Goal: Information Seeking & Learning: Check status

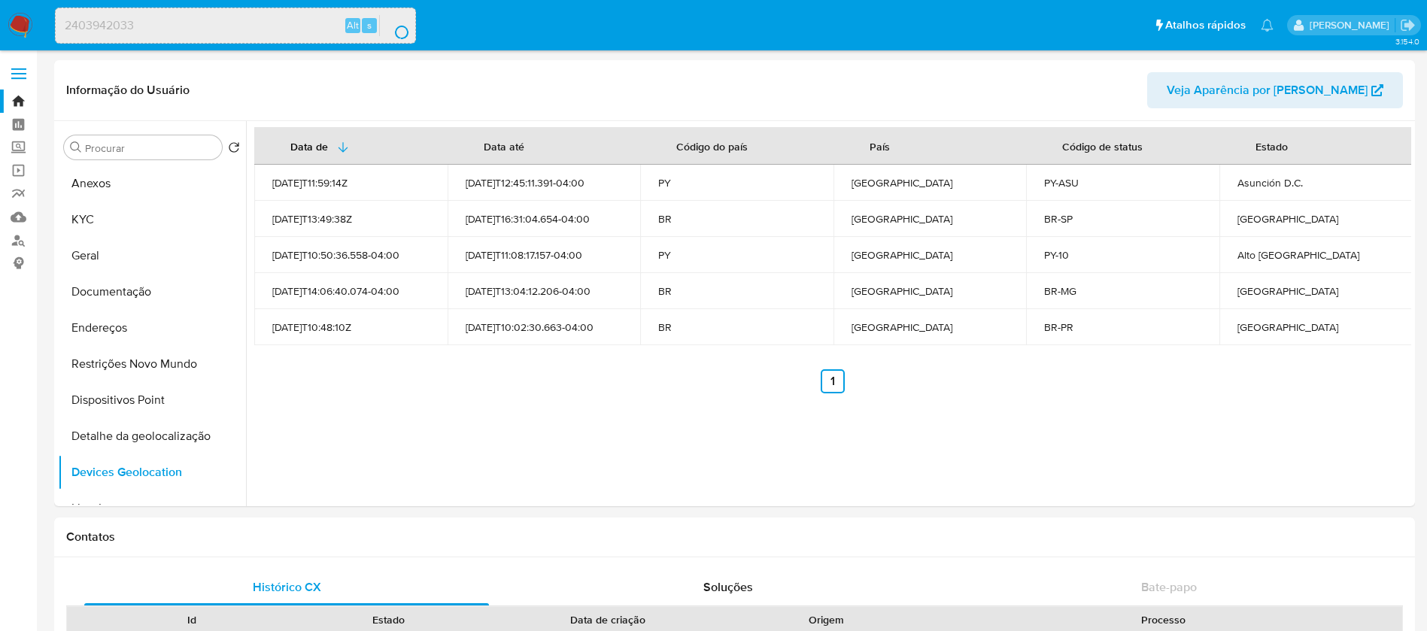
select select "10"
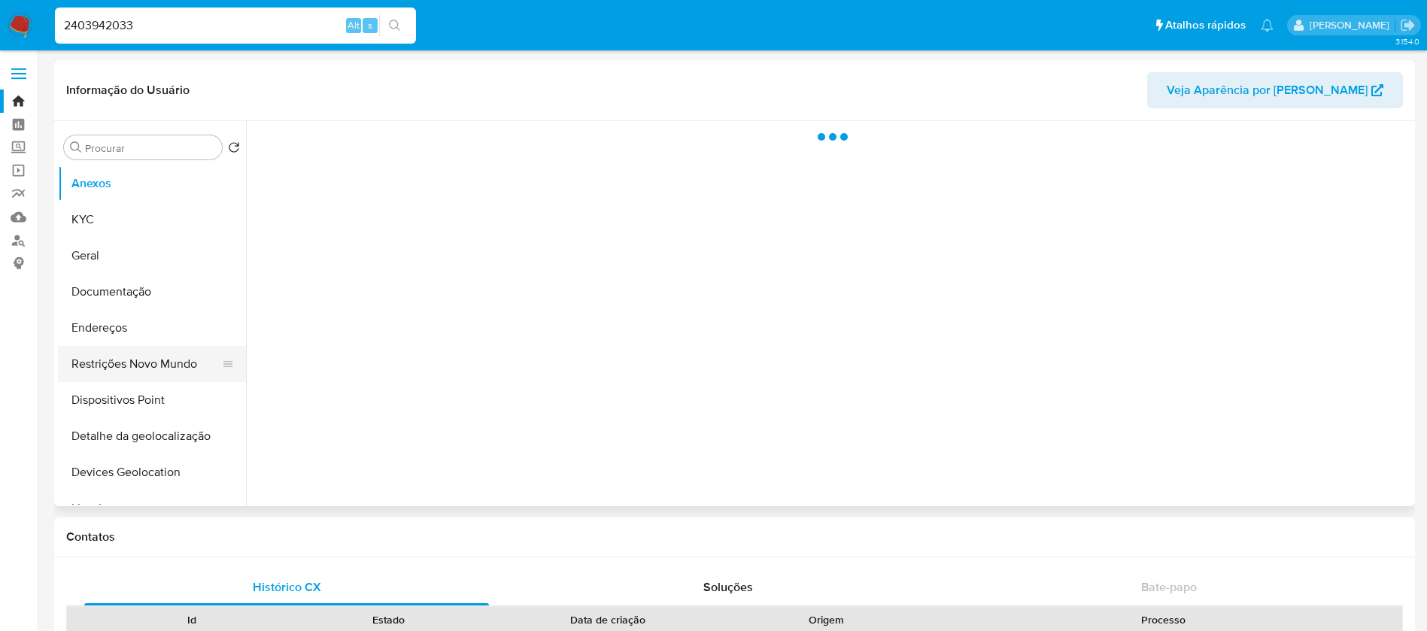
click at [112, 372] on button "Restrições Novo Mundo" at bounding box center [146, 364] width 176 height 36
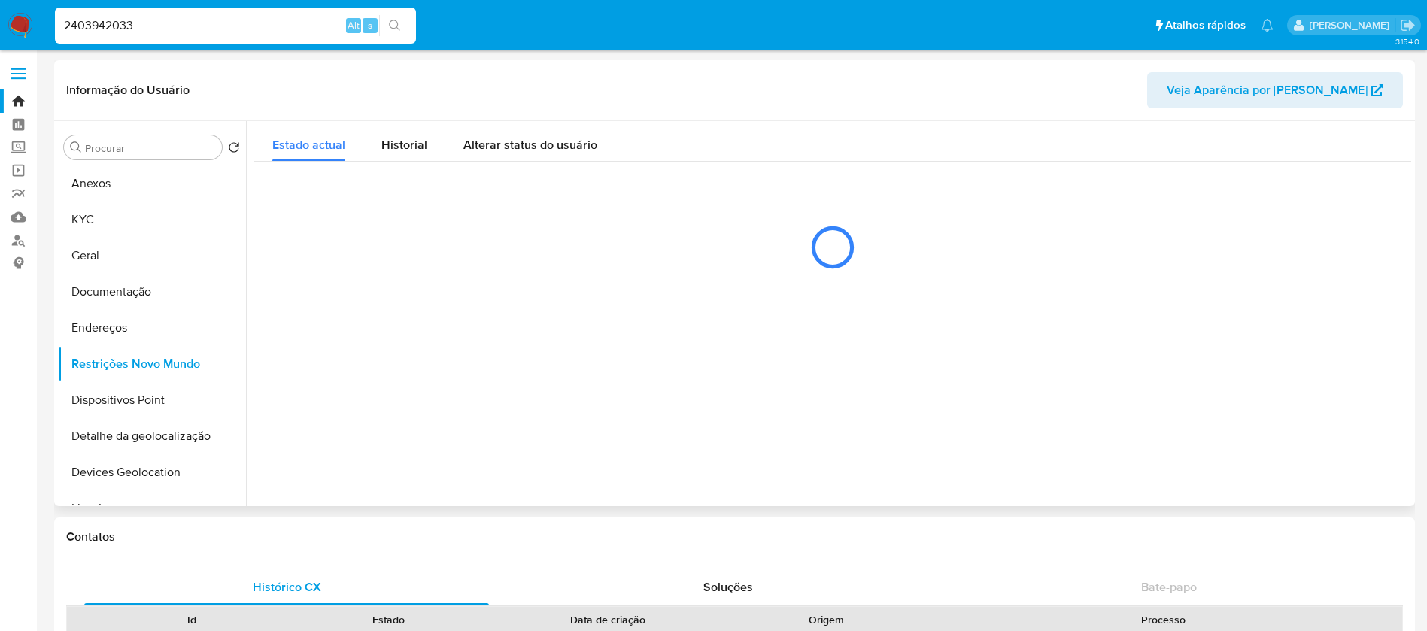
select select "10"
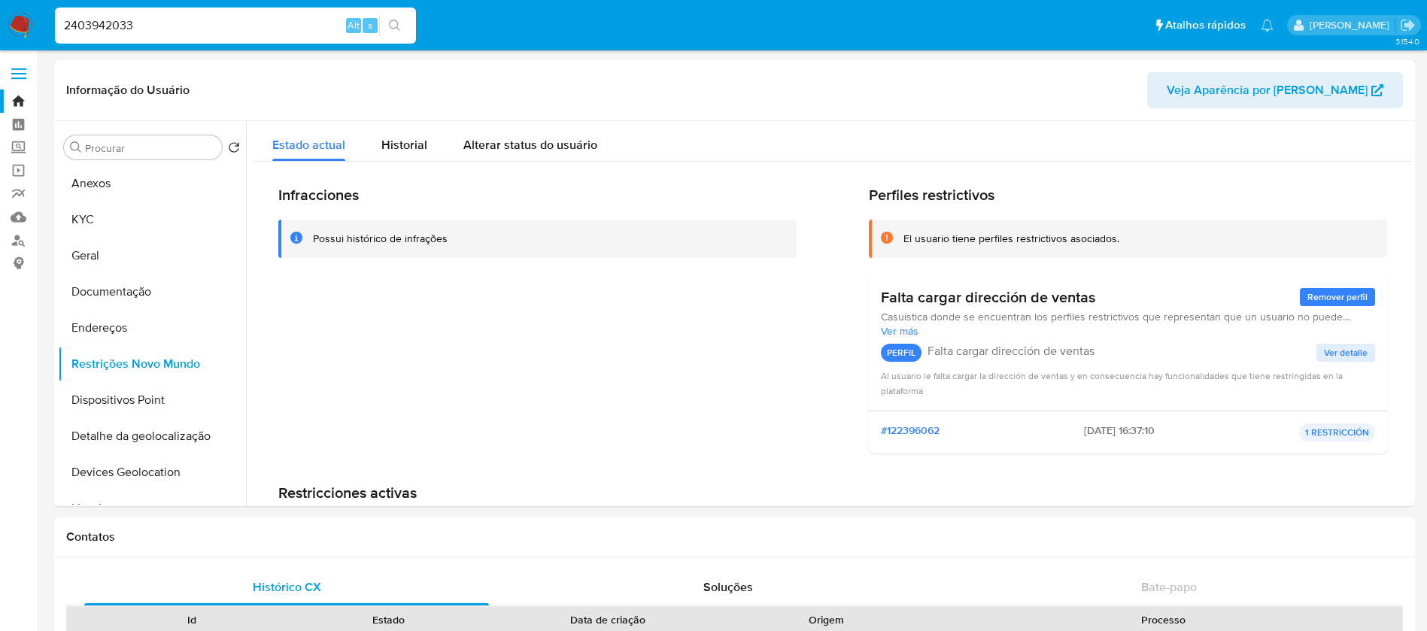
click at [172, 27] on input "2403942033" at bounding box center [235, 26] width 361 height 20
paste input "39345896"
type input "2439345896"
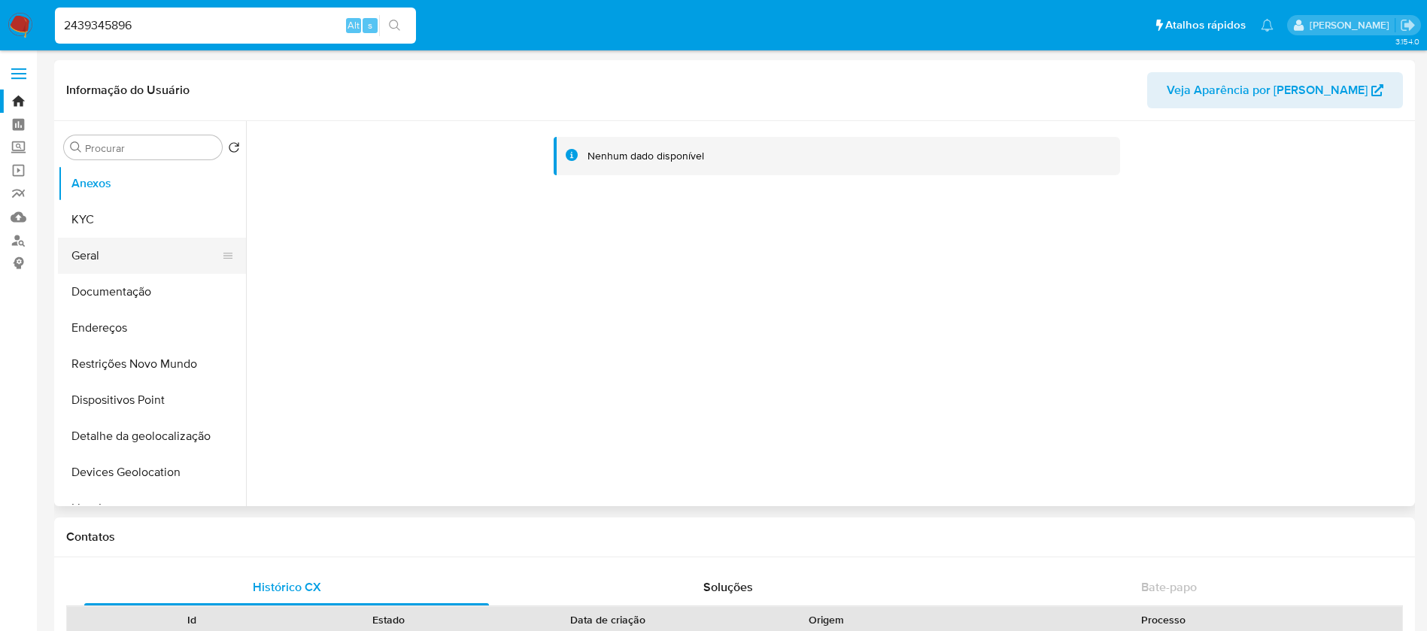
select select "10"
click at [101, 224] on button "KYC" at bounding box center [146, 220] width 176 height 36
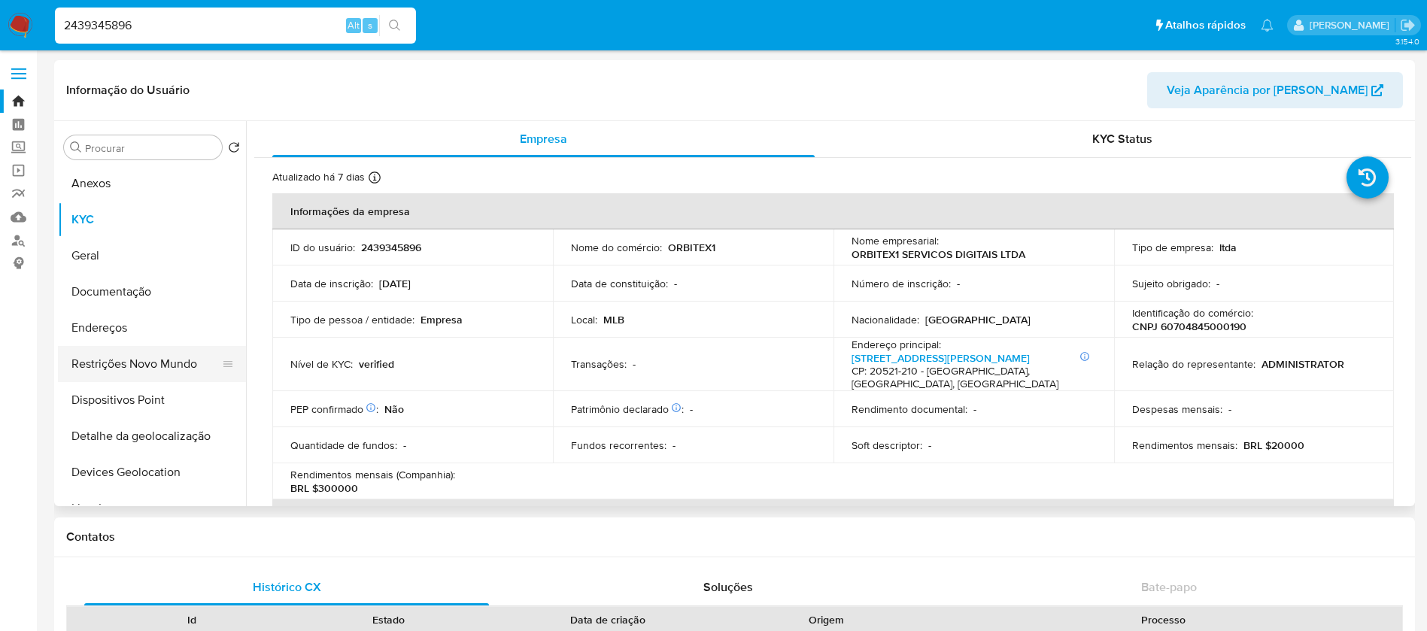
click at [101, 364] on button "Restrições Novo Mundo" at bounding box center [146, 364] width 176 height 36
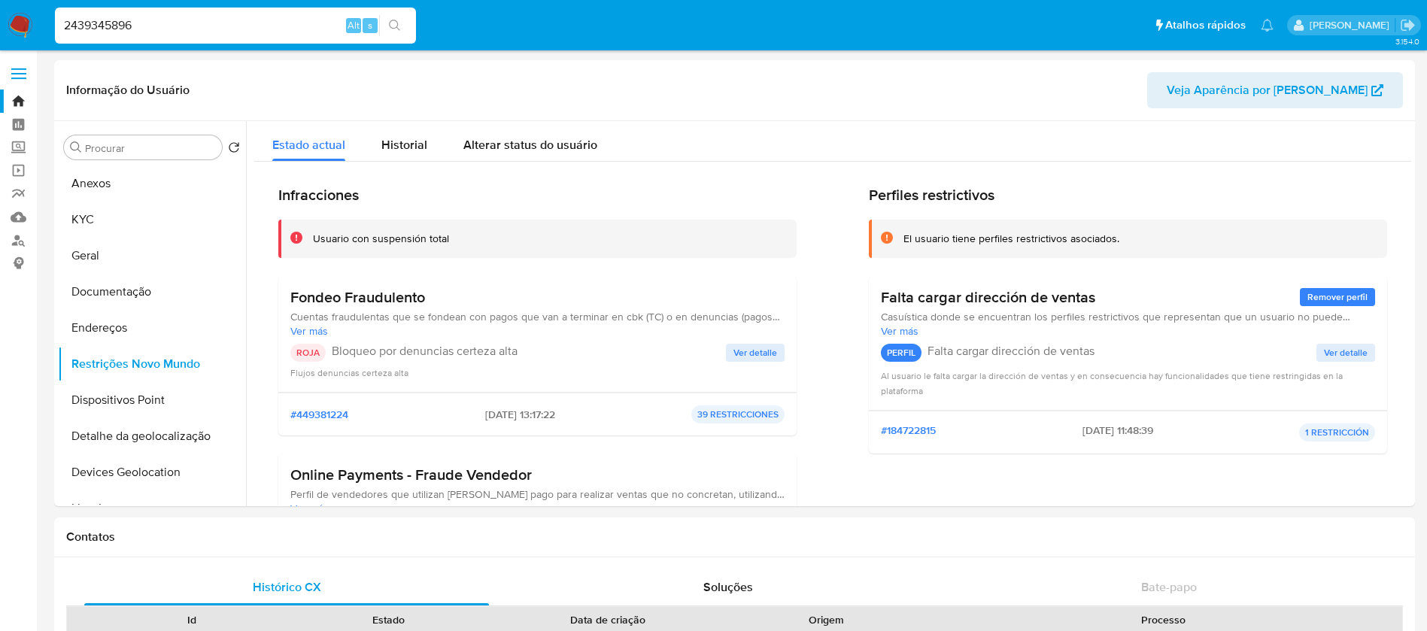
click at [140, 20] on input "2439345896" at bounding box center [235, 26] width 361 height 20
paste input "122068119"
type input "2122068119"
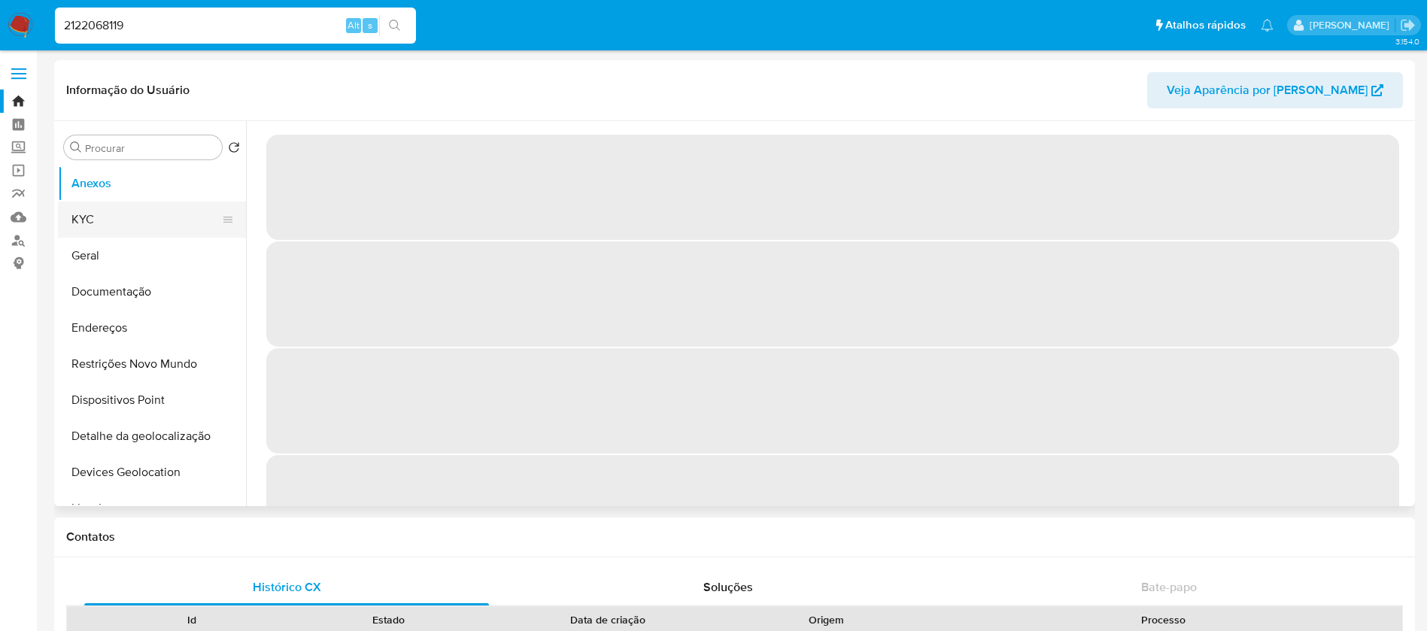
select select "10"
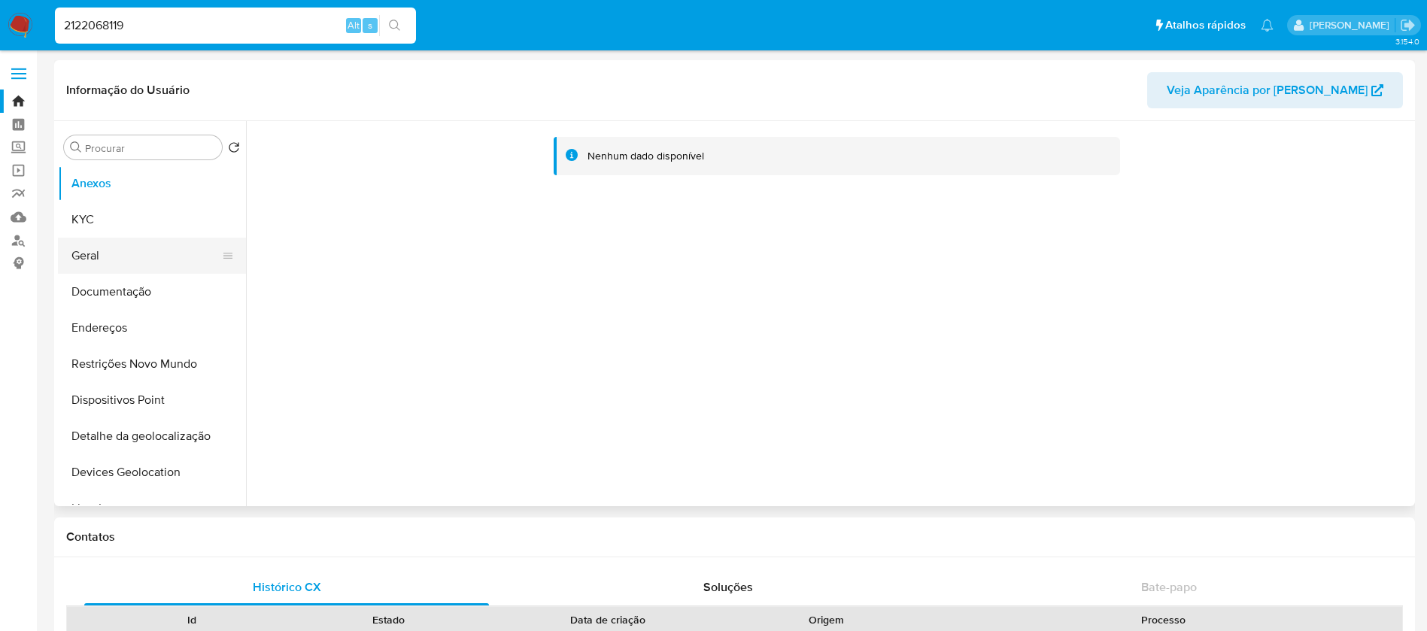
click at [97, 254] on button "Geral" at bounding box center [146, 256] width 176 height 36
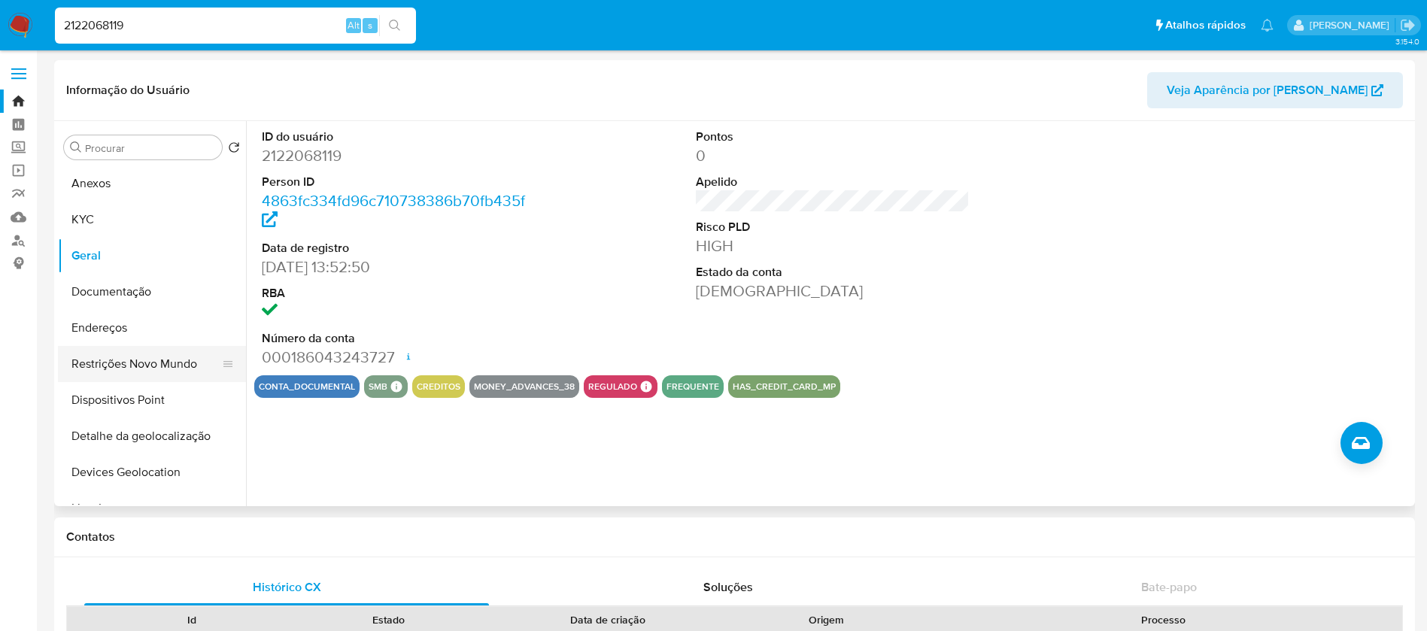
click at [102, 359] on button "Restrições Novo Mundo" at bounding box center [146, 364] width 176 height 36
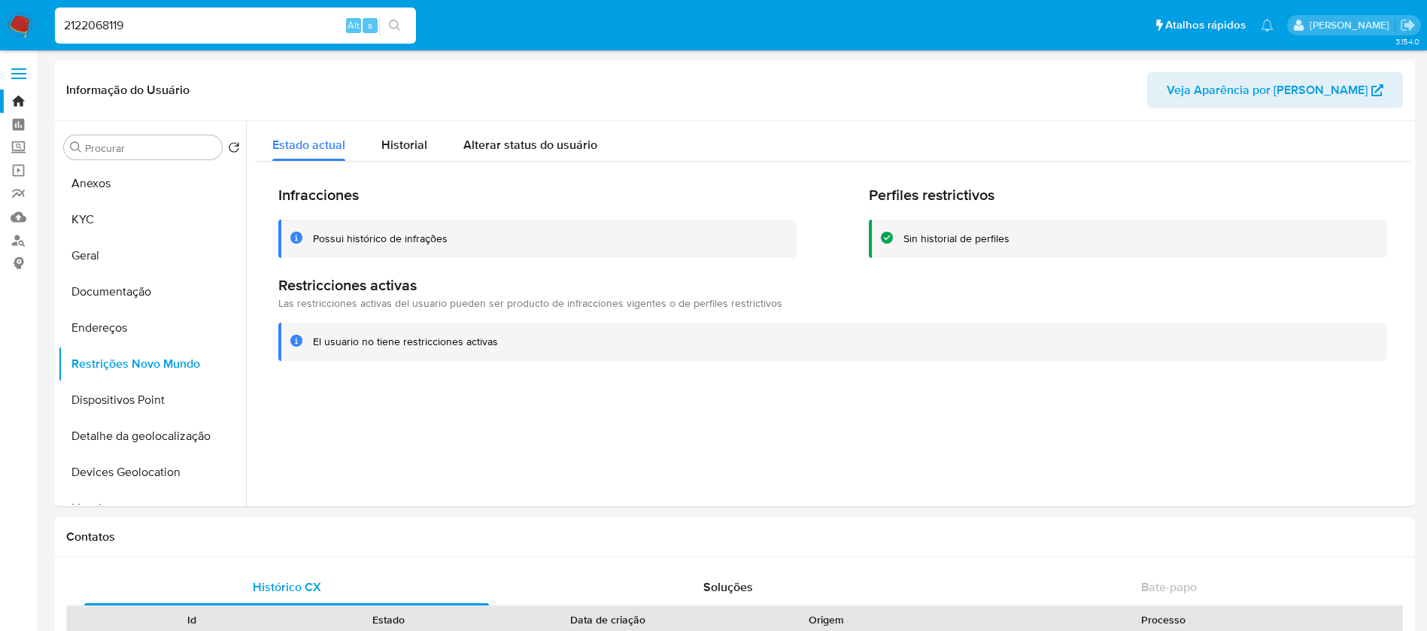
click at [199, 23] on input "2122068119" at bounding box center [235, 26] width 361 height 20
paste input "125349787"
type input "125349787"
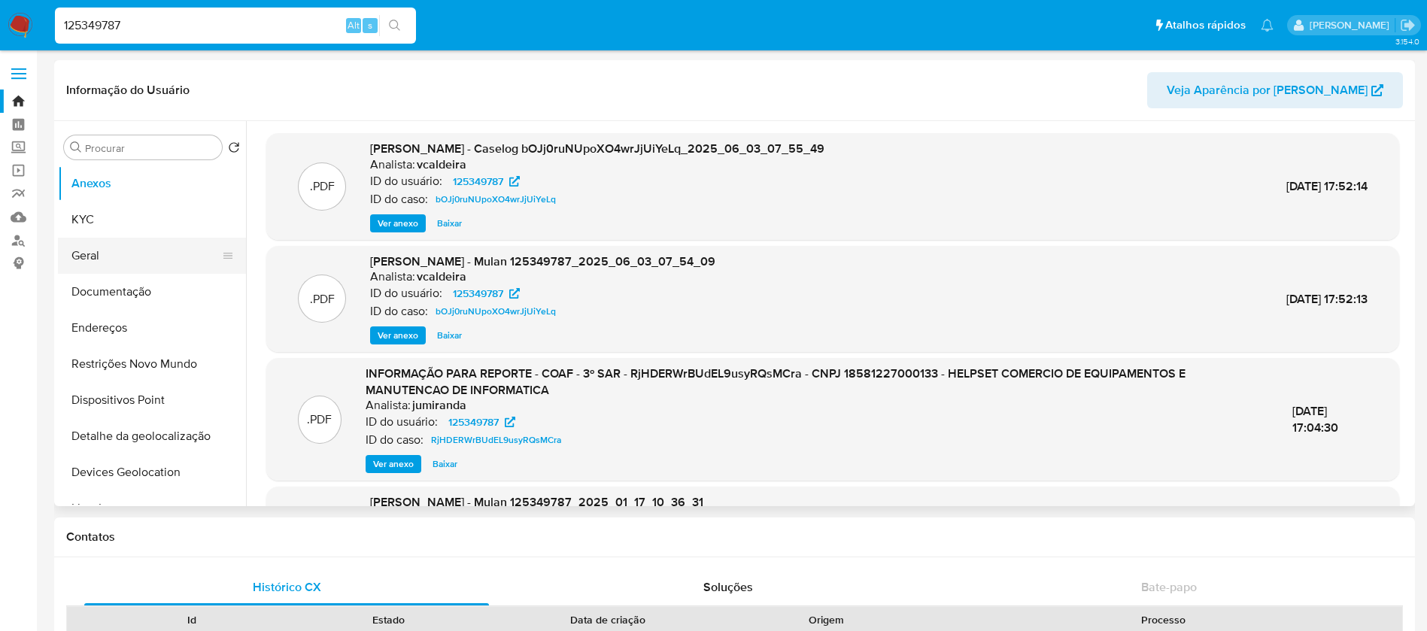
select select "10"
click at [106, 357] on button "Restrições Novo Mundo" at bounding box center [146, 364] width 176 height 36
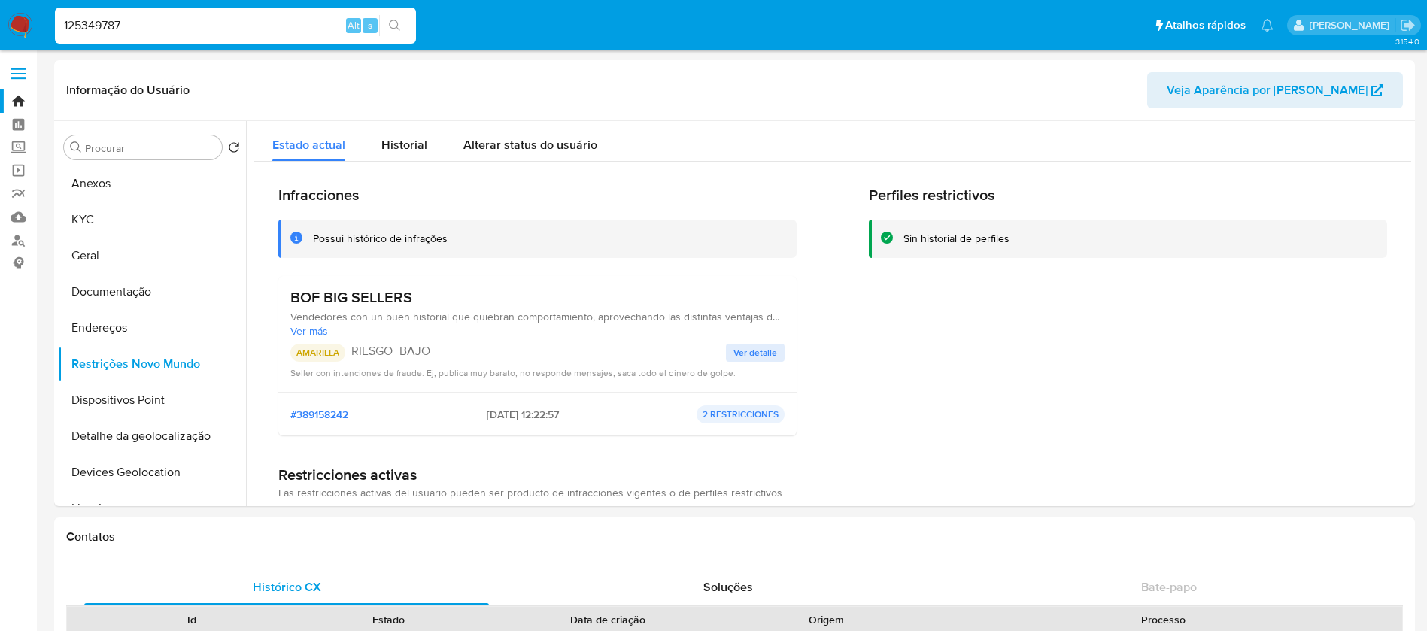
click at [164, 31] on input "125349787" at bounding box center [235, 26] width 361 height 20
paste input "551359661"
type input "1551359661"
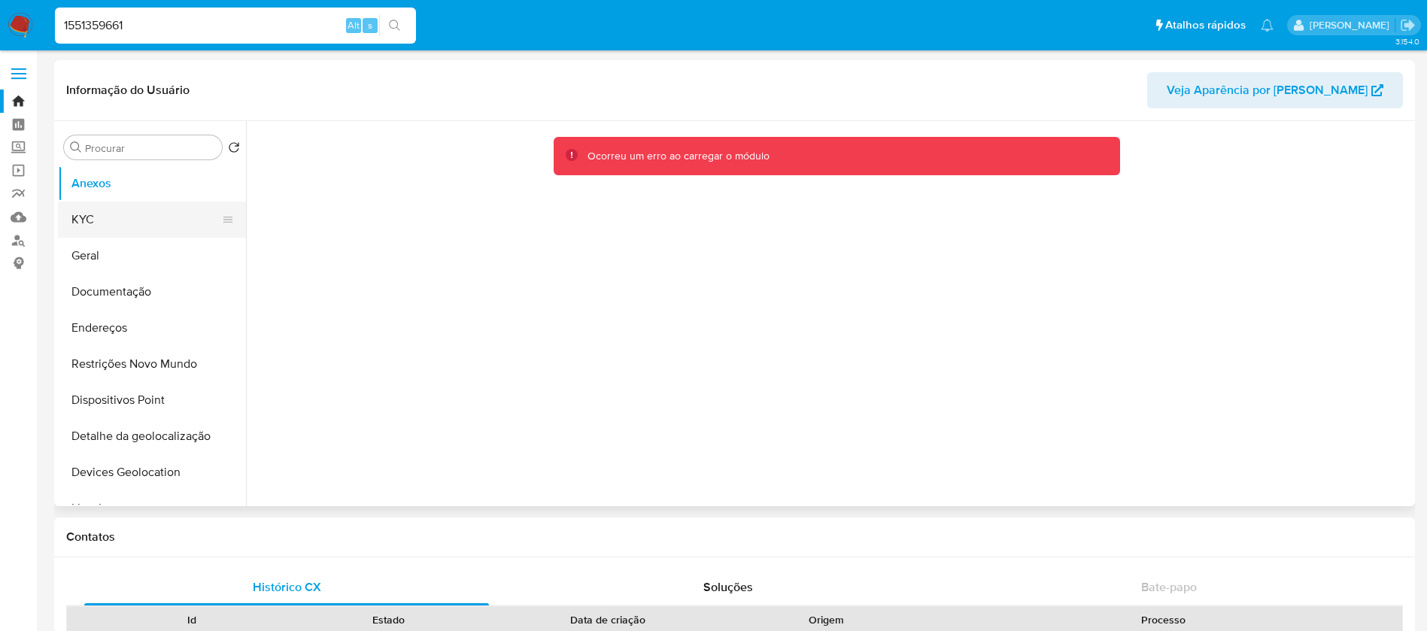
click at [111, 221] on button "KYC" at bounding box center [146, 220] width 176 height 36
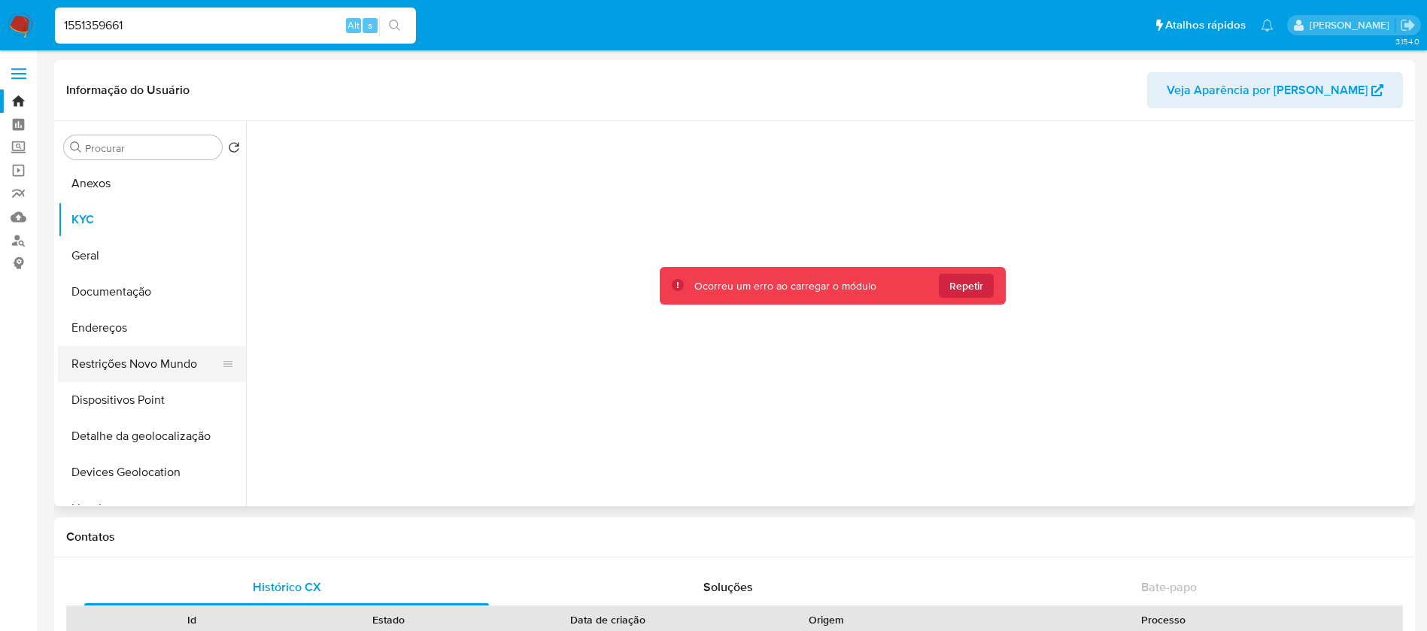
click at [123, 364] on button "Restrições Novo Mundo" at bounding box center [146, 364] width 176 height 36
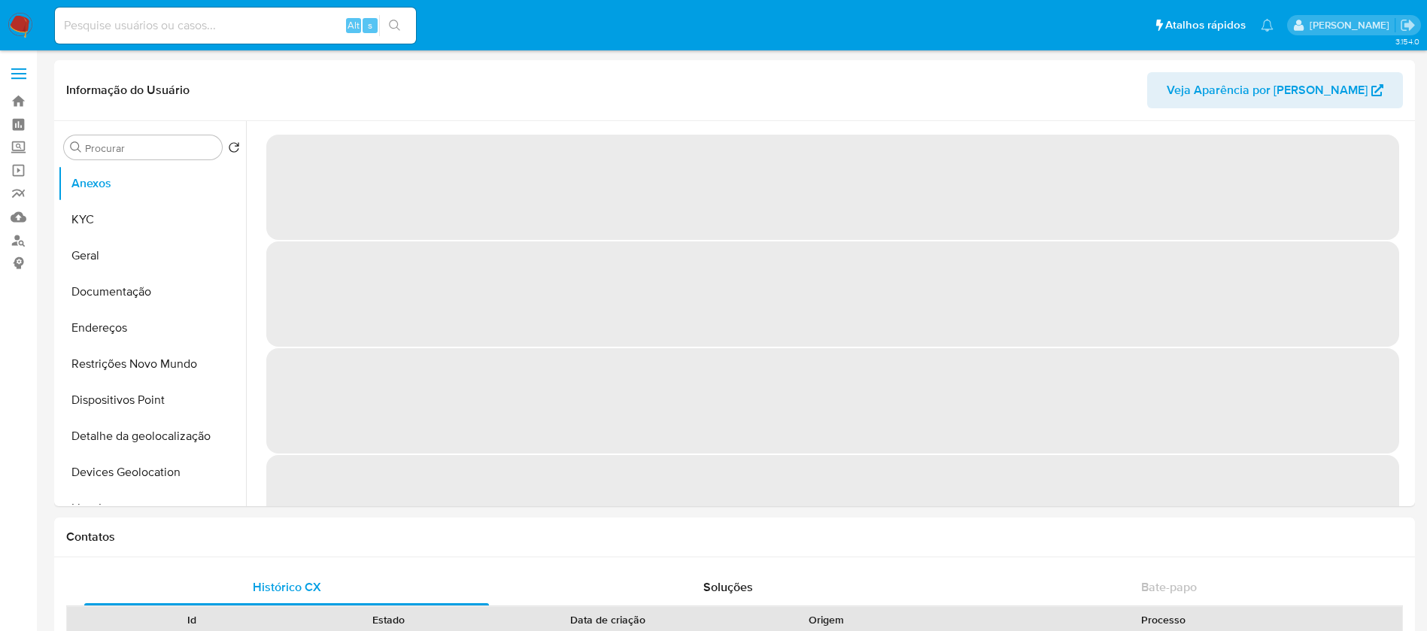
select select "10"
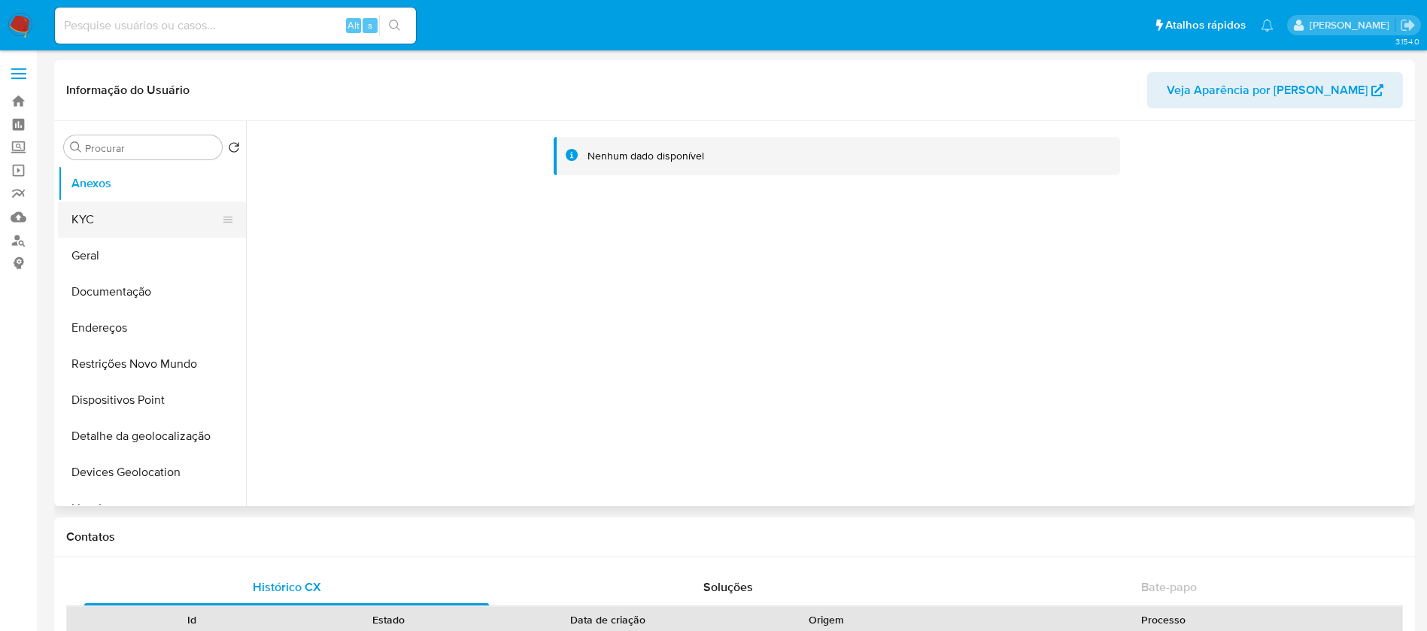
click at [100, 232] on button "KYC" at bounding box center [146, 220] width 176 height 36
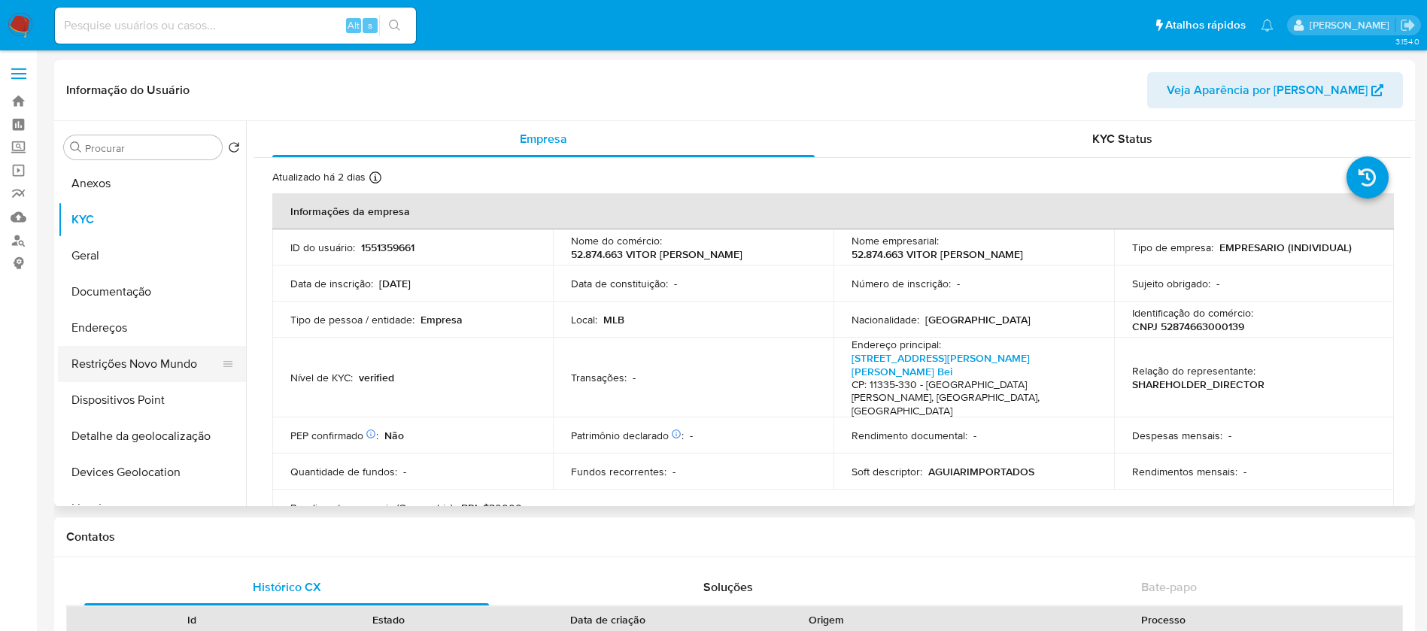
click at [148, 360] on button "Restrições Novo Mundo" at bounding box center [146, 364] width 176 height 36
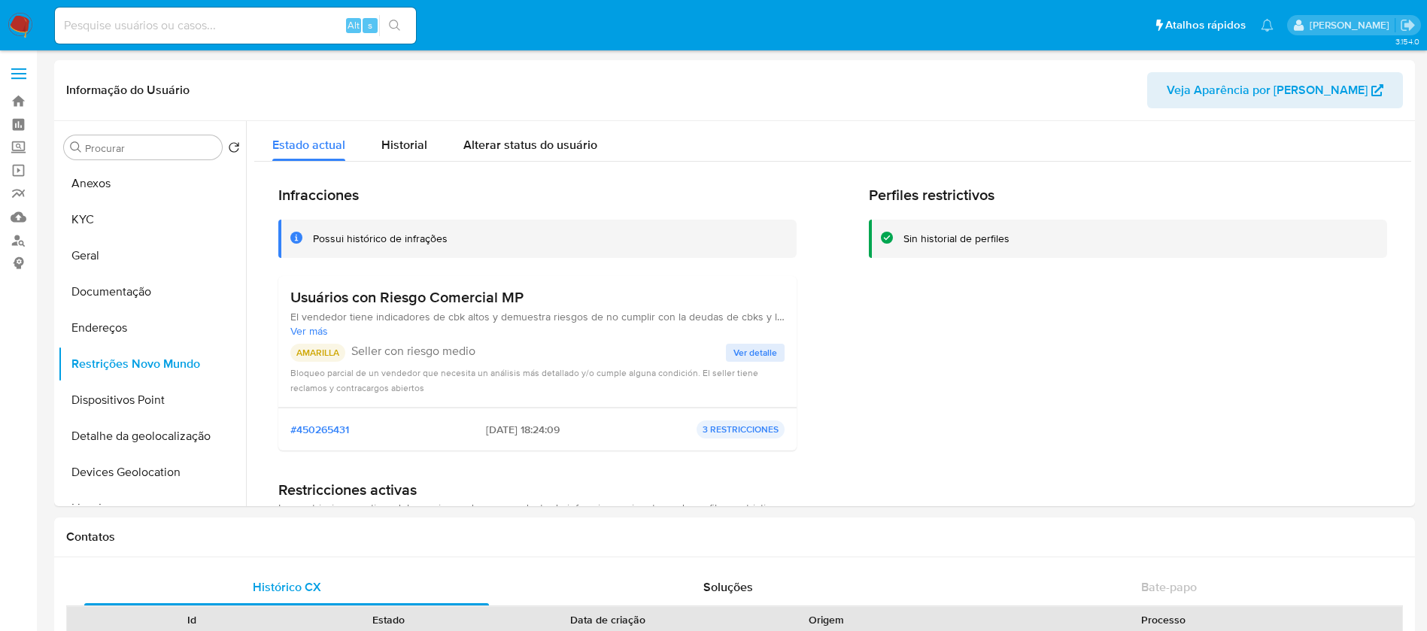
click at [170, 21] on input at bounding box center [235, 26] width 361 height 20
paste input "1904509219"
type input "1904509219"
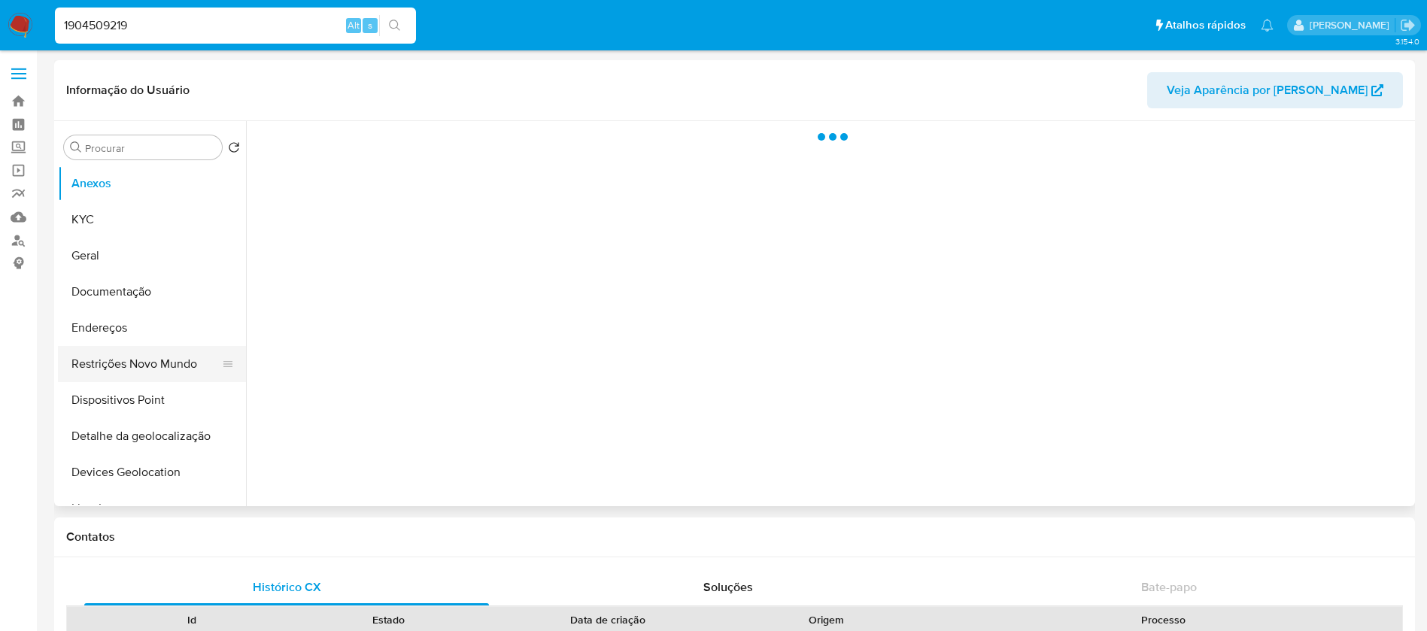
click at [123, 367] on button "Restrições Novo Mundo" at bounding box center [146, 364] width 176 height 36
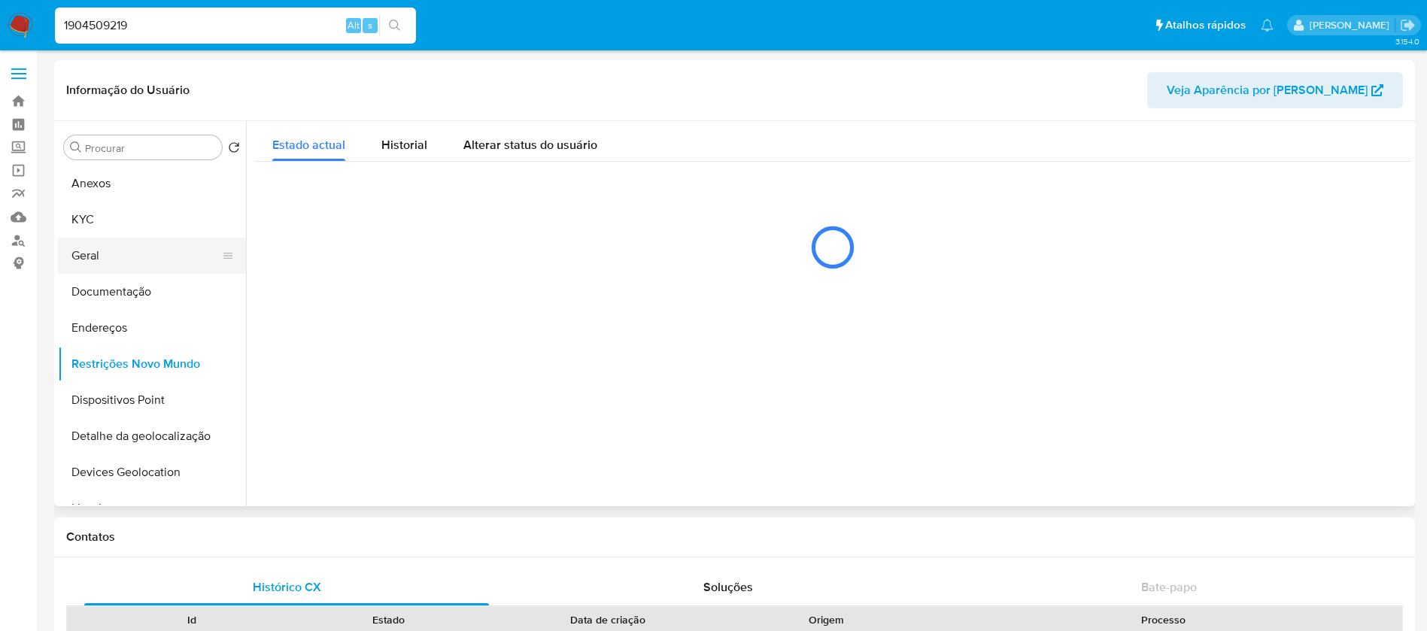
click at [82, 265] on button "Geral" at bounding box center [146, 256] width 176 height 36
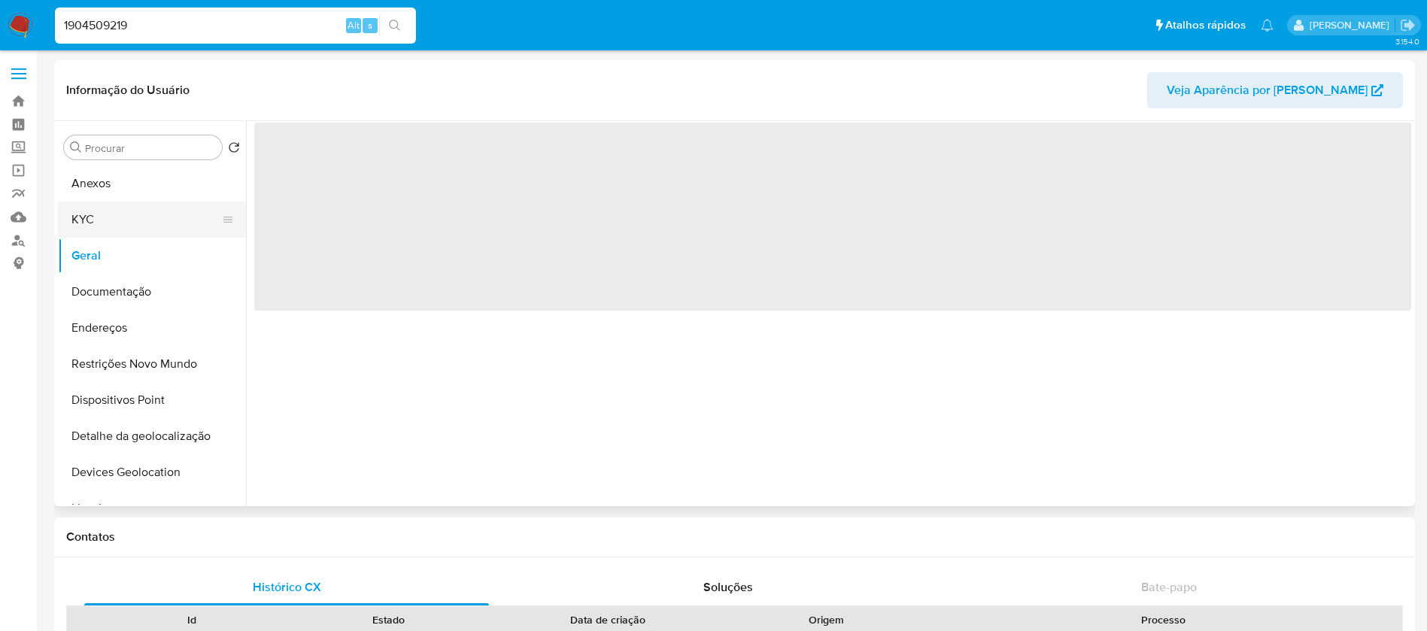
click at [85, 220] on button "KYC" at bounding box center [146, 220] width 176 height 36
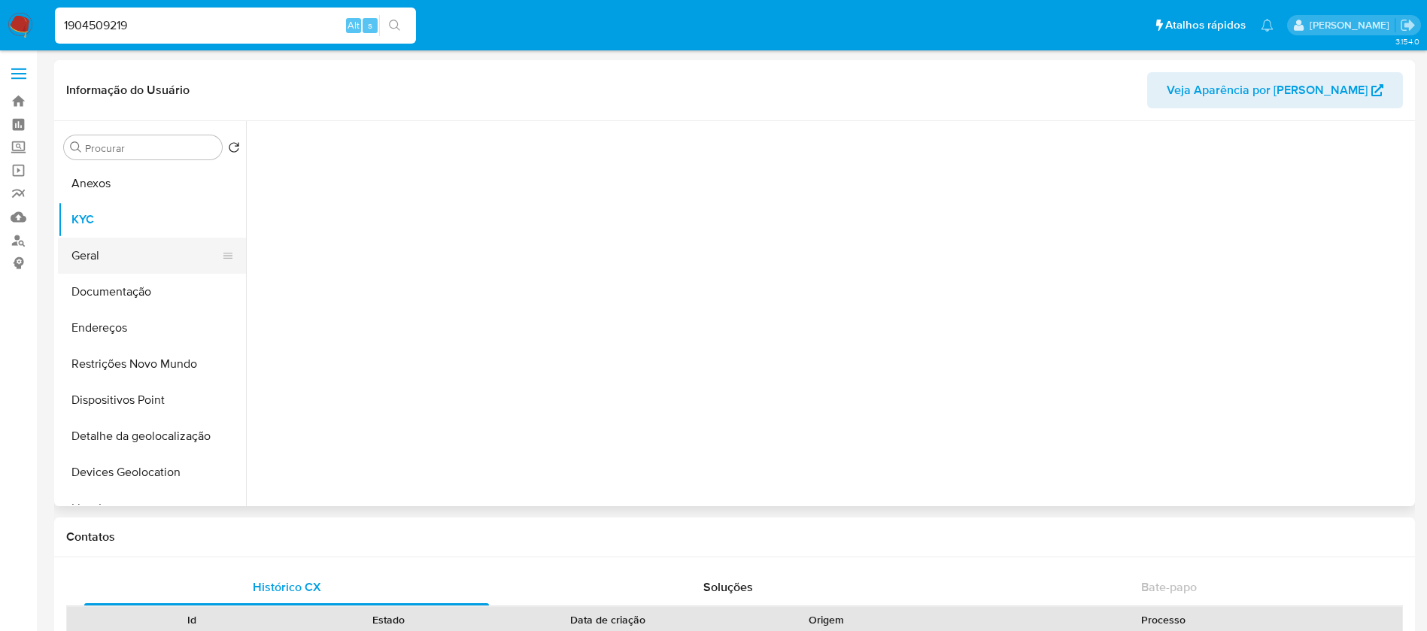
select select "10"
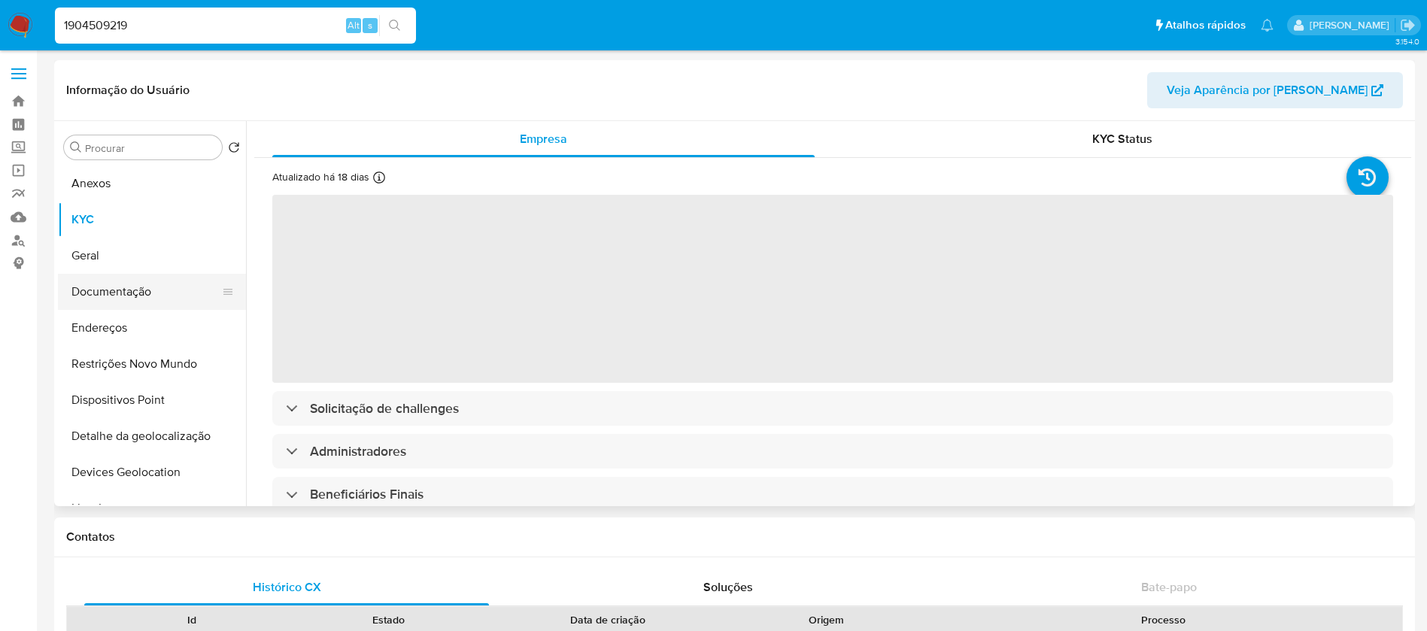
click at [102, 285] on button "Documentação" at bounding box center [146, 292] width 176 height 36
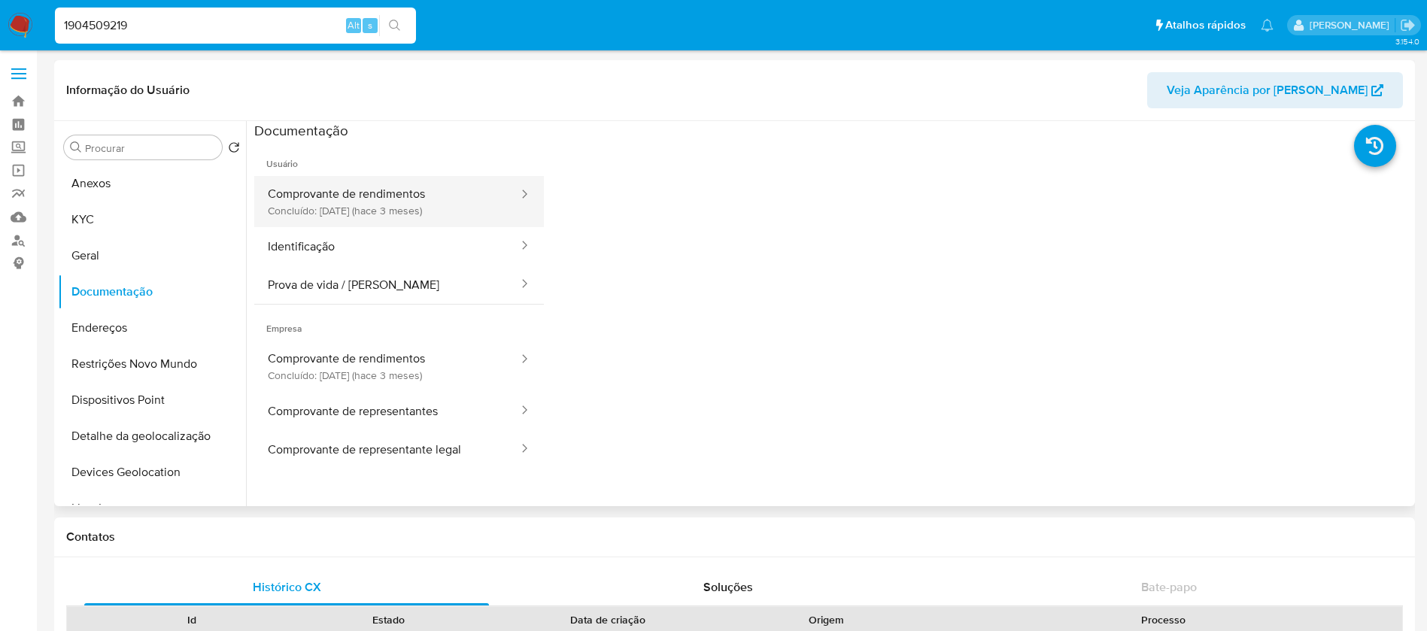
click at [327, 214] on button "Comprovante de rendimentos Concluído: 29/05/2025 (hace 3 meses)" at bounding box center [387, 201] width 266 height 51
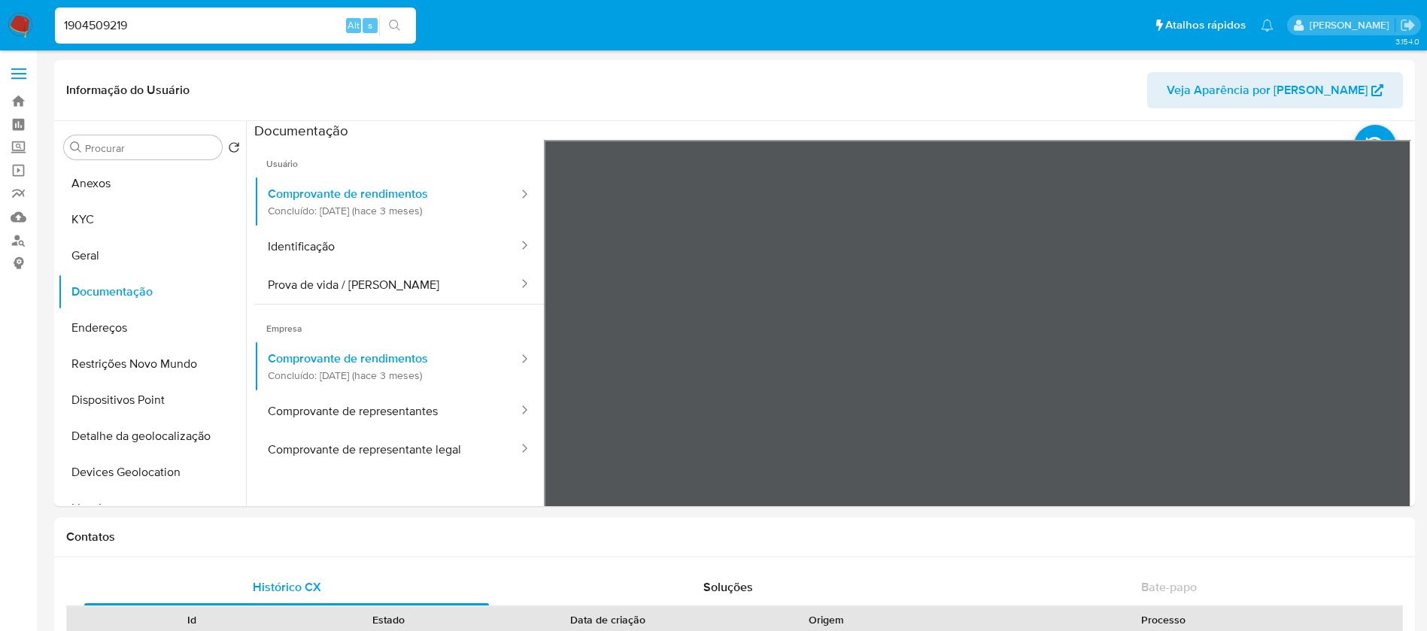
click at [204, 23] on input "1904509219" at bounding box center [235, 26] width 361 height 20
paste input "25349787"
type input "125349787"
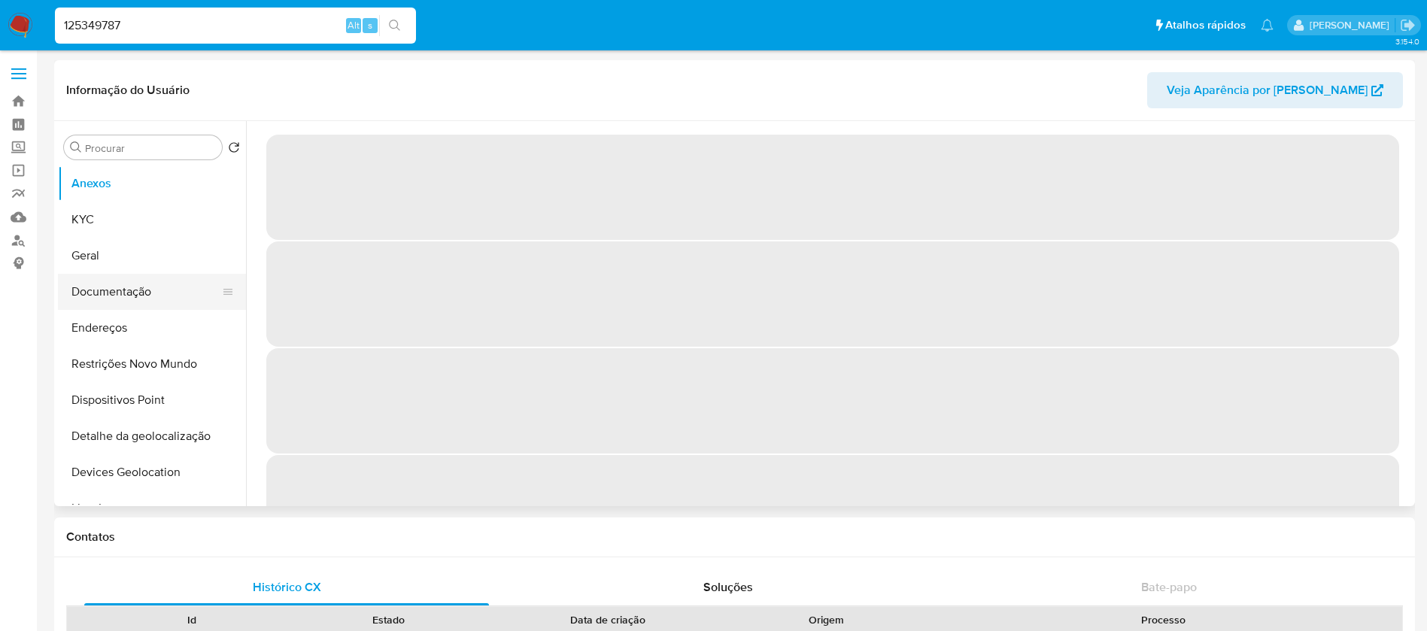
click at [95, 289] on button "Documentação" at bounding box center [146, 292] width 176 height 36
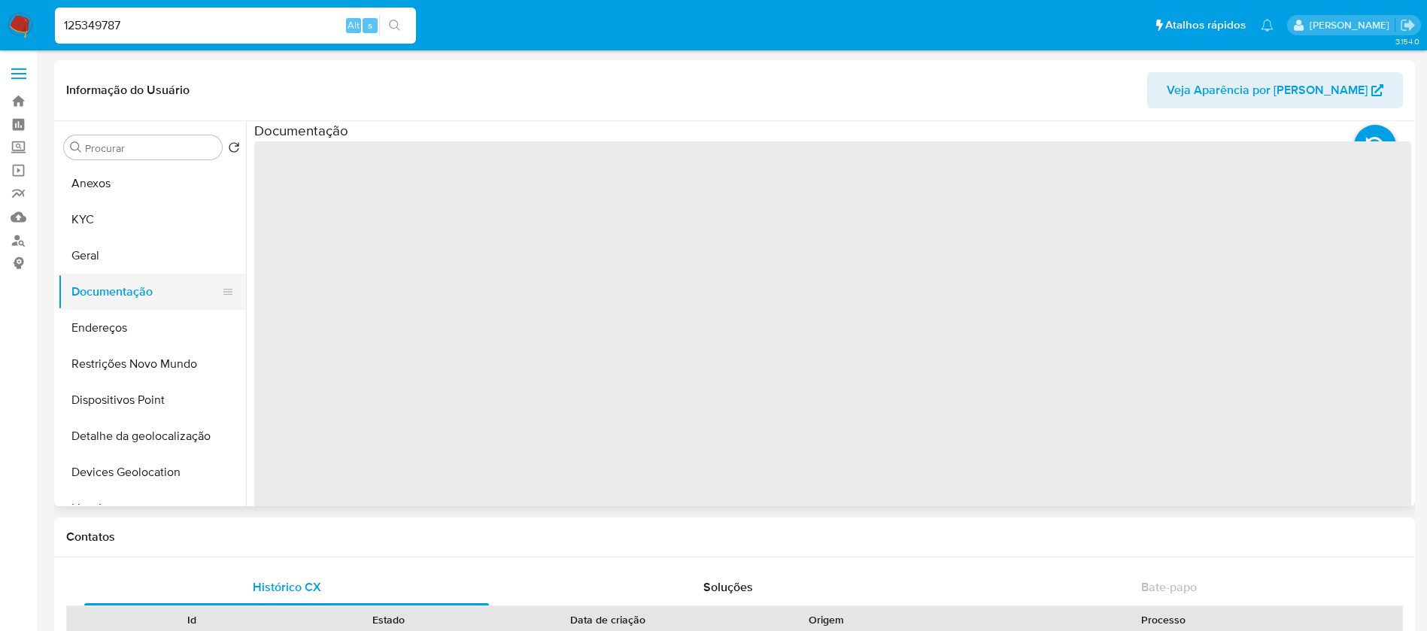
select select "10"
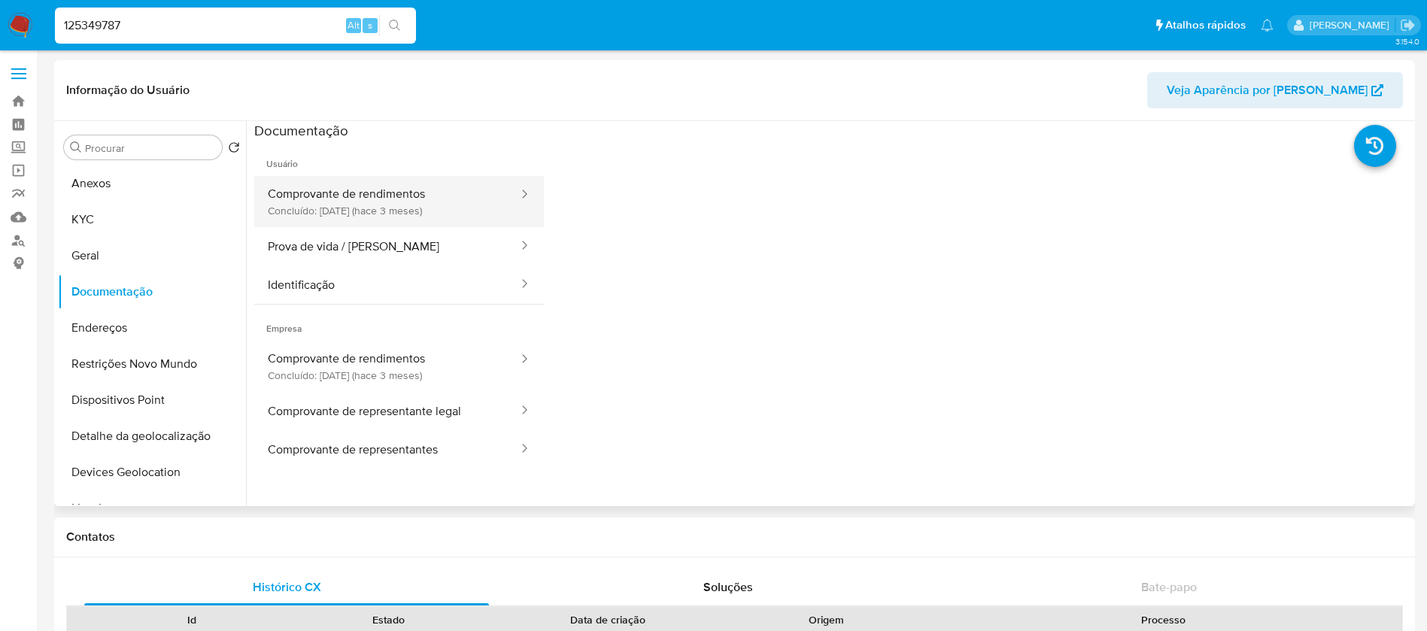
click at [348, 202] on button "Comprovante de rendimentos Concluído: 16/05/2025 (hace 3 meses)" at bounding box center [387, 201] width 266 height 51
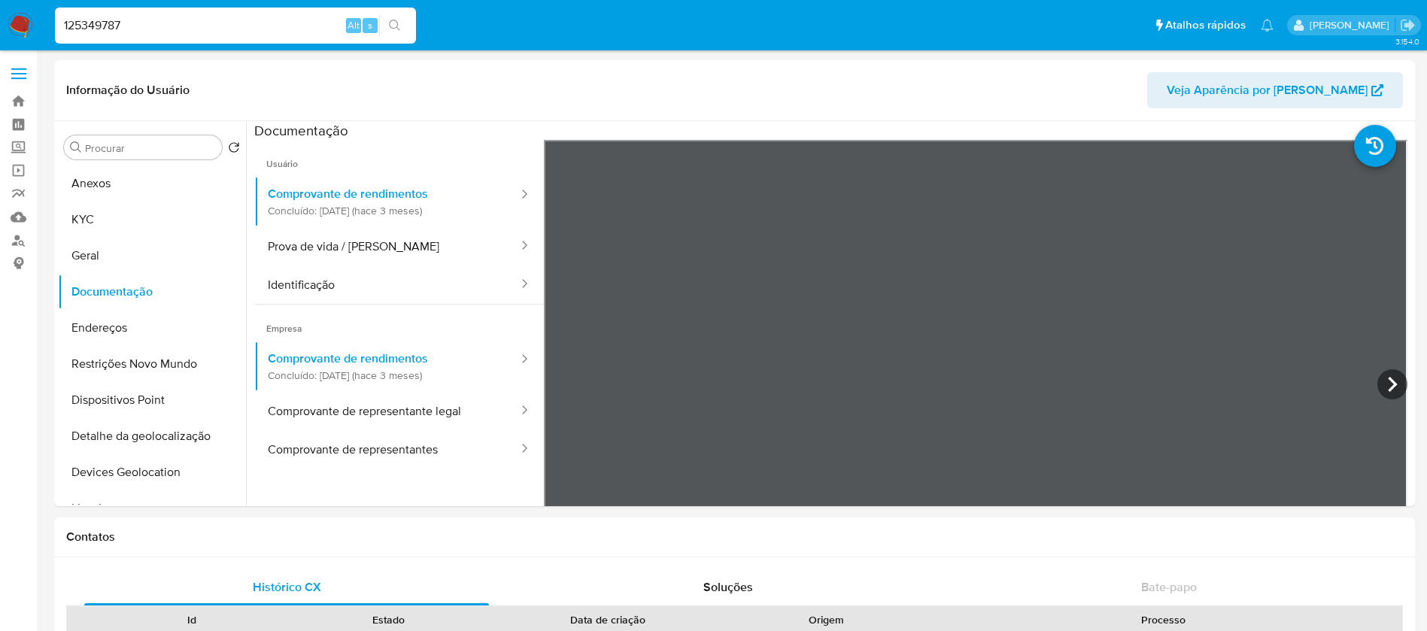
click at [147, 32] on input "125349787" at bounding box center [235, 26] width 361 height 20
paste input "483689966"
type input "1483689966"
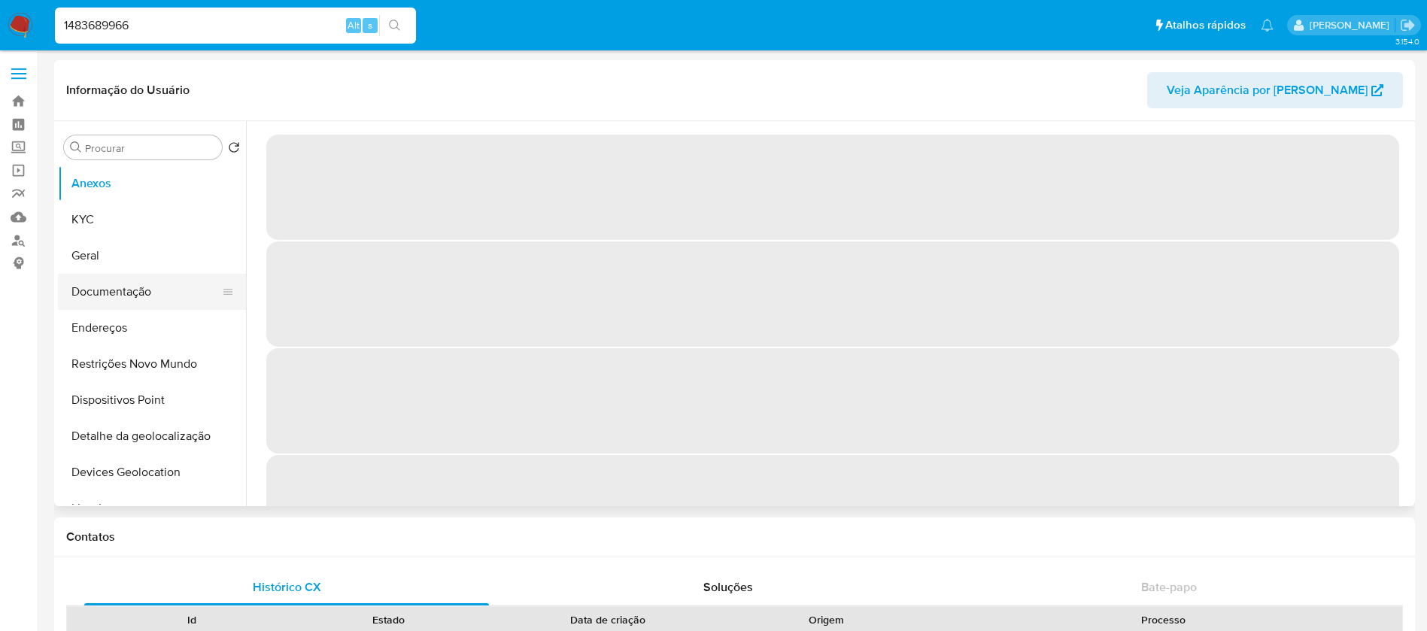
click at [95, 300] on button "Documentação" at bounding box center [146, 292] width 176 height 36
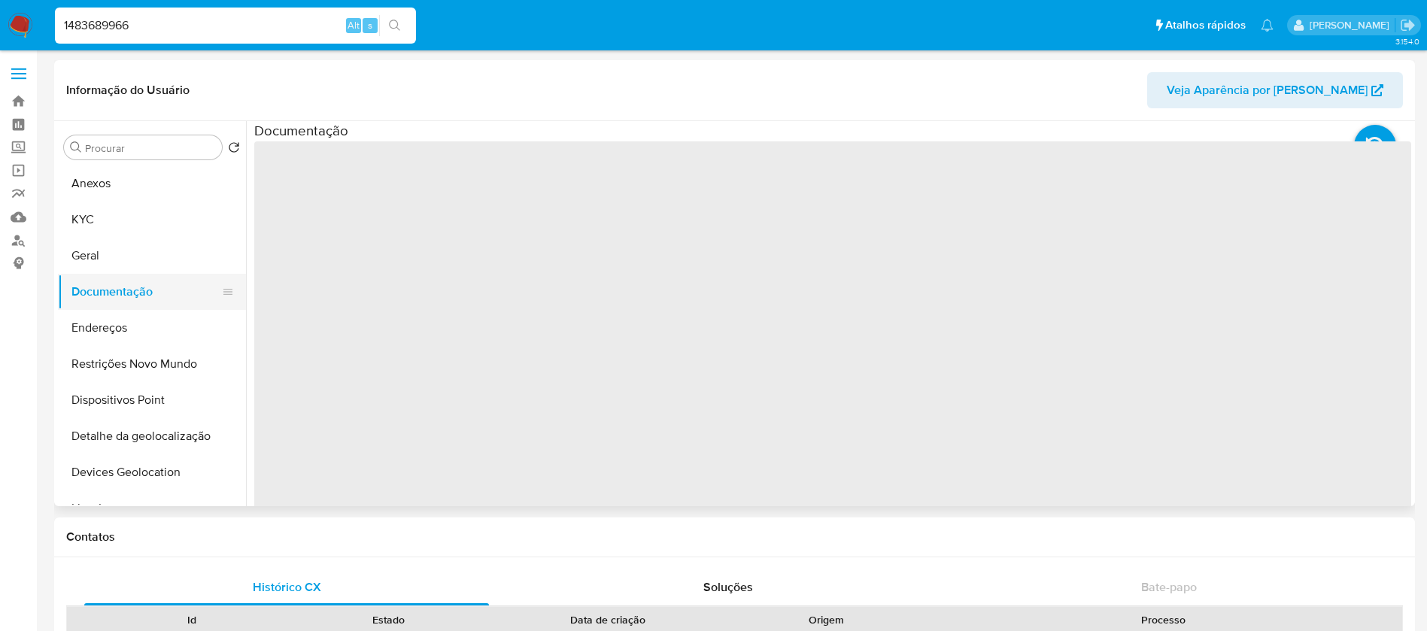
select select "10"
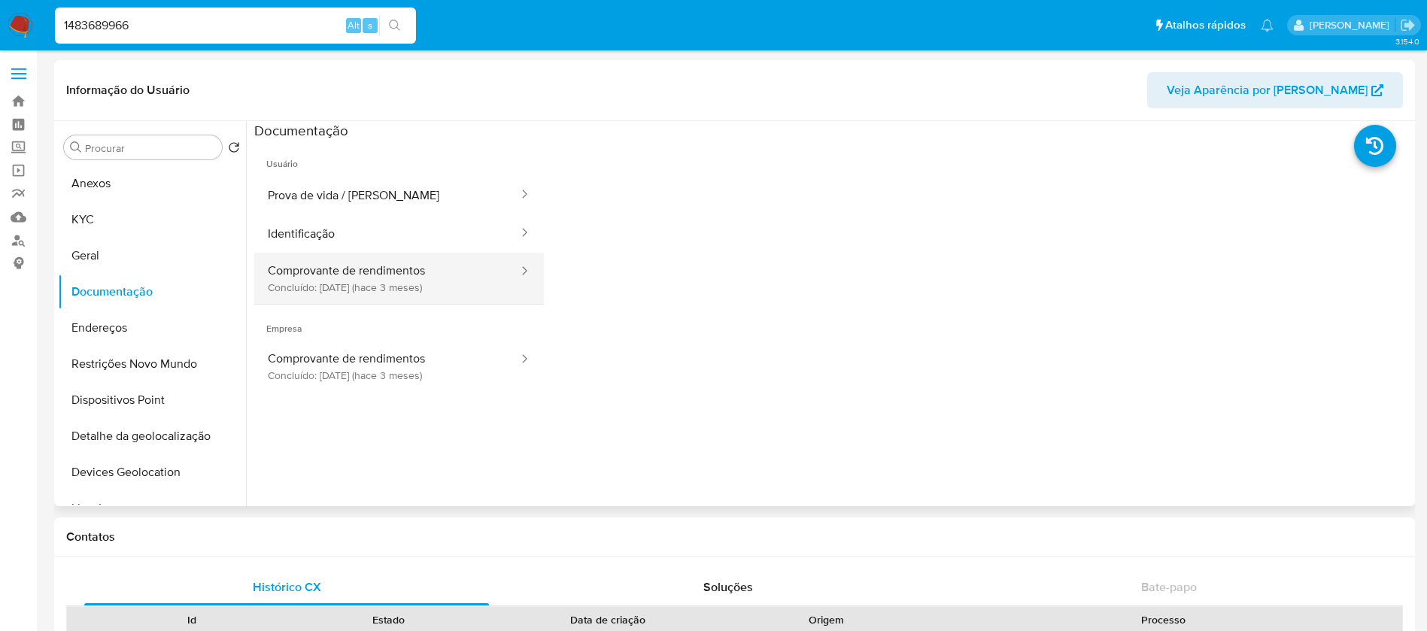
click at [335, 286] on button "Comprovante de rendimentos Concluído: 05/05/2025 (hace 3 meses)" at bounding box center [387, 278] width 266 height 51
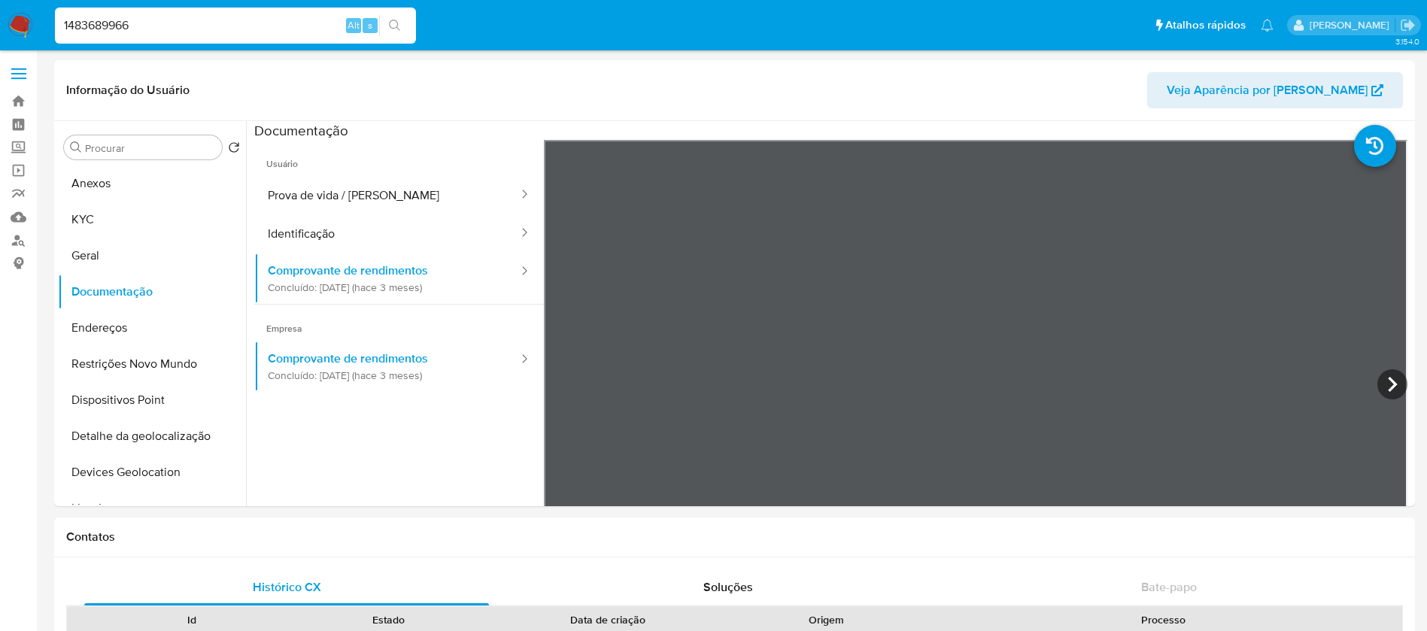
click at [149, 18] on input "1483689966" at bounding box center [235, 26] width 361 height 20
paste input "74910129"
type input "174910129"
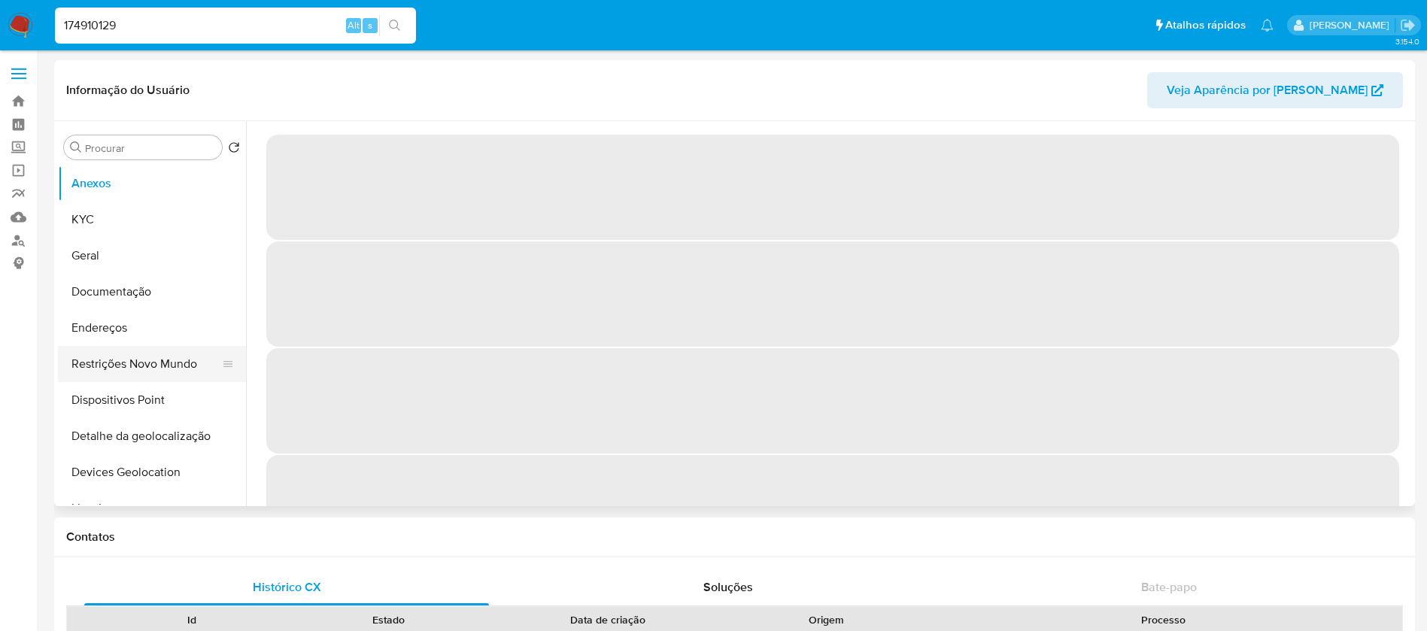
click at [105, 367] on button "Restrições Novo Mundo" at bounding box center [146, 364] width 176 height 36
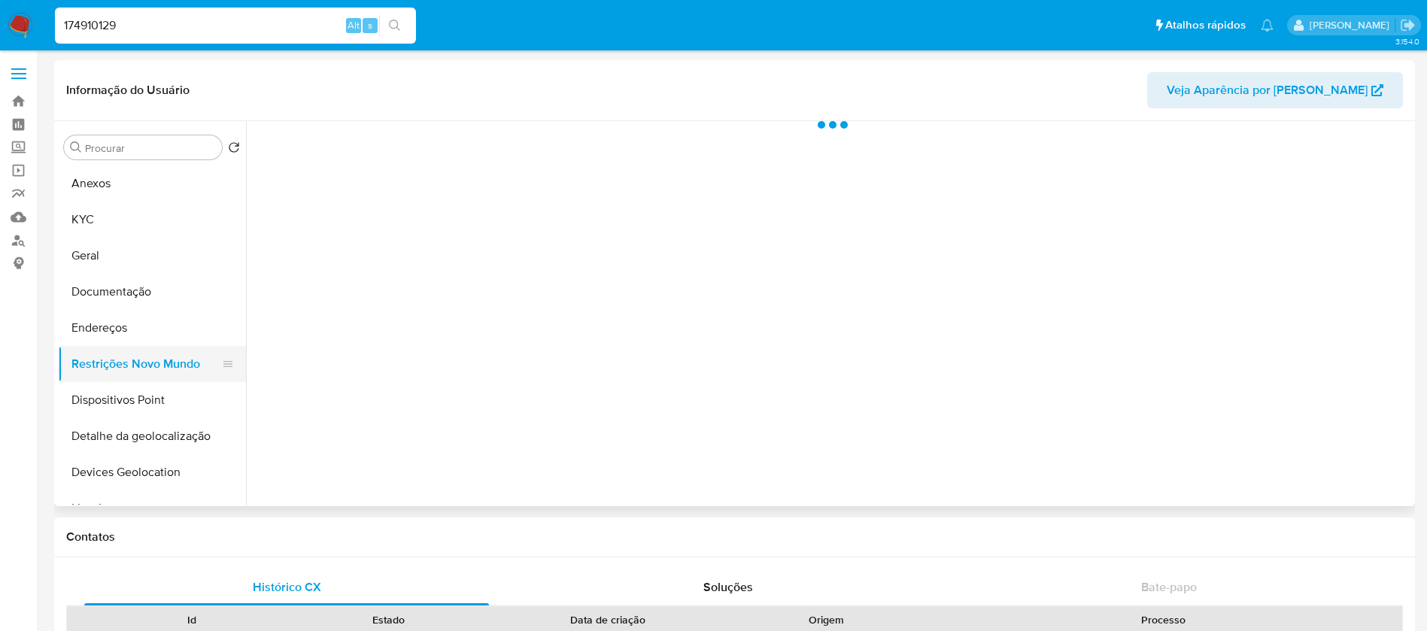
select select "10"
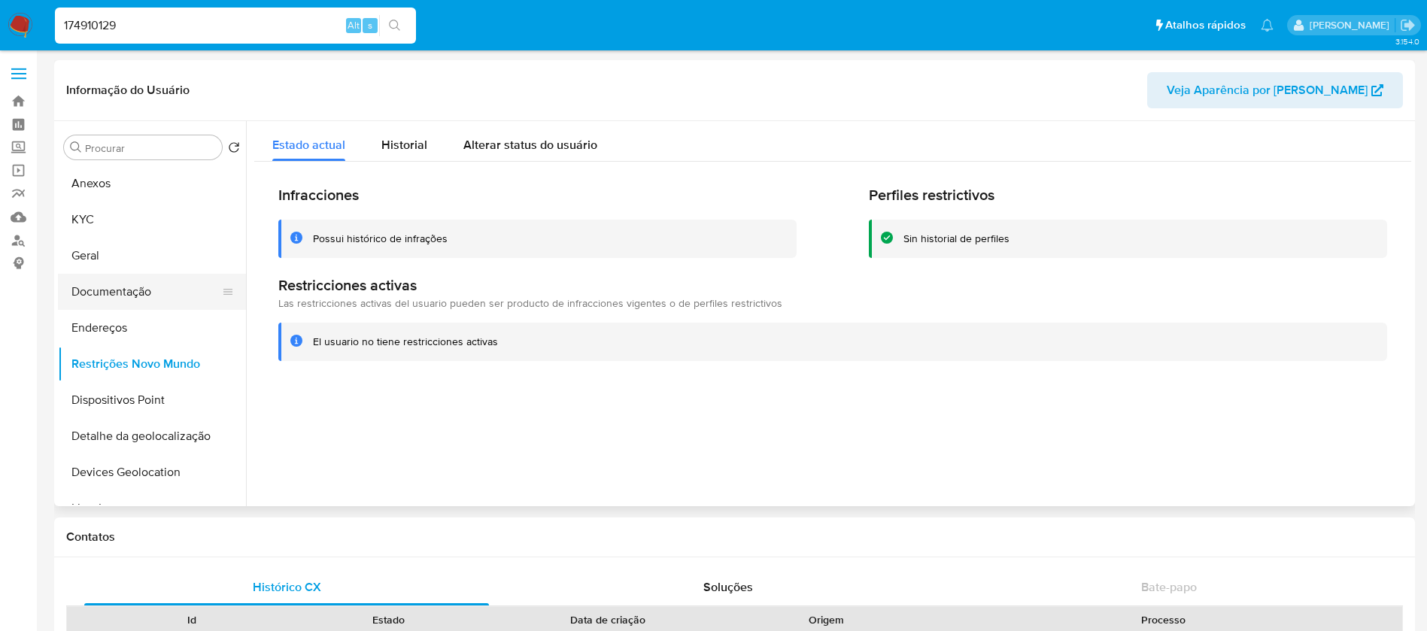
click at [107, 301] on button "Documentação" at bounding box center [146, 292] width 176 height 36
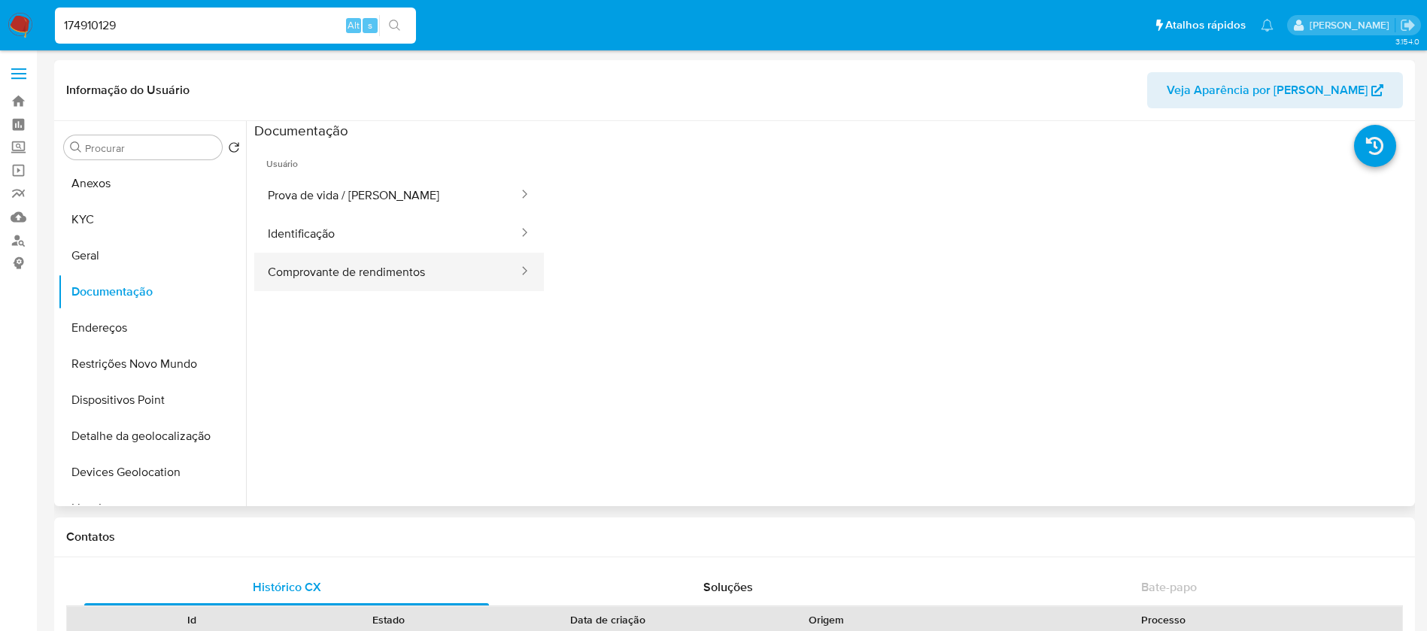
click at [339, 260] on button "Comprovante de rendimentos" at bounding box center [387, 272] width 266 height 38
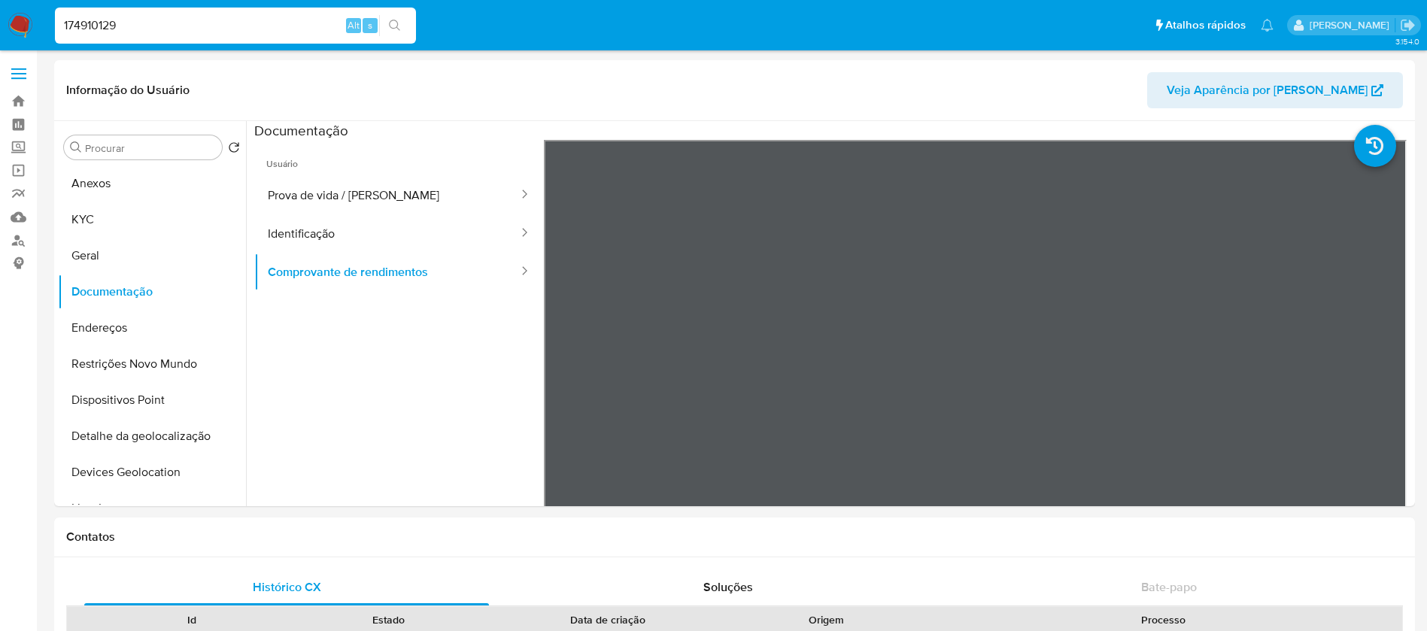
click at [210, 26] on input "174910129" at bounding box center [235, 26] width 361 height 20
paste input "2439345896"
type input "2439345896"
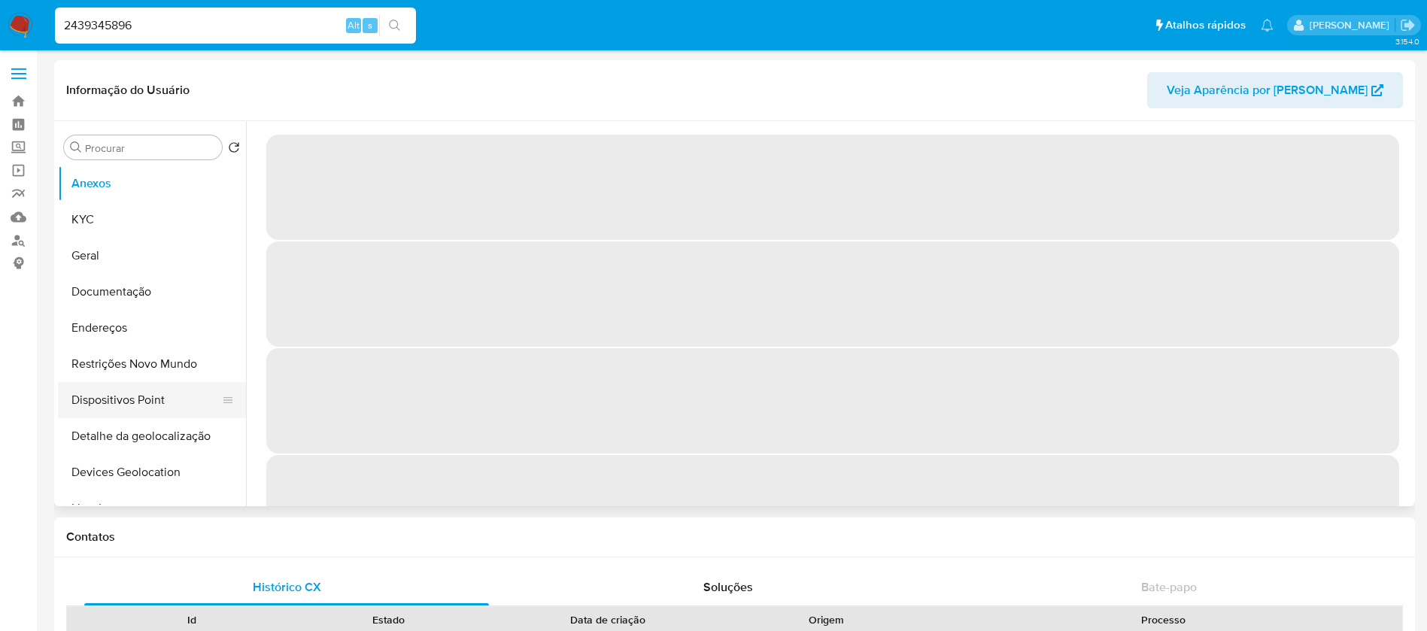
select select "10"
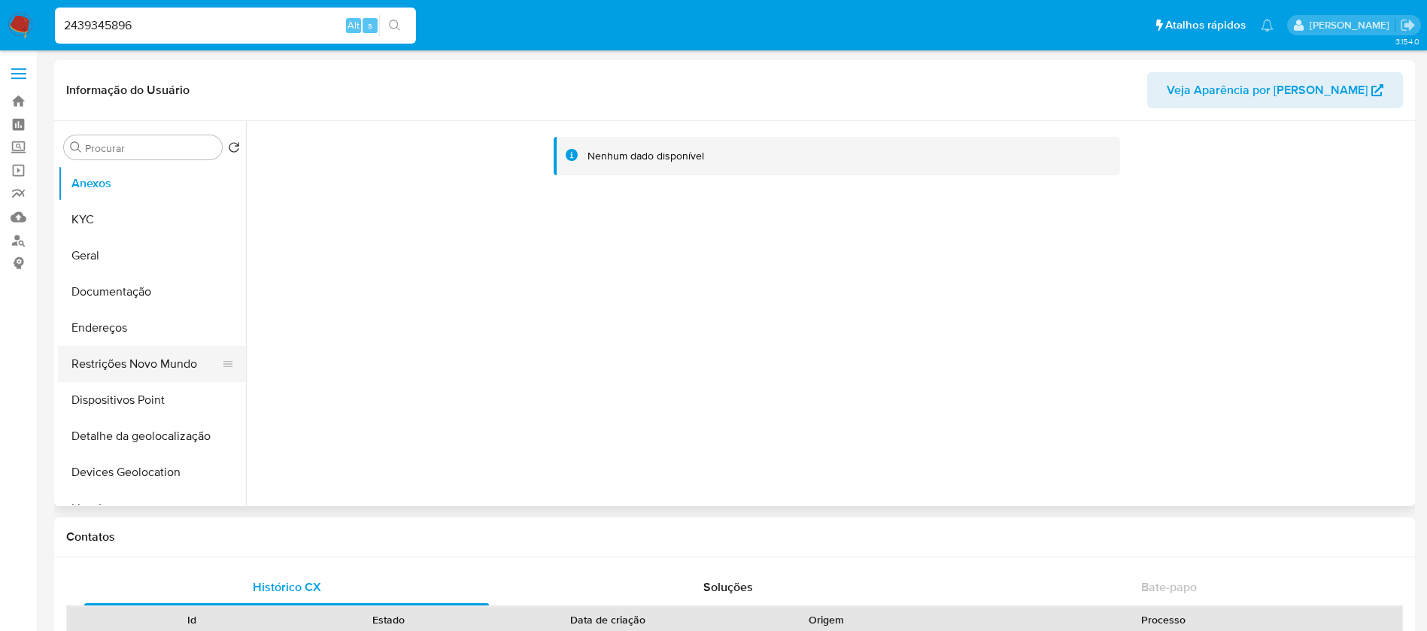
click at [108, 368] on button "Restrições Novo Mundo" at bounding box center [146, 364] width 176 height 36
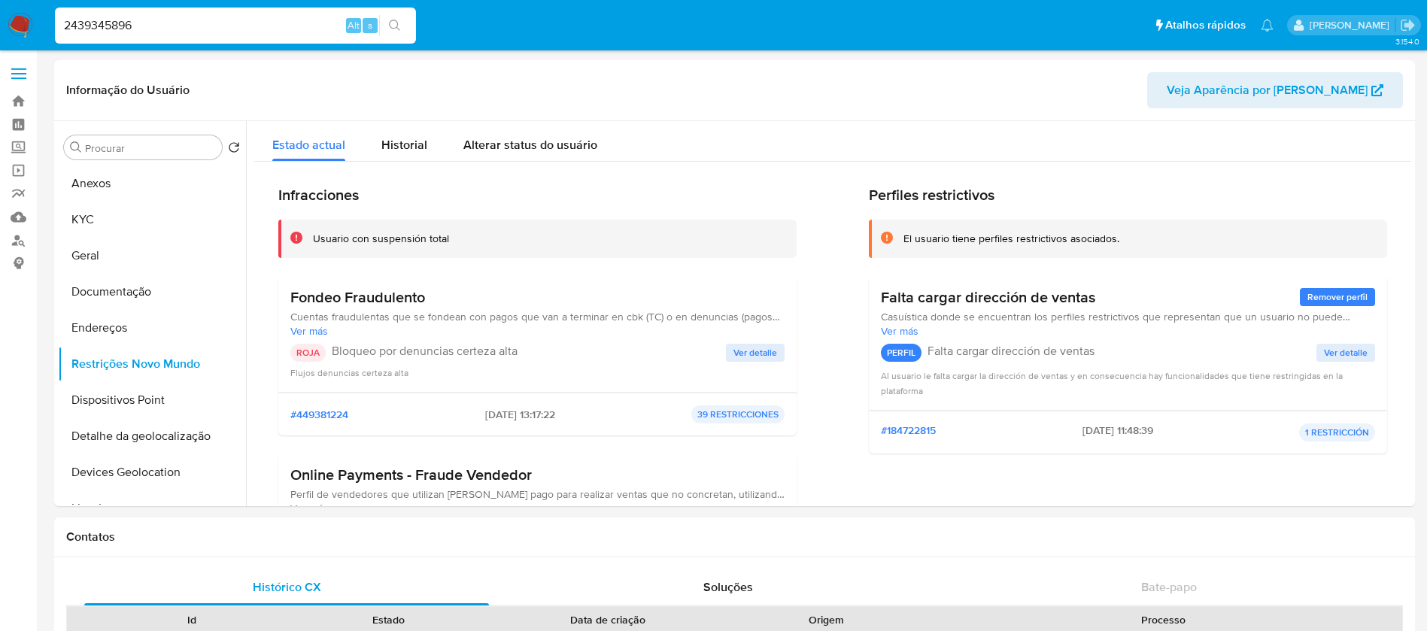
click at [146, 35] on div "2439345896 Alt s" at bounding box center [235, 26] width 361 height 36
click at [147, 29] on input "2439345896" at bounding box center [235, 26] width 361 height 20
paste input "122068119"
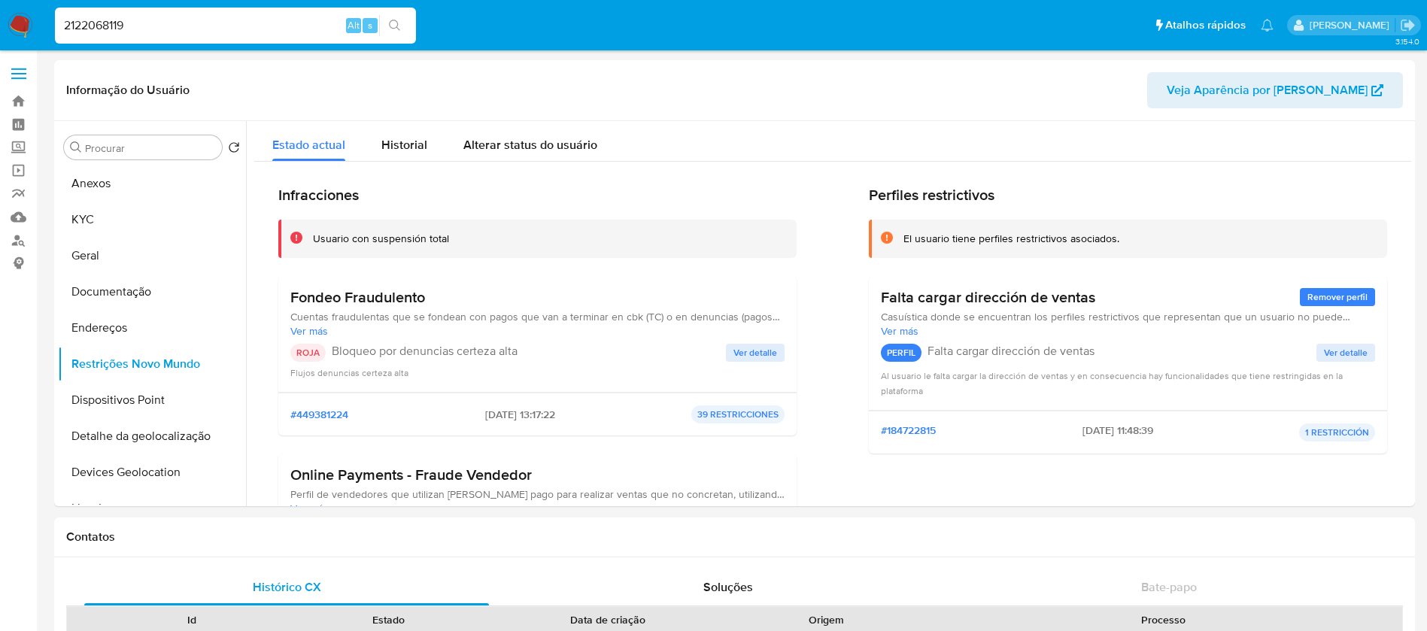
type input "2122068119"
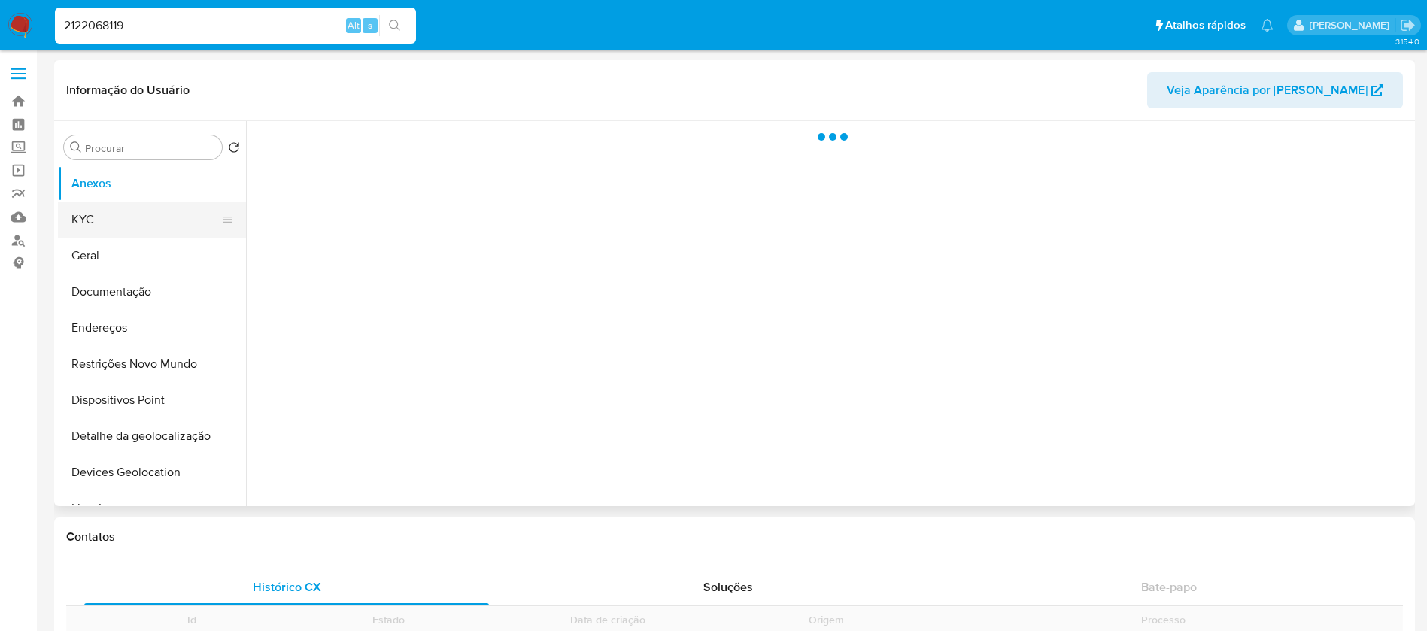
click at [81, 227] on button "KYC" at bounding box center [146, 220] width 176 height 36
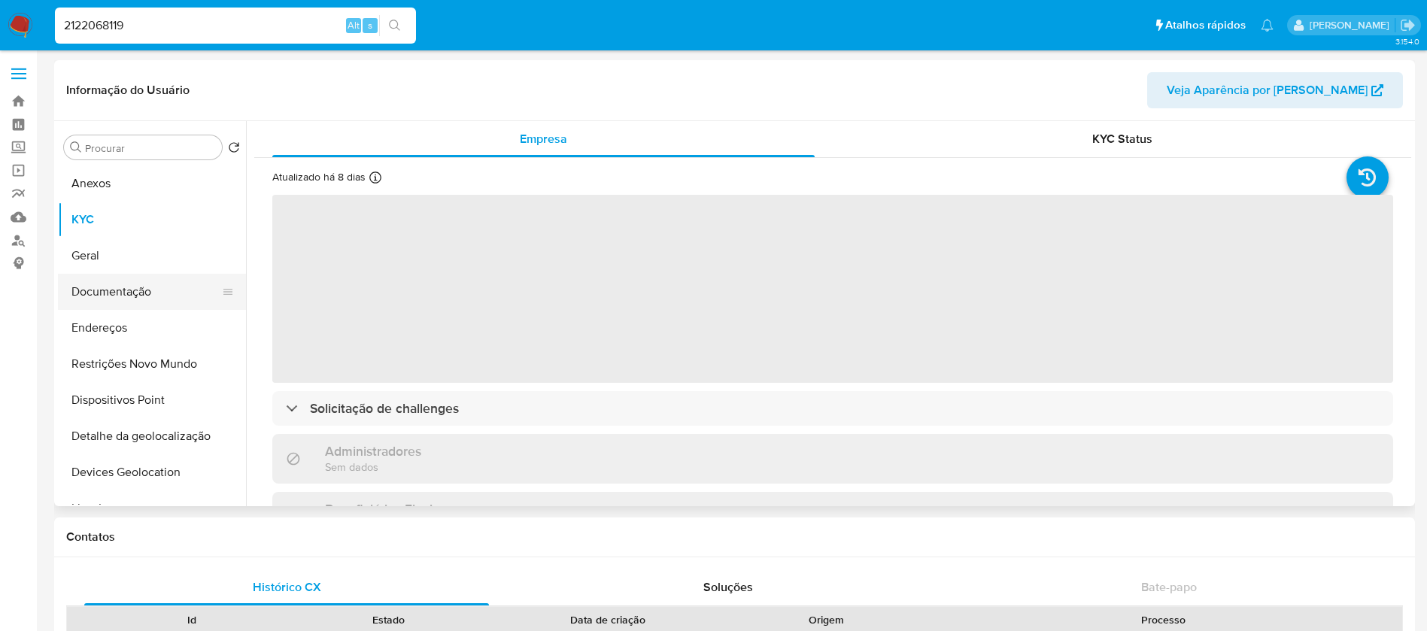
select select "10"
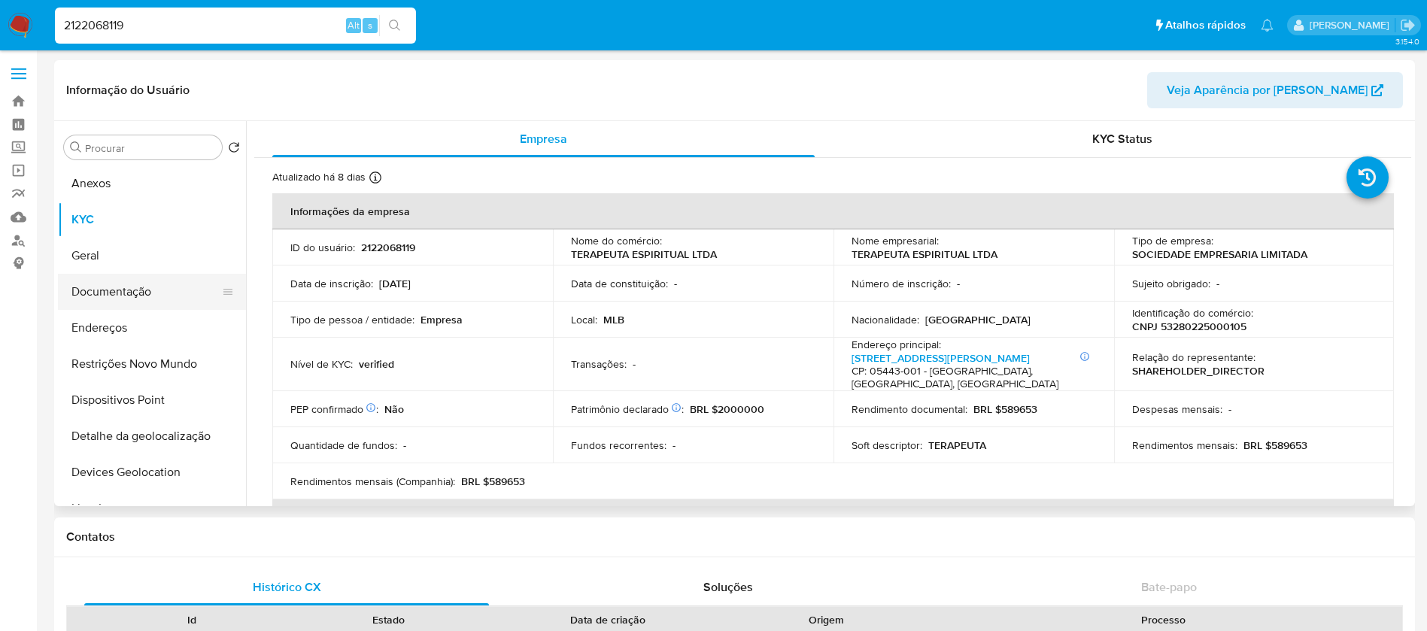
click at [114, 296] on button "Documentação" at bounding box center [146, 292] width 176 height 36
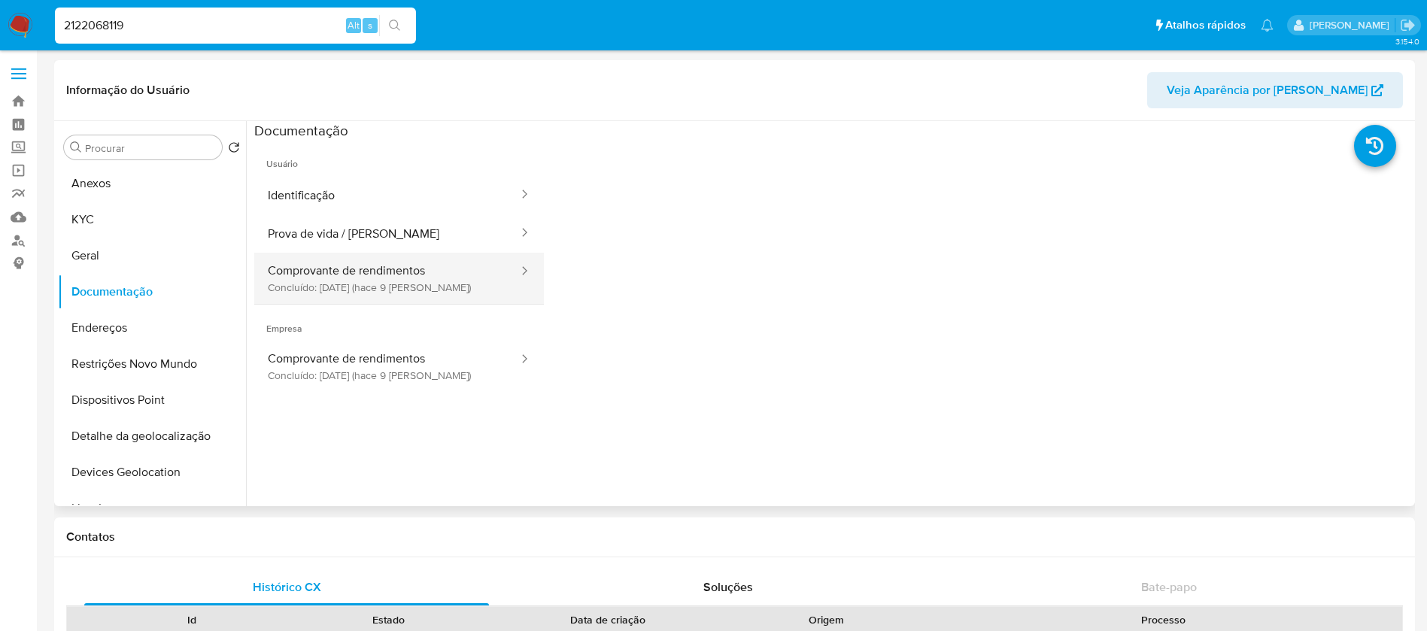
click at [347, 278] on button "Comprovante de rendimentos Concluído: 06/08/2025 (hace 9 días)" at bounding box center [387, 278] width 266 height 51
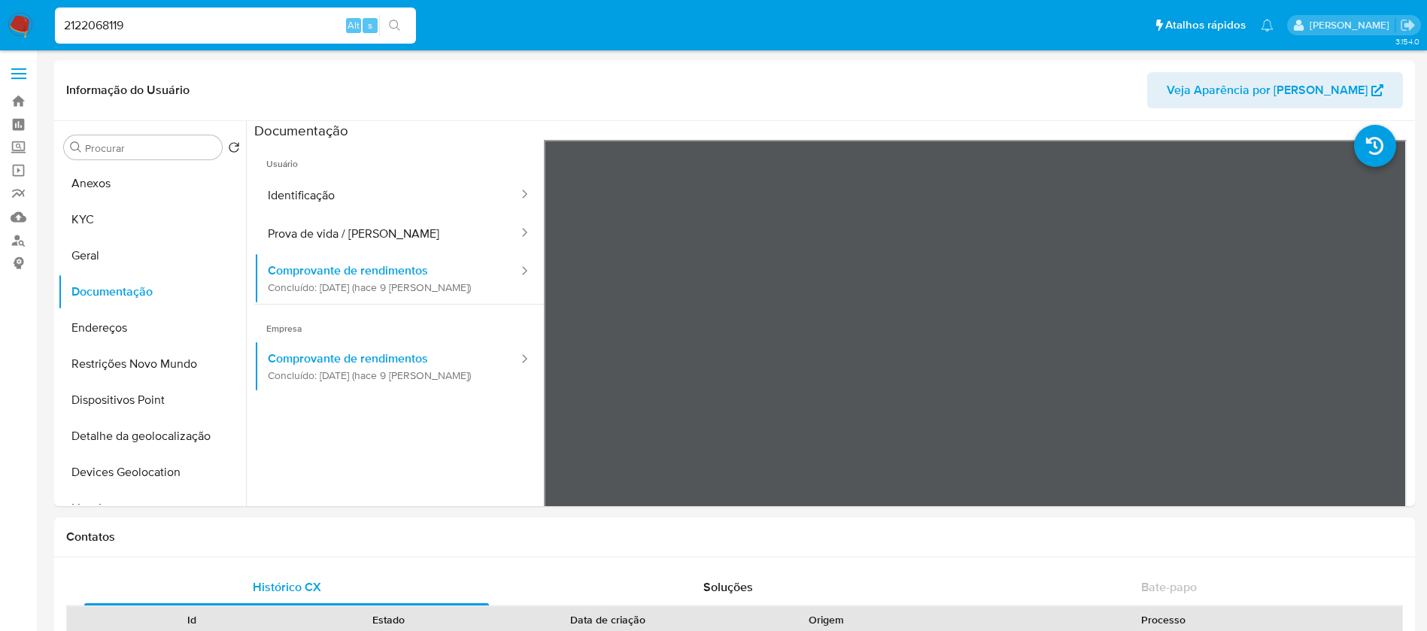
click at [163, 34] on input "2122068119" at bounding box center [235, 26] width 361 height 20
paste input "459643642"
type input "459643642"
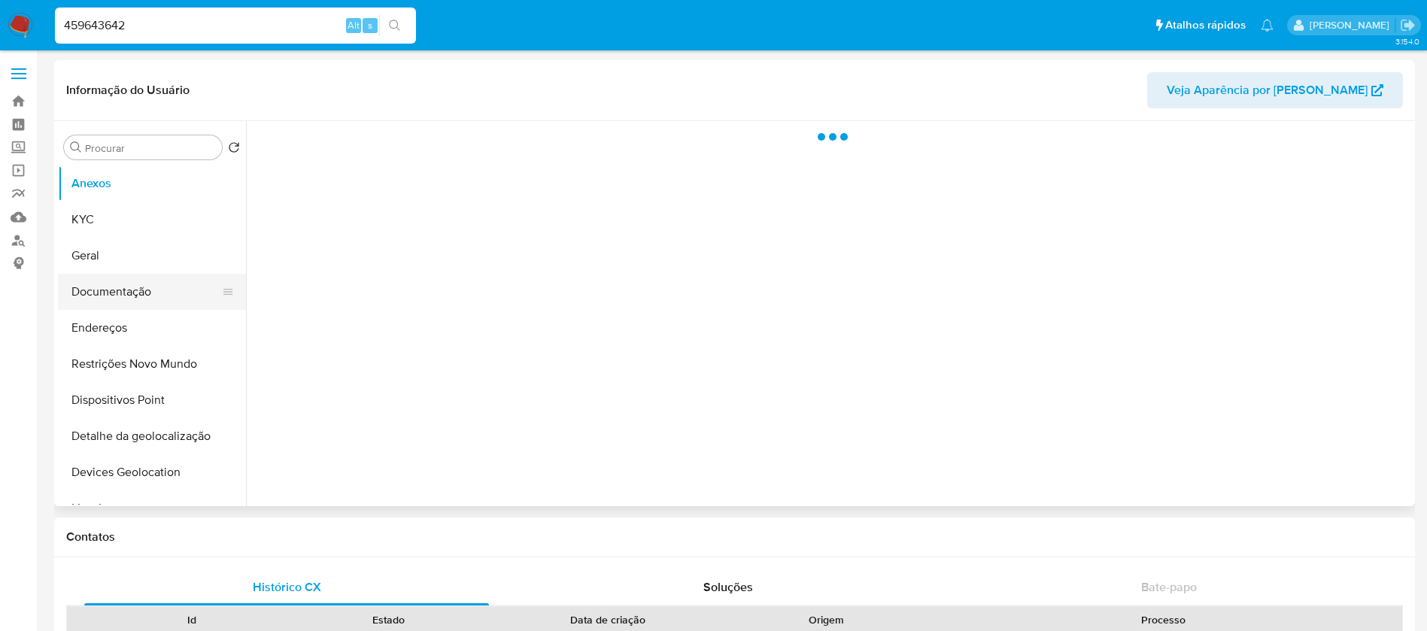
click at [111, 298] on button "Documentação" at bounding box center [146, 292] width 176 height 36
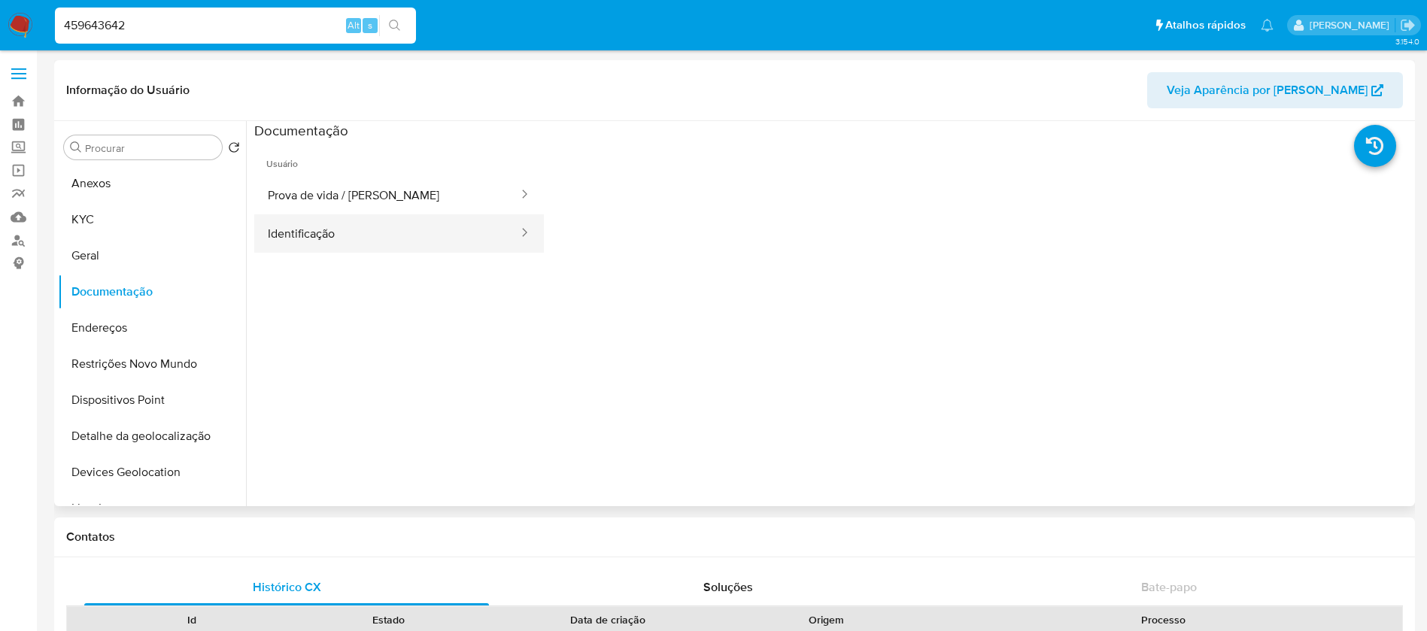
click at [337, 244] on button "Identificação" at bounding box center [387, 233] width 266 height 38
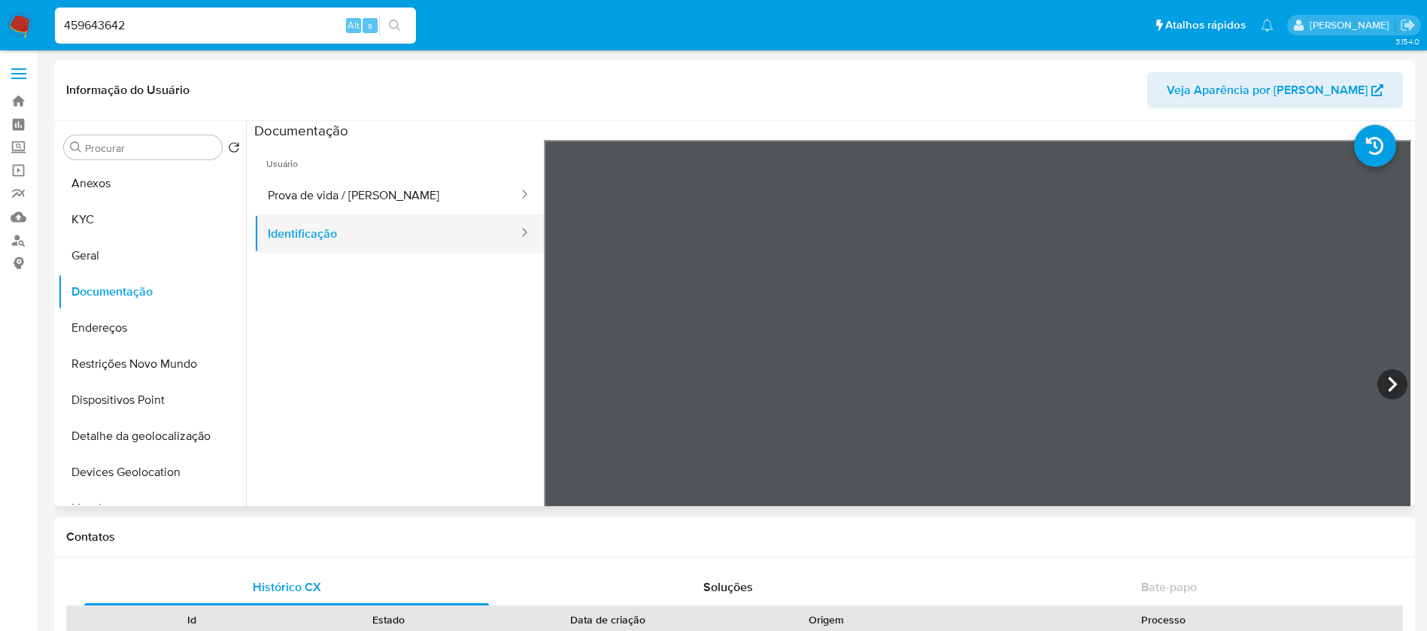
select select "10"
click at [327, 205] on button "Prova de vida / [PERSON_NAME]" at bounding box center [387, 195] width 266 height 38
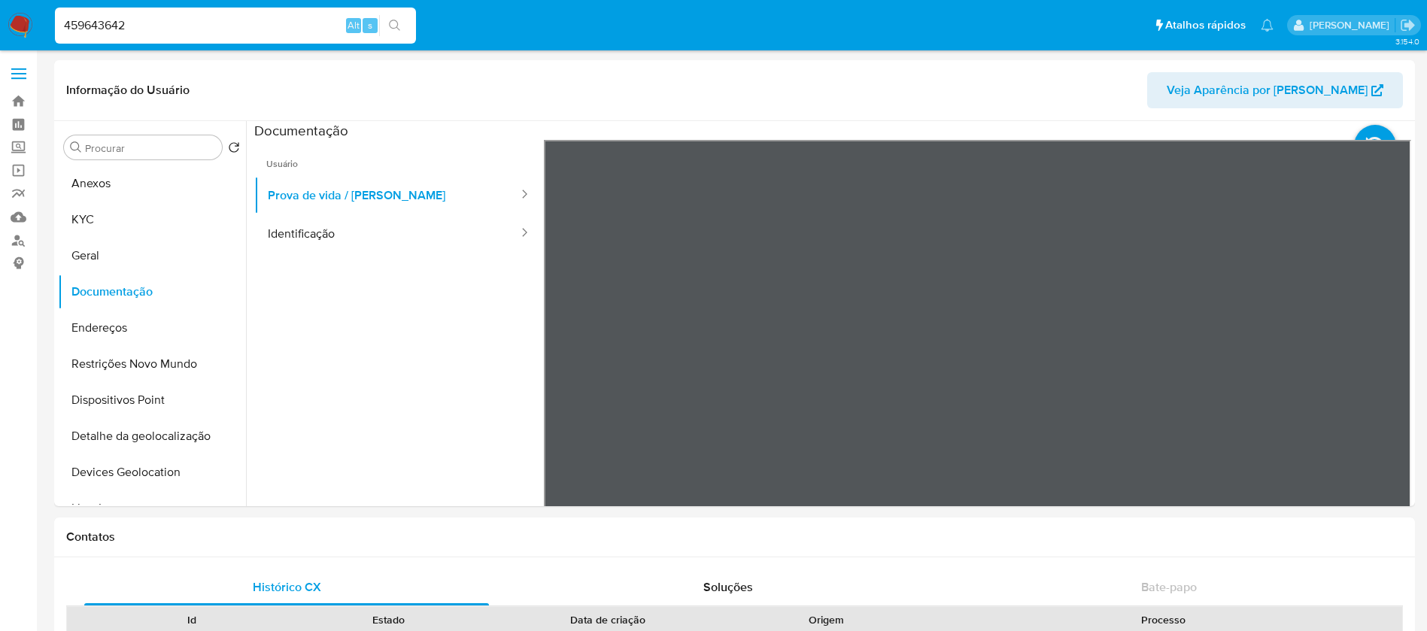
click at [211, 24] on input "459643642" at bounding box center [235, 26] width 361 height 20
paste input "1210014458"
type input "1210014458"
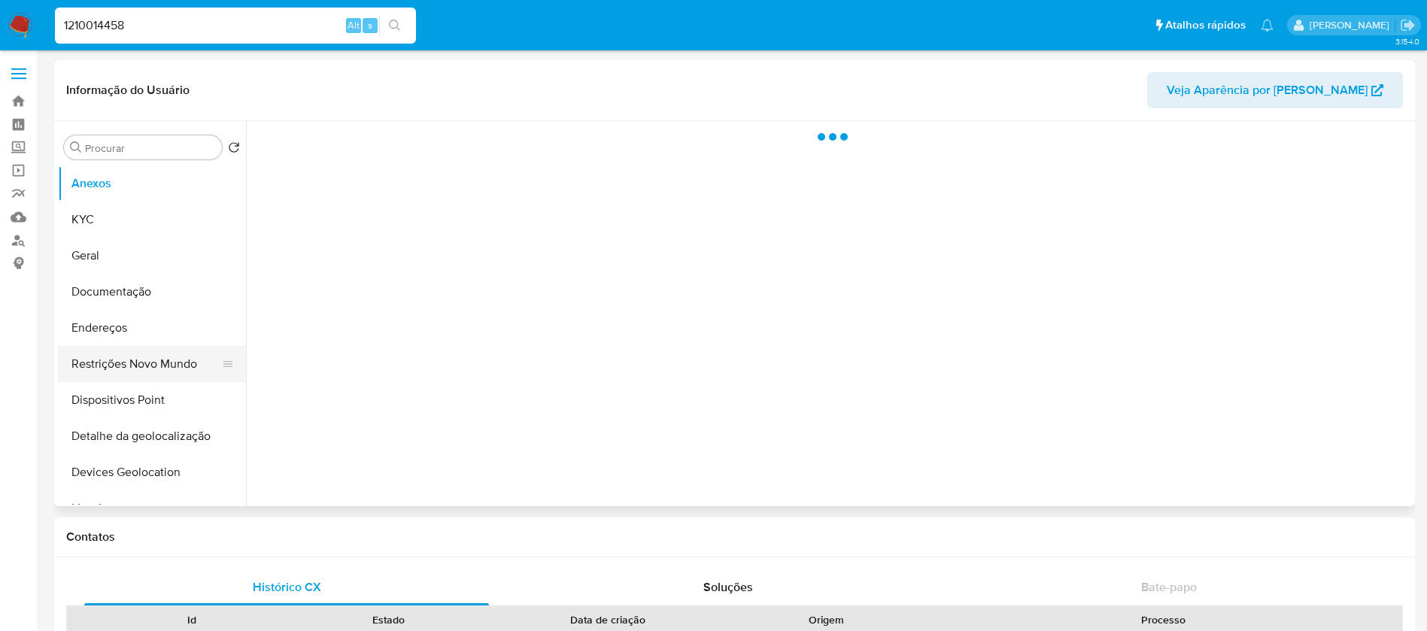
click at [129, 357] on button "Restrições Novo Mundo" at bounding box center [146, 364] width 176 height 36
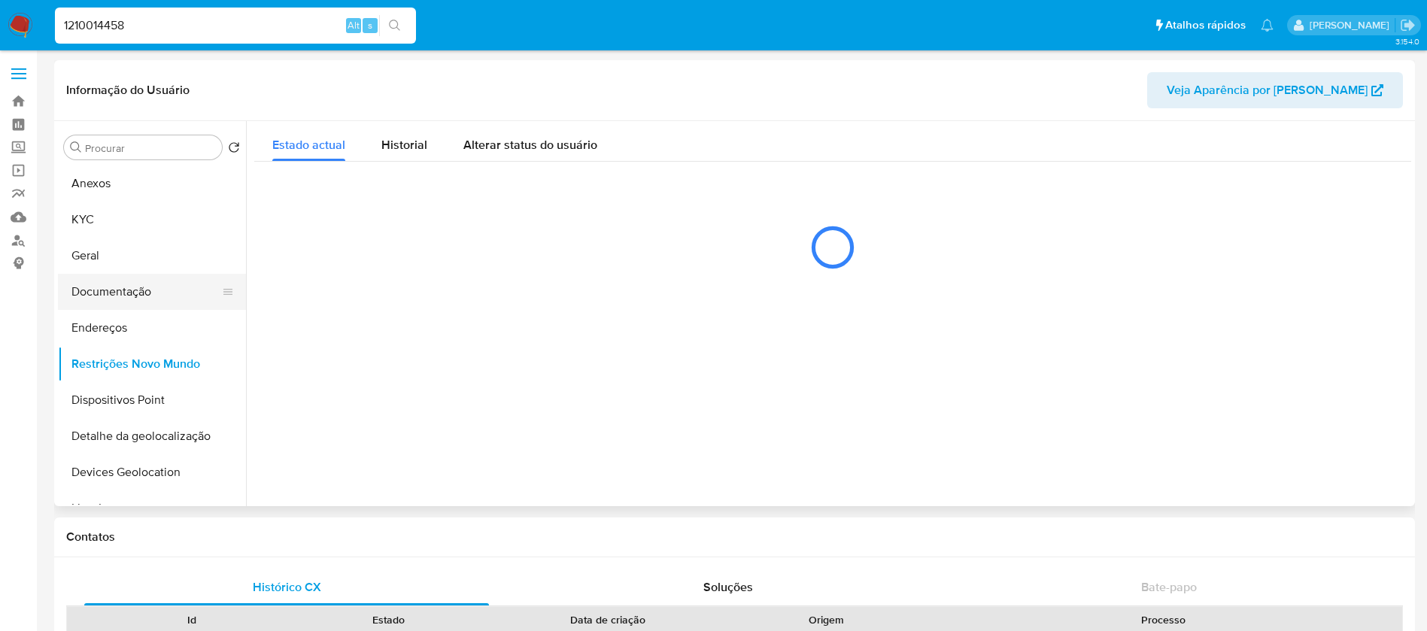
click at [114, 308] on button "Documentação" at bounding box center [146, 292] width 176 height 36
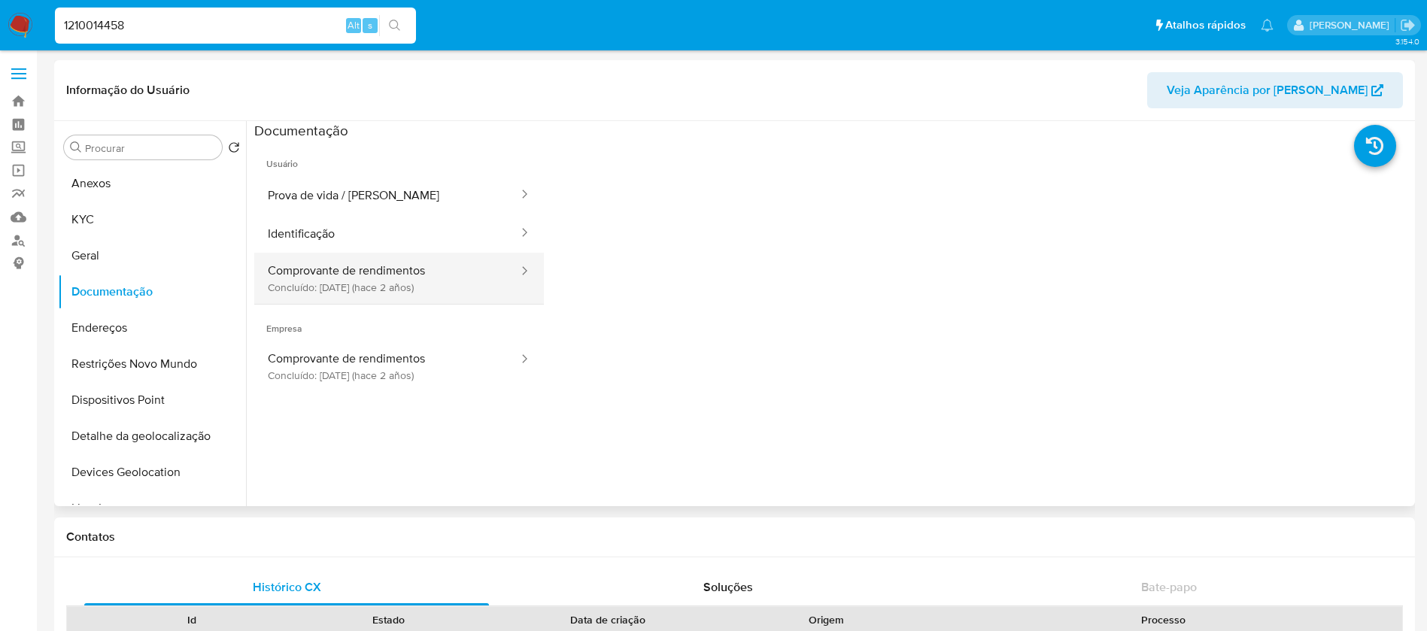
click at [388, 284] on button "Comprovante de rendimentos Concluído: 16/11/2023 (hace 2 años)" at bounding box center [387, 278] width 266 height 51
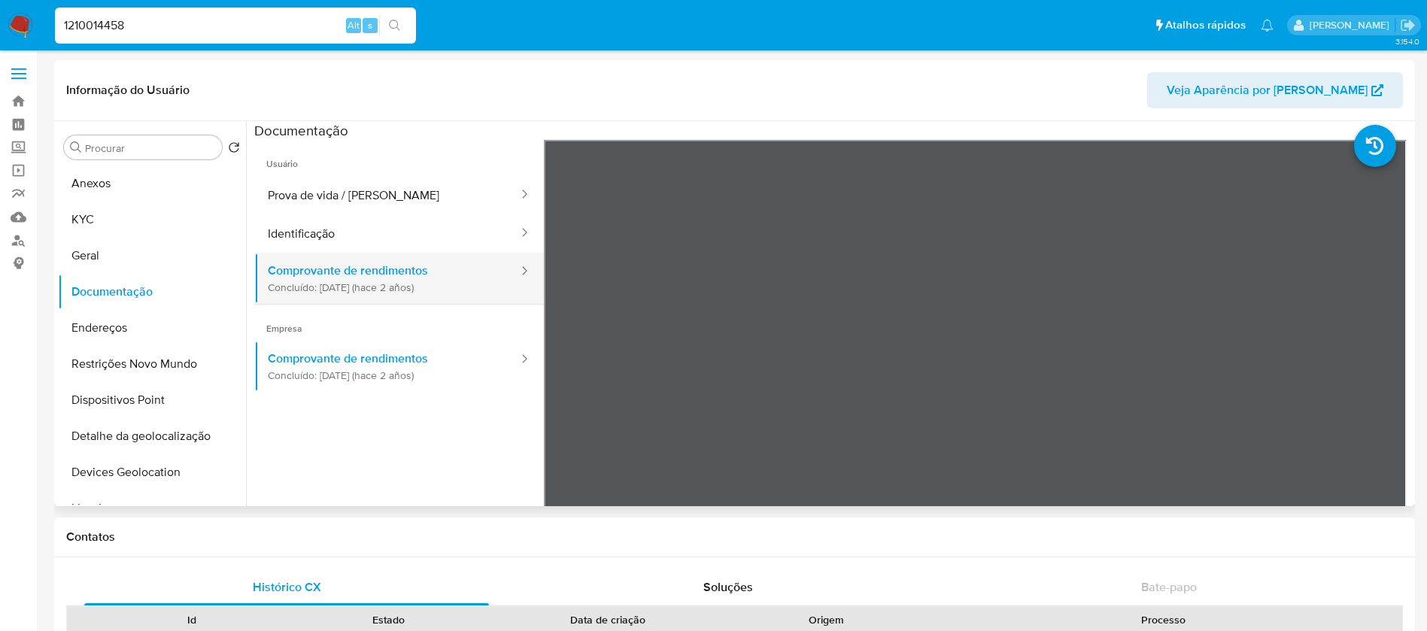
select select "10"
click at [163, 23] on input "1210014458" at bounding box center [235, 26] width 361 height 20
paste input "305036763"
type input "1305036763"
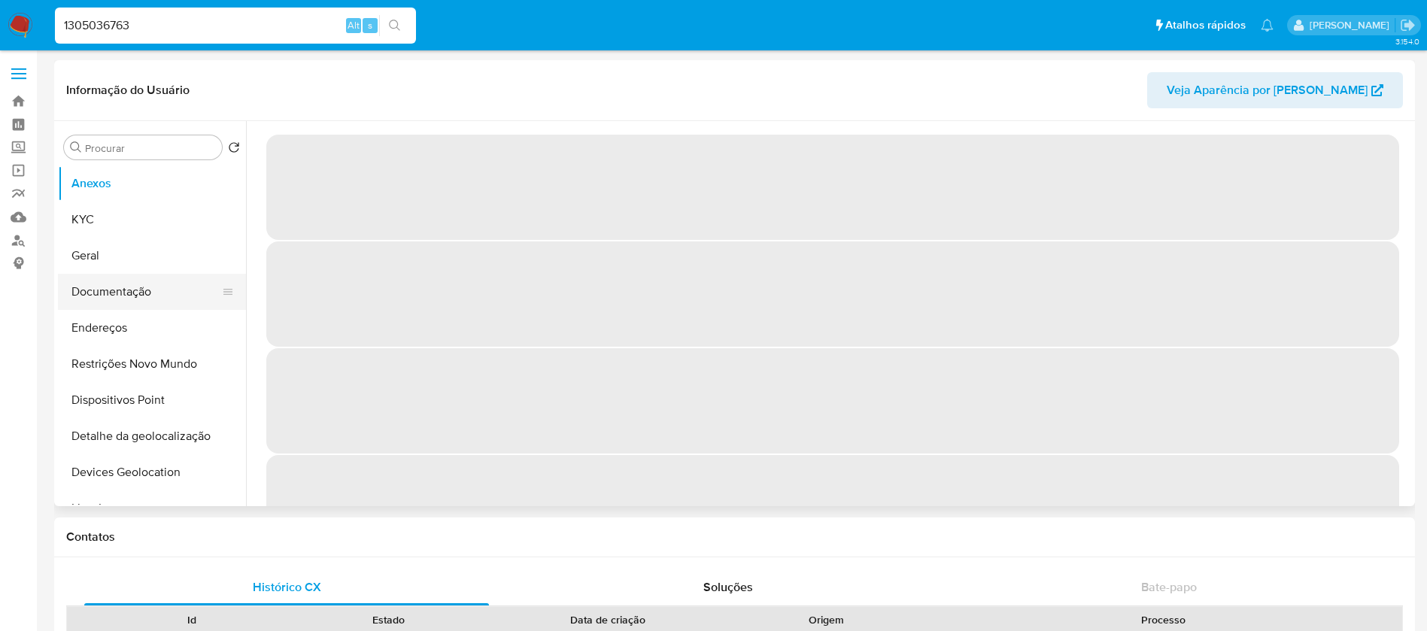
select select "10"
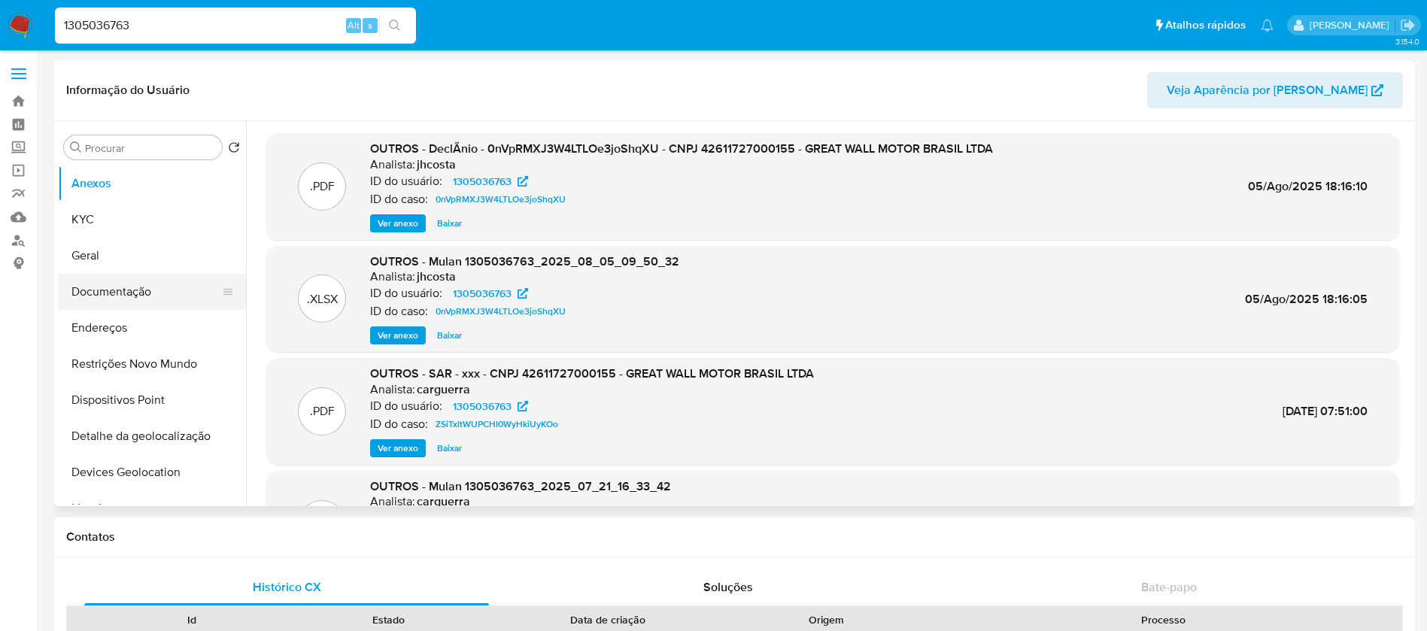
click at [127, 291] on button "Documentação" at bounding box center [146, 292] width 176 height 36
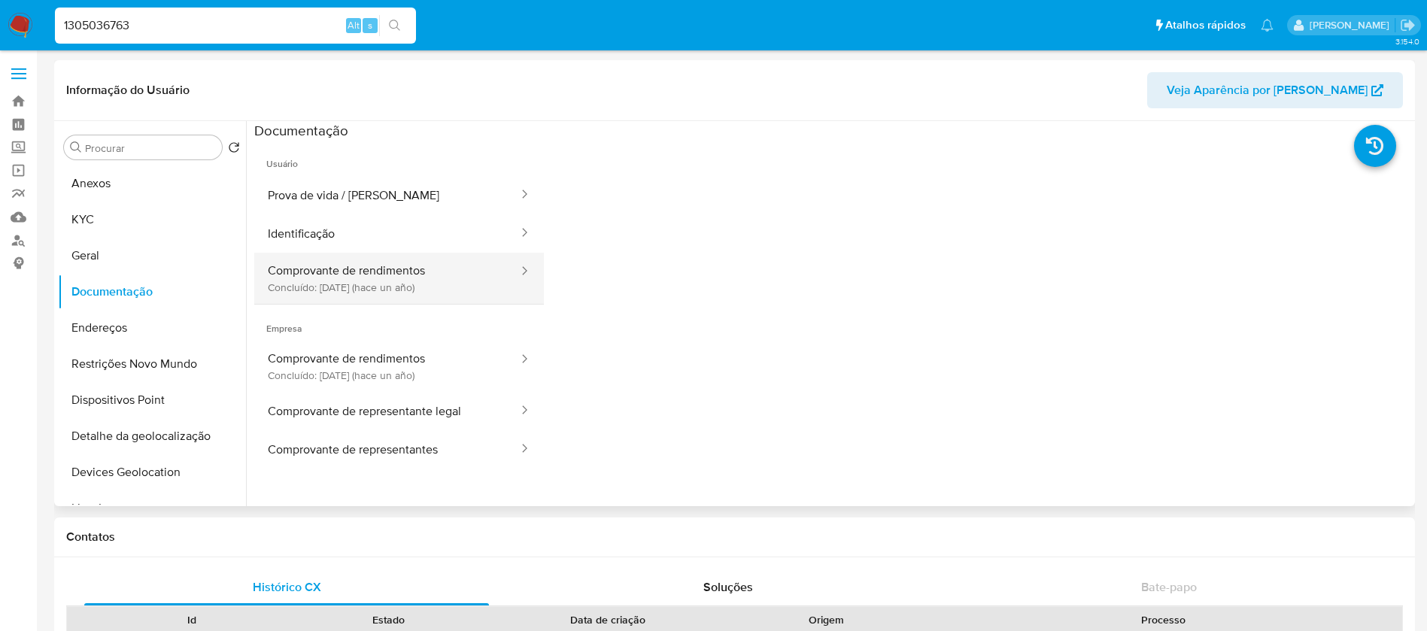
click at [383, 291] on button "Comprovante de rendimentos Concluído: 23/04/2024 (hace un año)" at bounding box center [387, 278] width 266 height 51
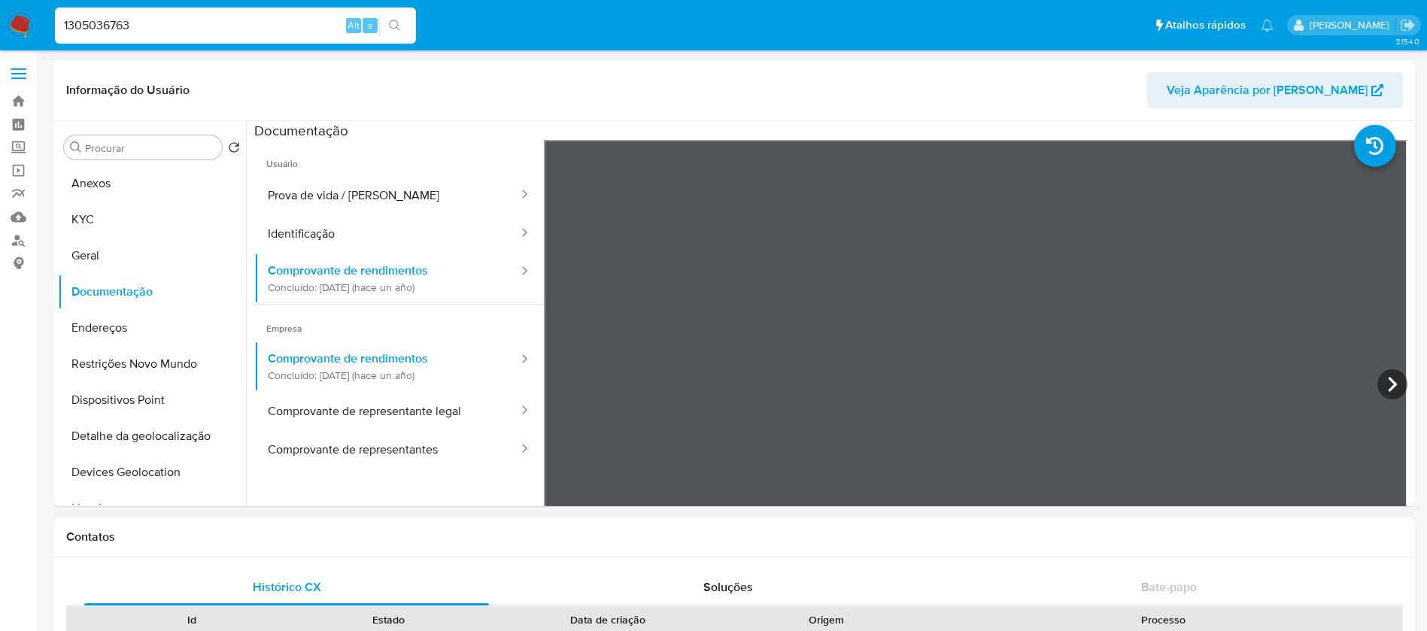
click at [181, 32] on input "1305036763" at bounding box center [235, 26] width 361 height 20
paste input "824252318"
type input "824252318"
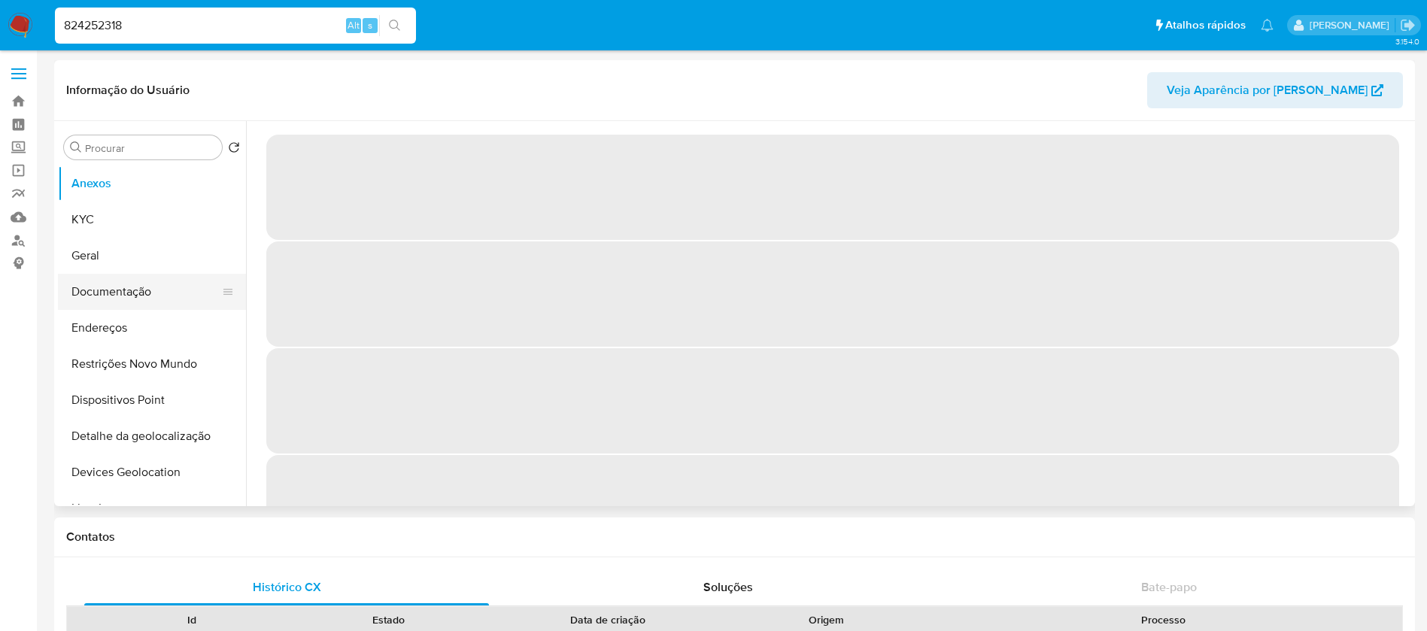
click at [105, 302] on button "Documentação" at bounding box center [146, 292] width 176 height 36
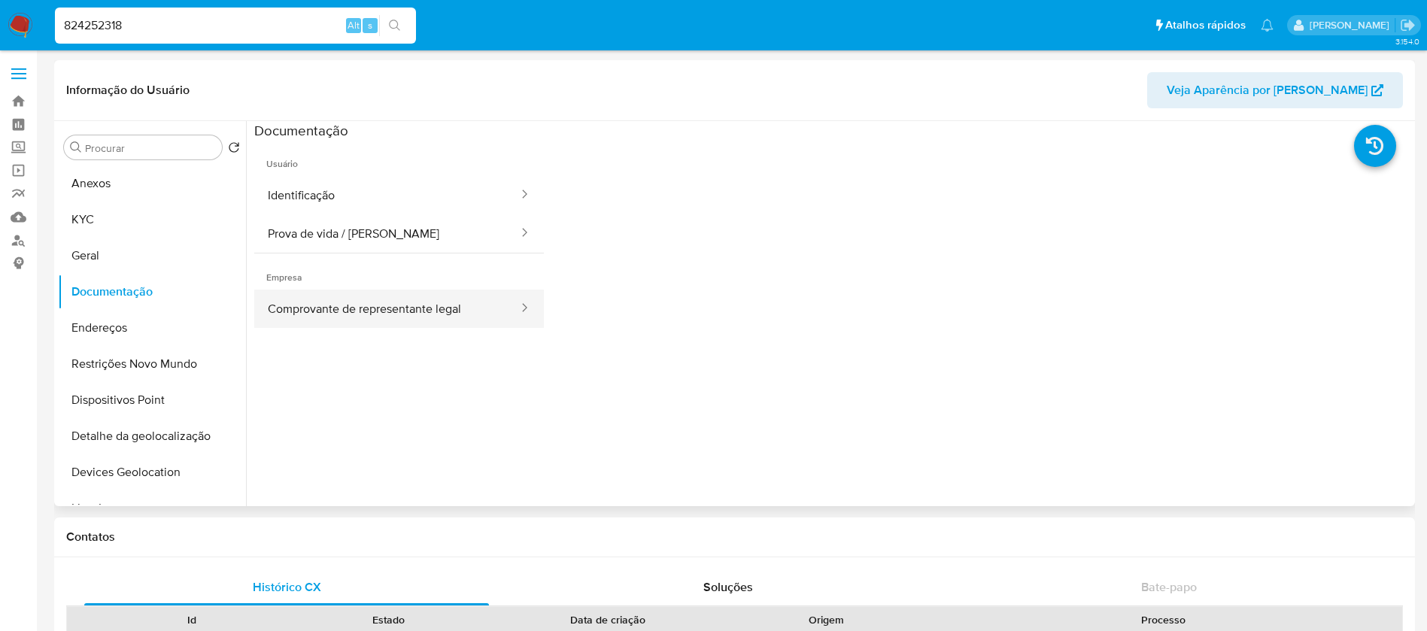
click at [324, 305] on button "Comprovante de representante legal" at bounding box center [387, 309] width 266 height 38
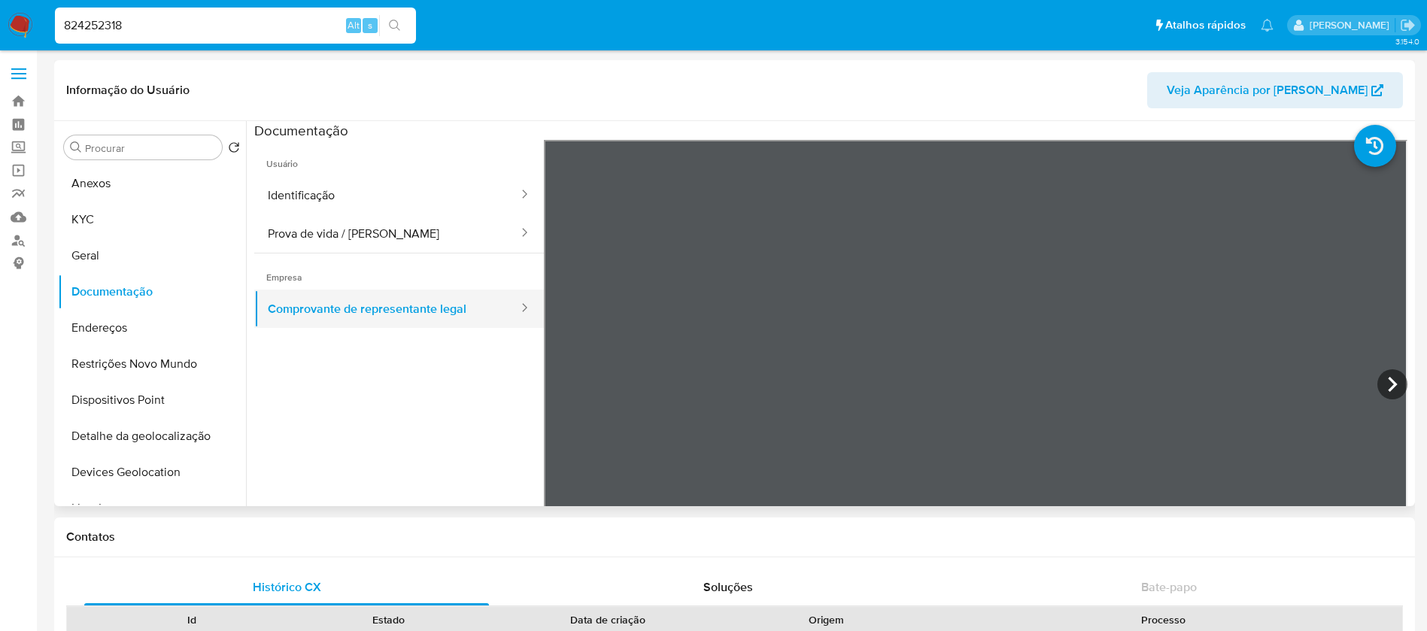
select select "10"
click at [204, 29] on input "824252318" at bounding box center [235, 26] width 361 height 20
paste input "1321804793"
type input "1321804793"
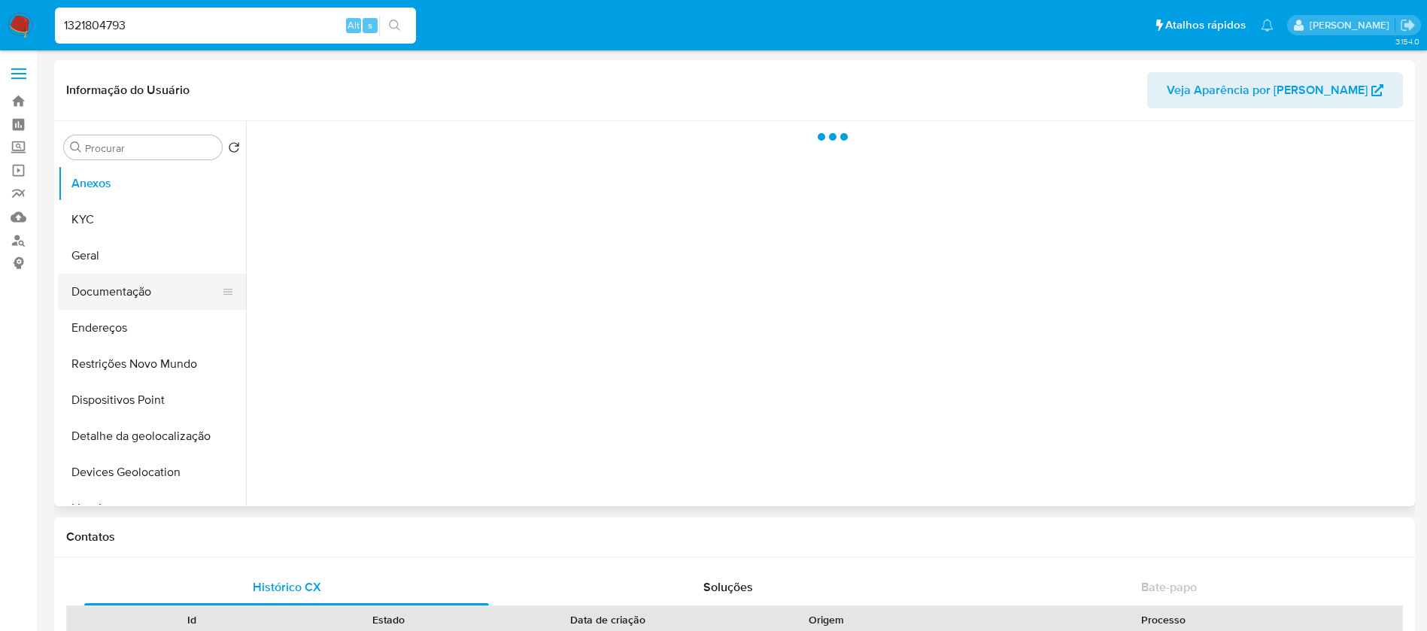
click at [107, 296] on button "Documentação" at bounding box center [146, 292] width 176 height 36
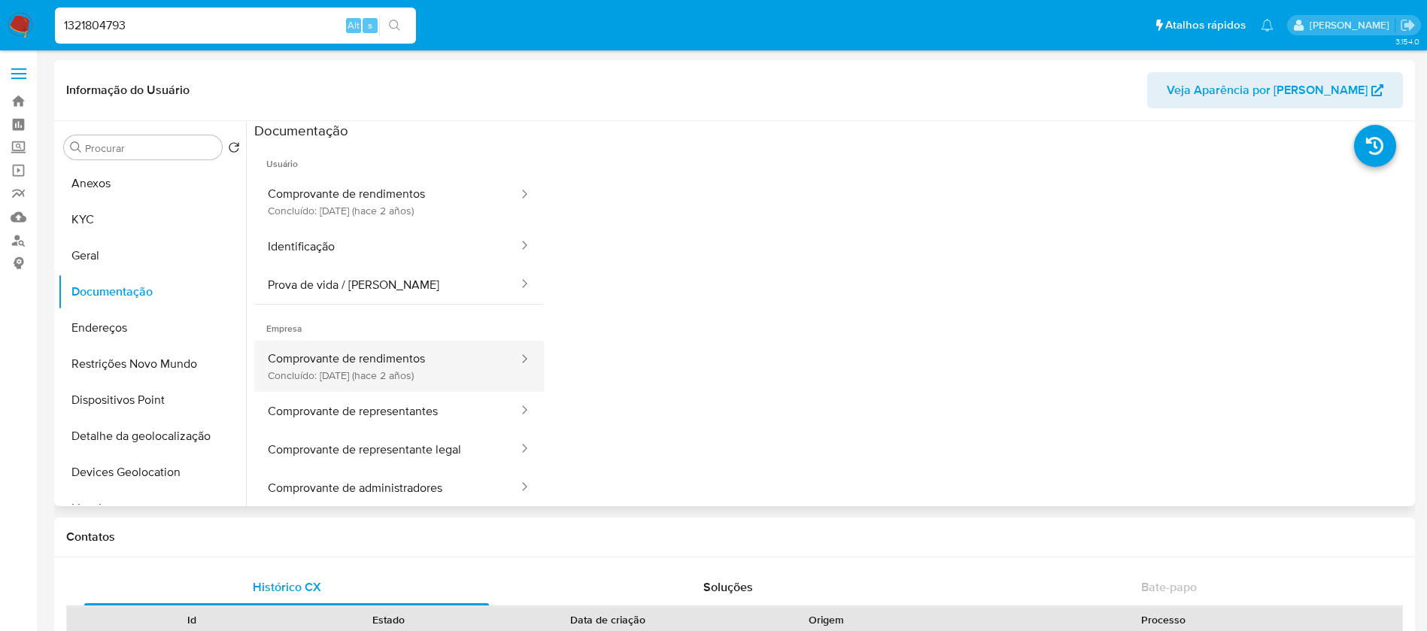
click at [347, 363] on button "Comprovante de rendimentos Concluído: 01/11/2023 (hace 2 años)" at bounding box center [387, 366] width 266 height 51
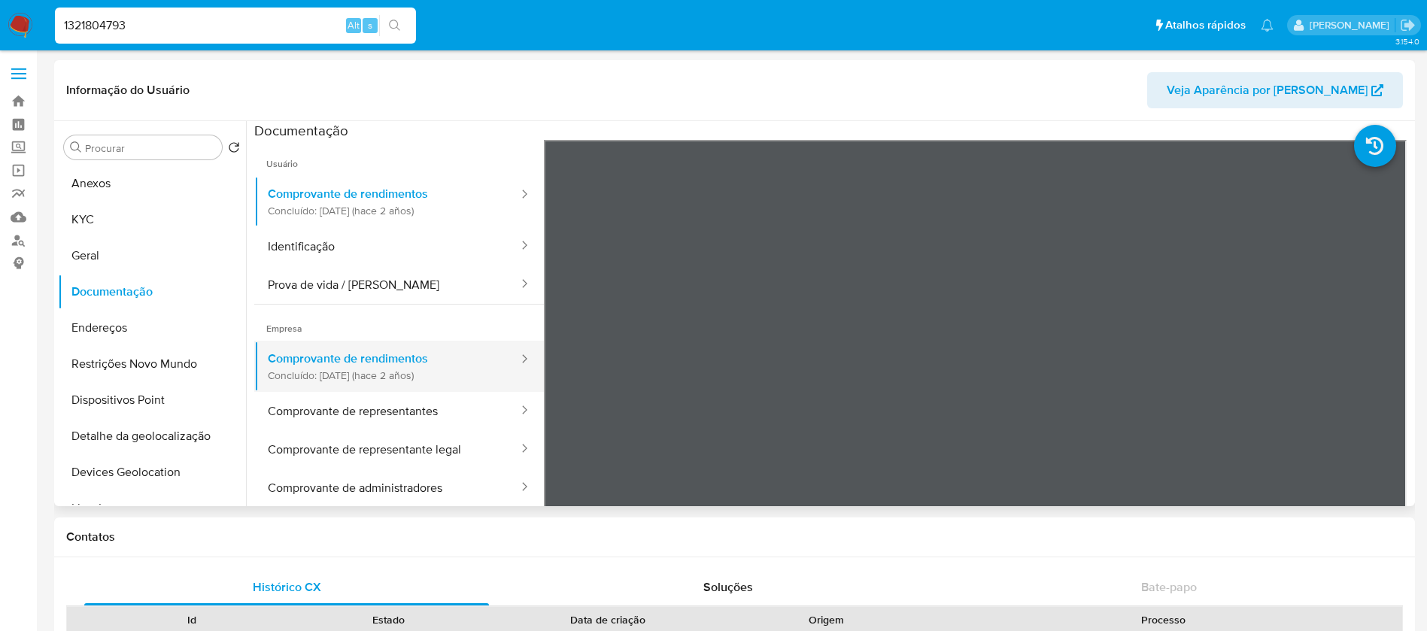
select select "10"
click at [199, 33] on input "1321804793" at bounding box center [235, 26] width 361 height 20
paste input "2411683351"
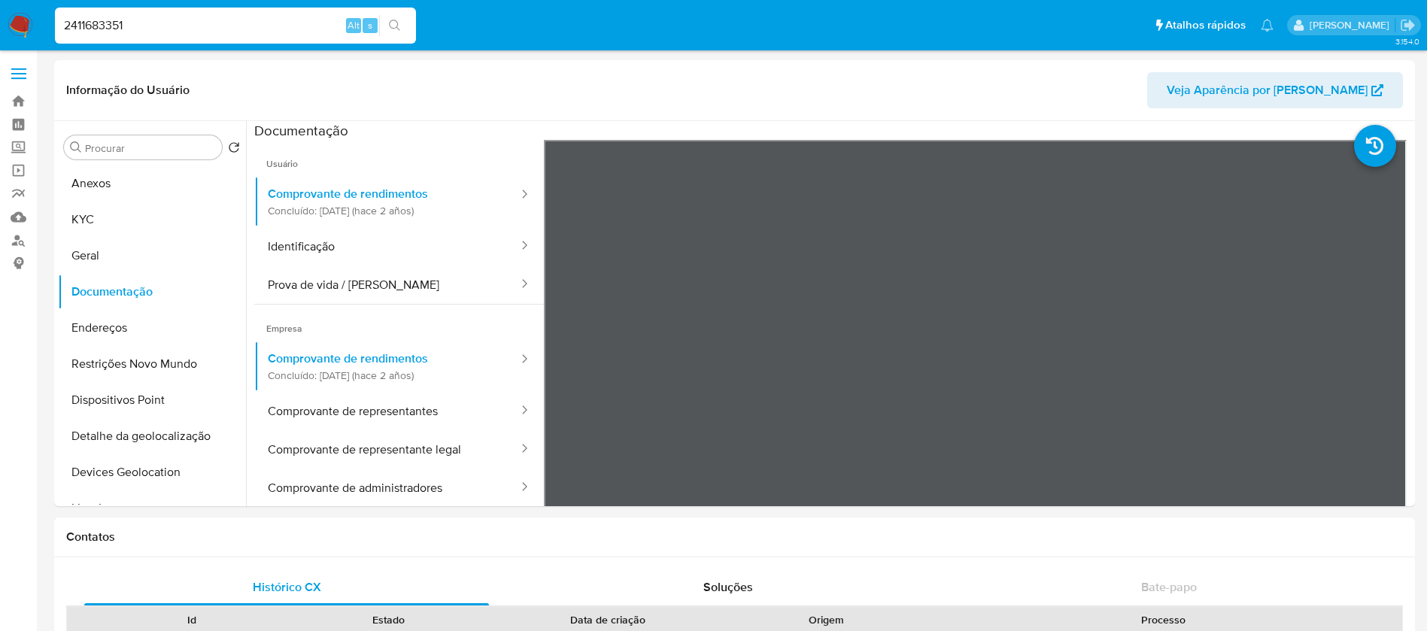
type input "2411683351"
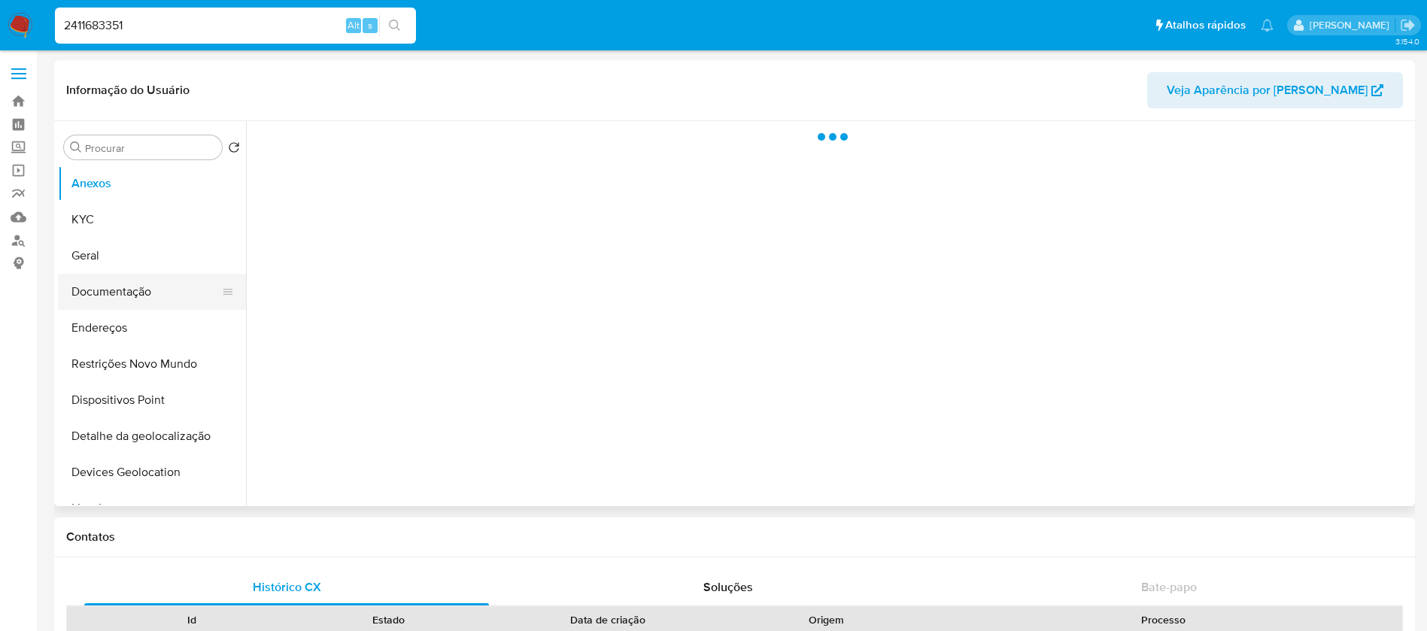
click at [120, 294] on button "Documentação" at bounding box center [146, 292] width 176 height 36
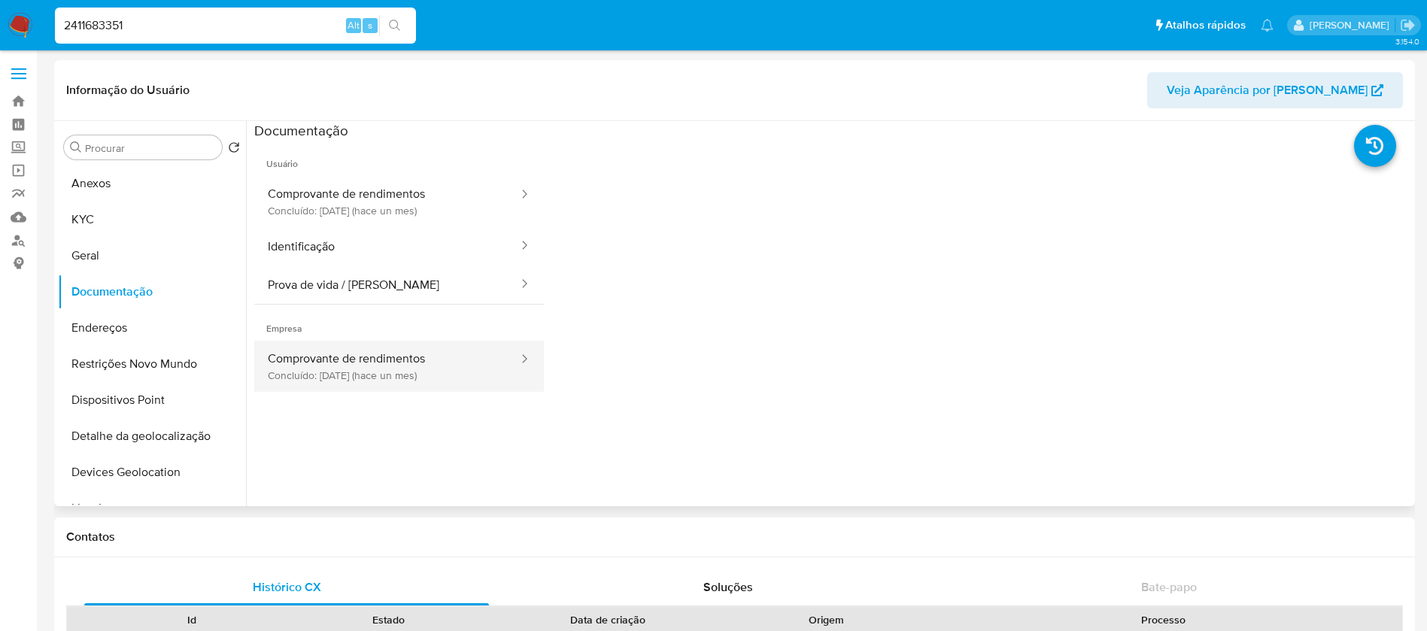
click at [347, 351] on button "Comprovante de rendimentos Concluído: 15/07/2025 (hace un mes)" at bounding box center [387, 366] width 266 height 51
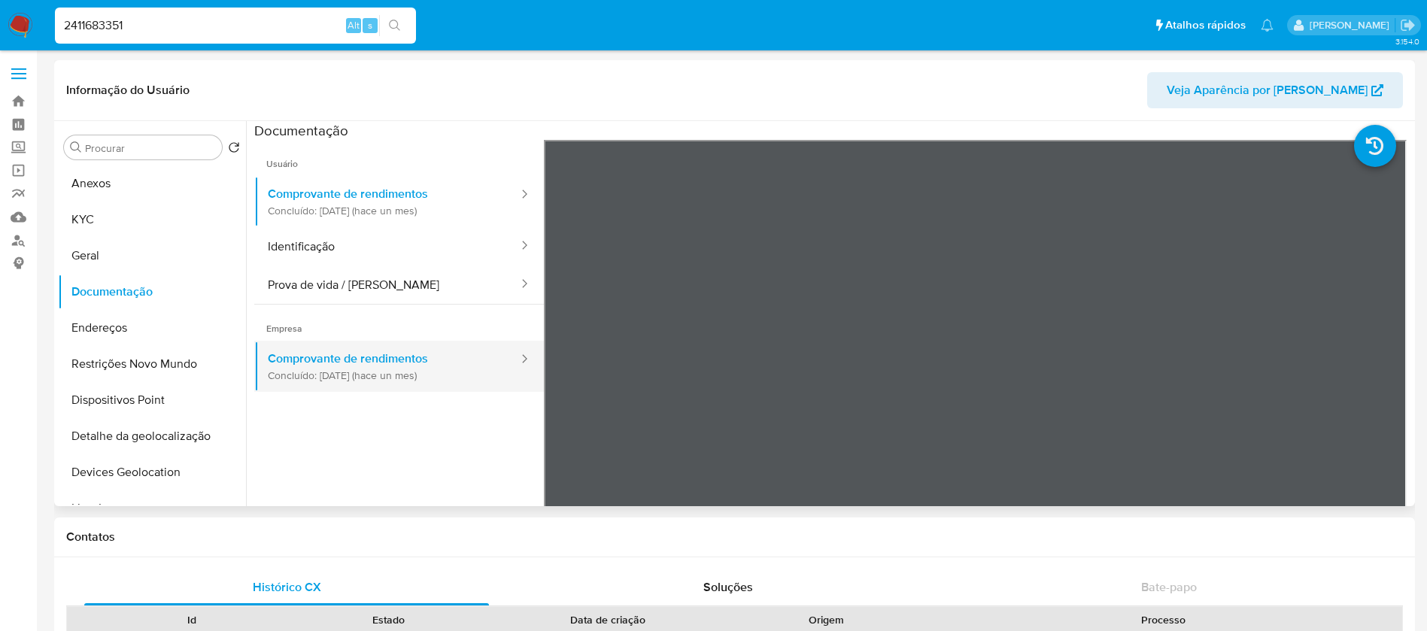
select select "10"
click at [285, 29] on input "2411683351" at bounding box center [235, 26] width 361 height 20
drag, startPoint x: 285, startPoint y: 29, endPoint x: 293, endPoint y: 30, distance: 7.6
click at [285, 30] on input "2411683351" at bounding box center [235, 26] width 361 height 20
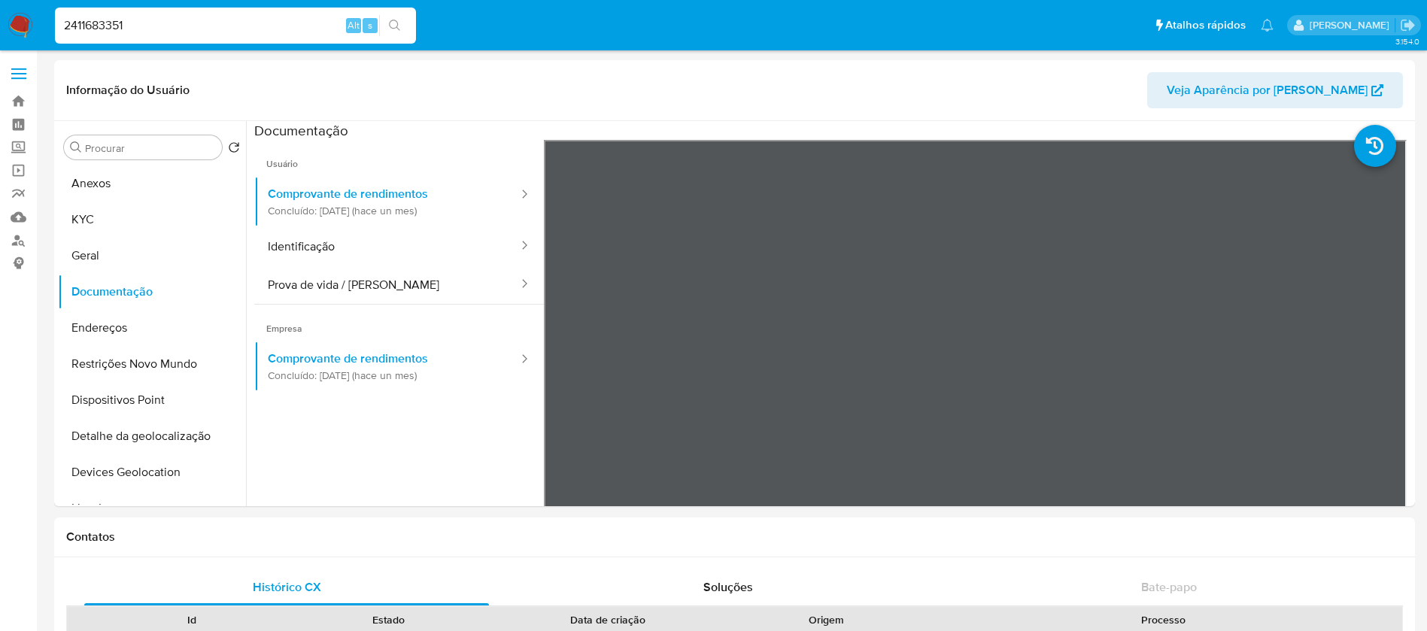
paste input "151943130"
type input "151943130"
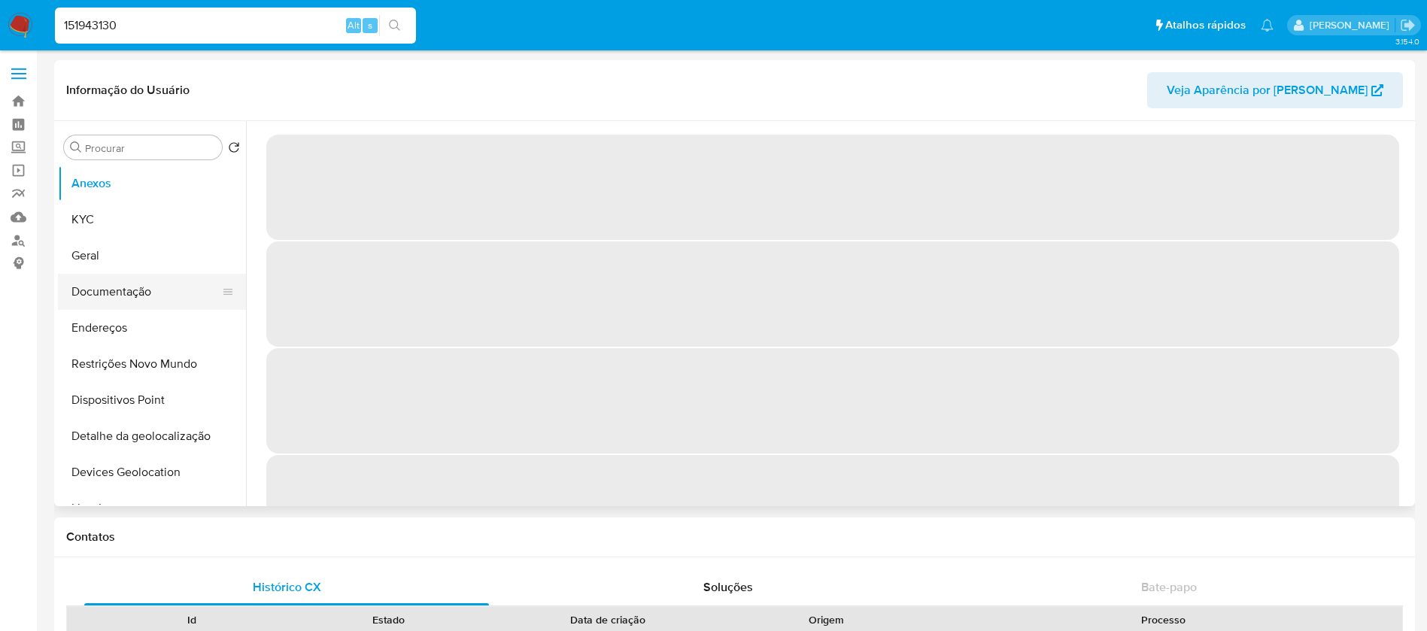
click at [92, 296] on button "Documentação" at bounding box center [146, 292] width 176 height 36
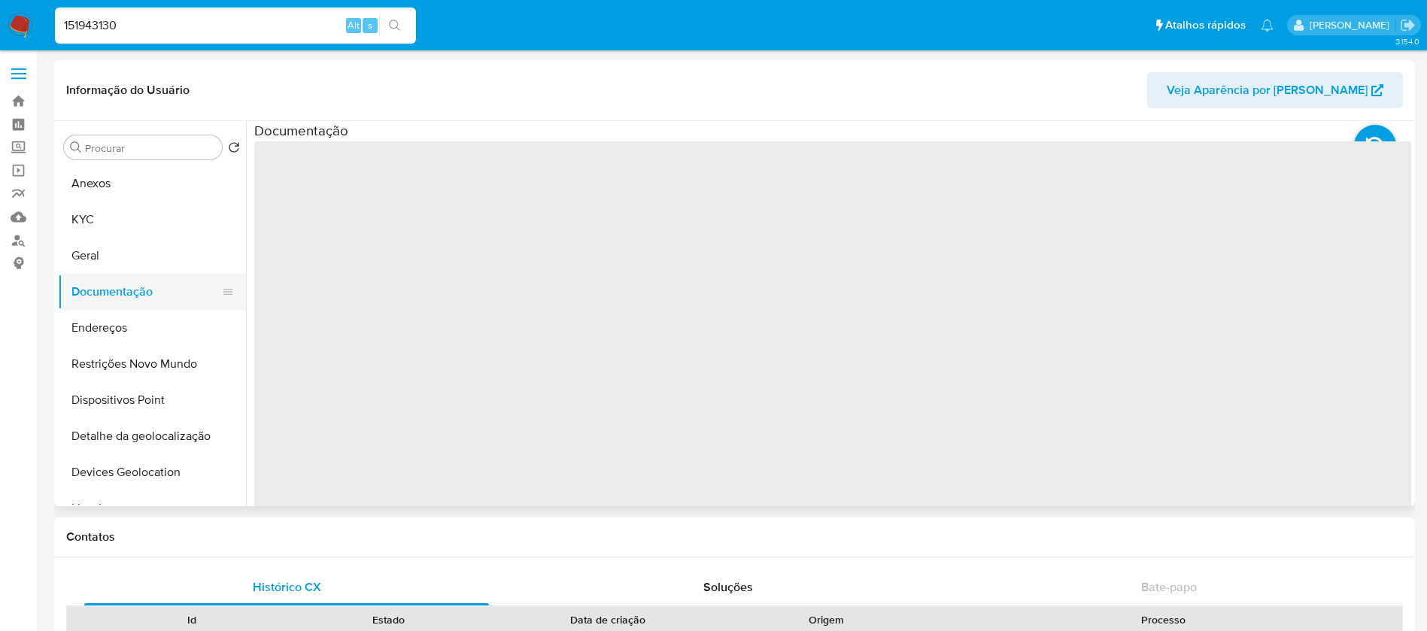
select select "10"
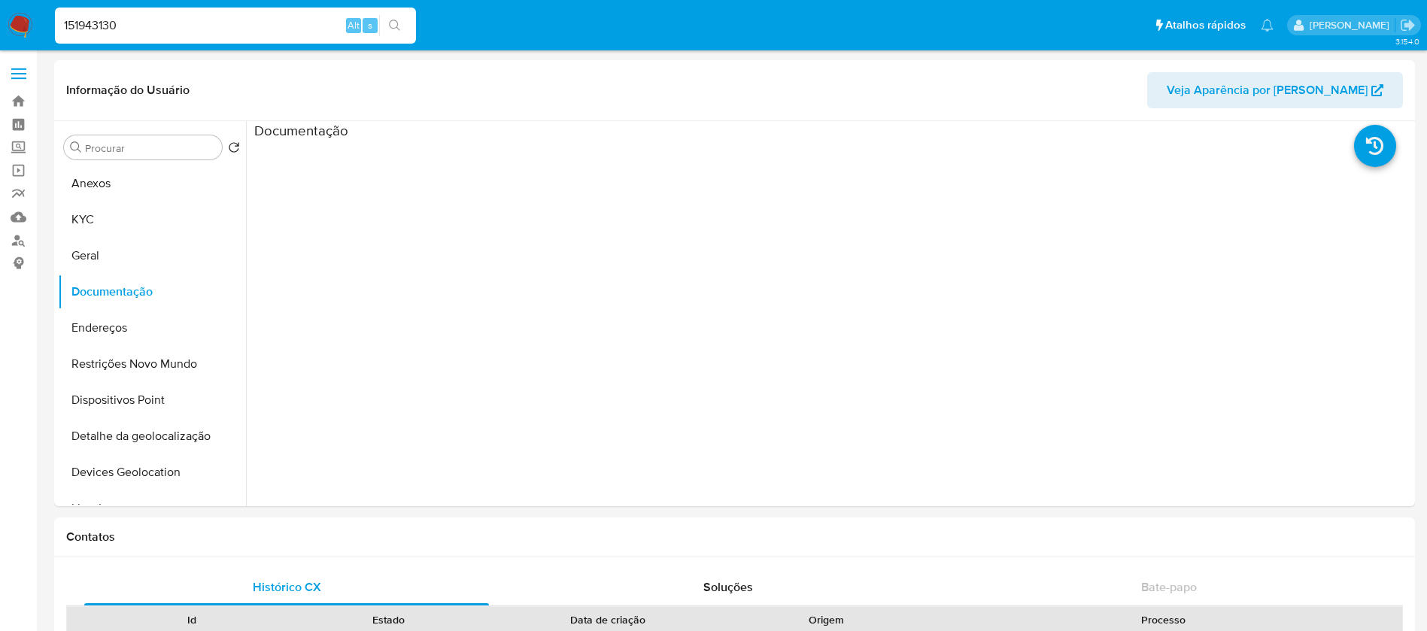
click at [178, 29] on input "151943130" at bounding box center [235, 26] width 361 height 20
paste input "162988424"
type input "1162988424"
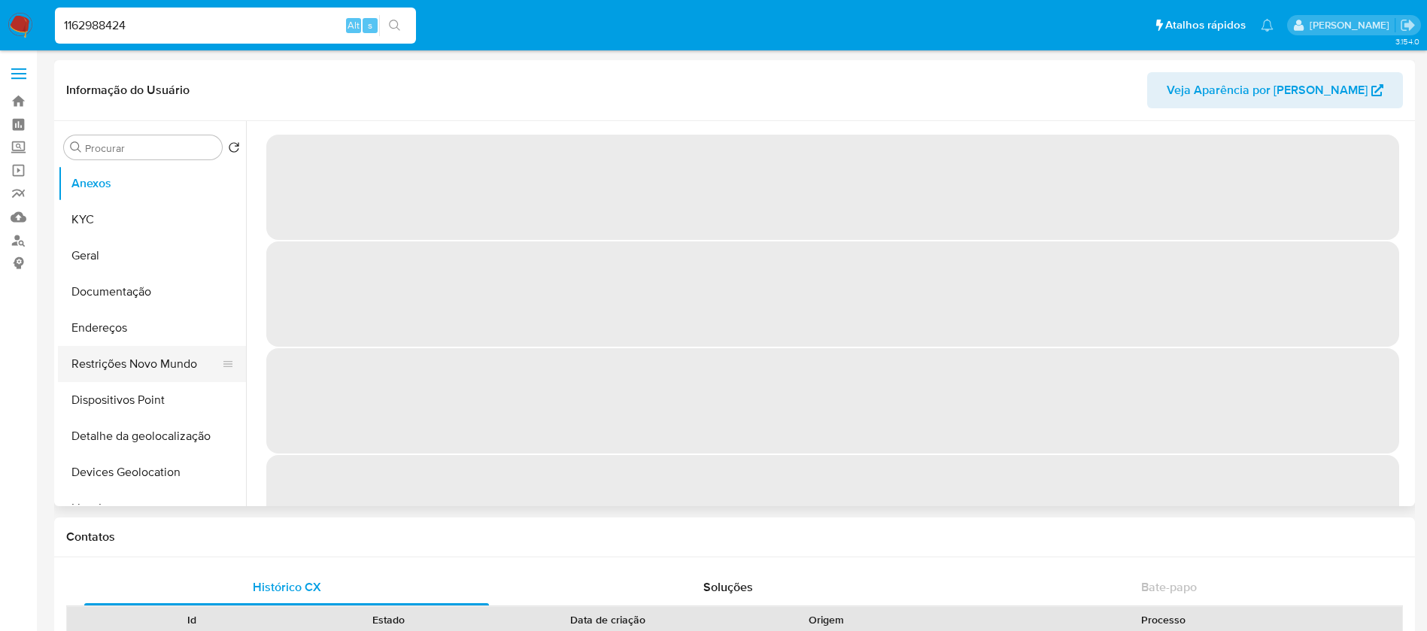
click at [130, 369] on button "Restrições Novo Mundo" at bounding box center [146, 364] width 176 height 36
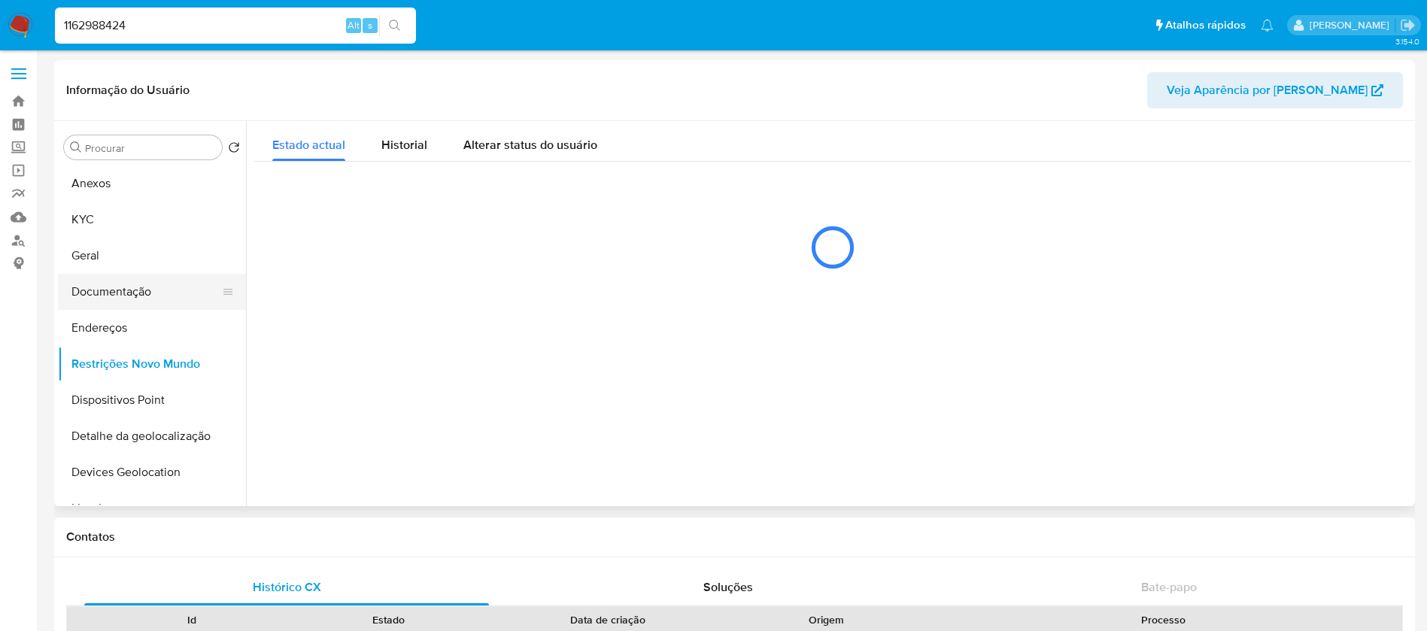
click at [110, 297] on button "Documentação" at bounding box center [146, 292] width 176 height 36
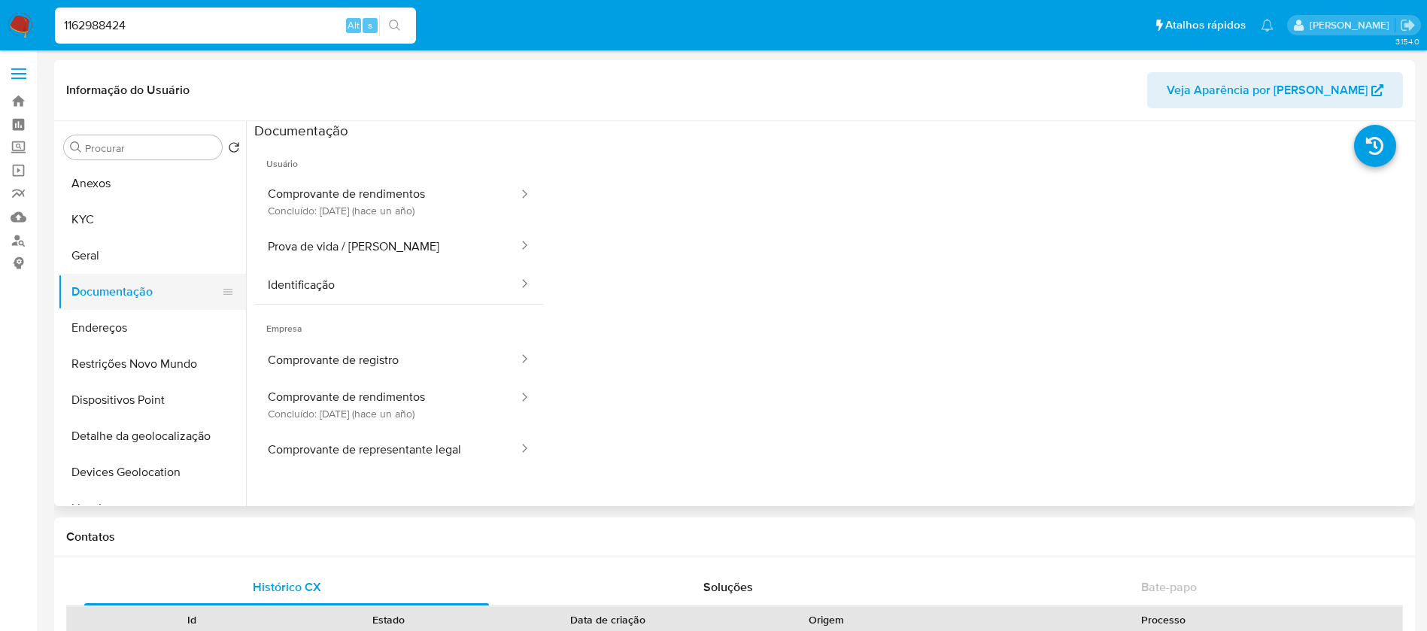
select select "10"
click at [367, 400] on button "Comprovante de rendimentos Concluído: 10/07/2024 (hace un año)" at bounding box center [387, 404] width 266 height 51
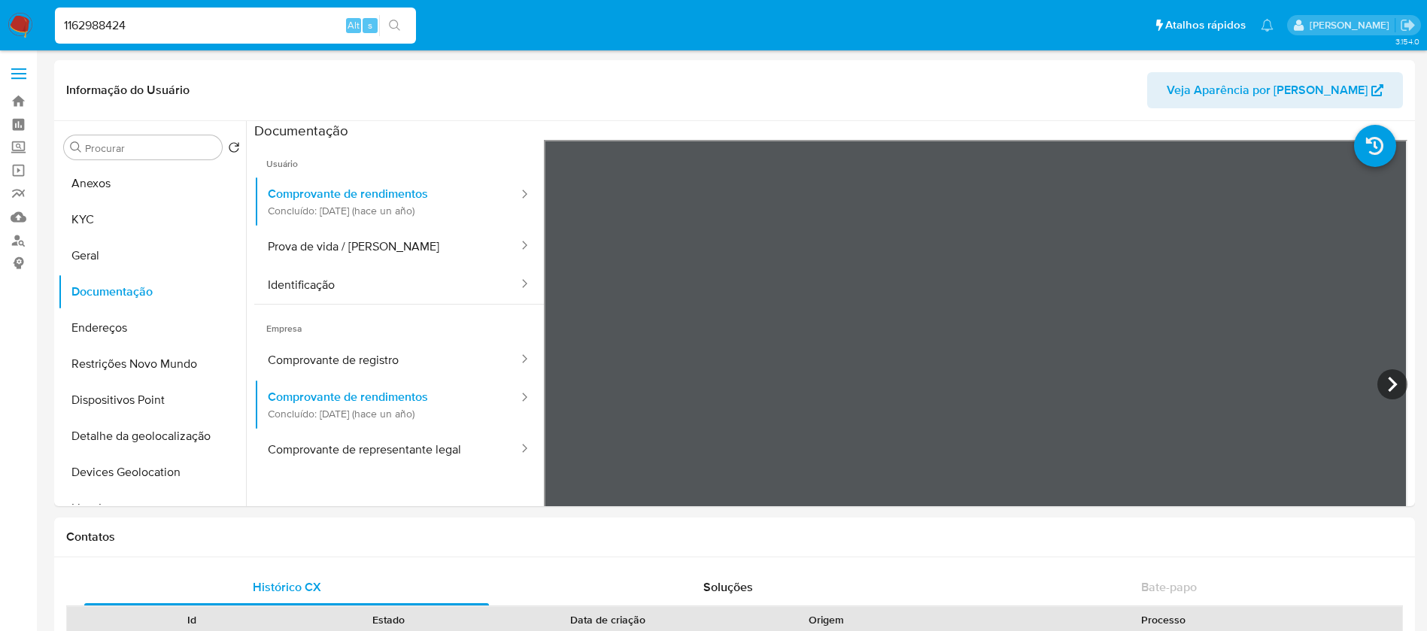
click at [232, 33] on input "1162988424" at bounding box center [235, 26] width 361 height 20
paste input "05089205"
type input "1105089205"
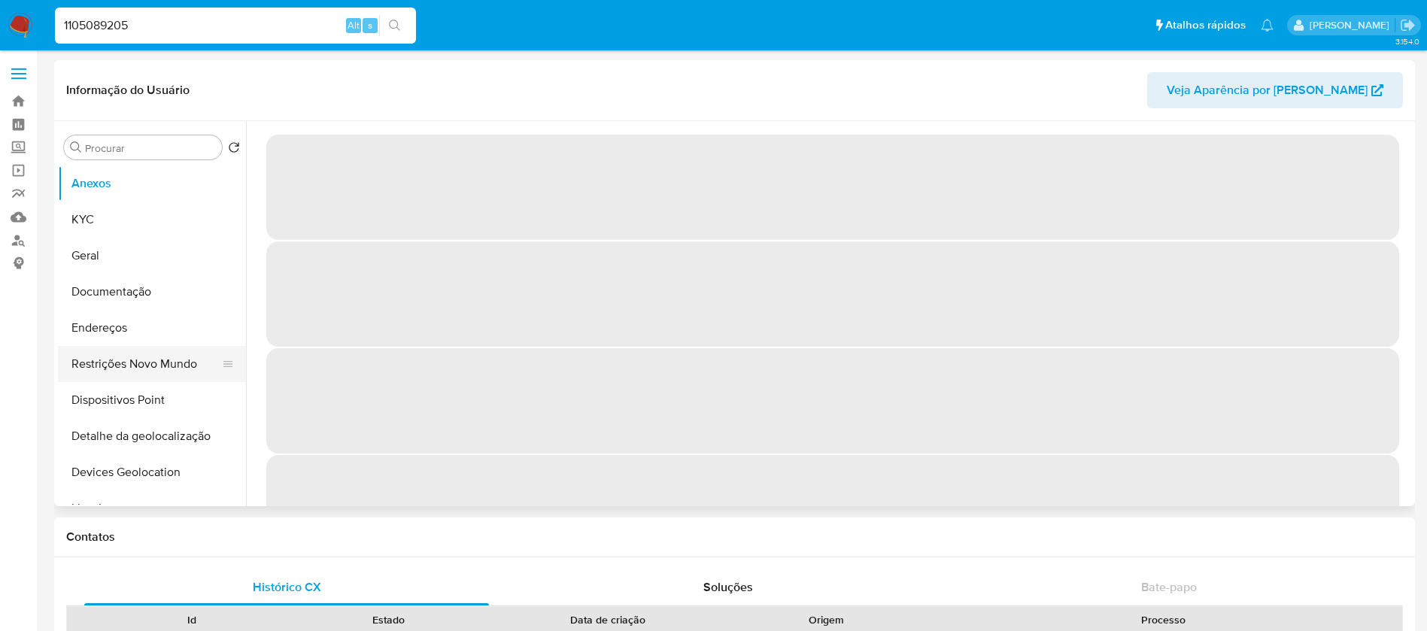
select select "10"
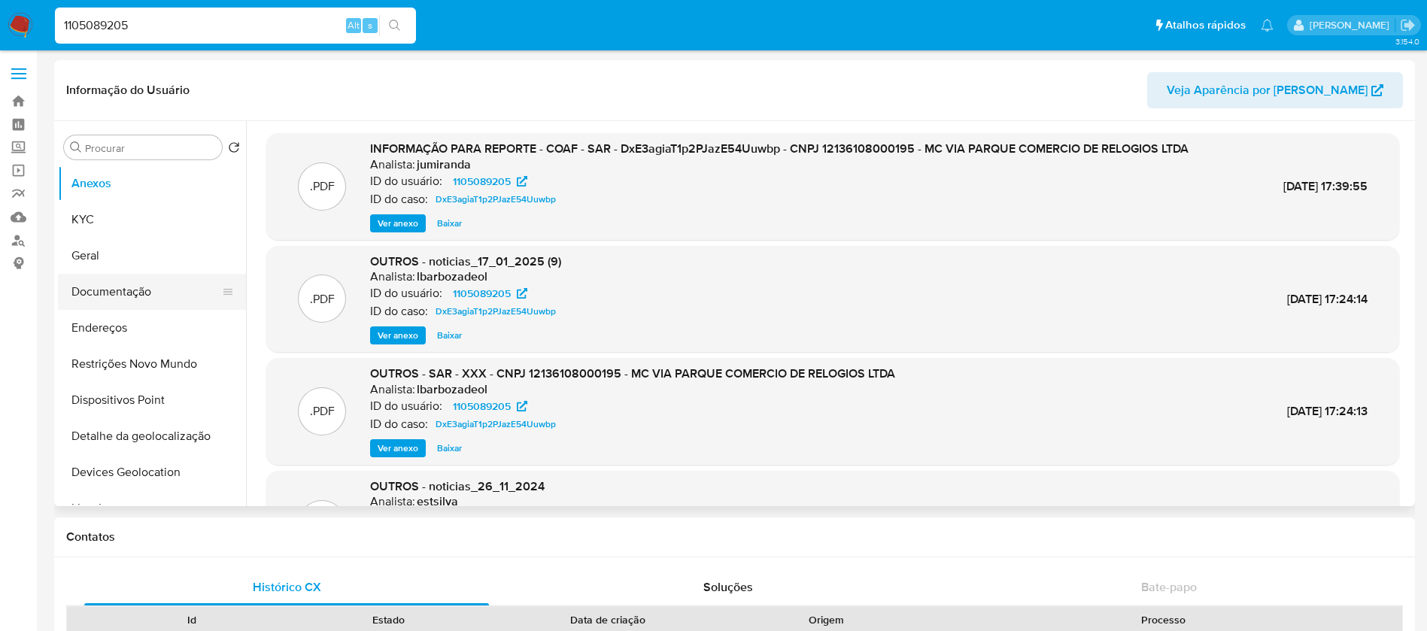
click at [95, 293] on button "Documentação" at bounding box center [146, 292] width 176 height 36
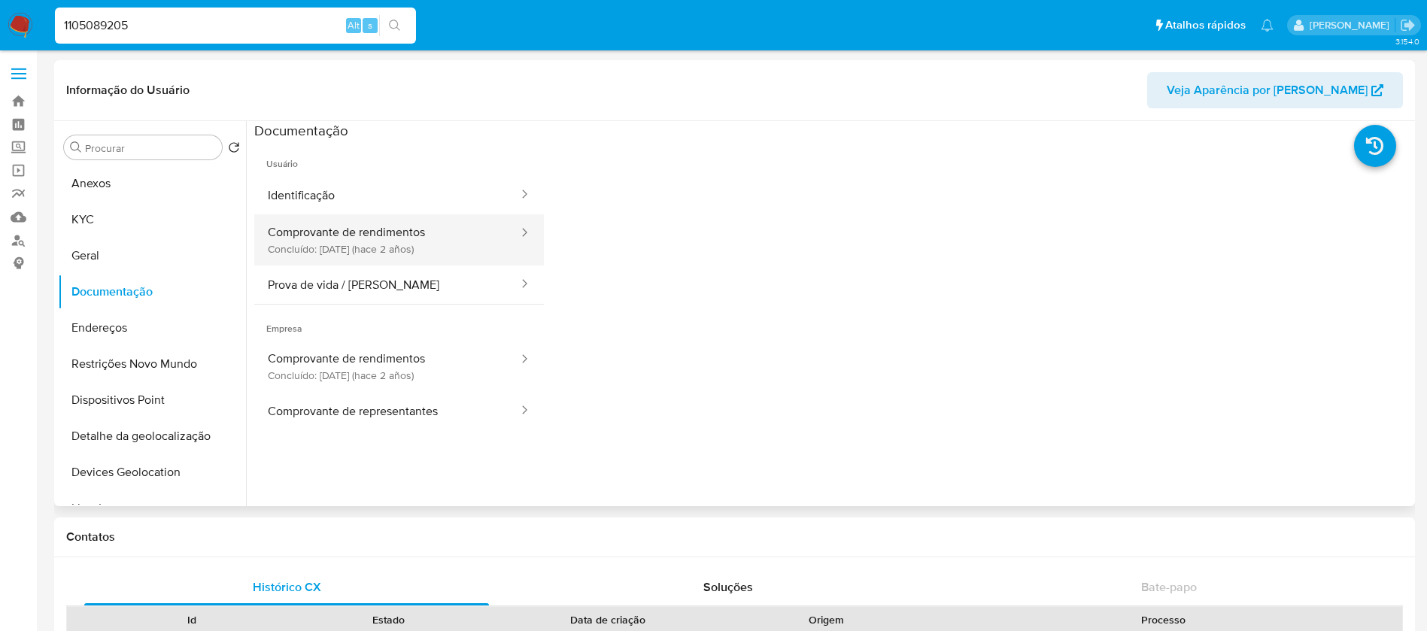
click at [339, 253] on button "Comprovante de rendimentos Concluído: 19/06/2023 (hace 2 años)" at bounding box center [387, 239] width 266 height 51
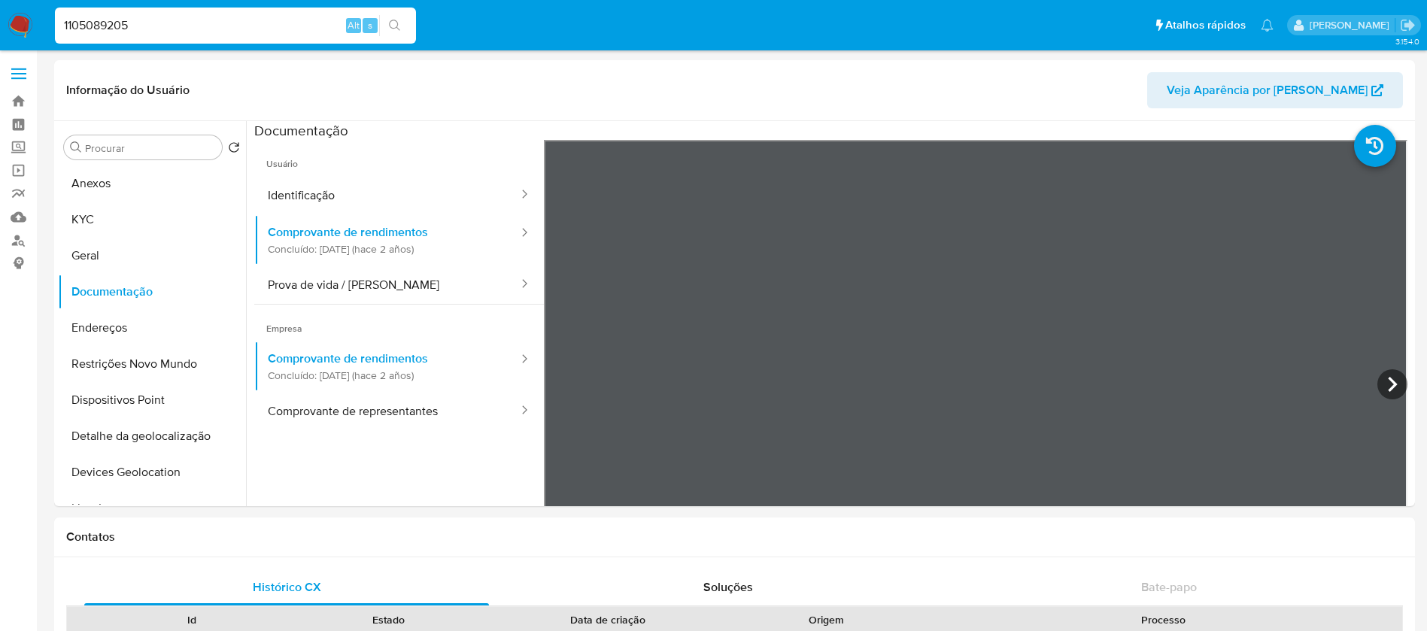
click at [244, 34] on input "1105089205" at bounding box center [235, 26] width 361 height 20
paste input "79964568"
type input "79964568"
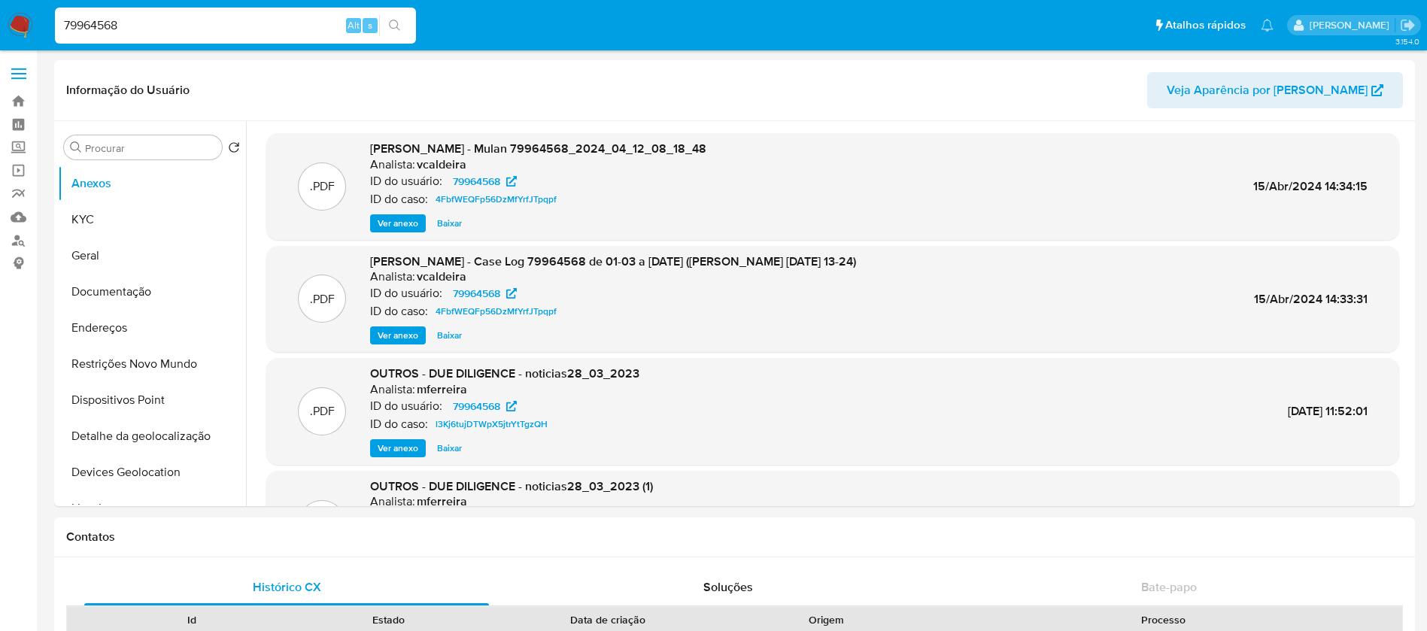
select select "10"
click at [118, 299] on button "Documentação" at bounding box center [146, 292] width 176 height 36
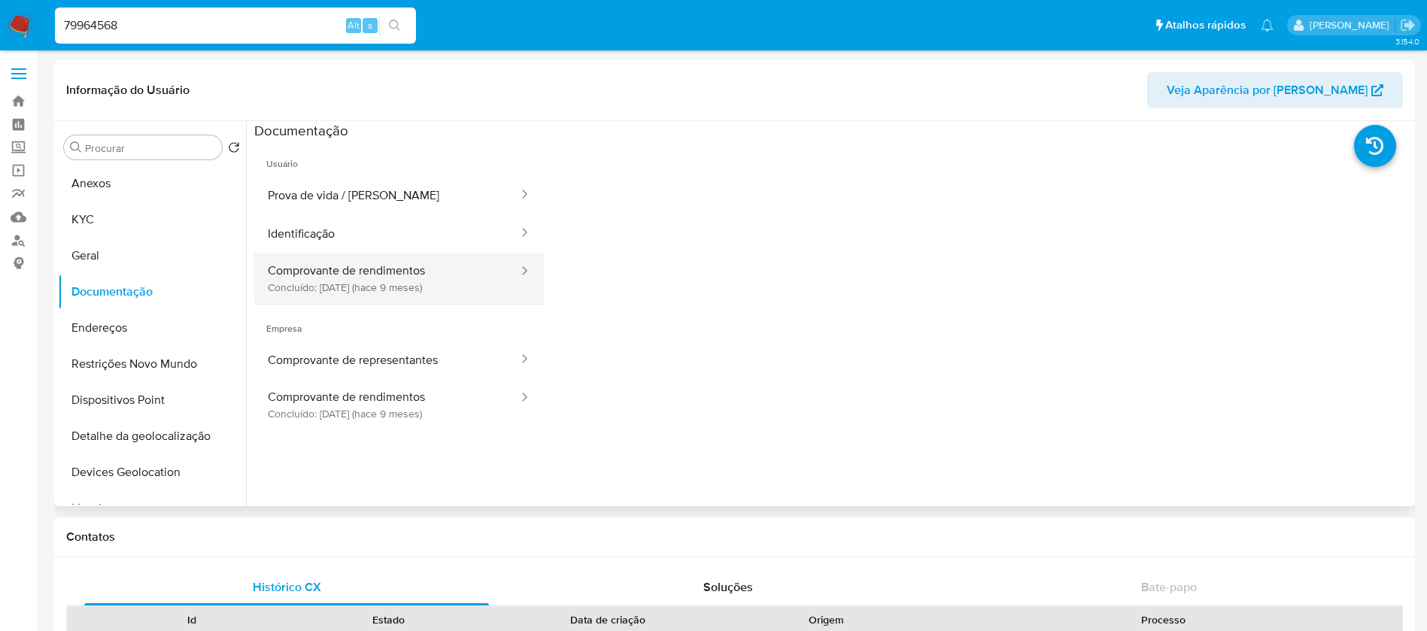
click at [411, 277] on button "Comprovante de rendimentos Concluído: 29/11/2024 (hace 9 meses)" at bounding box center [387, 278] width 266 height 51
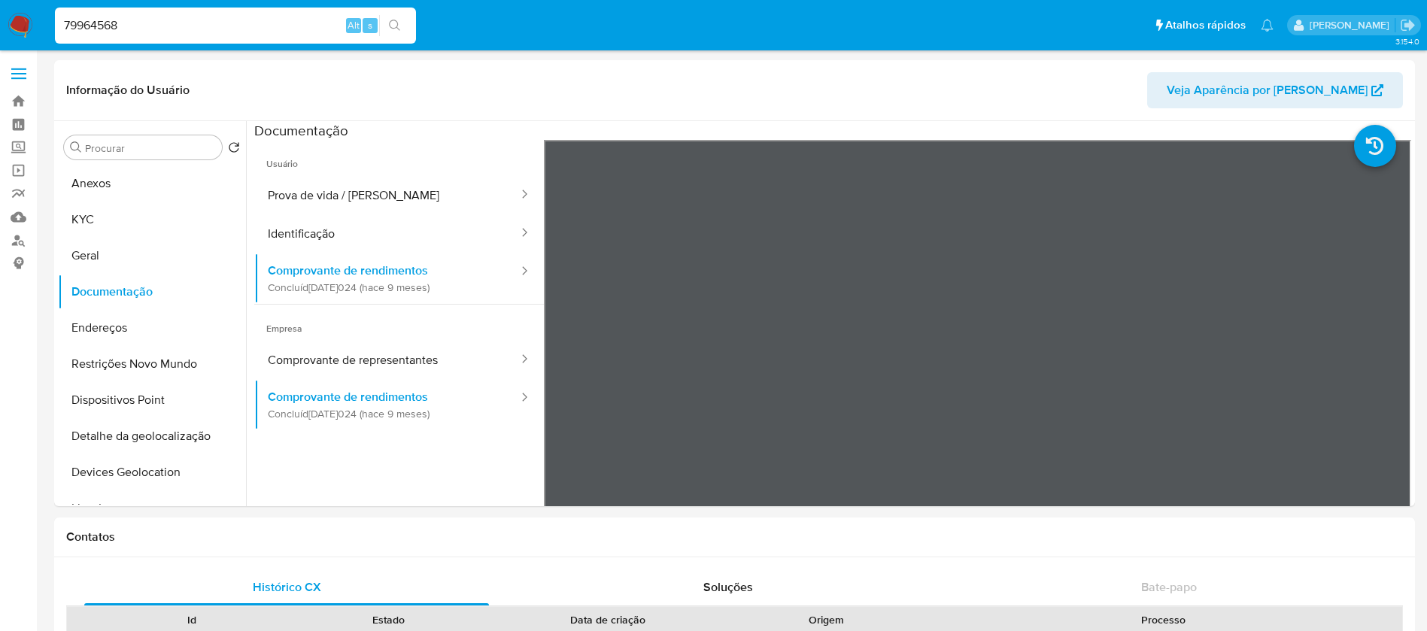
select select "10"
click at [226, 20] on input "79964568" at bounding box center [235, 26] width 361 height 20
paste input "22786015"
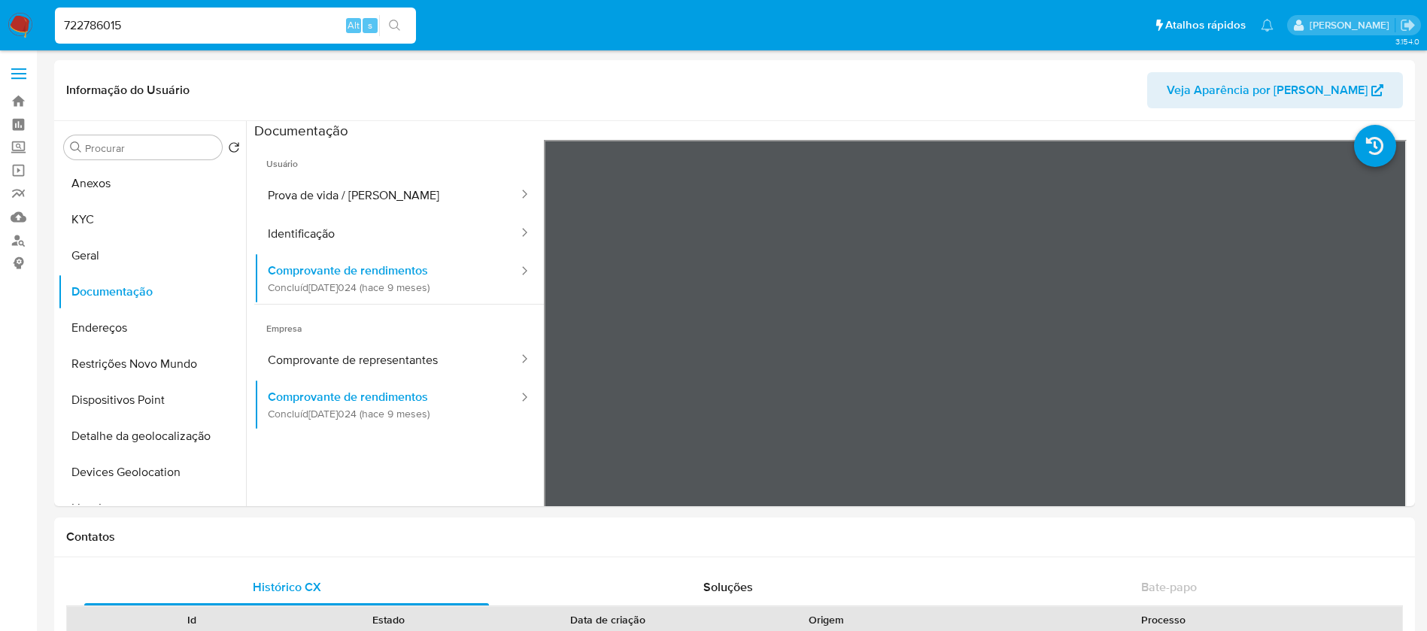
type input "722786015"
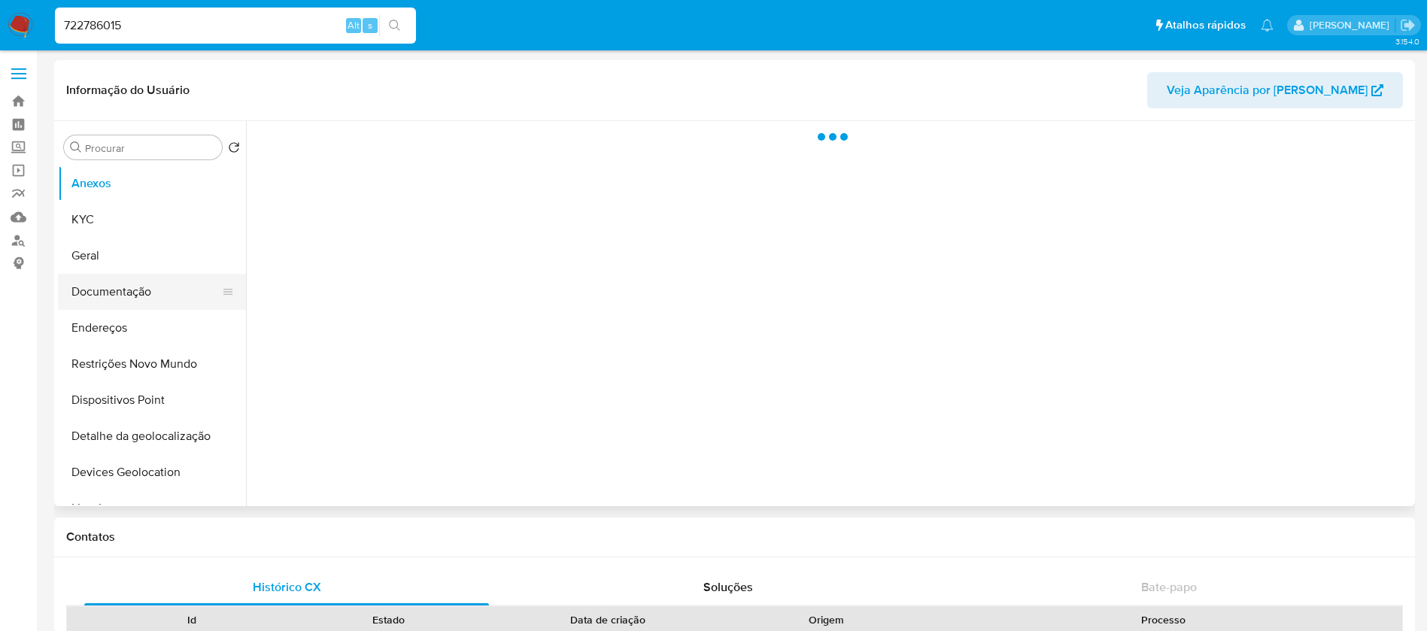
click at [114, 289] on button "Documentação" at bounding box center [146, 292] width 176 height 36
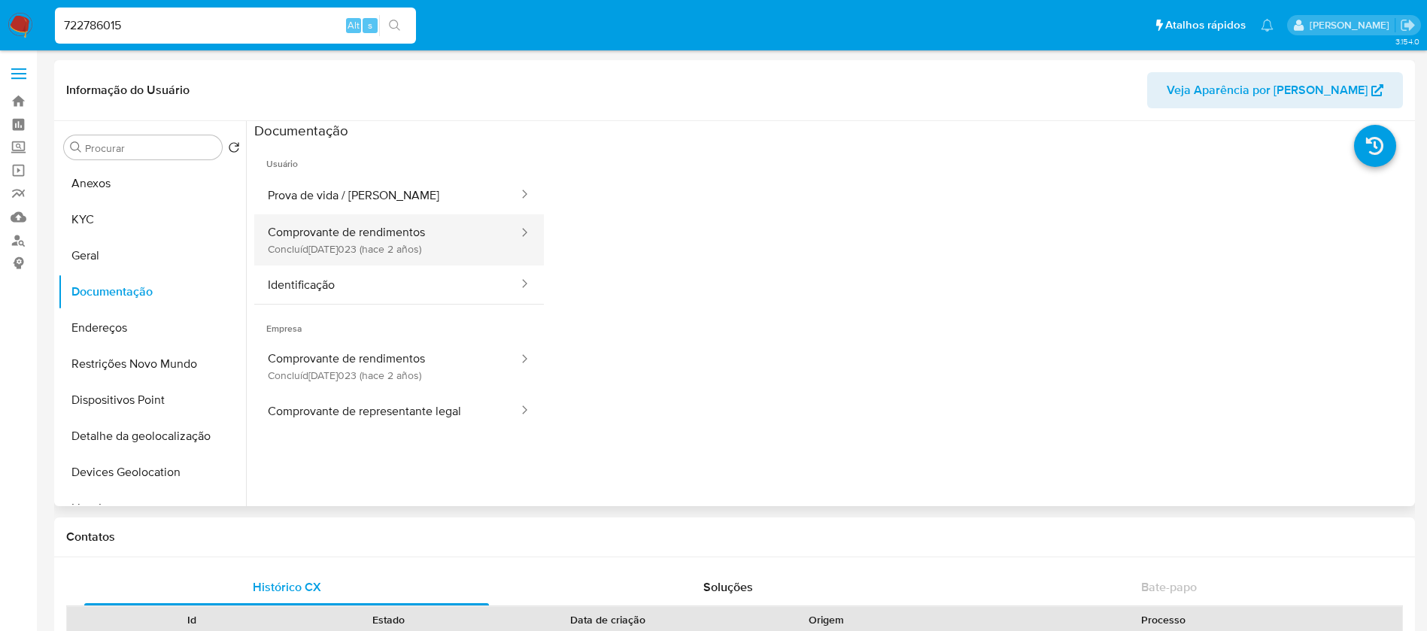
click at [351, 246] on button "Comprovante de rendimentos Concluído: 11/04/2023 (hace 2 años)" at bounding box center [387, 239] width 266 height 51
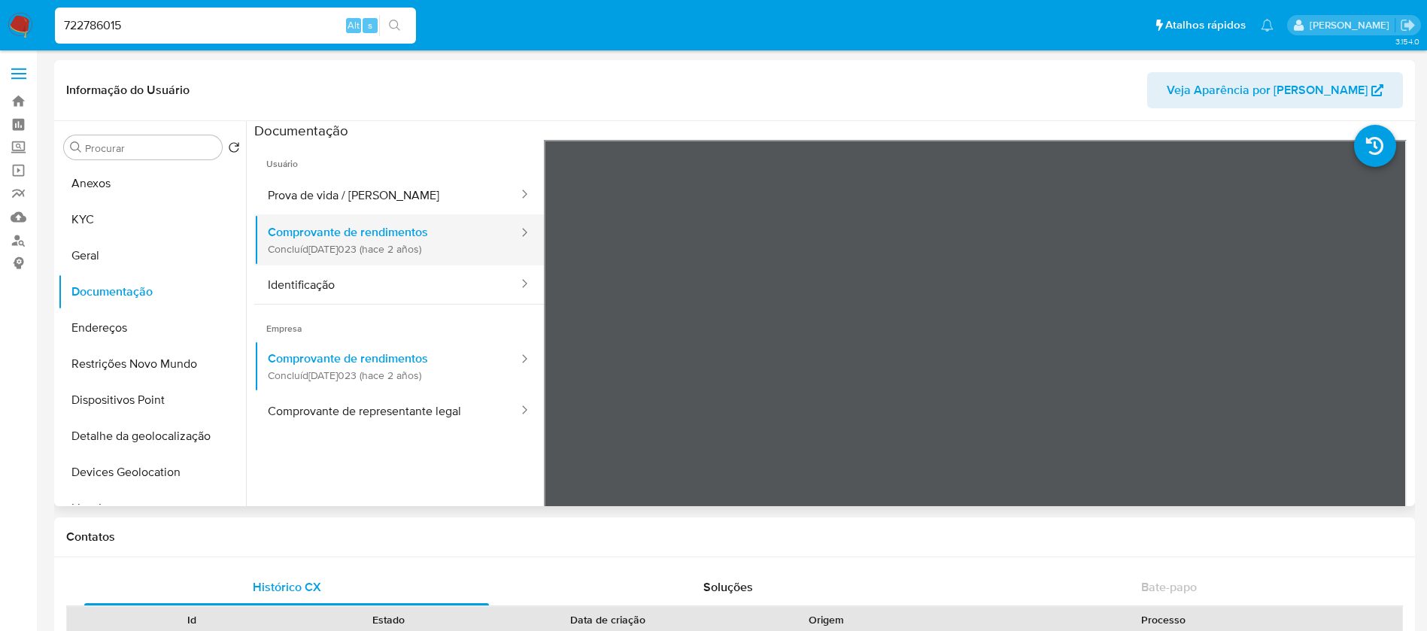
select select "10"
click at [242, 13] on div "722786015 Alt s" at bounding box center [235, 26] width 361 height 36
drag, startPoint x: 242, startPoint y: 13, endPoint x: 215, endPoint y: 35, distance: 34.7
click at [242, 14] on div "722786015 Alt s" at bounding box center [235, 26] width 361 height 36
click at [212, 35] on div "722786015 Alt s" at bounding box center [235, 26] width 361 height 36
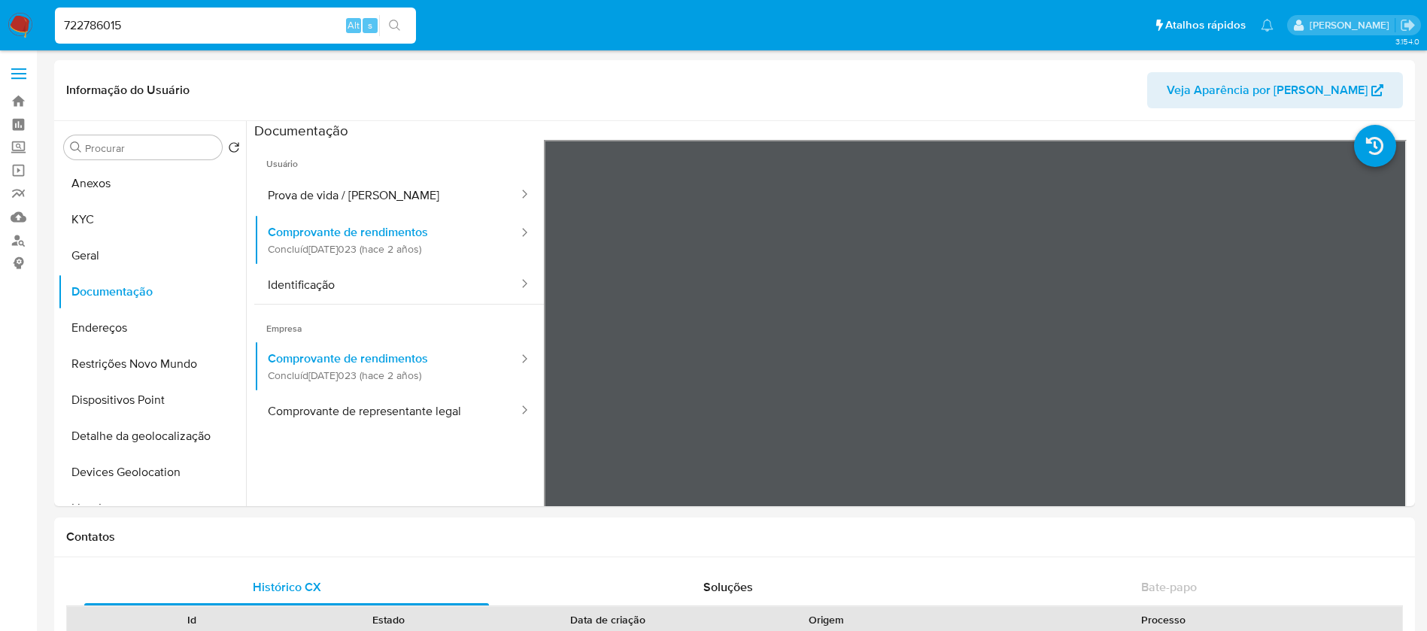
click at [178, 29] on input "722786015" at bounding box center [235, 26] width 361 height 20
paste input "223762201"
type input "223762201"
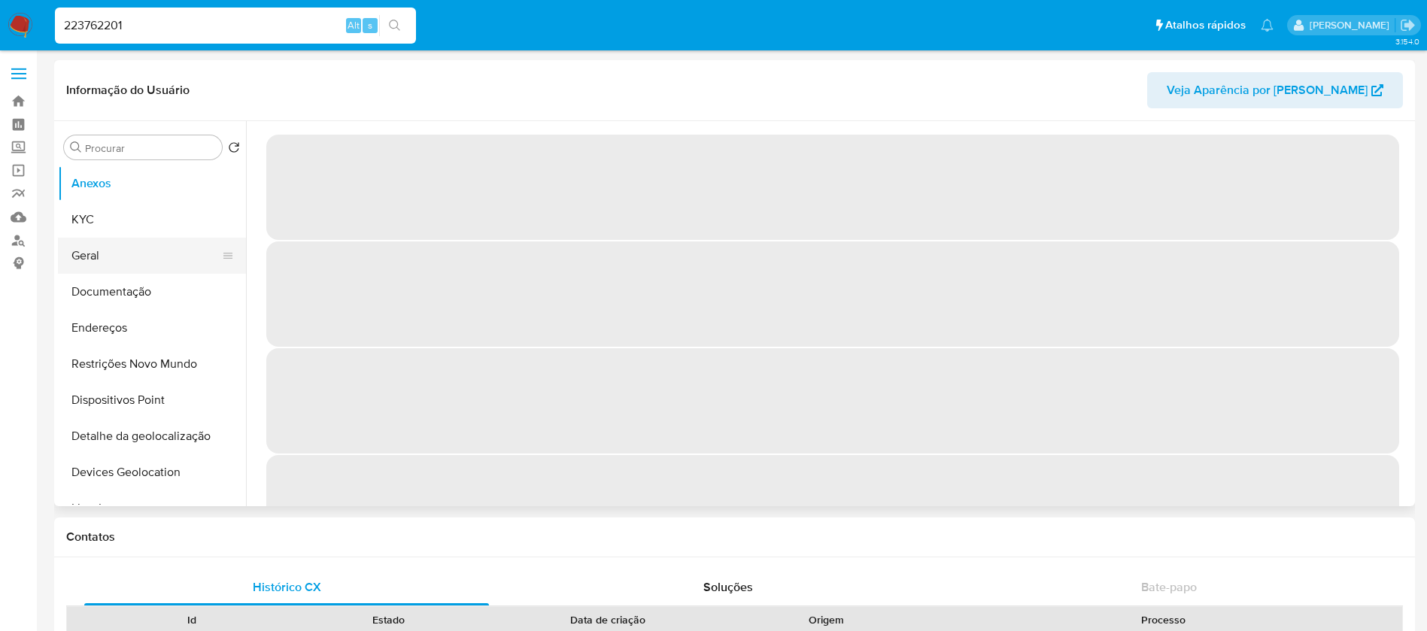
select select "10"
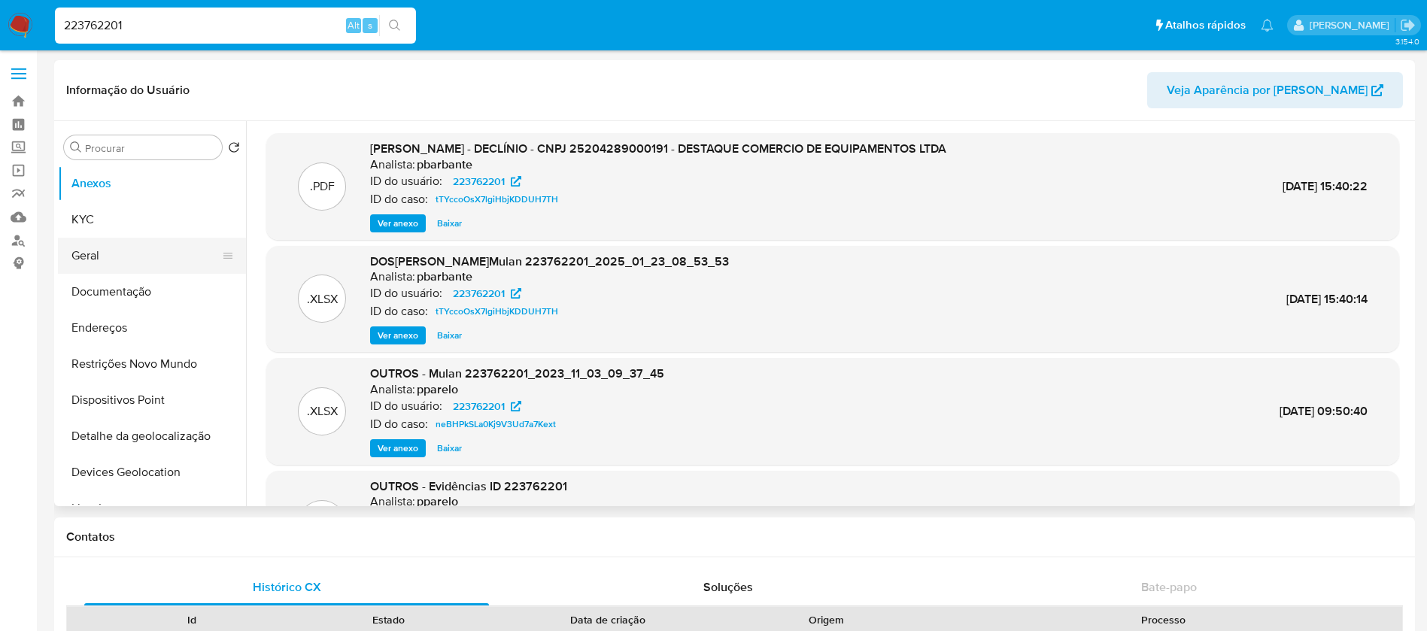
click at [88, 265] on button "Geral" at bounding box center [146, 256] width 176 height 36
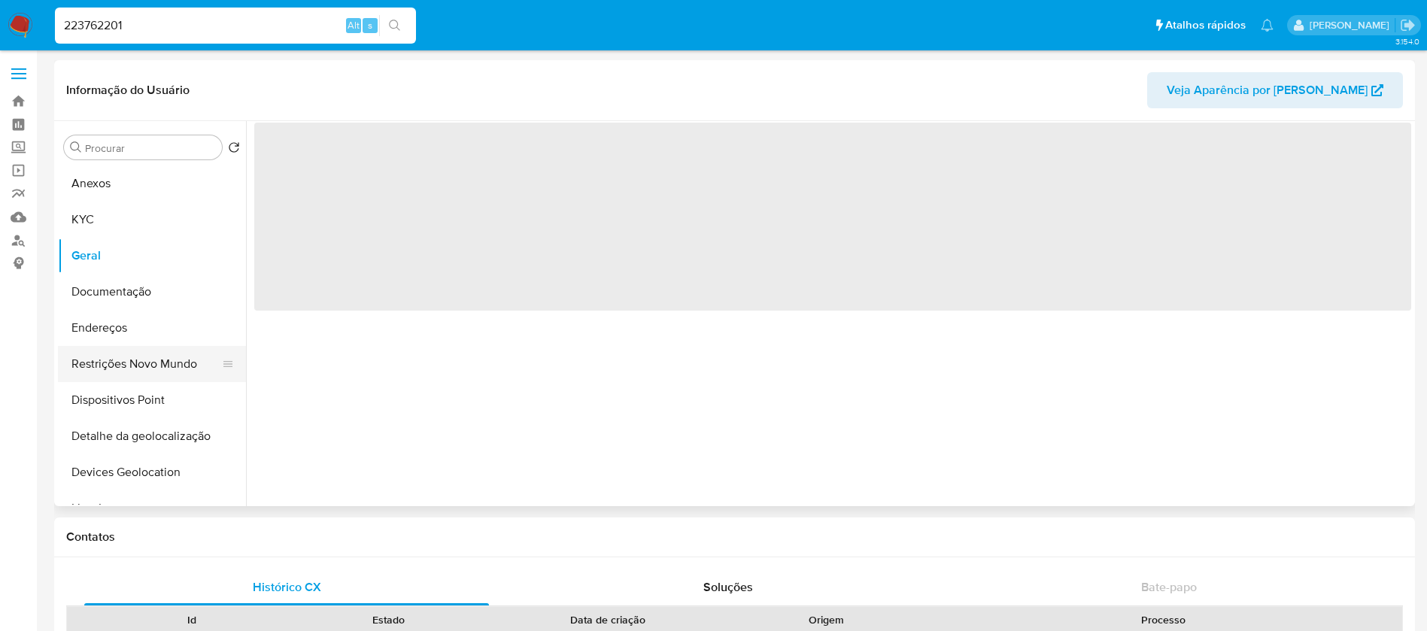
click at [102, 353] on button "Restrições Novo Mundo" at bounding box center [146, 364] width 176 height 36
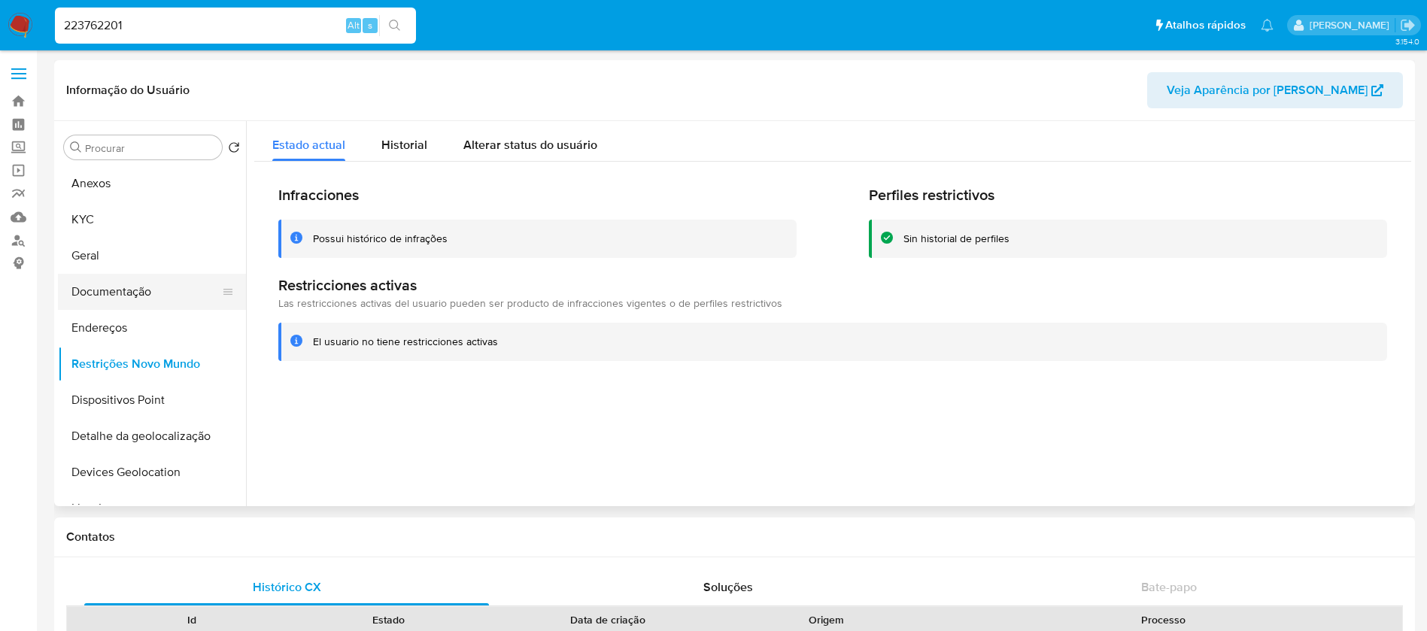
click at [82, 293] on button "Documentação" at bounding box center [146, 292] width 176 height 36
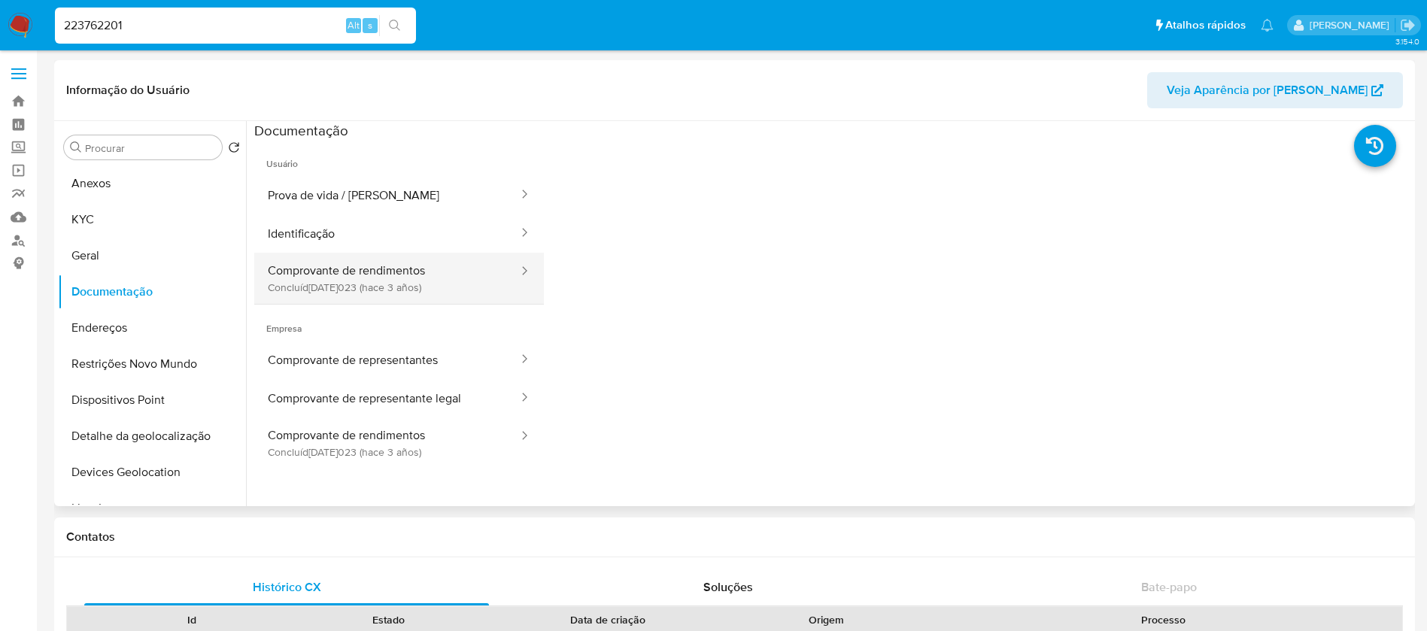
click at [381, 279] on button "Comprovante de rendimentos Concluído: 06/01/2023 (hace 3 años)" at bounding box center [387, 278] width 266 height 51
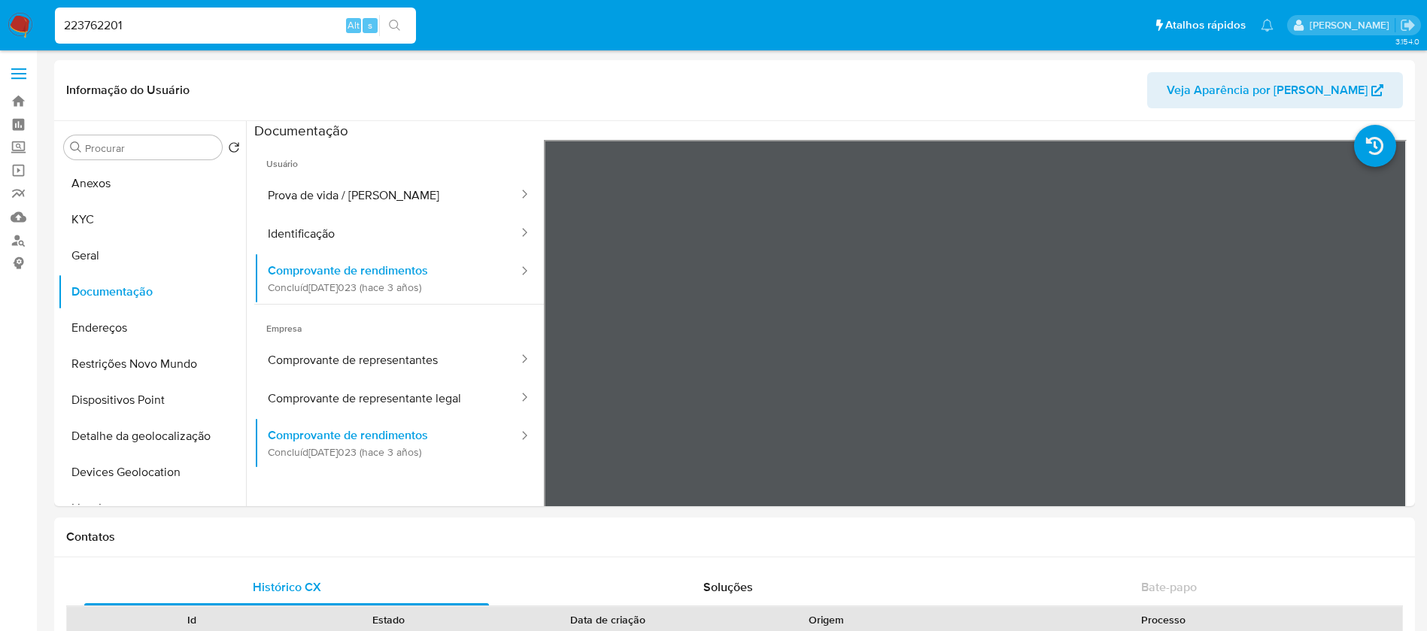
click at [175, 35] on div "223762201 Alt s" at bounding box center [235, 26] width 361 height 36
click at [167, 29] on input "223762201" at bounding box center [235, 26] width 361 height 20
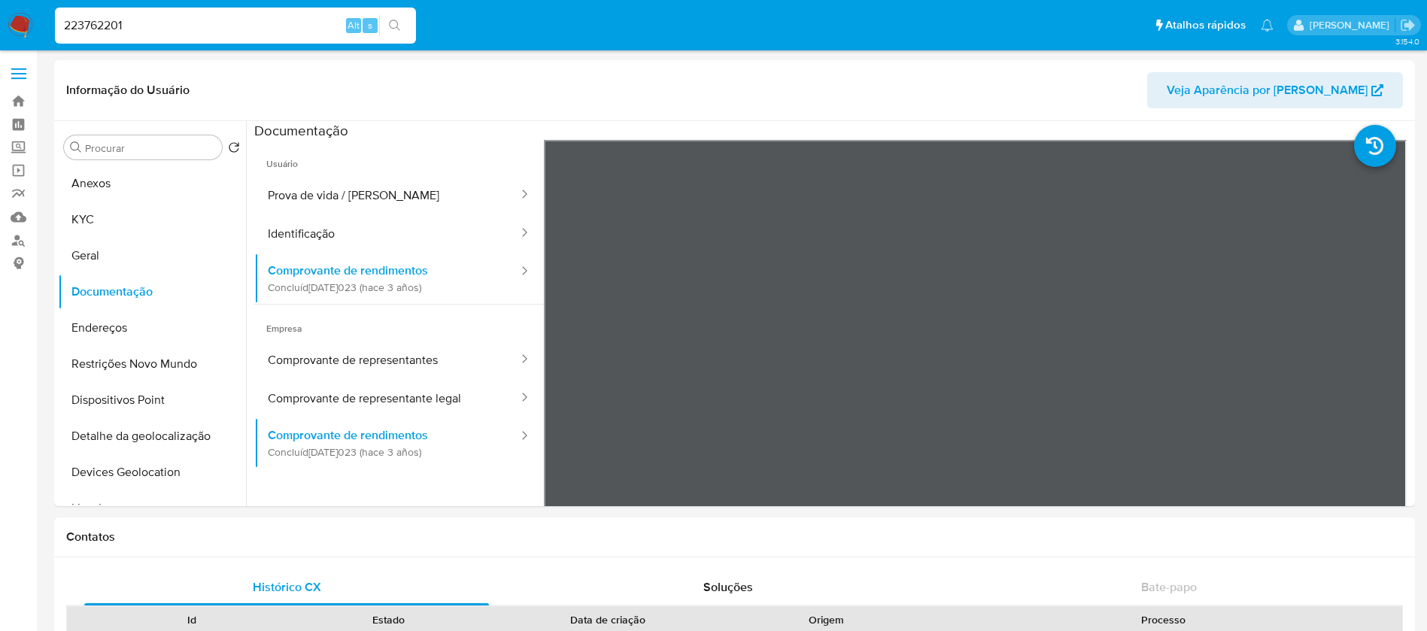
click at [167, 29] on input "223762201" at bounding box center [235, 26] width 361 height 20
paste input "51809273"
type input "518092731"
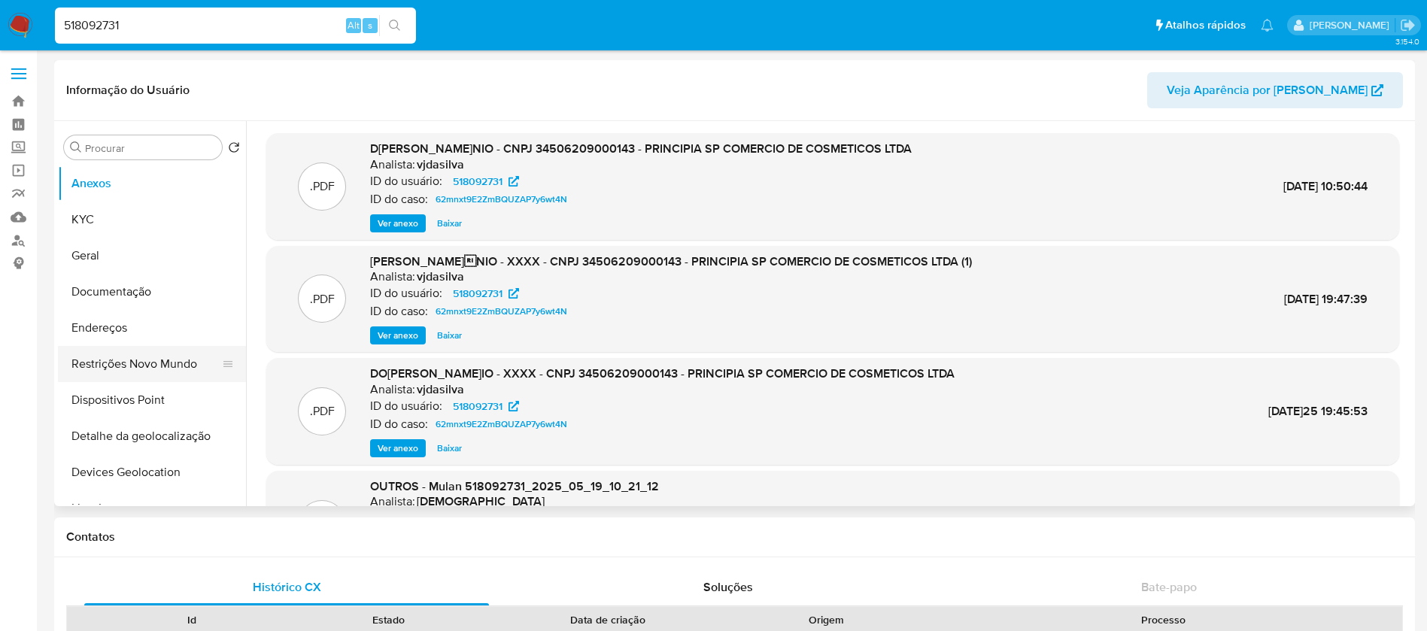
click at [132, 363] on button "Restrições Novo Mundo" at bounding box center [146, 364] width 176 height 36
select select "10"
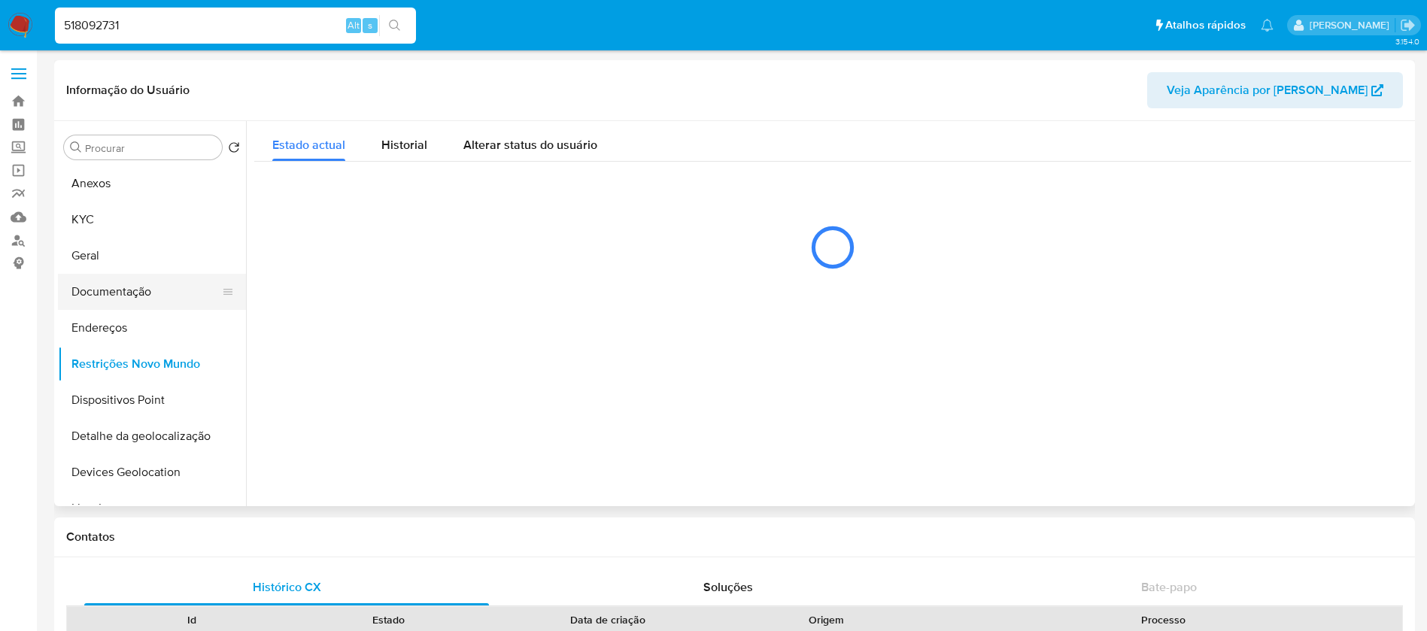
click at [104, 297] on button "Documentação" at bounding box center [146, 292] width 176 height 36
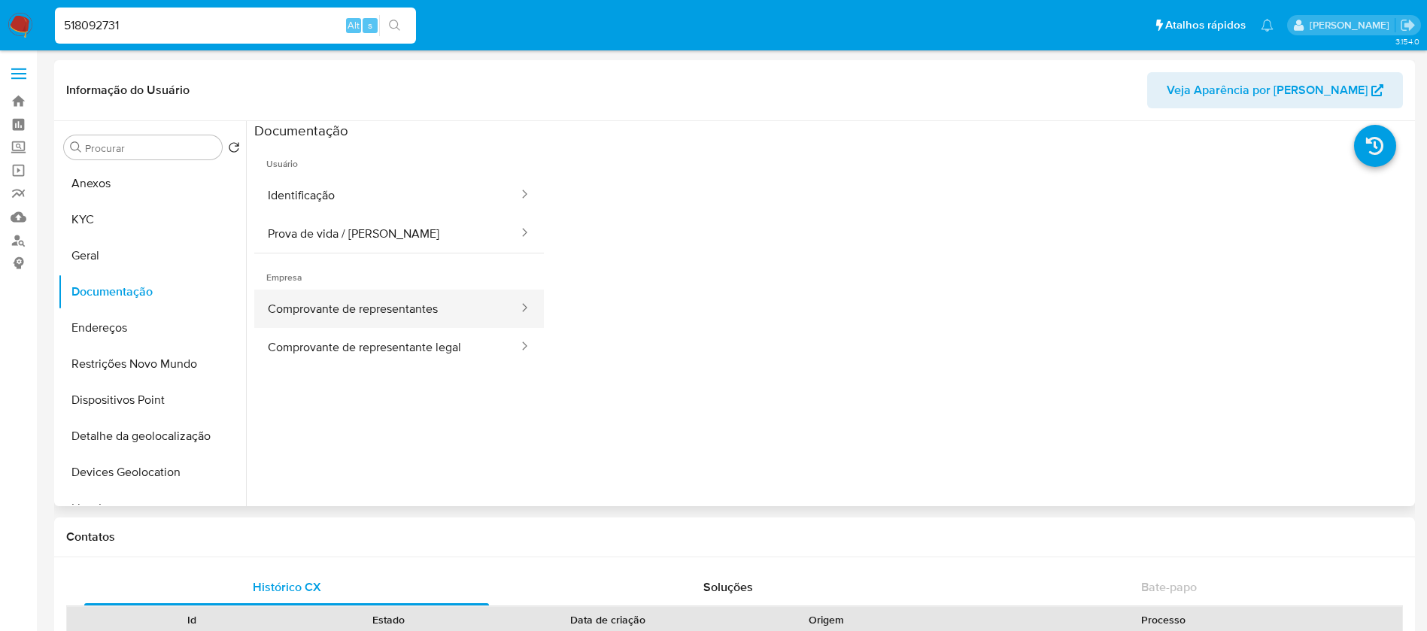
click at [355, 313] on button "Comprovante de representantes" at bounding box center [387, 309] width 266 height 38
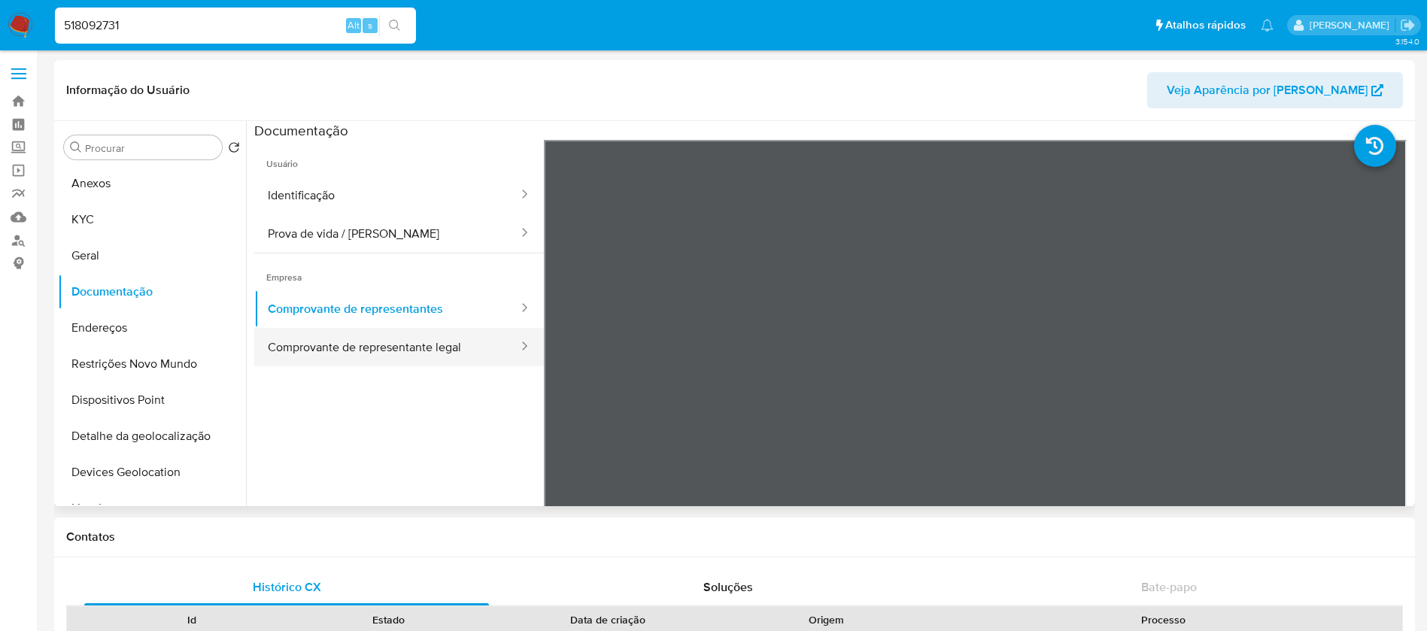
click at [364, 355] on button "Comprovante de representante legal" at bounding box center [387, 347] width 266 height 38
click at [220, 17] on input "518092731" at bounding box center [235, 26] width 361 height 20
paste input "2116001159"
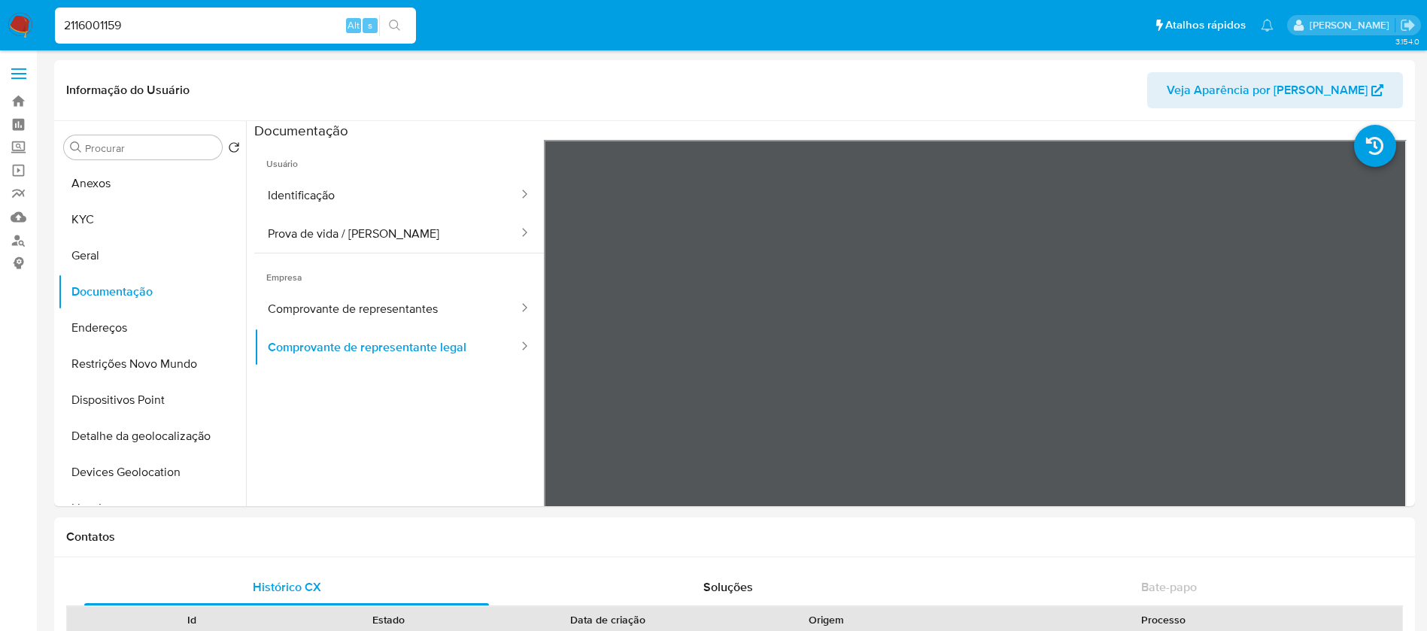
type input "2116001159"
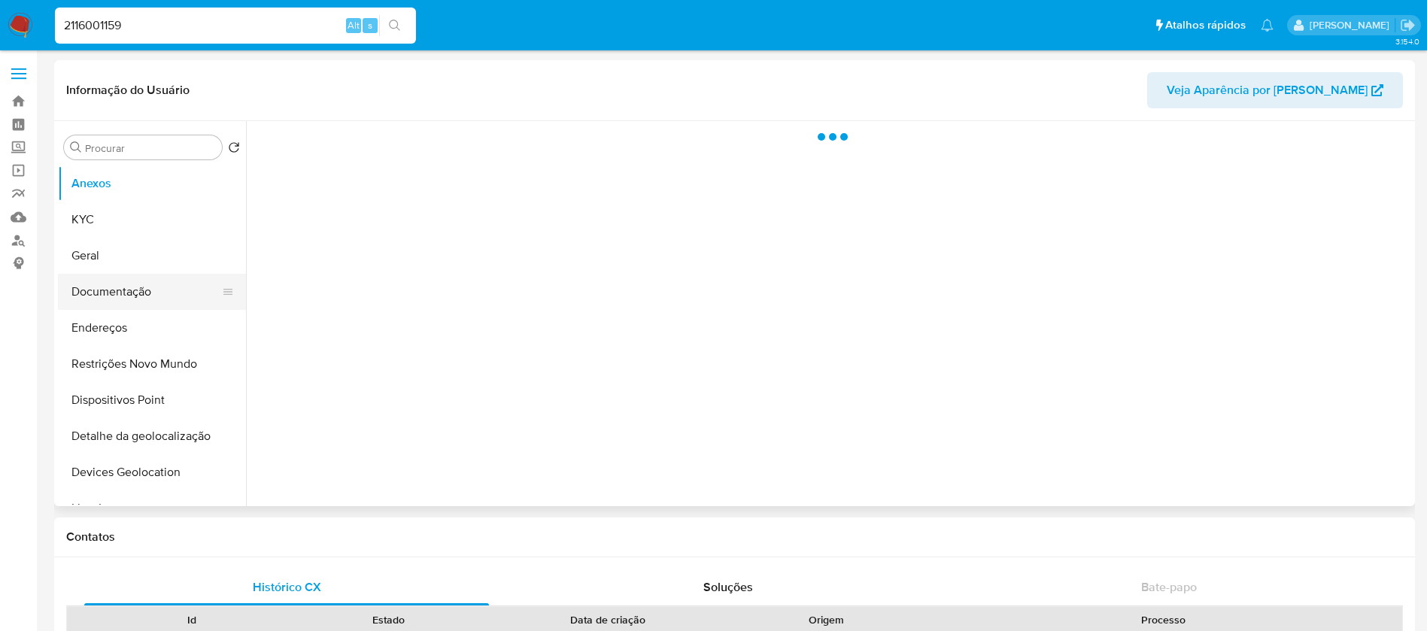
click at [105, 296] on button "Documentação" at bounding box center [146, 292] width 176 height 36
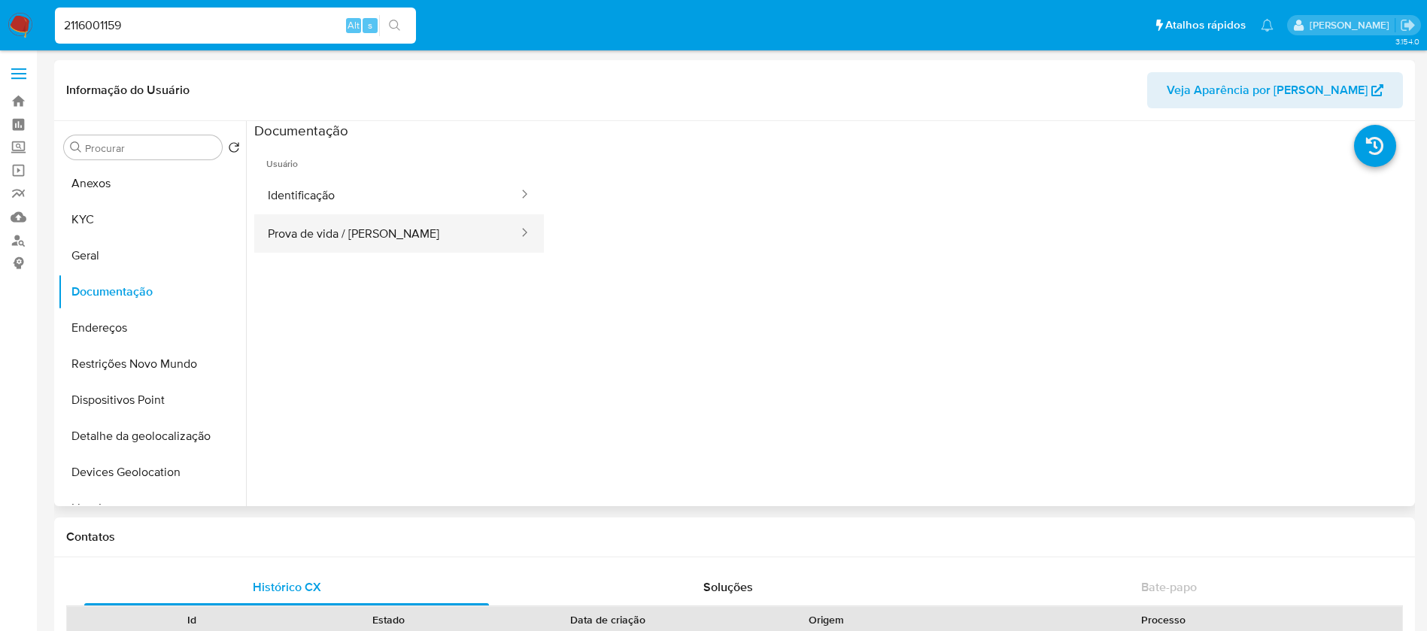
click at [318, 231] on button "Prova de vida / [PERSON_NAME]" at bounding box center [387, 233] width 266 height 38
select select "10"
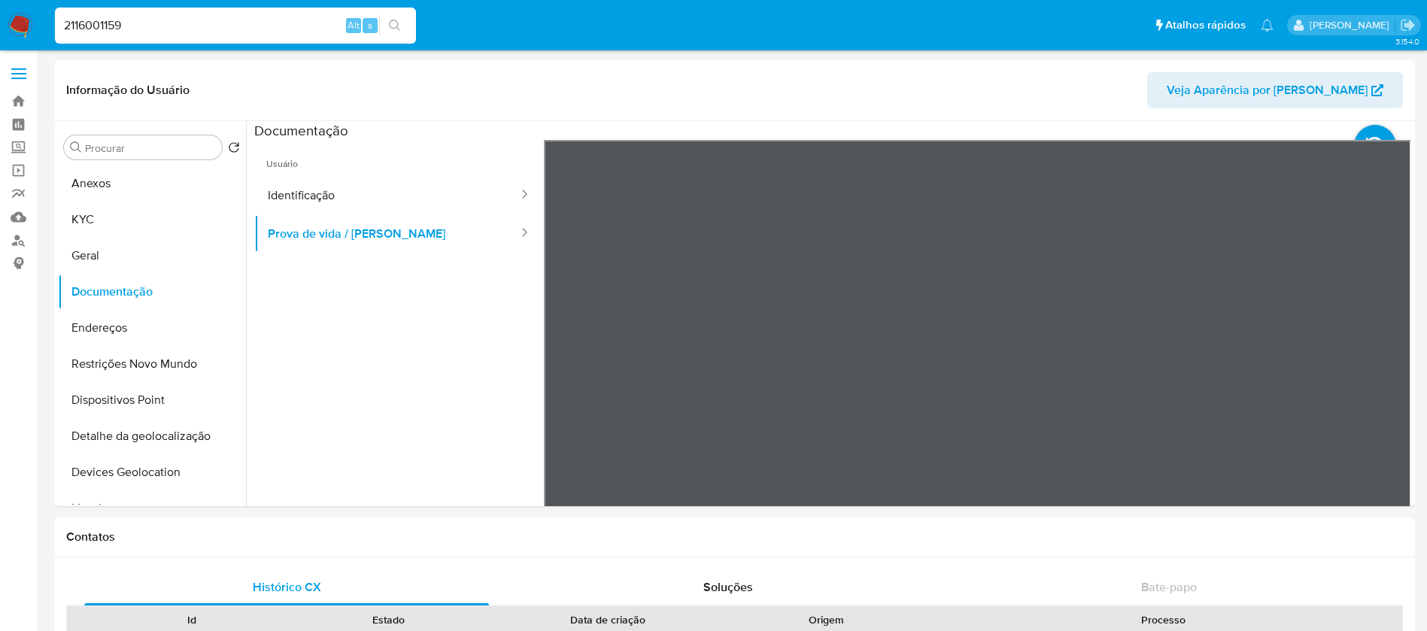
click at [166, 36] on div "2116001159 Alt s" at bounding box center [235, 26] width 361 height 36
click at [163, 22] on input "2116001159" at bounding box center [235, 26] width 361 height 20
paste input "475226720"
type input "2475226720"
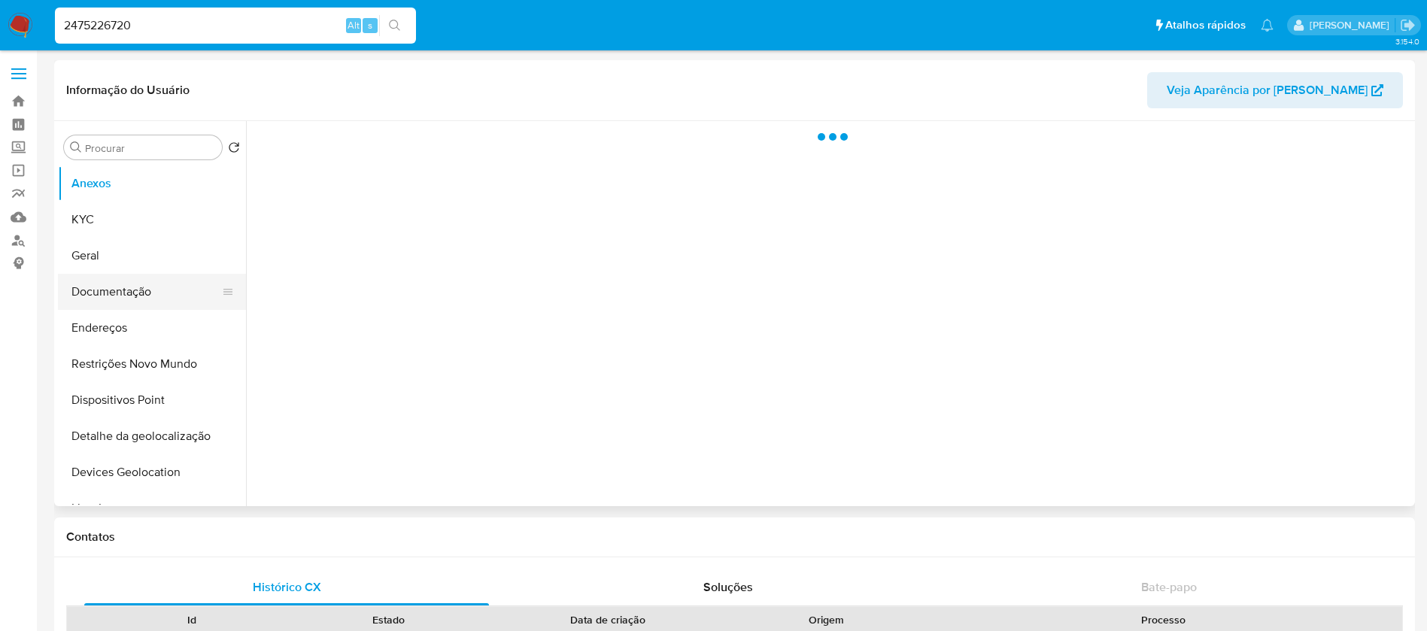
click at [104, 294] on button "Documentação" at bounding box center [146, 292] width 176 height 36
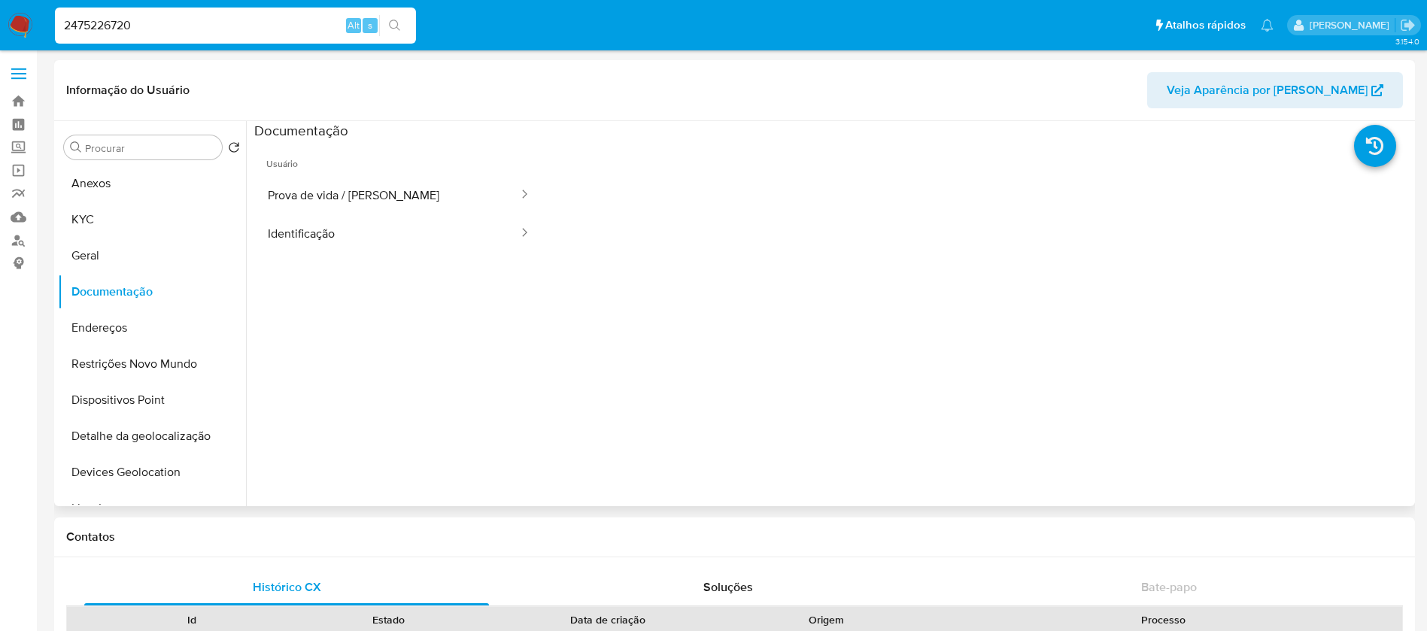
select select "10"
click at [180, 35] on div "2475226720 Alt s" at bounding box center [235, 26] width 361 height 36
click at [151, 26] on input "2475226720" at bounding box center [235, 26] width 361 height 20
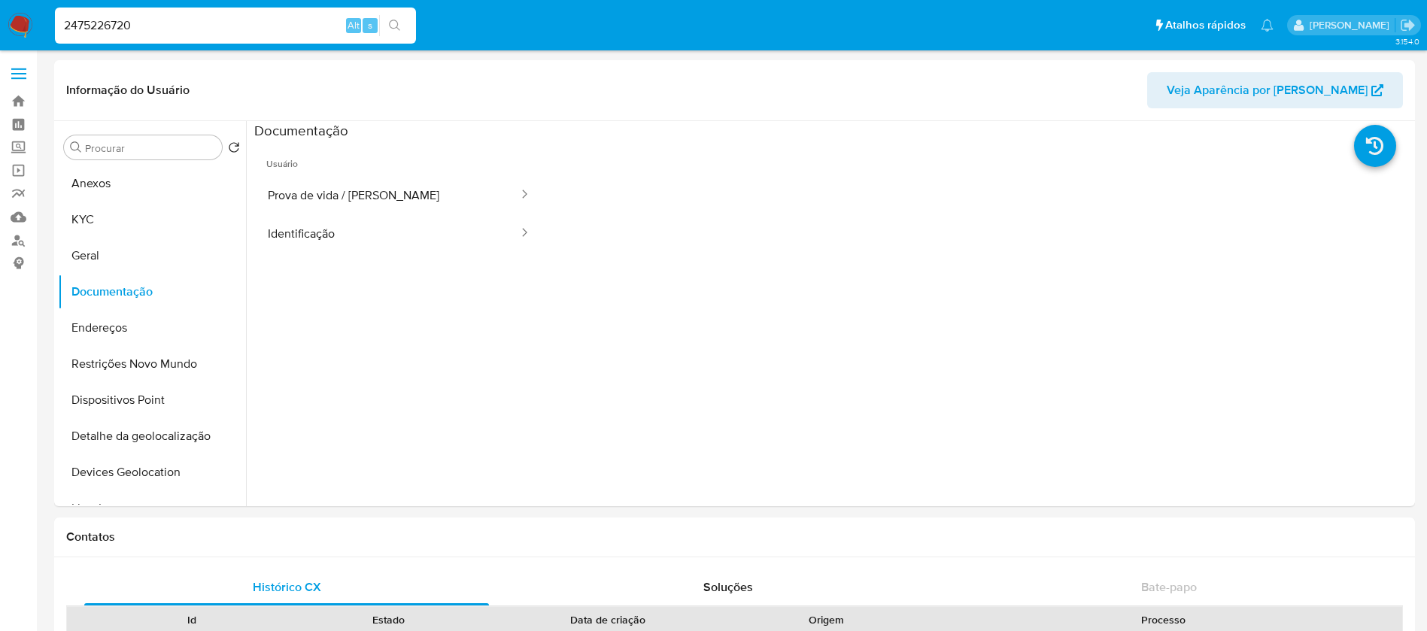
paste input "254262101"
type input "2254262101"
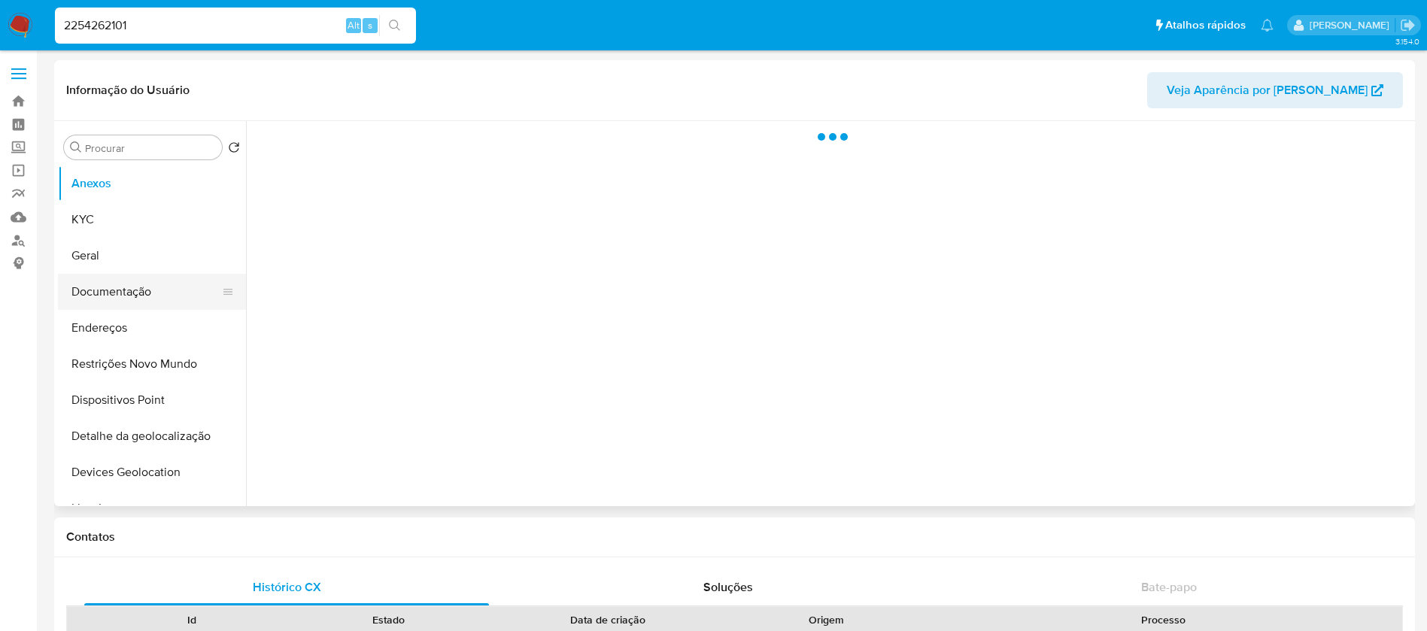
click at [104, 294] on button "Documentação" at bounding box center [146, 292] width 176 height 36
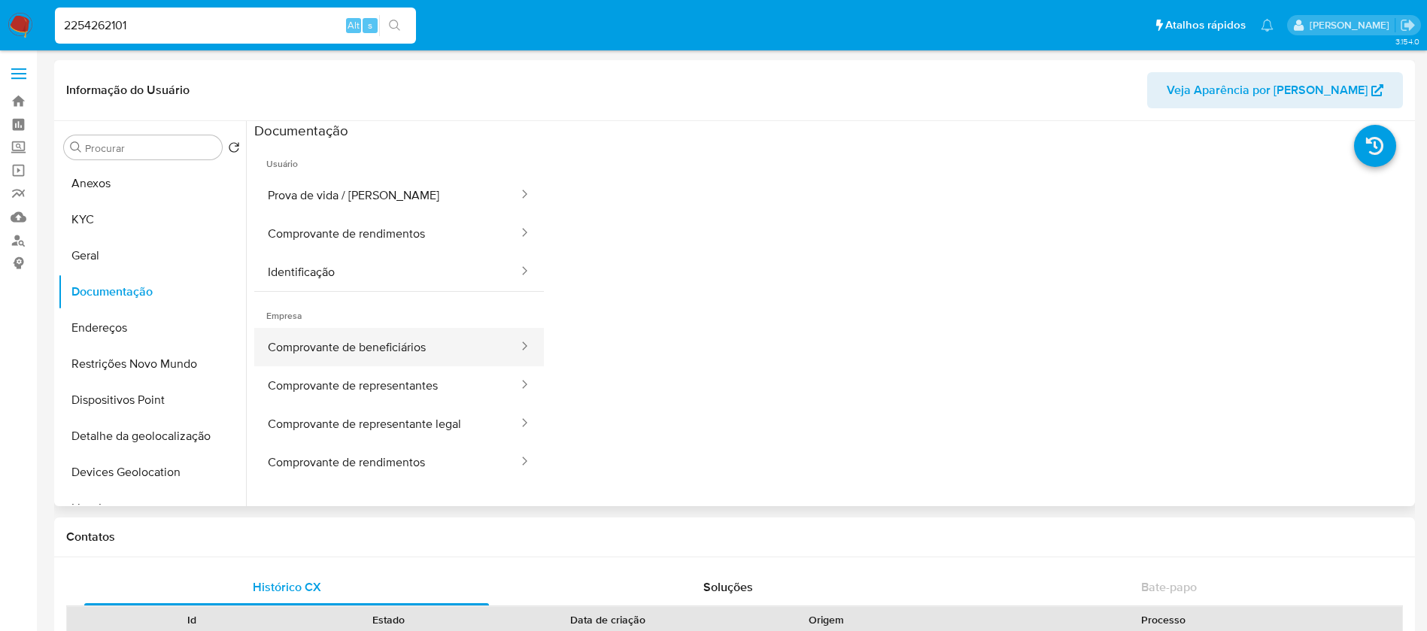
select select "10"
click at [382, 242] on button "Comprovante de rendimentos" at bounding box center [387, 233] width 266 height 38
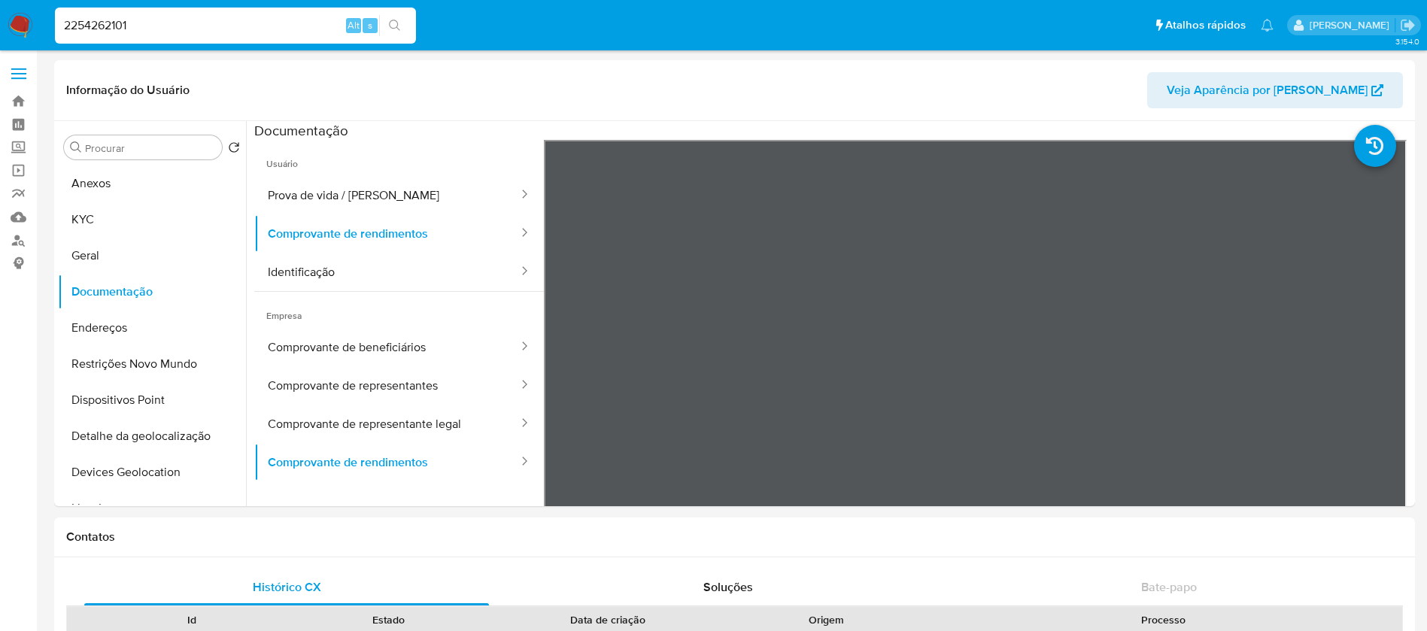
click at [205, 30] on input "2254262101" at bounding box center [235, 26] width 361 height 20
paste input "3603953"
type input "2360395301"
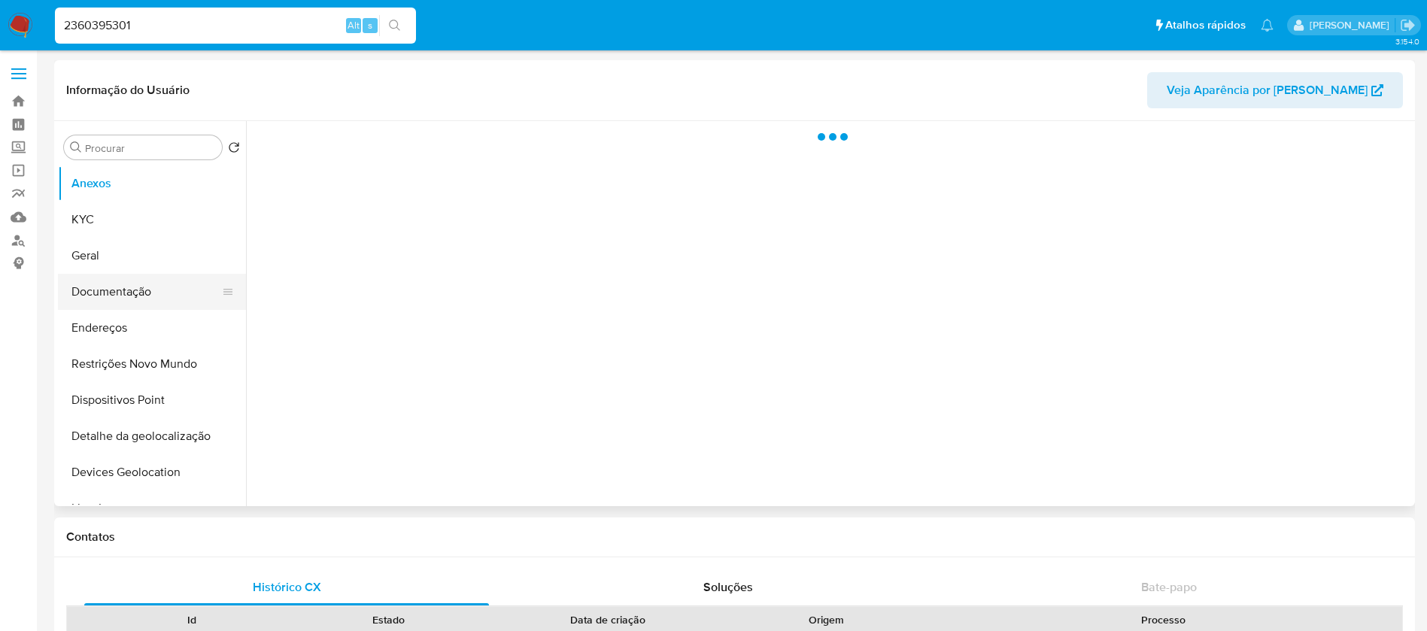
click at [119, 291] on button "Documentação" at bounding box center [146, 292] width 176 height 36
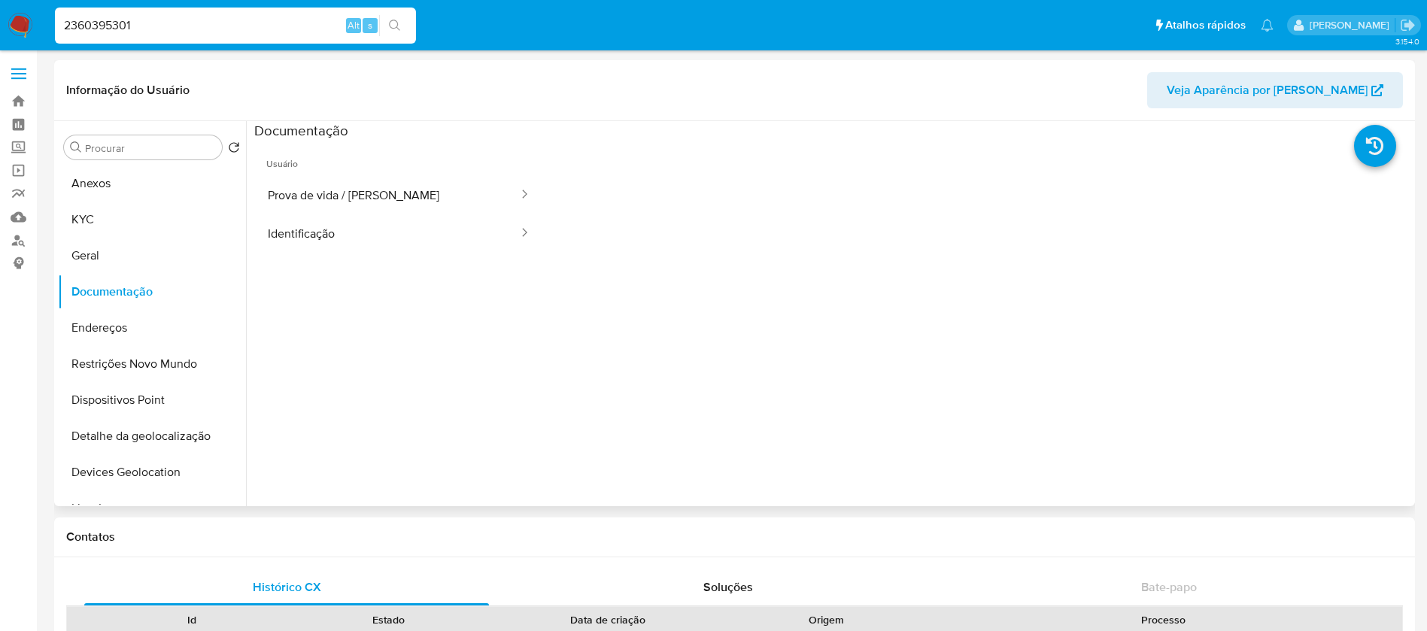
select select "10"
click at [163, 24] on input "2360395301" at bounding box center [235, 26] width 361 height 20
paste input "1103207326"
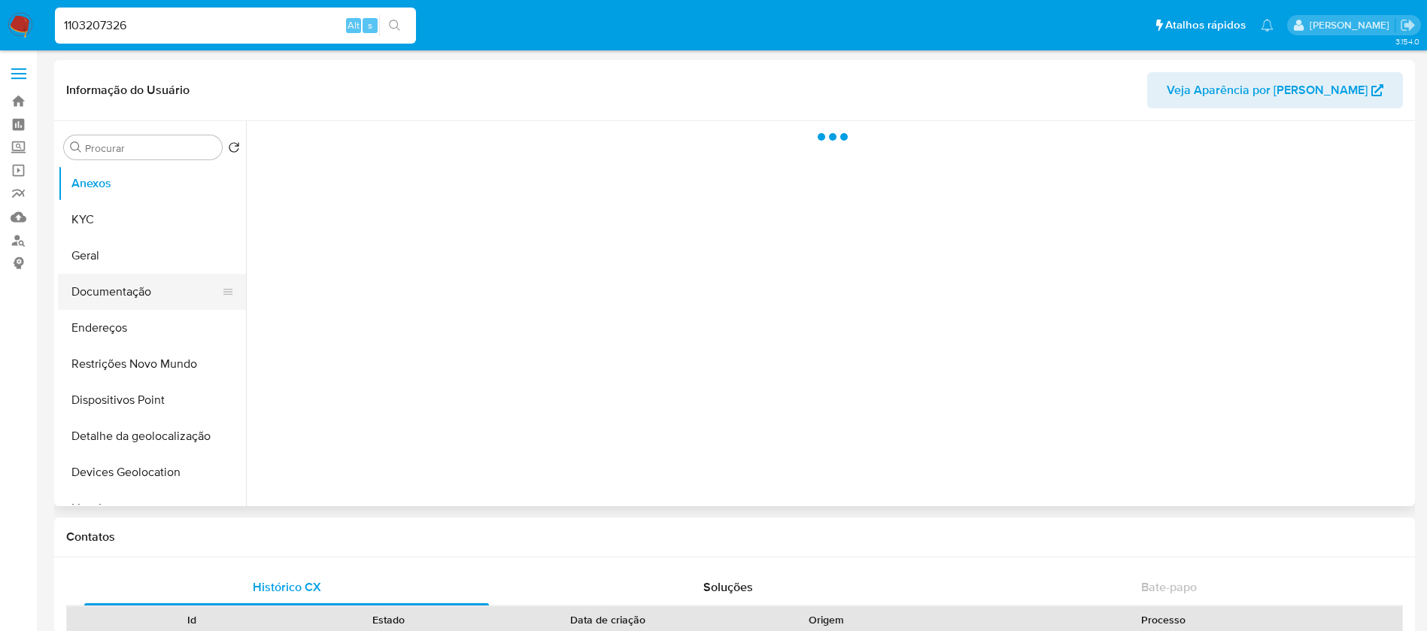
click at [111, 299] on button "Documentação" at bounding box center [146, 292] width 176 height 36
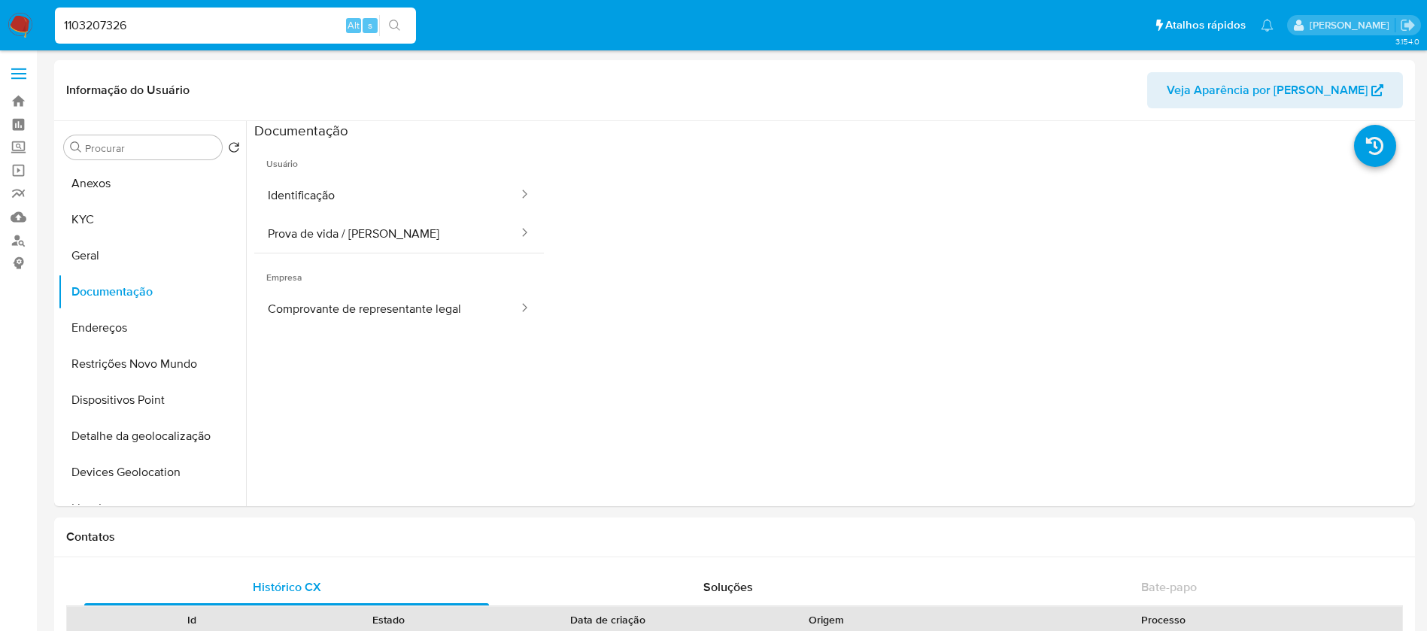
click at [158, 30] on input "1103207326" at bounding box center [235, 26] width 361 height 20
paste input "274185147"
type input "274185147"
select select "10"
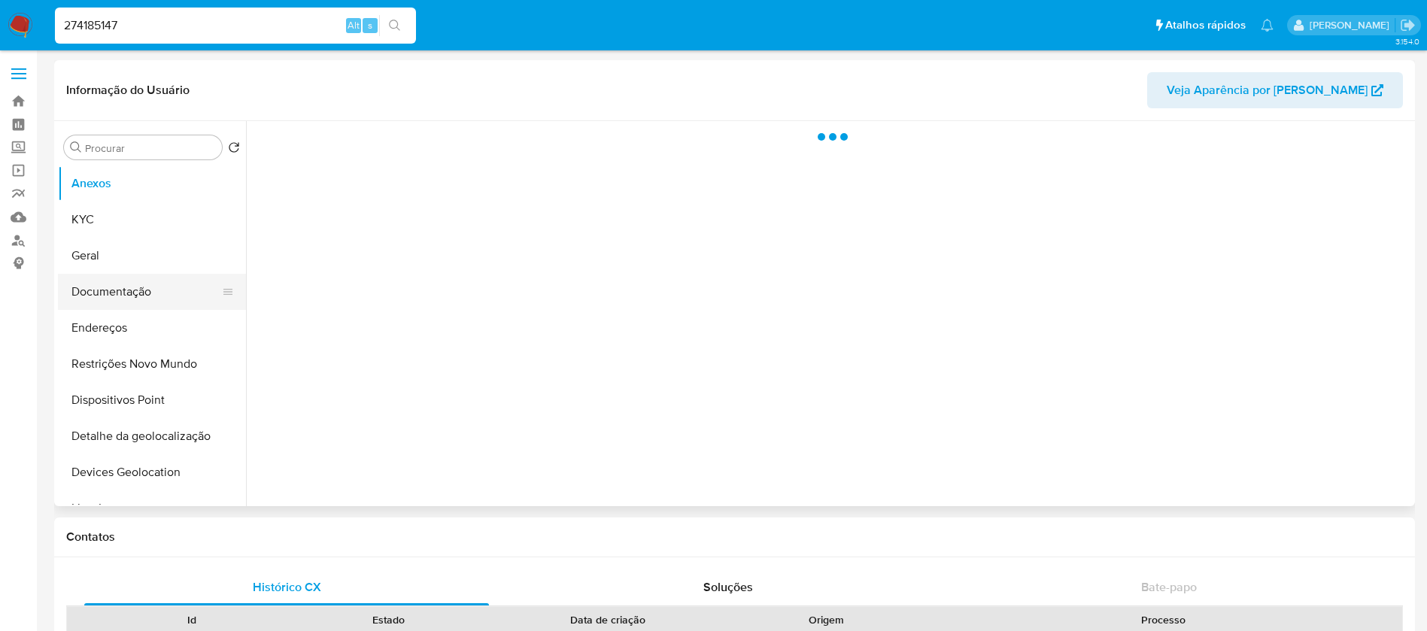
click at [113, 289] on button "Documentação" at bounding box center [146, 292] width 176 height 36
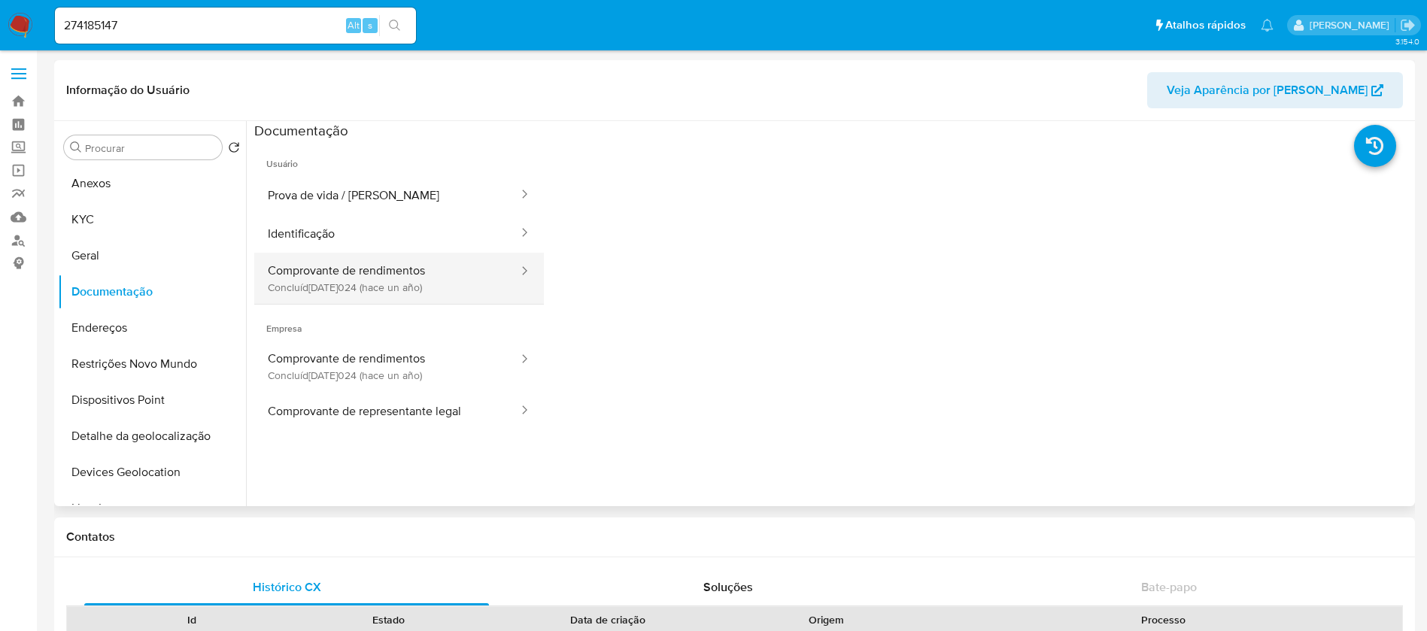
click at [387, 286] on button "Comprovante de rendimentos Concluído: 08/03/2024 (hace un año)" at bounding box center [387, 278] width 266 height 51
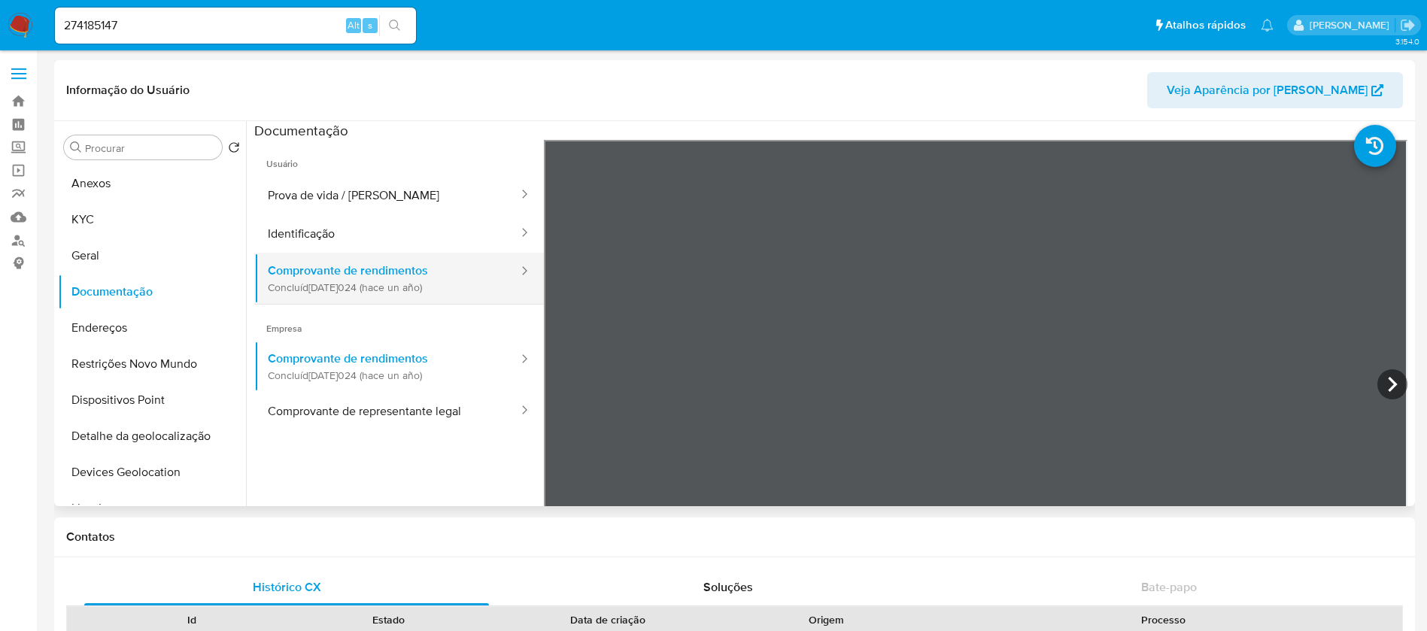
select select "10"
click at [225, 30] on input "274185147" at bounding box center [235, 26] width 361 height 20
paste input "1598068383"
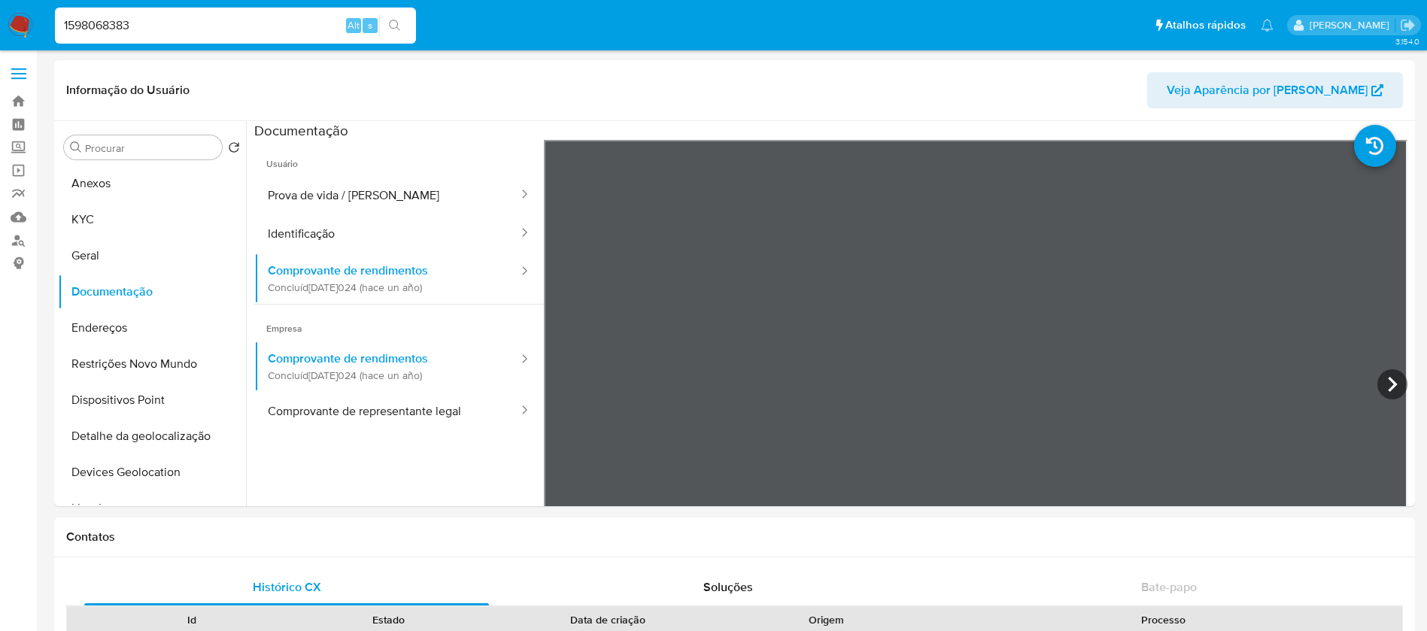
type input "1598068383"
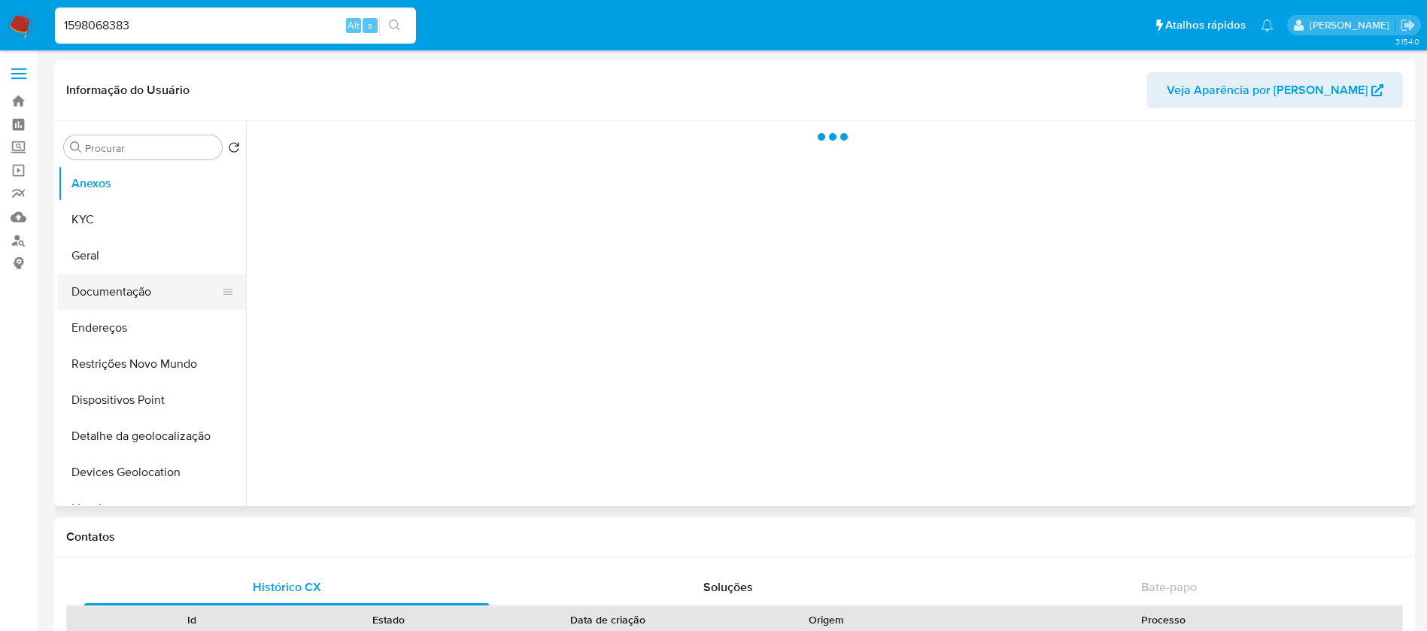
click at [101, 293] on button "Documentação" at bounding box center [146, 292] width 176 height 36
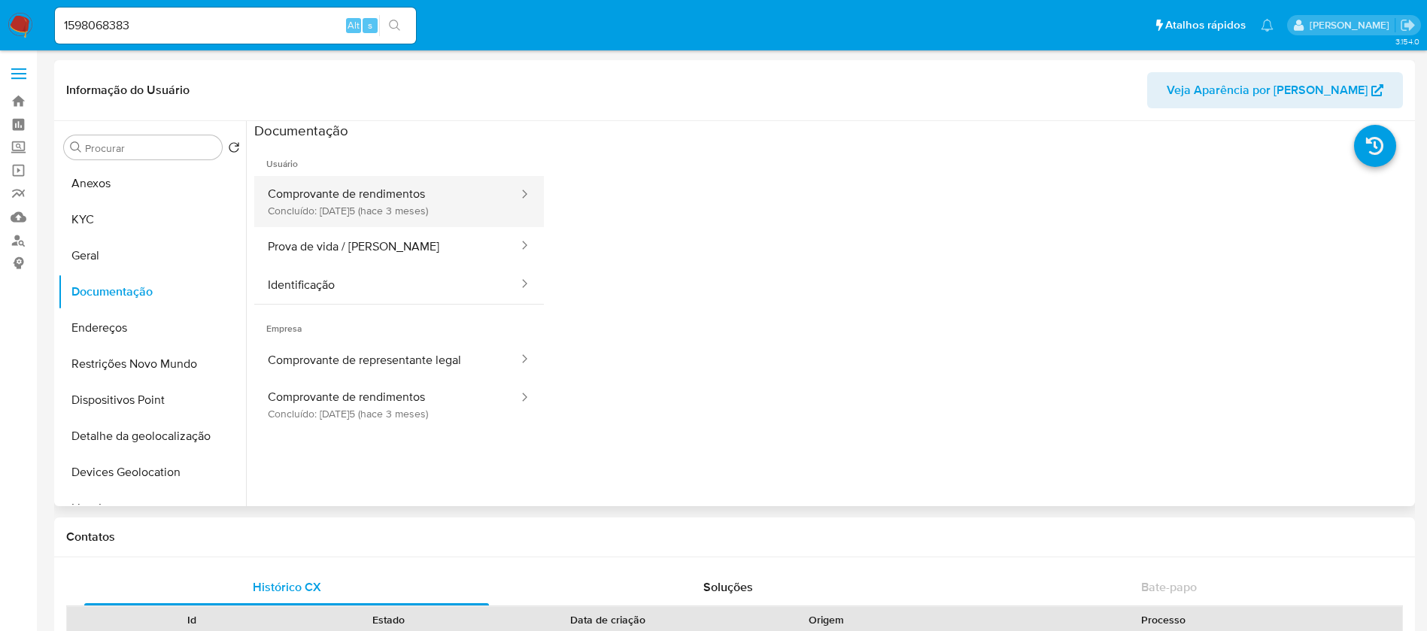
click at [314, 217] on button "Comprovante de rendimentos Concluído: 08/05/2025 (hace 3 meses)" at bounding box center [387, 201] width 266 height 51
select select "10"
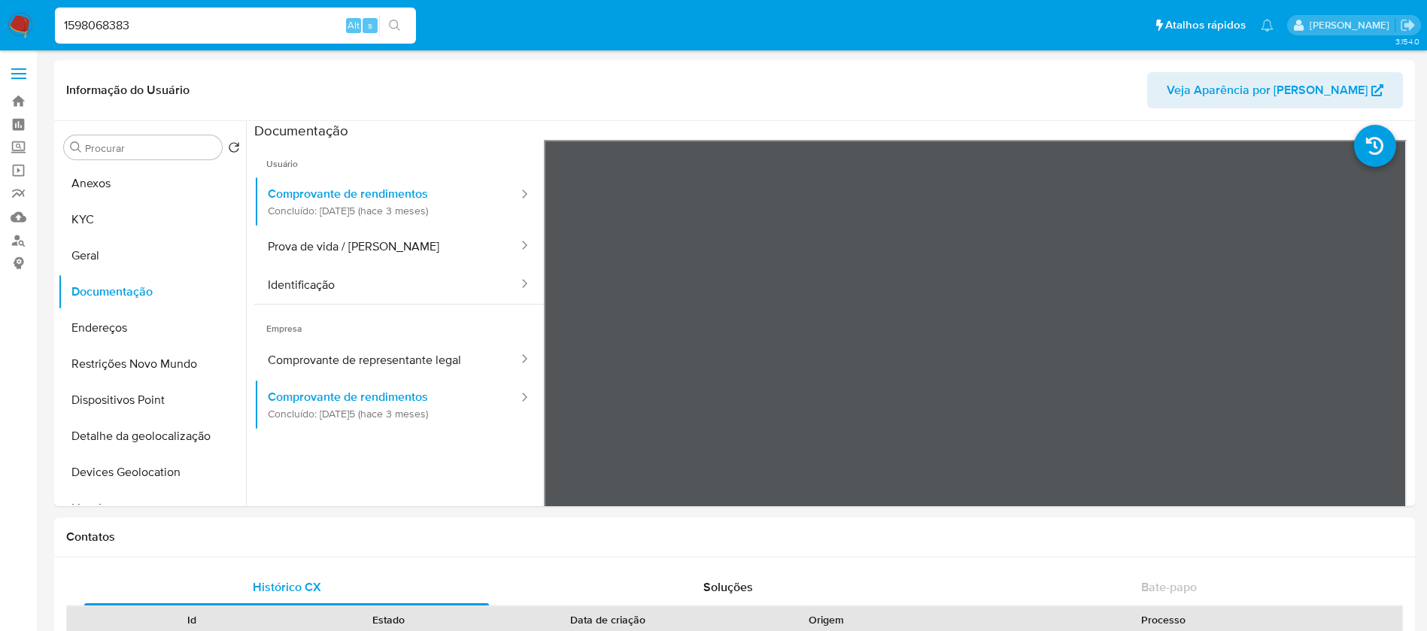
click at [173, 20] on input "1598068383" at bounding box center [235, 26] width 361 height 20
paste input "29883266"
type input "298832663"
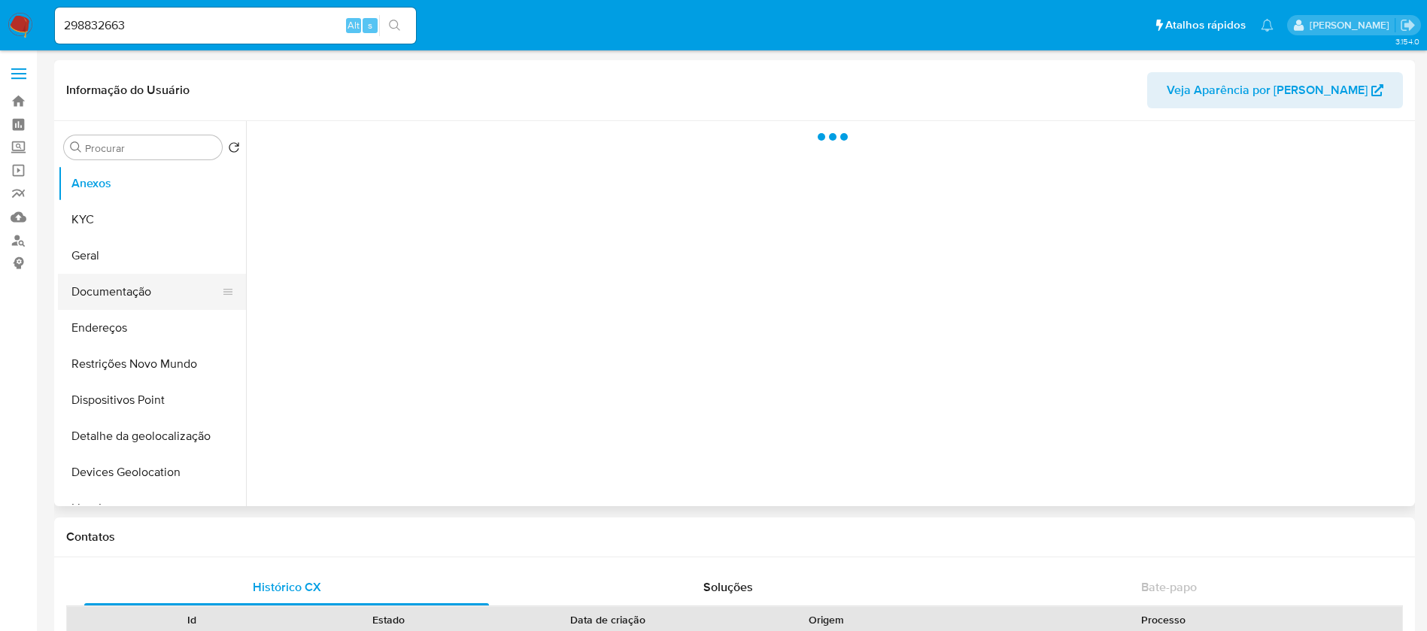
click at [124, 298] on button "Documentação" at bounding box center [146, 292] width 176 height 36
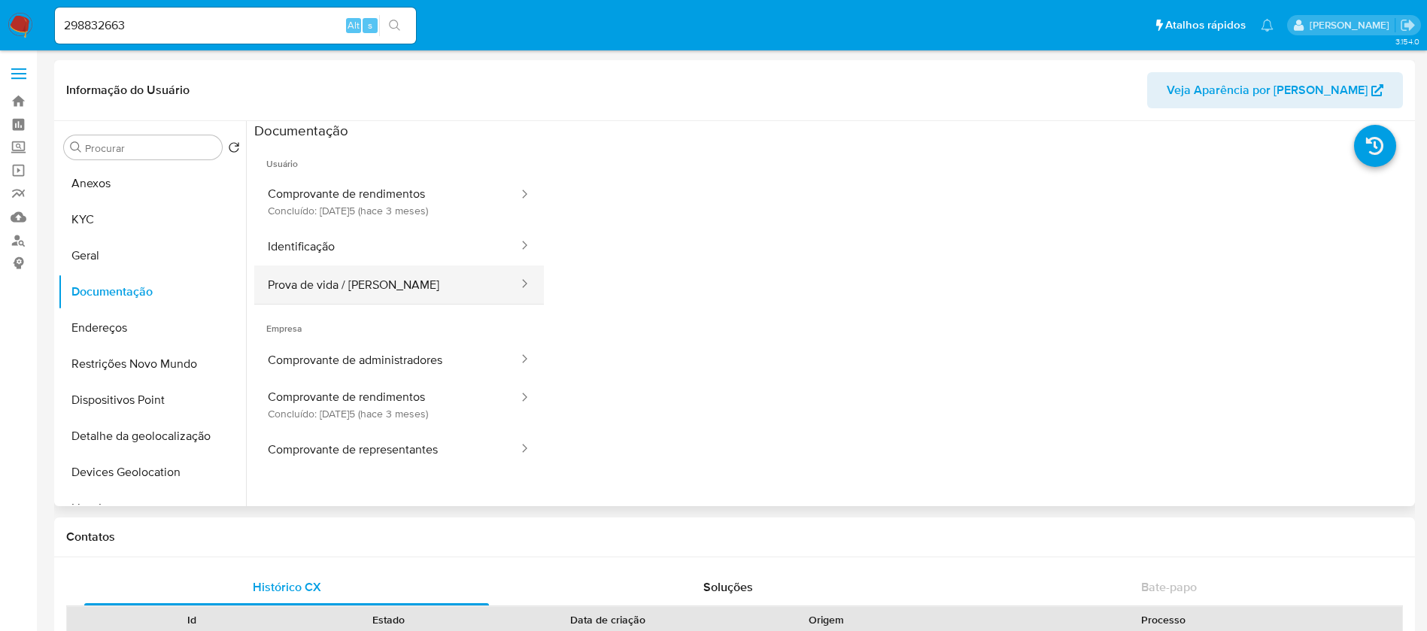
select select "10"
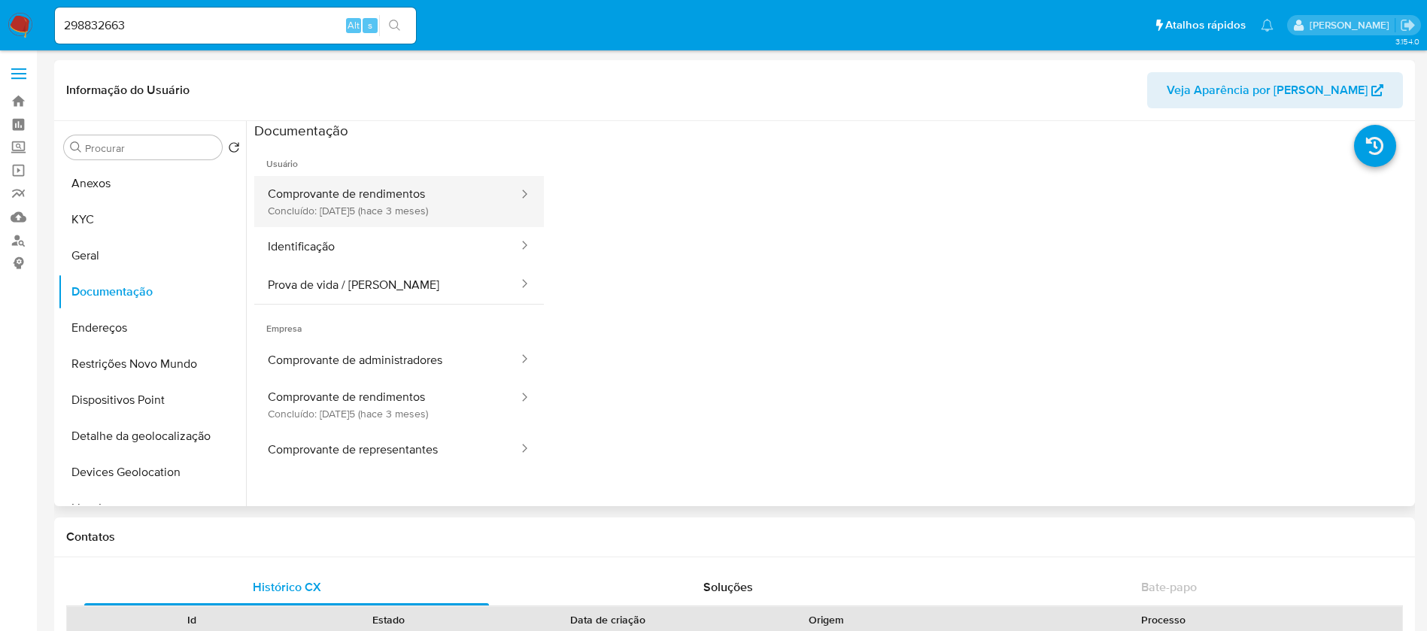
click at [367, 216] on button "Comprovante de rendimentos Concluído: 16/05/2025 (hace 3 meses)" at bounding box center [387, 201] width 266 height 51
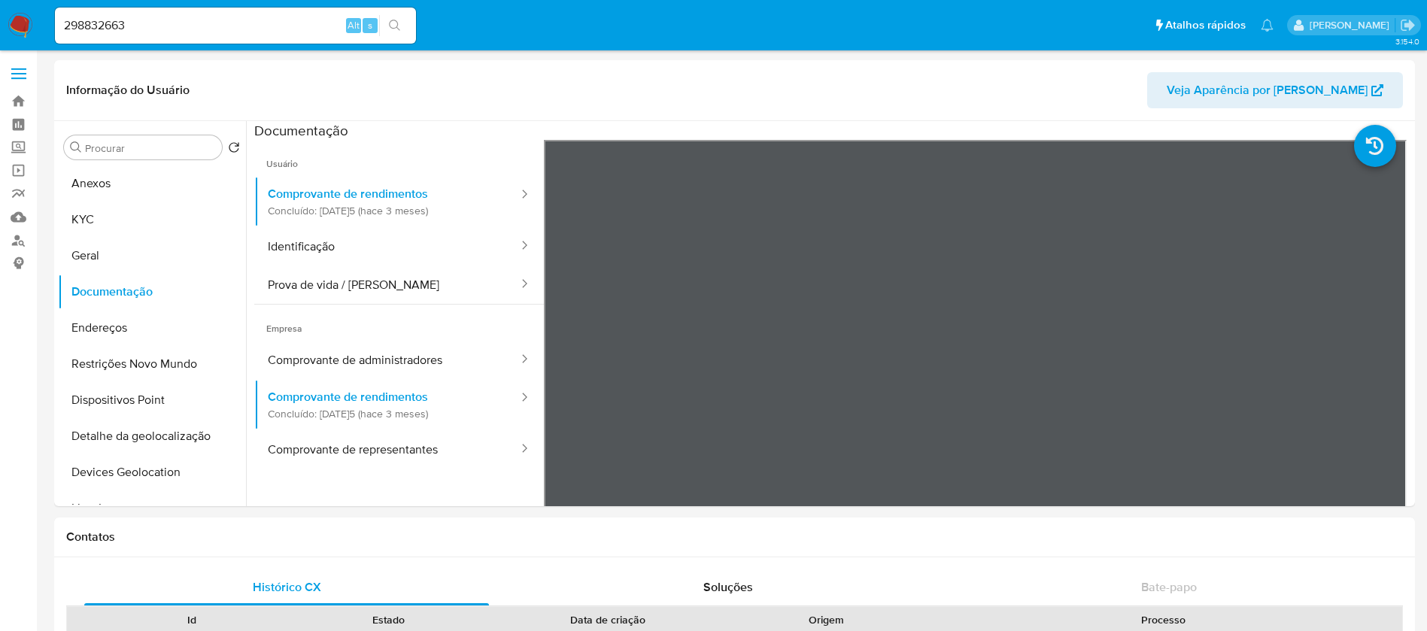
click at [160, 29] on input "298832663" at bounding box center [235, 26] width 361 height 20
paste input "1996621424"
type input "1996621424"
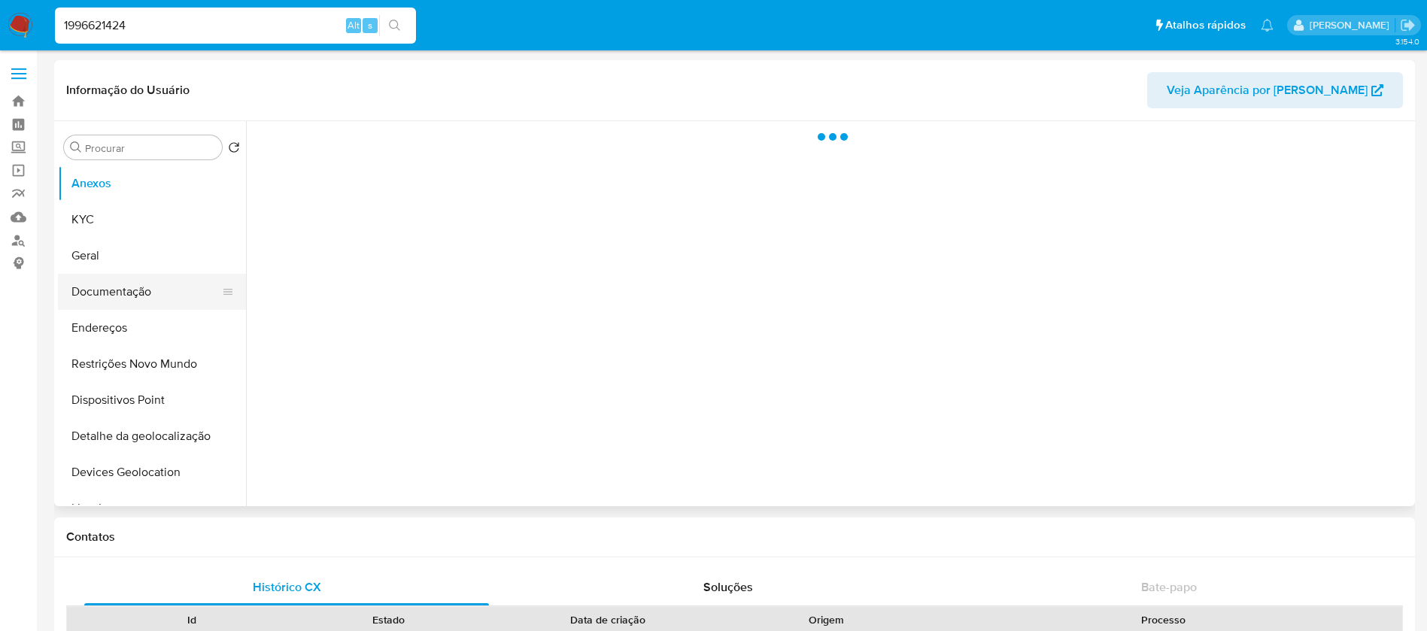
click at [113, 299] on button "Documentação" at bounding box center [146, 292] width 176 height 36
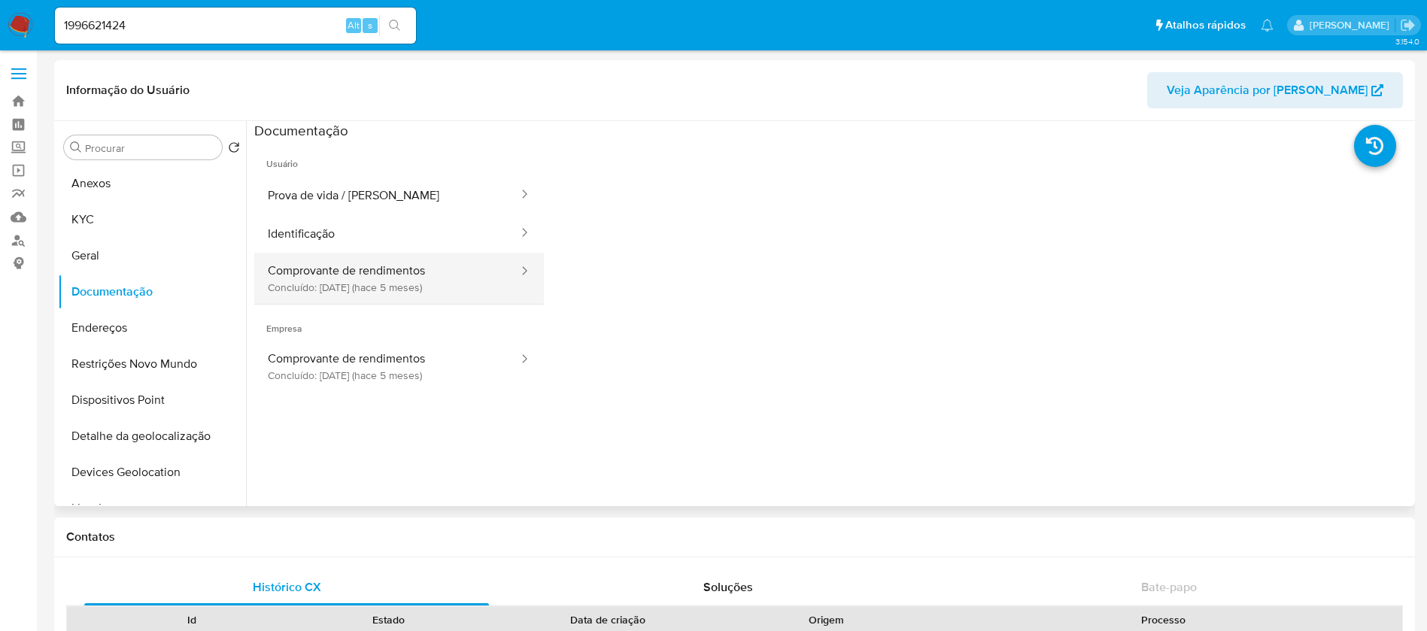
click at [331, 291] on button "Comprovante de rendimentos Concluído: 10/03/2025 (hace 5 meses)" at bounding box center [387, 278] width 266 height 51
select select "10"
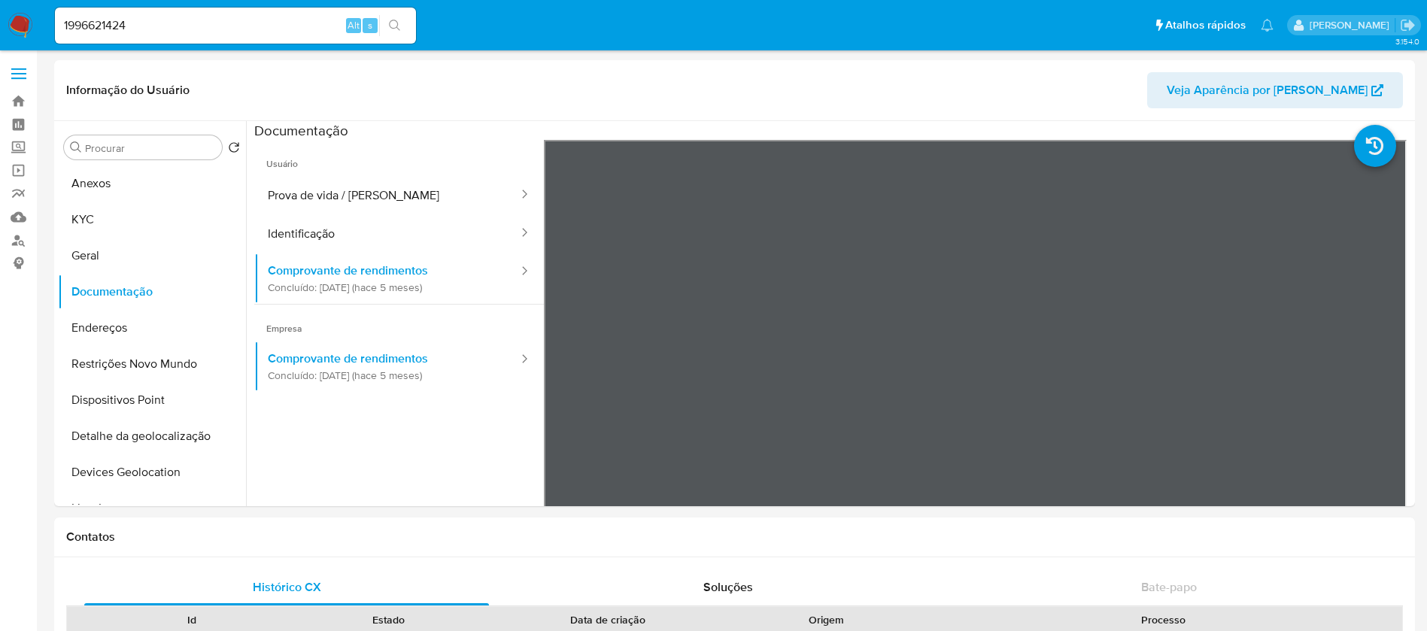
drag, startPoint x: 247, startPoint y: 35, endPoint x: 201, endPoint y: 28, distance: 46.5
click at [247, 35] on div "1996621424 Alt s" at bounding box center [235, 26] width 361 height 36
click at [189, 25] on input "1996621424" at bounding box center [235, 26] width 361 height 20
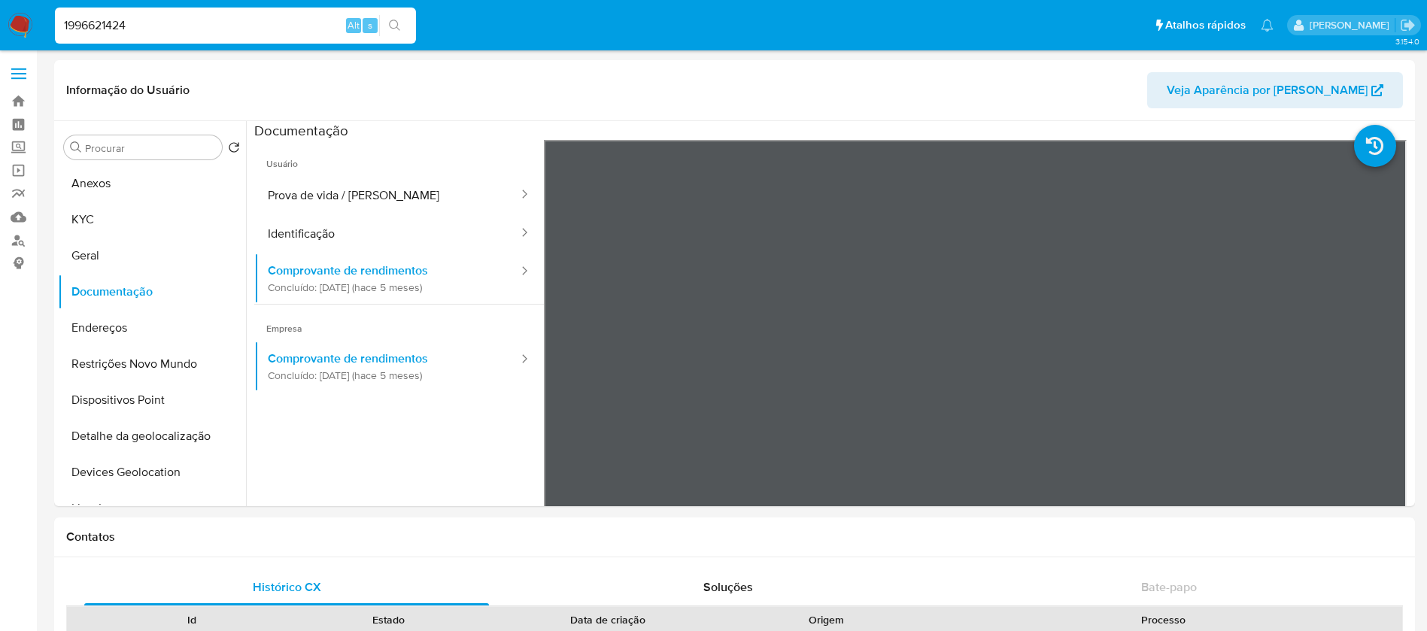
paste input "652335222"
type input "652335222"
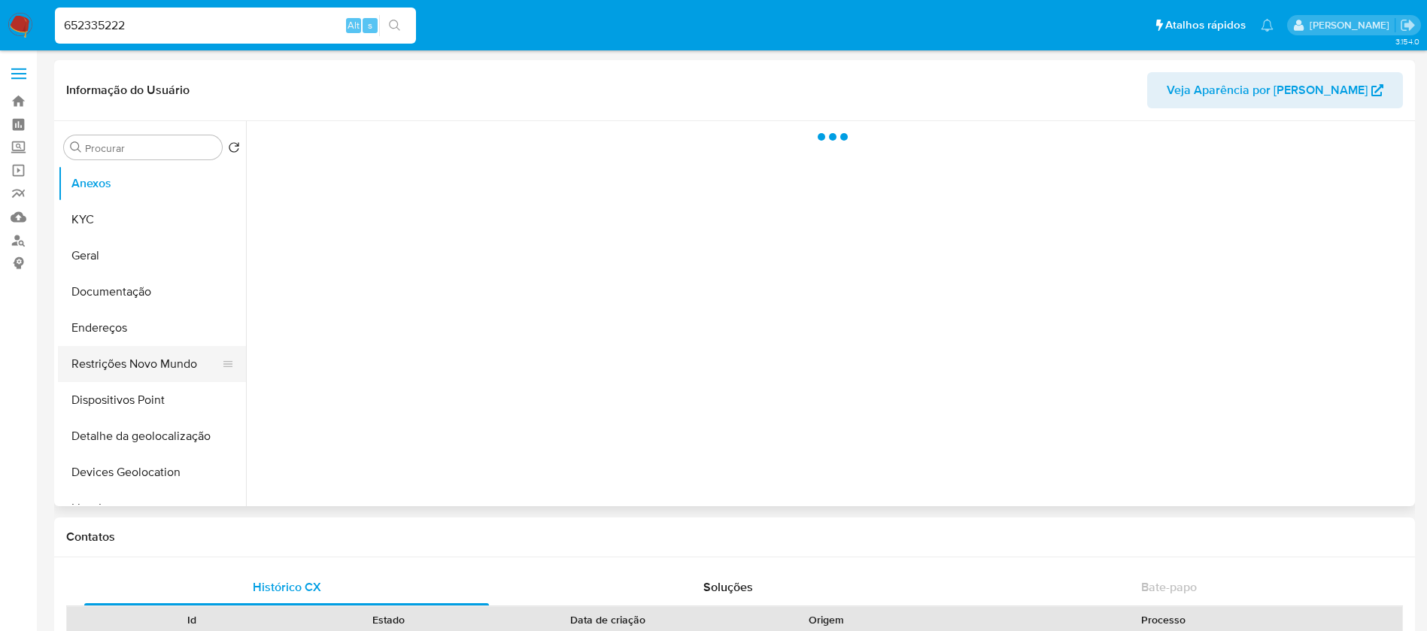
click at [126, 372] on button "Restrições Novo Mundo" at bounding box center [146, 364] width 176 height 36
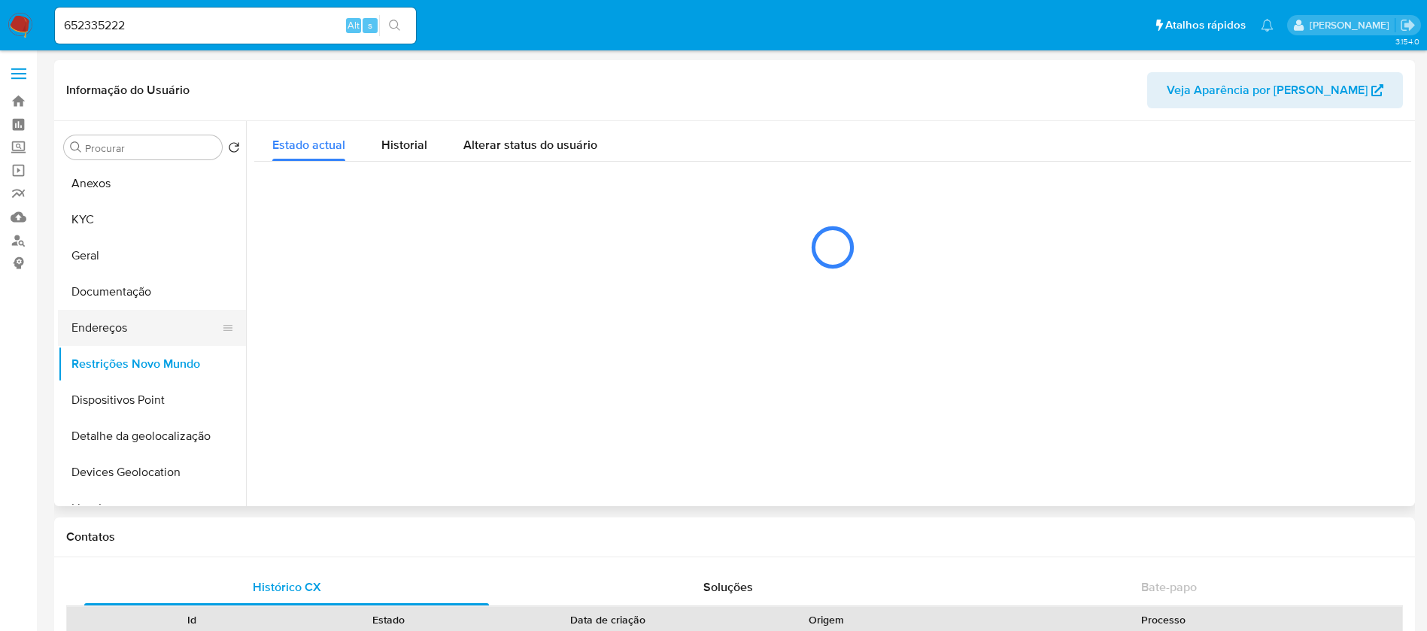
select select "10"
click at [108, 300] on button "Documentação" at bounding box center [146, 292] width 176 height 36
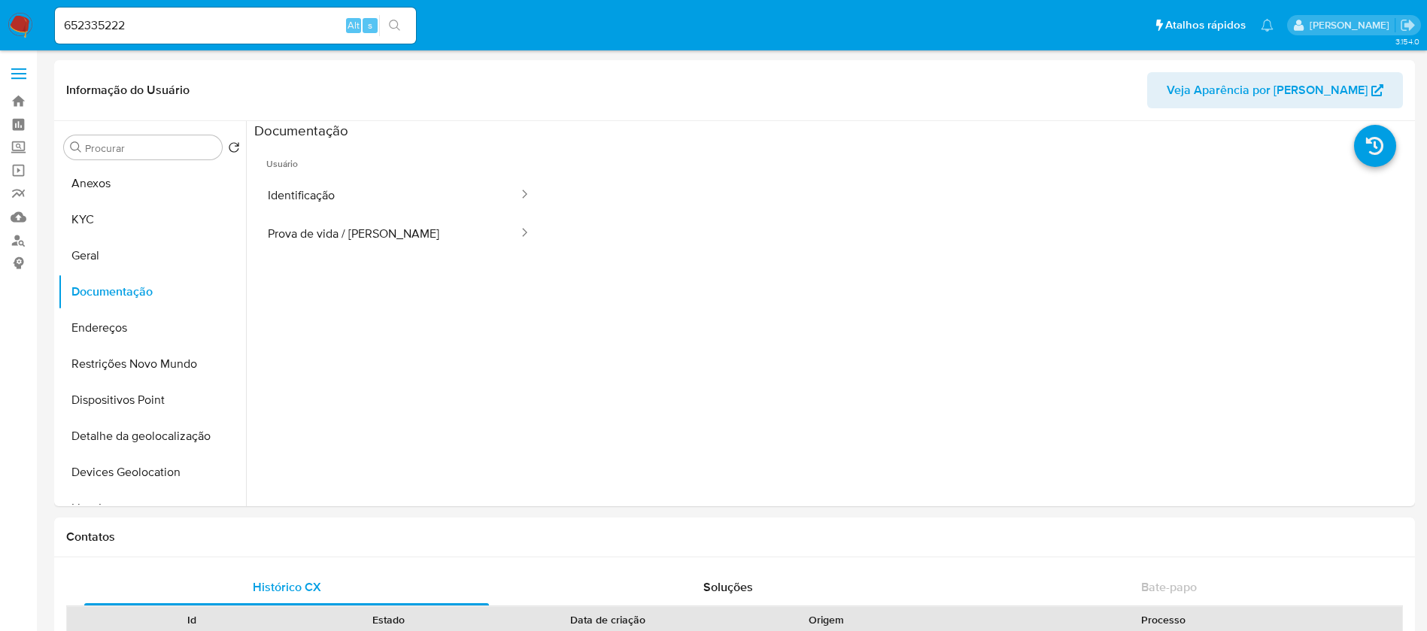
click at [175, 32] on input "652335222" at bounding box center [235, 26] width 361 height 20
paste input "1903845416"
type input "1903845416"
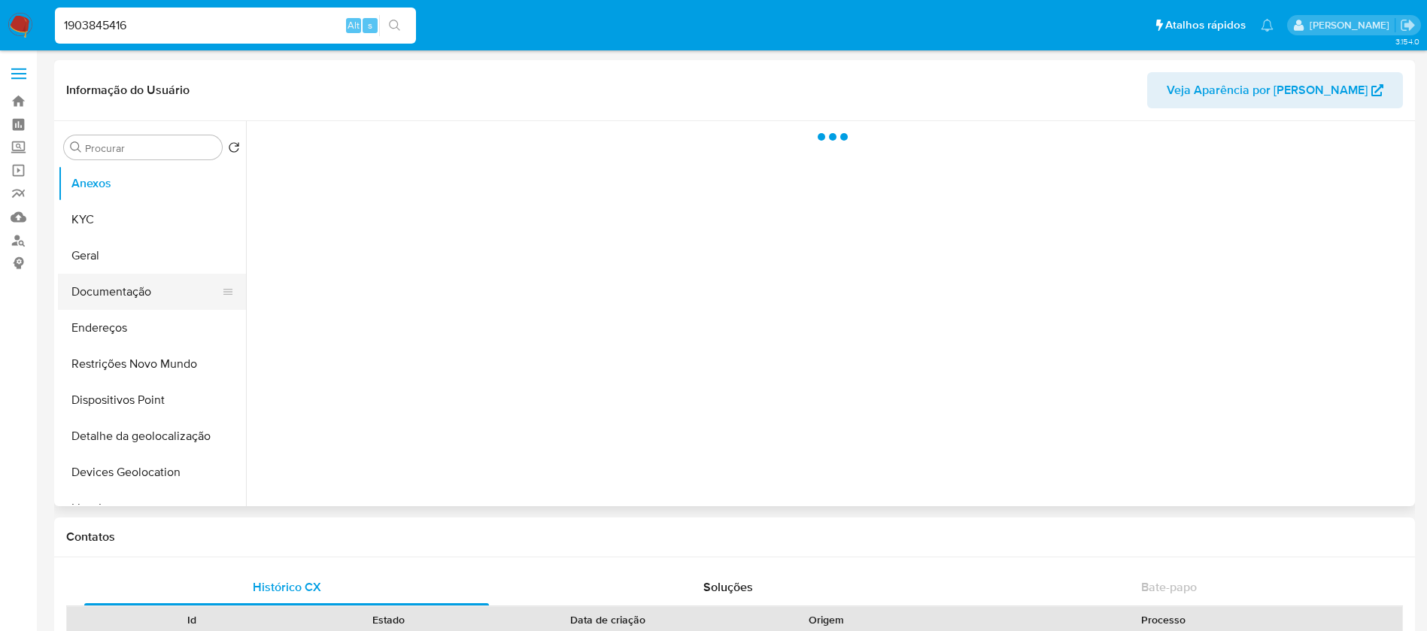
click at [110, 295] on button "Documentação" at bounding box center [146, 292] width 176 height 36
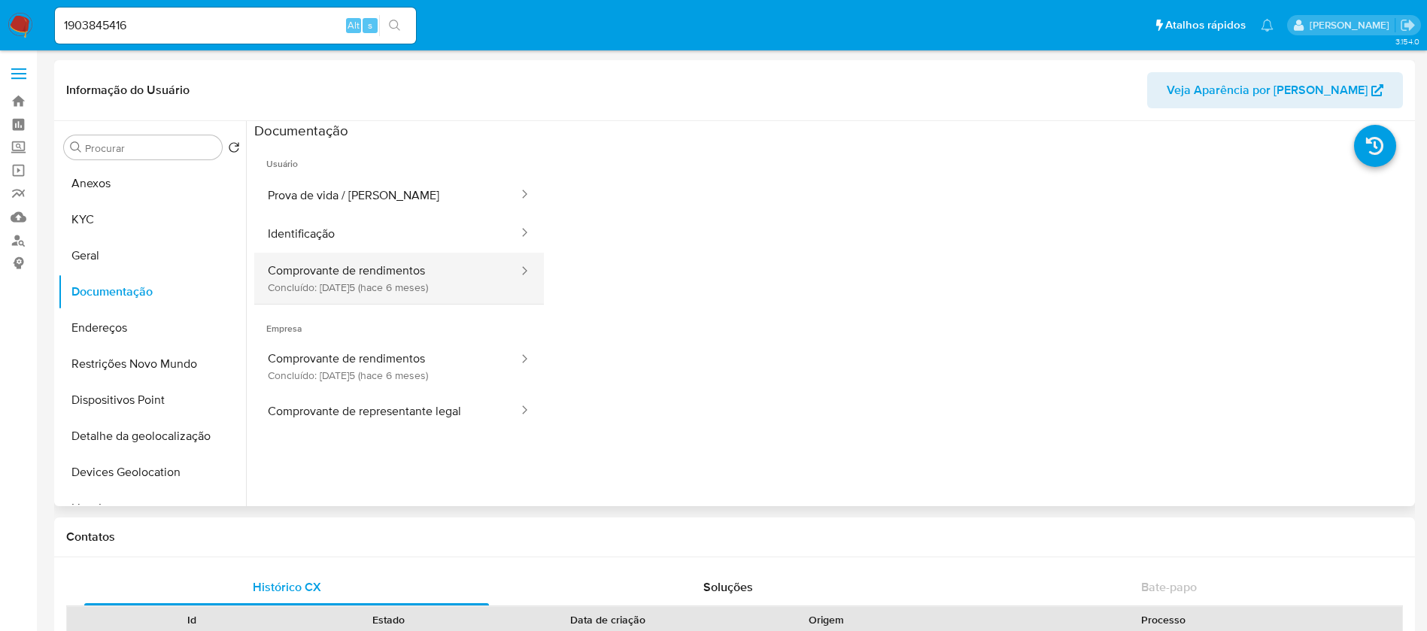
click at [319, 269] on button "Comprovante de rendimentos Concluído: 20/02/2025 (hace 6 meses)" at bounding box center [387, 278] width 266 height 51
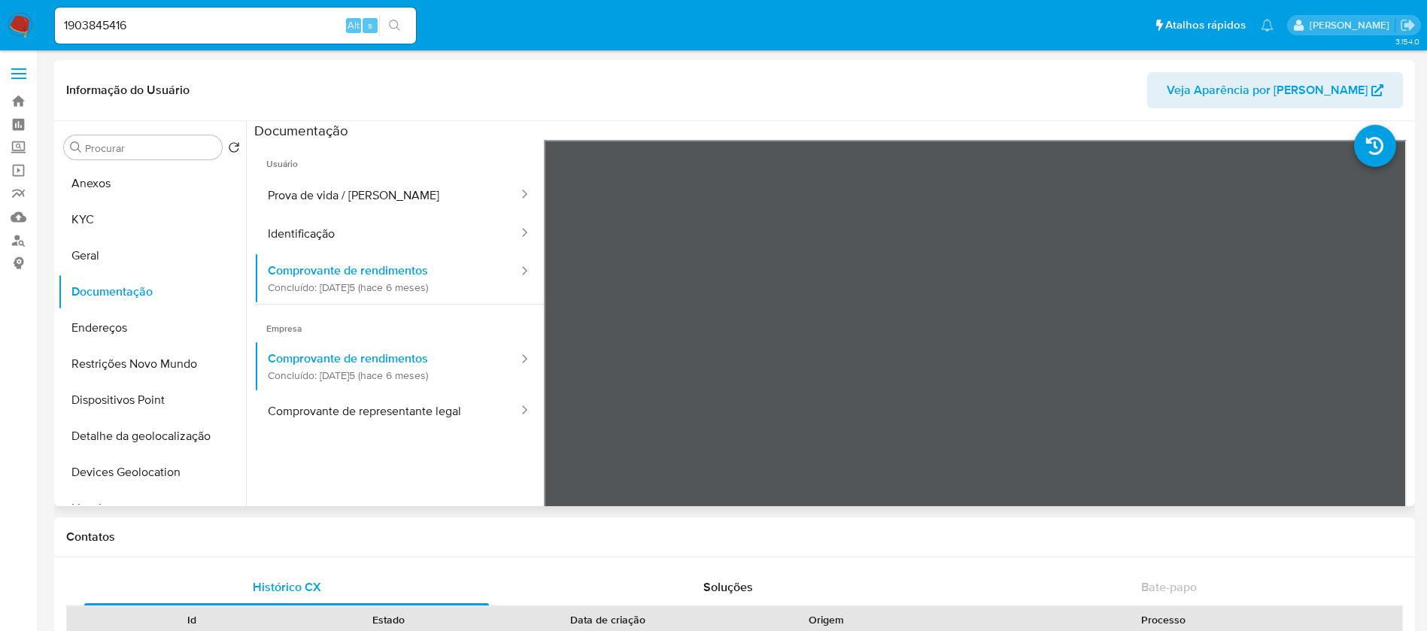
select select "10"
click at [202, 25] on input "1903845416" at bounding box center [235, 26] width 361 height 20
paste input "2384984570"
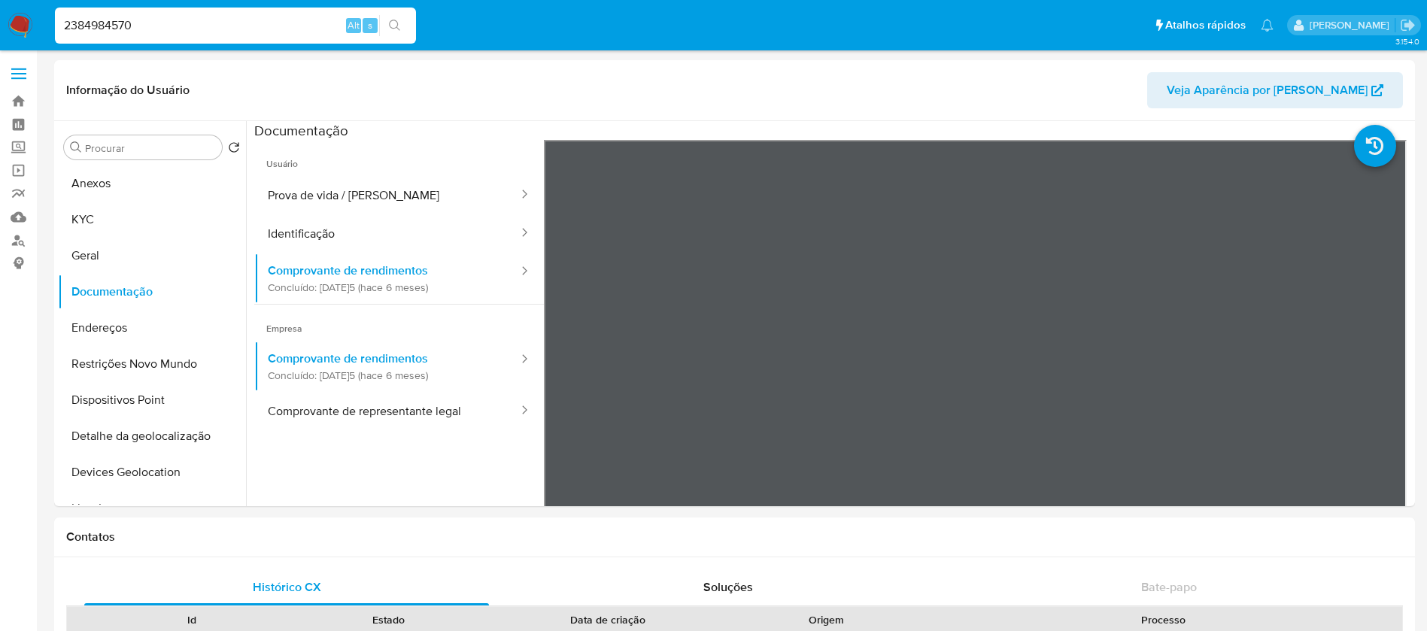
type input "2384984570"
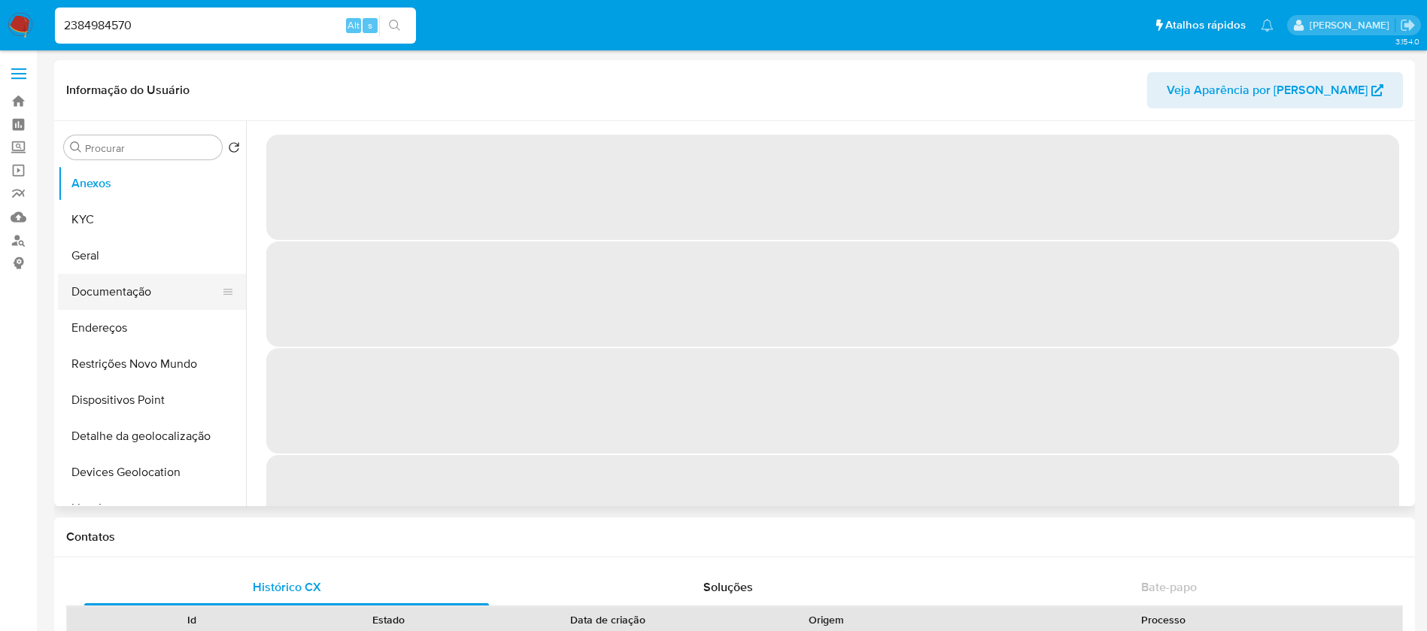
click at [106, 299] on button "Documentação" at bounding box center [146, 292] width 176 height 36
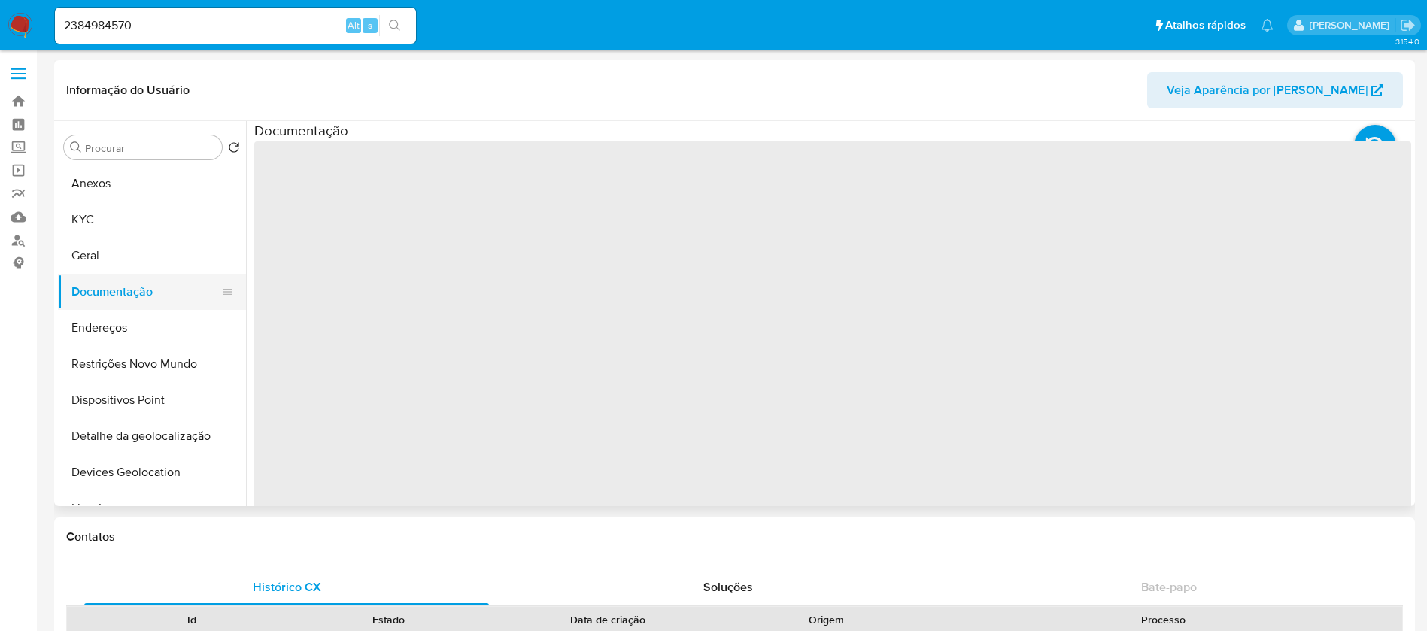
select select "10"
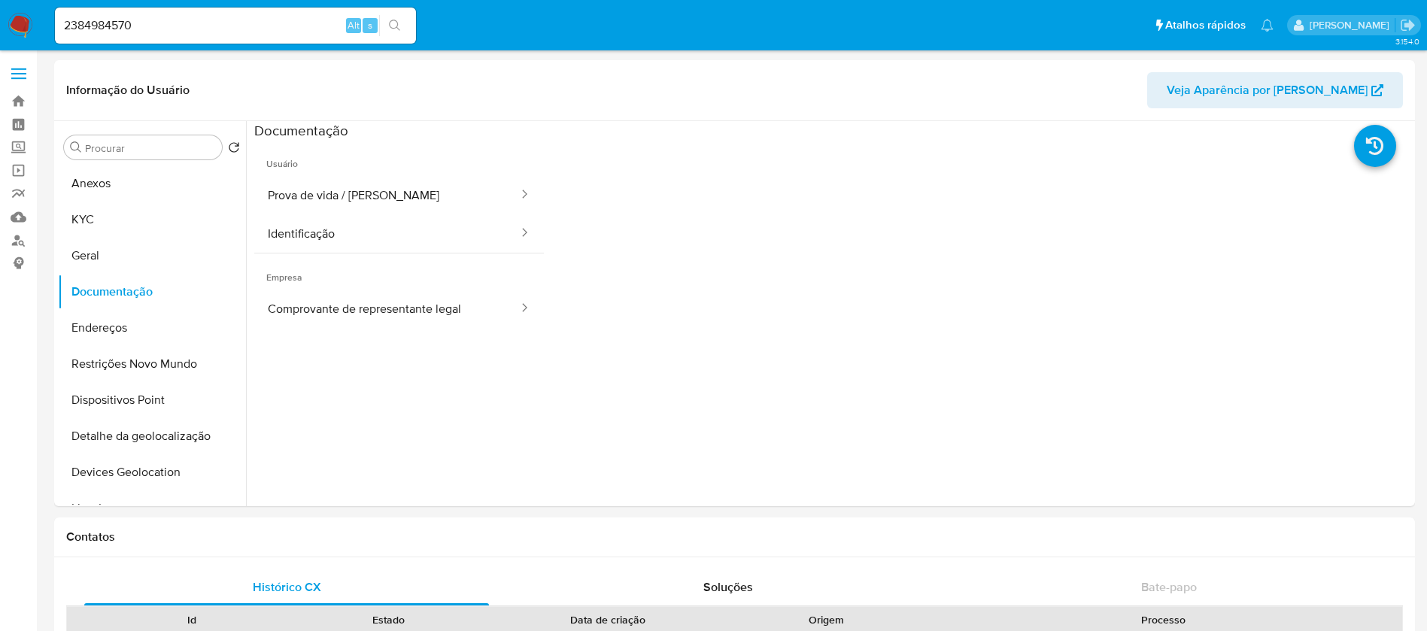
click at [175, 22] on input "2384984570" at bounding box center [235, 26] width 361 height 20
paste input "1190432675"
type input "1190432675"
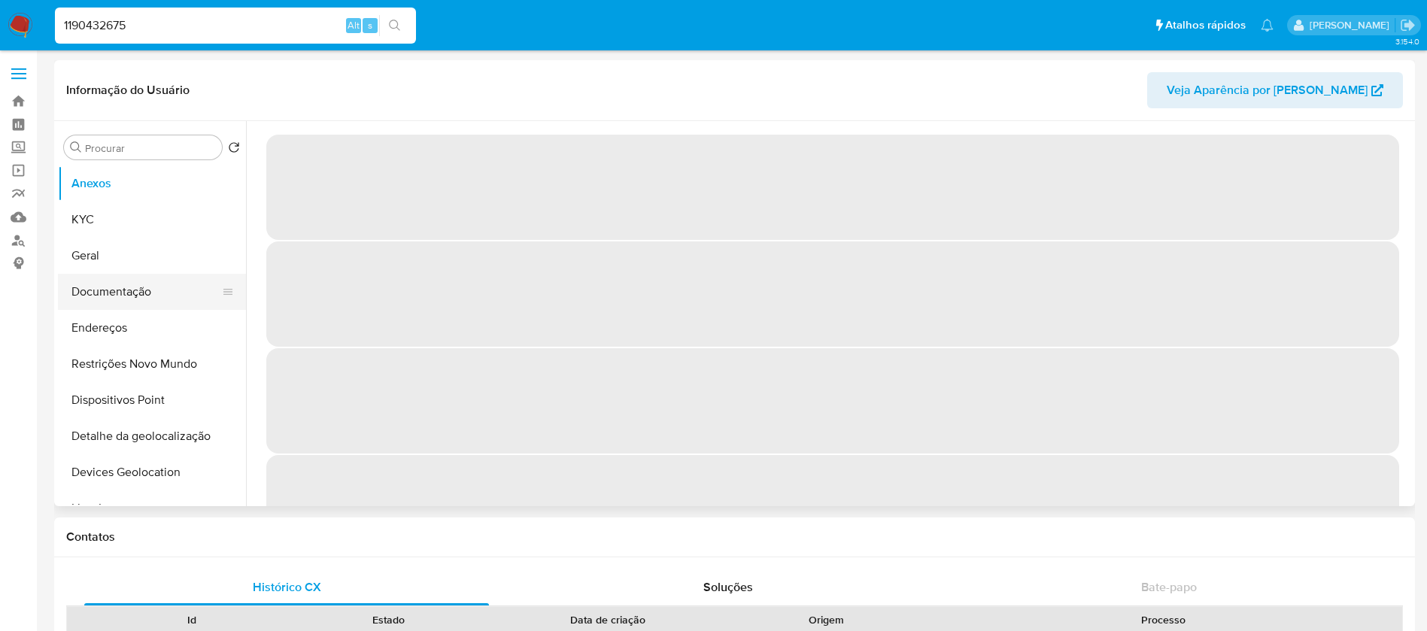
click at [120, 296] on button "Documentação" at bounding box center [146, 292] width 176 height 36
select select "10"
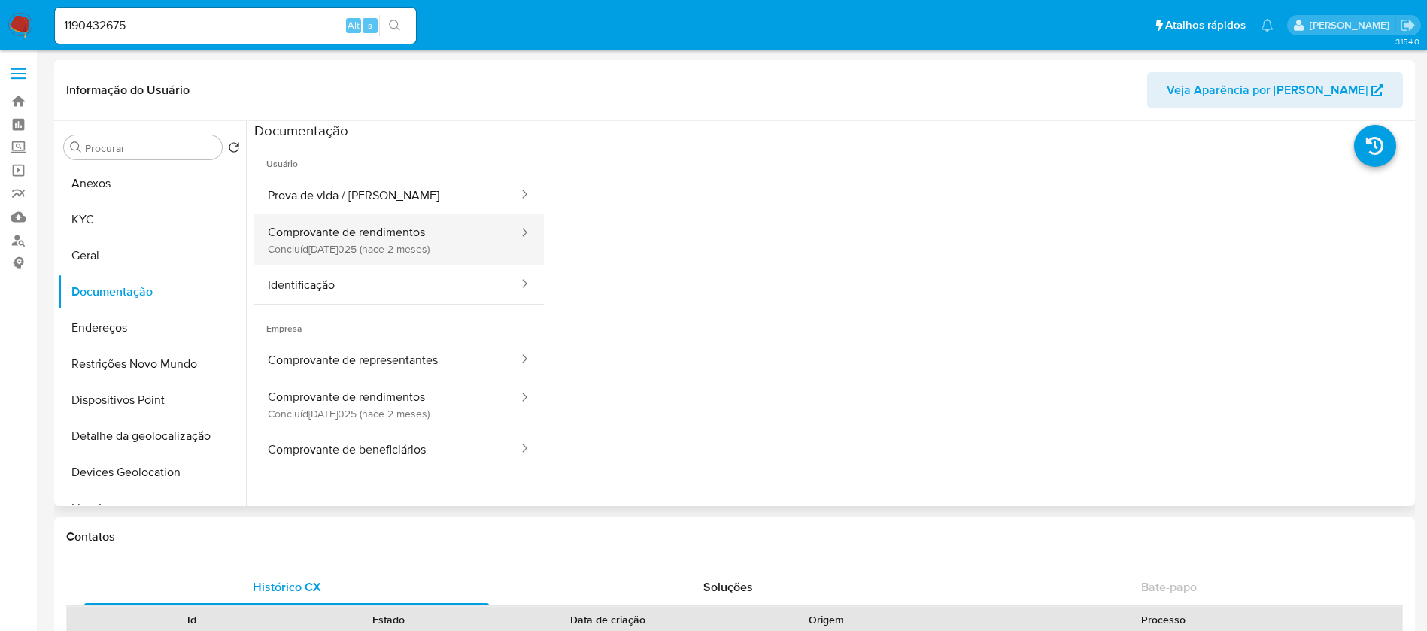
click at [362, 251] on button "Comprovante de rendimentos Concluído: 17/06/2025 (hace 2 meses)" at bounding box center [387, 239] width 266 height 51
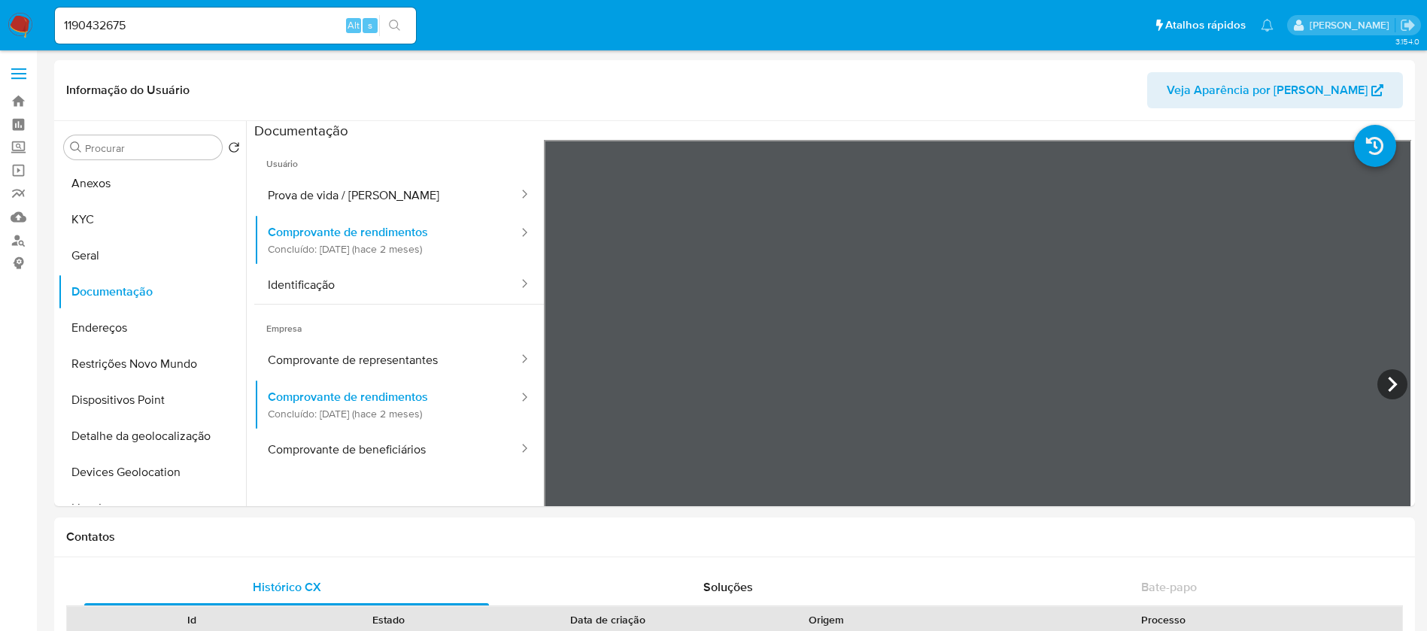
select select "10"
click at [205, 31] on input "1190432675" at bounding box center [235, 26] width 361 height 20
paste input "76071479"
type input "176071479"
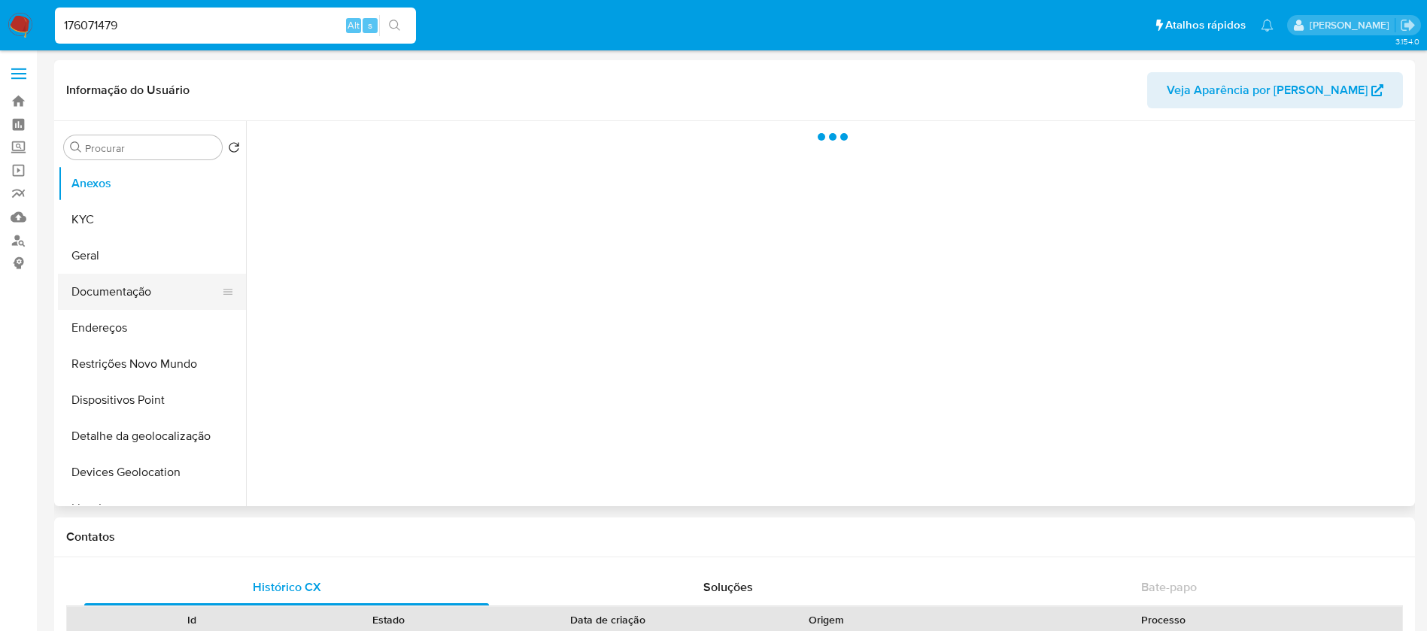
click at [105, 301] on button "Documentação" at bounding box center [146, 292] width 176 height 36
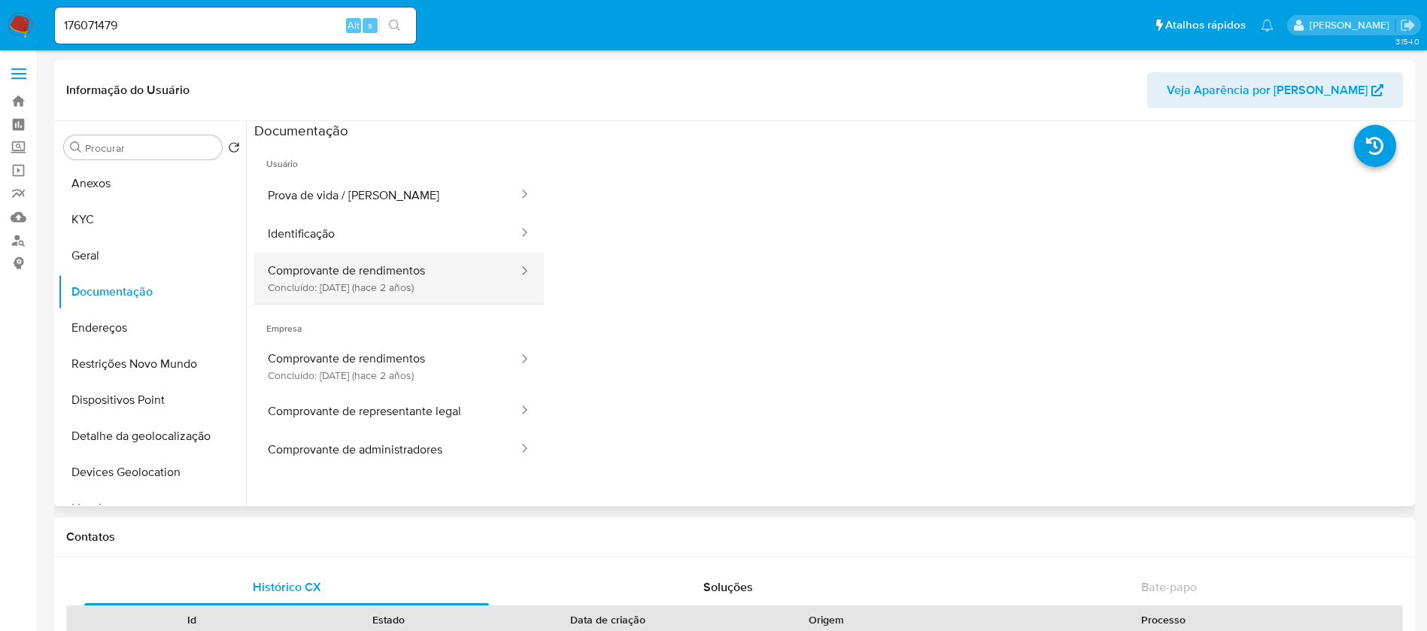
click at [384, 267] on button "Comprovante de rendimentos Concluído: 27/10/2023 (hace 2 años)" at bounding box center [387, 278] width 266 height 51
select select "10"
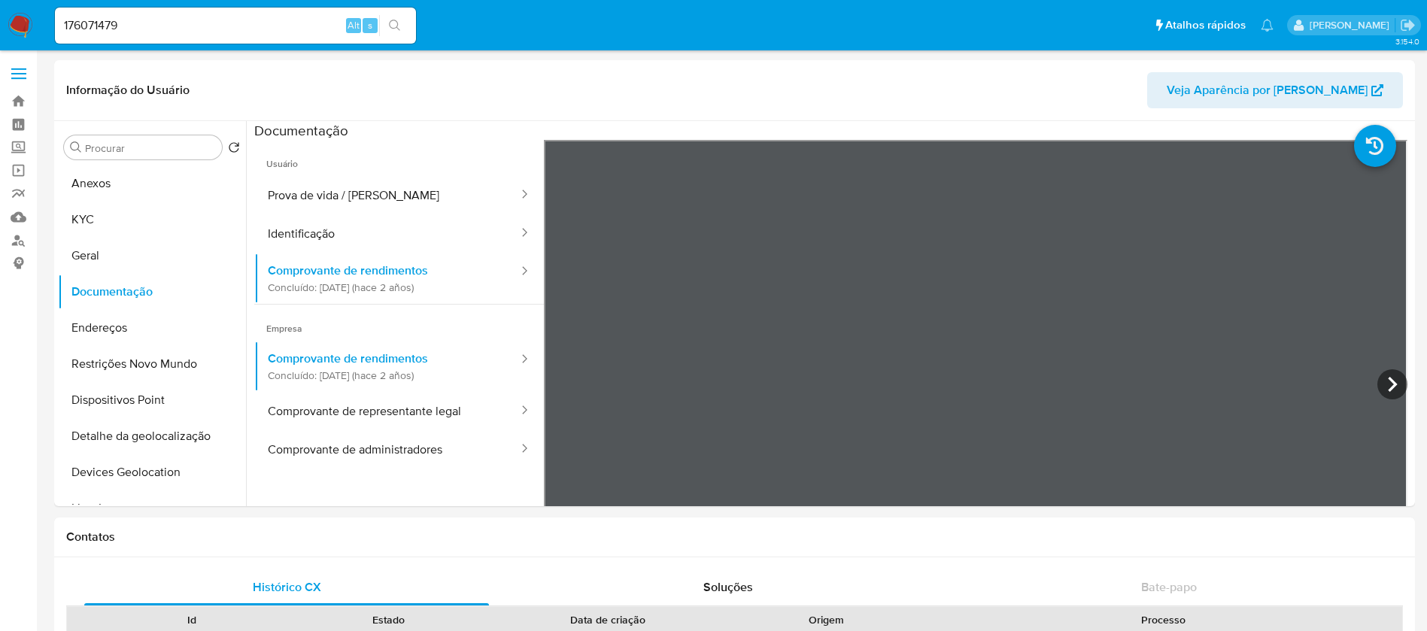
click at [143, 28] on input "176071479" at bounding box center [235, 26] width 361 height 20
paste input "217998862"
type input "217998862"
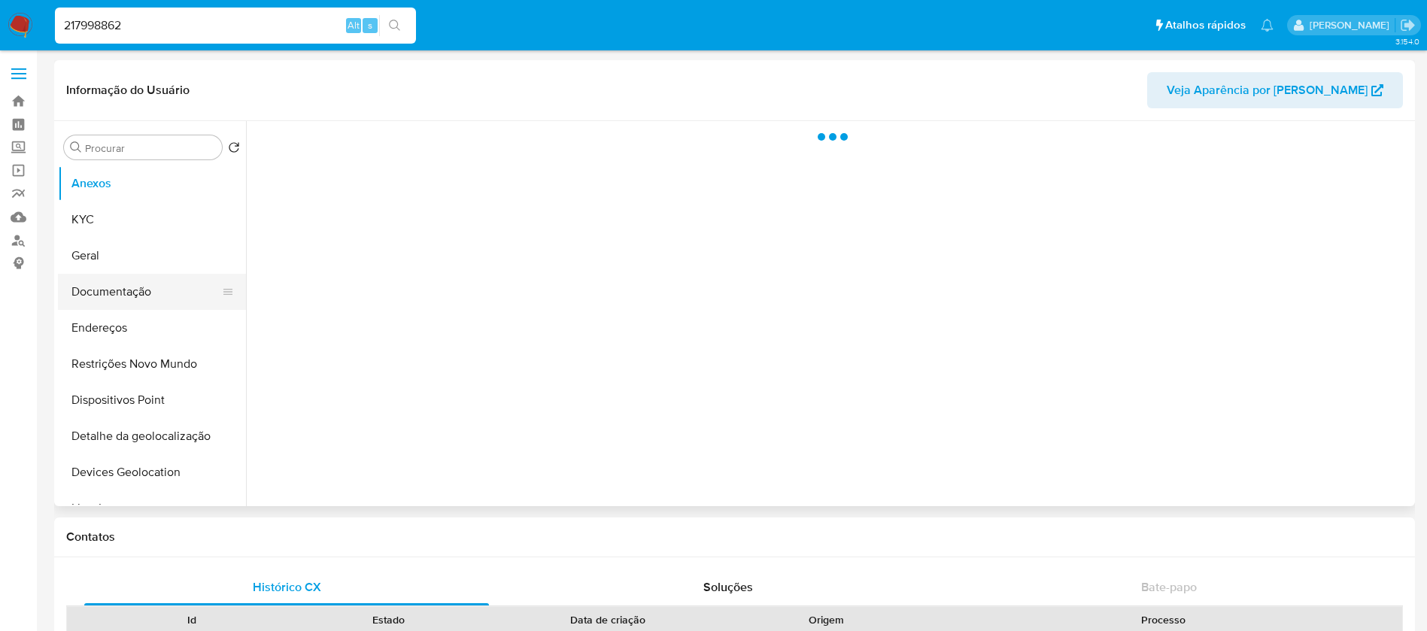
click at [118, 293] on button "Documentação" at bounding box center [146, 292] width 176 height 36
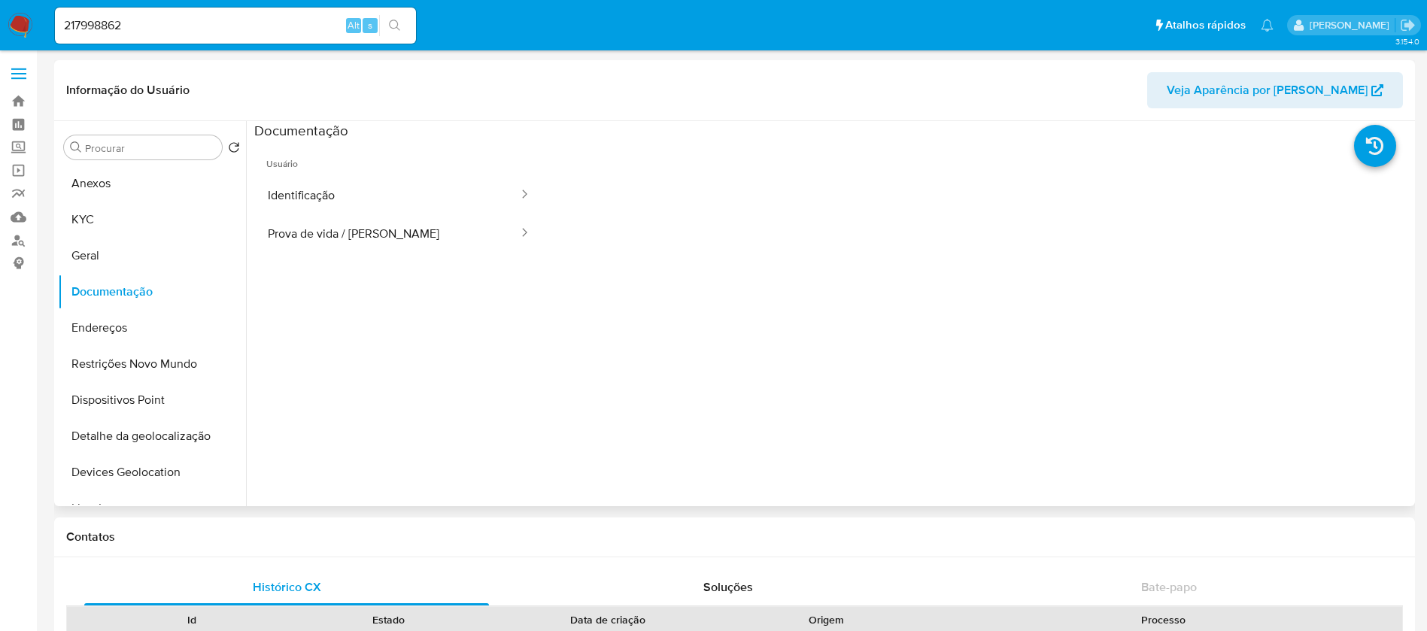
select select "10"
click at [201, 31] on input "217998862" at bounding box center [235, 26] width 361 height 20
paste input "439409855"
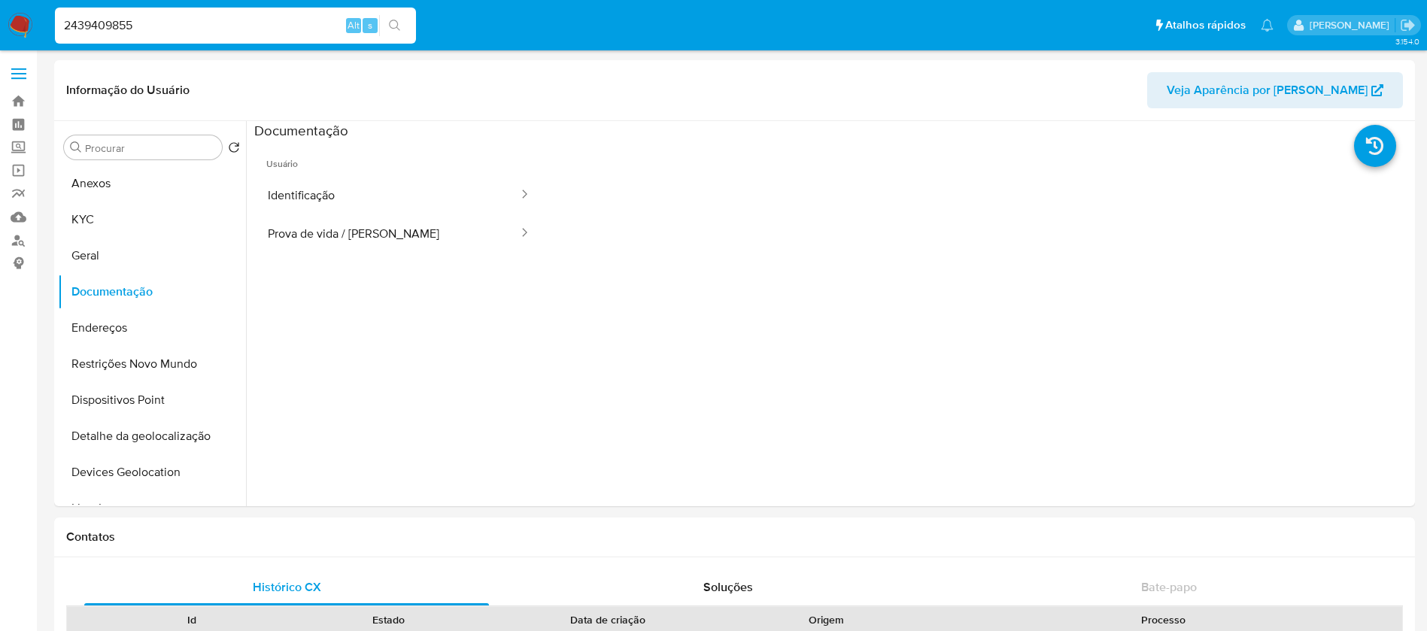
type input "2439409855"
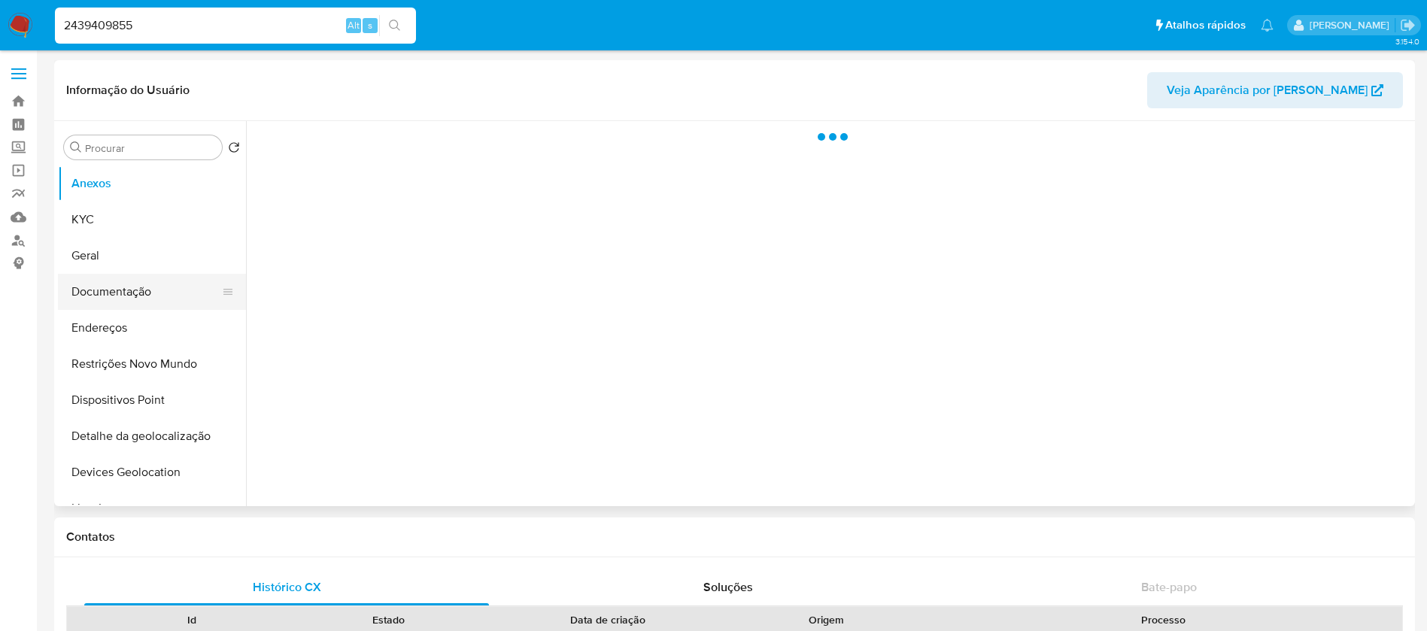
click at [124, 285] on button "Documentação" at bounding box center [146, 292] width 176 height 36
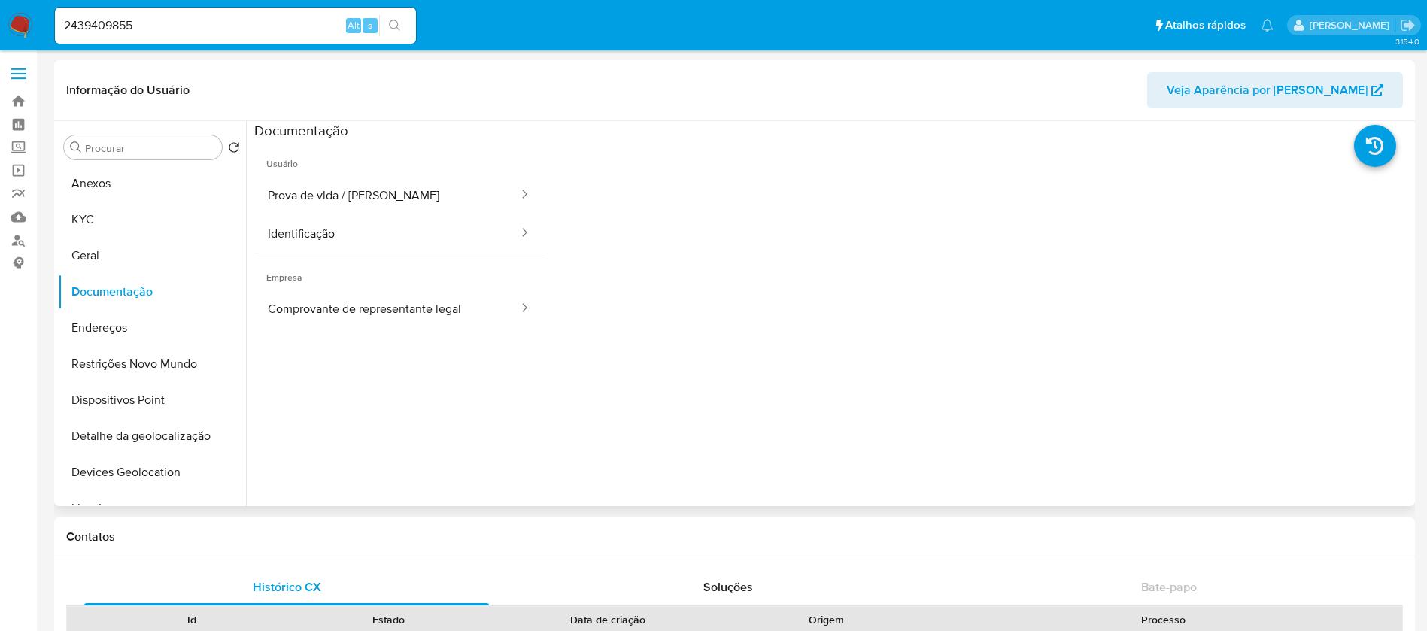
select select "10"
click at [178, 34] on input "2439409855" at bounding box center [235, 26] width 361 height 20
paste input "191748047"
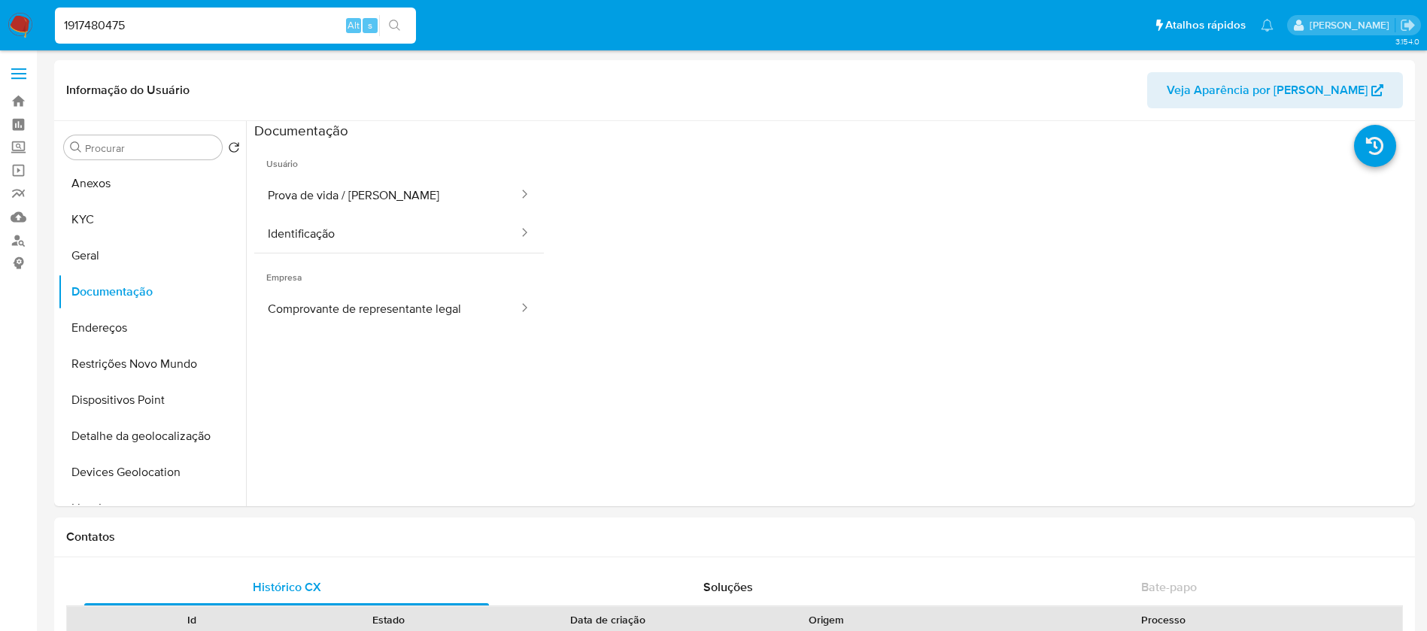
type input "1917480475"
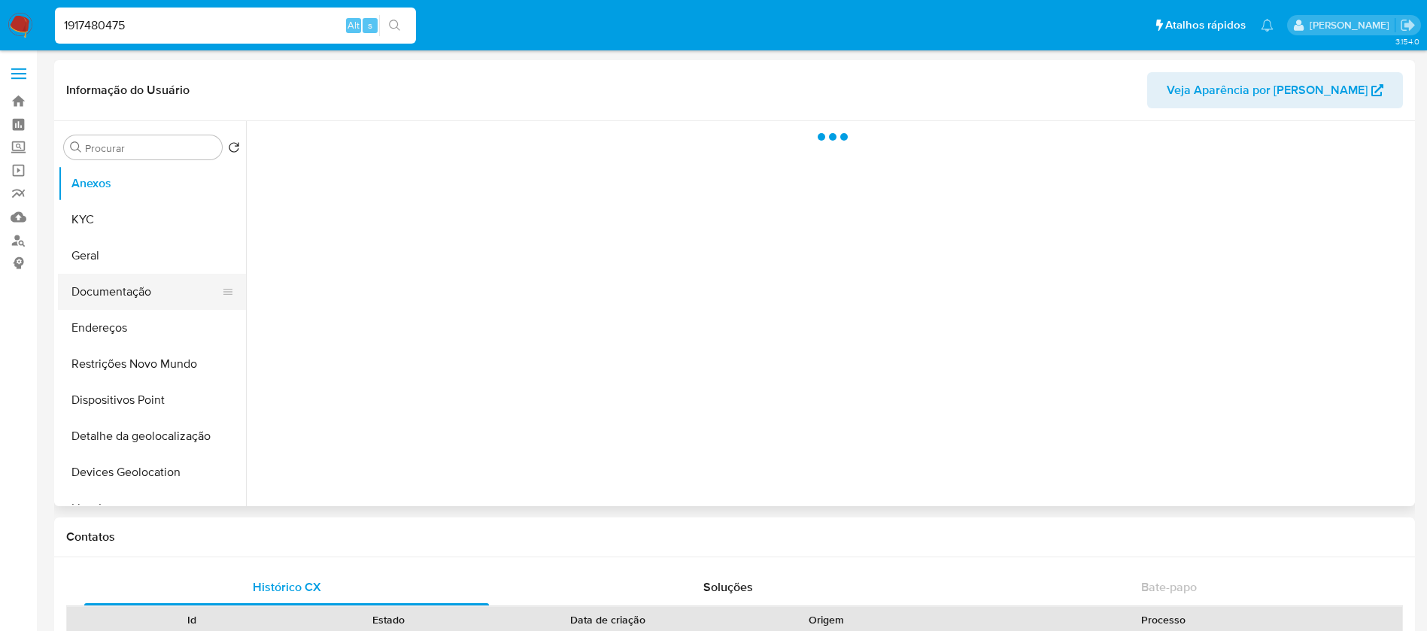
click at [118, 302] on button "Documentação" at bounding box center [146, 292] width 176 height 36
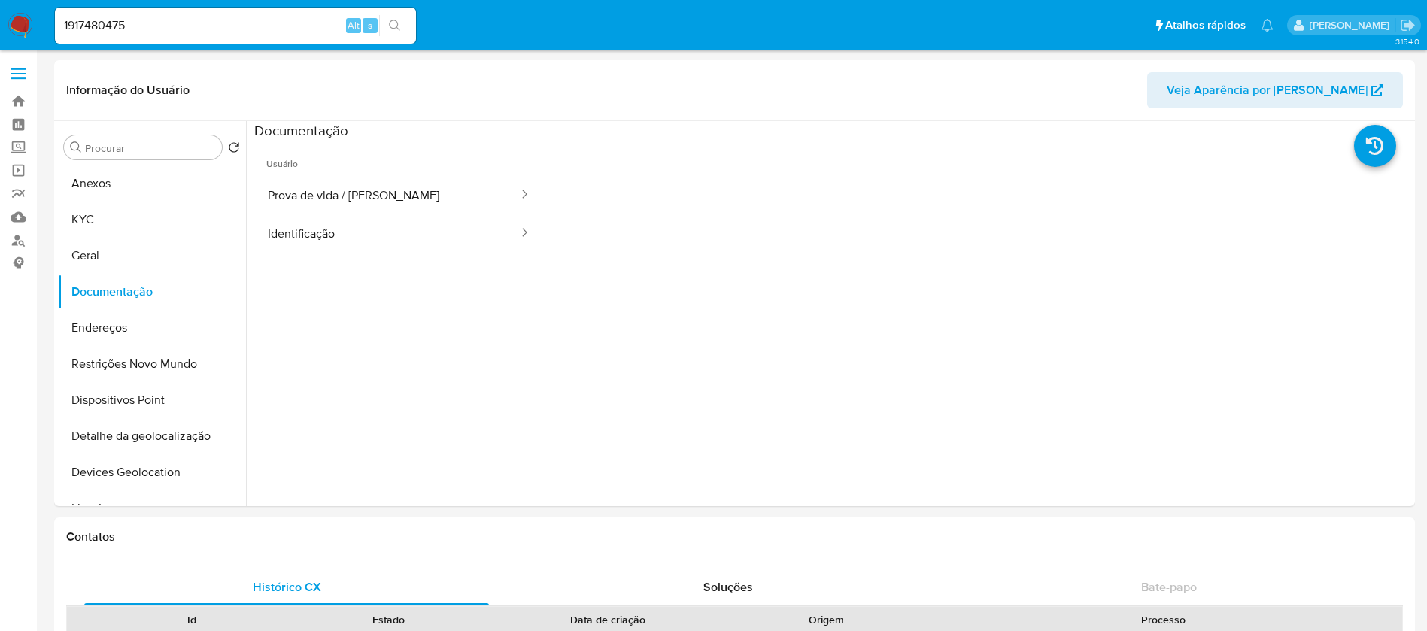
select select "10"
click at [190, 27] on input "1917480475" at bounding box center [235, 26] width 361 height 20
paste input "298538610"
type input "1298538610"
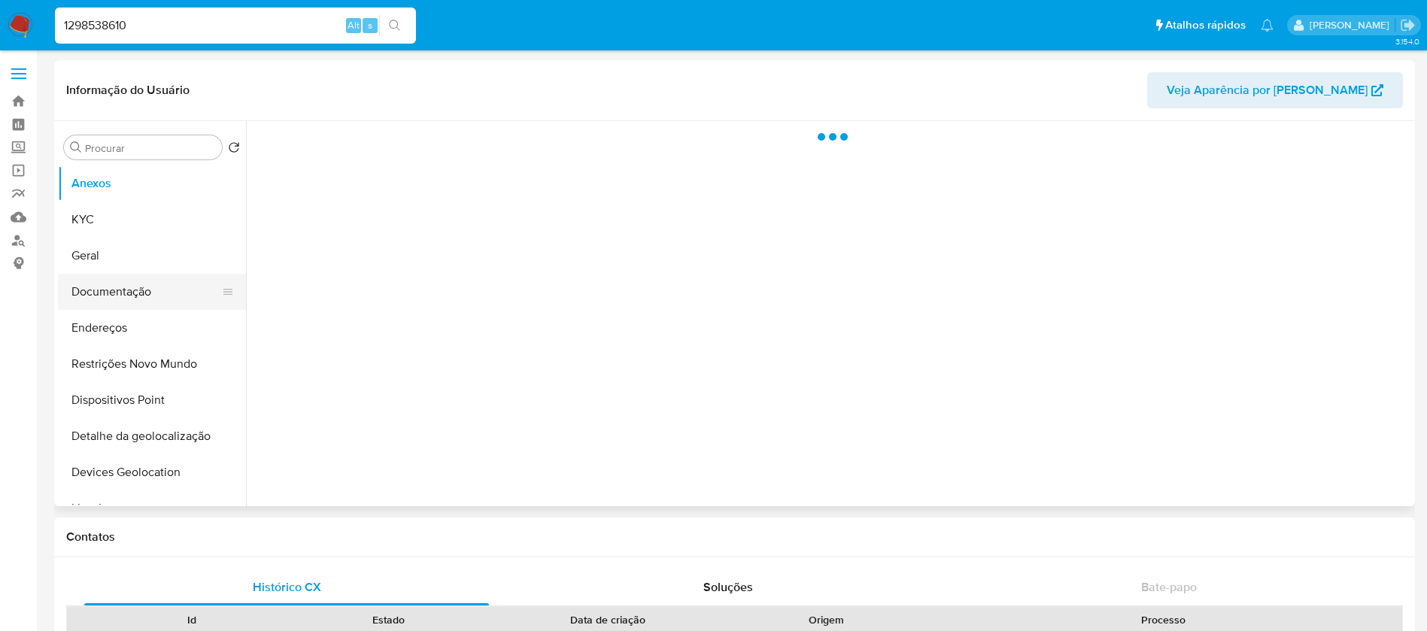
click at [129, 297] on button "Documentação" at bounding box center [146, 292] width 176 height 36
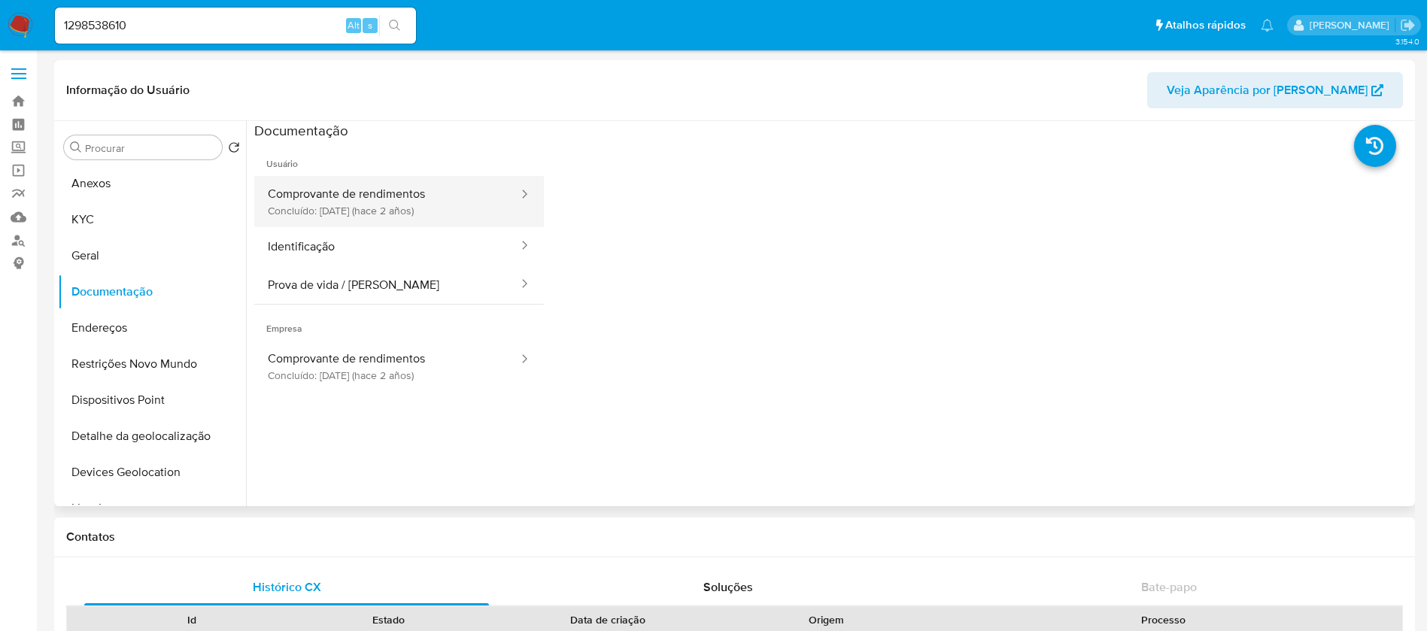
click at [344, 214] on button "Comprovante de rendimentos Concluído: 15/09/2023 (hace 2 años)" at bounding box center [387, 201] width 266 height 51
select select "10"
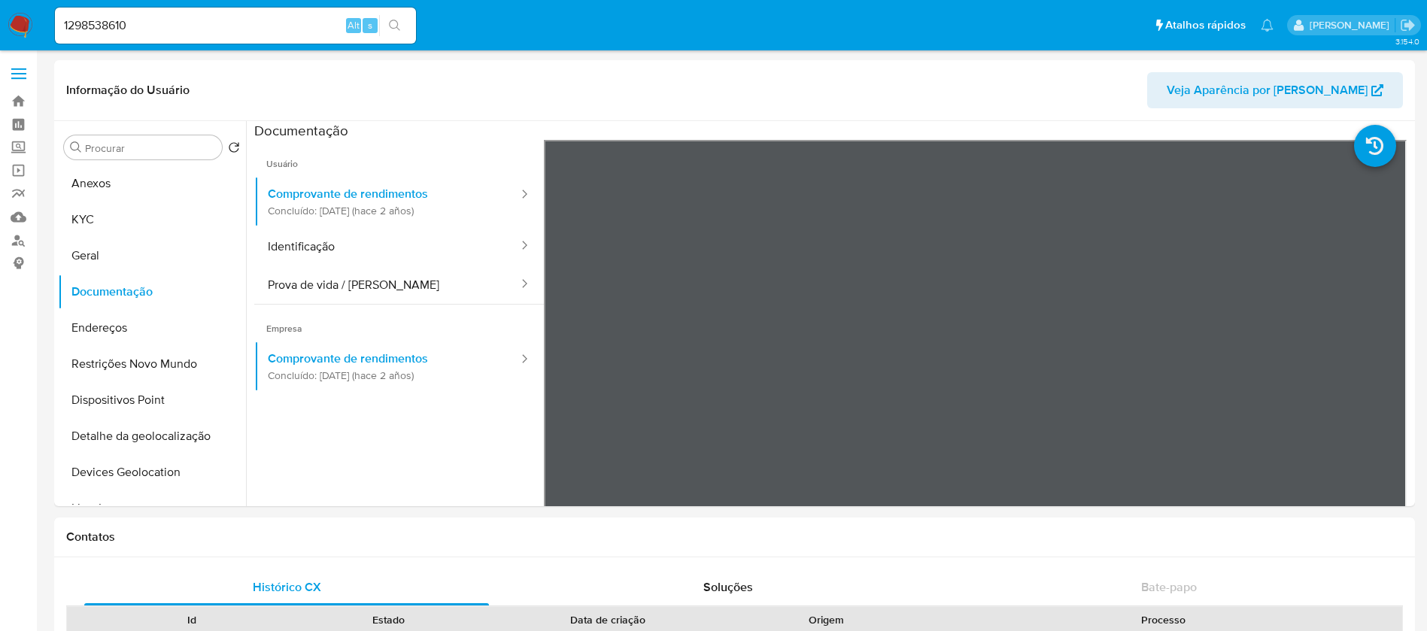
click at [240, 36] on div "1298538610 Alt s" at bounding box center [235, 26] width 361 height 36
click at [217, 29] on input "1298538610" at bounding box center [235, 26] width 361 height 20
paste input "816611358"
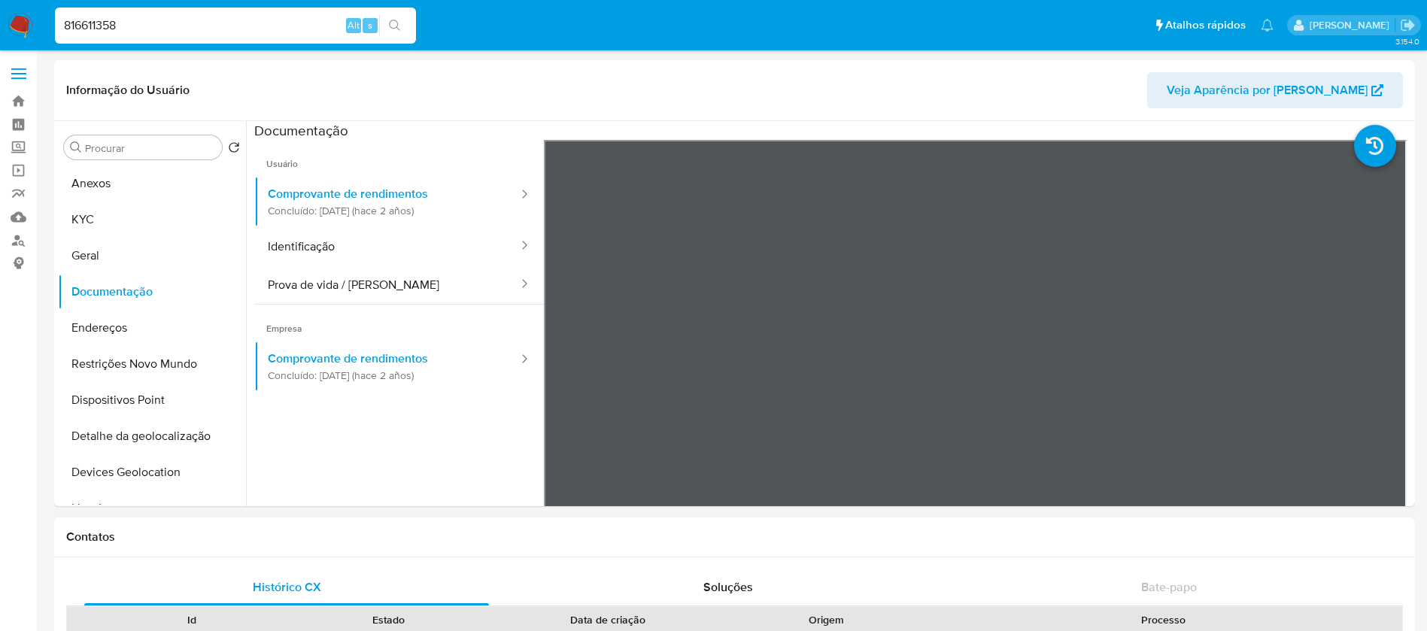
type input "816611358"
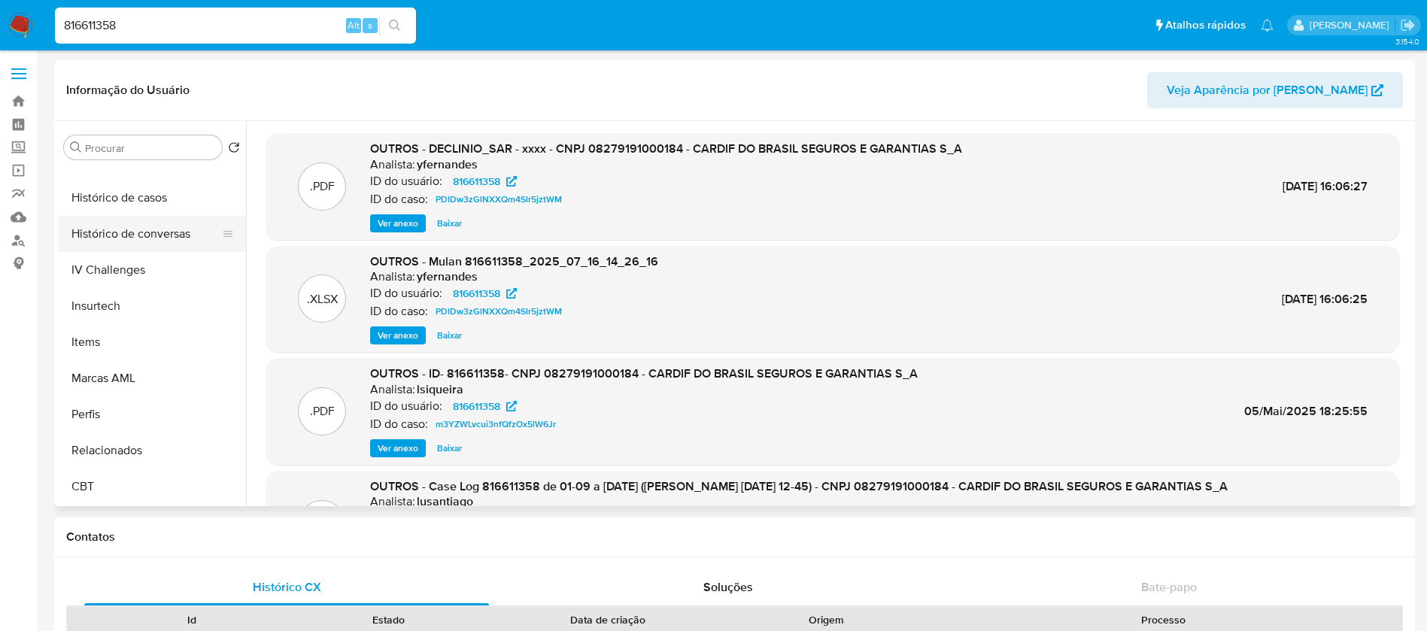
click at [112, 238] on button "Histórico de conversas" at bounding box center [146, 234] width 176 height 36
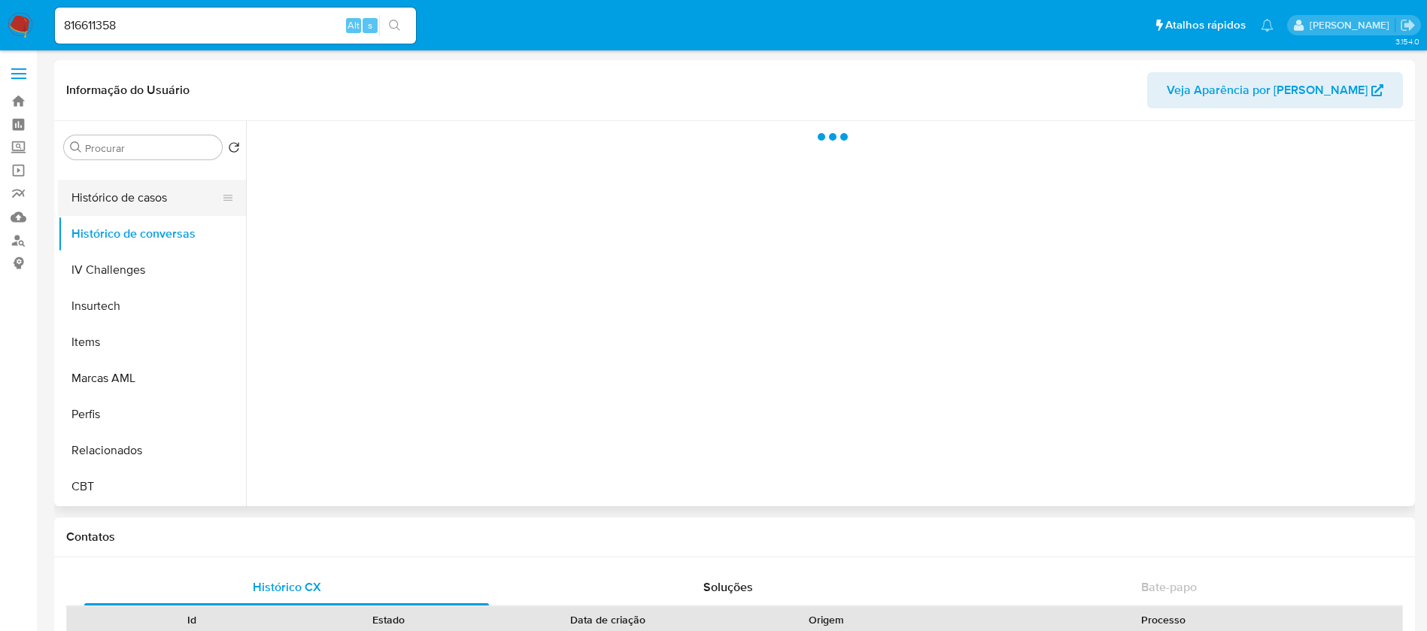
click at [111, 208] on button "Histórico de casos" at bounding box center [146, 198] width 176 height 36
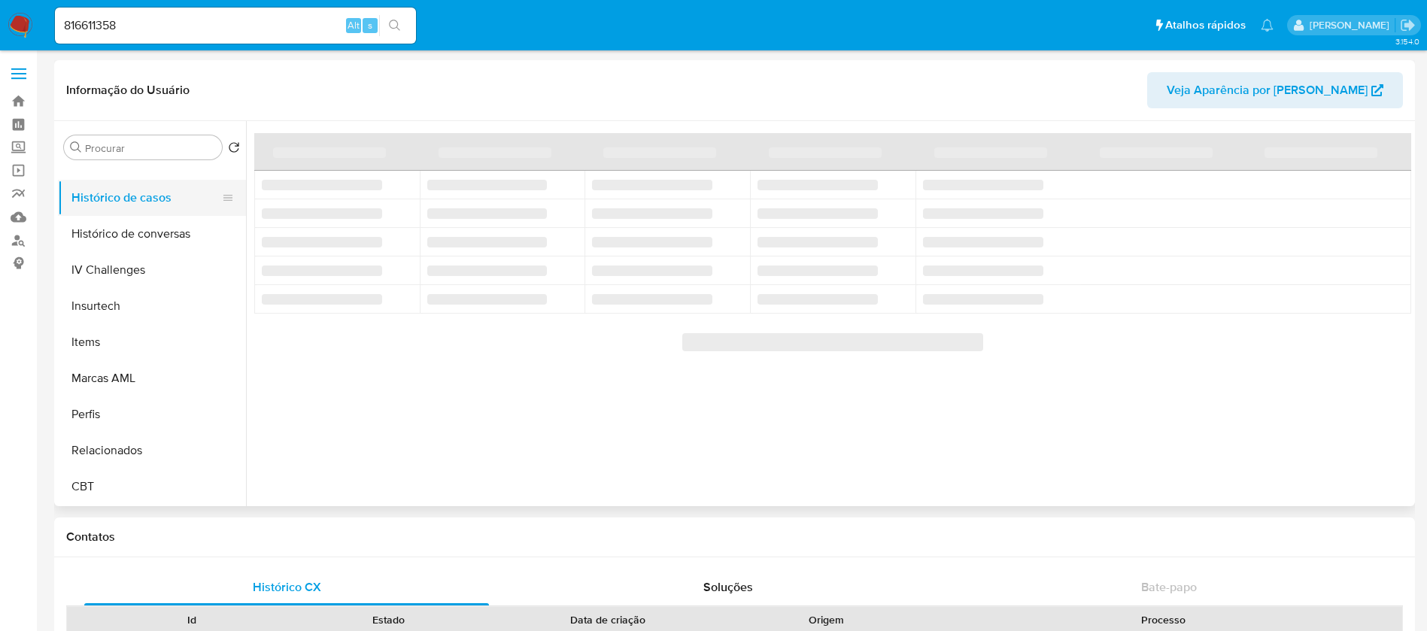
select select "10"
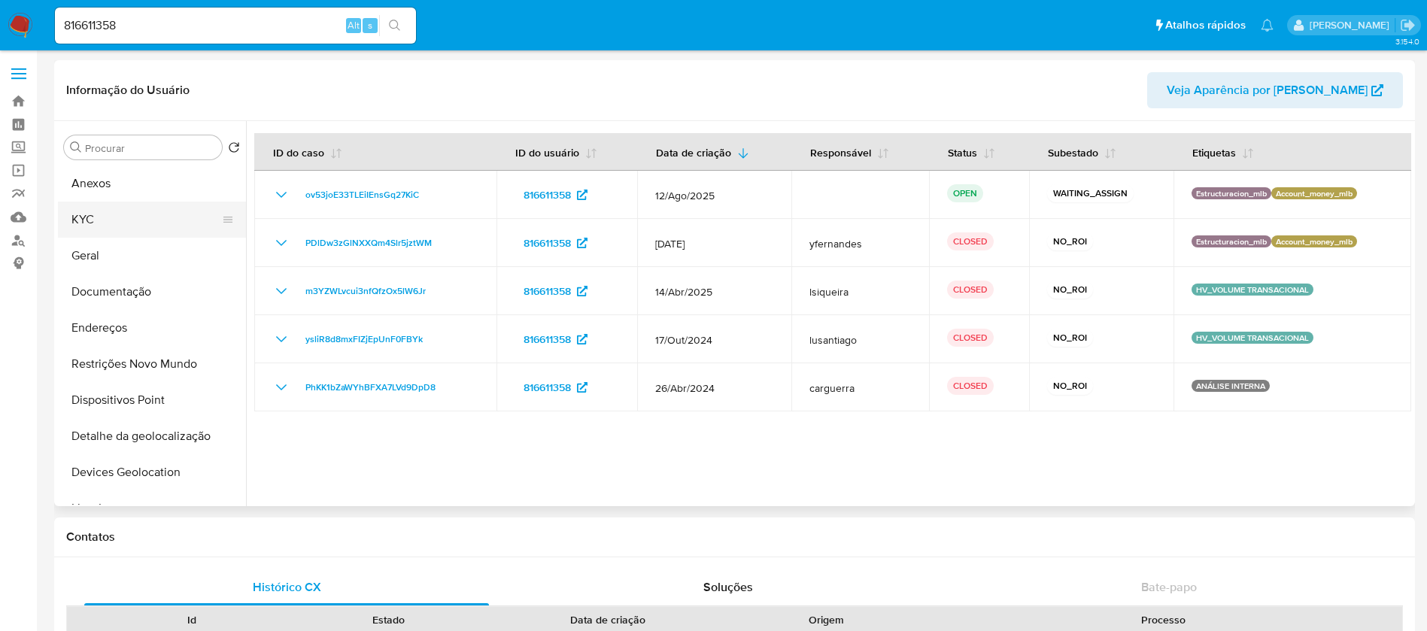
click at [100, 228] on button "KYC" at bounding box center [146, 220] width 176 height 36
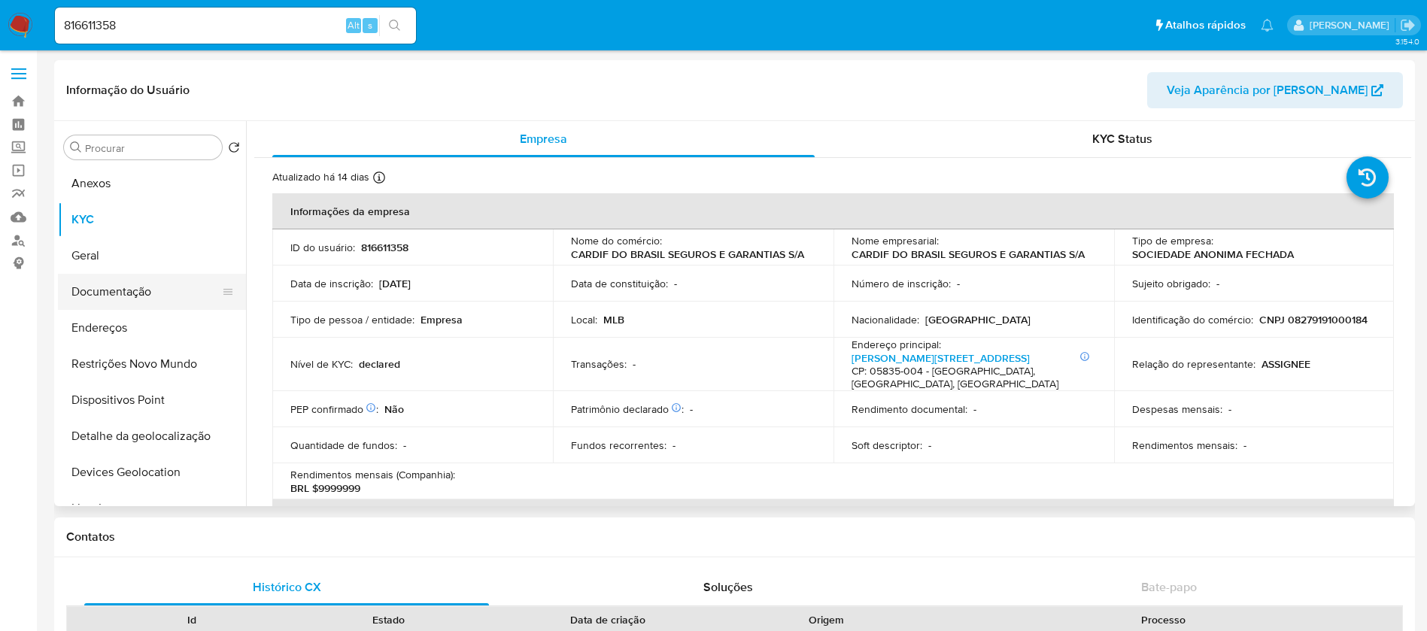
click at [128, 295] on button "Documentação" at bounding box center [146, 292] width 176 height 36
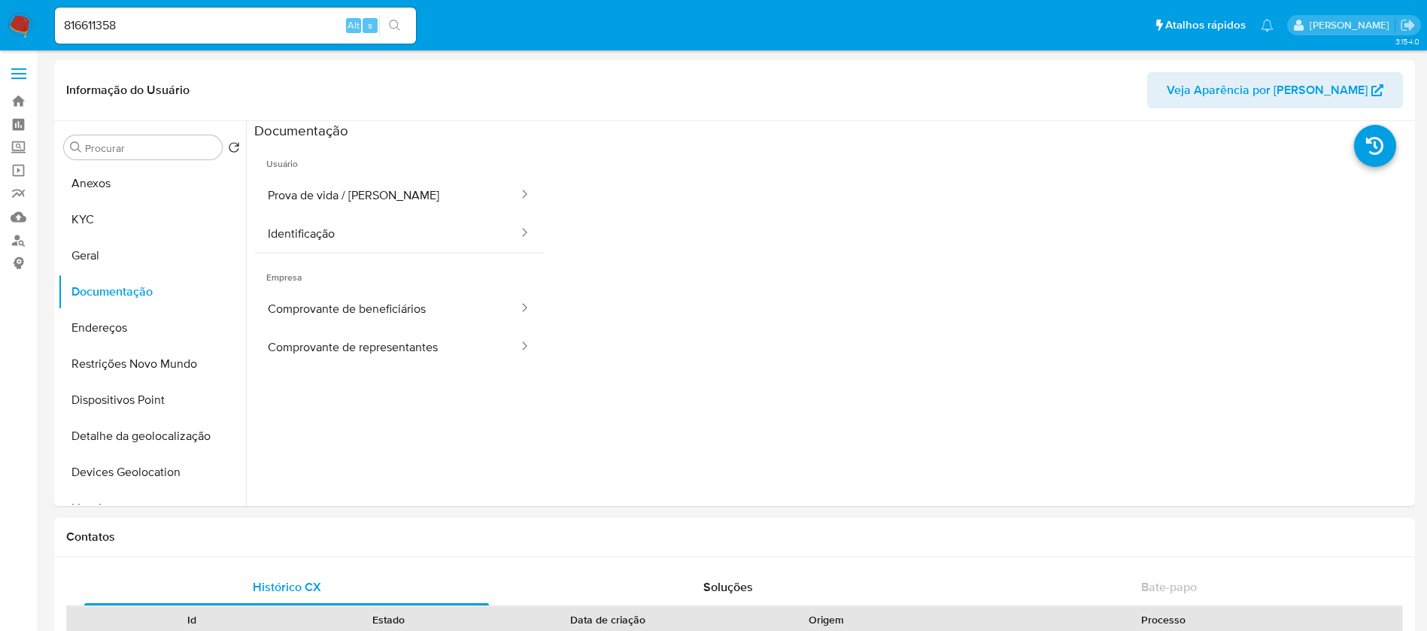
click at [163, 35] on div "816611358 Alt s" at bounding box center [235, 26] width 361 height 36
click at [160, 29] on input "816611358" at bounding box center [235, 26] width 361 height 20
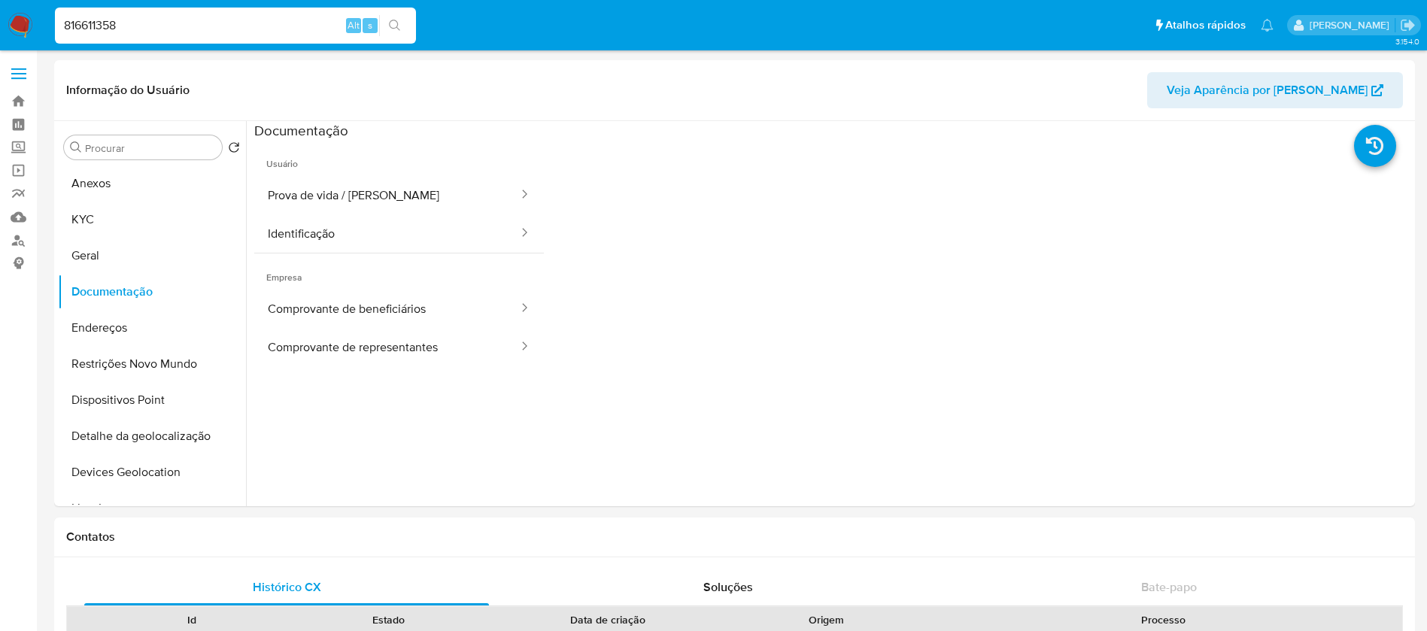
paste input "27804821"
type input "27804821"
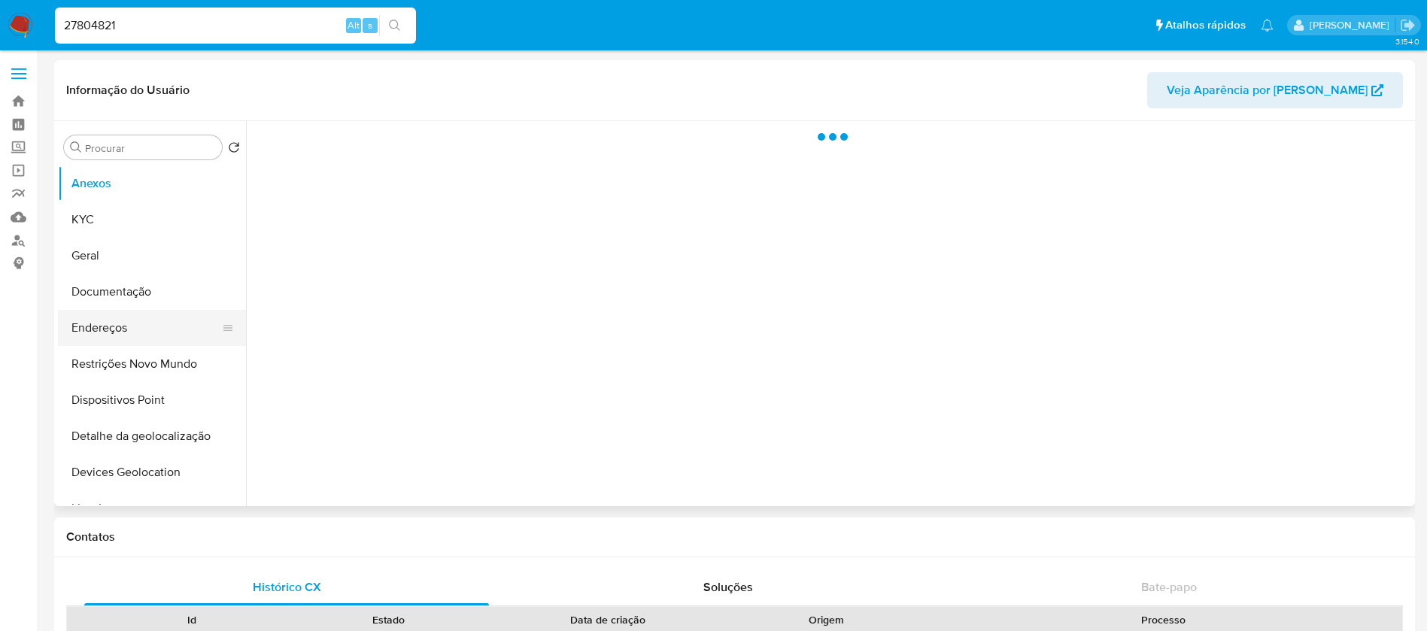
click at [114, 311] on button "Endereços" at bounding box center [146, 328] width 176 height 36
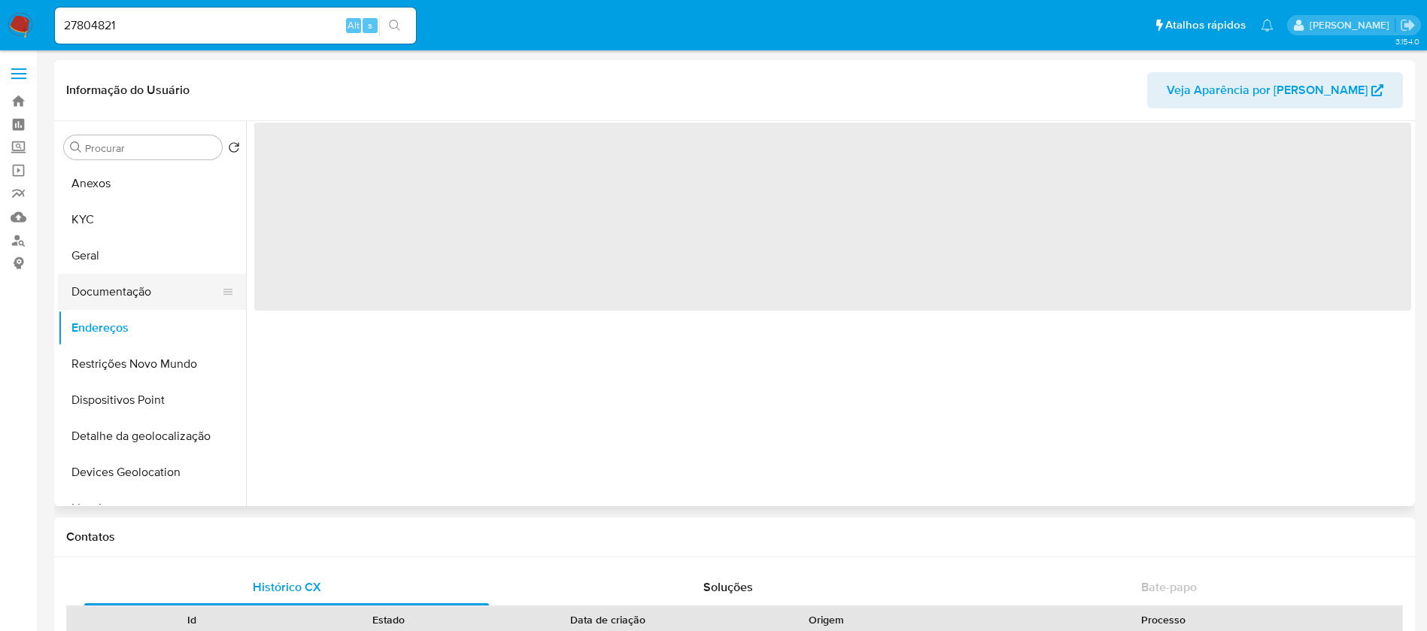
click at [107, 293] on button "Documentação" at bounding box center [146, 292] width 176 height 36
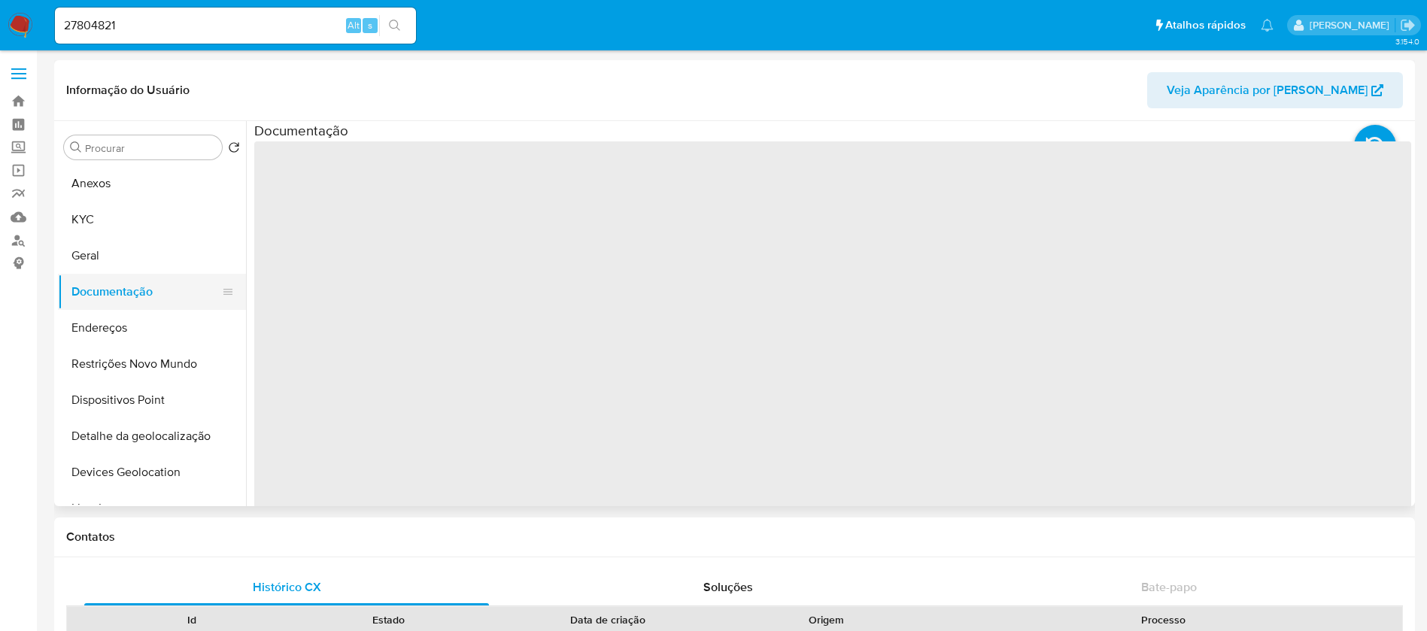
select select "10"
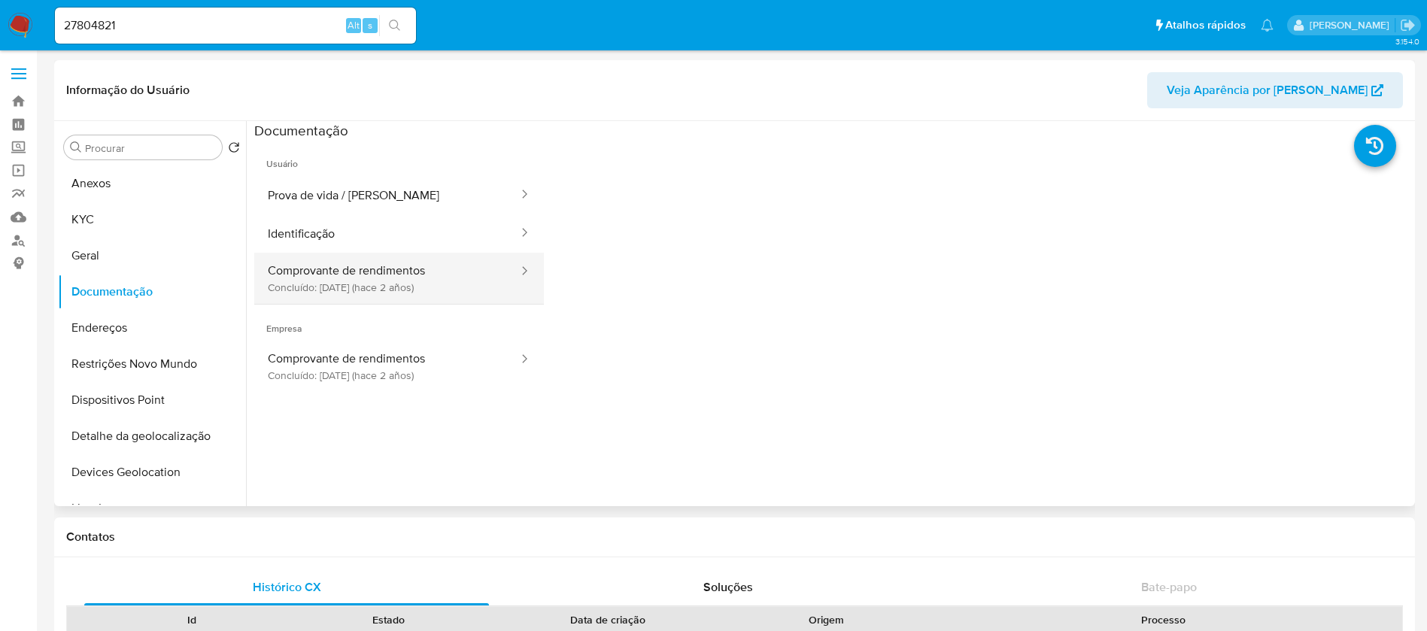
click at [371, 294] on button "Comprovante de rendimentos Concluído: 19/04/2023 (hace 2 años)" at bounding box center [387, 278] width 266 height 51
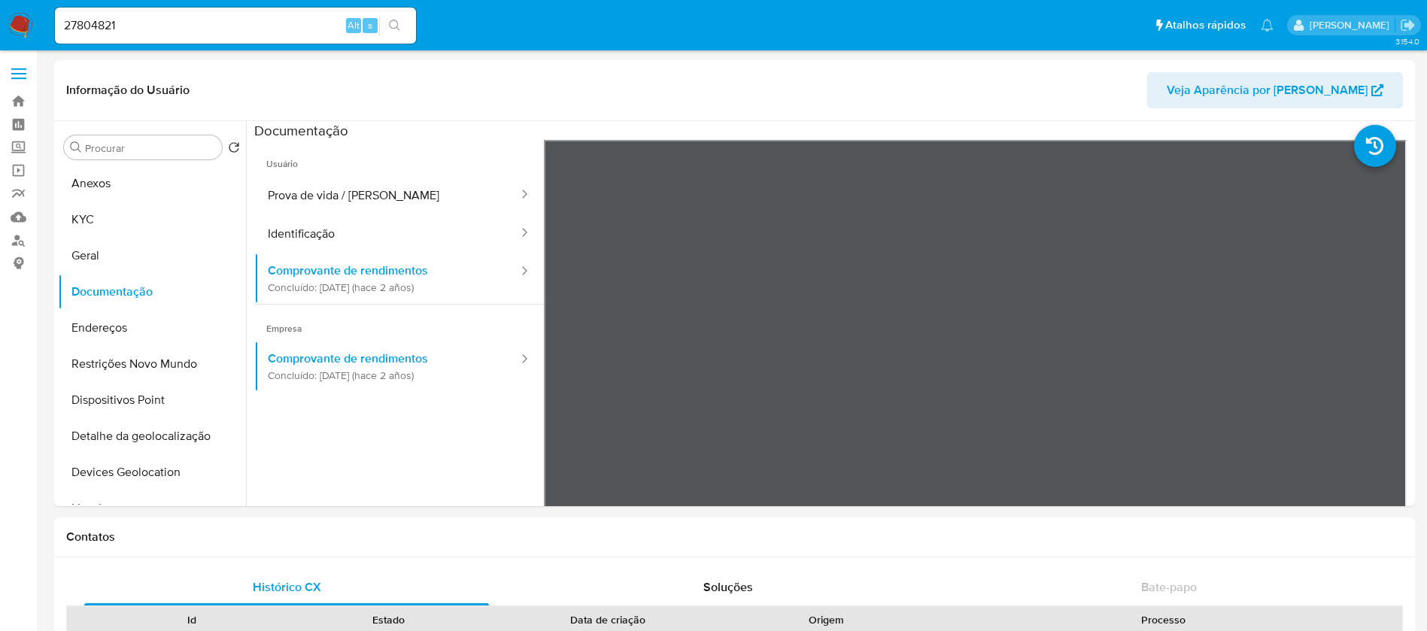
click at [168, 30] on input "27804821" at bounding box center [235, 26] width 361 height 20
paste input "33188870"
type input "331888701"
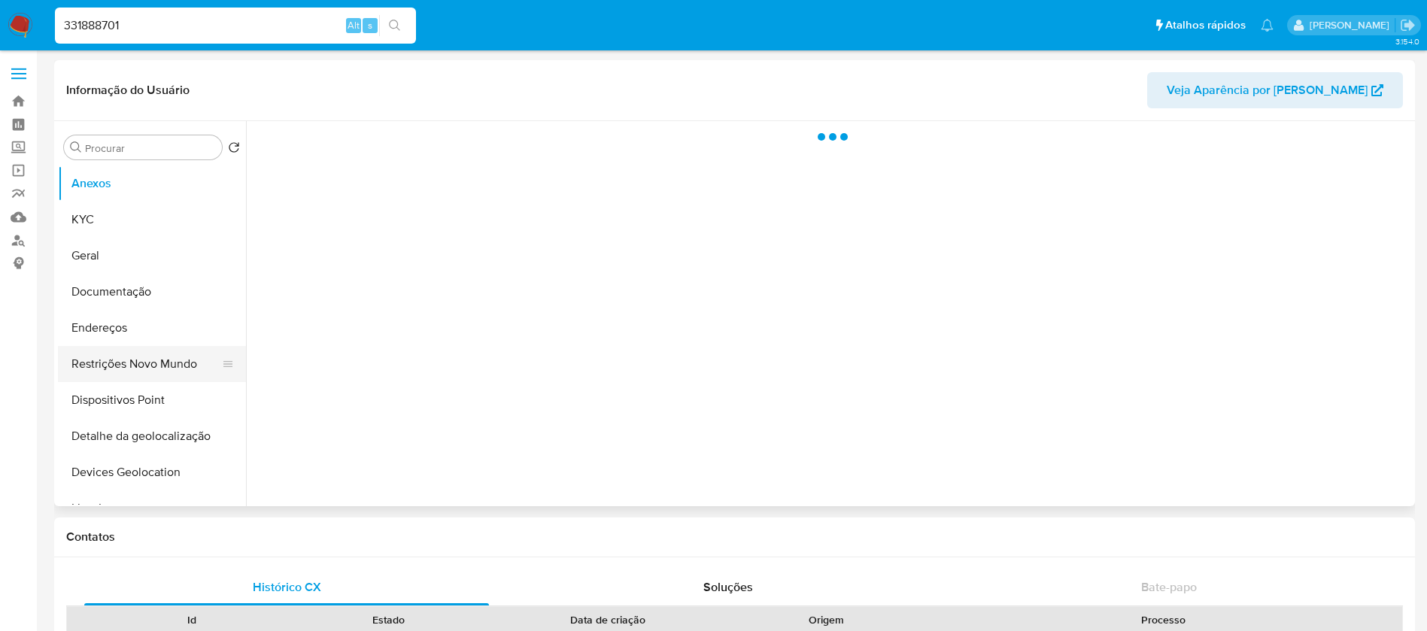
click at [111, 365] on button "Restrições Novo Mundo" at bounding box center [146, 364] width 176 height 36
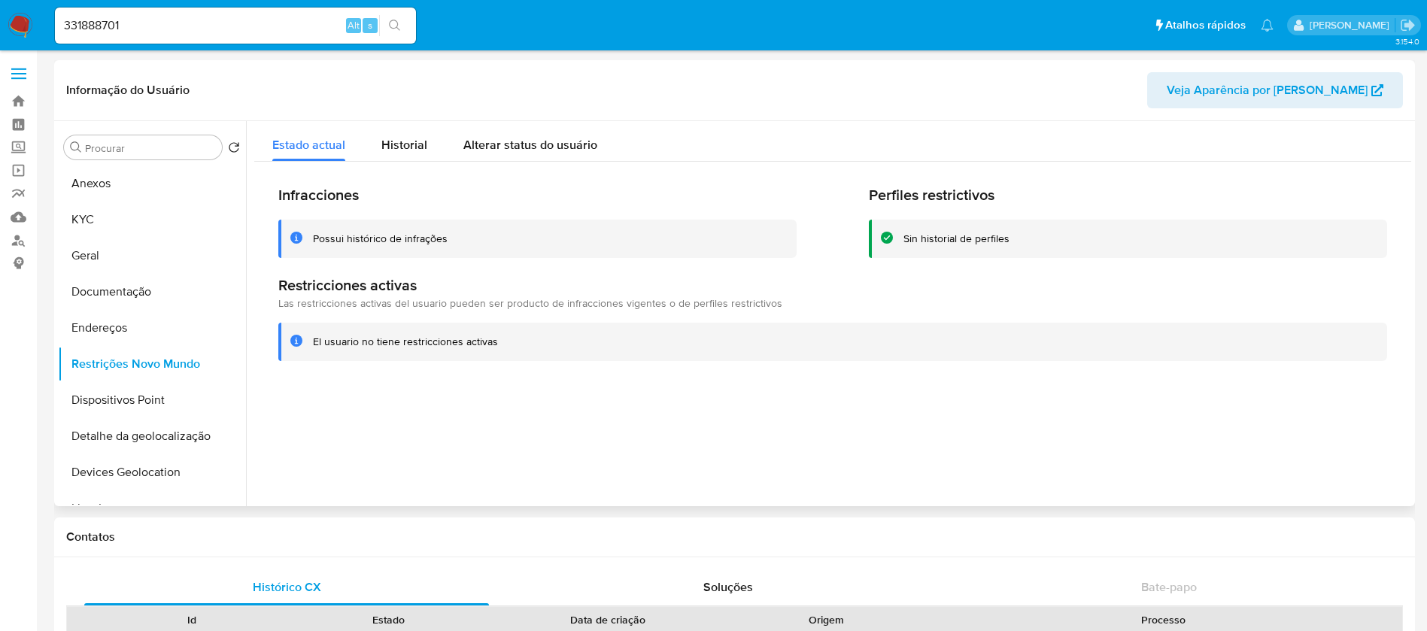
select select "10"
click at [120, 304] on button "Documentação" at bounding box center [146, 292] width 176 height 36
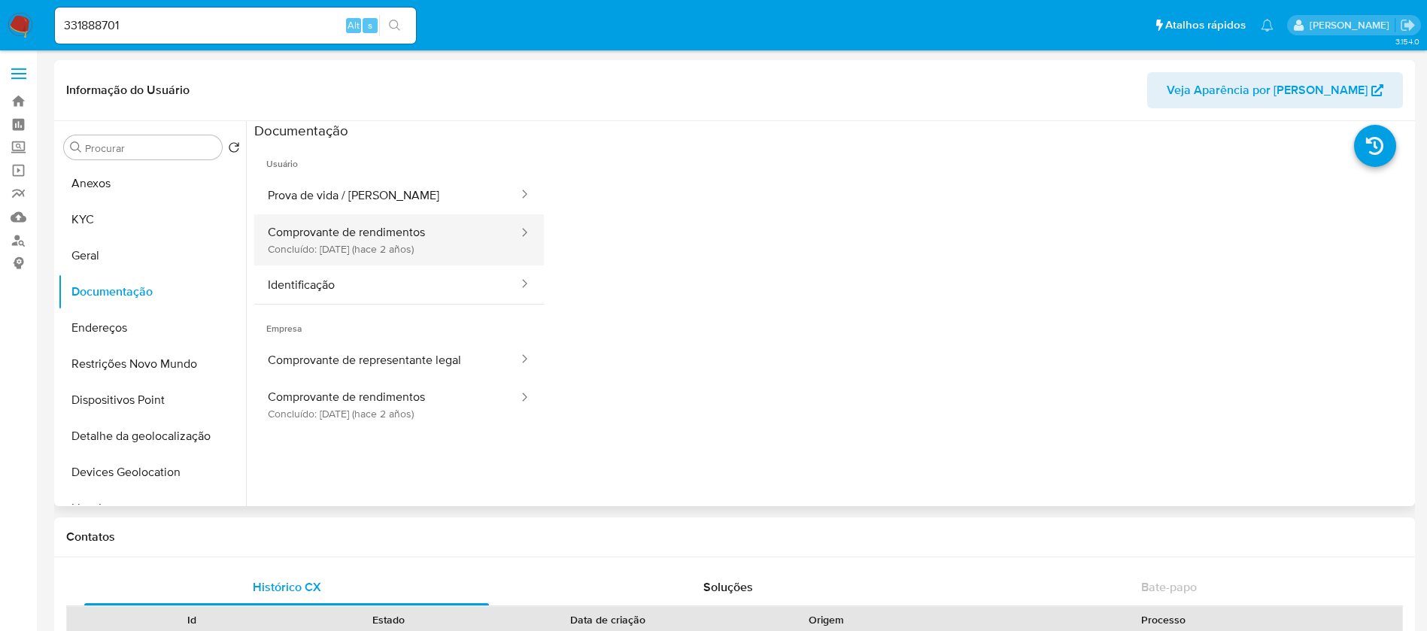
click at [367, 240] on button "Comprovante de rendimentos Concluído: 26/01/2024 (hace 2 años)" at bounding box center [387, 239] width 266 height 51
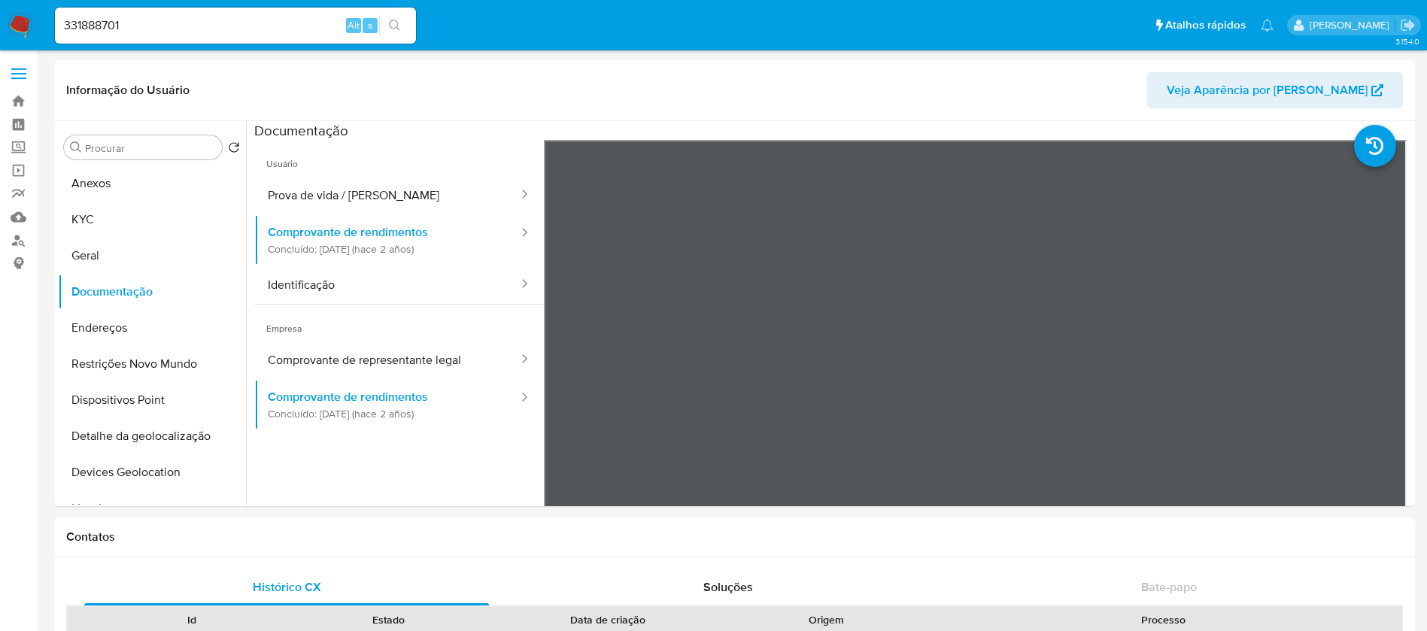
click at [156, 29] on input "331888701" at bounding box center [235, 26] width 361 height 20
paste input "82318856"
type input "382318856"
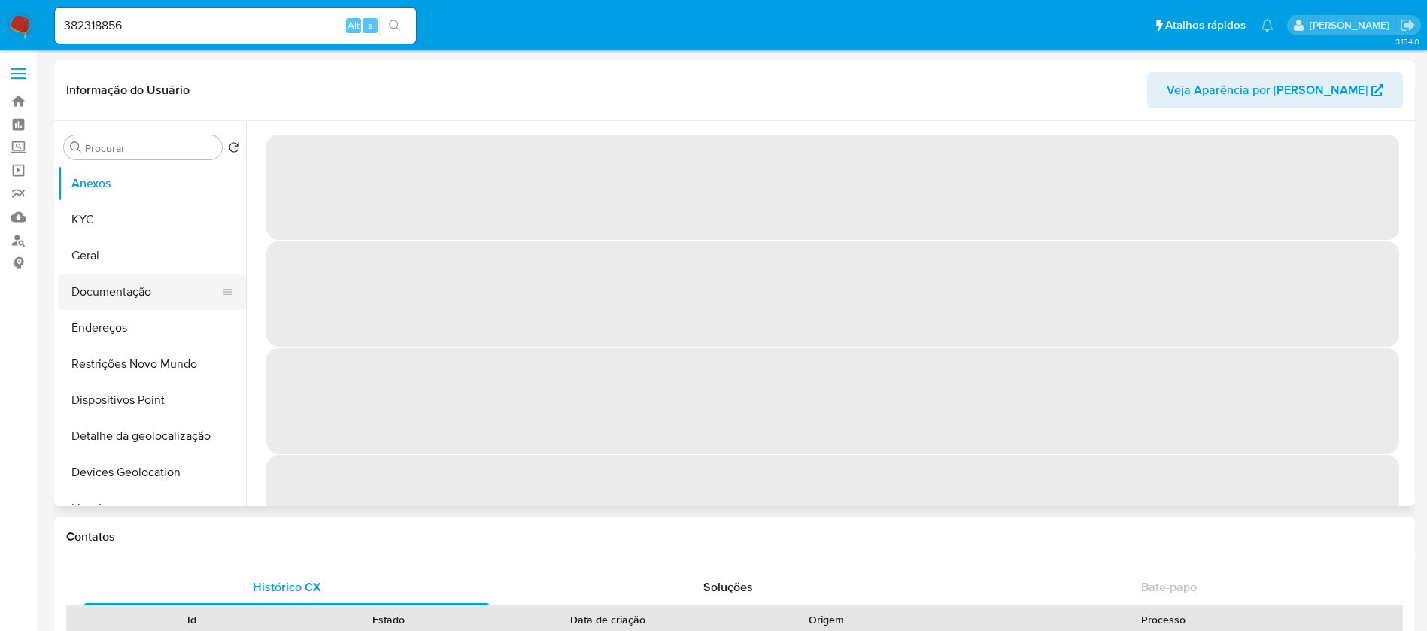
click at [134, 299] on button "Documentação" at bounding box center [146, 292] width 176 height 36
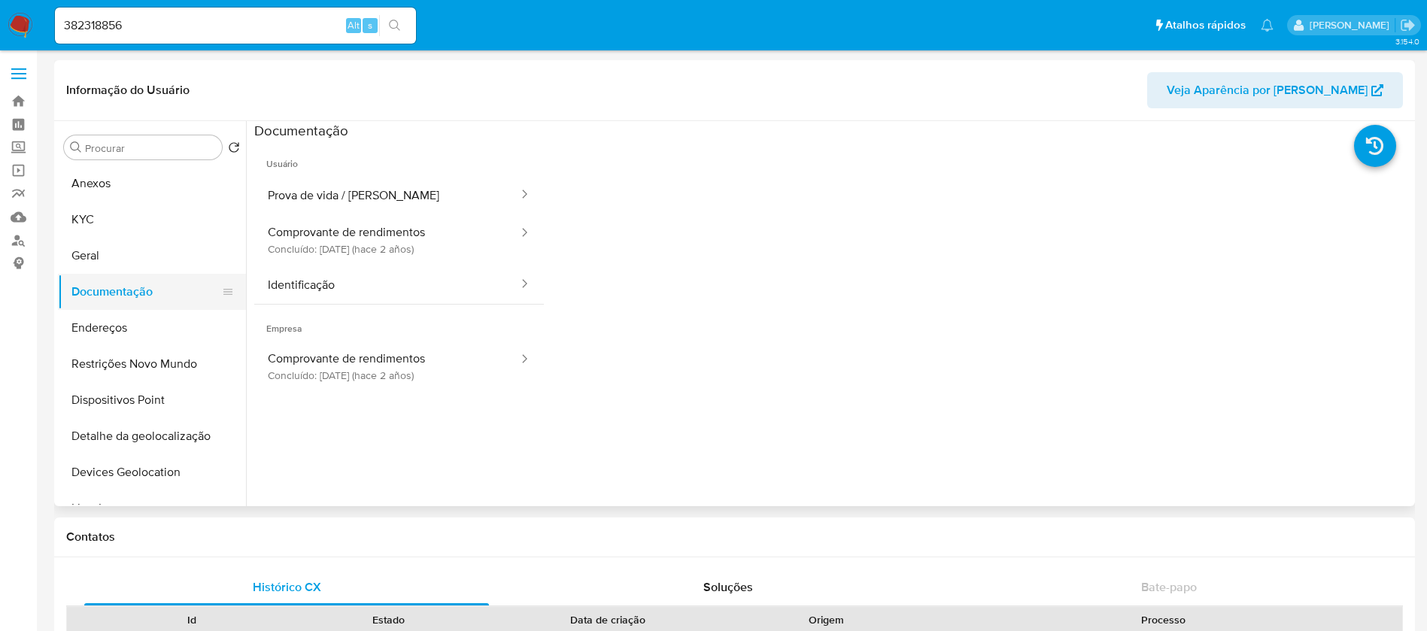
select select "10"
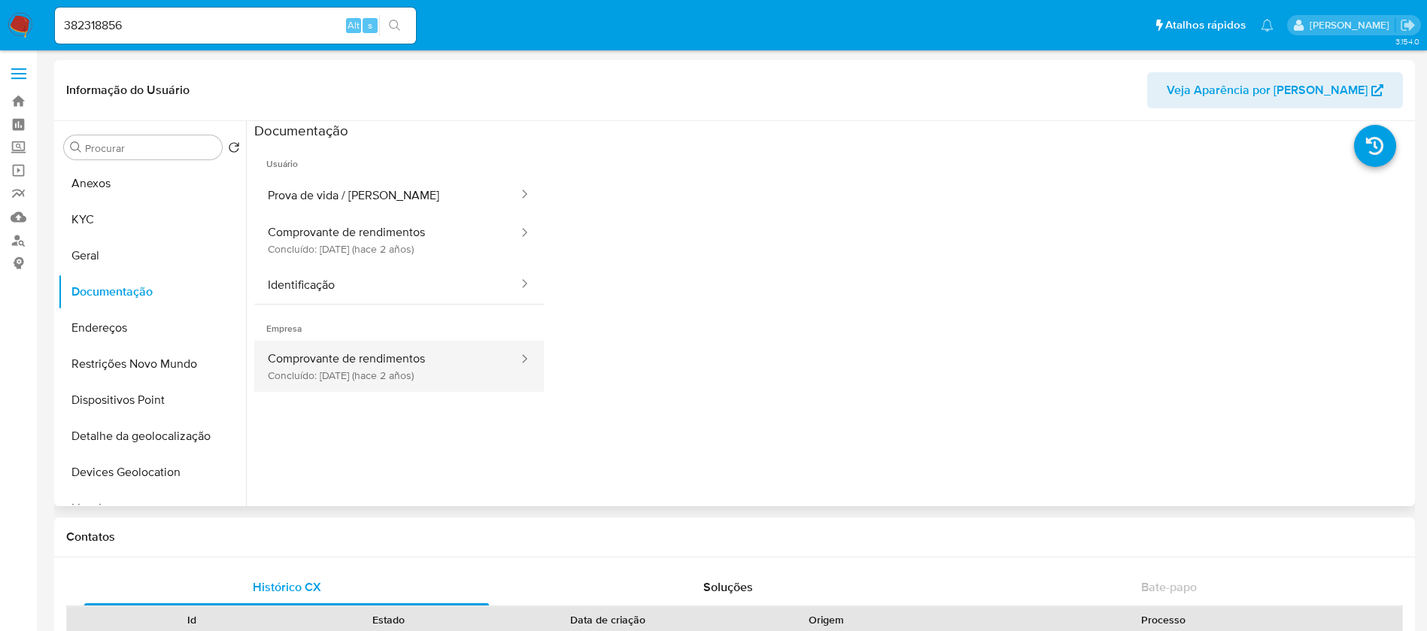
click at [368, 376] on button "Comprovante de rendimentos Concluído: 03/08/2023 (hace 2 años)" at bounding box center [387, 366] width 266 height 51
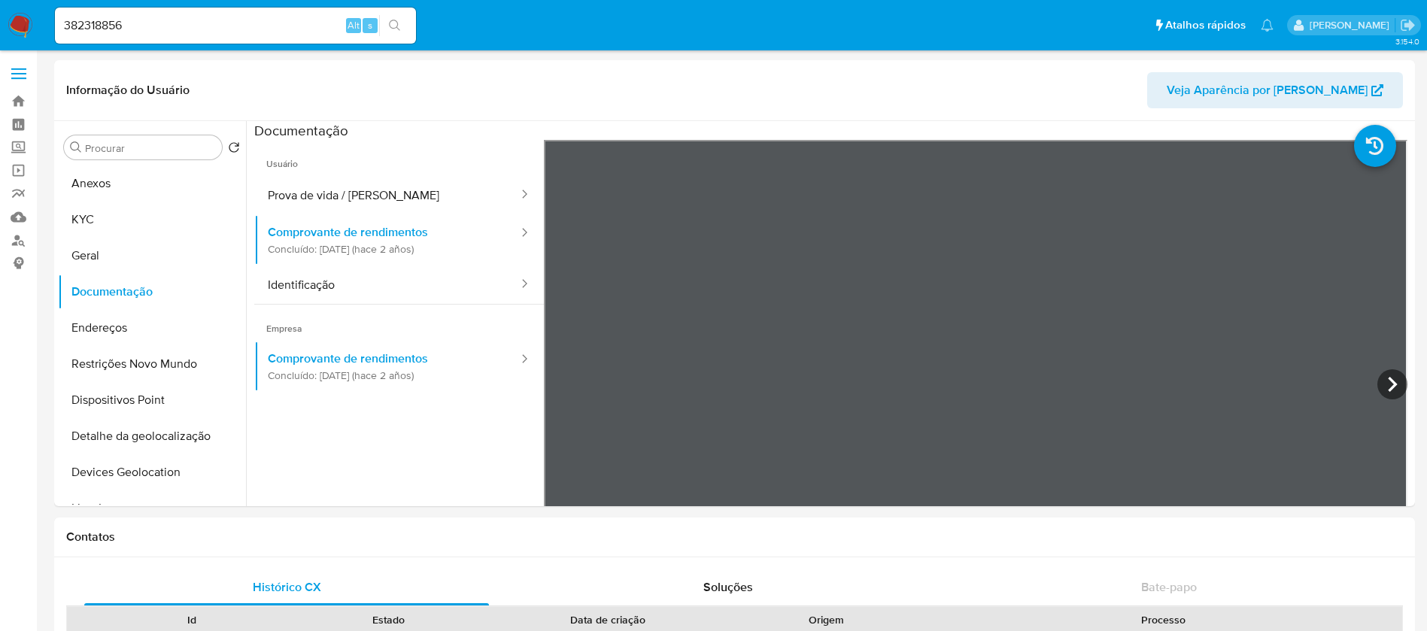
click at [278, 34] on input "382318856" at bounding box center [235, 26] width 361 height 20
paste input "2405246987"
type input "2405246987"
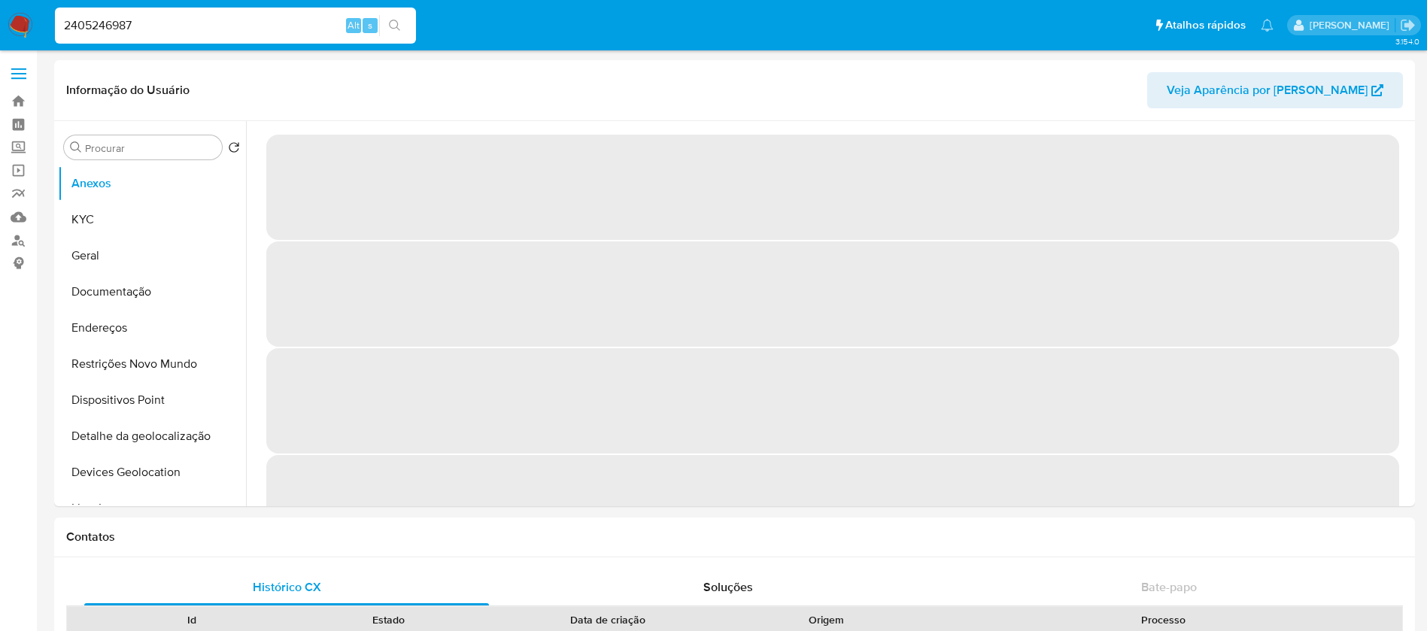
select select "10"
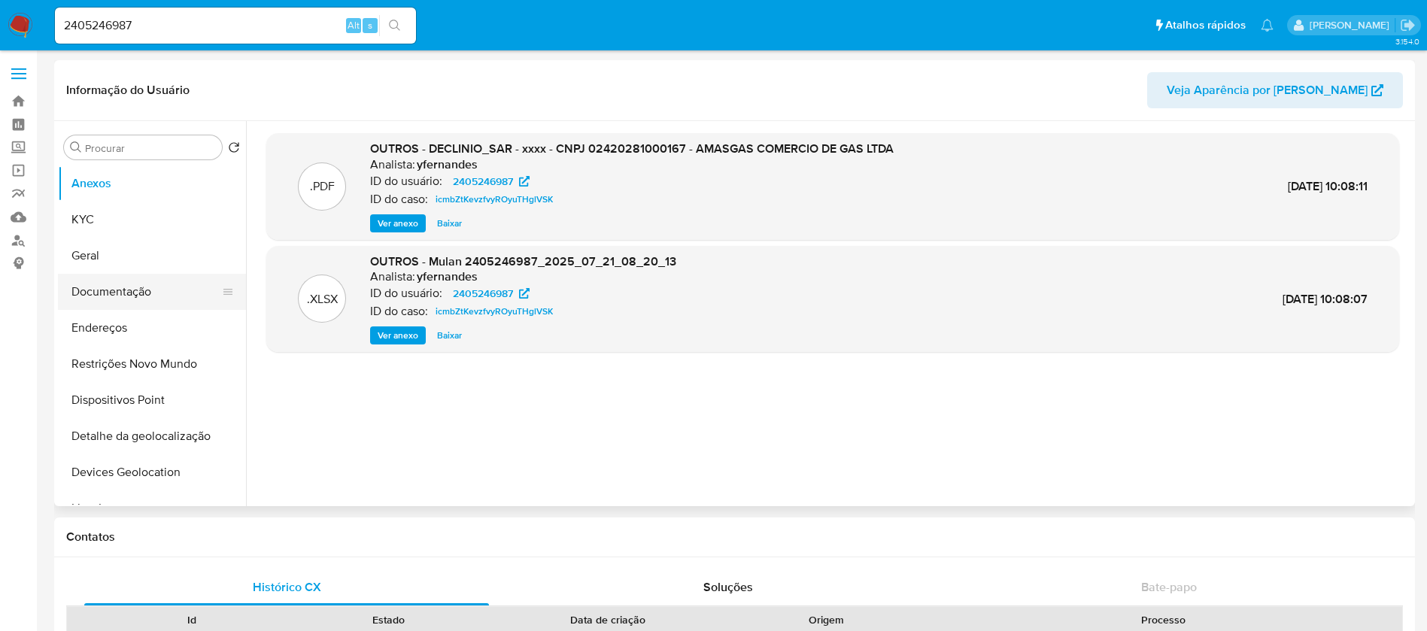
click at [145, 289] on button "Documentação" at bounding box center [146, 292] width 176 height 36
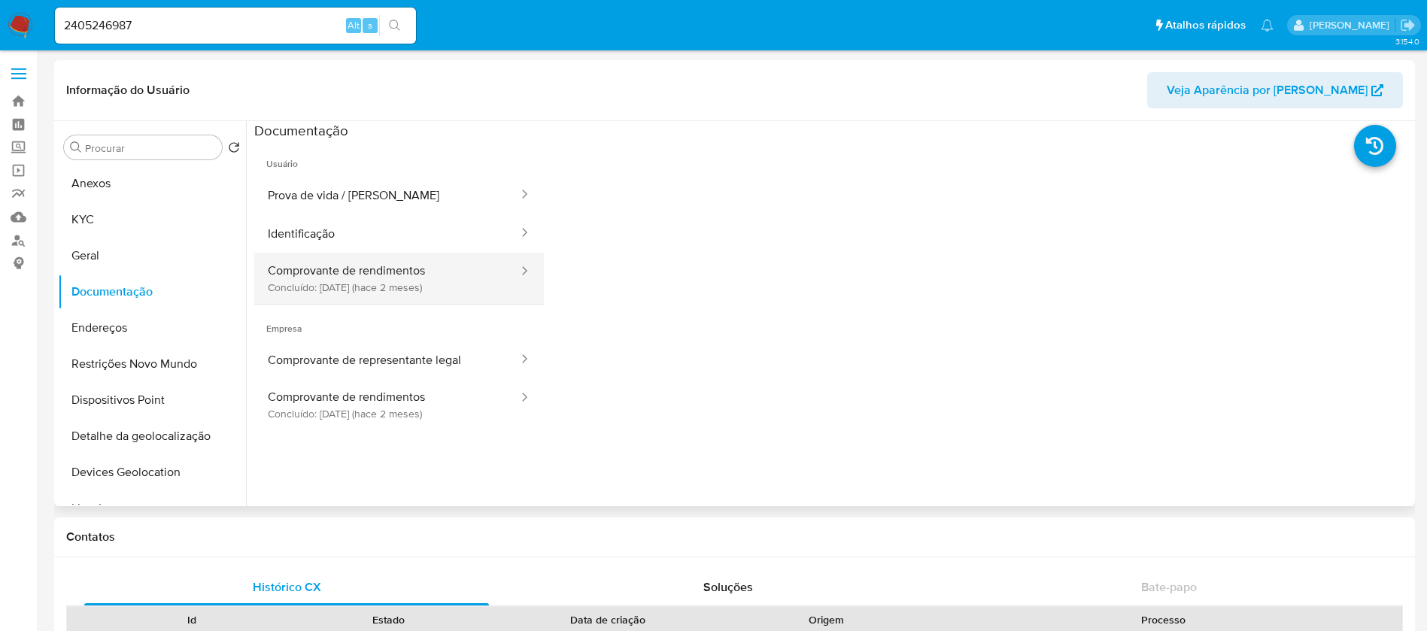
click at [400, 282] on button "Comprovante de rendimentos Concluído: 27/06/2025 (hace 2 meses)" at bounding box center [387, 278] width 266 height 51
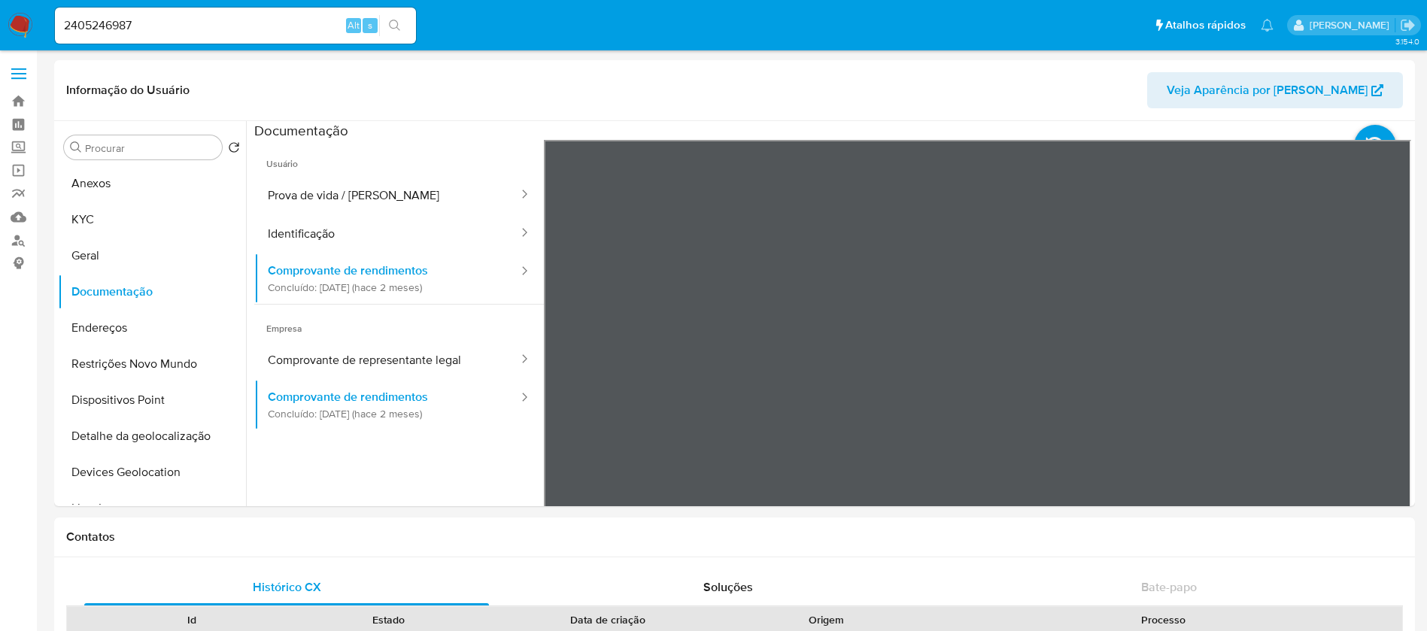
click at [217, 36] on div "2405246987 Alt s" at bounding box center [235, 26] width 361 height 36
click at [184, 30] on input "2405246987" at bounding box center [235, 26] width 361 height 20
paste input "73418956"
type input "2473418956"
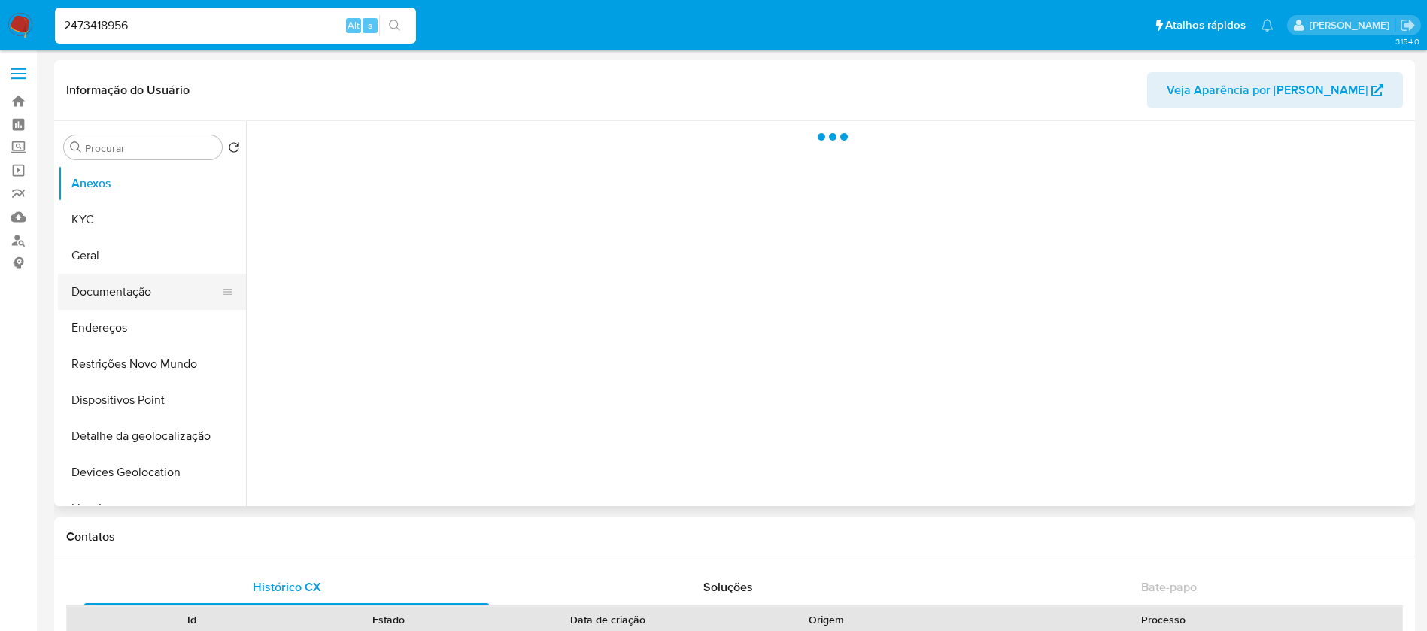
click at [121, 296] on button "Documentação" at bounding box center [146, 292] width 176 height 36
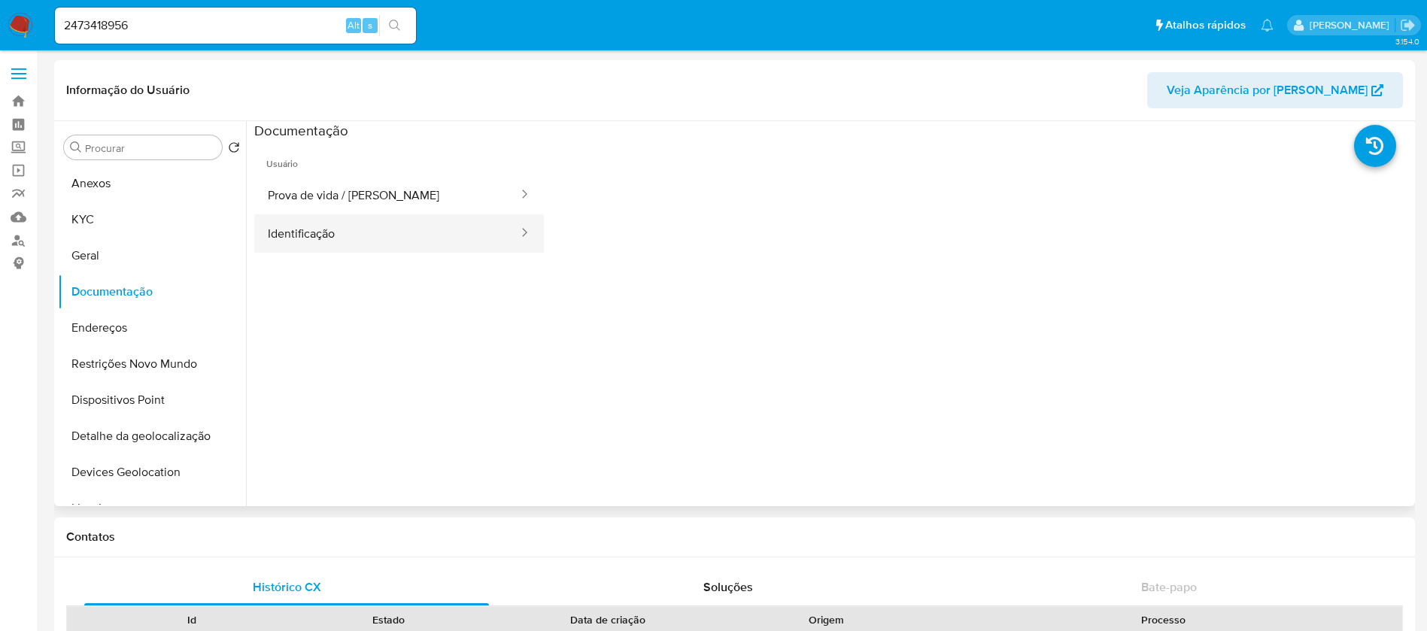
select select "10"
click at [163, 31] on input "2473418956" at bounding box center [235, 26] width 361 height 20
paste input "530148901"
type input "2530148901"
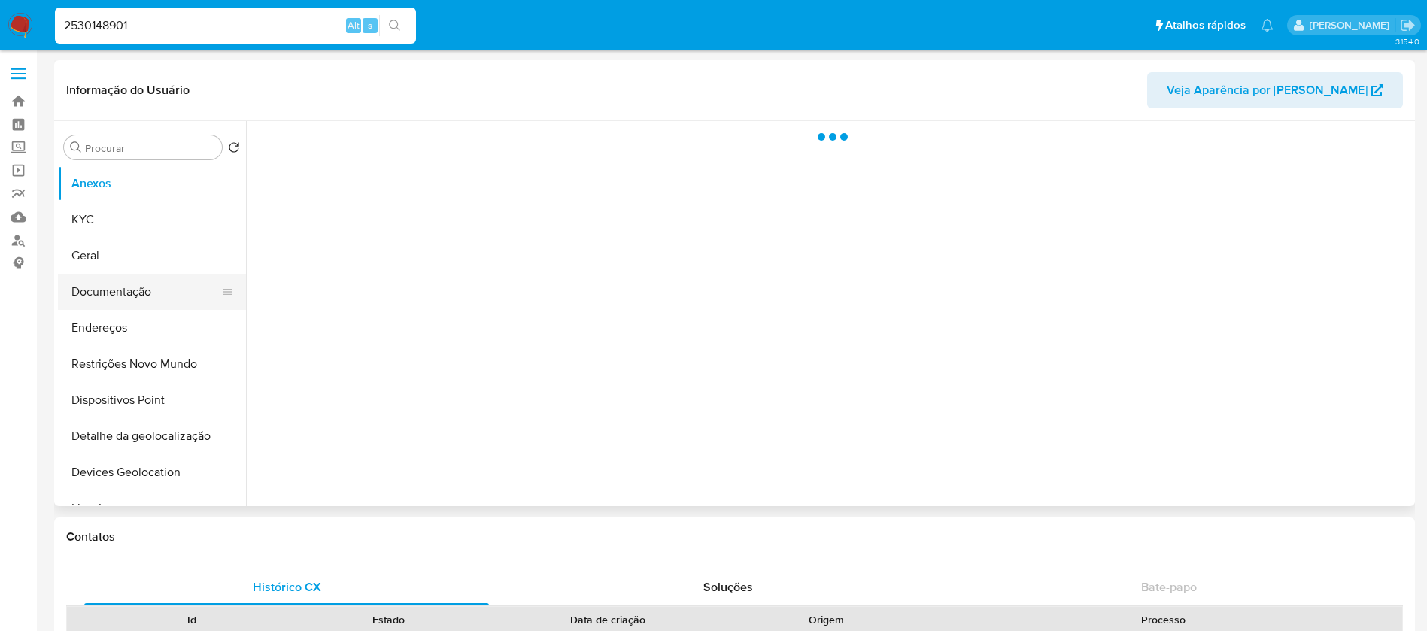
click at [108, 290] on button "Documentação" at bounding box center [146, 292] width 176 height 36
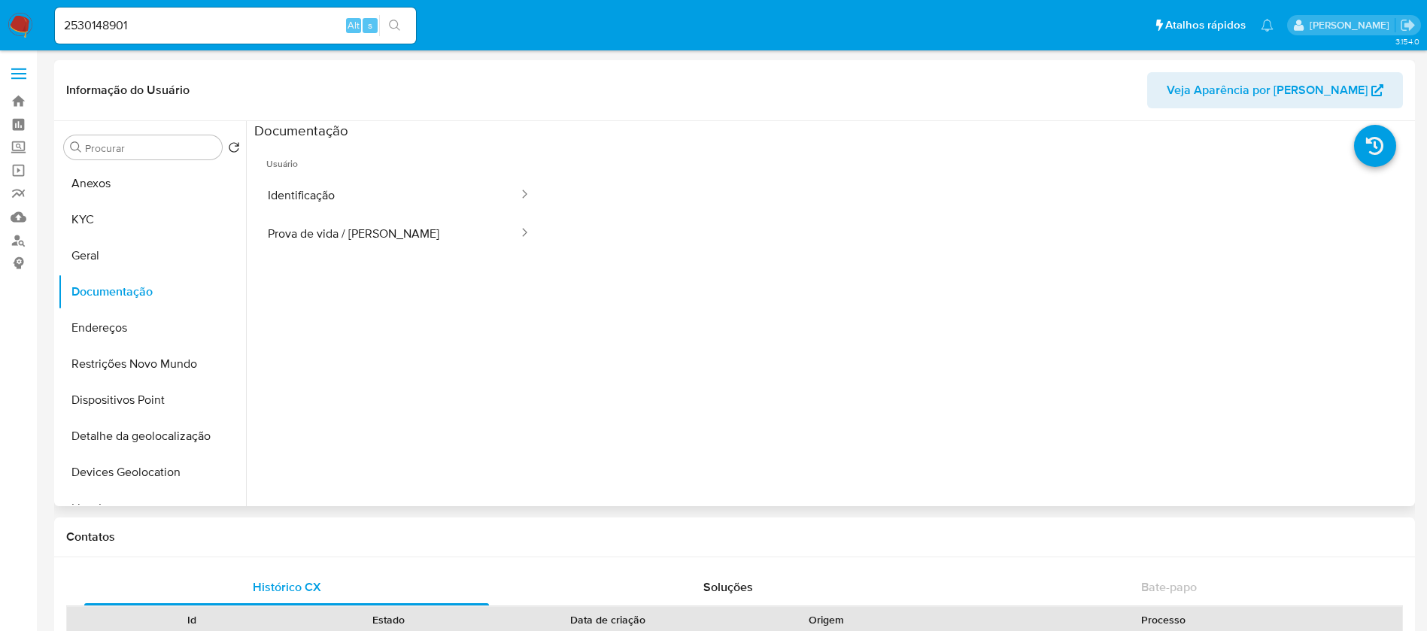
select select "10"
click at [191, 27] on input "2530148901" at bounding box center [235, 26] width 361 height 20
paste input "068945012"
type input "2068945012"
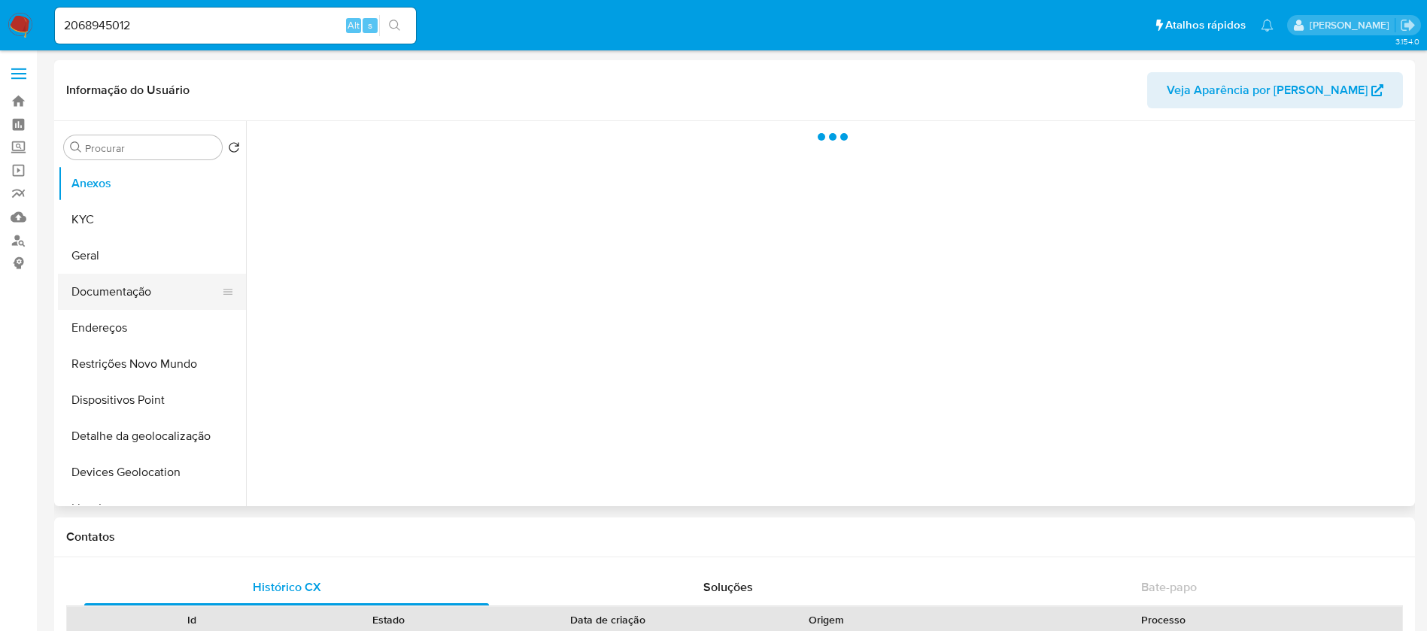
click at [111, 290] on button "Documentação" at bounding box center [146, 292] width 176 height 36
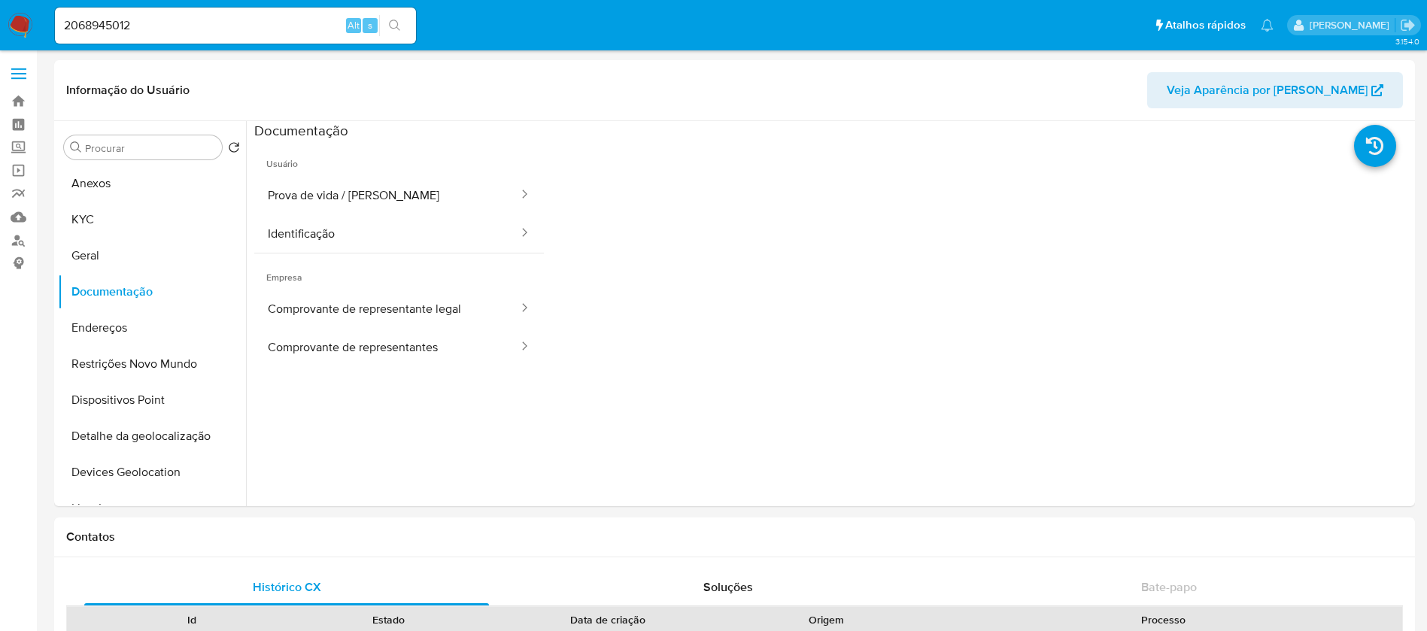
select select "10"
click at [235, 24] on input "2068945012" at bounding box center [235, 26] width 361 height 20
paste input "667804834"
type input "667804834"
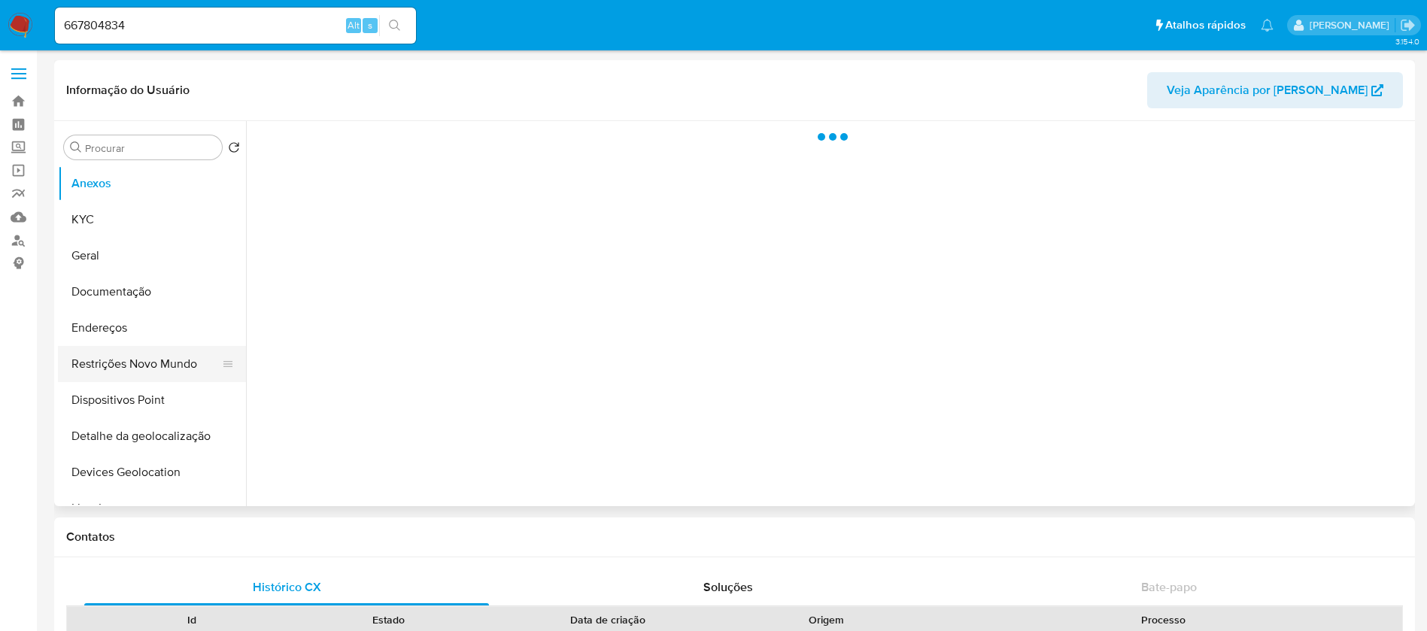
click at [117, 375] on button "Restrições Novo Mundo" at bounding box center [146, 364] width 176 height 36
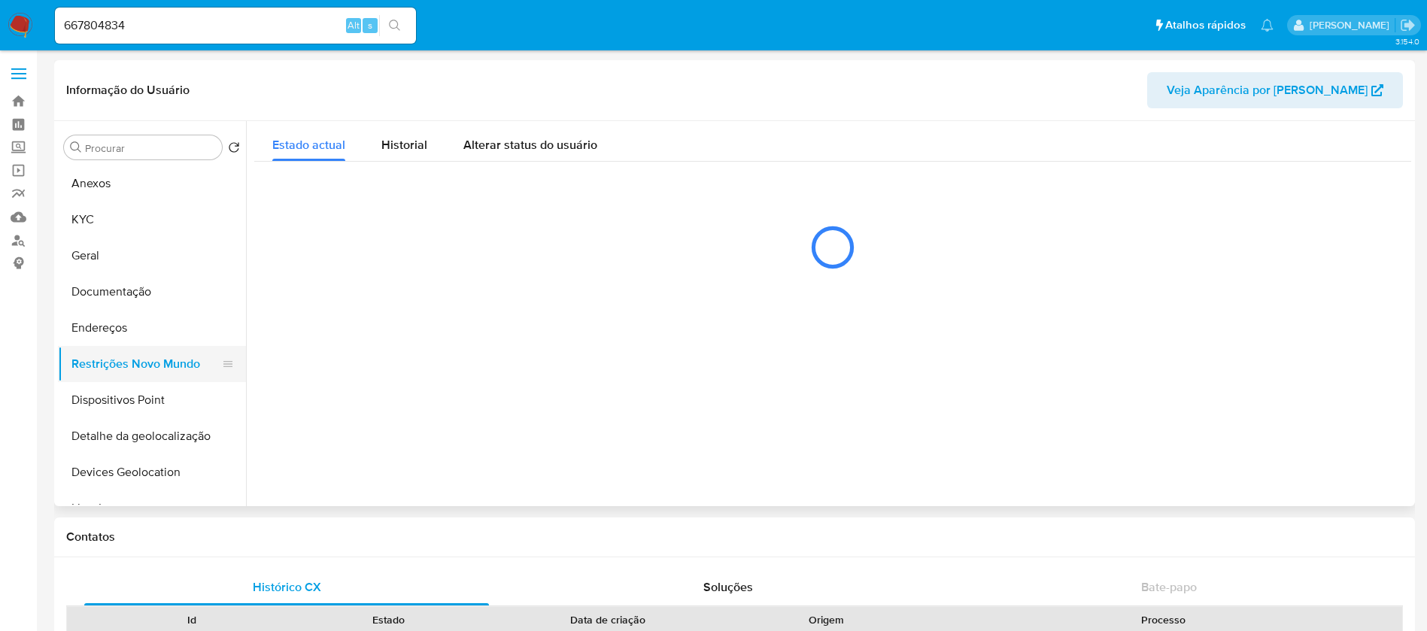
select select "10"
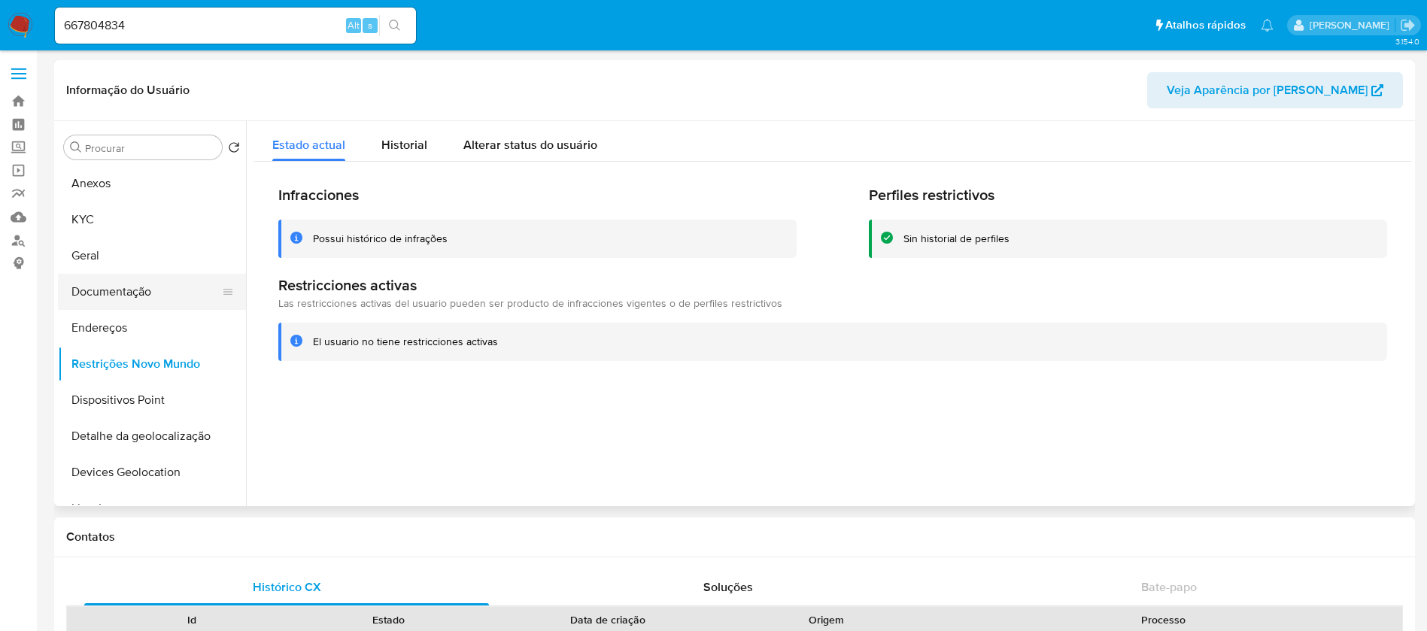
click at [97, 291] on button "Documentação" at bounding box center [146, 292] width 176 height 36
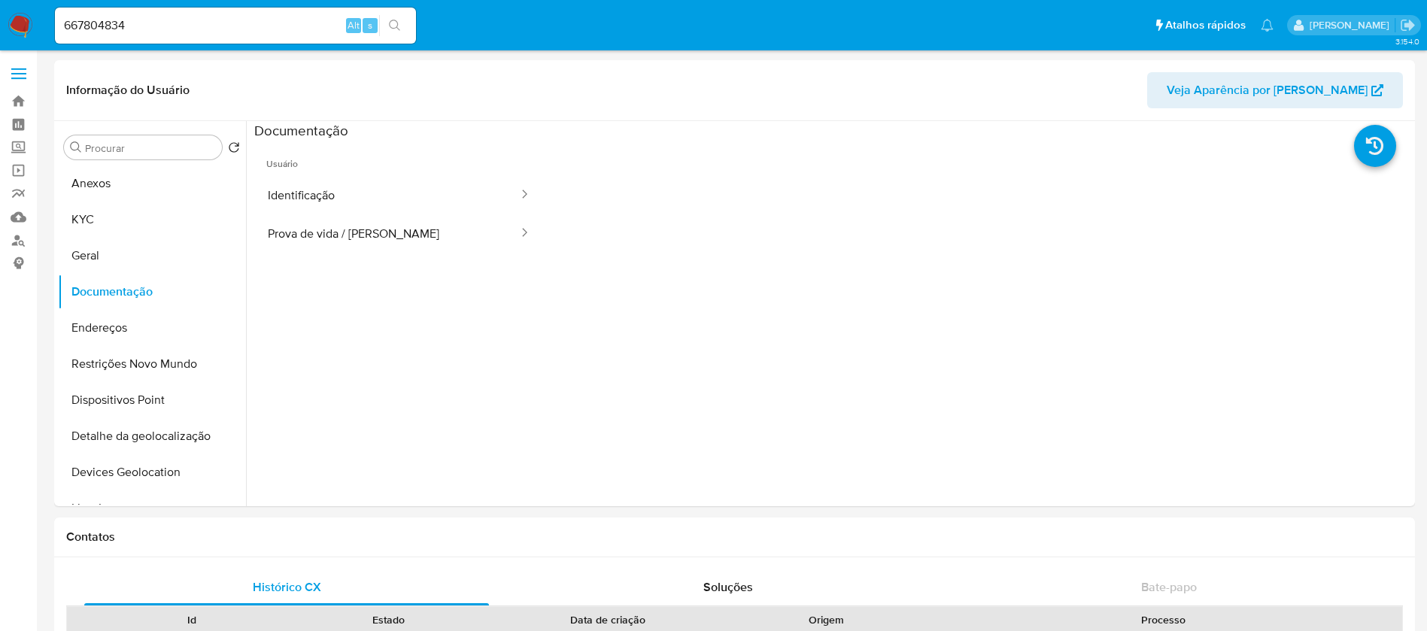
click at [169, 29] on input "667804834" at bounding box center [235, 26] width 361 height 20
paste input "260012458"
type input "260012458"
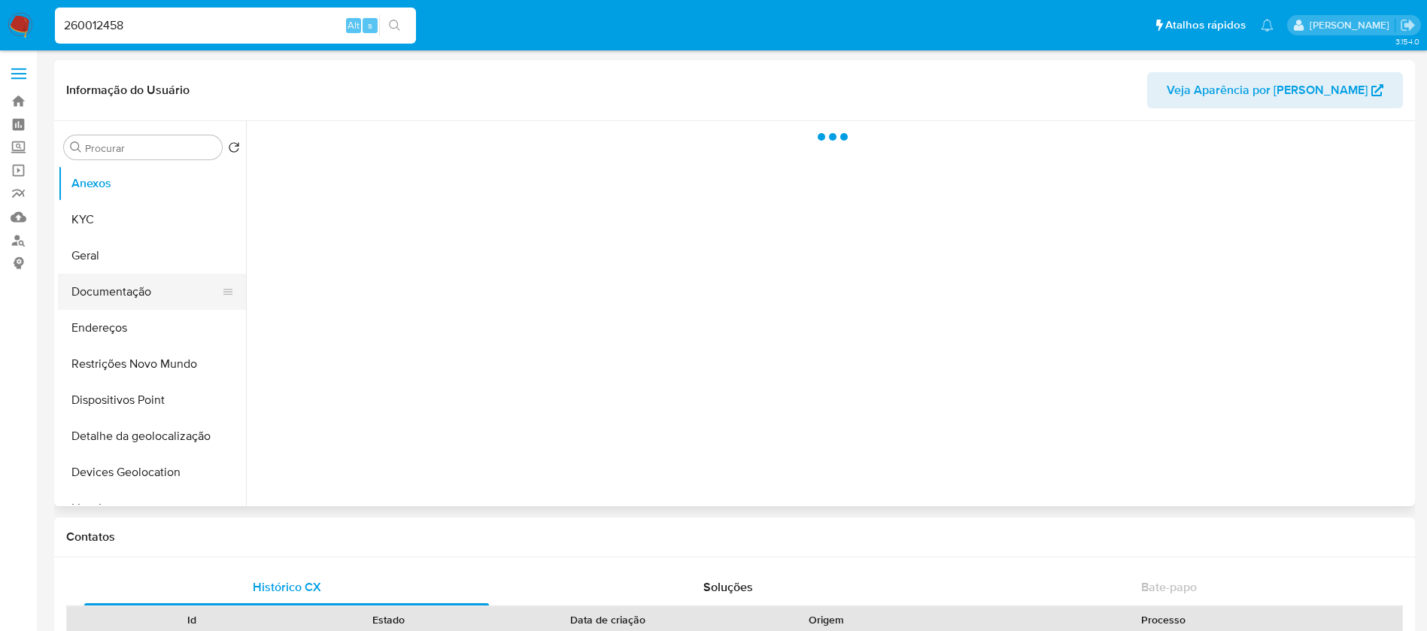
click at [100, 297] on button "Documentação" at bounding box center [146, 292] width 176 height 36
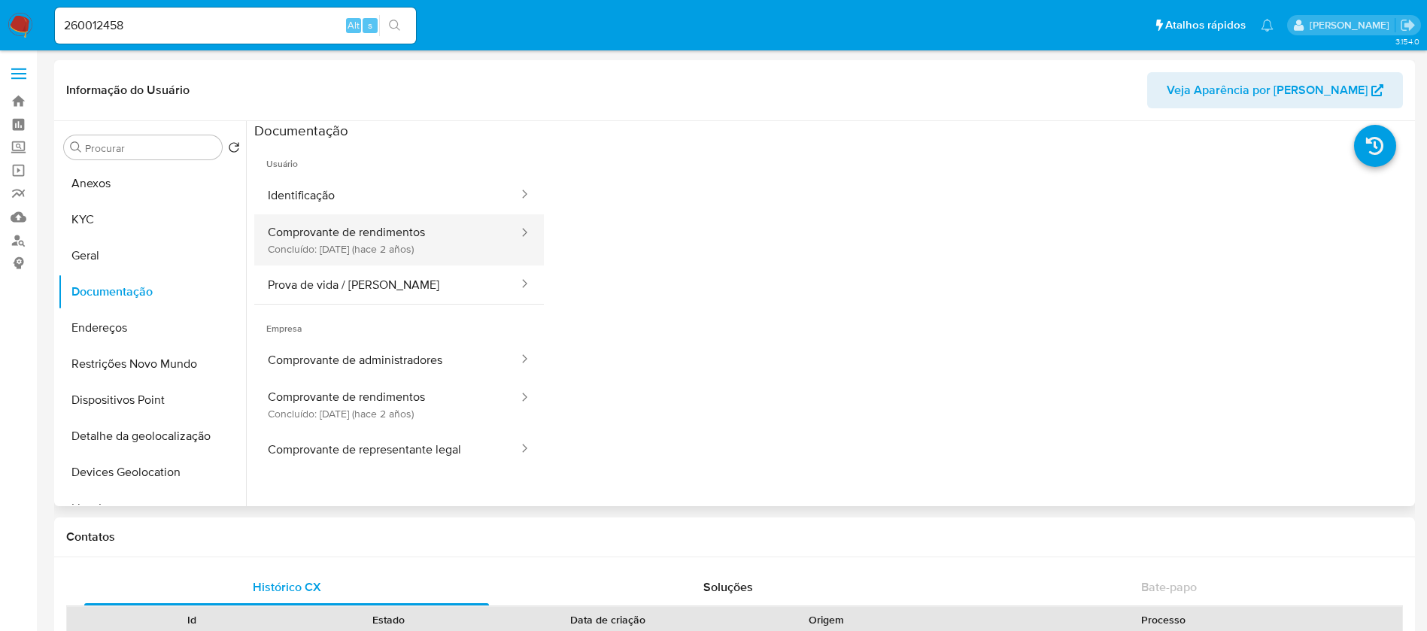
click at [345, 251] on button "Comprovante de rendimentos Concluído: 12/04/2023 (hace 2 años)" at bounding box center [387, 239] width 266 height 51
select select "10"
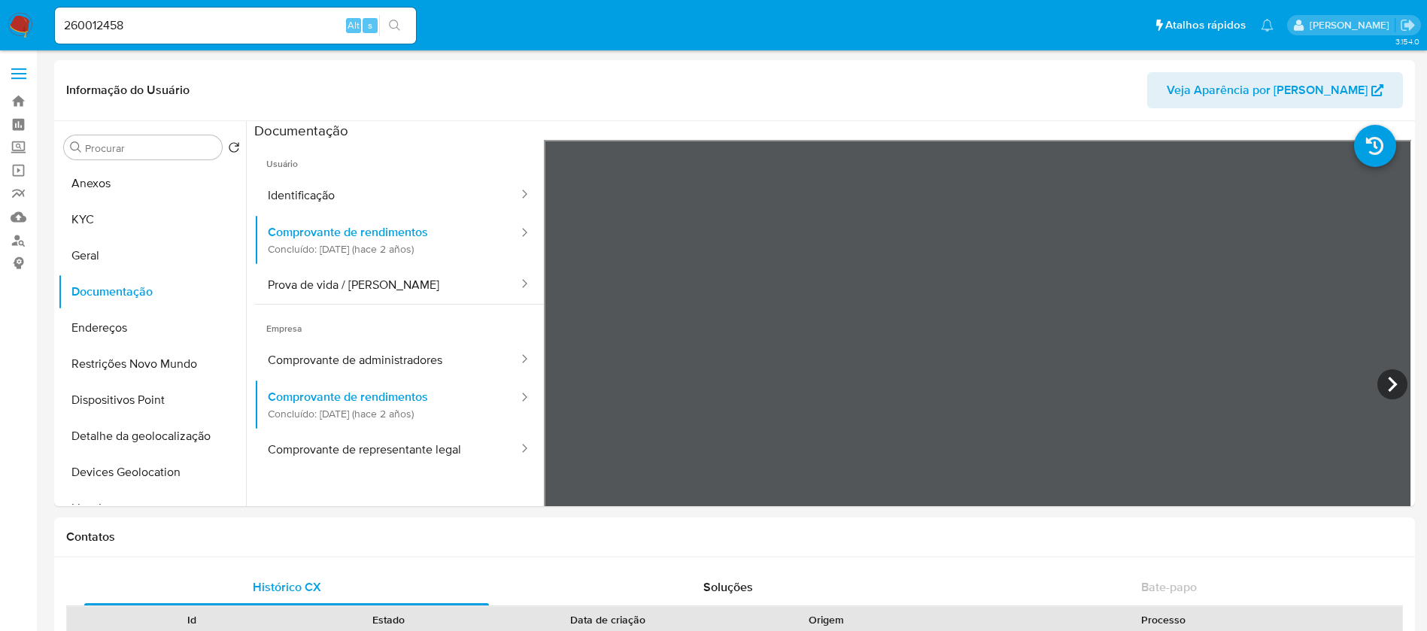
select select "10"
click at [132, 29] on input "260012458" at bounding box center [235, 26] width 361 height 20
paste input "11136235"
type input "211136235"
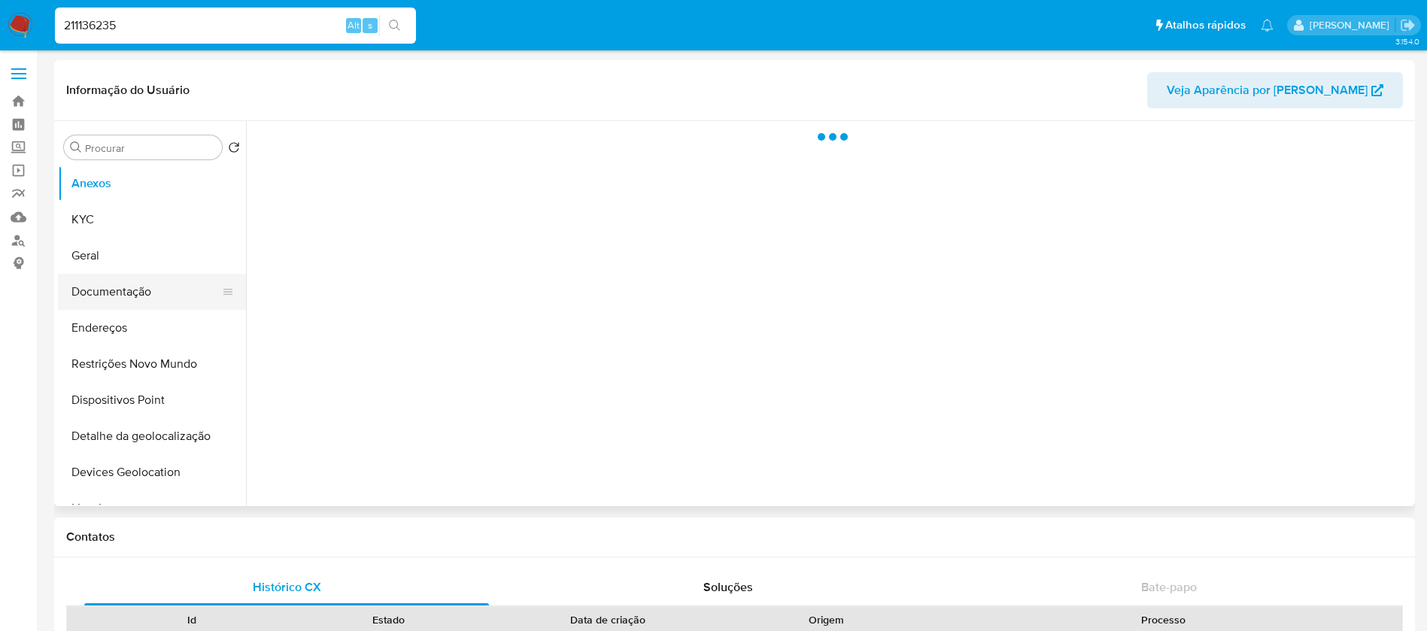
click at [114, 296] on button "Documentação" at bounding box center [146, 292] width 176 height 36
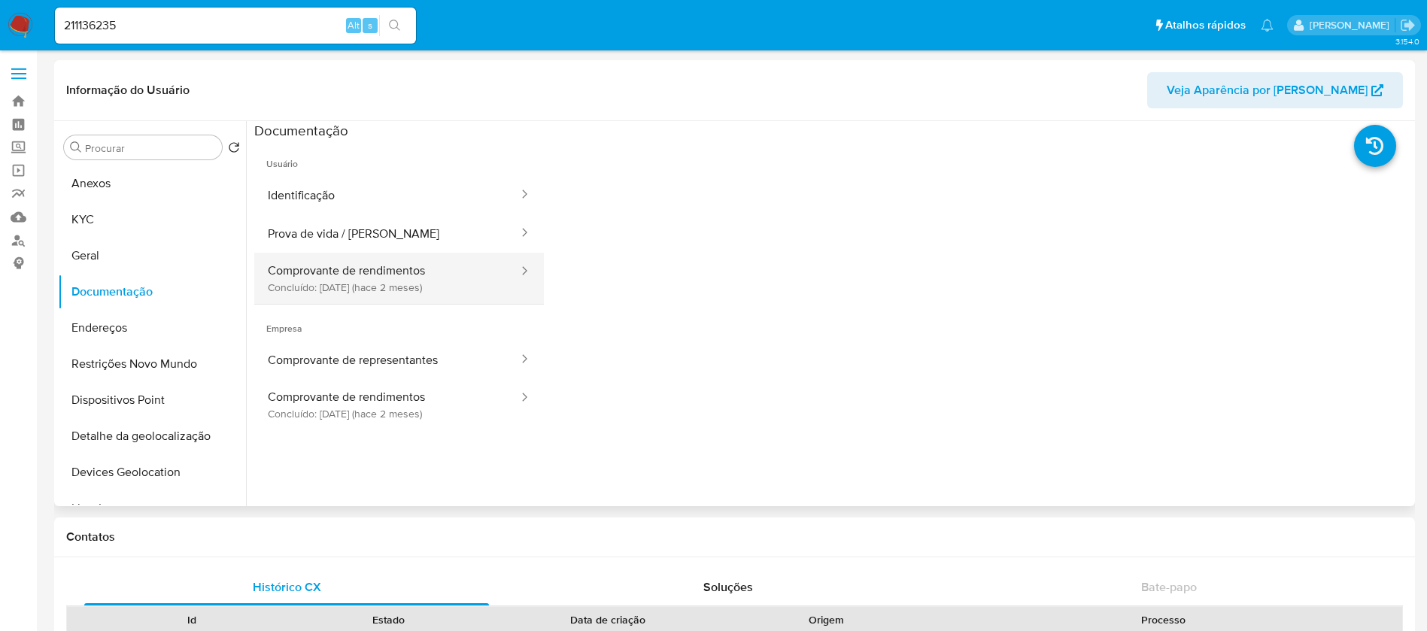
select select "10"
click at [323, 293] on button "Comprovante de rendimentos Concluído: [DATE] (hace 2 meses)" at bounding box center [387, 278] width 266 height 51
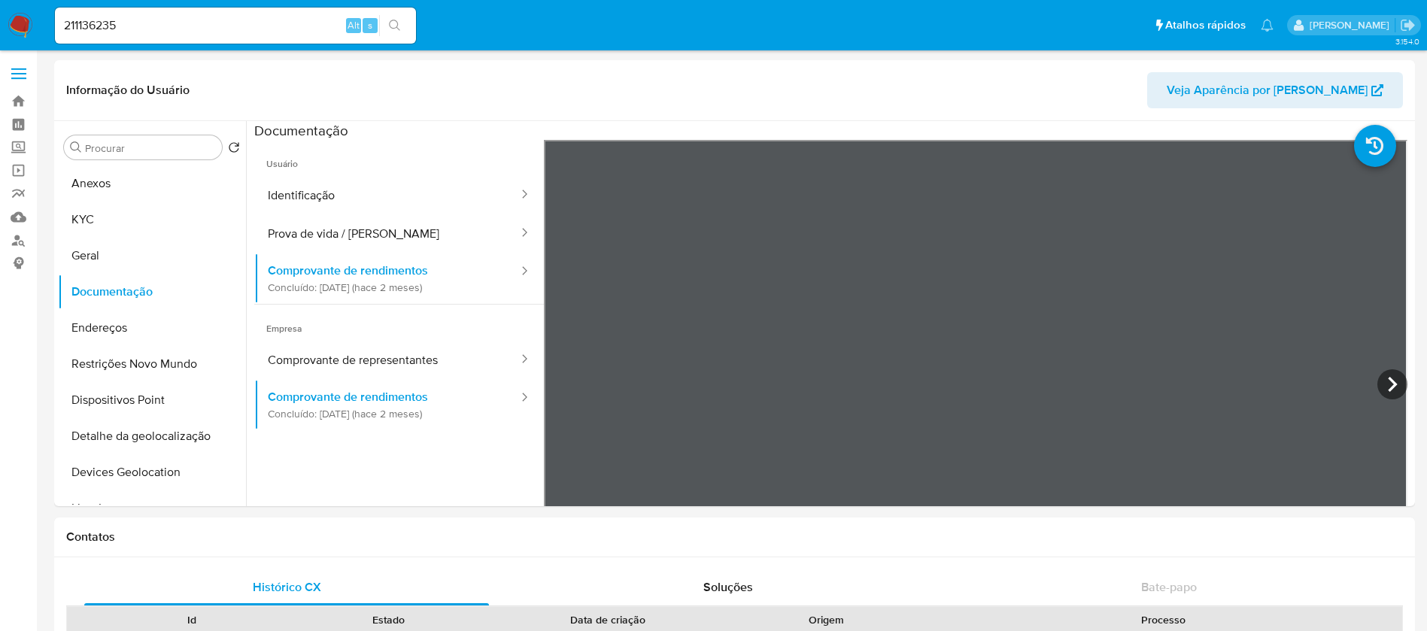
click at [236, 35] on input "211136235" at bounding box center [235, 26] width 361 height 20
paste input "30842537"
type input "230842537"
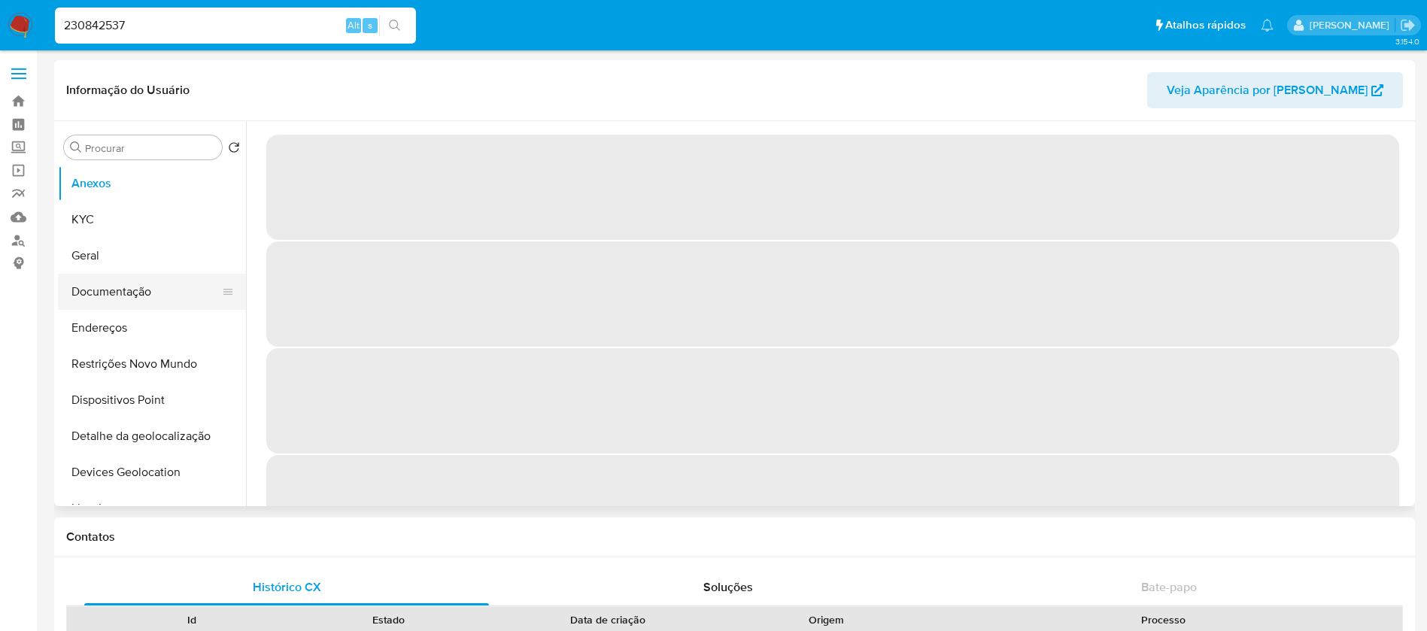
click at [95, 290] on button "Documentação" at bounding box center [146, 292] width 176 height 36
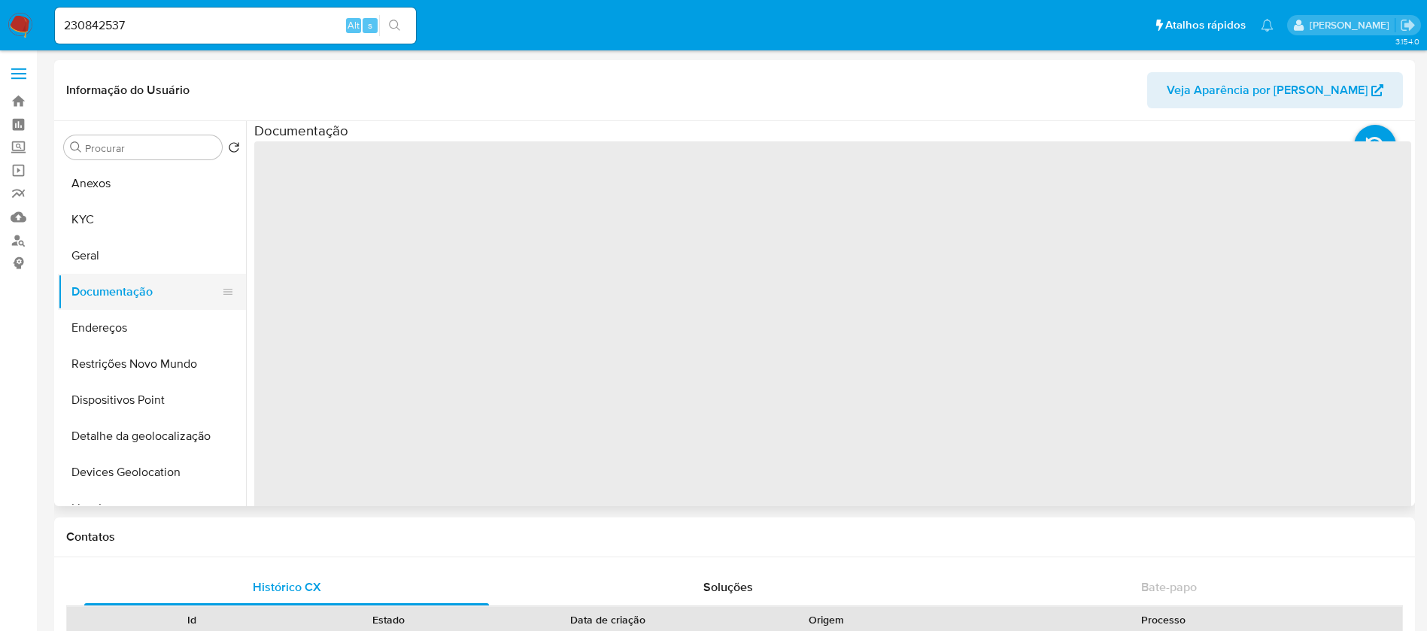
select select "10"
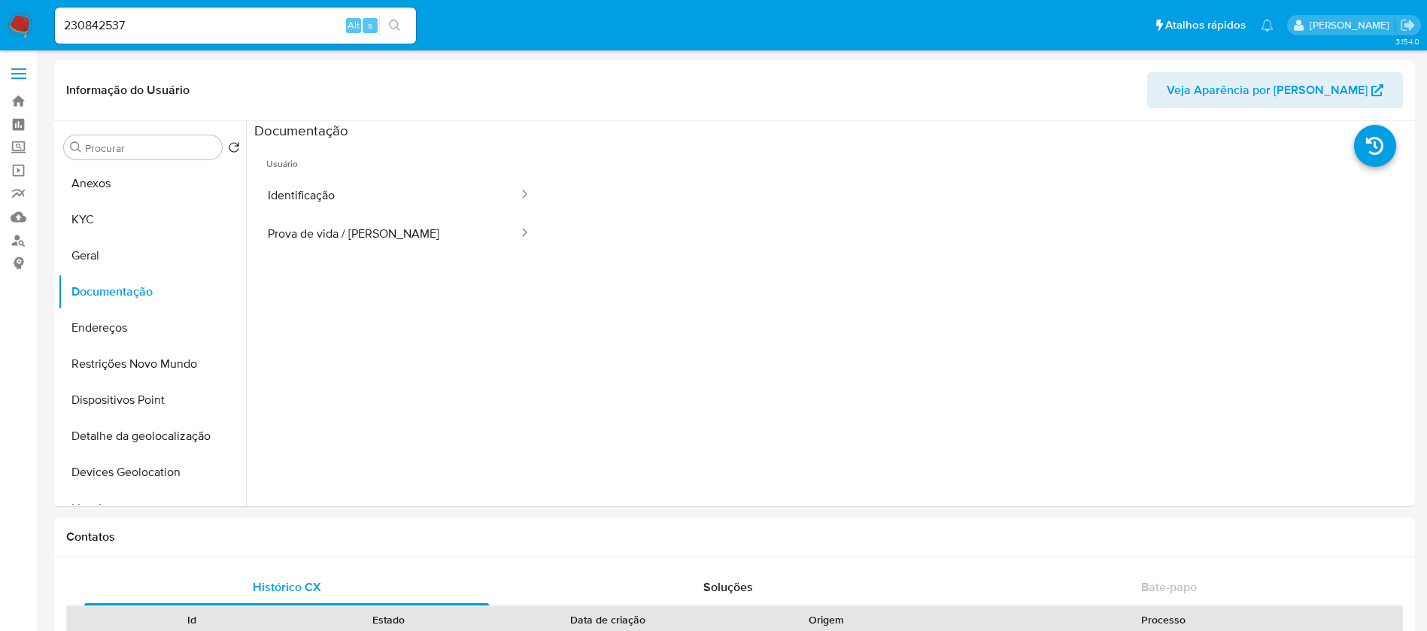
click at [159, 19] on input "230842537" at bounding box center [235, 26] width 361 height 20
paste input "266301714"
type input "2266301714"
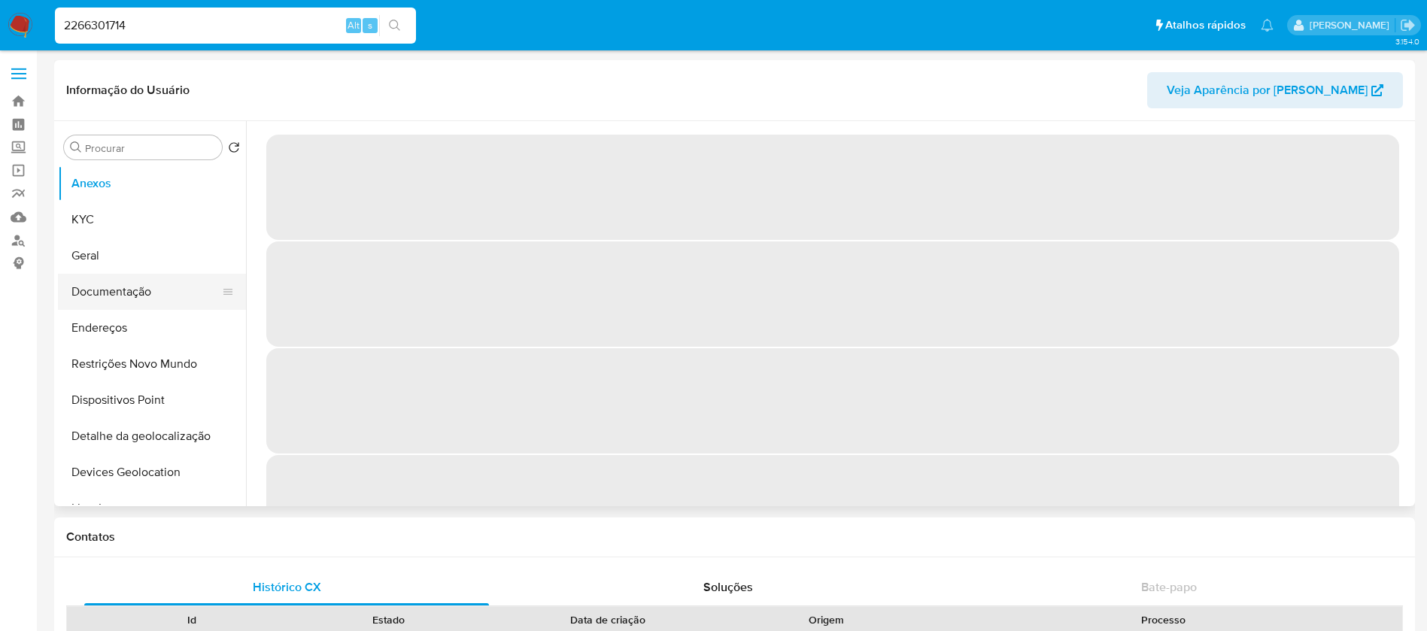
select select "10"
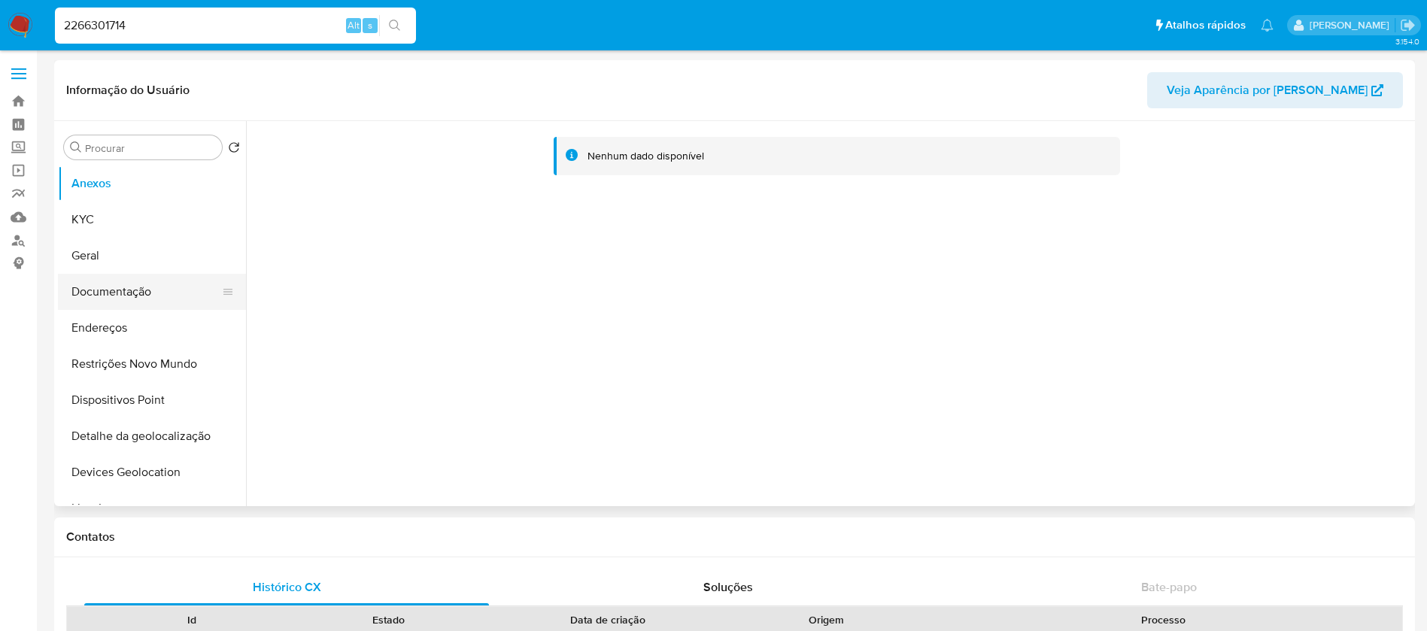
click at [103, 302] on button "Documentação" at bounding box center [146, 292] width 176 height 36
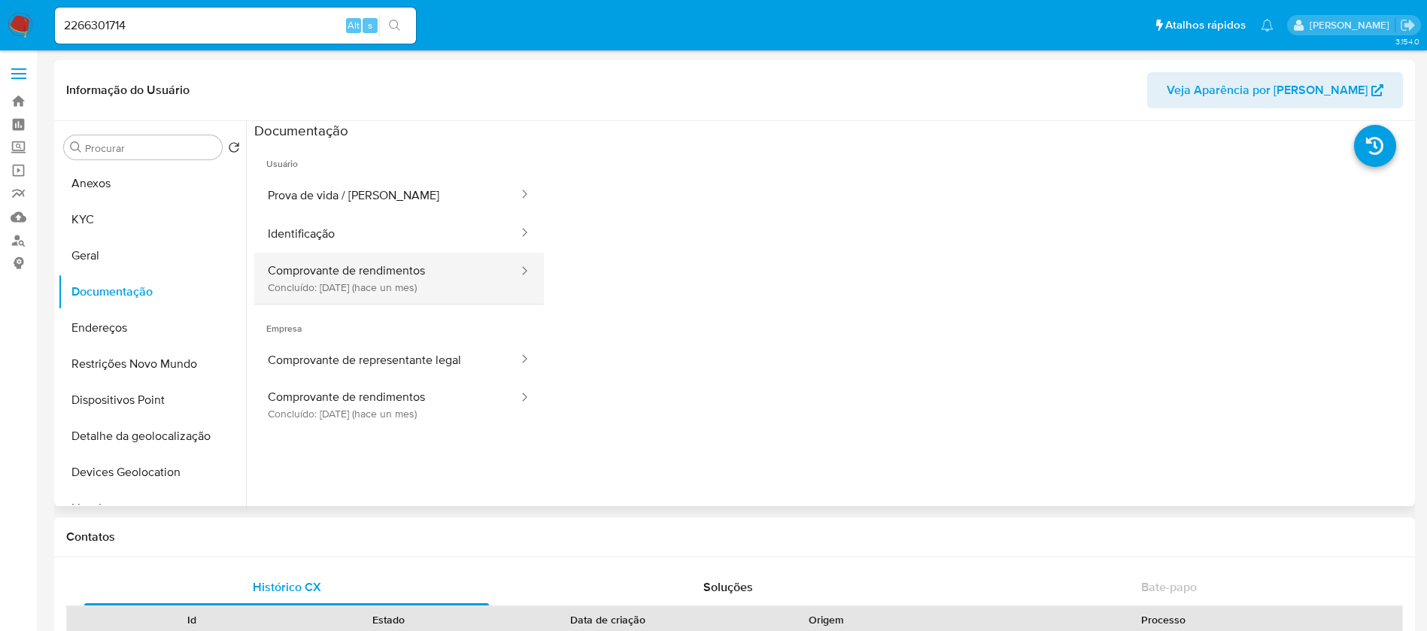
click at [293, 290] on button "Comprovante de rendimentos Concluído: [DATE] (hace un mes)" at bounding box center [387, 278] width 266 height 51
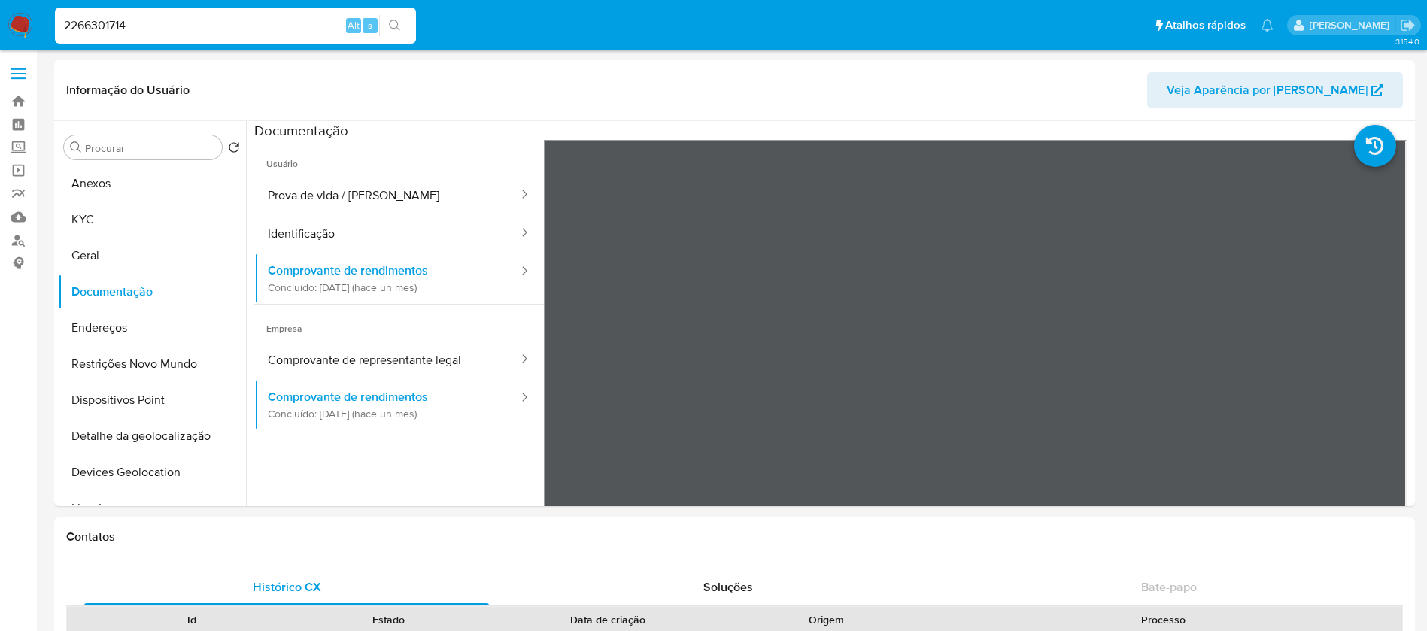
click at [163, 16] on input "2266301714" at bounding box center [235, 26] width 361 height 20
click at [163, 17] on input "2266301714" at bounding box center [235, 26] width 361 height 20
paste input "1846004579"
type input "1846004579"
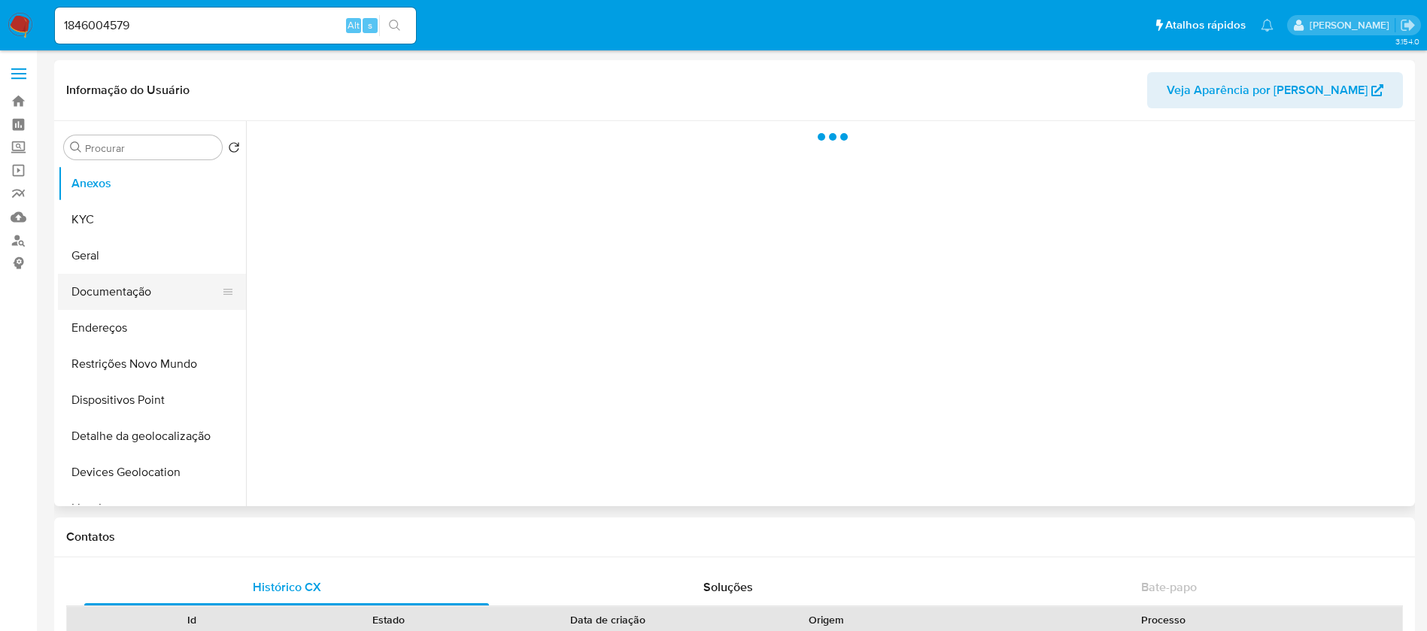
click at [105, 287] on button "Documentação" at bounding box center [146, 292] width 176 height 36
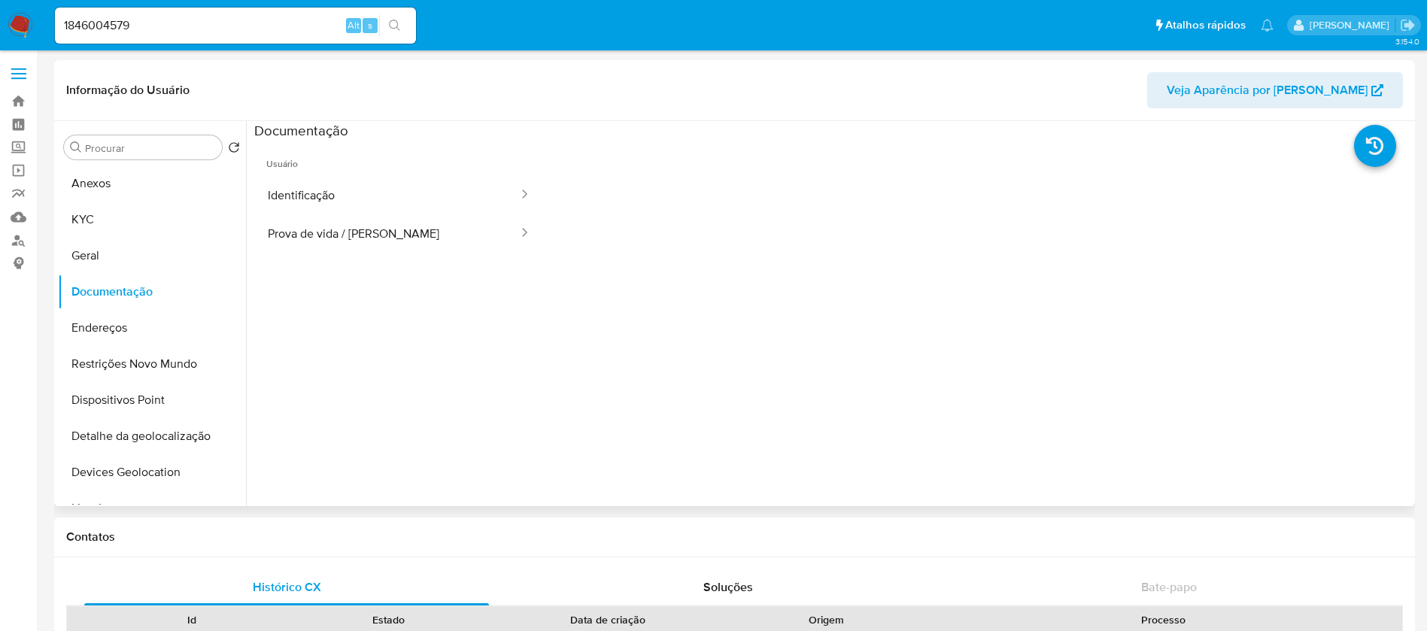
select select "10"
click at [147, 35] on div "1846004579 Alt s" at bounding box center [235, 26] width 361 height 36
click at [147, 25] on input "1846004579" at bounding box center [235, 26] width 361 height 20
paste input "289846794"
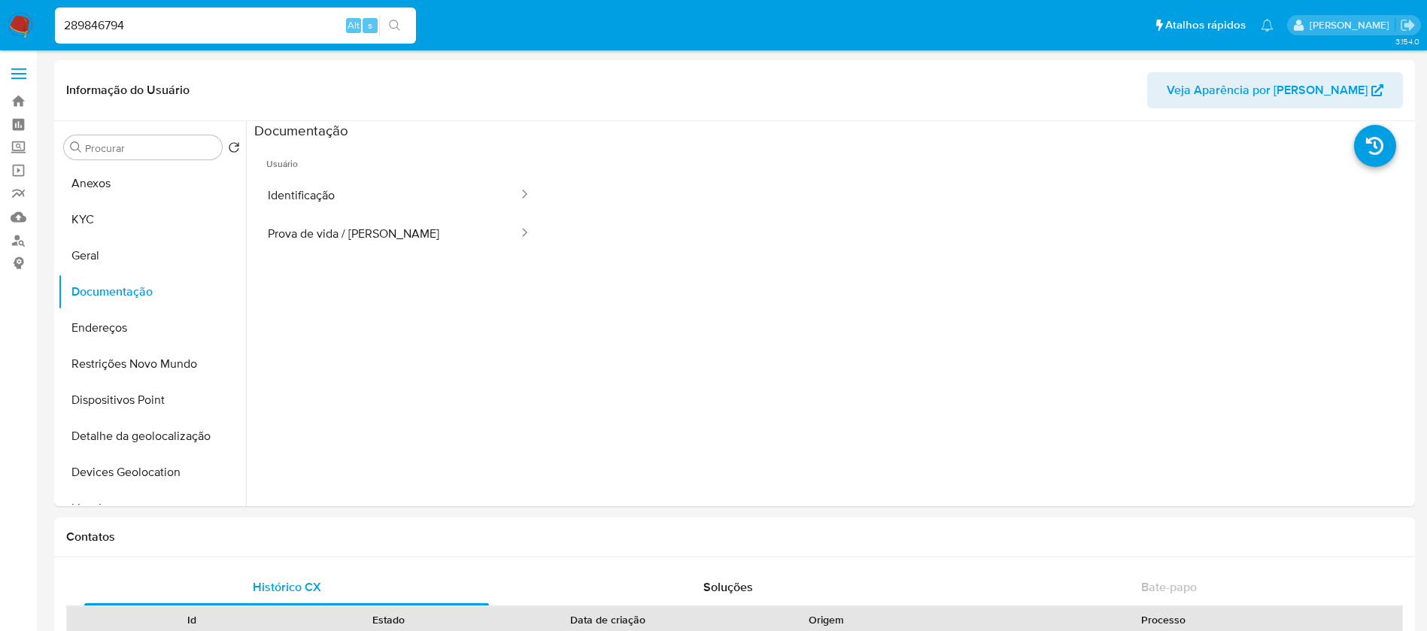
type input "289846794"
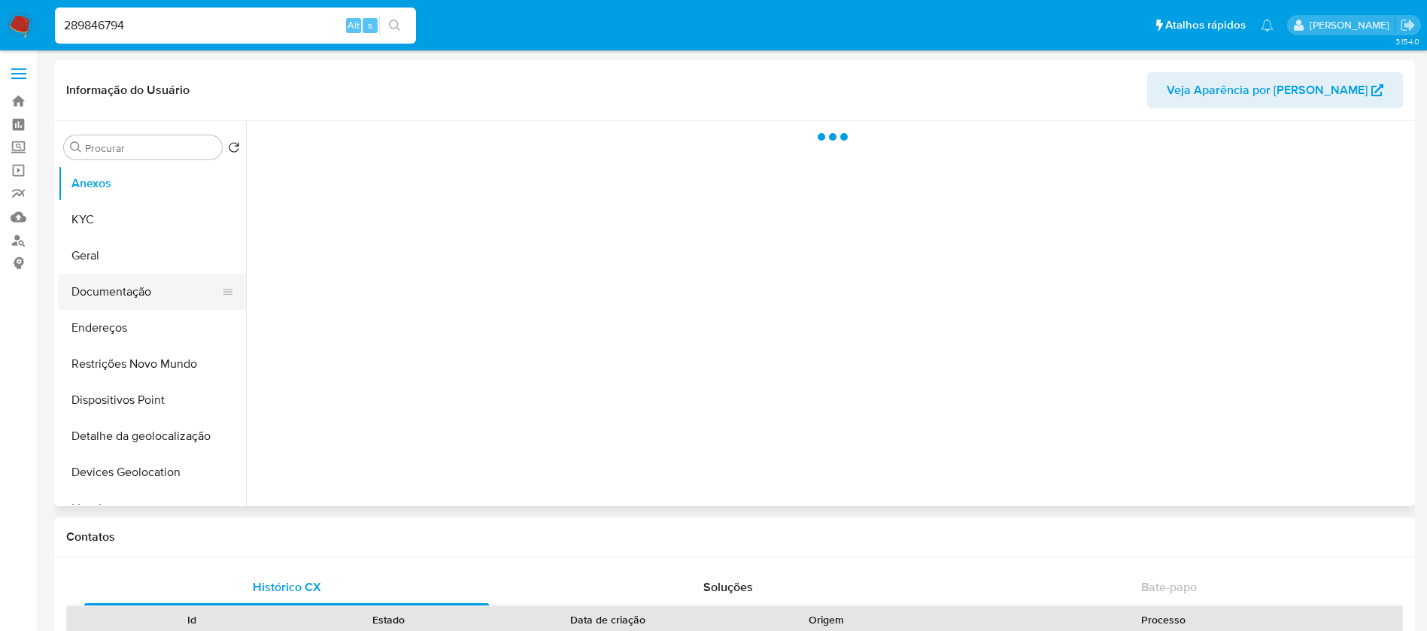
click at [99, 299] on button "Documentação" at bounding box center [146, 292] width 176 height 36
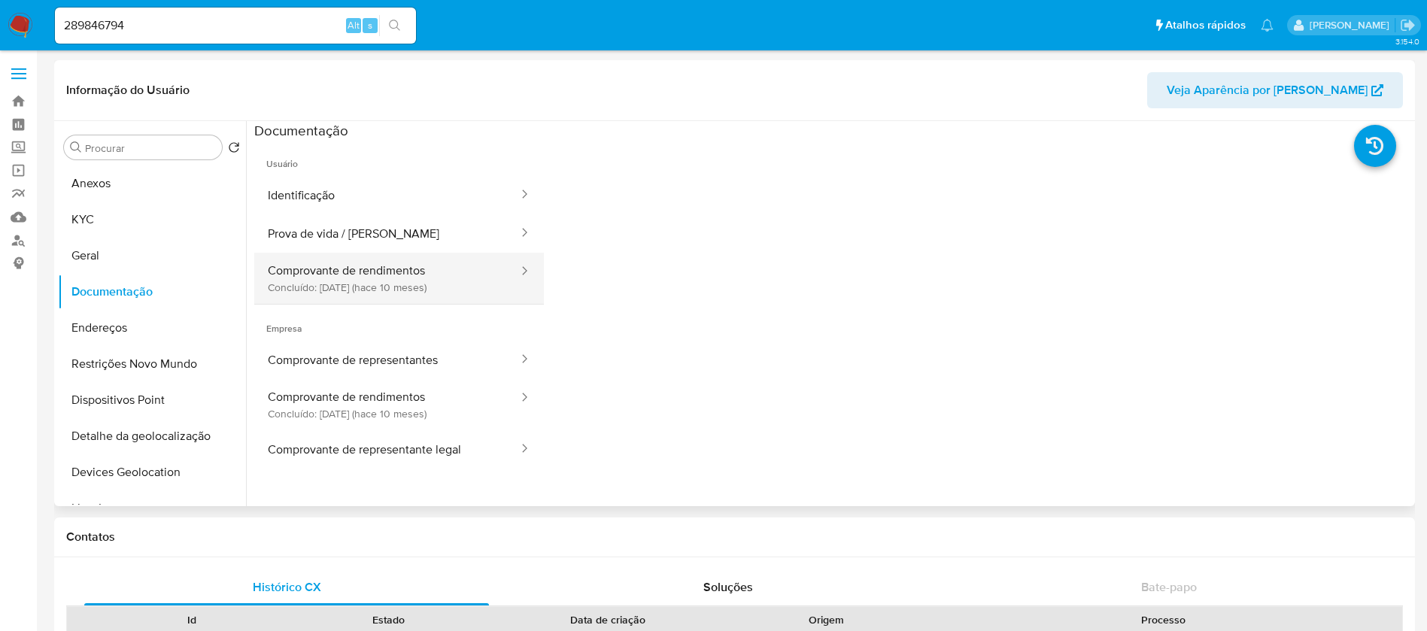
click at [315, 275] on button "Comprovante de rendimentos Concluído: [DATE] (hace 10 meses)" at bounding box center [387, 278] width 266 height 51
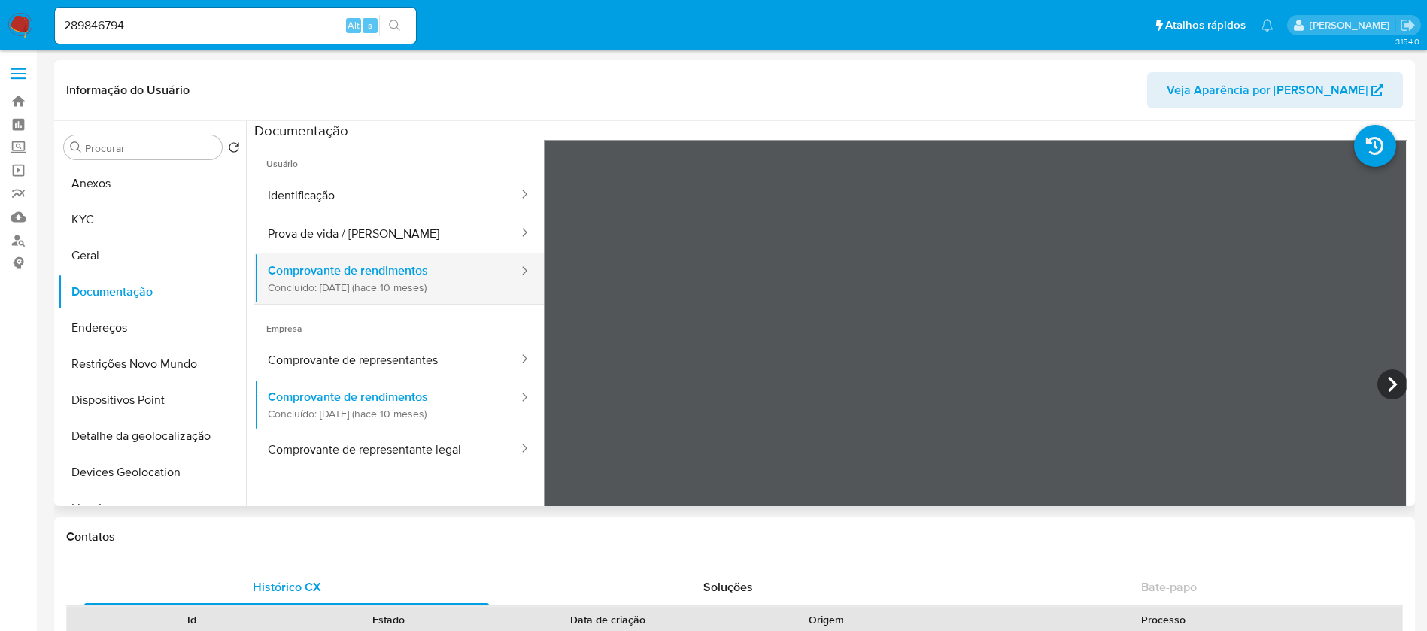
select select "10"
click at [187, 23] on input "289846794" at bounding box center [235, 26] width 361 height 20
paste input "30983933"
type input "309839334"
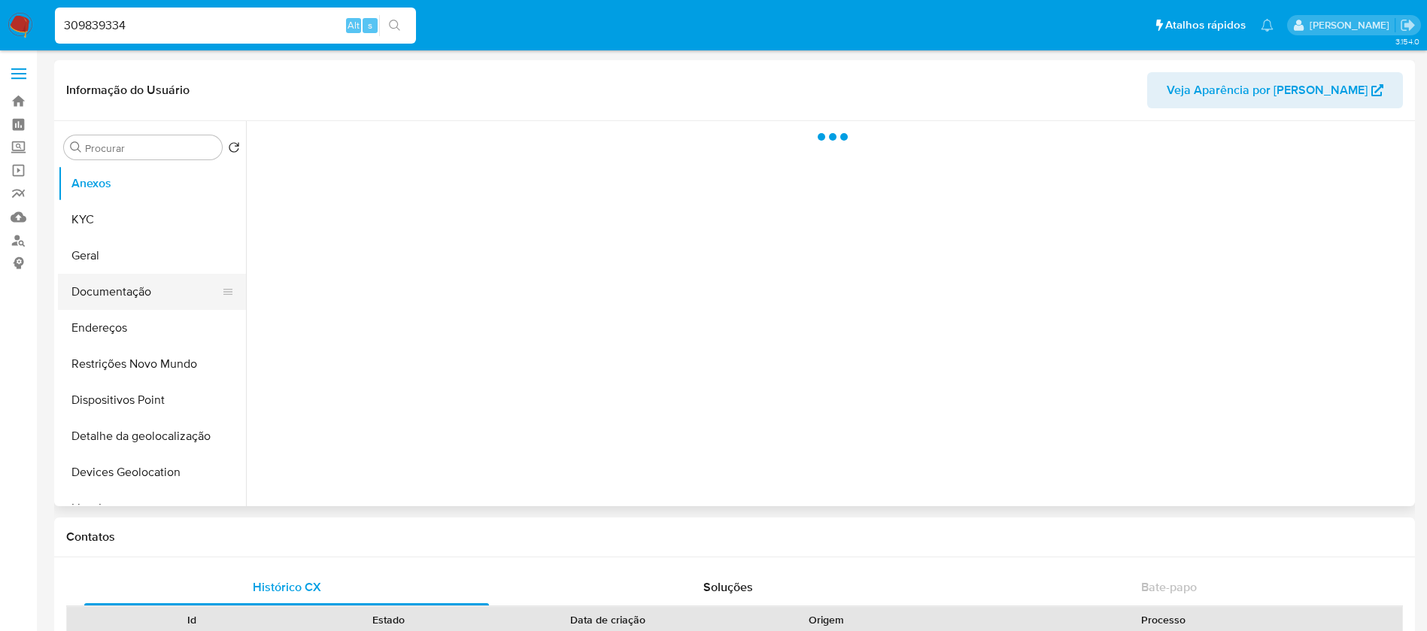
click at [117, 290] on button "Documentação" at bounding box center [146, 292] width 176 height 36
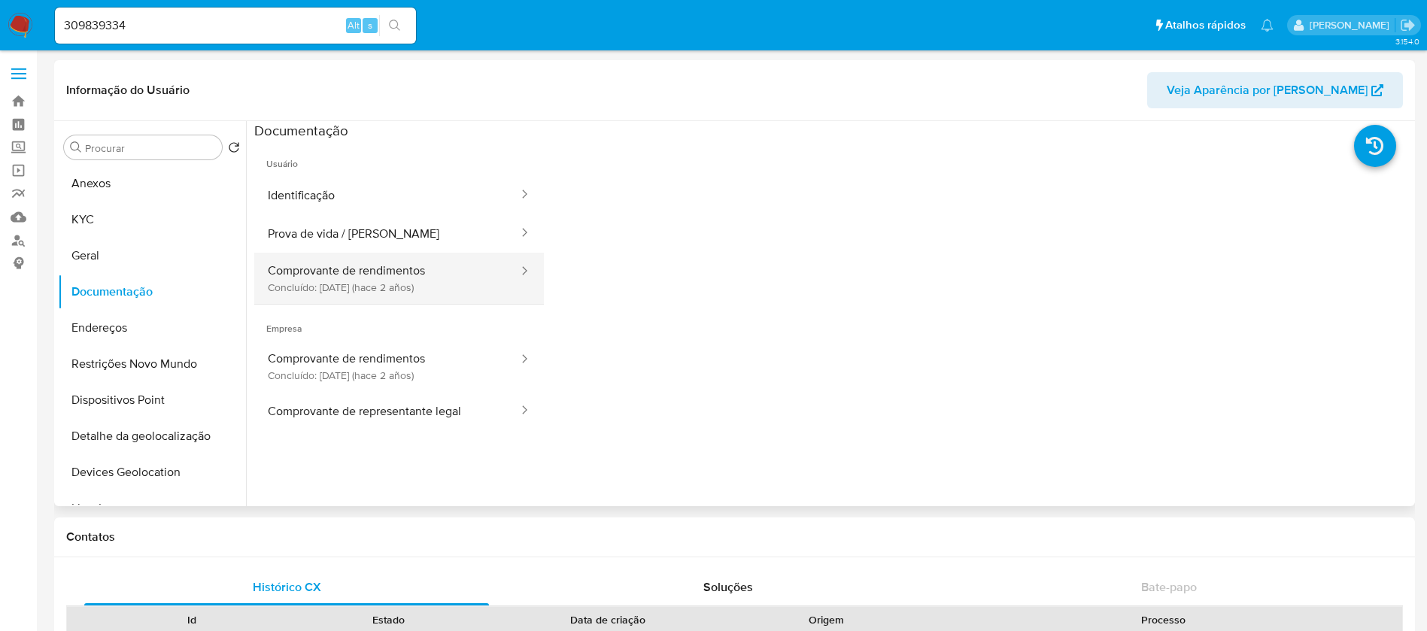
click at [338, 283] on button "Comprovante de rendimentos Concluído: [DATE] (hace 2 años)" at bounding box center [387, 278] width 266 height 51
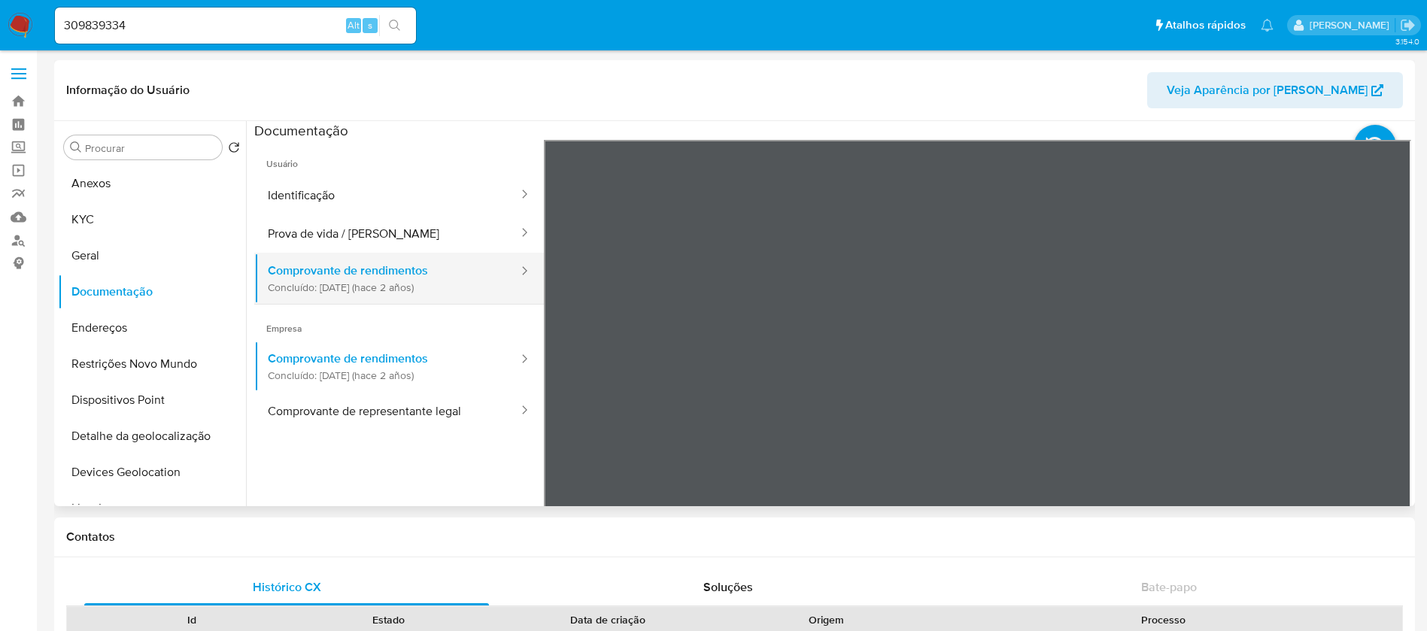
select select "10"
click at [183, 26] on input "309839334" at bounding box center [235, 26] width 361 height 20
paste input "1551359661"
type input "1551359661"
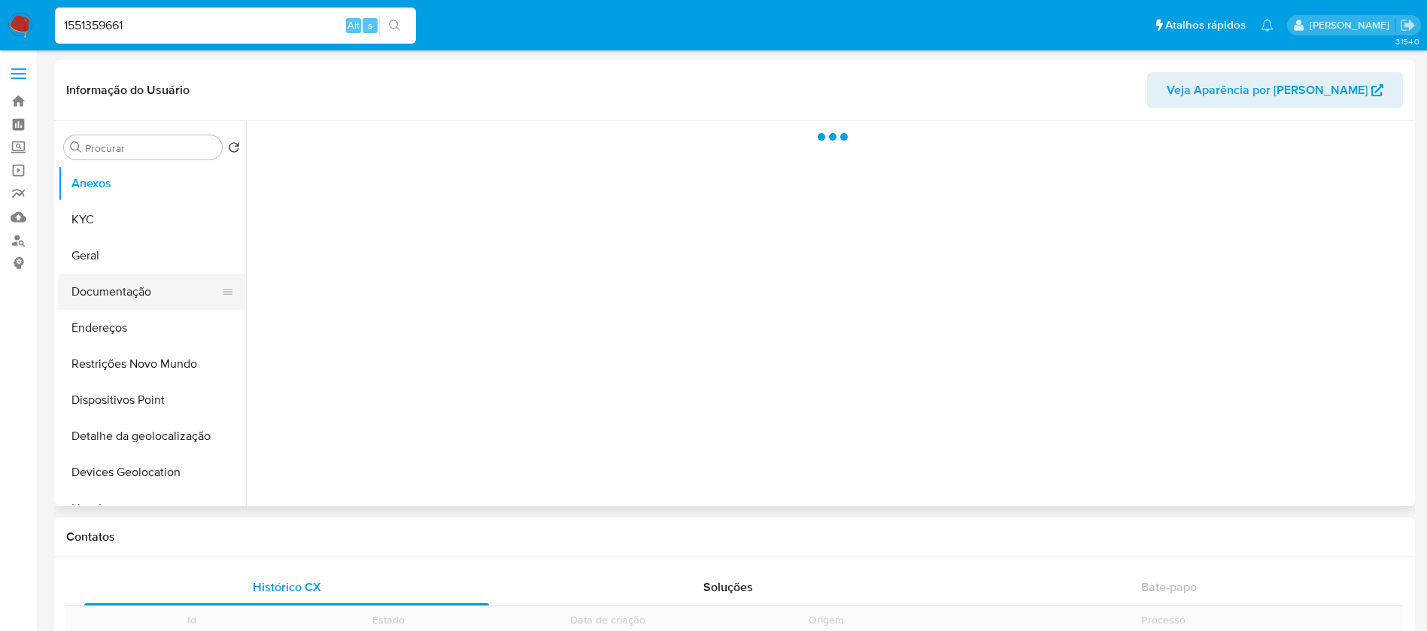
click at [111, 281] on button "Documentação" at bounding box center [146, 292] width 176 height 36
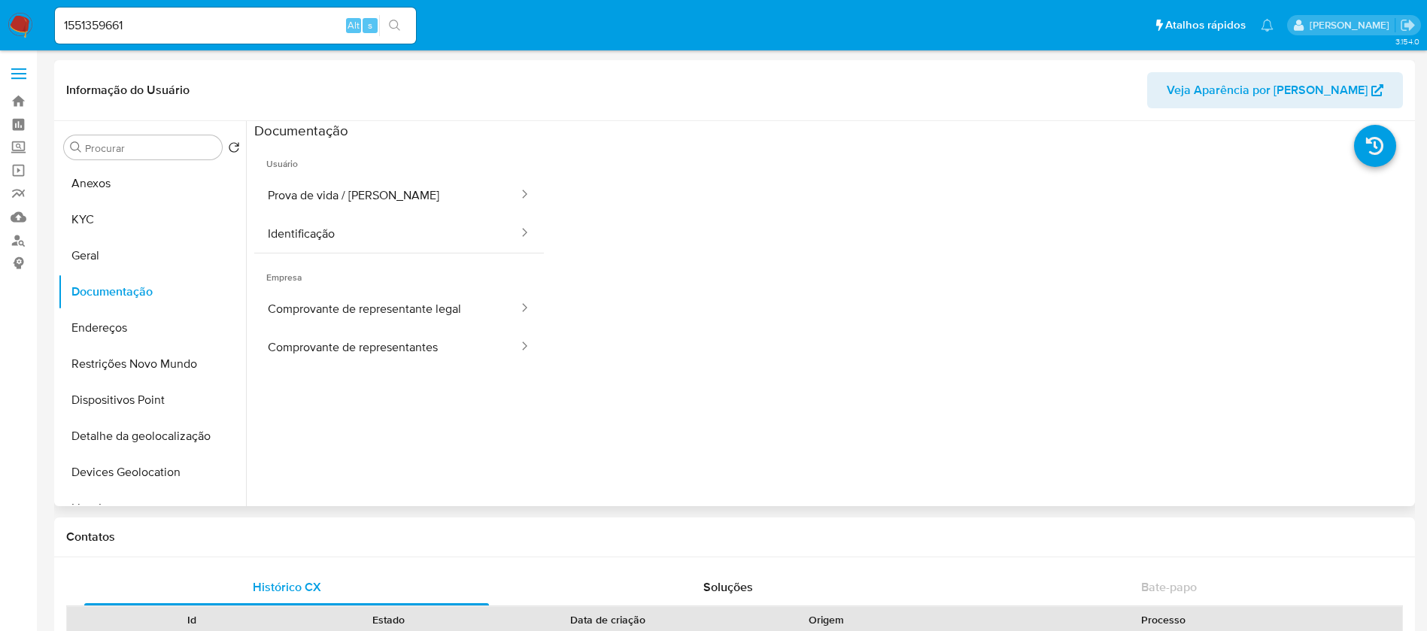
select select "10"
click at [239, 21] on input "1551359661" at bounding box center [235, 26] width 361 height 20
paste input "697314376"
type input "697314376"
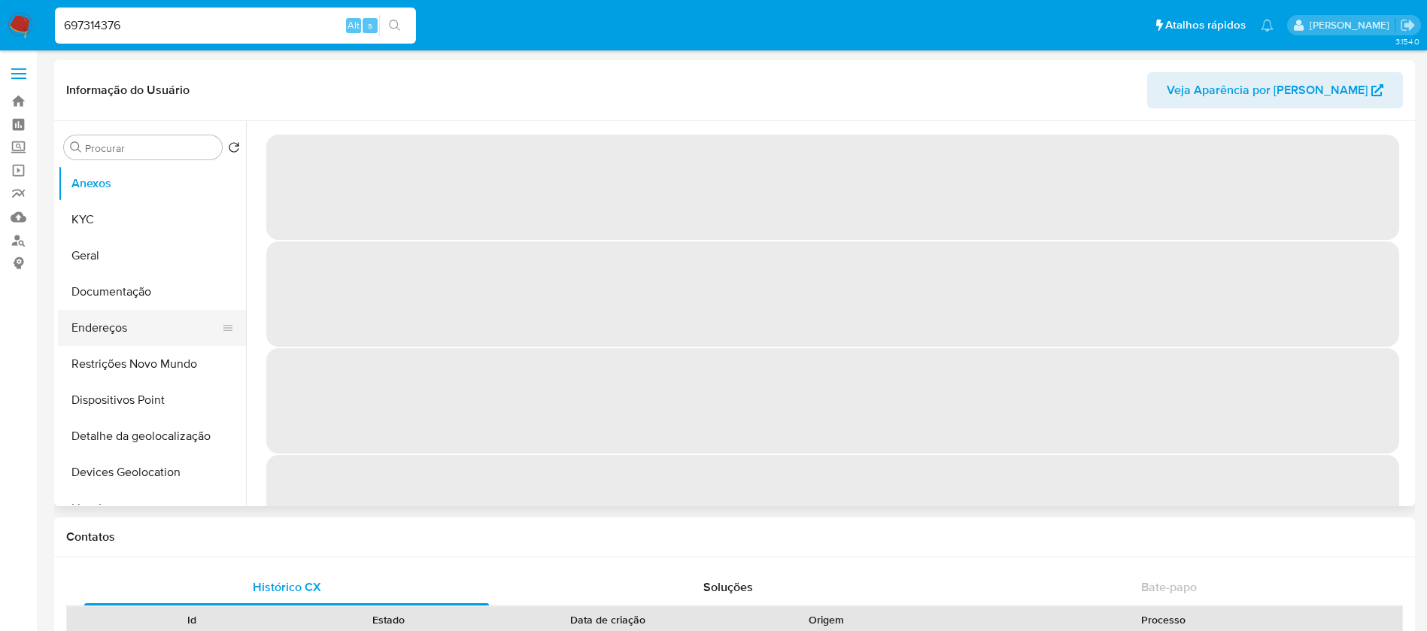
select select "10"
click at [87, 307] on button "Documentação" at bounding box center [146, 292] width 176 height 36
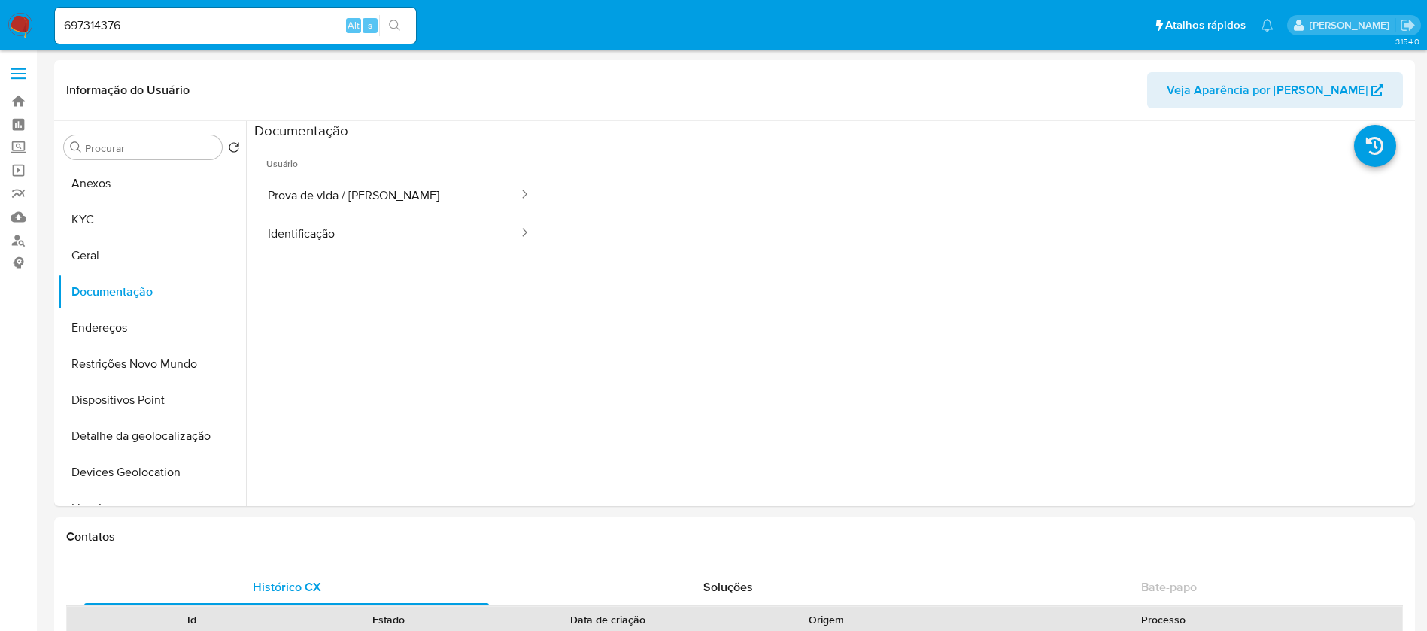
click at [161, 22] on input "697314376" at bounding box center [235, 26] width 361 height 20
paste input "1078151059"
type input "1078151059"
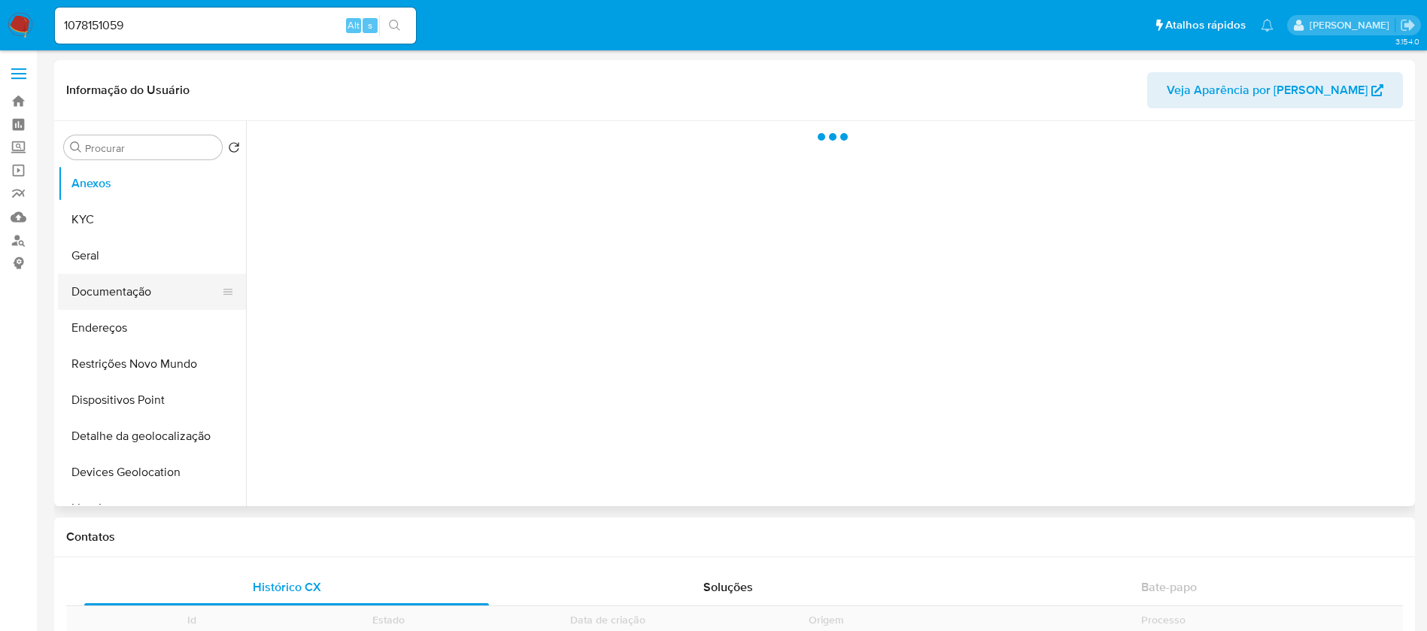
click at [117, 300] on button "Documentação" at bounding box center [146, 292] width 176 height 36
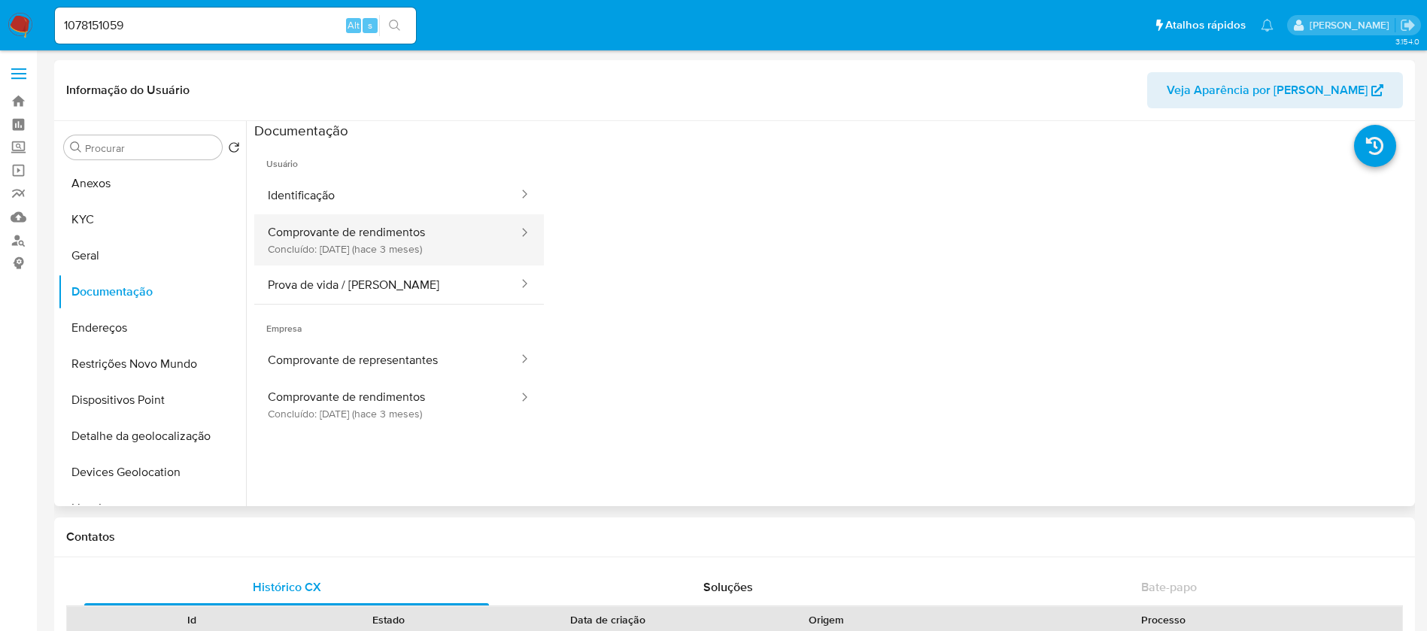
click at [350, 248] on button "Comprovante de rendimentos Concluído: [DATE] (hace 3 meses)" at bounding box center [387, 239] width 266 height 51
select select "10"
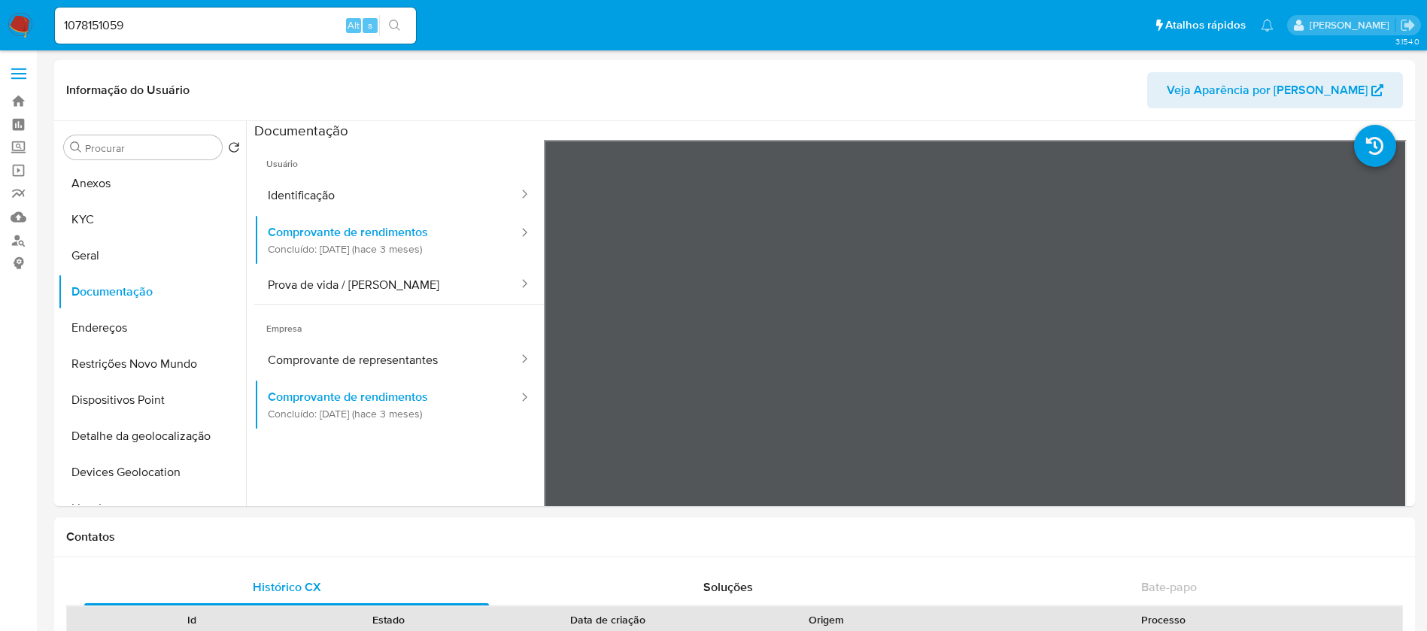
click at [242, 38] on div "1078151059 Alt s" at bounding box center [235, 26] width 361 height 36
click at [168, 29] on input "1078151059" at bounding box center [235, 26] width 361 height 20
paste input "353317742"
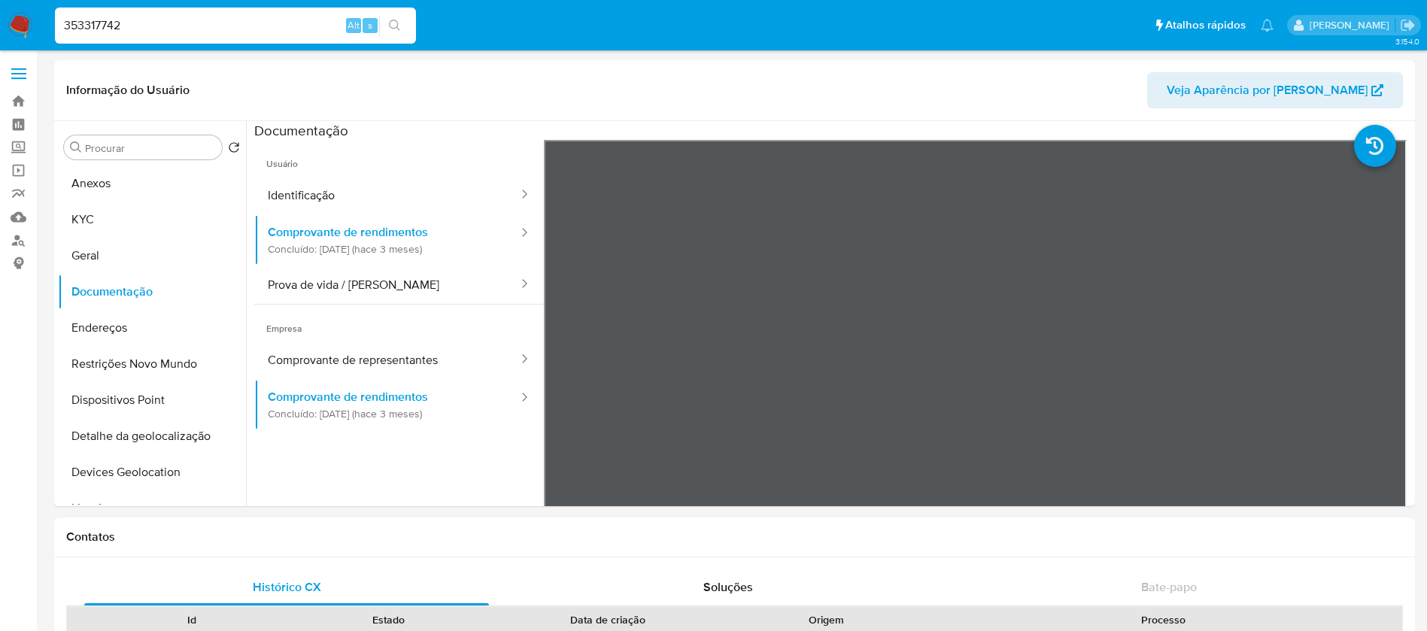
type input "353317742"
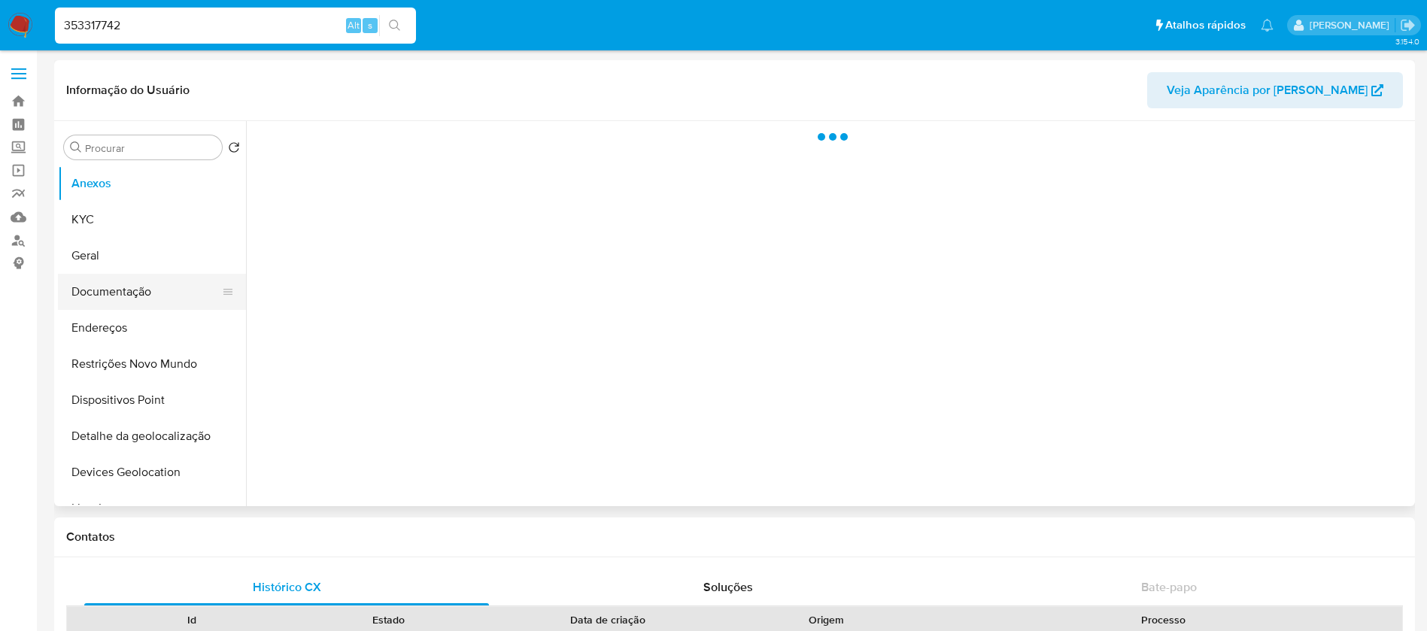
click at [133, 289] on button "Documentação" at bounding box center [146, 292] width 176 height 36
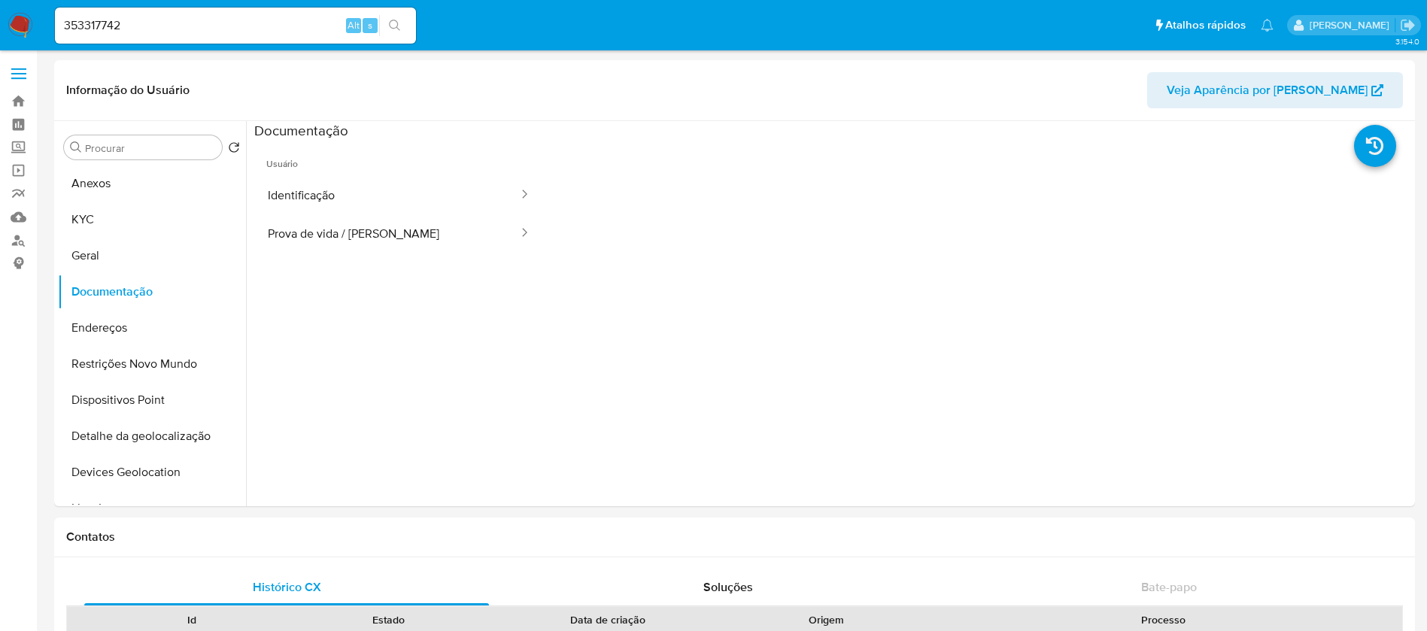
select select "10"
click at [149, 24] on input "353317742" at bounding box center [235, 26] width 361 height 20
paste input "1528624089"
type input "1528624089"
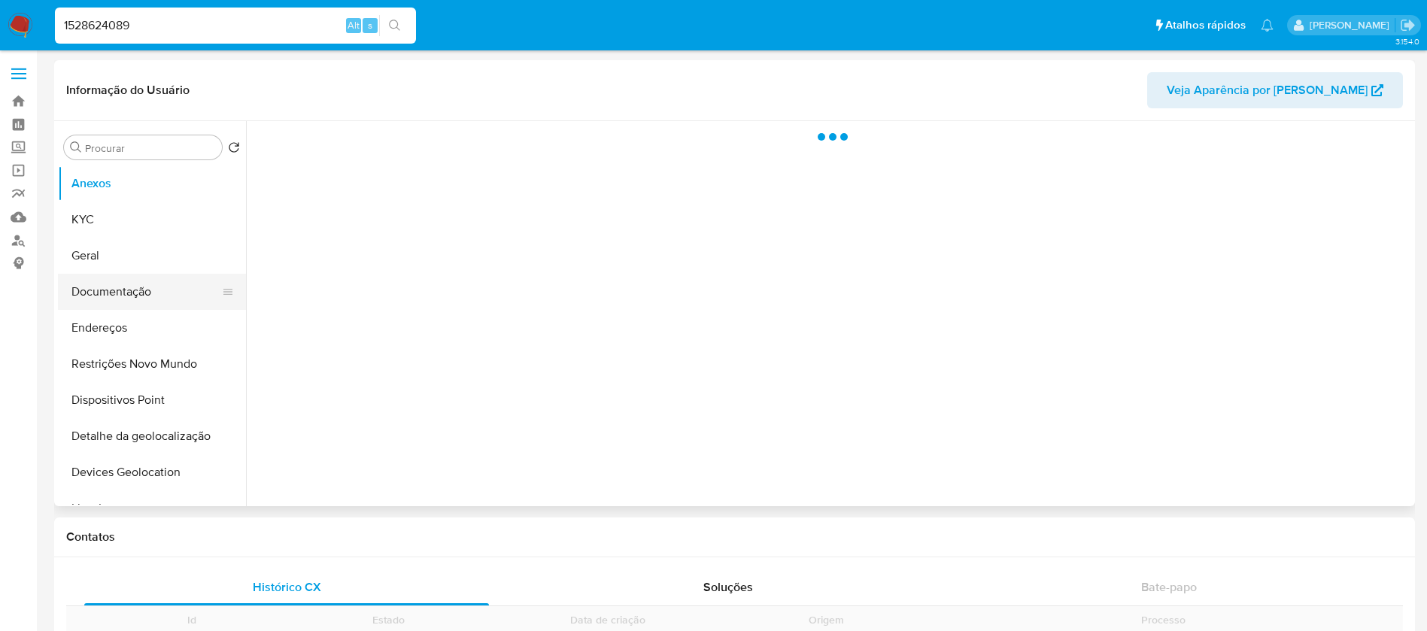
click at [129, 293] on button "Documentação" at bounding box center [146, 292] width 176 height 36
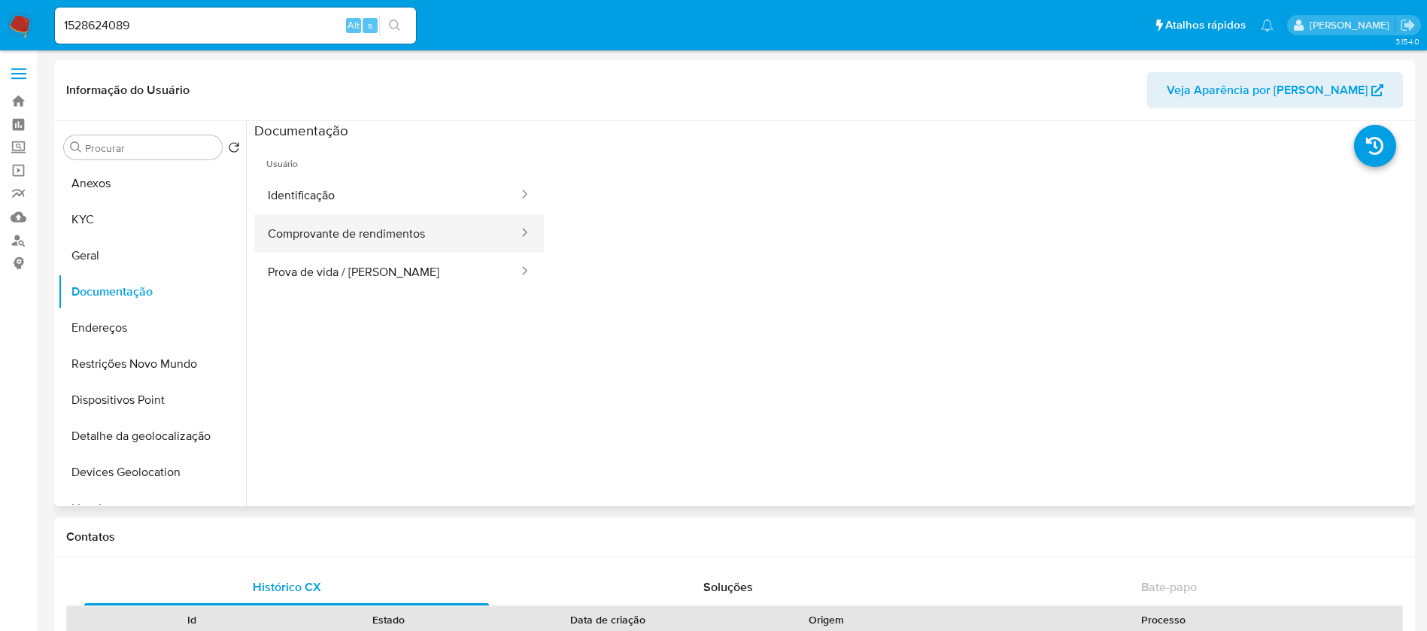
click at [346, 240] on button "Comprovante de rendimentos" at bounding box center [387, 233] width 266 height 38
select select "10"
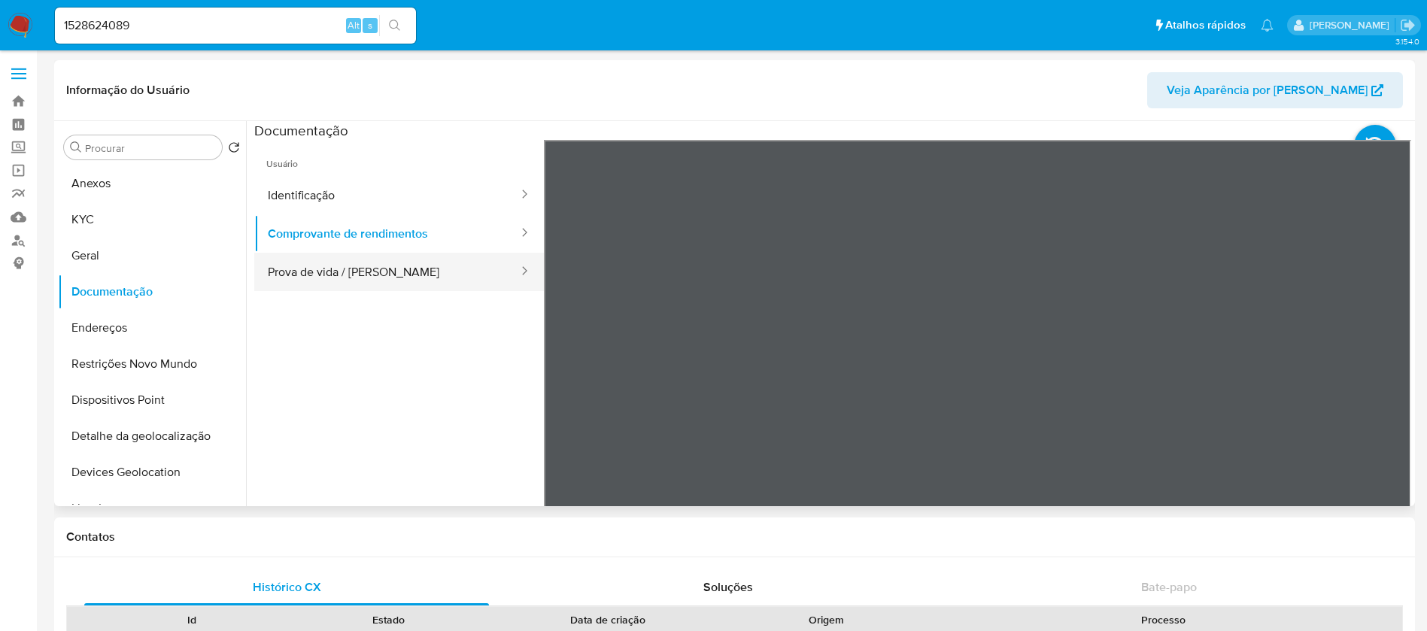
click at [377, 281] on button "Prova de vida / [PERSON_NAME]" at bounding box center [387, 272] width 266 height 38
click at [351, 232] on button "Comprovante de rendimentos" at bounding box center [387, 233] width 266 height 38
click at [195, 12] on div "1528624089 Alt s" at bounding box center [235, 26] width 361 height 36
click at [163, 30] on input "1528624089" at bounding box center [235, 26] width 361 height 20
click at [163, 29] on input "1528624089" at bounding box center [235, 26] width 361 height 20
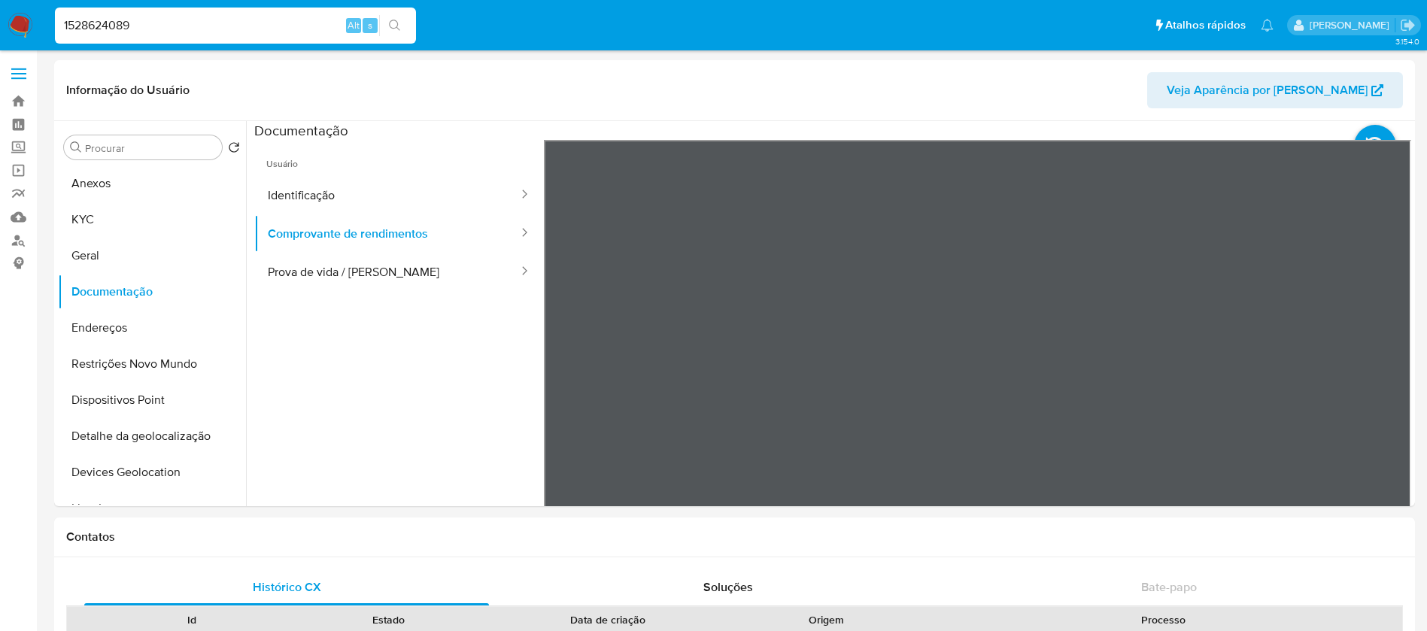
click at [163, 29] on input "1528624089" at bounding box center [235, 26] width 361 height 20
paste input "119547752"
type input "1119547752"
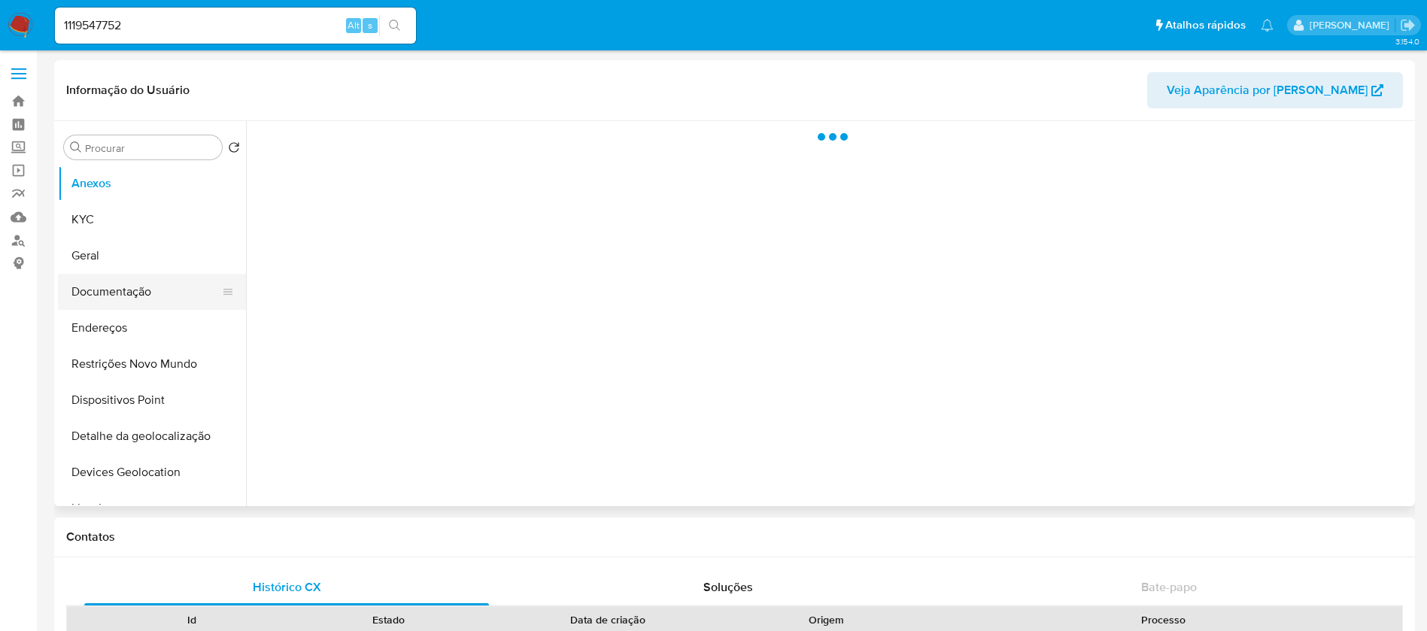
click at [104, 302] on button "Documentação" at bounding box center [146, 292] width 176 height 36
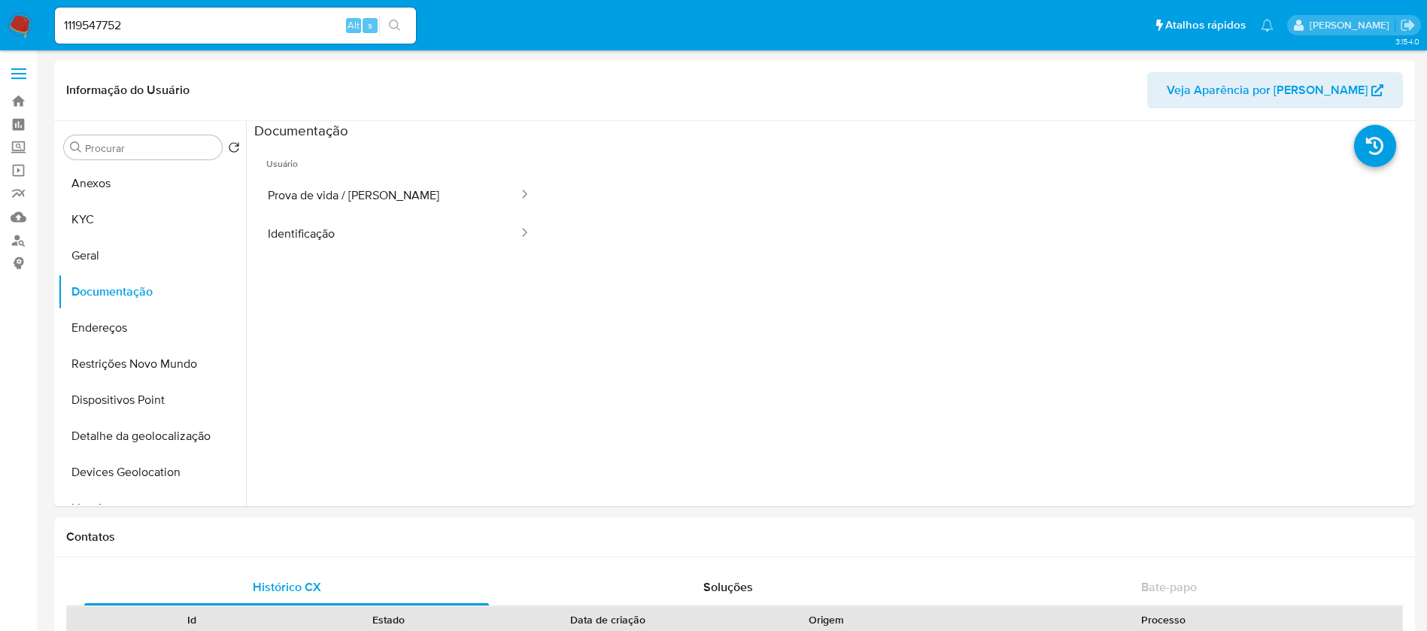
select select "10"
click at [154, 26] on input "1119547752" at bounding box center [235, 26] width 361 height 20
paste input "40438065"
type input "140438065"
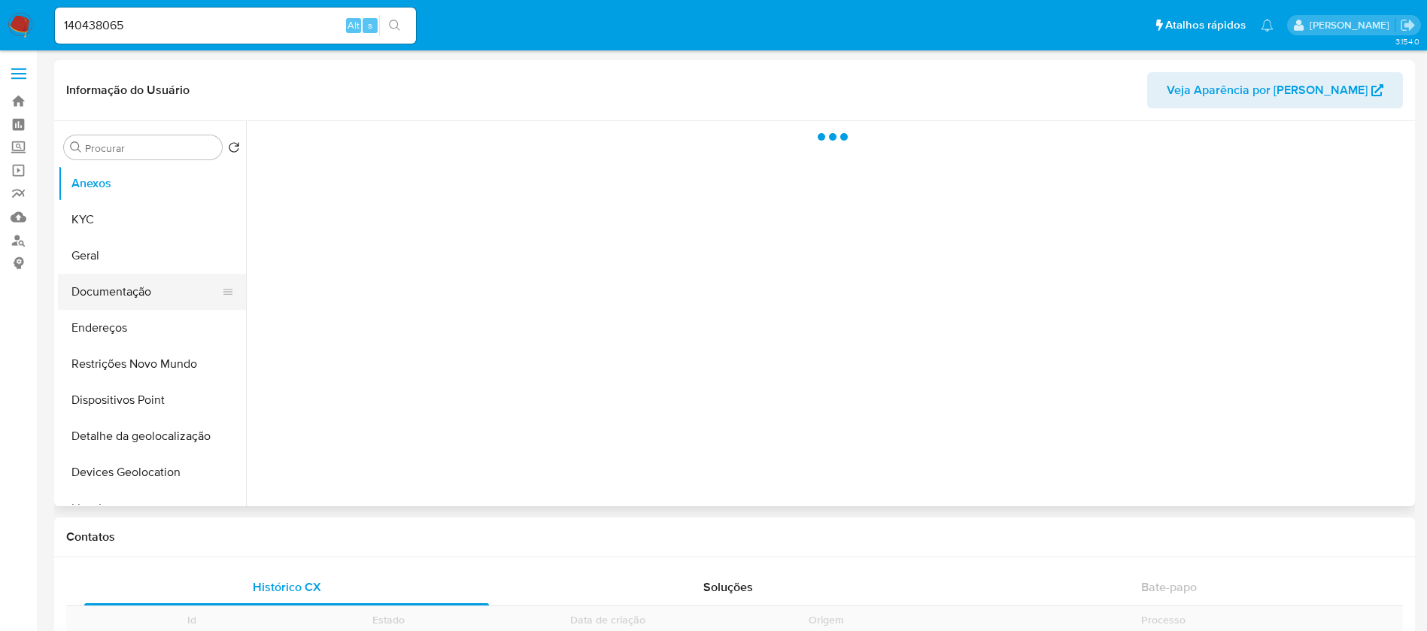
click at [135, 290] on button "Documentação" at bounding box center [146, 292] width 176 height 36
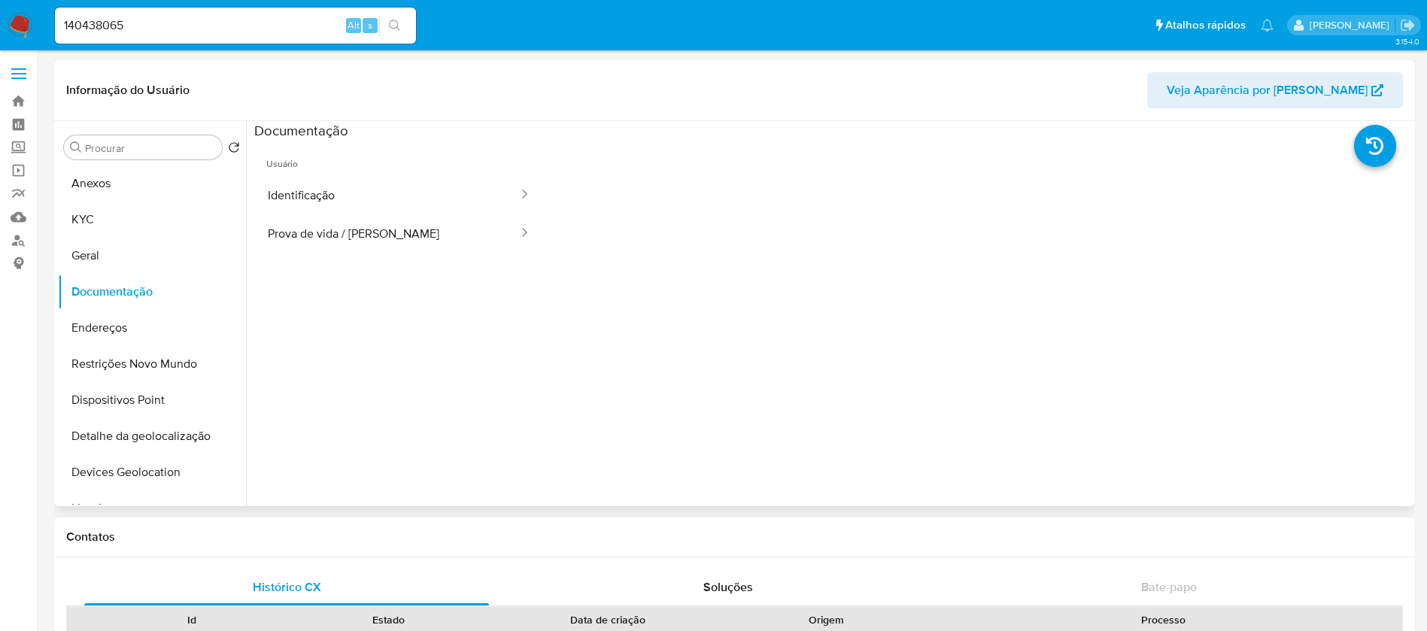
select select "10"
click at [146, 23] on input "140438065" at bounding box center [235, 26] width 361 height 20
paste input "209801632"
type input "1209801632"
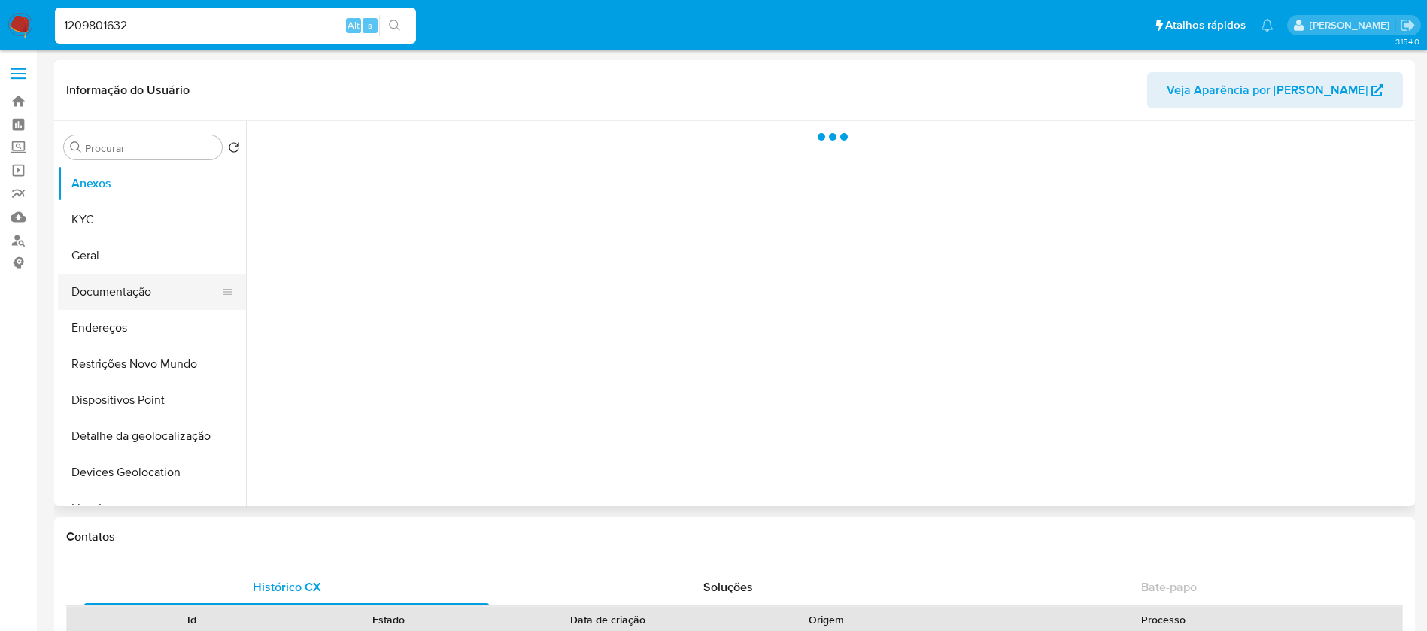
click at [103, 300] on button "Documentação" at bounding box center [146, 292] width 176 height 36
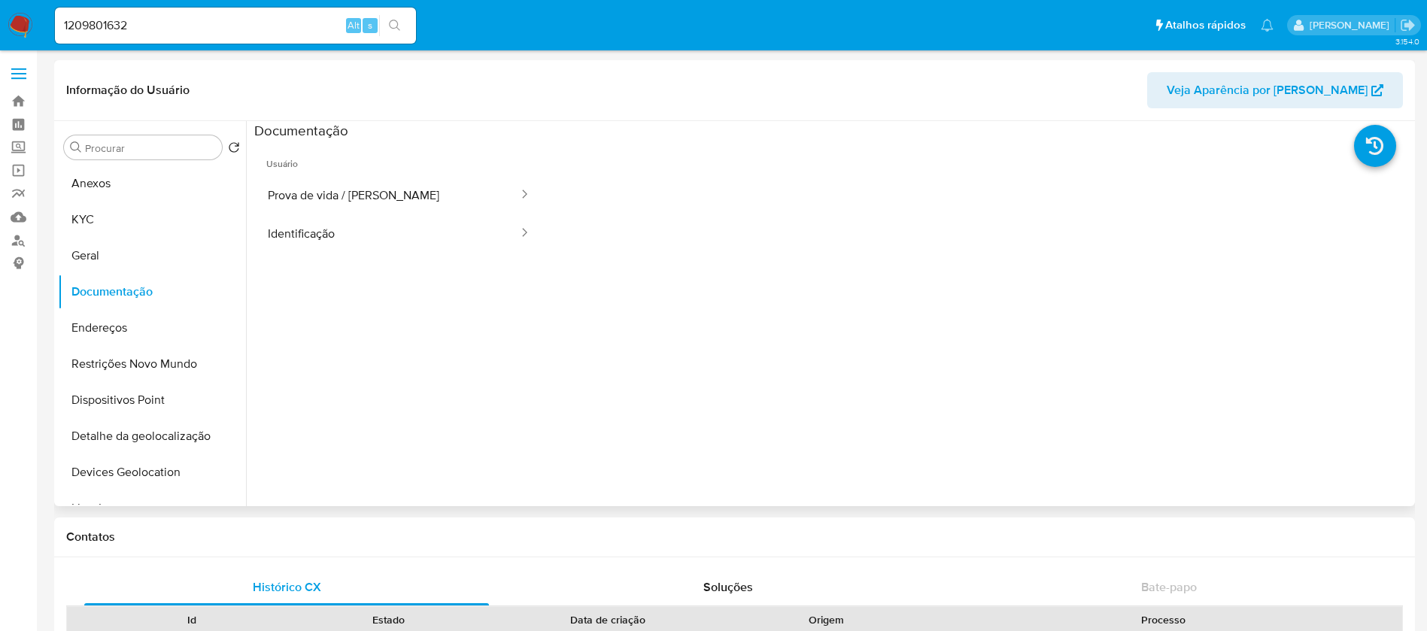
select select "10"
click at [164, 25] on input "1209801632" at bounding box center [235, 26] width 361 height 20
paste input "703364370"
type input "1703364370"
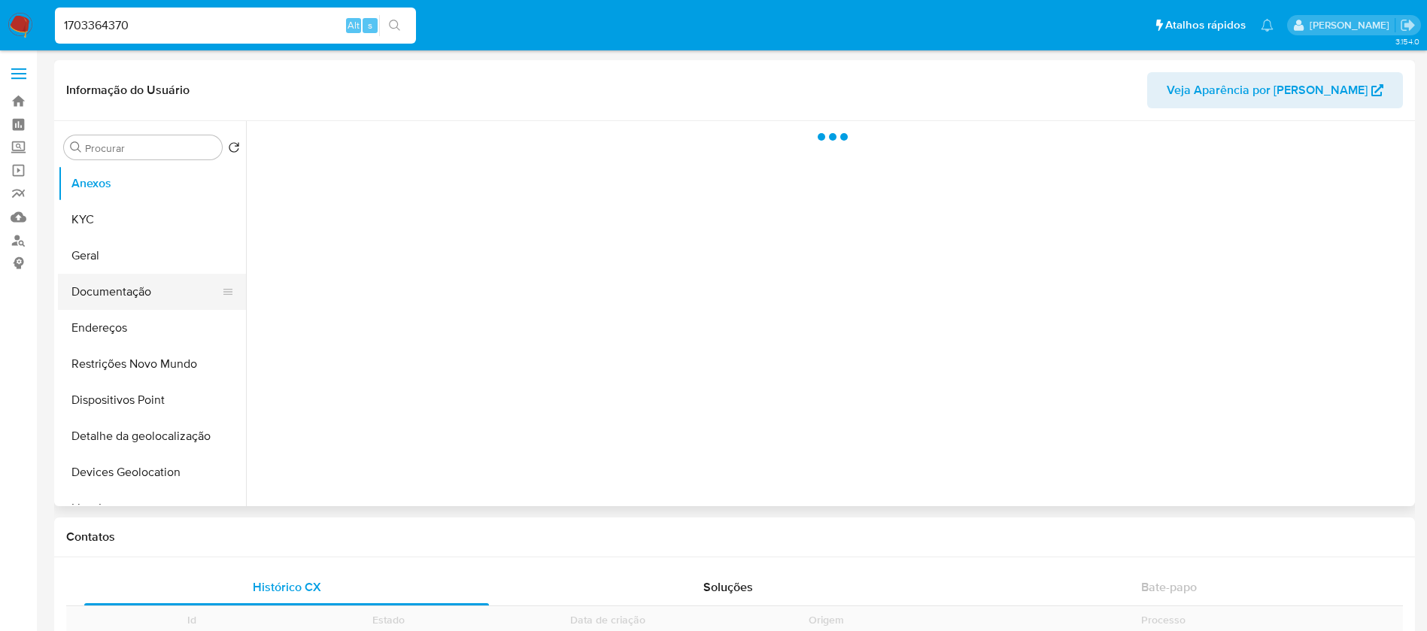
click at [105, 296] on button "Documentação" at bounding box center [146, 292] width 176 height 36
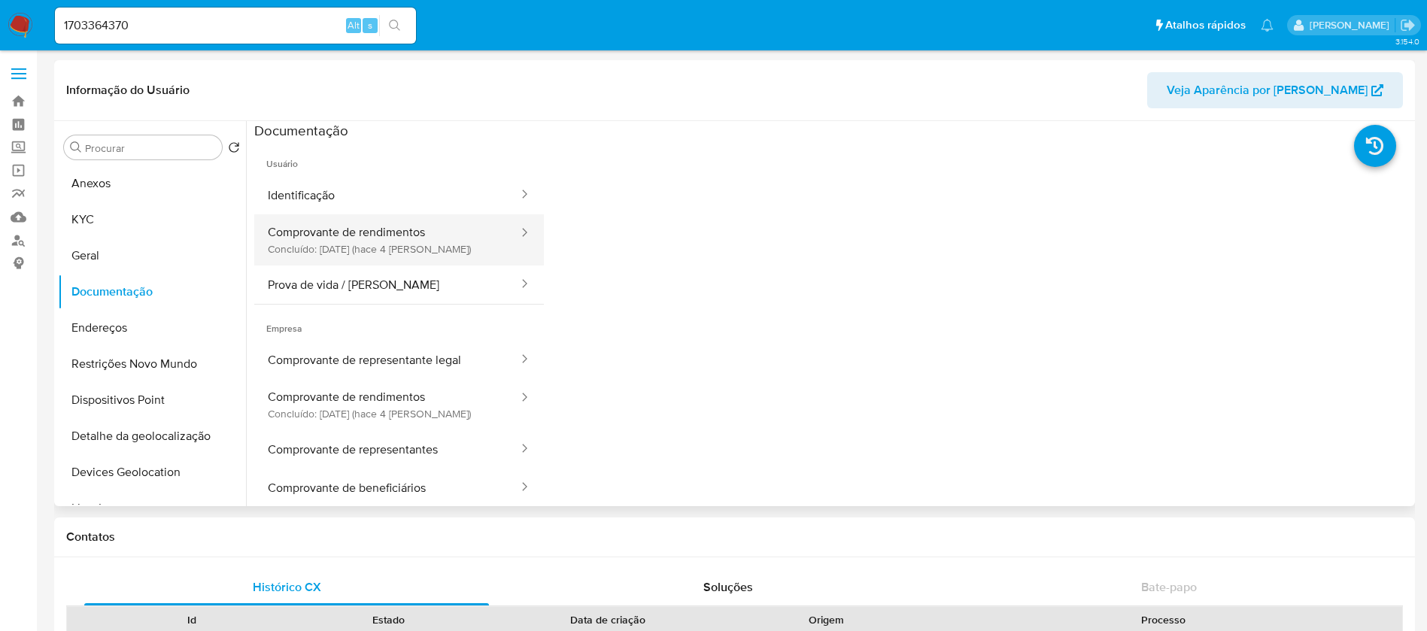
click at [369, 244] on button "Comprovante de rendimentos Concluído: [DATE] (hace 4 [PERSON_NAME])" at bounding box center [387, 239] width 266 height 51
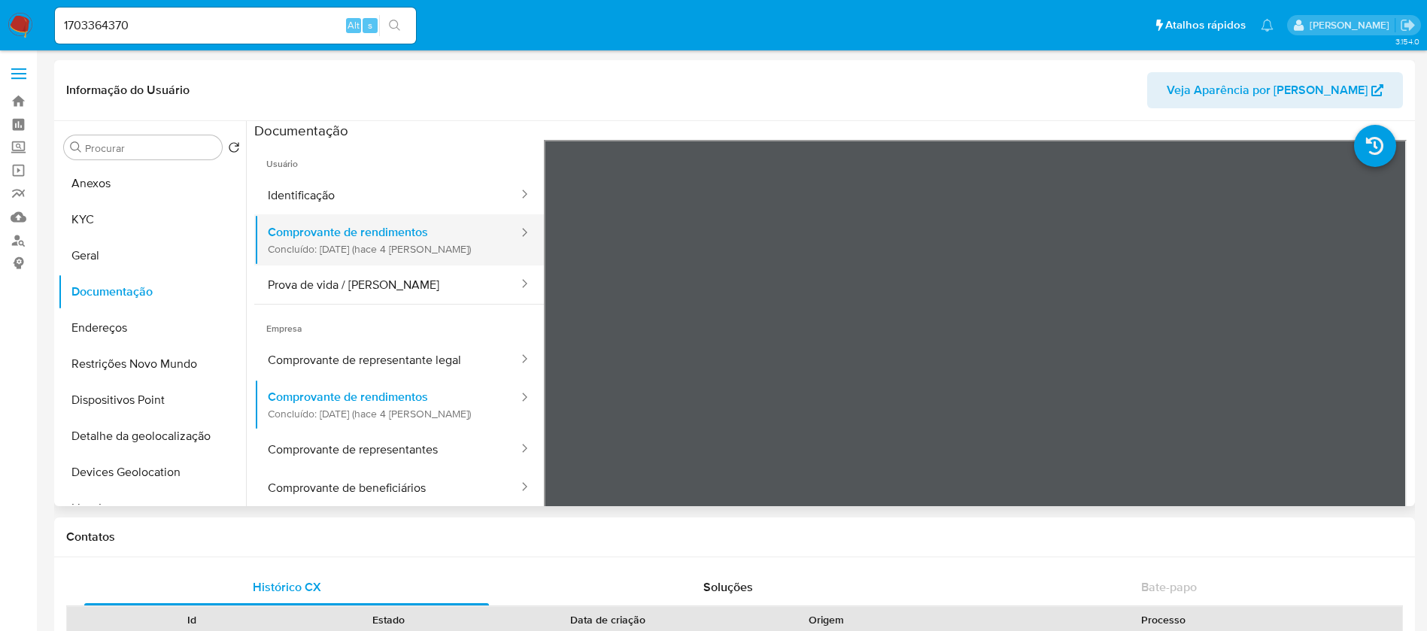
select select "10"
click at [205, 29] on input "1703364370" at bounding box center [235, 26] width 361 height 20
paste input "296135727"
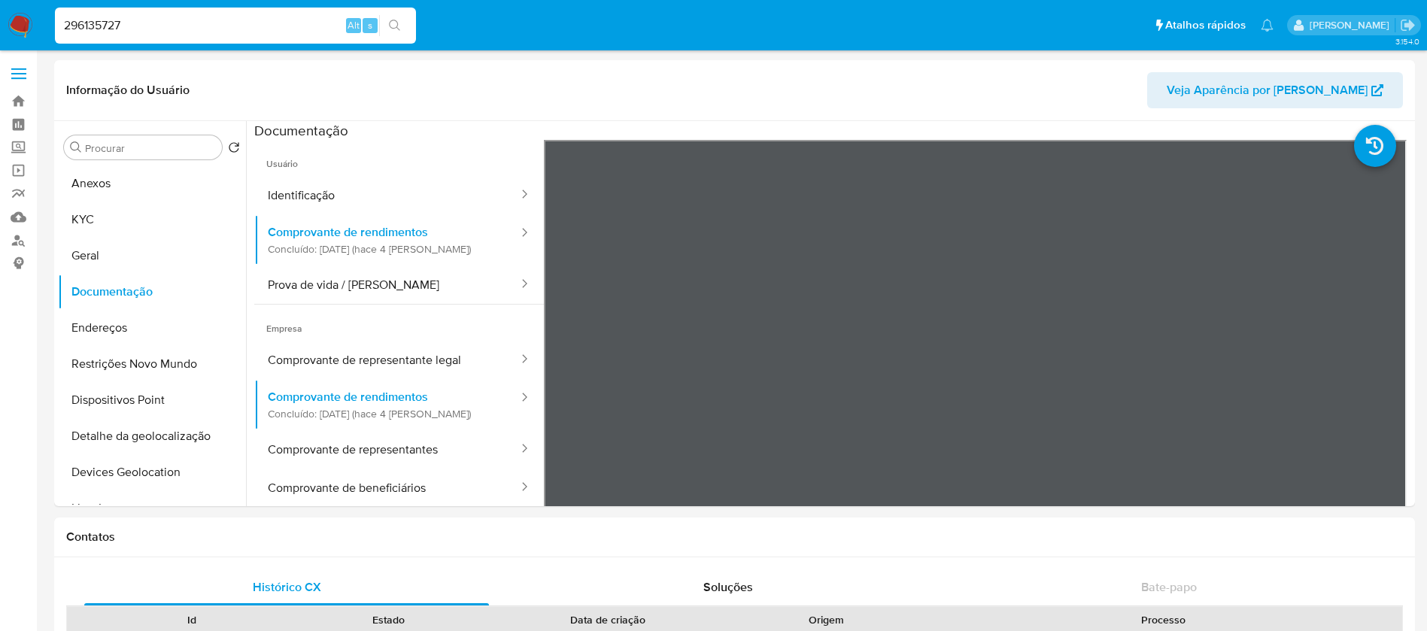
type input "296135727"
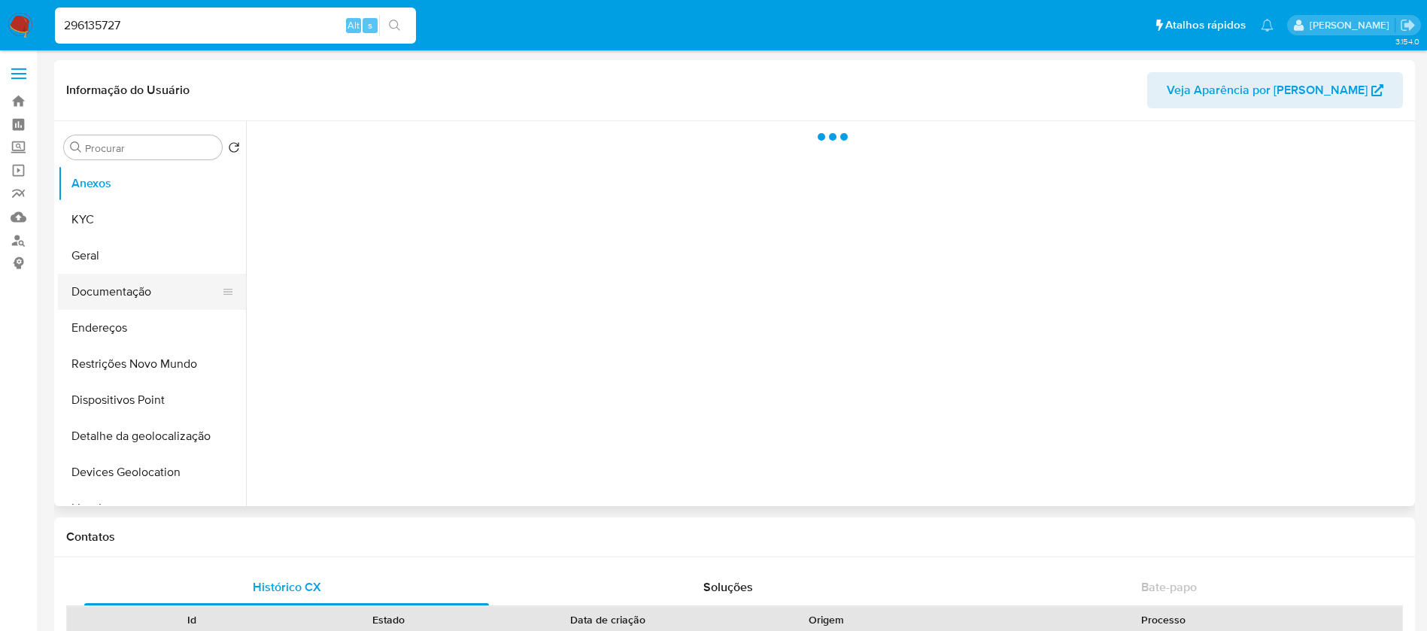
click at [108, 294] on button "Documentação" at bounding box center [146, 292] width 176 height 36
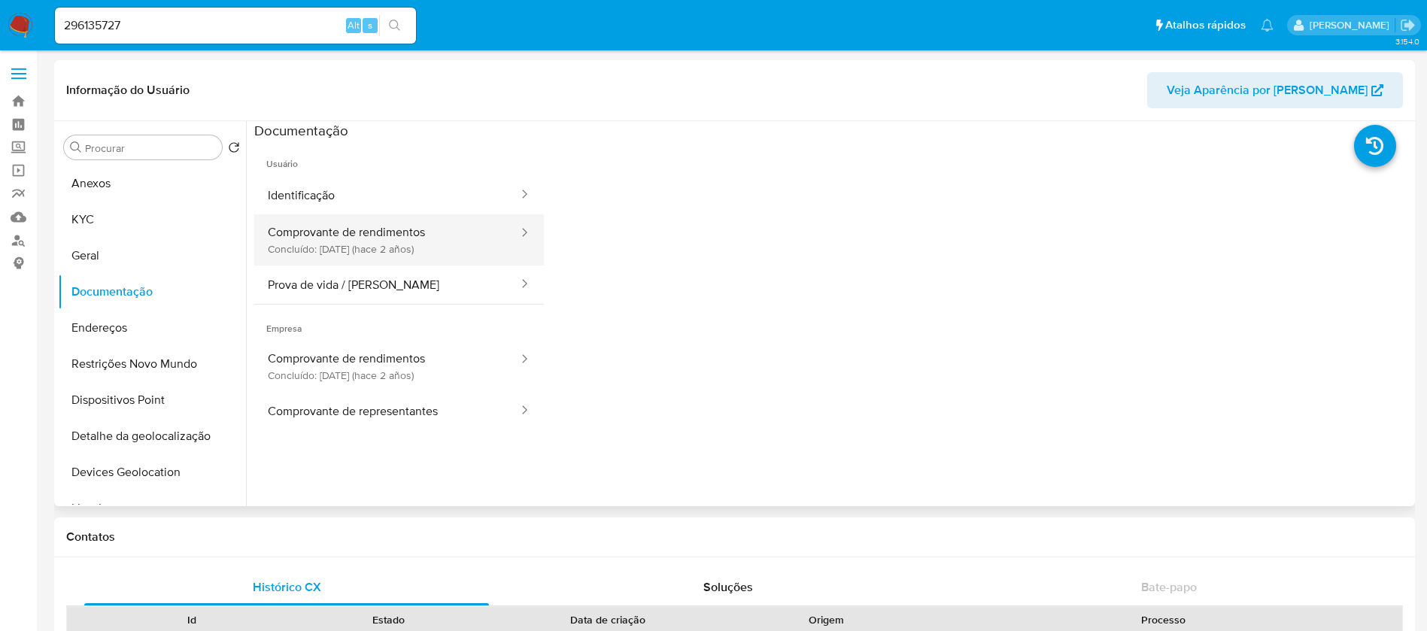
click at [327, 252] on button "Comprovante de rendimentos Concluído: [DATE] (hace 2 años)" at bounding box center [387, 239] width 266 height 51
select select "10"
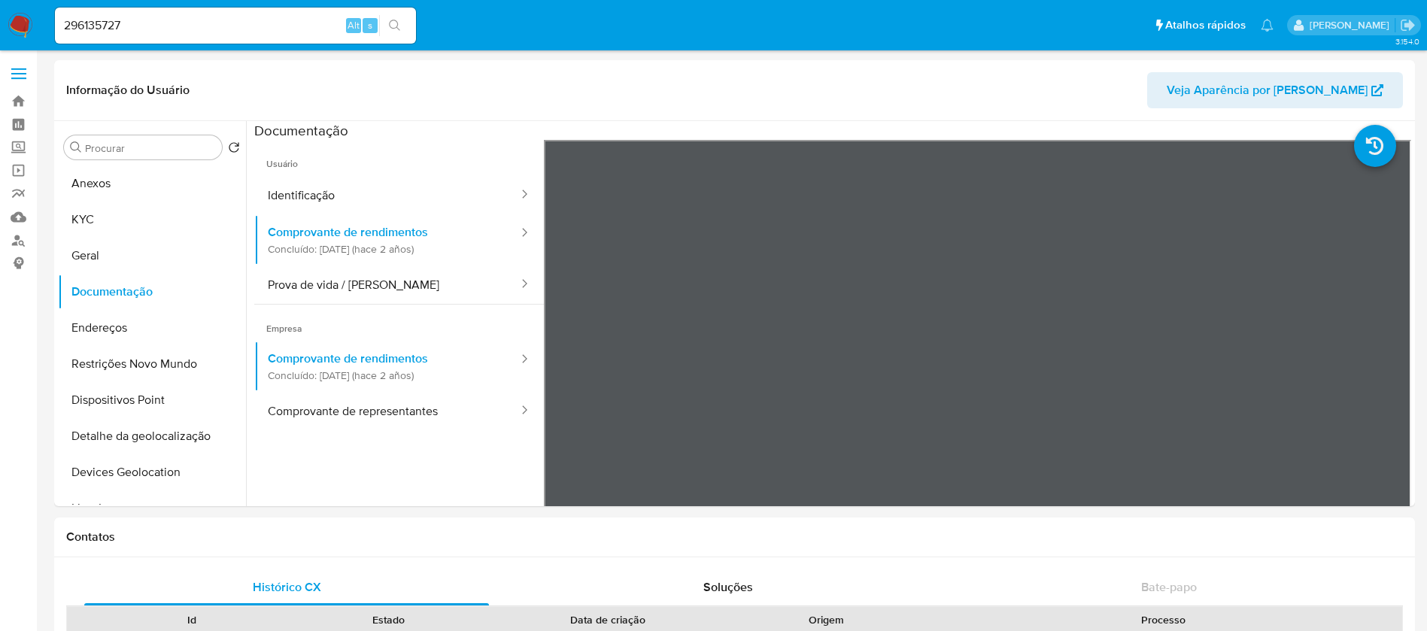
select select "10"
click at [193, 14] on div "296135727 Alt s" at bounding box center [235, 26] width 361 height 36
click at [191, 26] on input "296135727" at bounding box center [235, 26] width 361 height 20
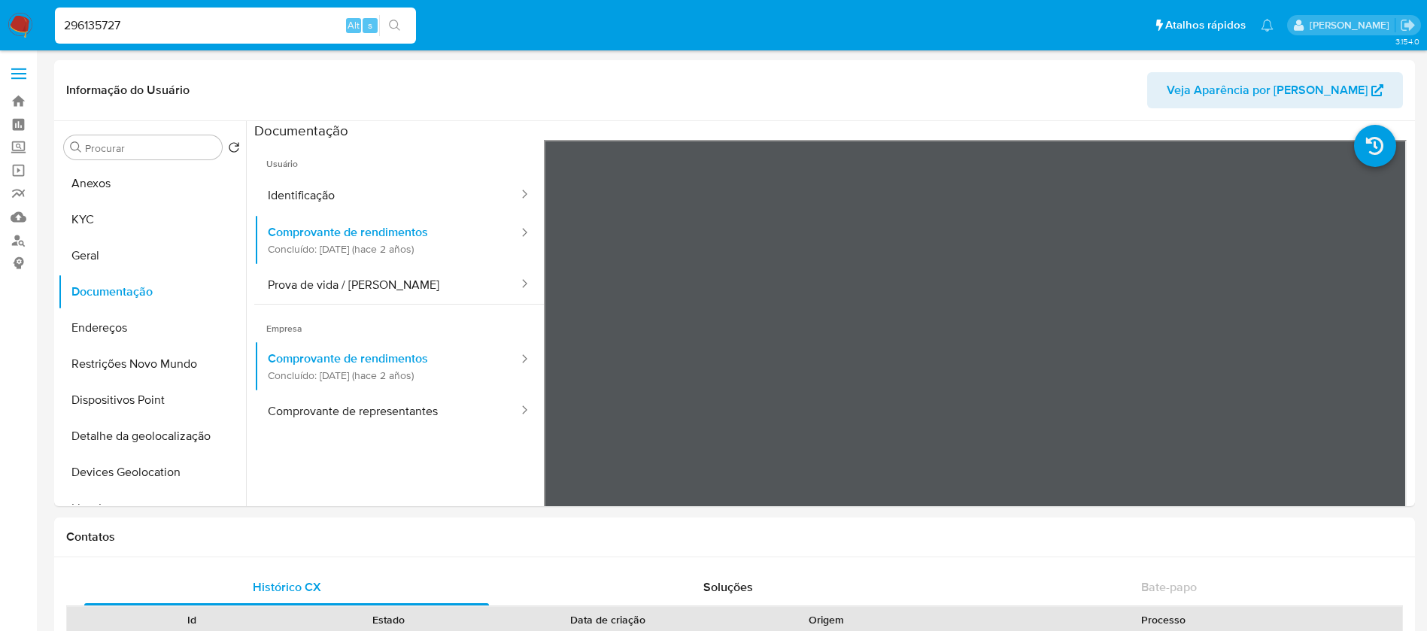
paste input "1227614506"
type input "1227614506"
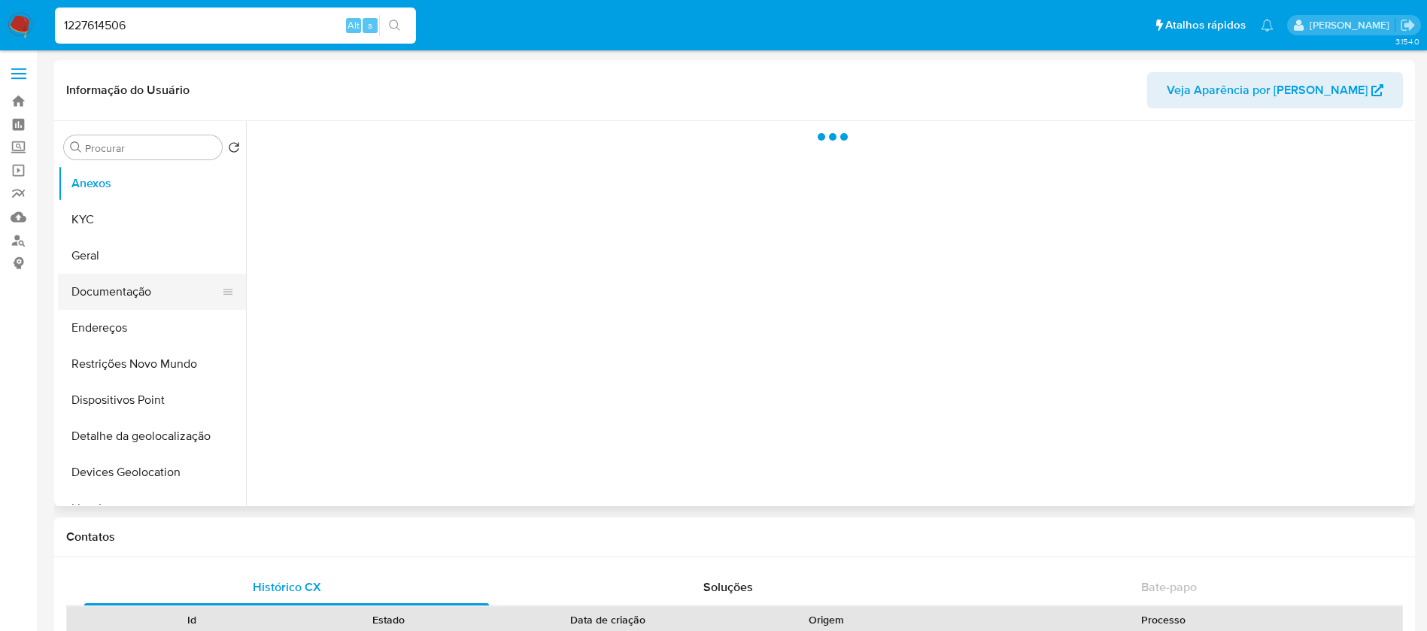
click at [112, 295] on button "Documentação" at bounding box center [146, 292] width 176 height 36
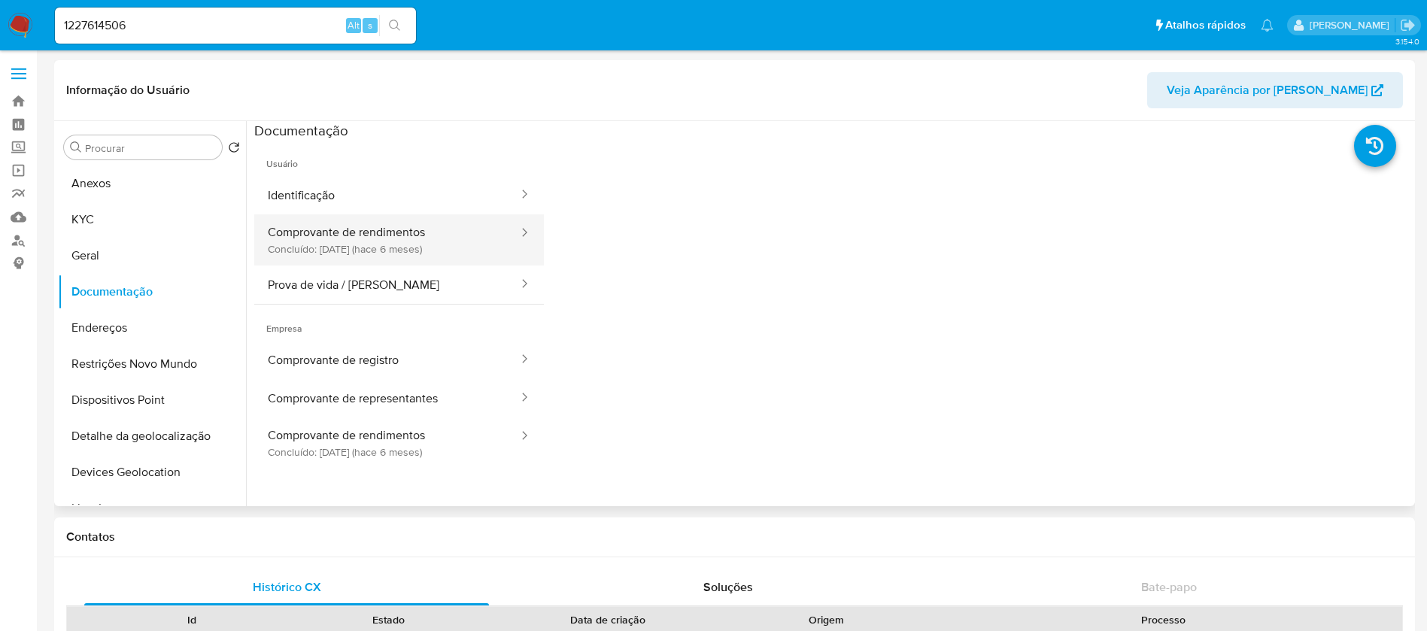
click at [342, 253] on button "Comprovante de rendimentos Concluído: 25/02/2025 (hace 6 meses)" at bounding box center [387, 239] width 266 height 51
select select "10"
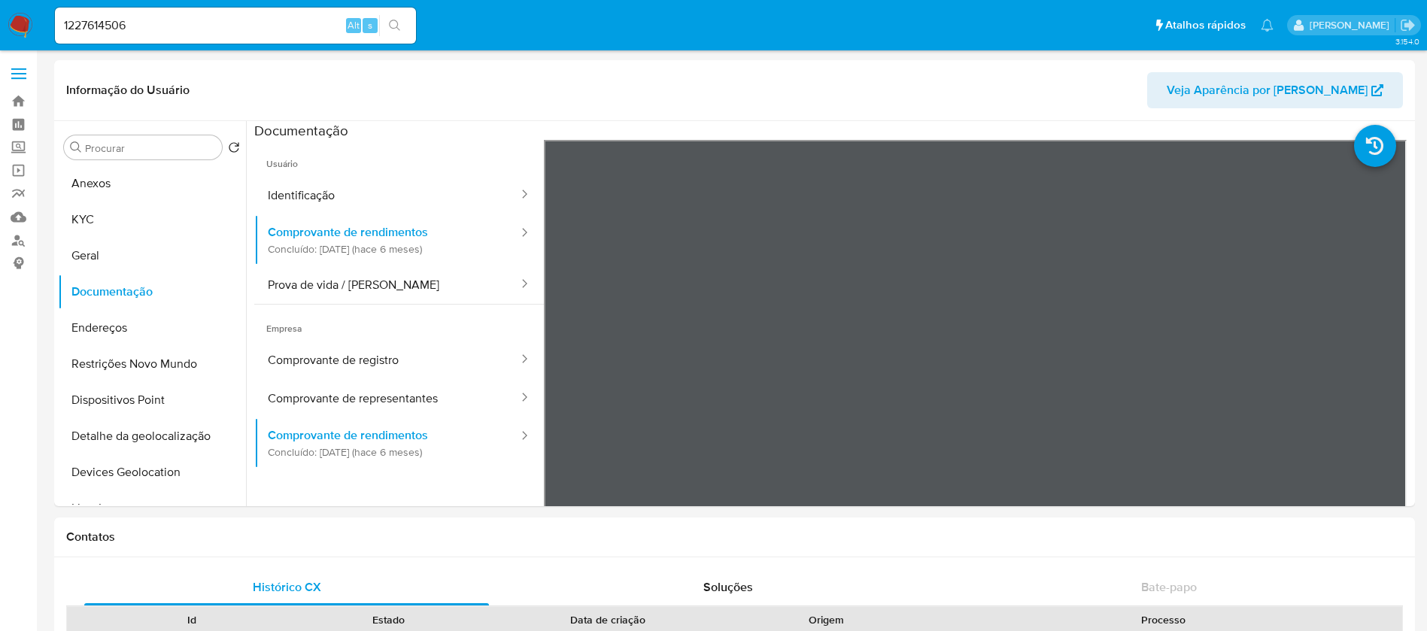
click at [236, 26] on input "1227614506" at bounding box center [235, 26] width 361 height 20
click at [235, 25] on input "1227614506" at bounding box center [235, 26] width 361 height 20
paste input "42032309"
type input "42032309"
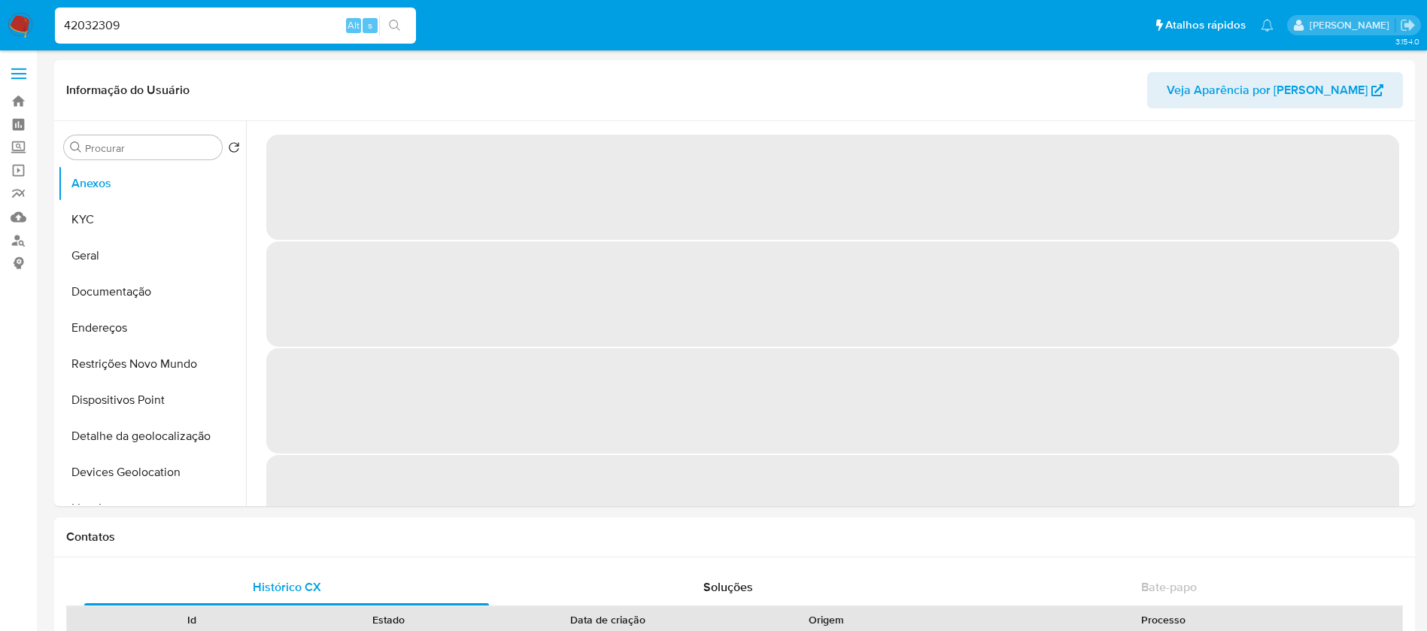
select select "10"
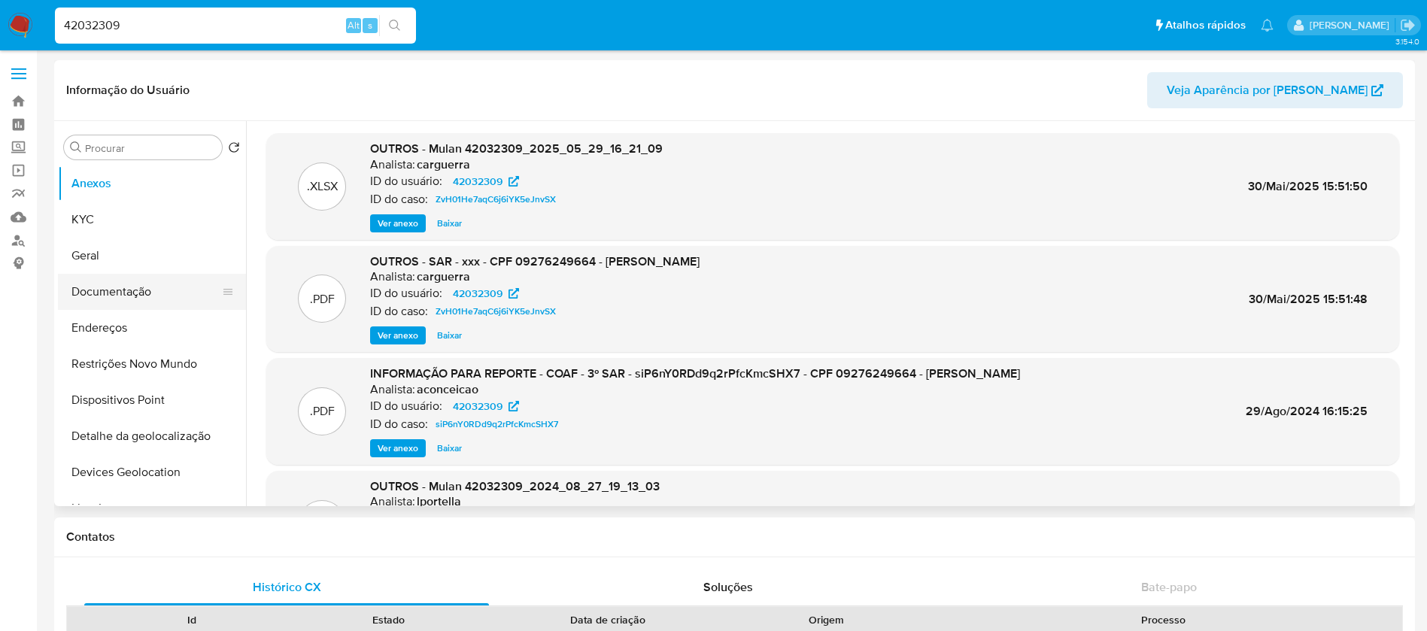
click at [99, 293] on button "Documentação" at bounding box center [146, 292] width 176 height 36
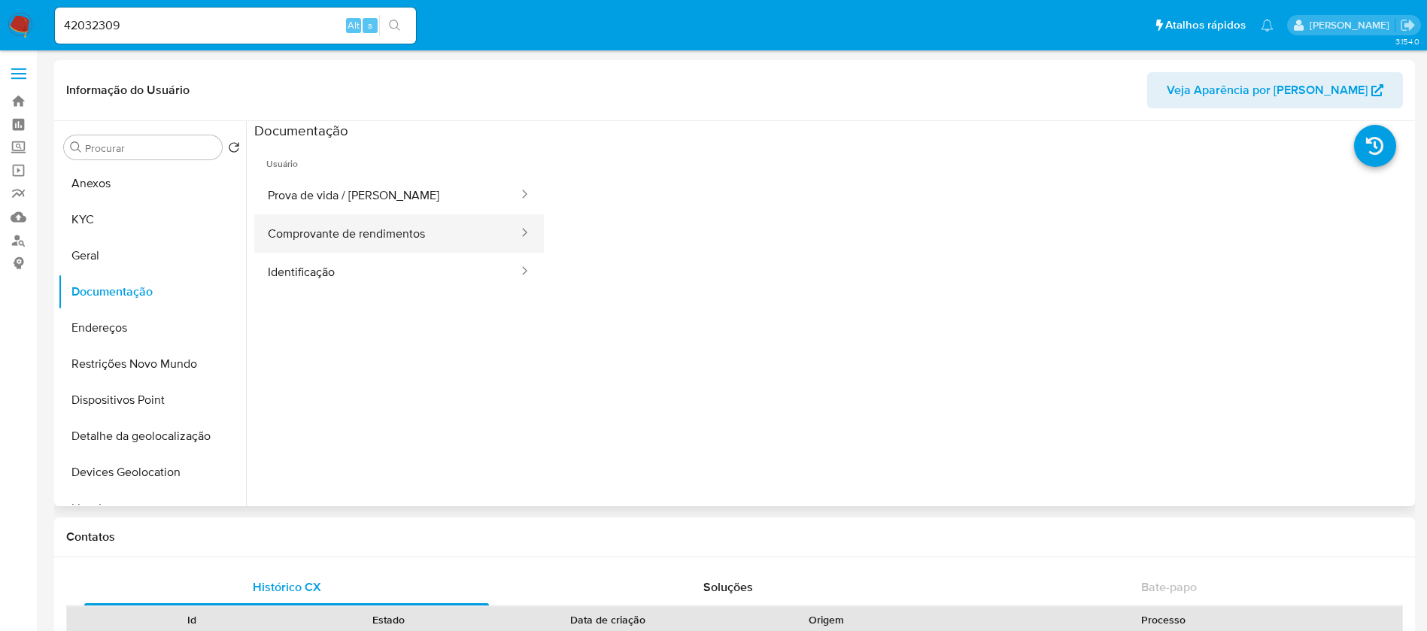
click at [304, 239] on button "Comprovante de rendimentos" at bounding box center [387, 233] width 266 height 38
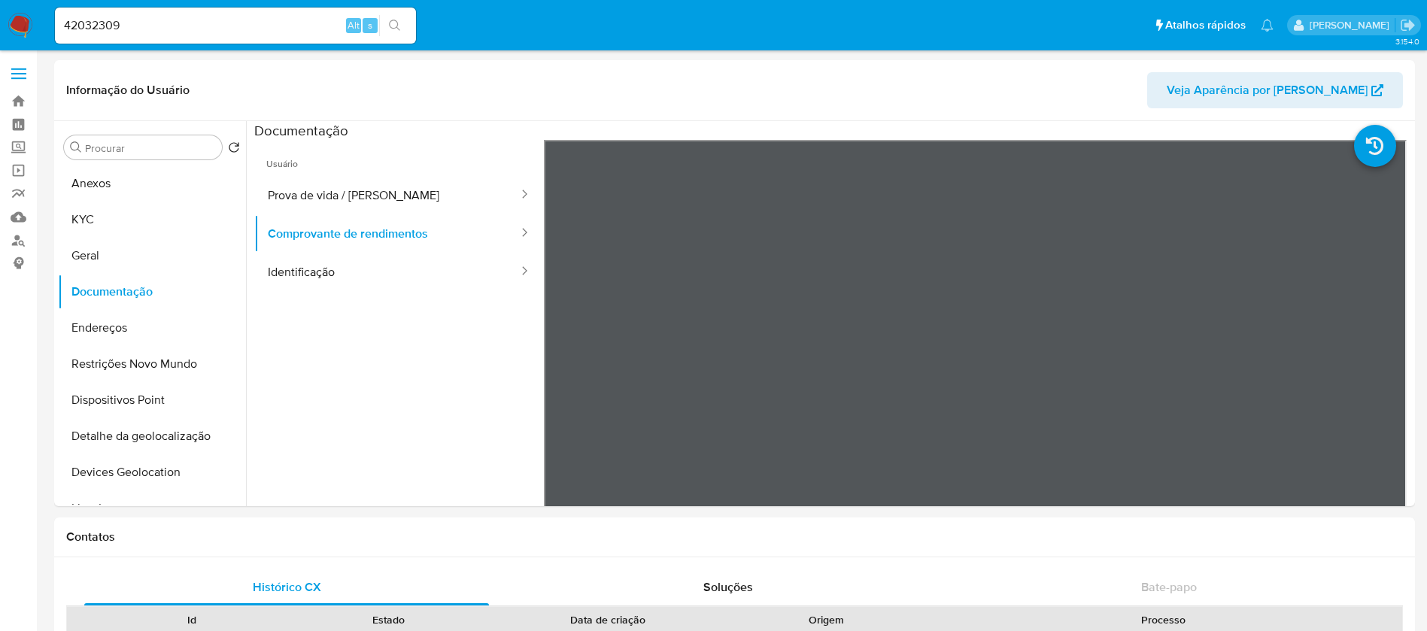
click at [240, 14] on div "42032309 Alt s" at bounding box center [235, 26] width 361 height 36
click at [198, 30] on input "42032309" at bounding box center [235, 26] width 361 height 20
paste input "256970821"
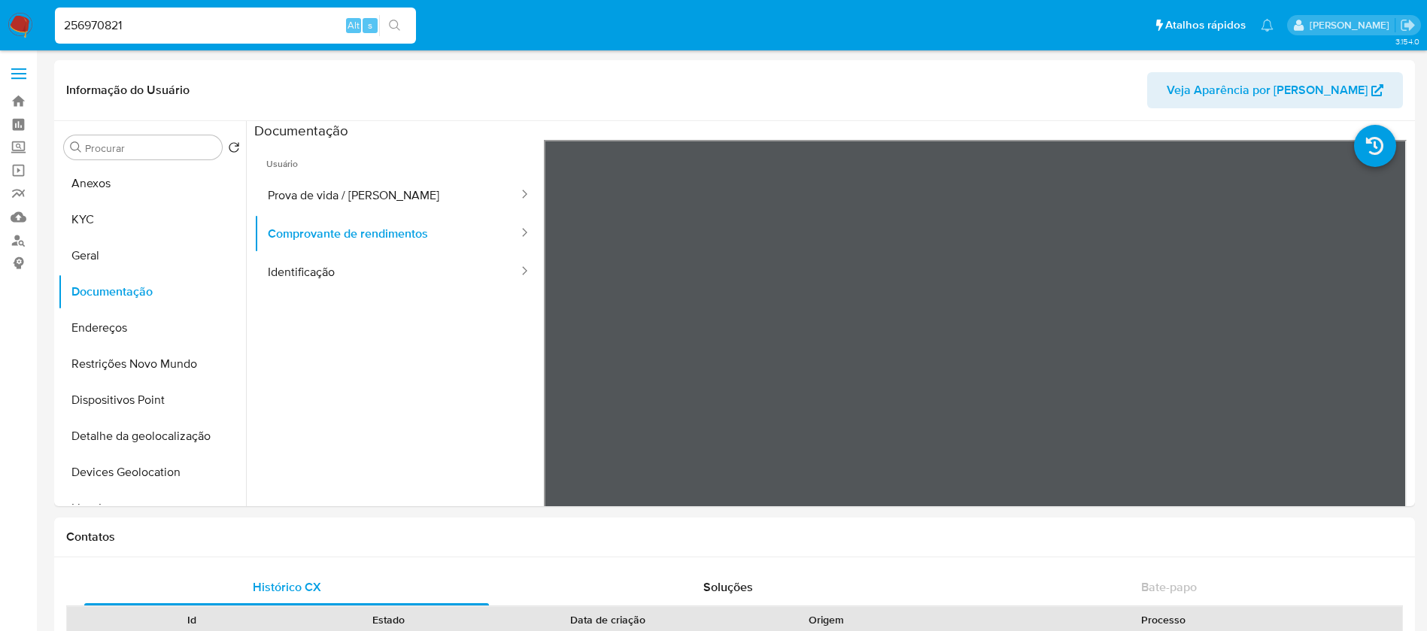
type input "256970821"
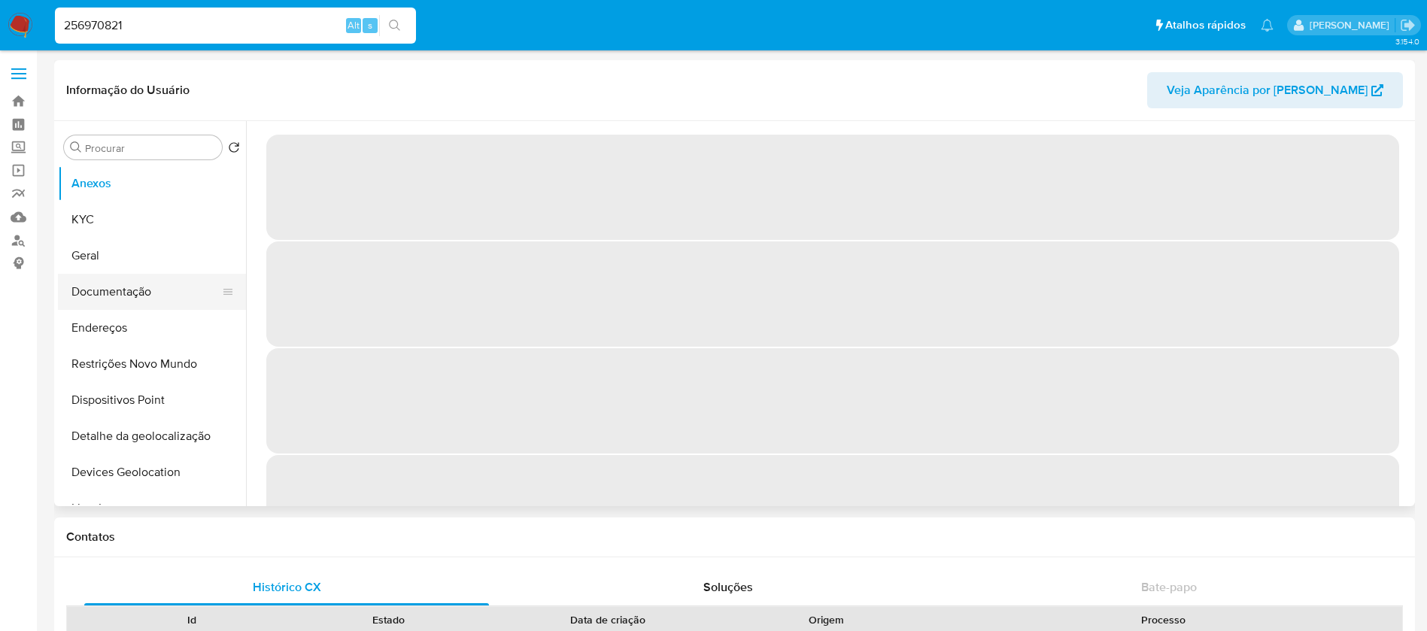
click at [113, 305] on button "Documentação" at bounding box center [146, 292] width 176 height 36
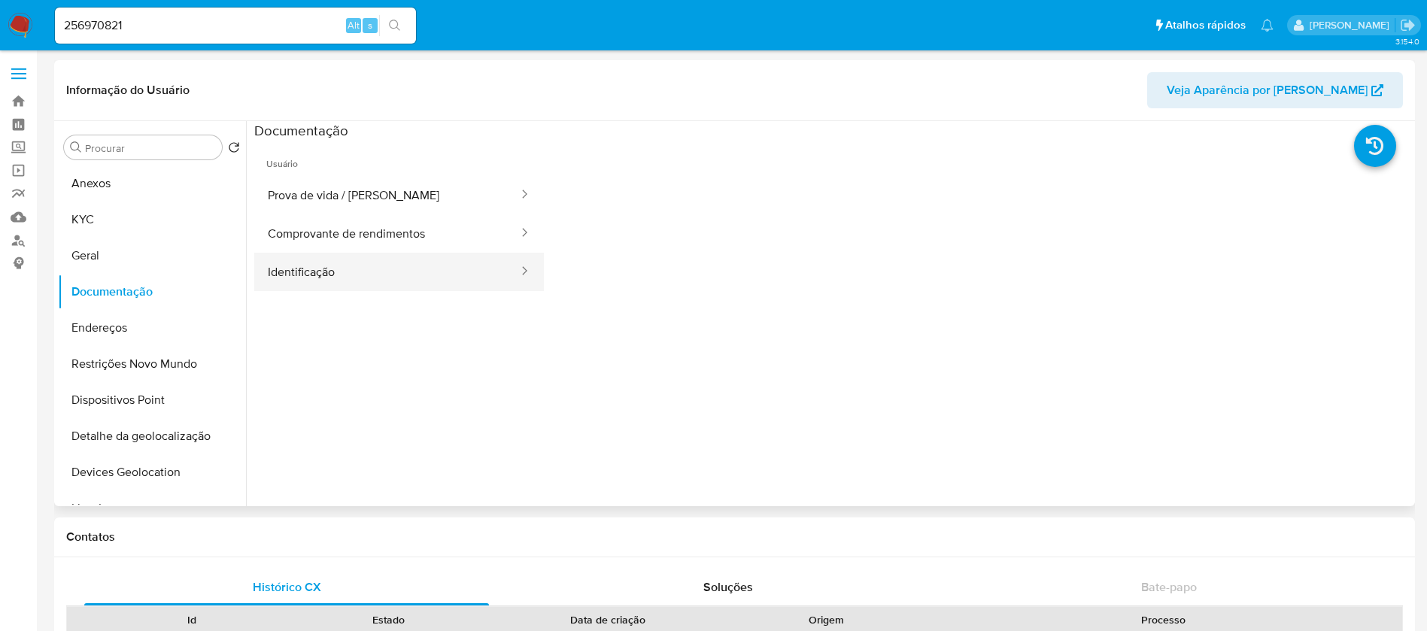
select select "10"
click at [350, 228] on button "Comprovante de rendimentos" at bounding box center [387, 233] width 266 height 38
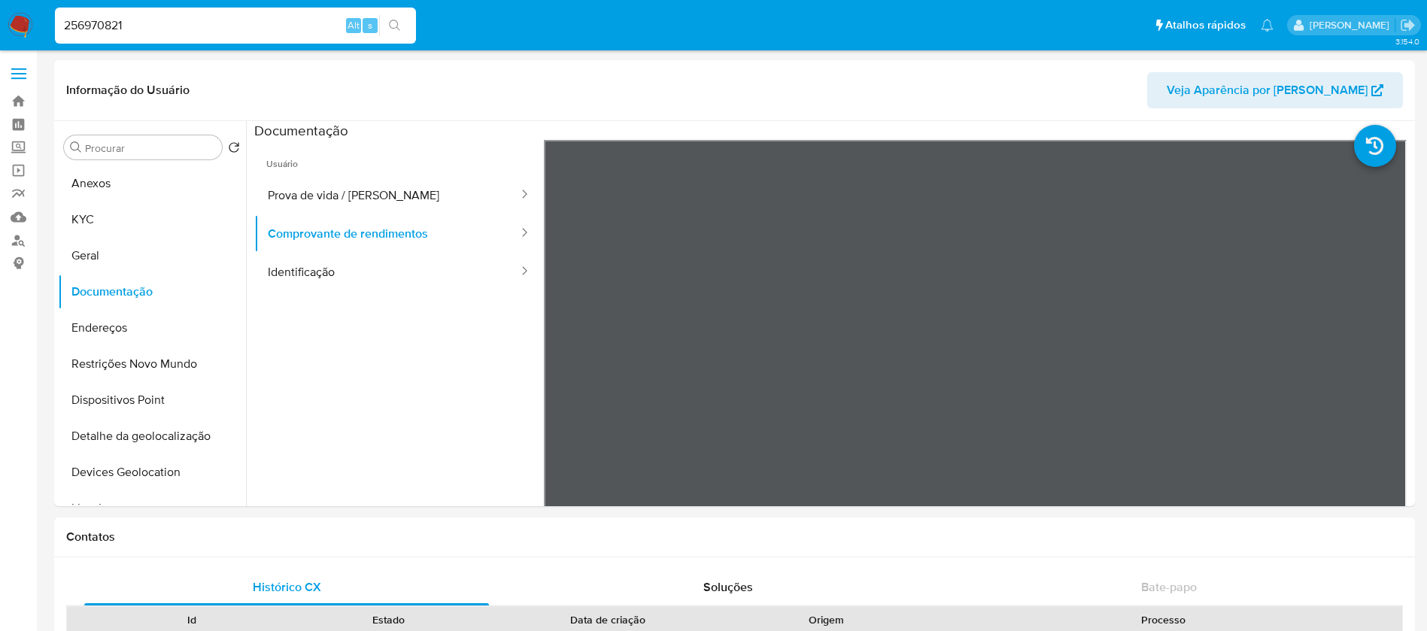
click at [172, 26] on input "256970821" at bounding box center [235, 26] width 361 height 20
paste input "193304666"
type input "2193304666"
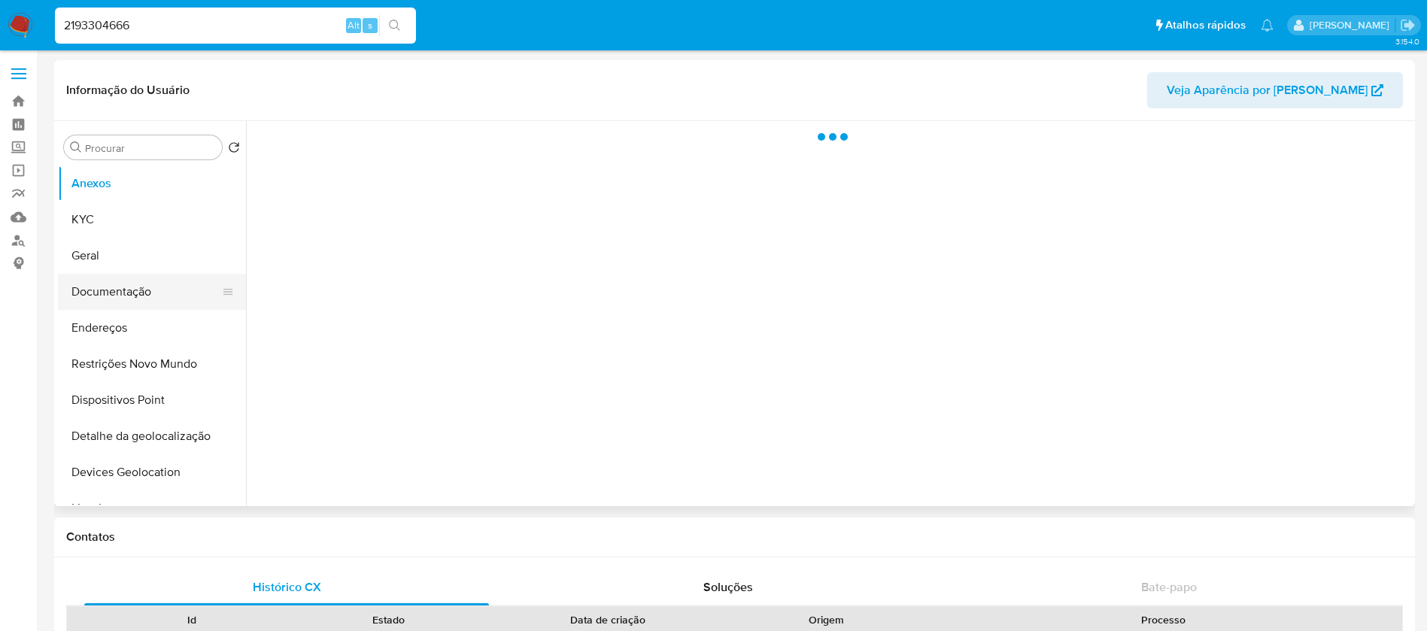
click at [106, 287] on button "Documentação" at bounding box center [146, 292] width 176 height 36
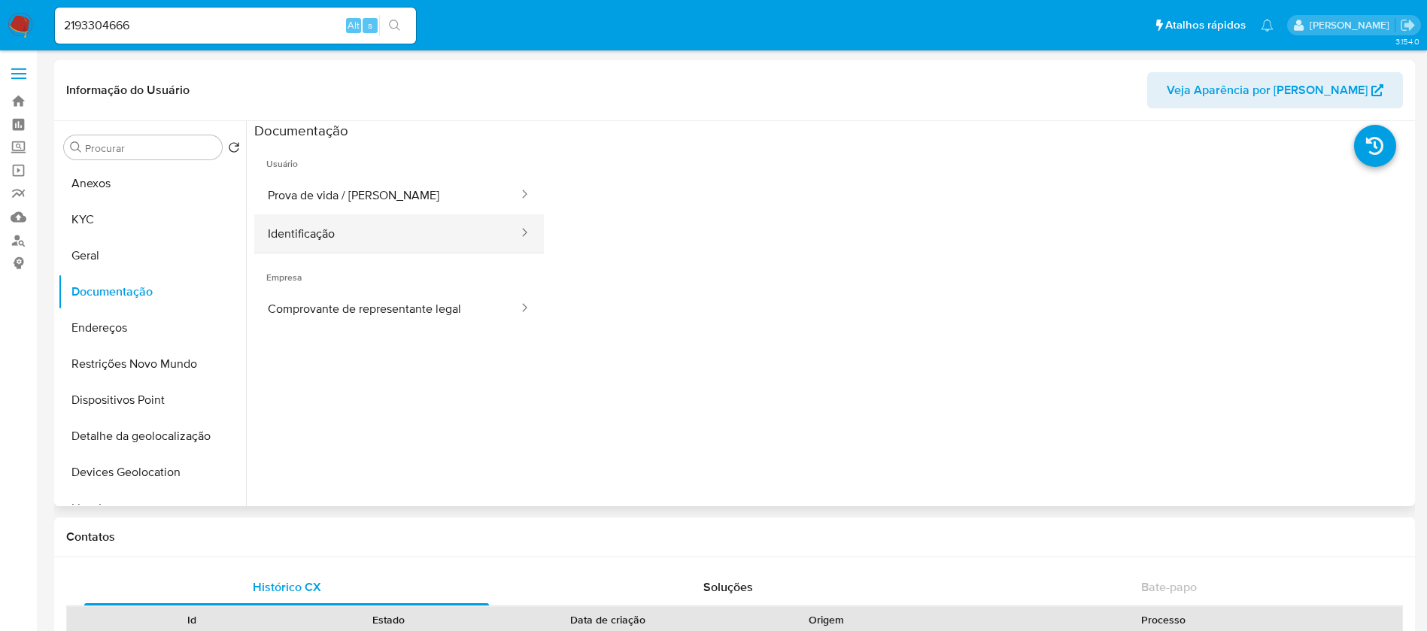
click at [308, 246] on button "Identificação" at bounding box center [387, 233] width 266 height 38
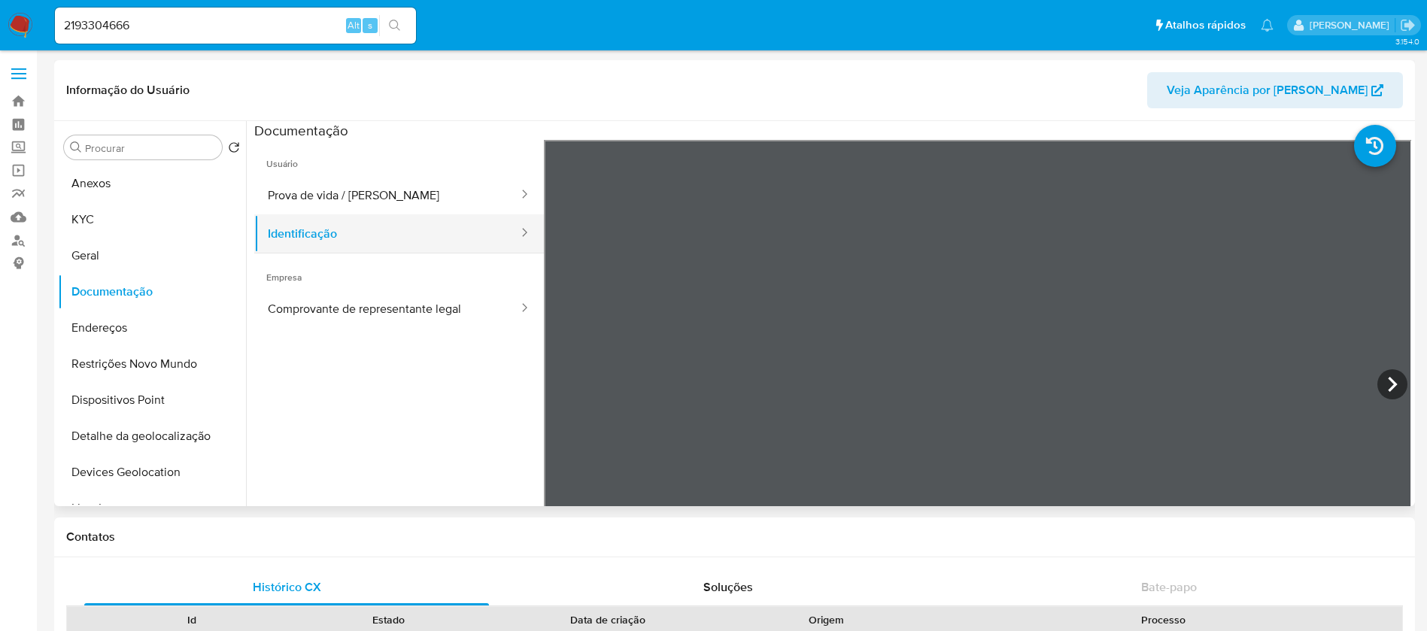
select select "10"
click at [208, 36] on div "2193304666 Alt s" at bounding box center [235, 26] width 361 height 36
click at [195, 31] on input "2193304666" at bounding box center [235, 26] width 361 height 20
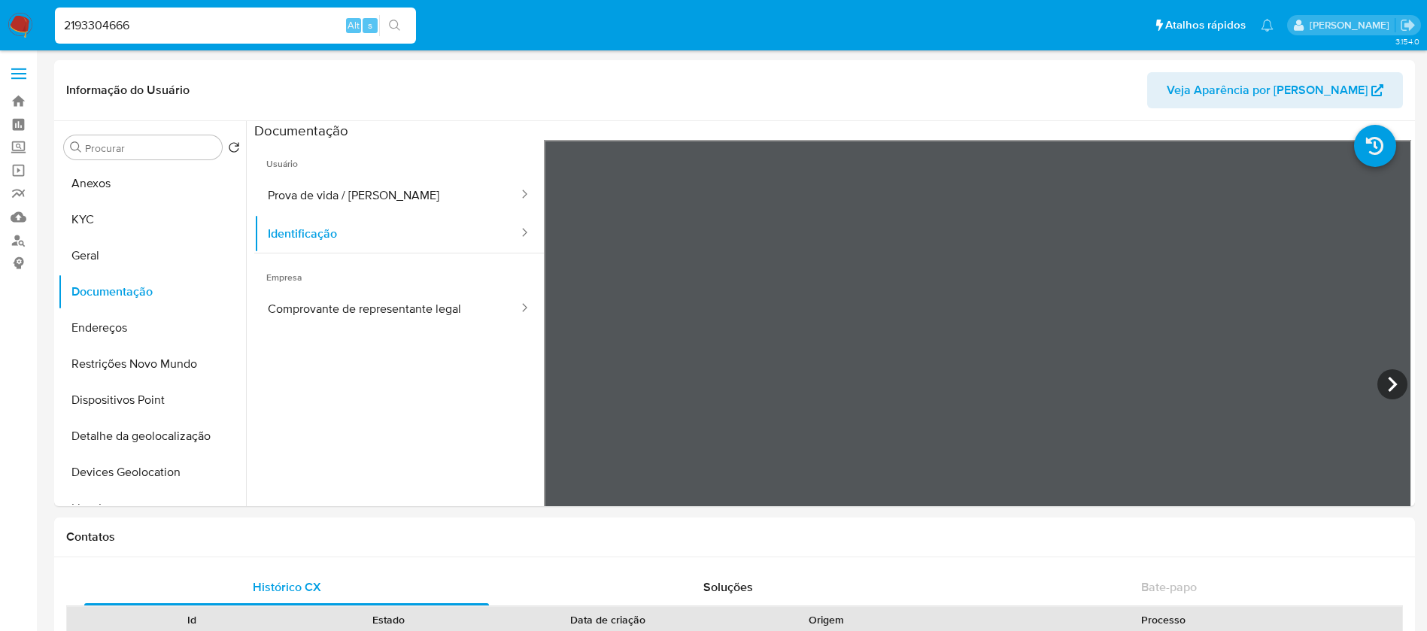
paste input "459643642"
type input "459643642"
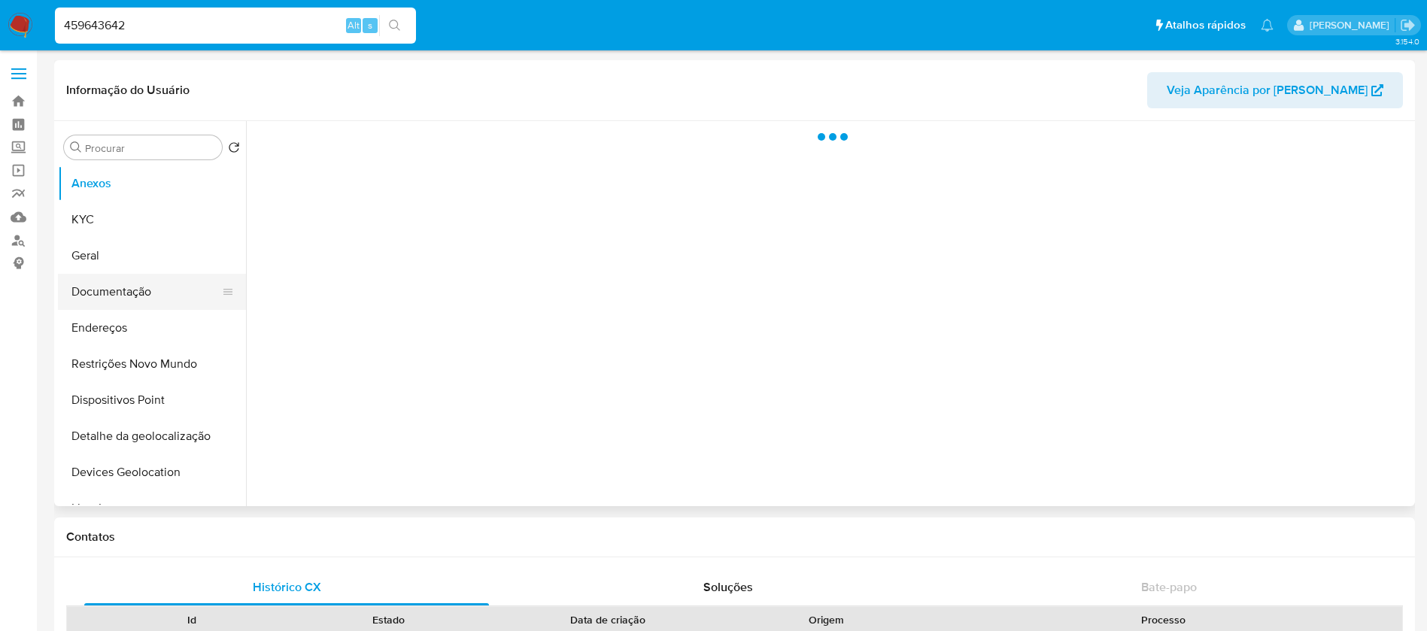
click at [109, 295] on button "Documentação" at bounding box center [146, 292] width 176 height 36
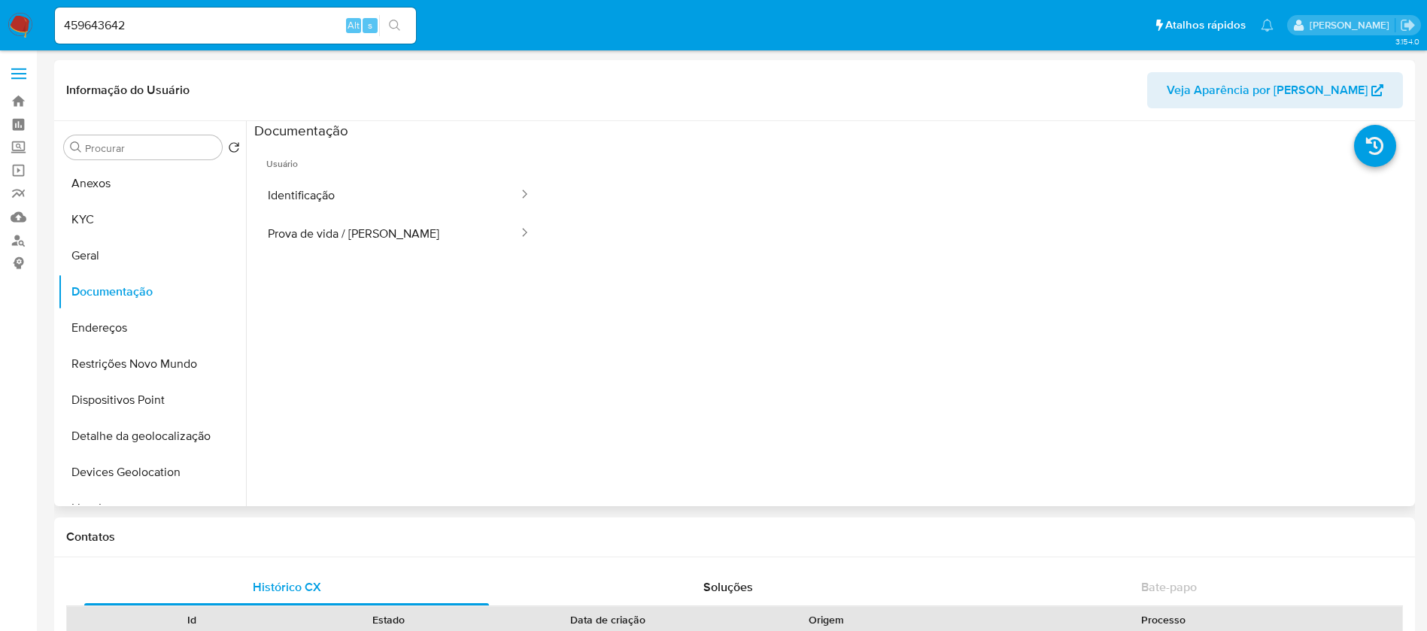
select select "10"
click at [170, 22] on input "459643642" at bounding box center [235, 26] width 361 height 20
paste input "262269393"
type input "262269393"
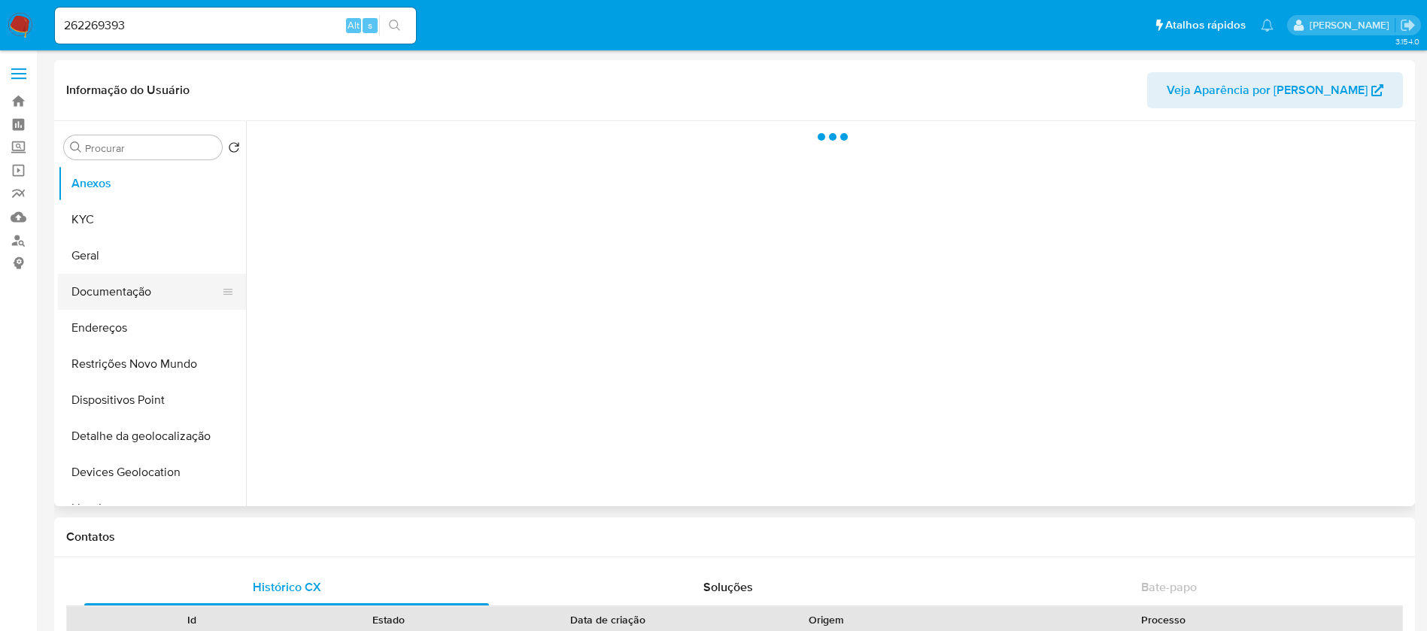
click at [104, 288] on button "Documentação" at bounding box center [146, 292] width 176 height 36
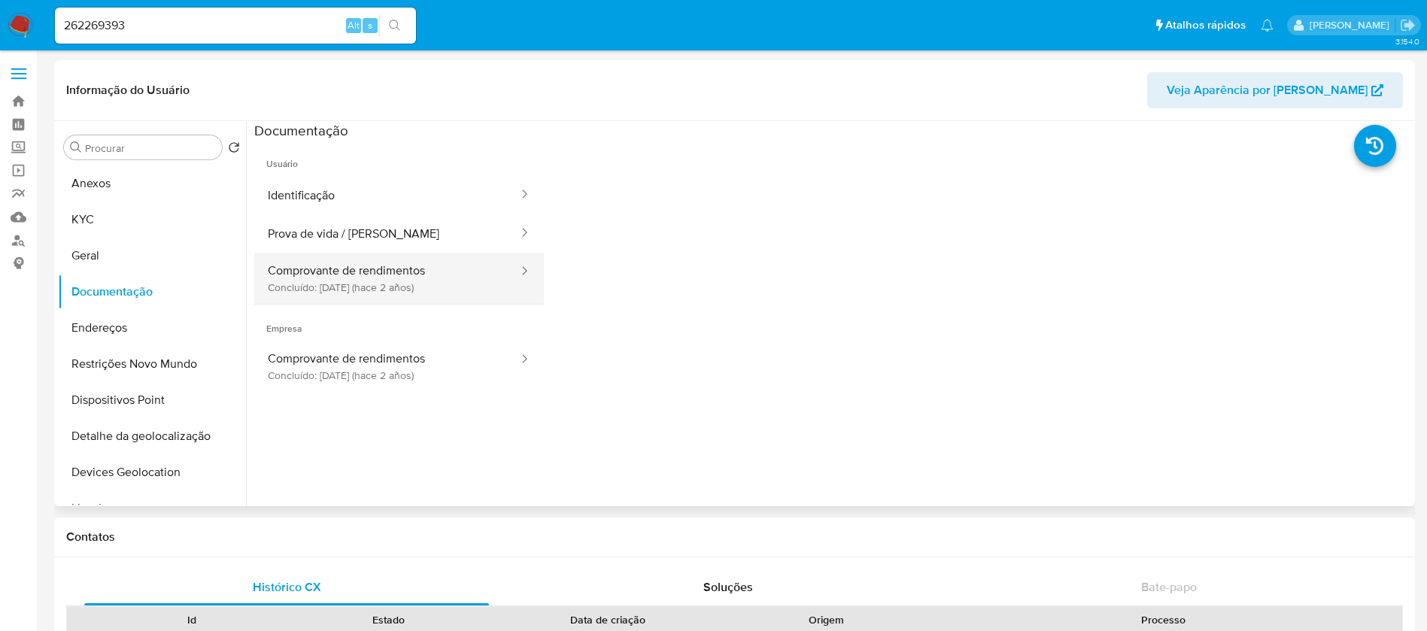
click at [287, 284] on button "Comprovante de rendimentos Concluído: 03/05/2023 (hace 2 años)" at bounding box center [387, 278] width 266 height 51
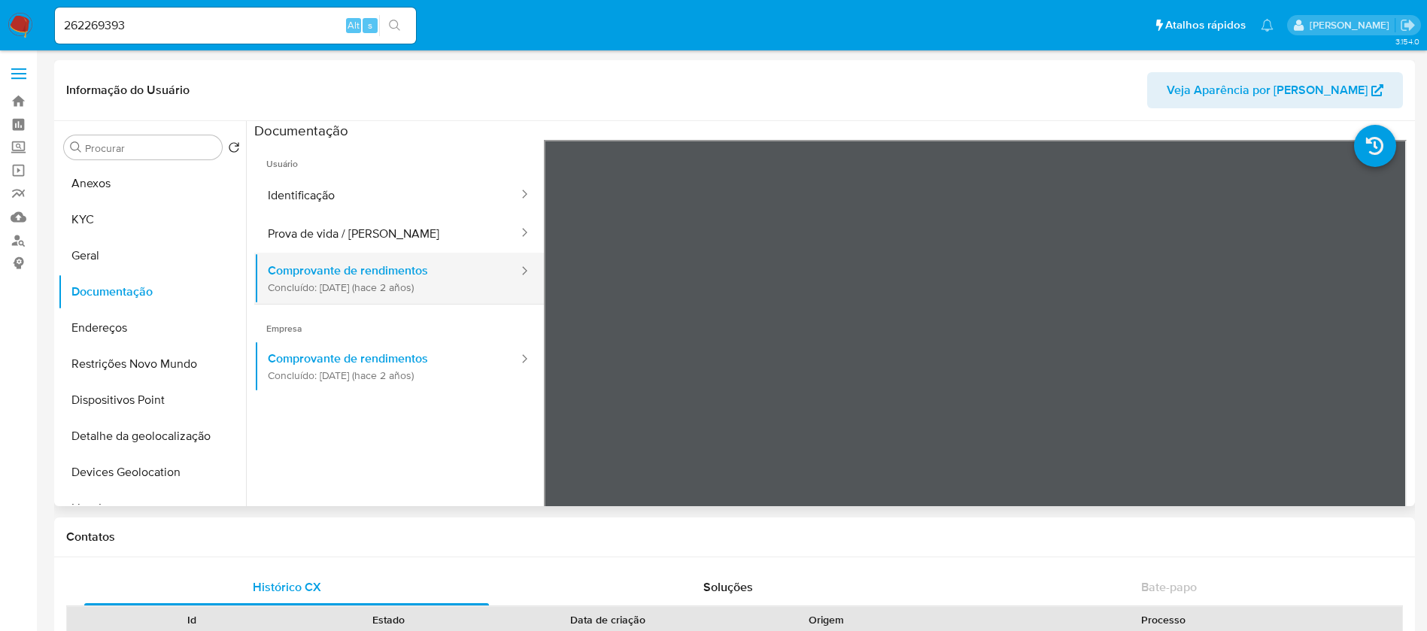
select select "10"
click at [161, 22] on input "262269393" at bounding box center [235, 26] width 361 height 20
paste input "1452070592"
type input "1452070592"
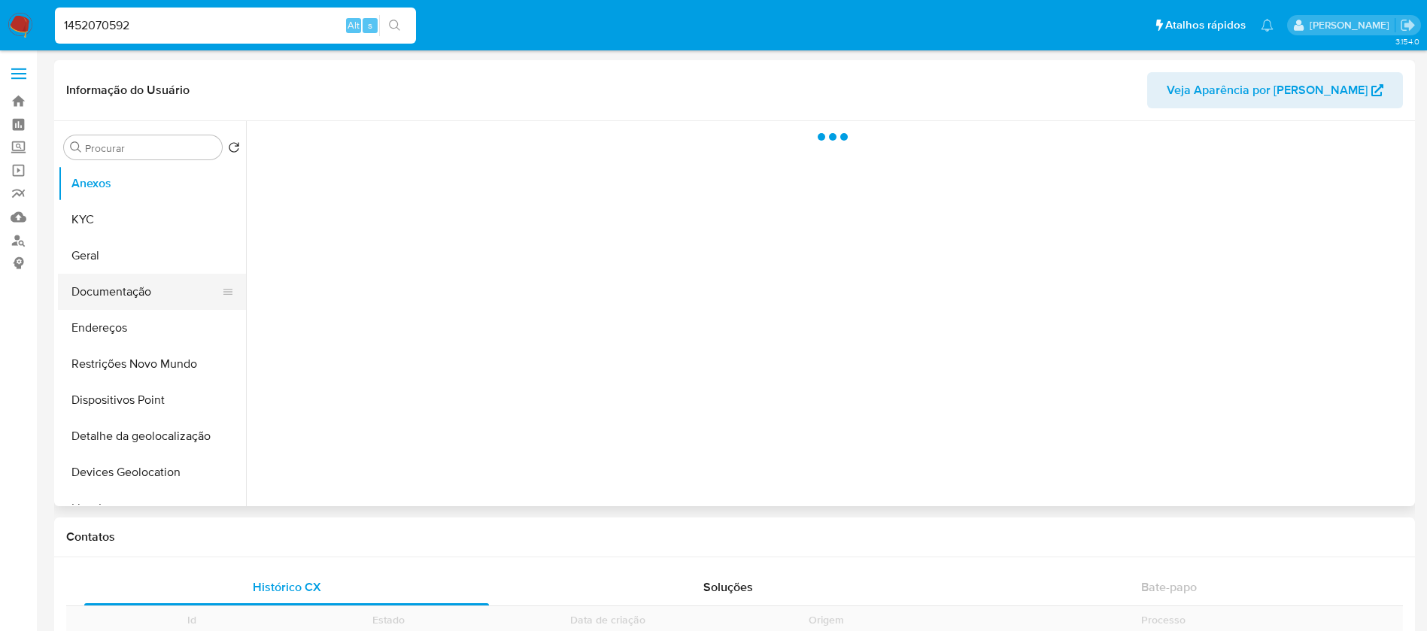
click at [111, 288] on button "Documentação" at bounding box center [146, 292] width 176 height 36
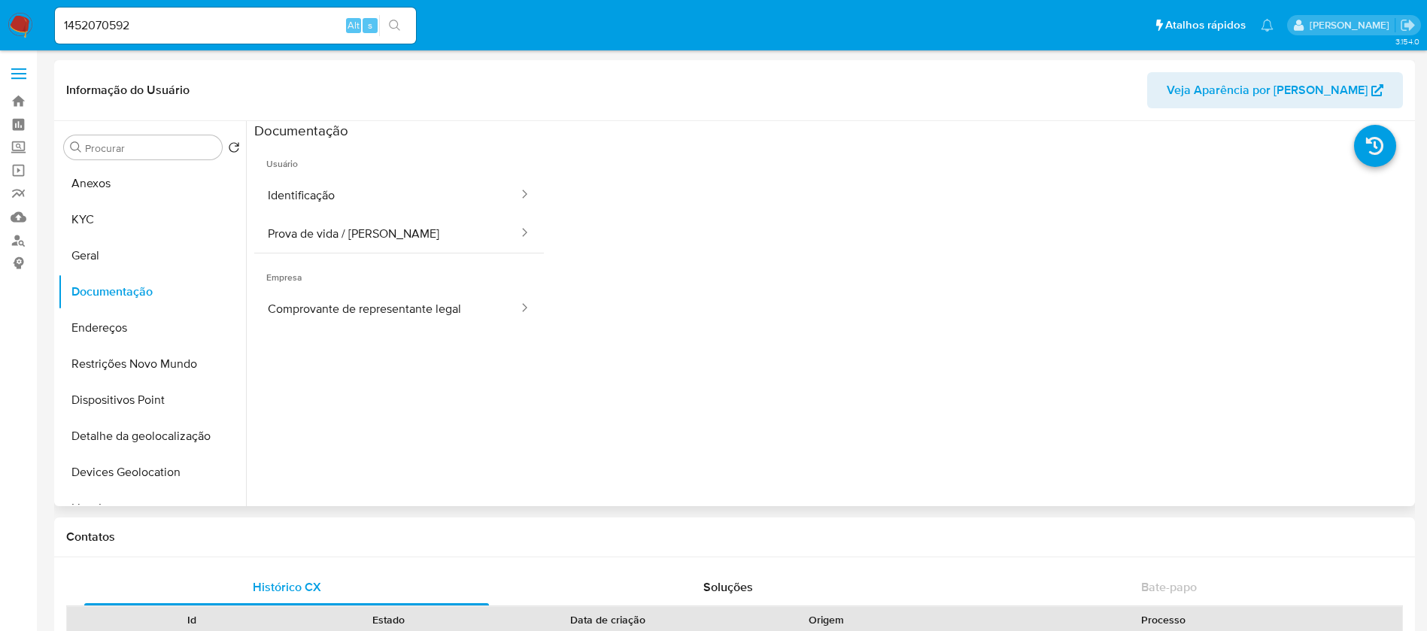
select select "10"
click at [222, 41] on div "1452070592 Alt s" at bounding box center [235, 26] width 361 height 36
click at [168, 29] on input "1452070592" at bounding box center [235, 26] width 361 height 20
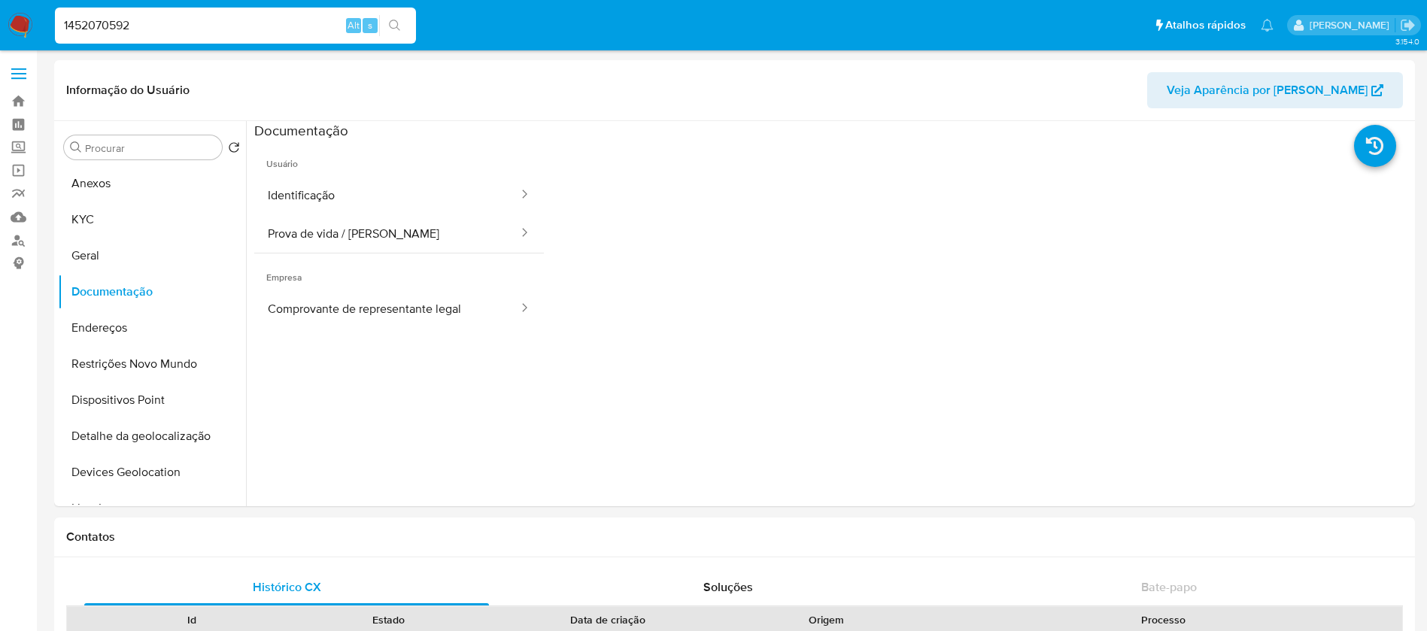
paste input "671466507"
type input "1671466507"
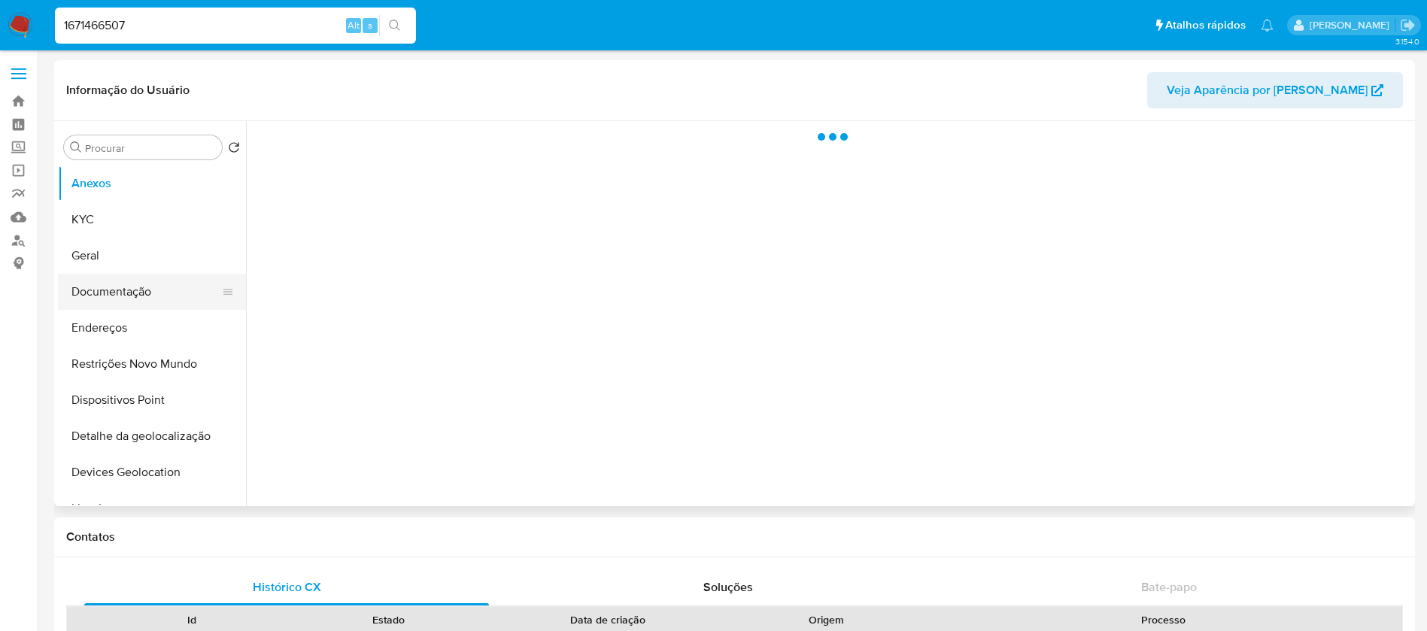
click at [107, 292] on button "Documentação" at bounding box center [146, 292] width 176 height 36
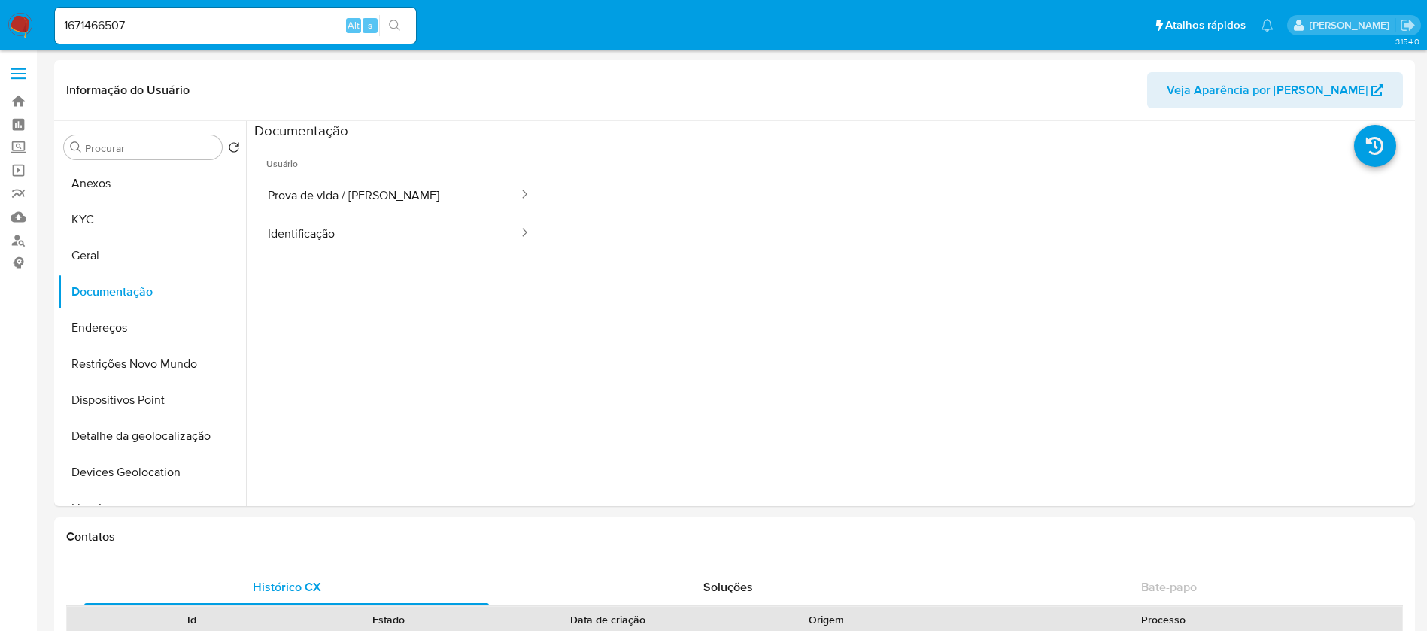
select select "10"
click at [191, 23] on input "1671466507" at bounding box center [235, 26] width 361 height 20
paste input "68610865"
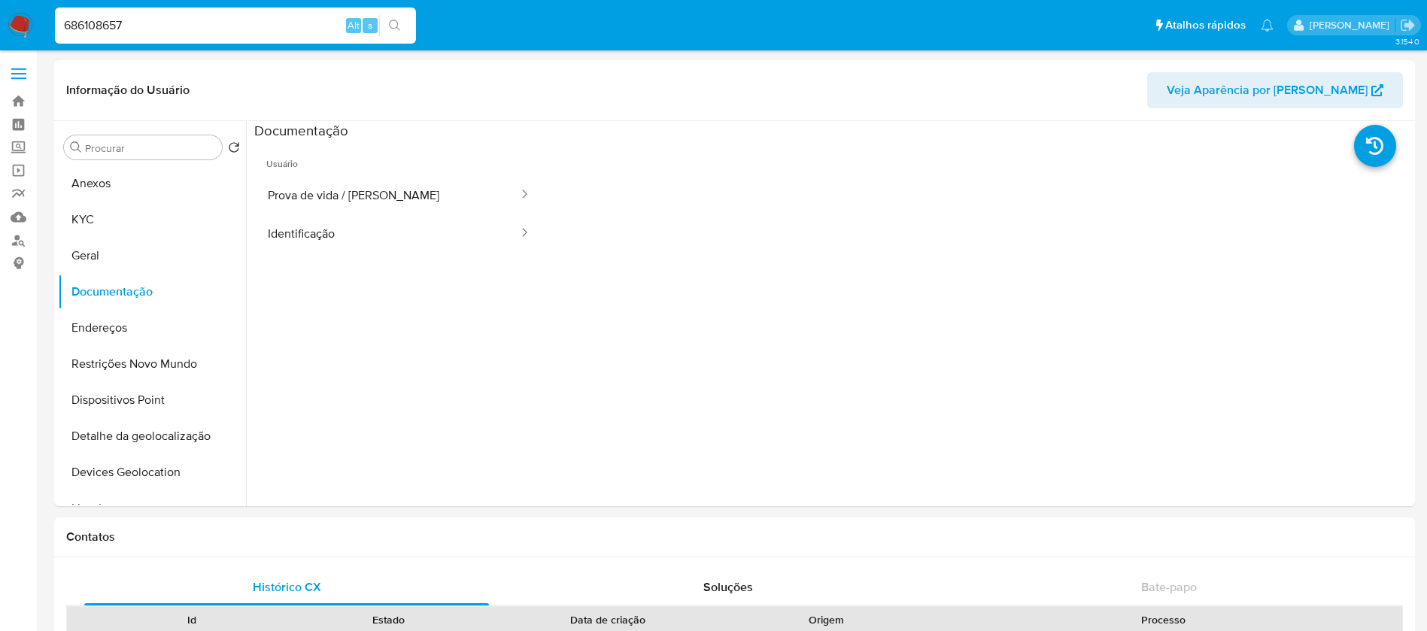
type input "686108657"
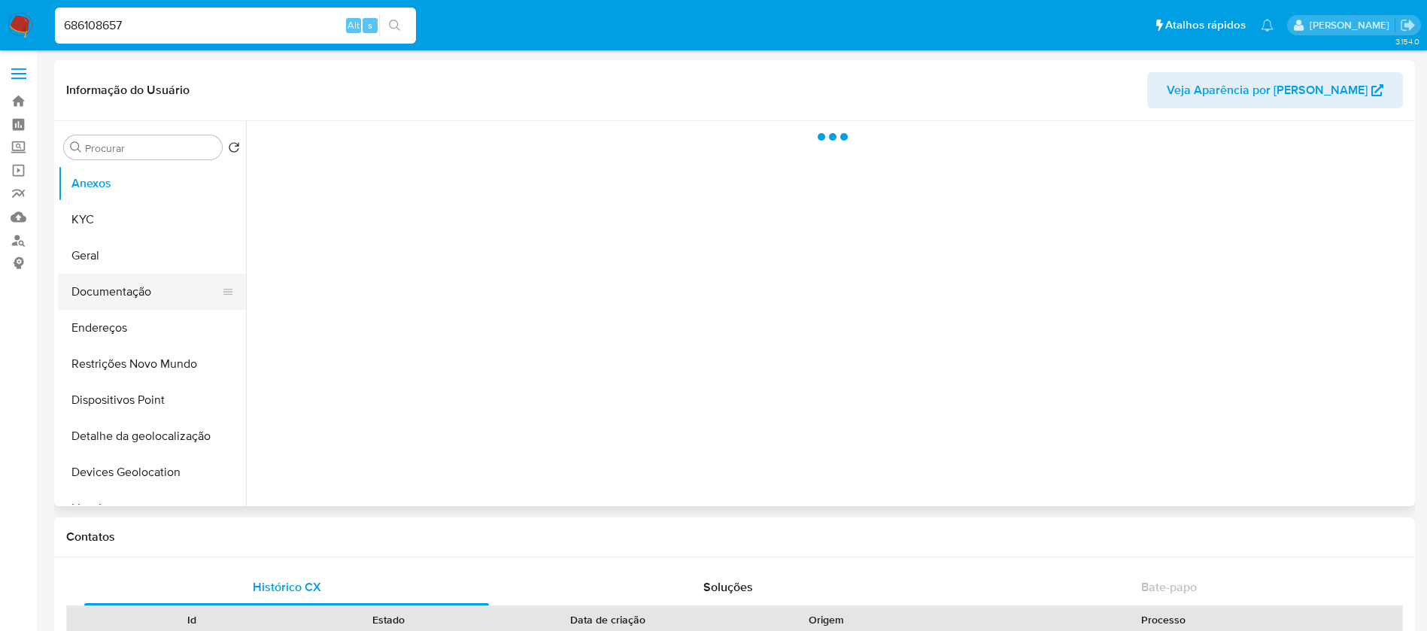
click at [119, 306] on button "Documentação" at bounding box center [146, 292] width 176 height 36
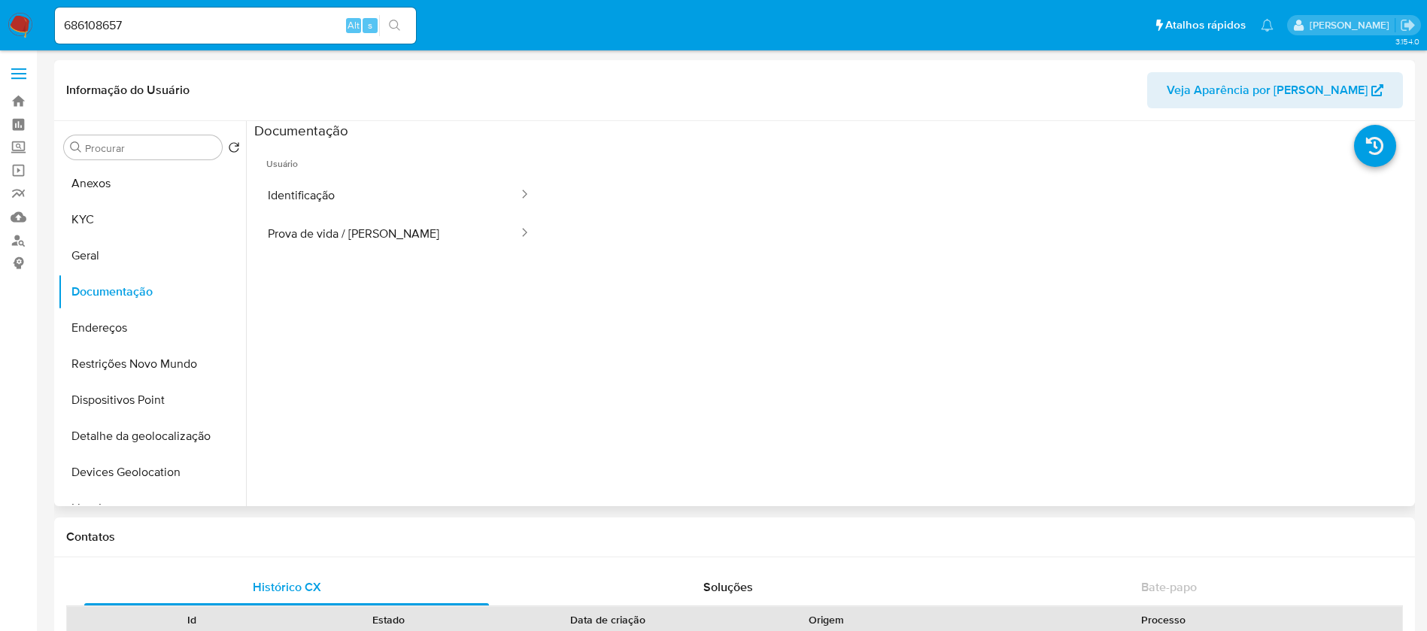
select select "10"
click at [198, 29] on input "686108657" at bounding box center [235, 26] width 361 height 20
paste input "1435009289"
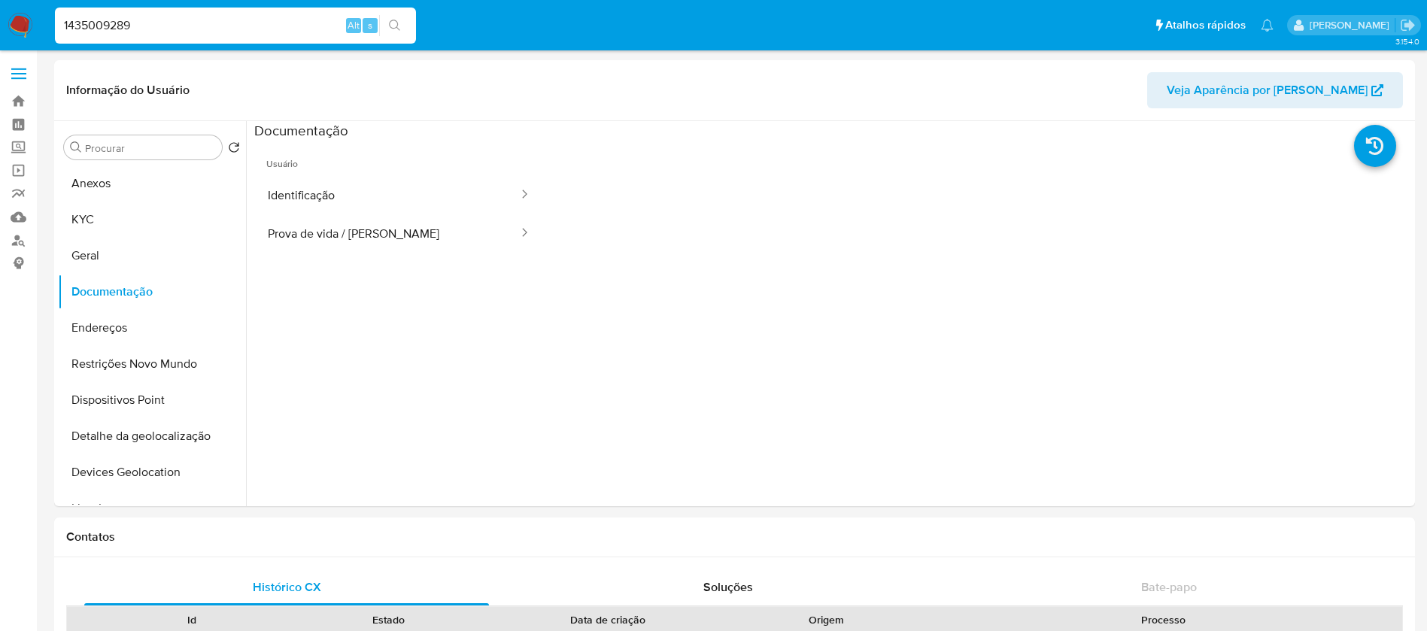
type input "1435009289"
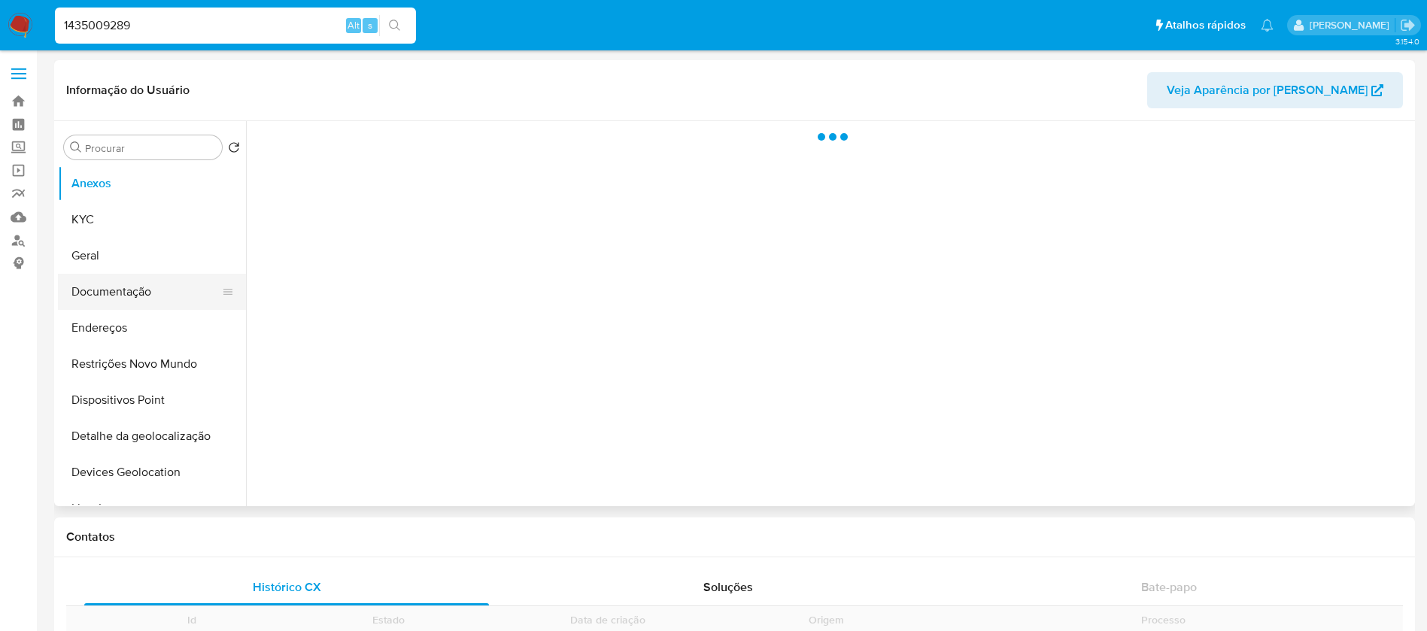
click at [122, 281] on button "Documentação" at bounding box center [146, 292] width 176 height 36
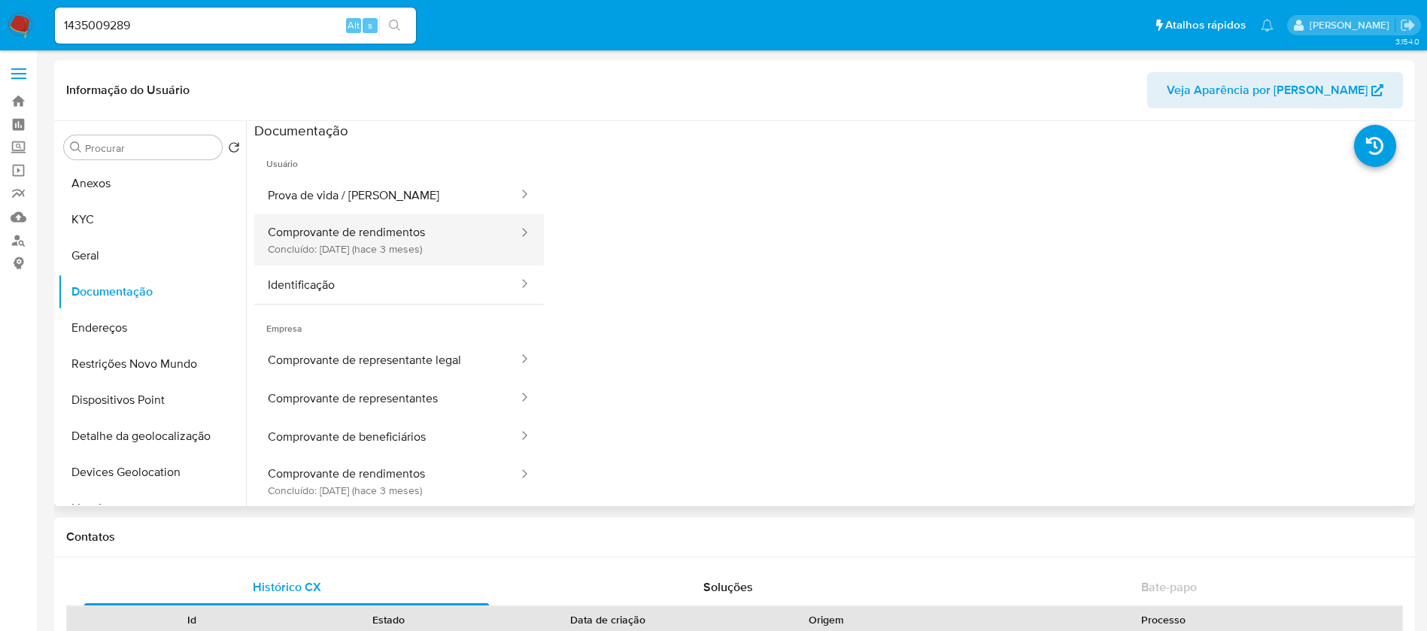
click at [372, 262] on button "Comprovante de rendimentos Concluído: [DATE] (hace 3 meses)" at bounding box center [387, 239] width 266 height 51
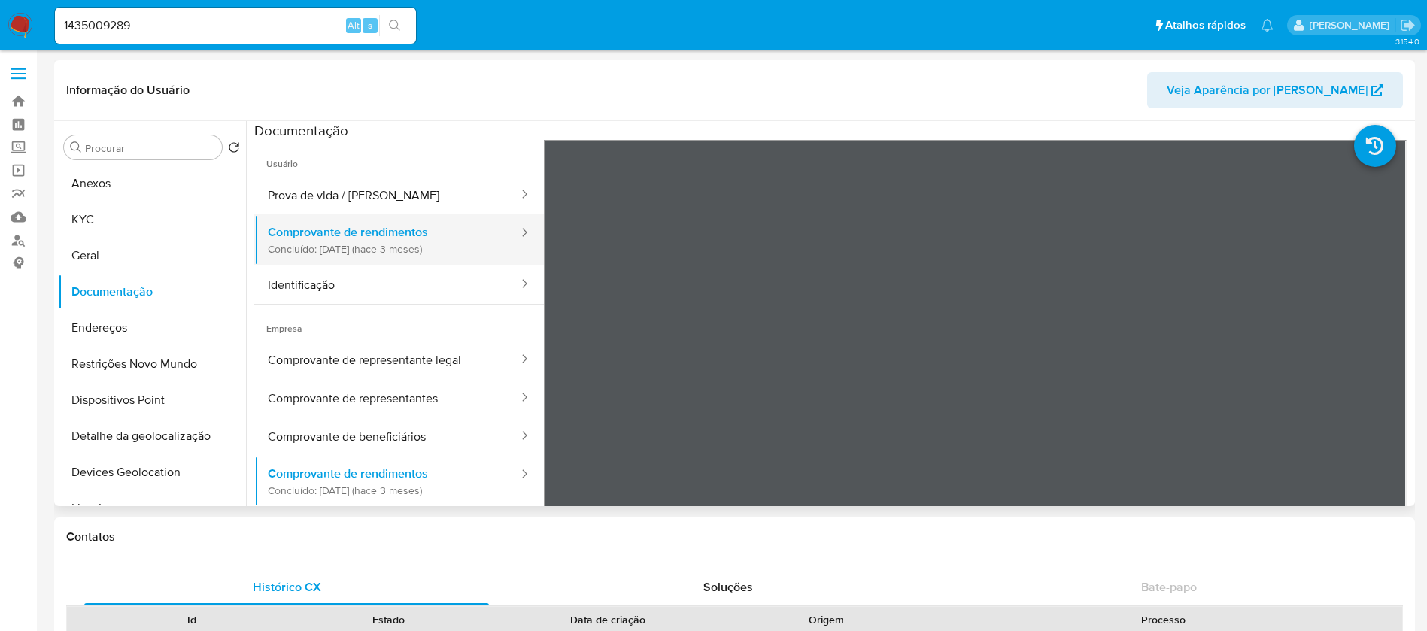
select select "10"
click at [168, 17] on input "1435009289" at bounding box center [235, 26] width 361 height 20
paste input "2261476143"
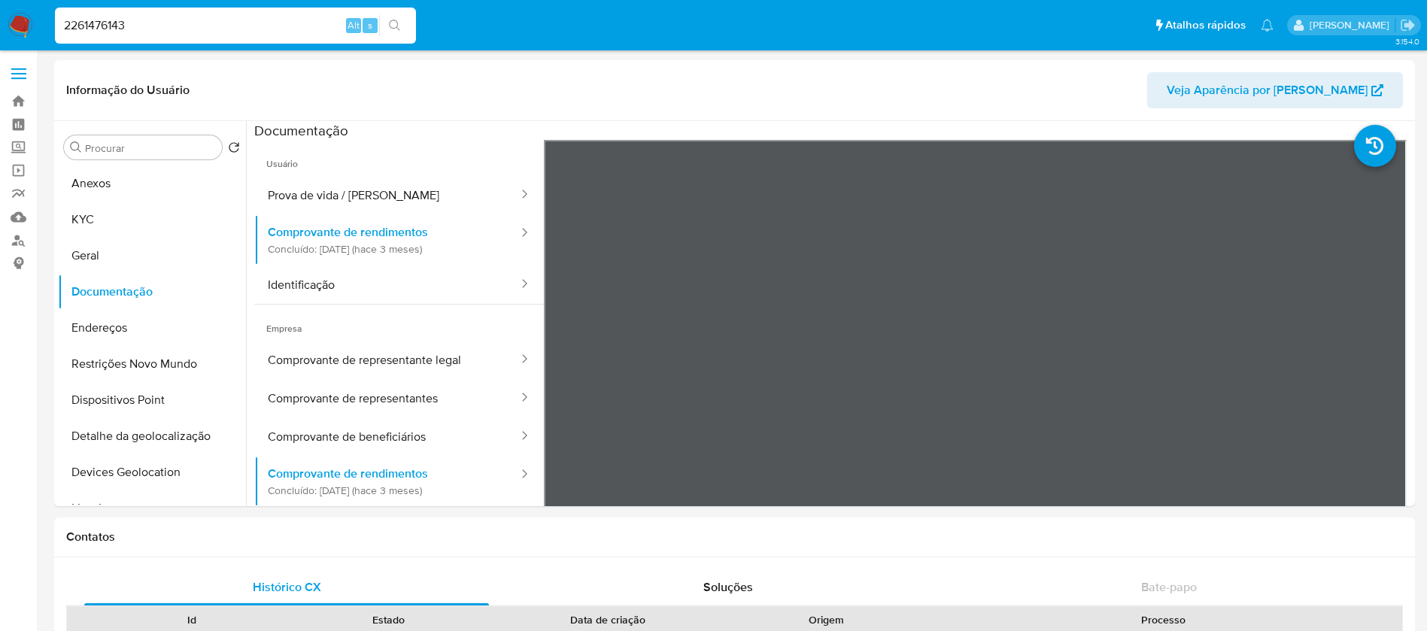
type input "2261476143"
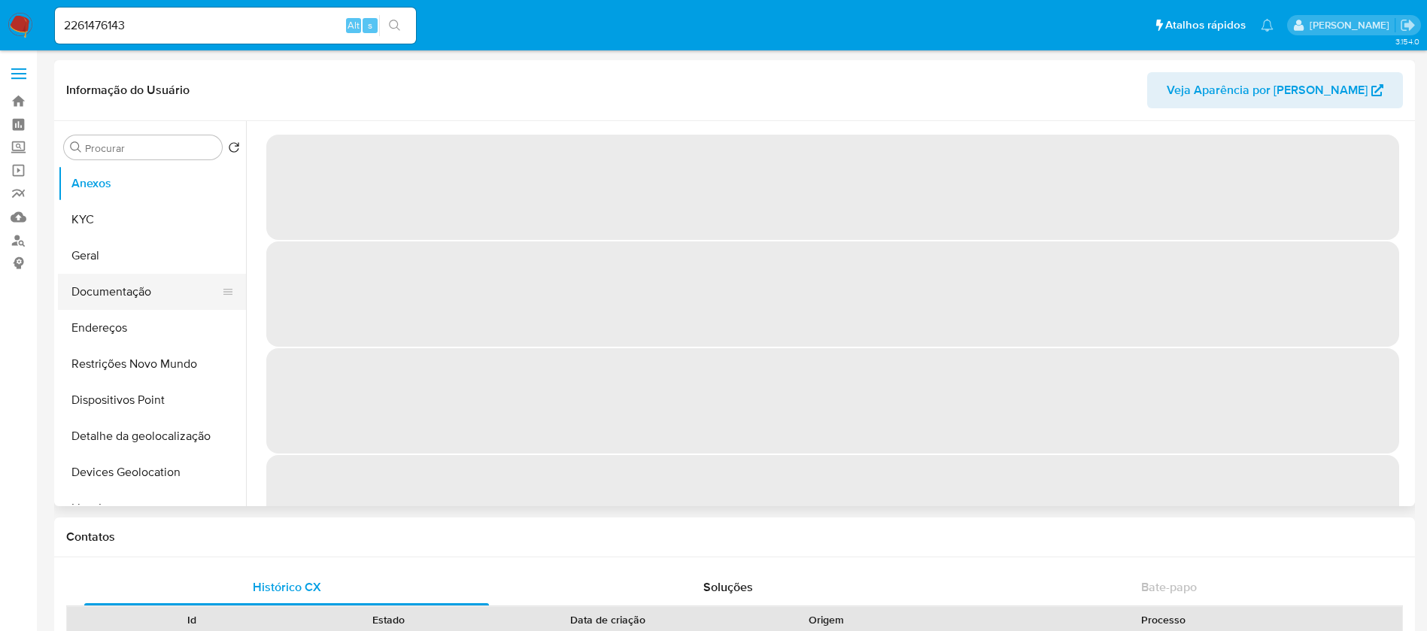
click at [125, 282] on button "Documentação" at bounding box center [146, 292] width 176 height 36
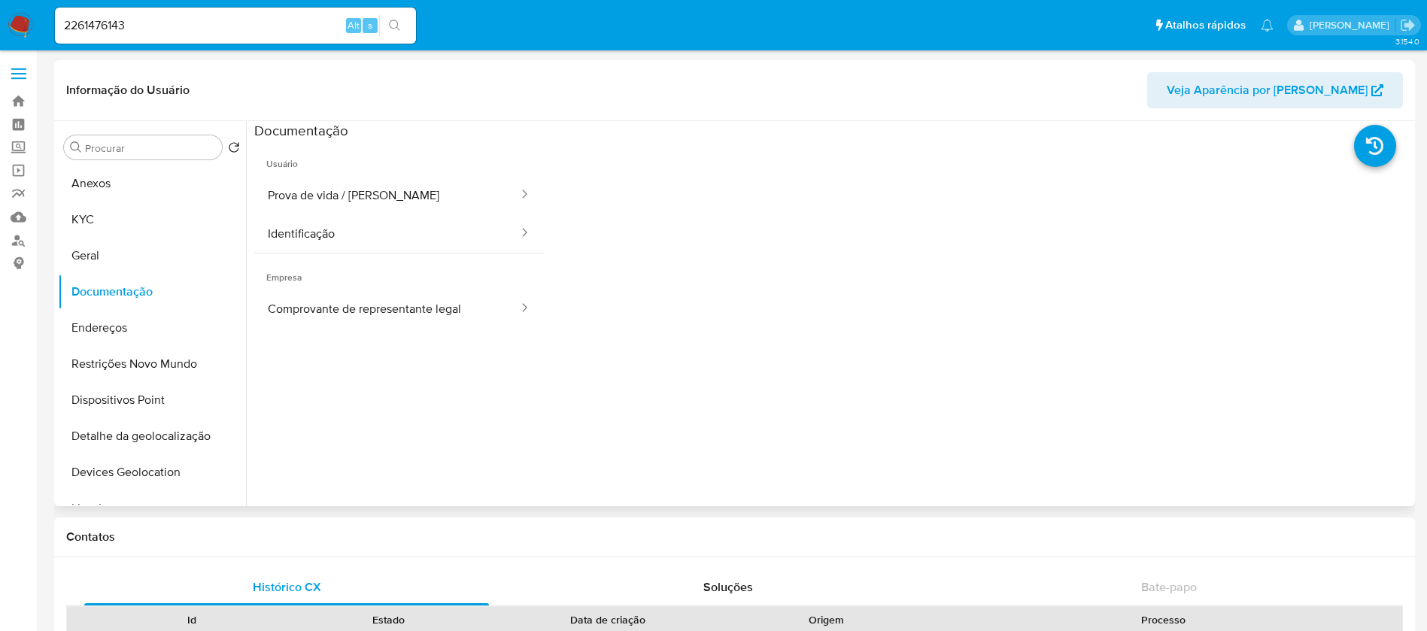
select select "10"
click at [138, 23] on input "2261476143" at bounding box center [235, 26] width 361 height 20
paste input "444310"
type input "244431043"
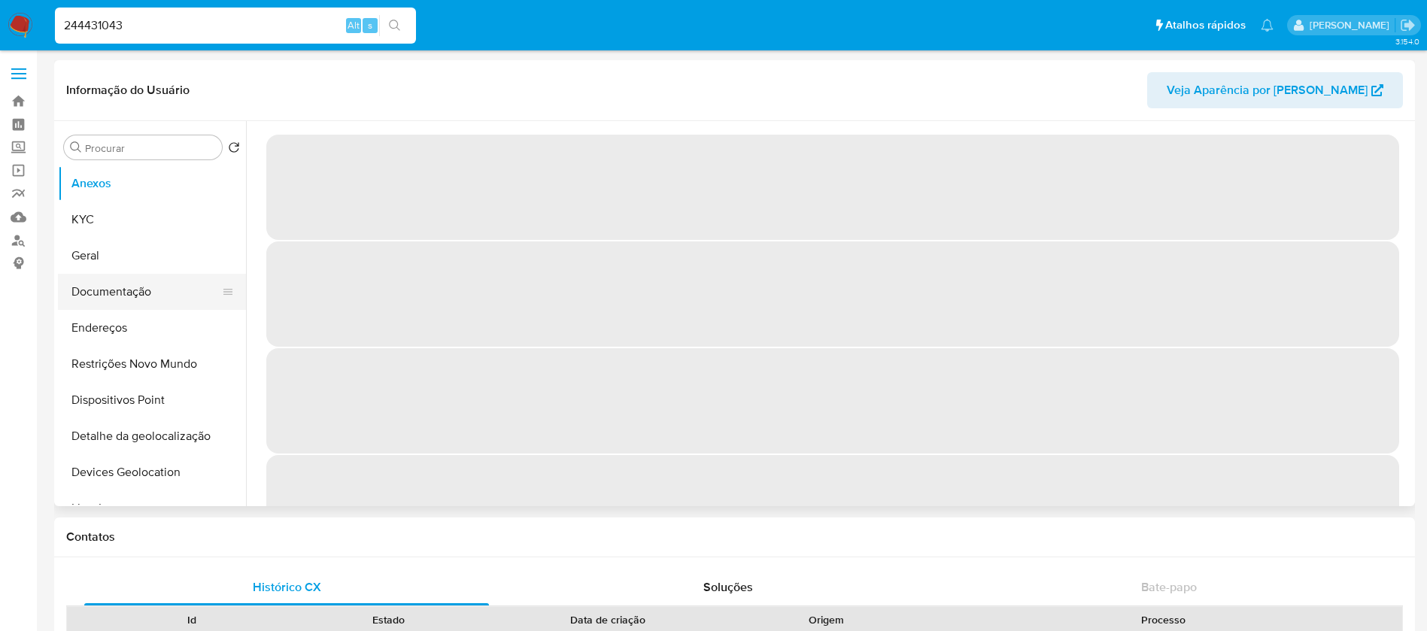
click at [119, 292] on button "Documentação" at bounding box center [146, 292] width 176 height 36
select select "10"
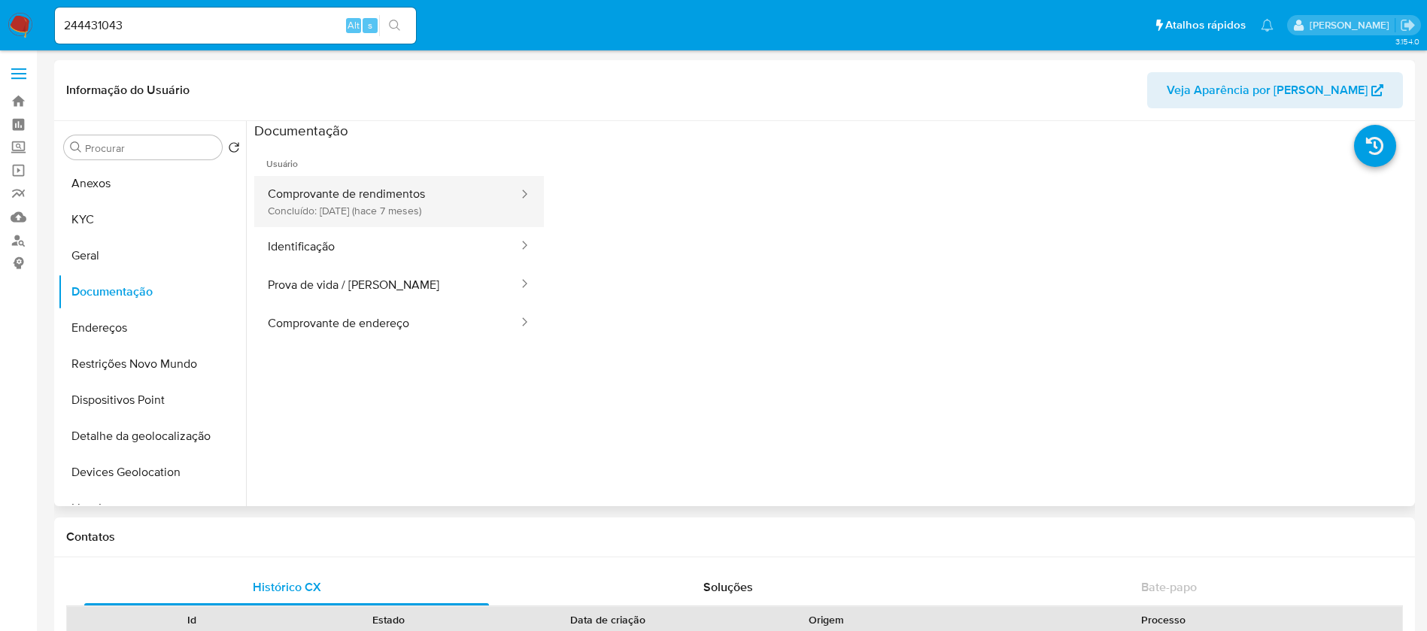
click at [407, 193] on button "Comprovante de rendimentos Concluído: 21/01/2025 (hace 7 meses)" at bounding box center [387, 201] width 266 height 51
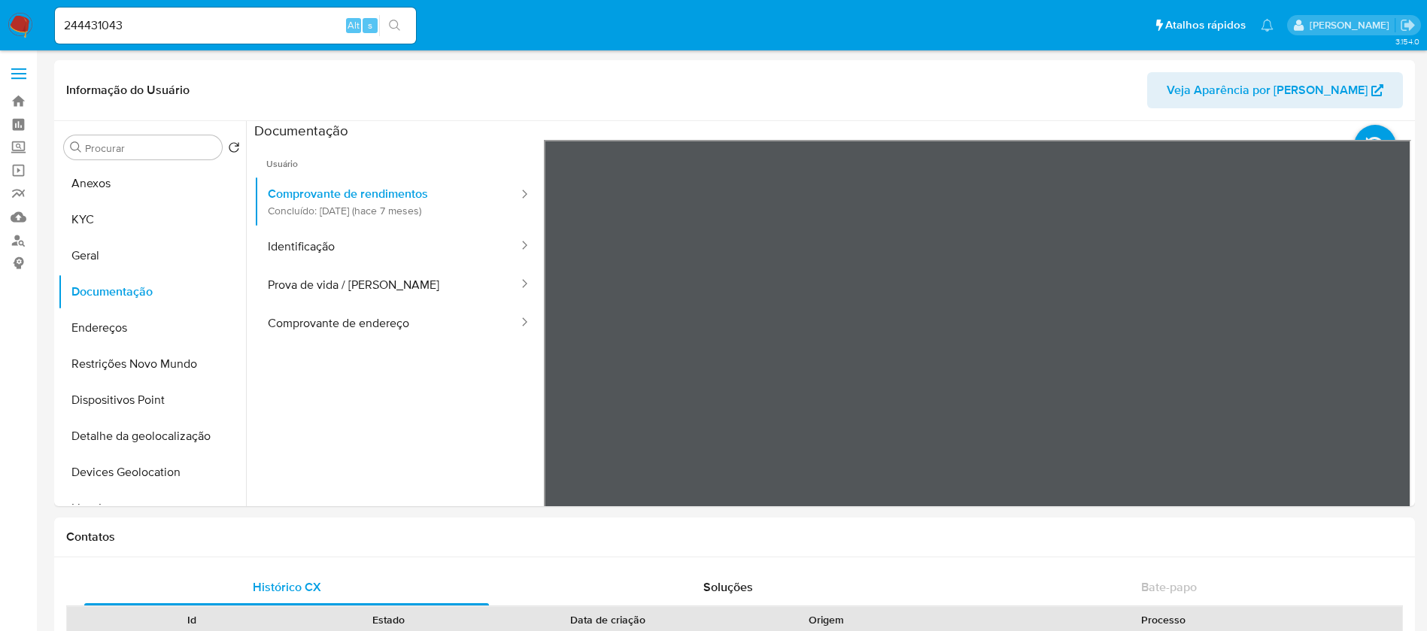
click at [169, 26] on input "244431043" at bounding box center [235, 26] width 361 height 20
paste input "30144959"
type input "301449593"
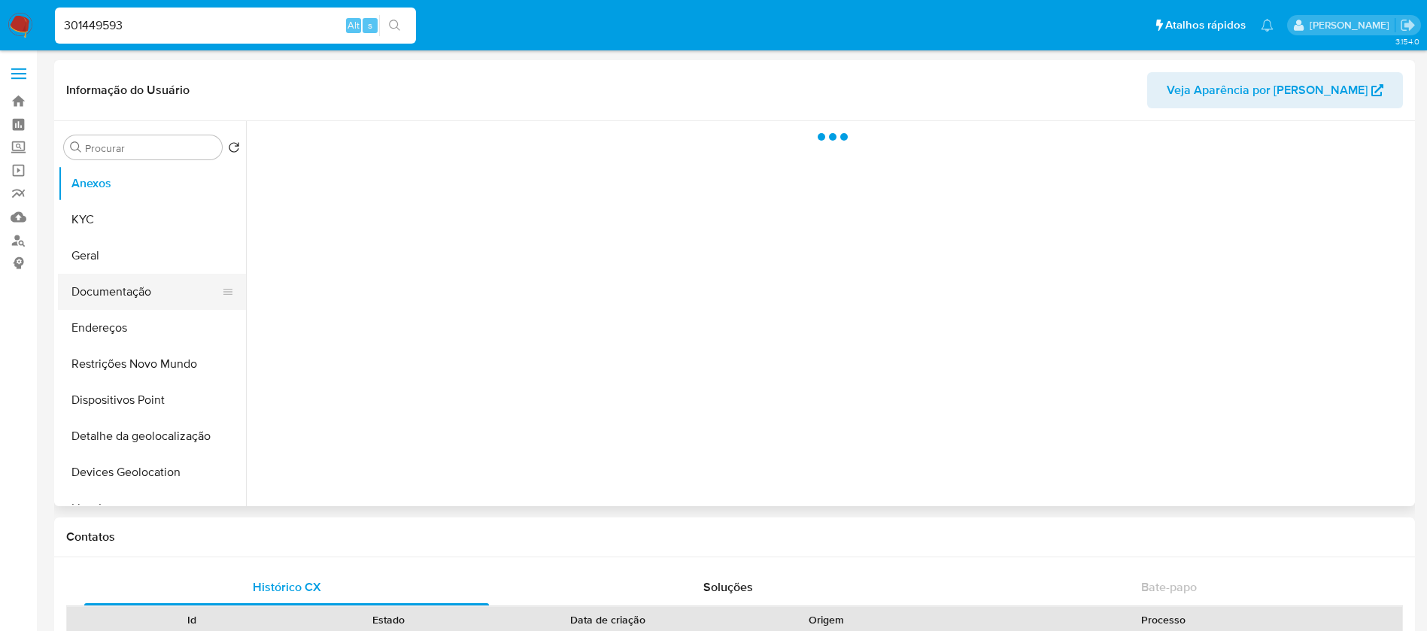
click at [98, 278] on button "Documentação" at bounding box center [146, 292] width 176 height 36
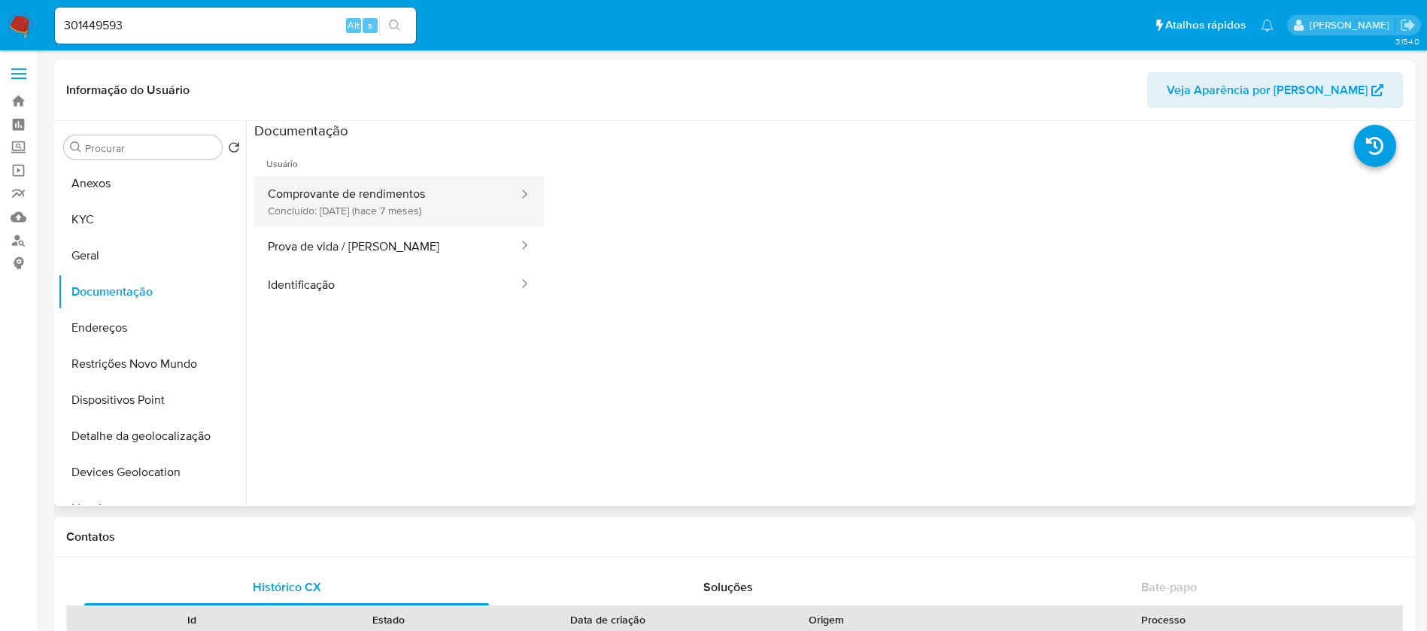
click at [329, 194] on button "Comprovante de rendimentos Concluído: 06/01/2025 (hace 7 meses)" at bounding box center [387, 201] width 266 height 51
select select "10"
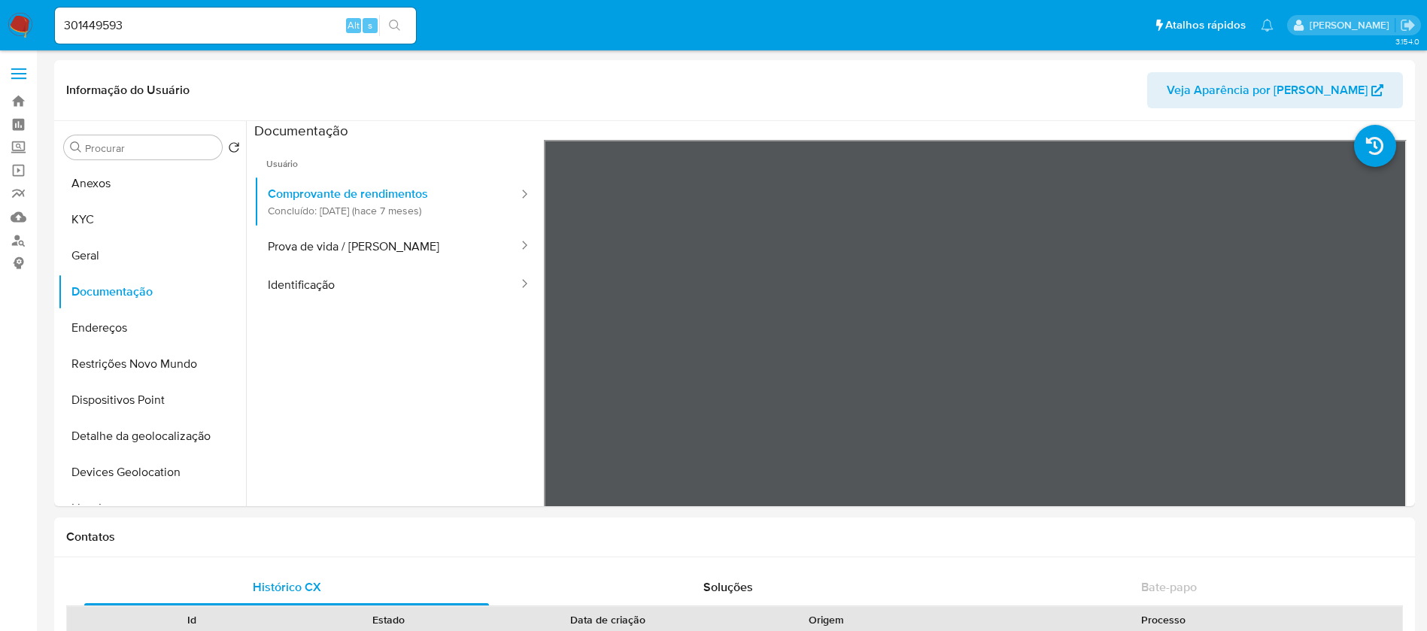
click at [193, 32] on input "301449593" at bounding box center [235, 26] width 361 height 20
paste input "173300487"
type input "173300487"
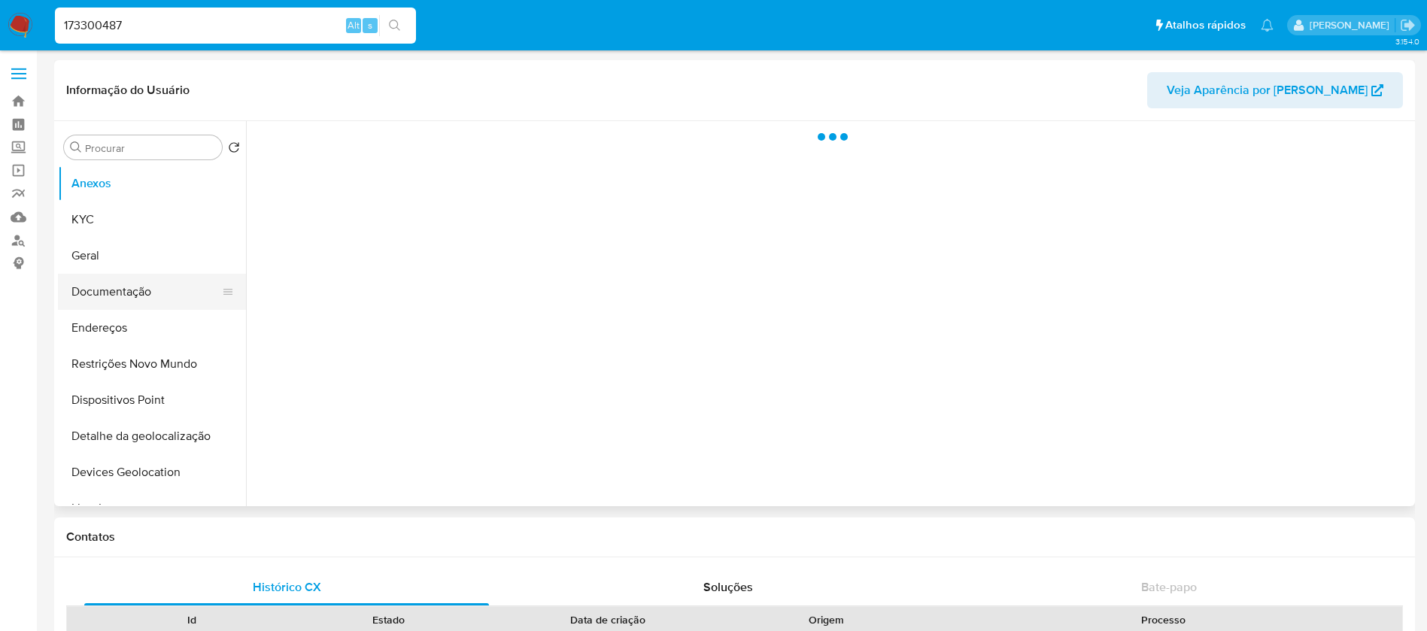
click at [118, 305] on button "Documentação" at bounding box center [146, 292] width 176 height 36
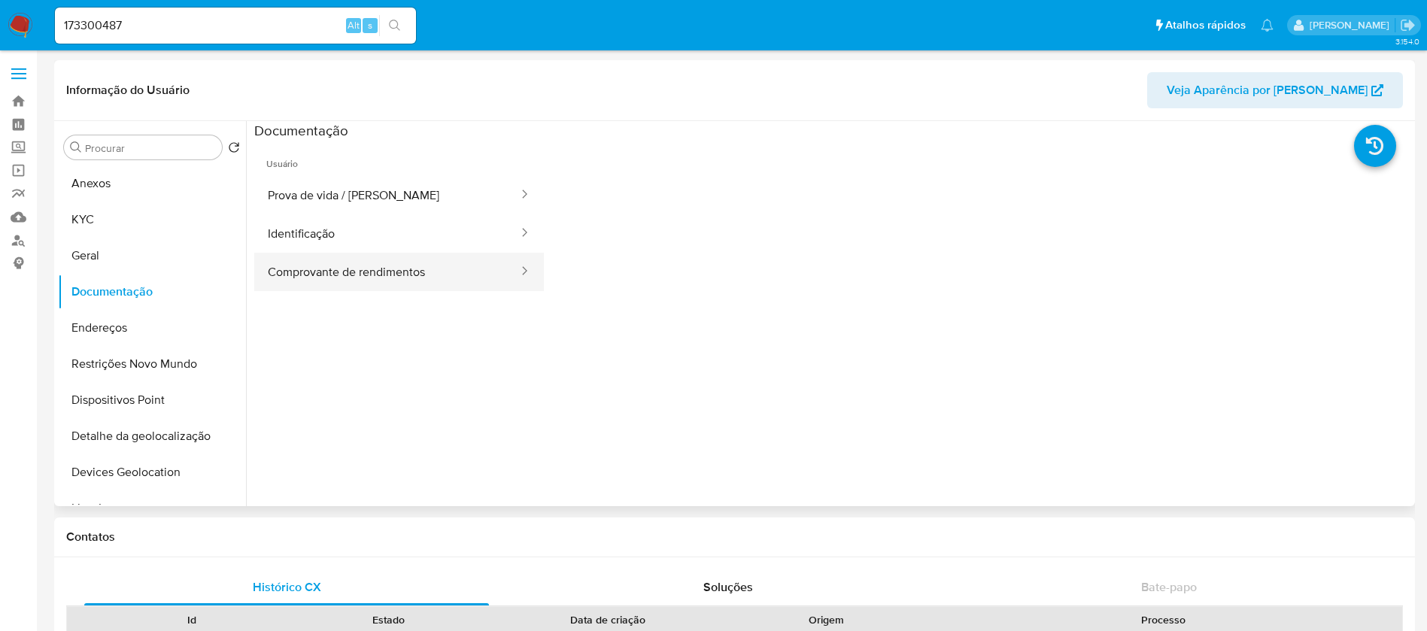
select select "10"
click at [326, 275] on button "Comprovante de rendimentos" at bounding box center [387, 272] width 266 height 38
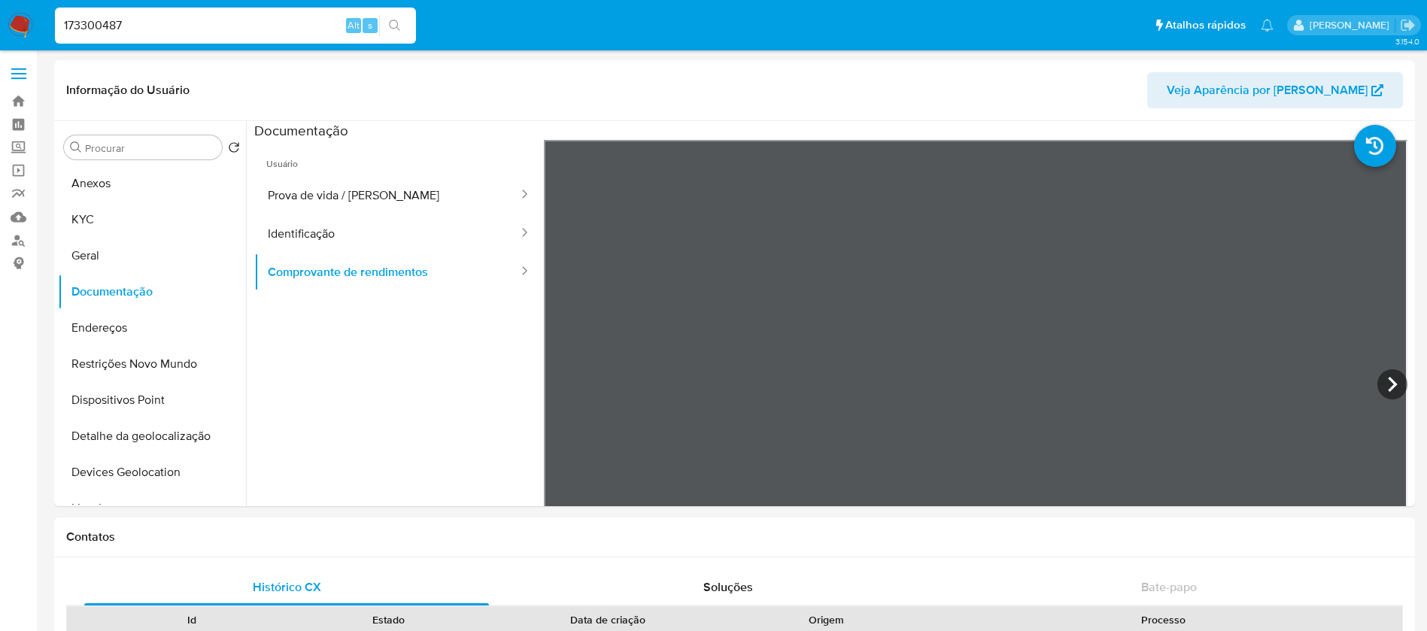
click at [202, 22] on input "173300487" at bounding box center [235, 26] width 361 height 20
paste input "207910421"
type input "2079104217"
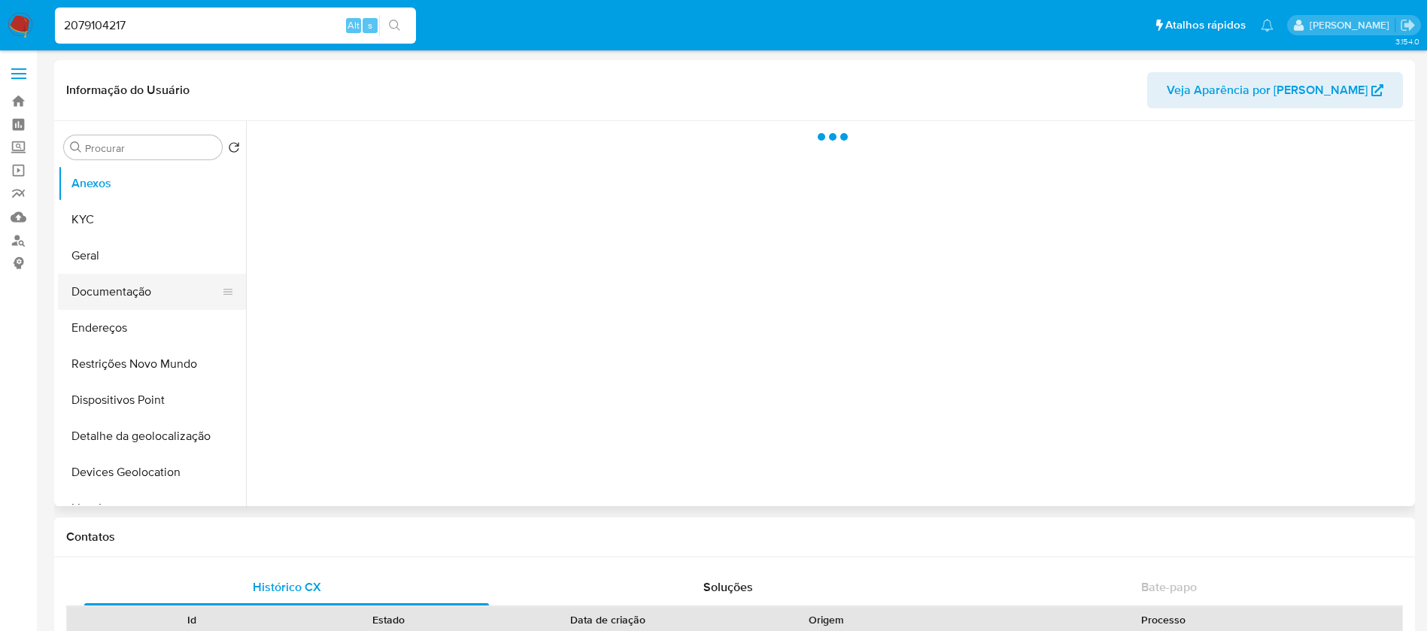
click at [109, 297] on button "Documentação" at bounding box center [146, 292] width 176 height 36
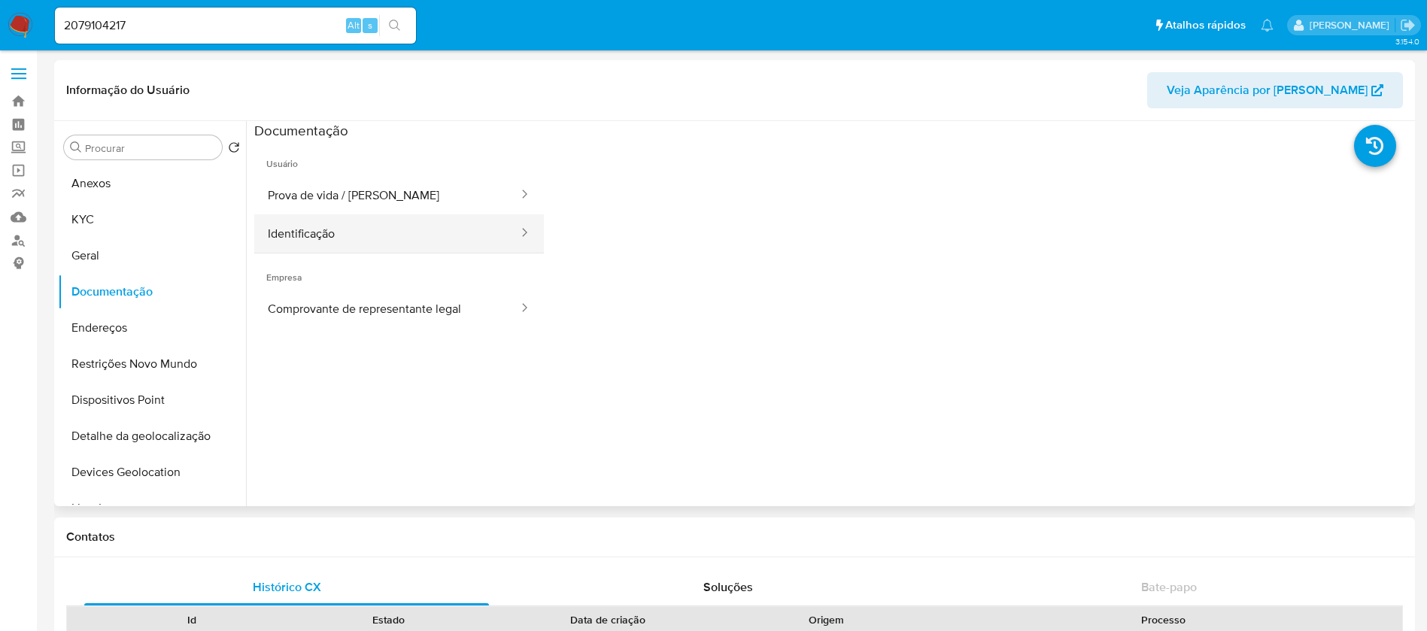
click at [333, 239] on button "Identificação" at bounding box center [387, 233] width 266 height 38
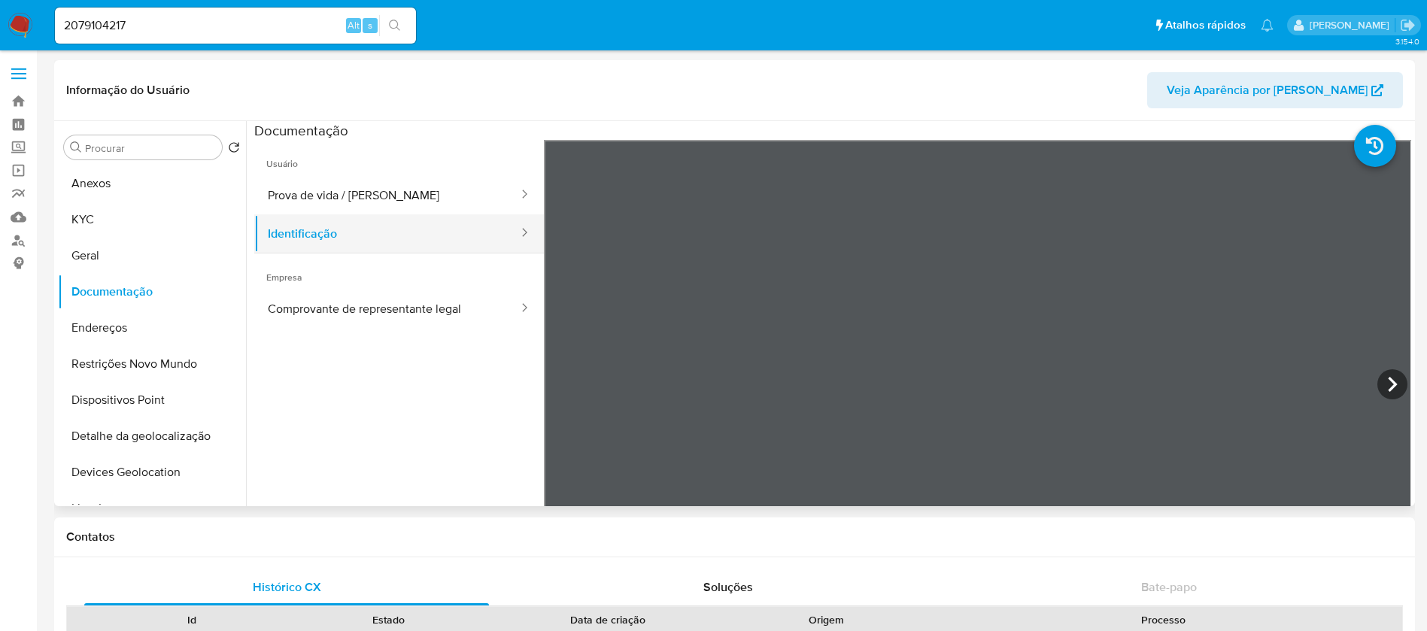
select select "10"
click at [336, 300] on button "Comprovante de representante legal" at bounding box center [387, 309] width 266 height 38
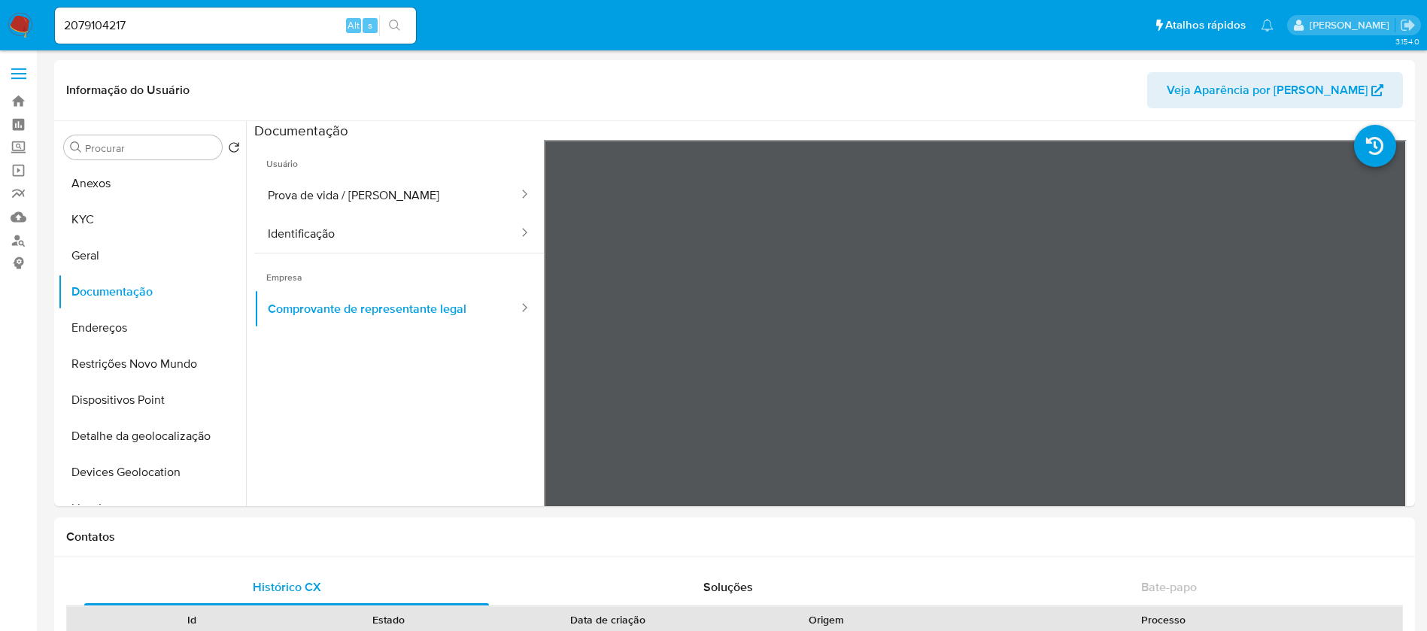
click at [275, 29] on input "2079104217" at bounding box center [235, 26] width 361 height 20
paste input "1678212736"
type input "1678212736"
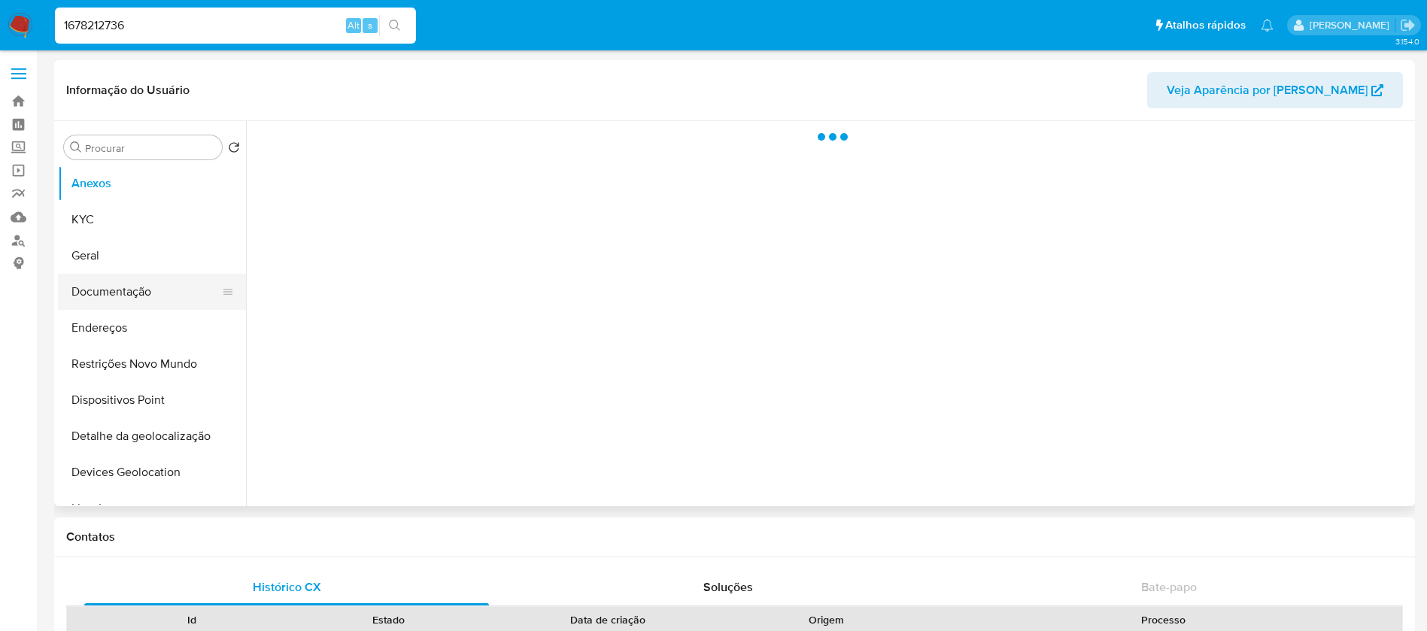
click at [108, 296] on button "Documentação" at bounding box center [146, 292] width 176 height 36
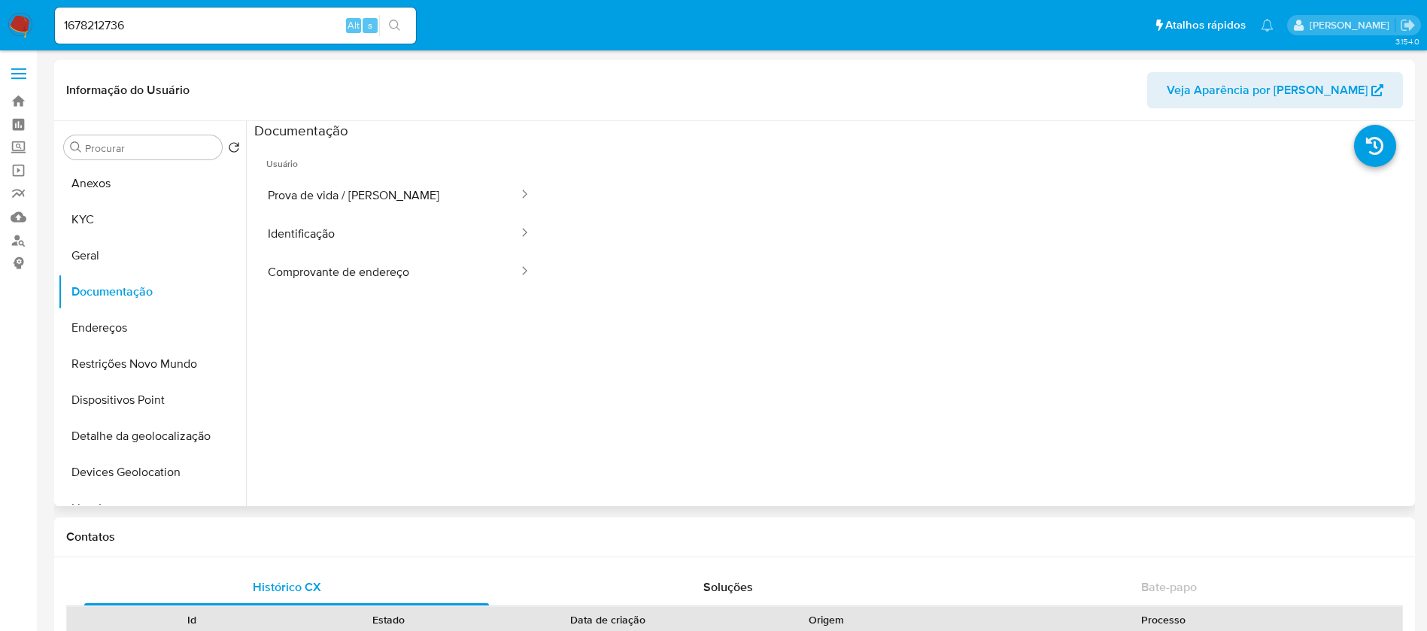
select select "10"
click at [166, 21] on input "1678212736" at bounding box center [235, 26] width 361 height 20
paste input "2325687840"
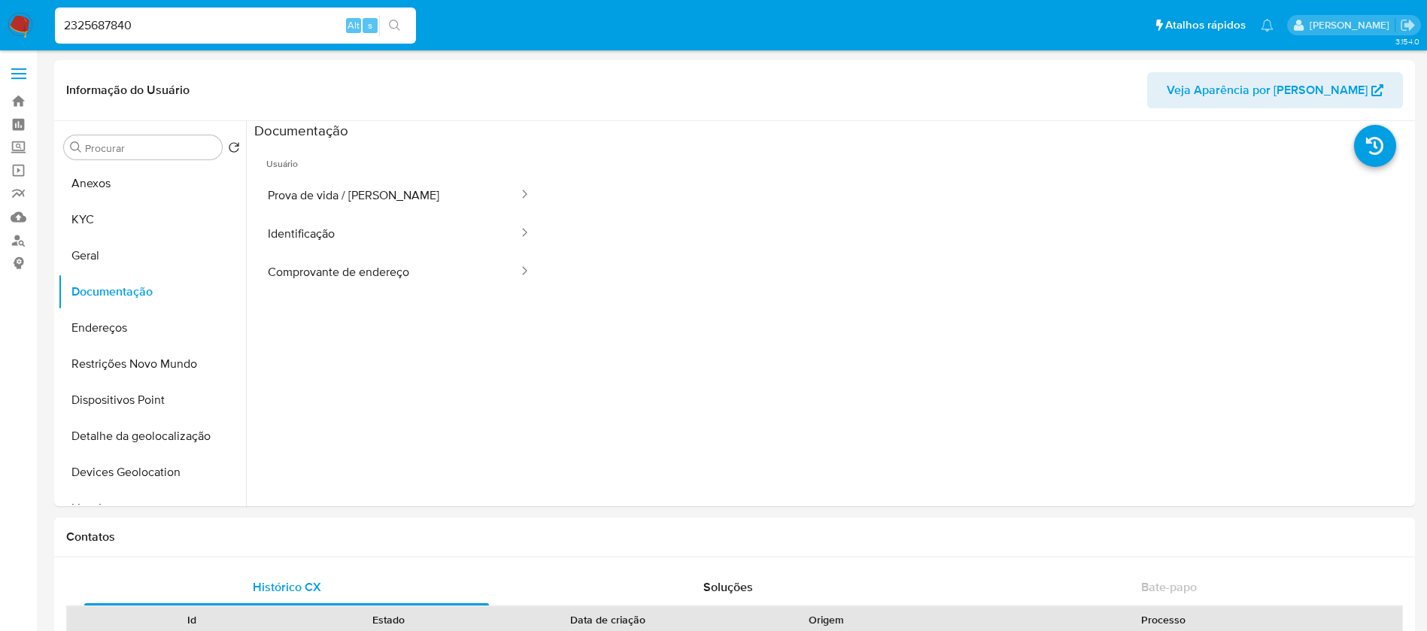
type input "2325687840"
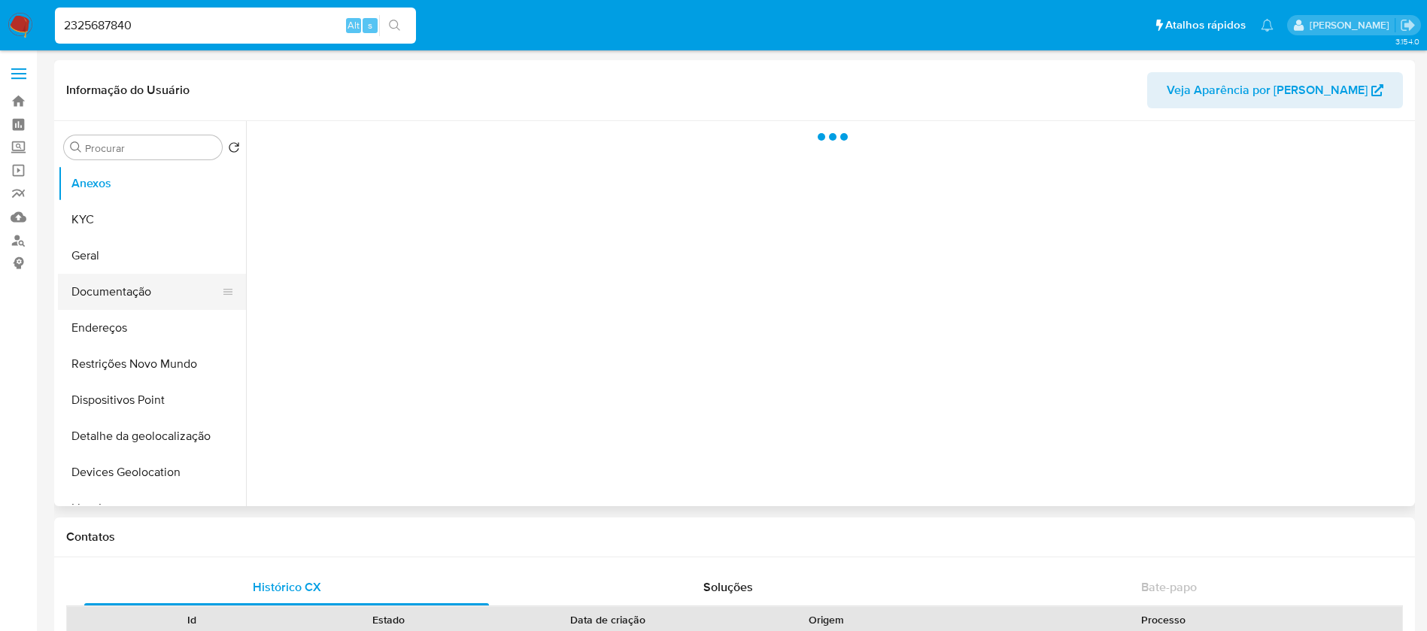
click at [84, 295] on button "Documentação" at bounding box center [146, 292] width 176 height 36
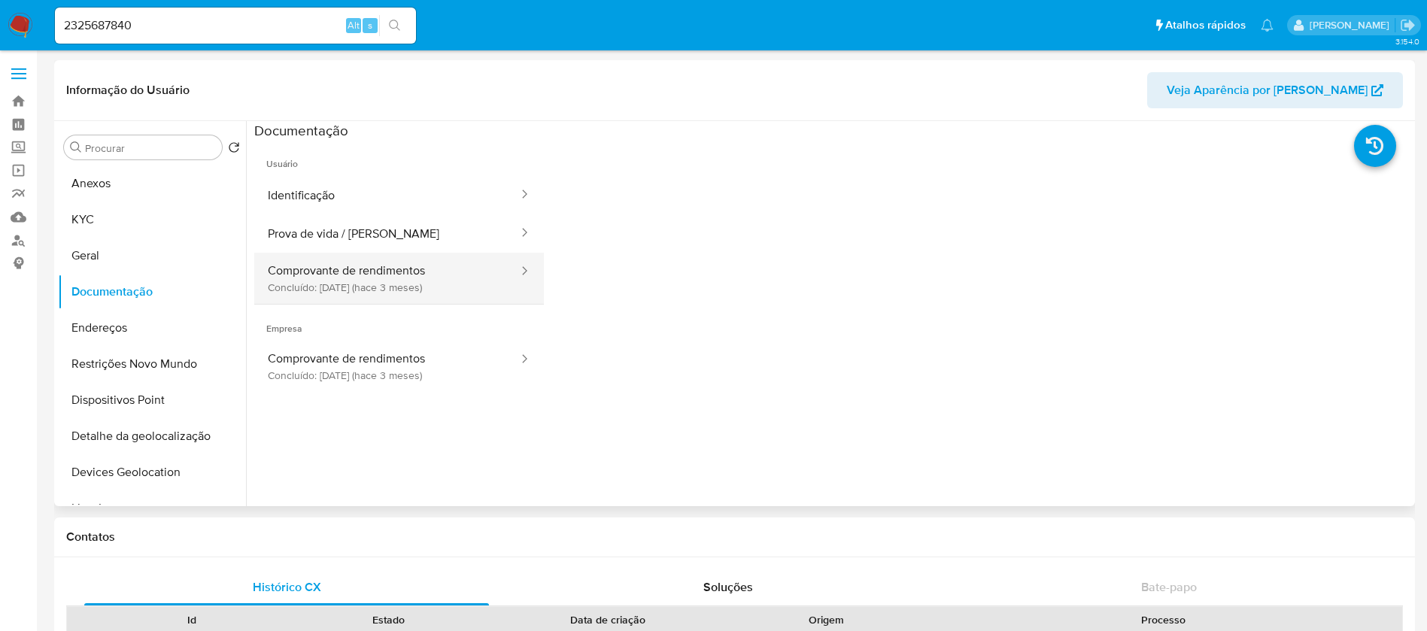
click at [333, 293] on button "Comprovante de rendimentos Concluído: [DATE] (hace 3 meses)" at bounding box center [387, 278] width 266 height 51
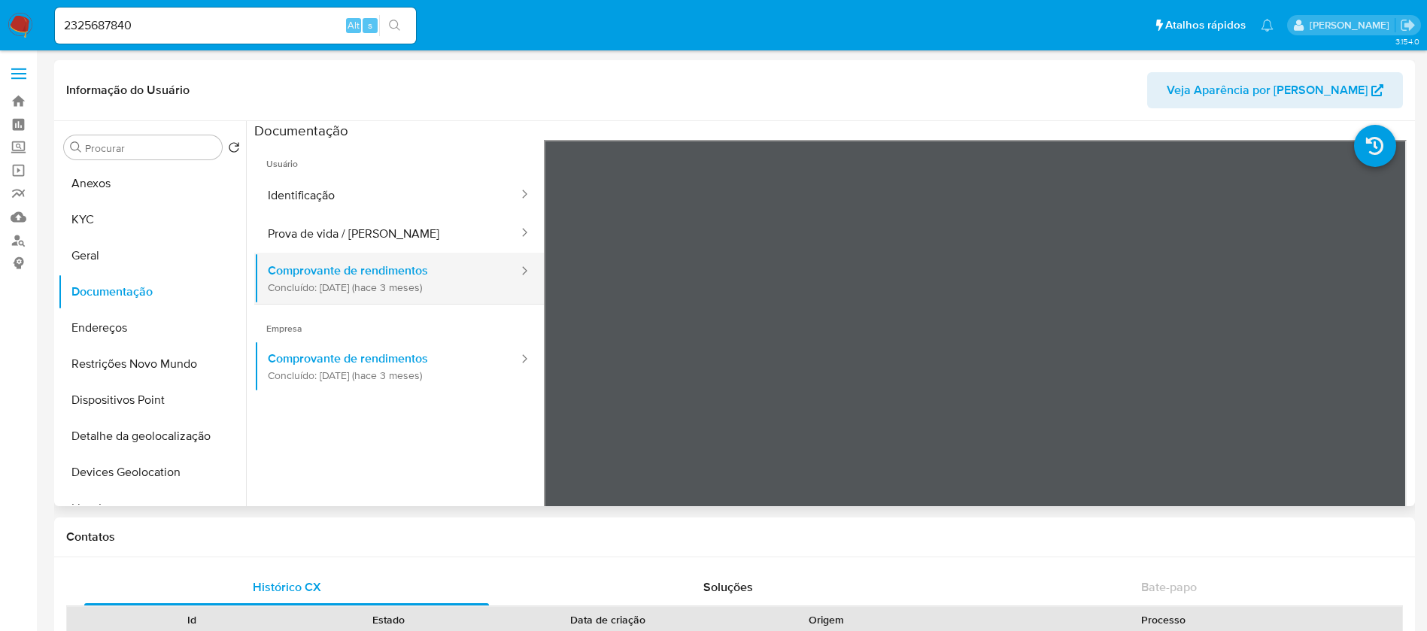
select select "10"
click at [150, 17] on input "2325687840" at bounding box center [235, 26] width 361 height 20
paste input "528810512"
type input "528810512"
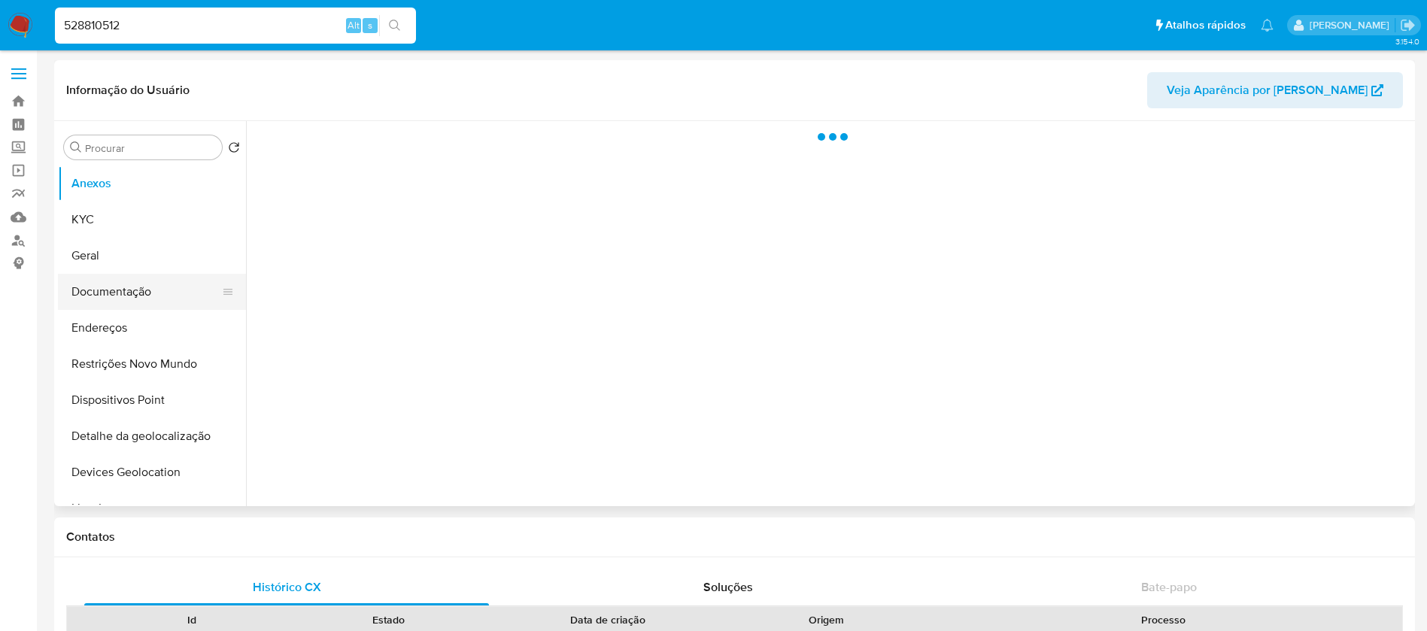
click at [94, 302] on button "Documentação" at bounding box center [146, 292] width 176 height 36
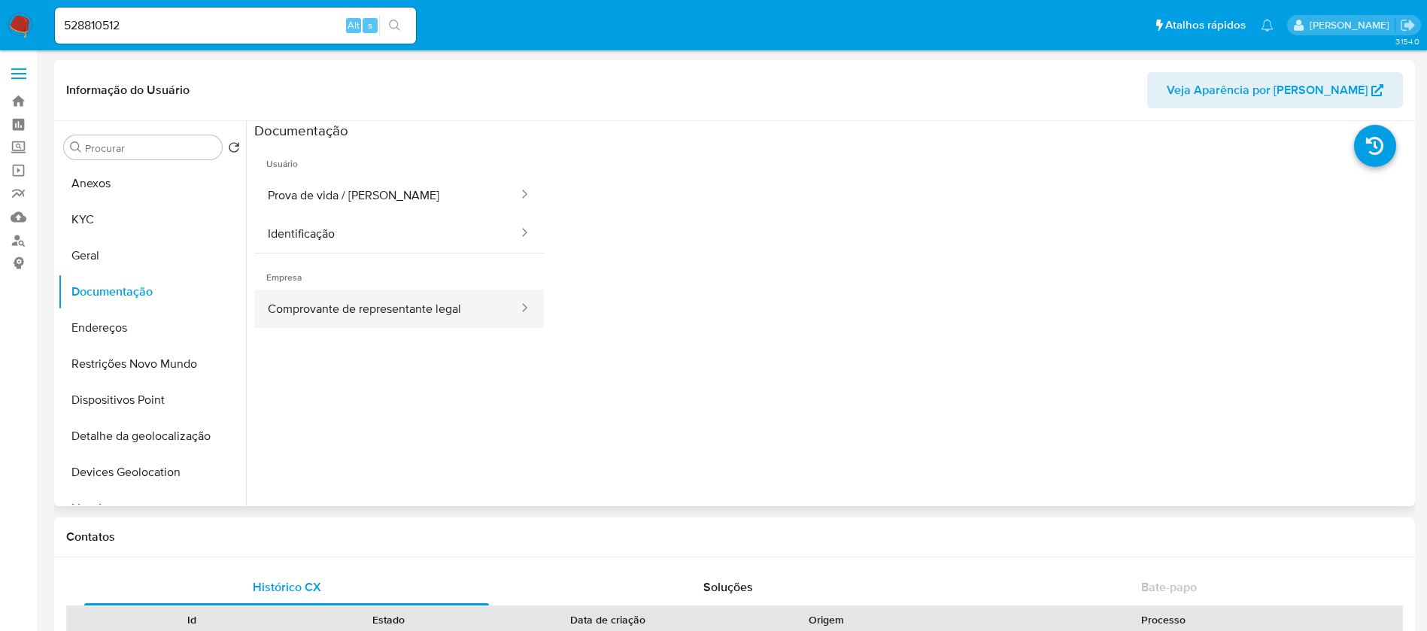
select select "10"
click at [254, 22] on input "528810512" at bounding box center [235, 26] width 361 height 20
paste input "798837393"
type input "798837393"
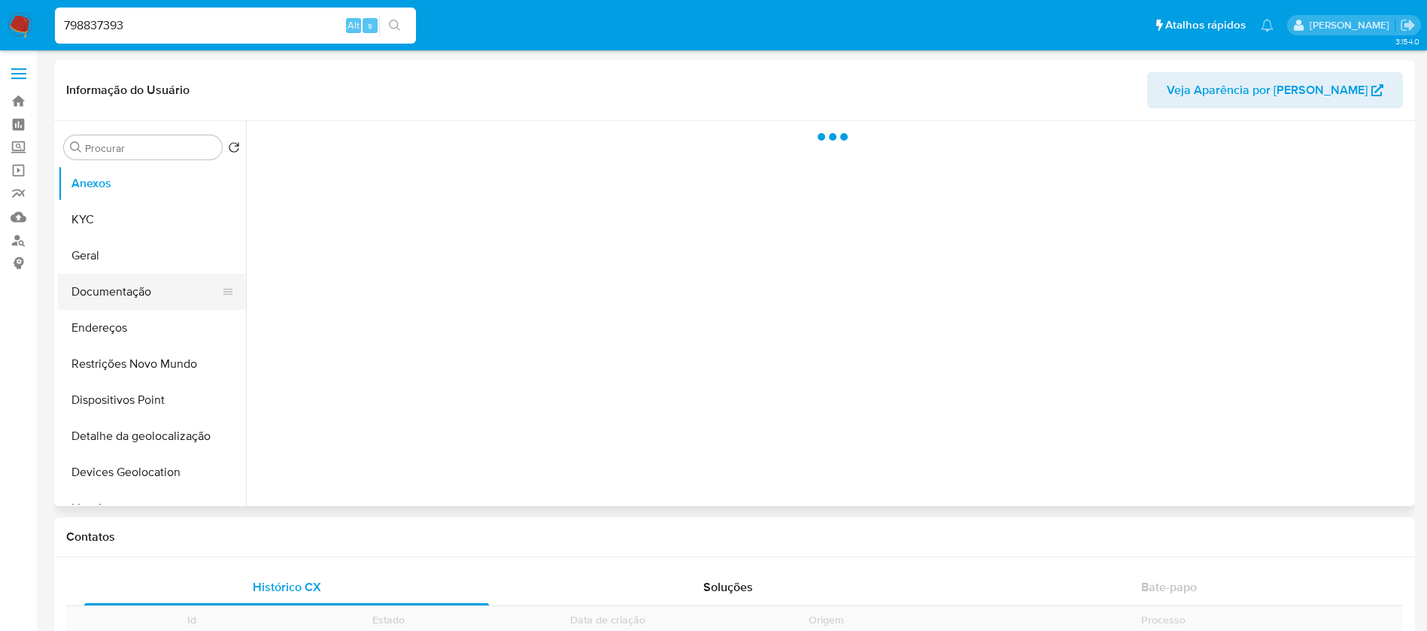
click at [122, 290] on button "Documentação" at bounding box center [146, 292] width 176 height 36
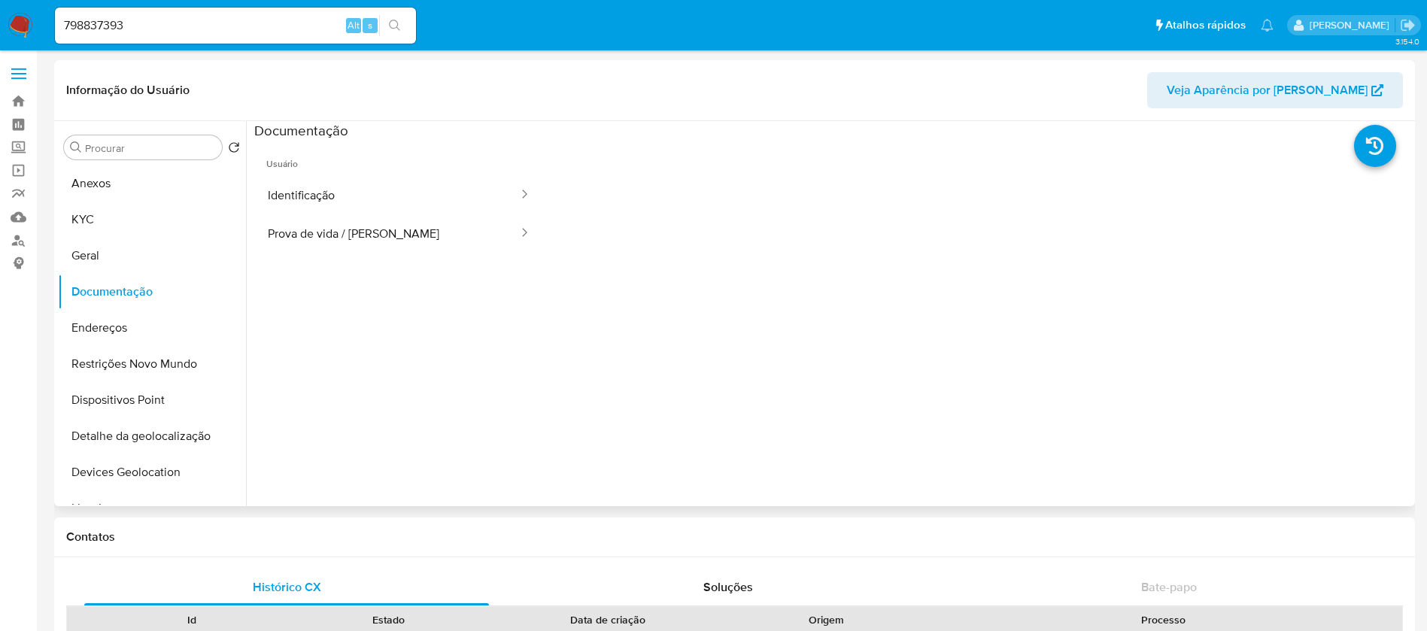
select select "10"
click at [149, 26] on input "798837393" at bounding box center [235, 26] width 361 height 20
paste input "16414166"
type input "164141663"
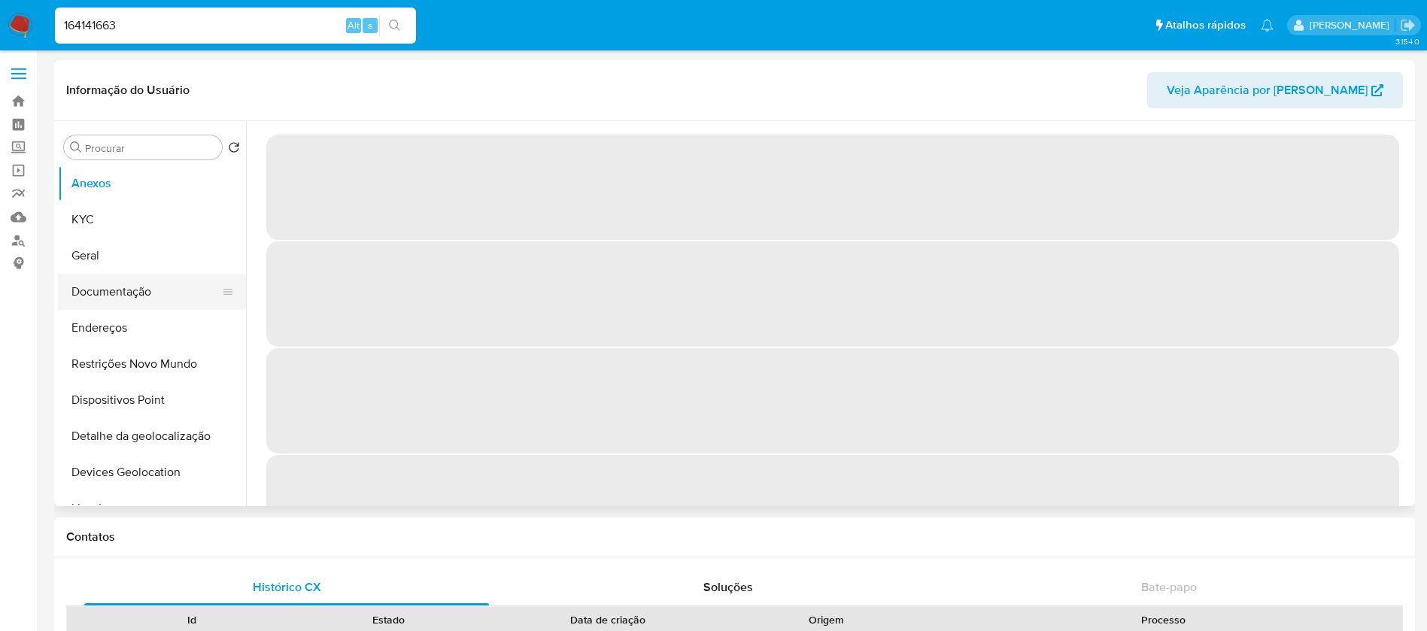
click at [104, 300] on button "Documentação" at bounding box center [146, 292] width 176 height 36
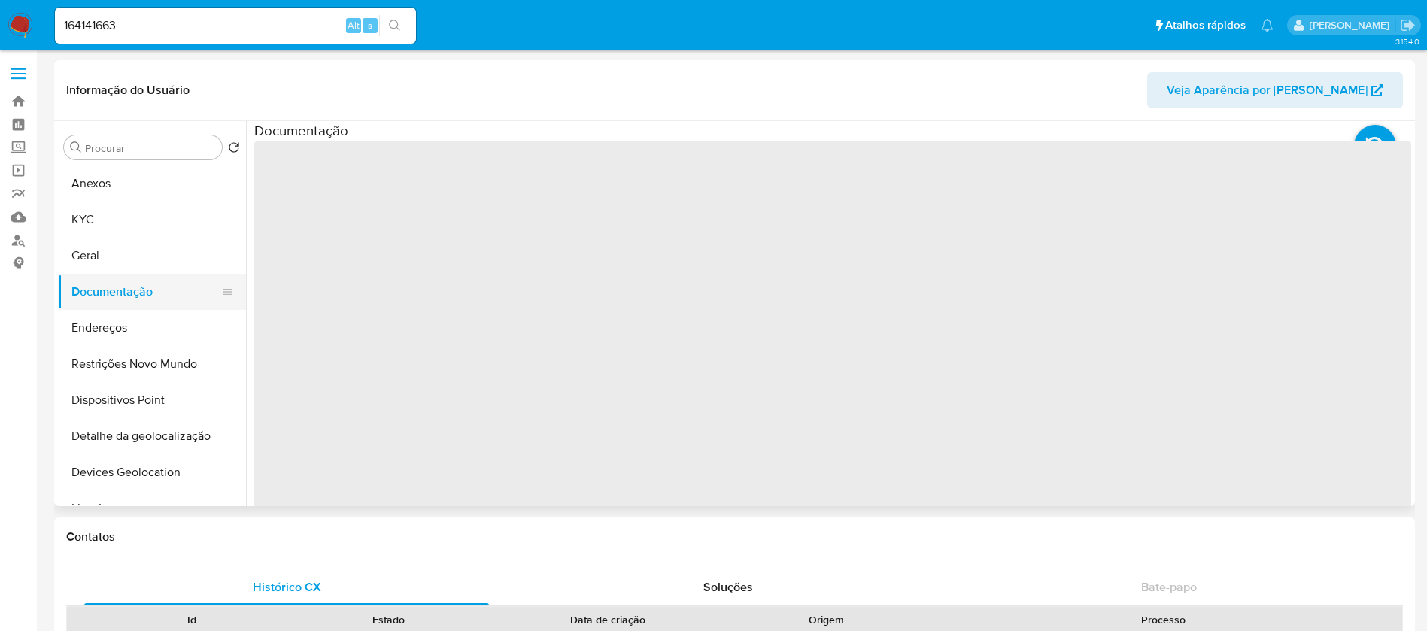
select select "10"
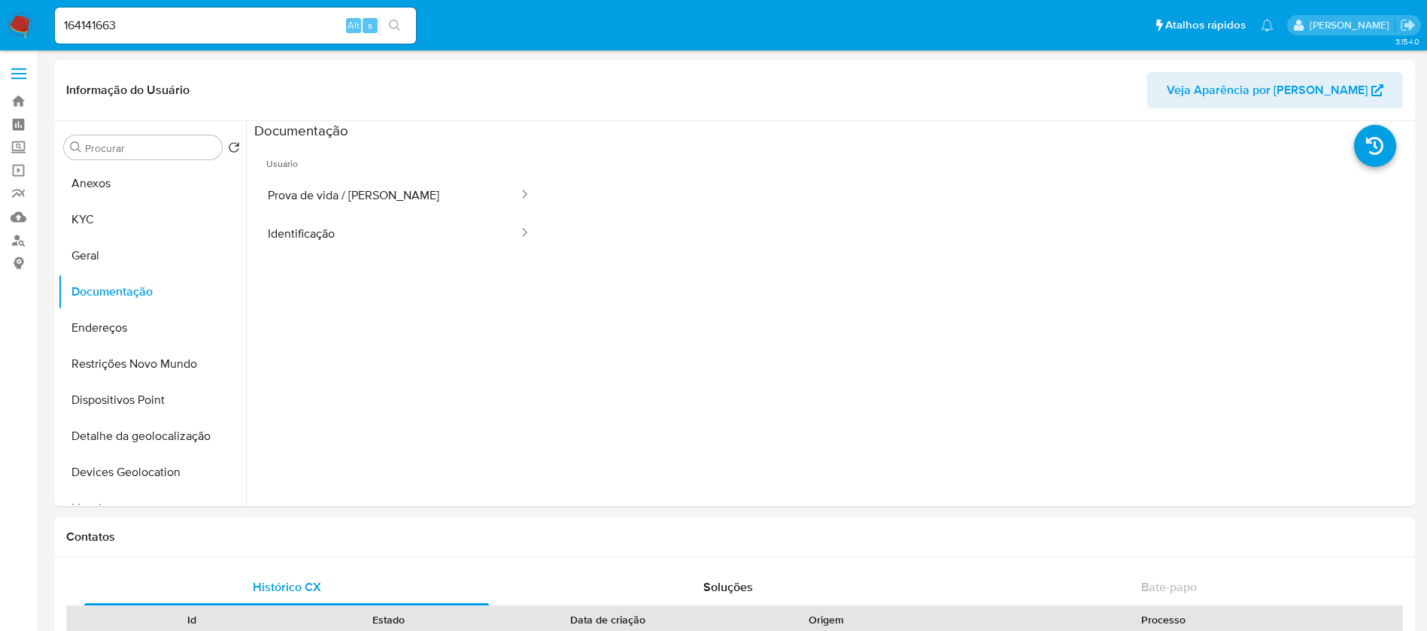
click at [154, 23] on input "164141663" at bounding box center [235, 26] width 361 height 20
paste input "550644187"
type input "1550644187"
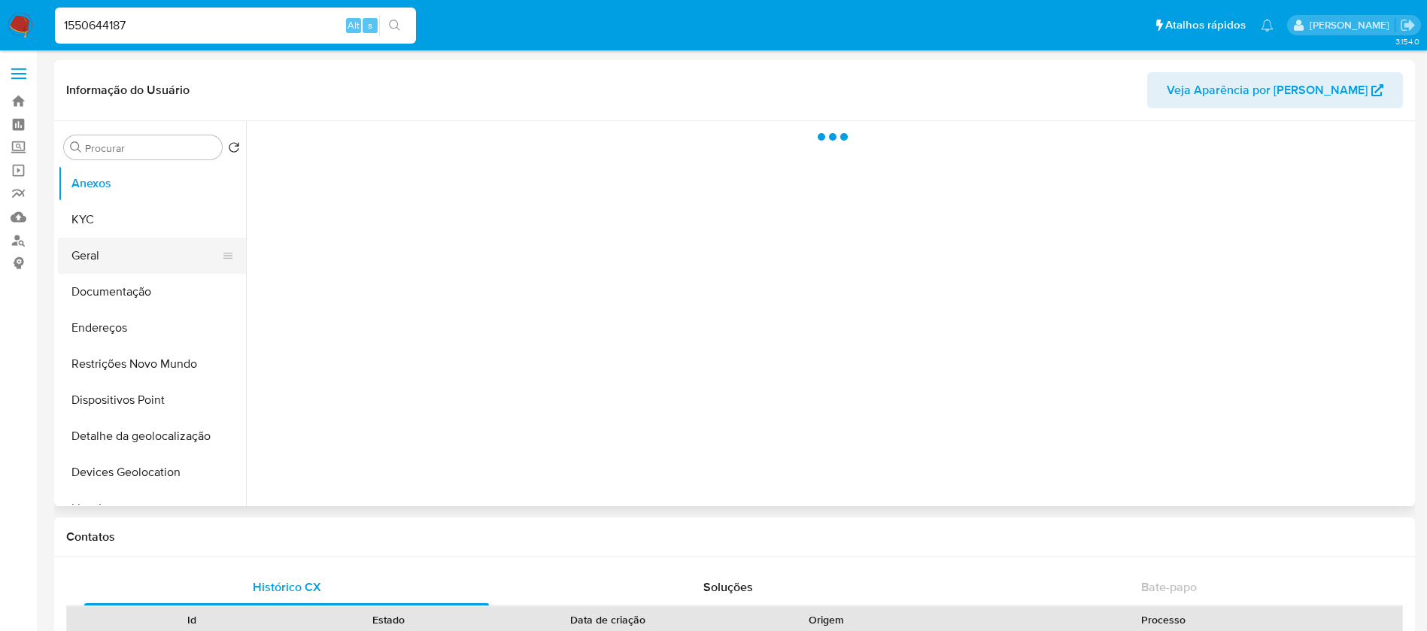
click at [99, 266] on button "Geral" at bounding box center [146, 256] width 176 height 36
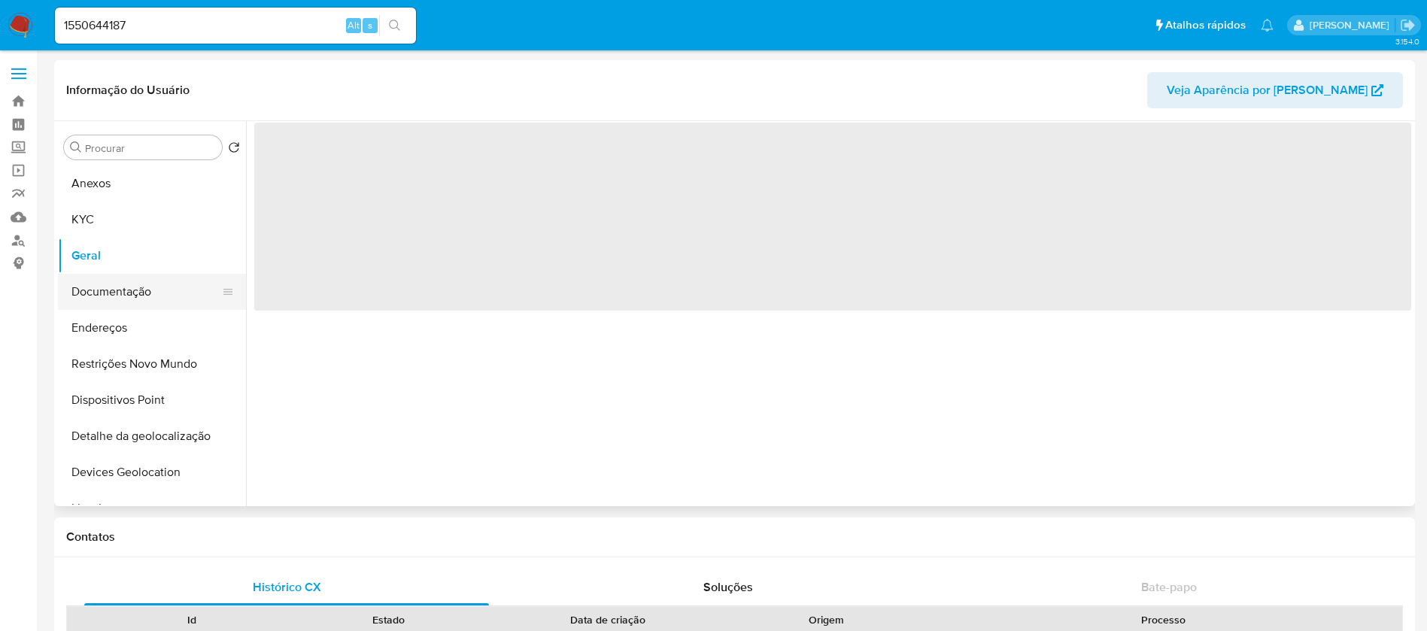
click at [101, 295] on button "Documentação" at bounding box center [146, 292] width 176 height 36
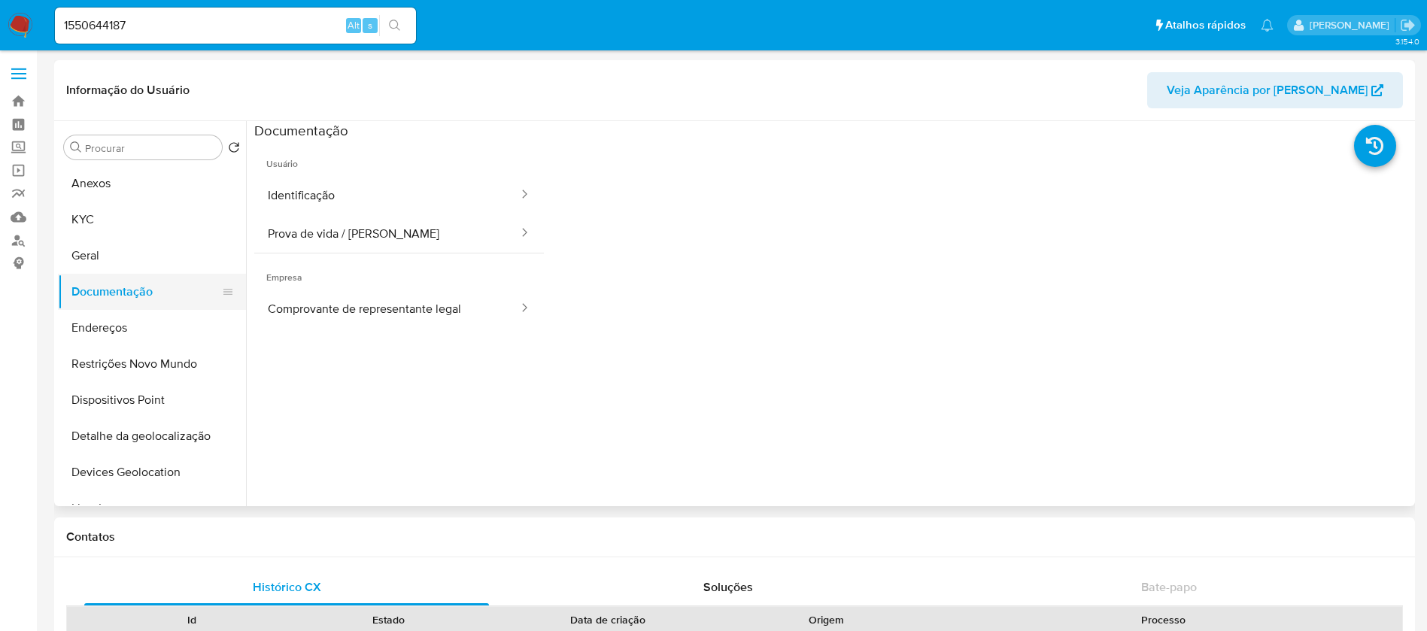
select select "10"
click at [172, 25] on input "1550644187" at bounding box center [235, 26] width 361 height 20
paste input "347045139"
type input "347045139"
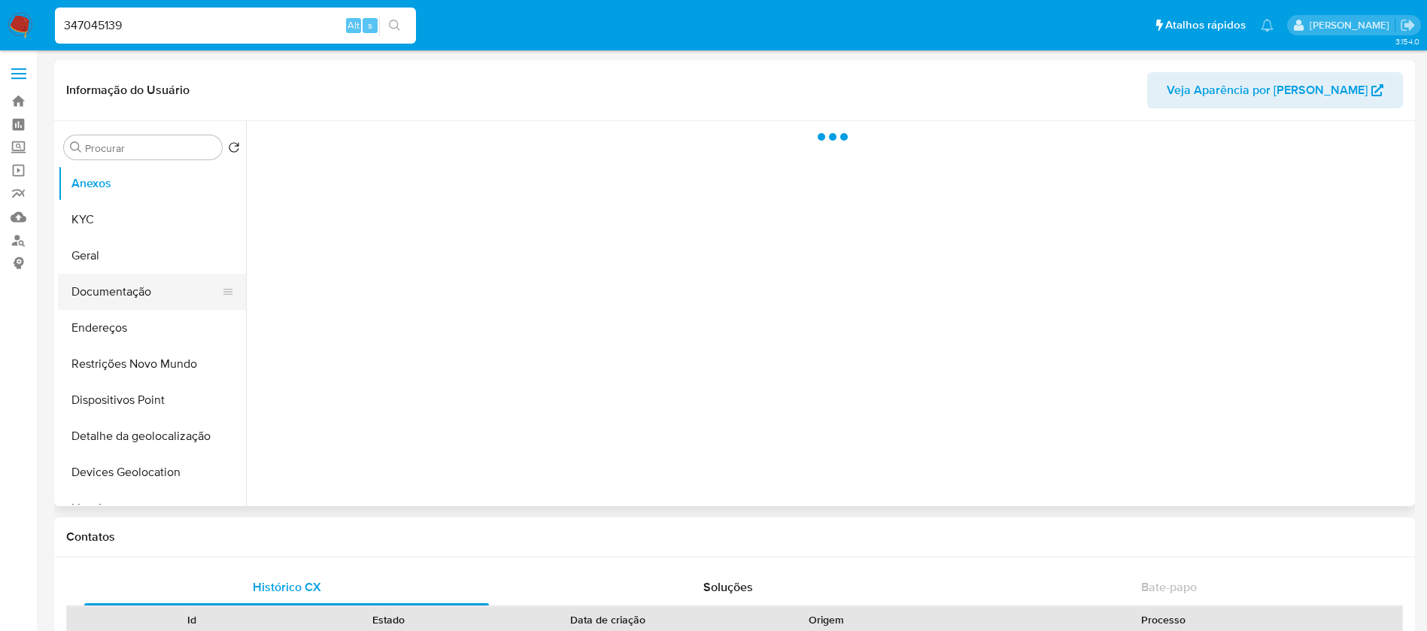
click at [115, 292] on button "Documentação" at bounding box center [146, 292] width 176 height 36
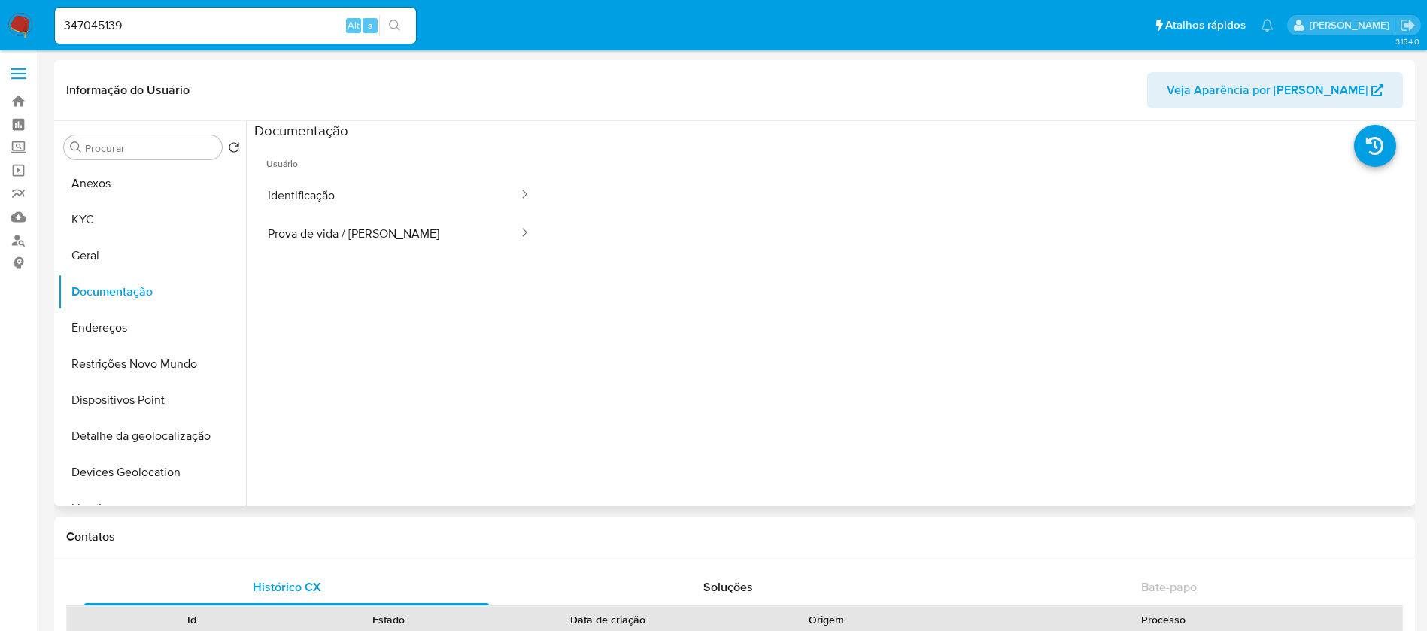
select select "10"
click at [185, 21] on input "347045139" at bounding box center [235, 26] width 361 height 20
paste input "1703178028"
type input "1703178028"
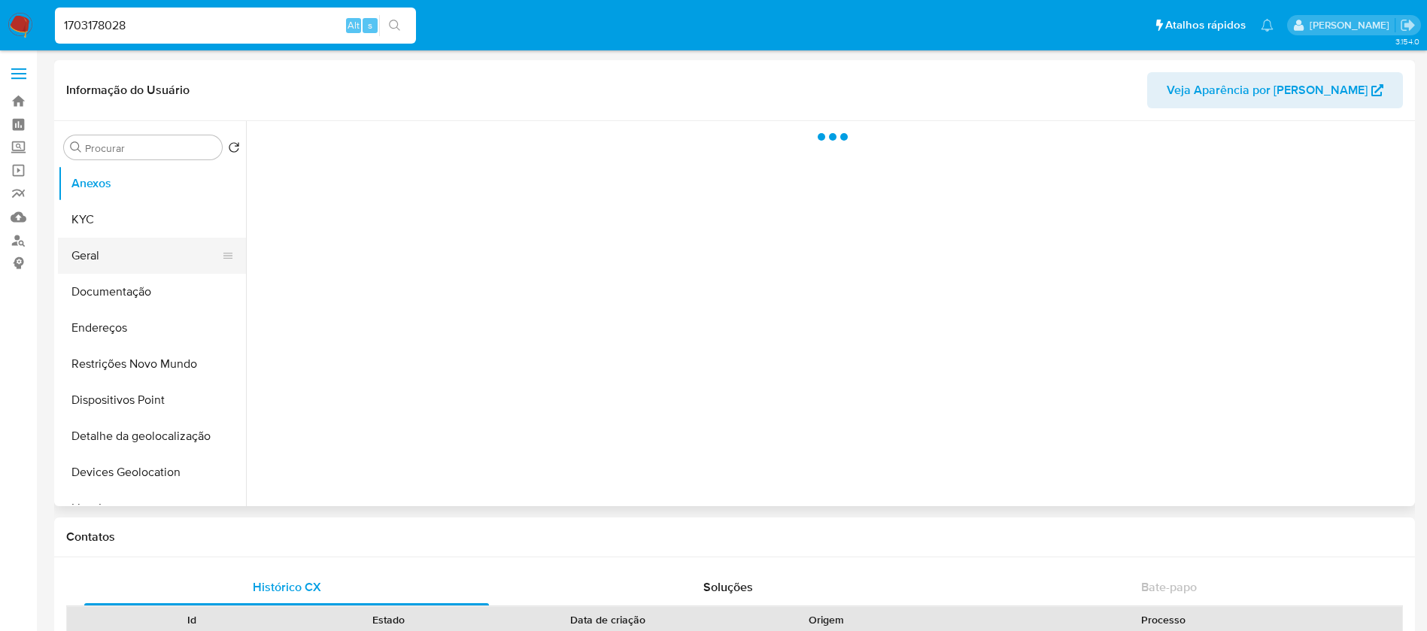
click at [100, 267] on button "Geral" at bounding box center [146, 256] width 176 height 36
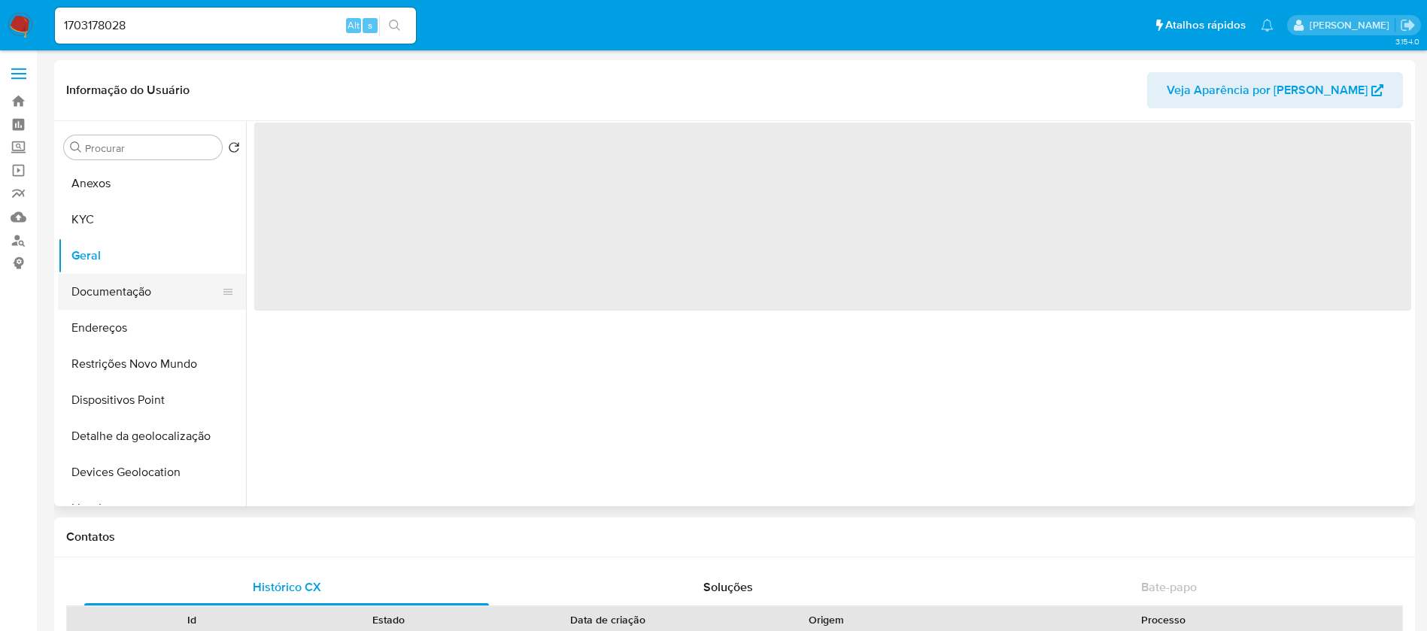
click at [101, 287] on button "Documentação" at bounding box center [146, 292] width 176 height 36
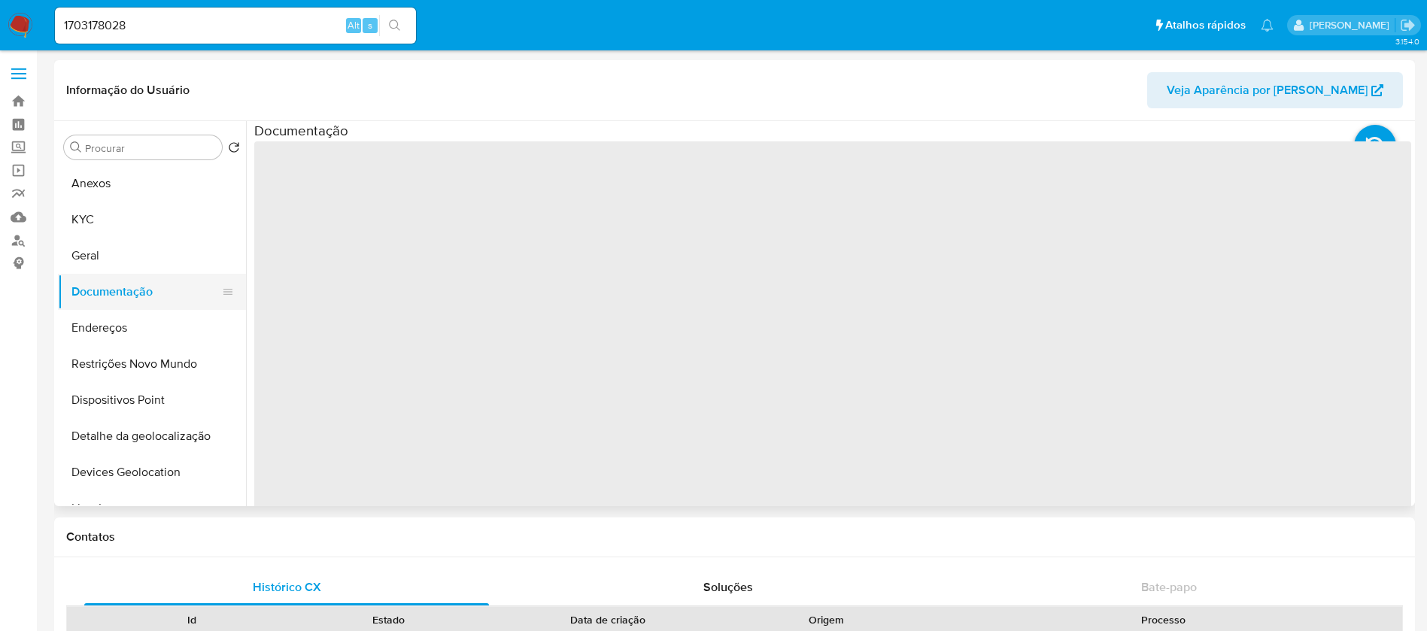
select select "10"
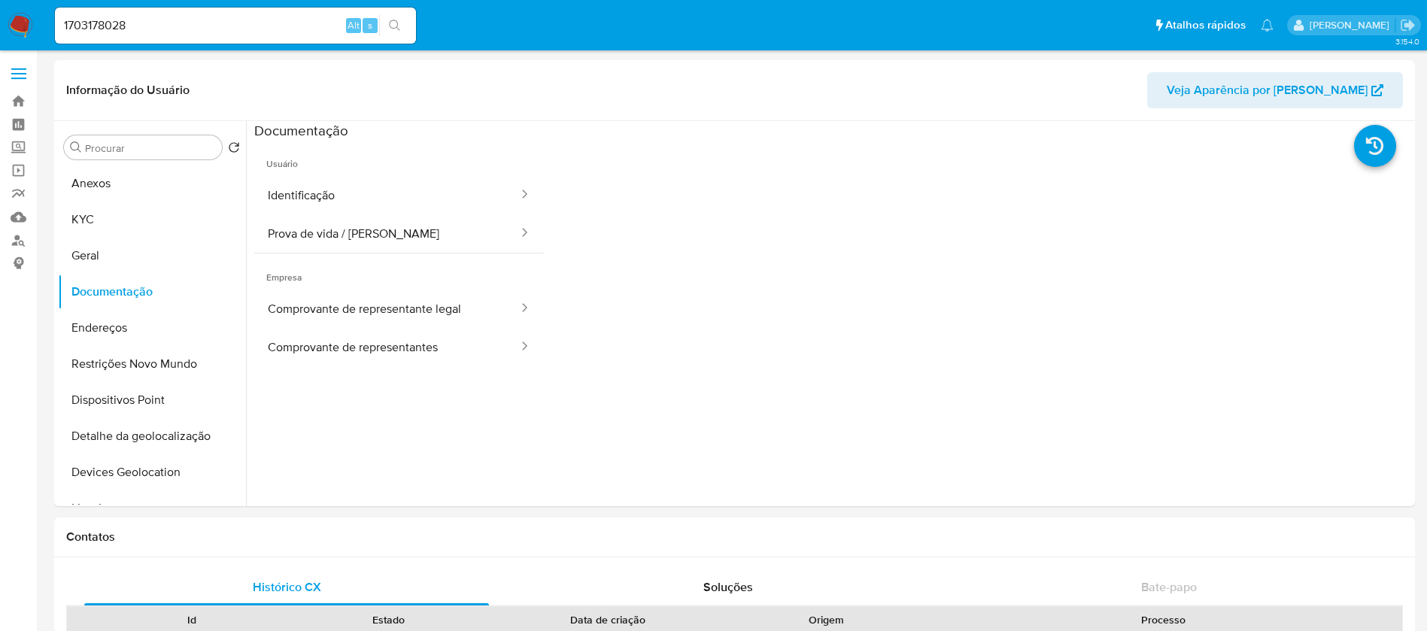
click at [140, 26] on input "1703178028" at bounding box center [235, 26] width 361 height 20
paste input "65337383"
type input "165337383"
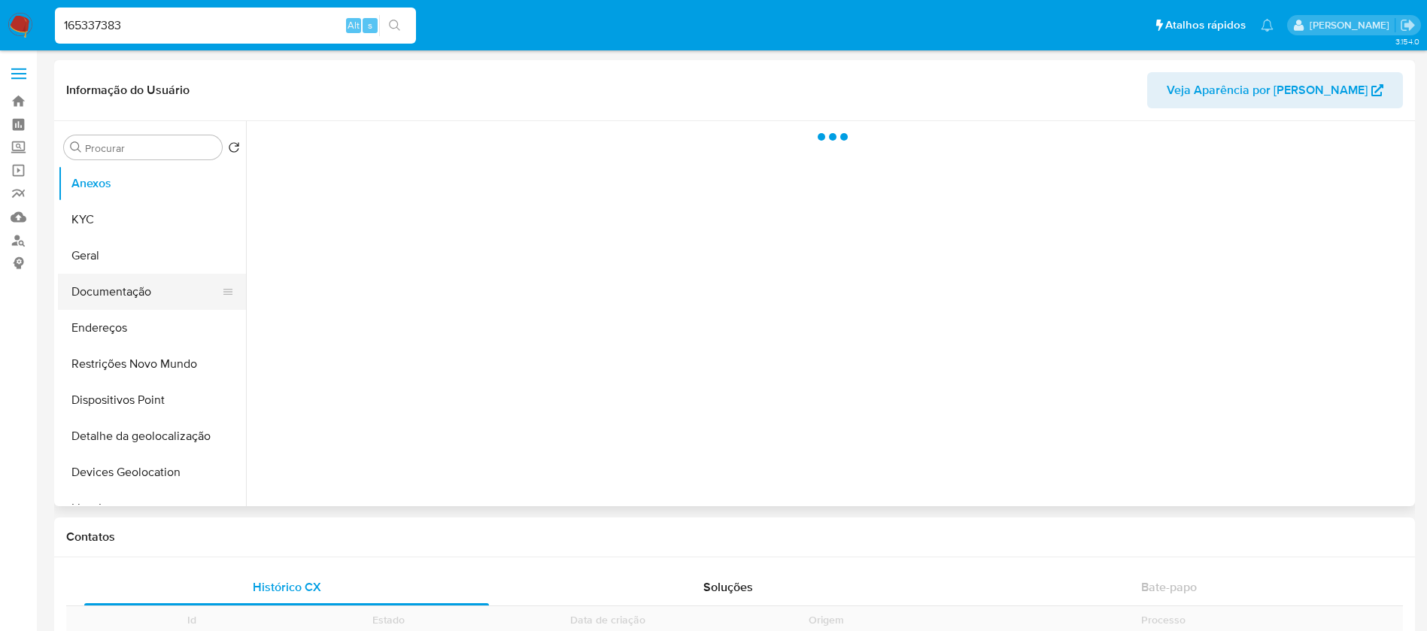
click at [96, 295] on button "Documentação" at bounding box center [146, 292] width 176 height 36
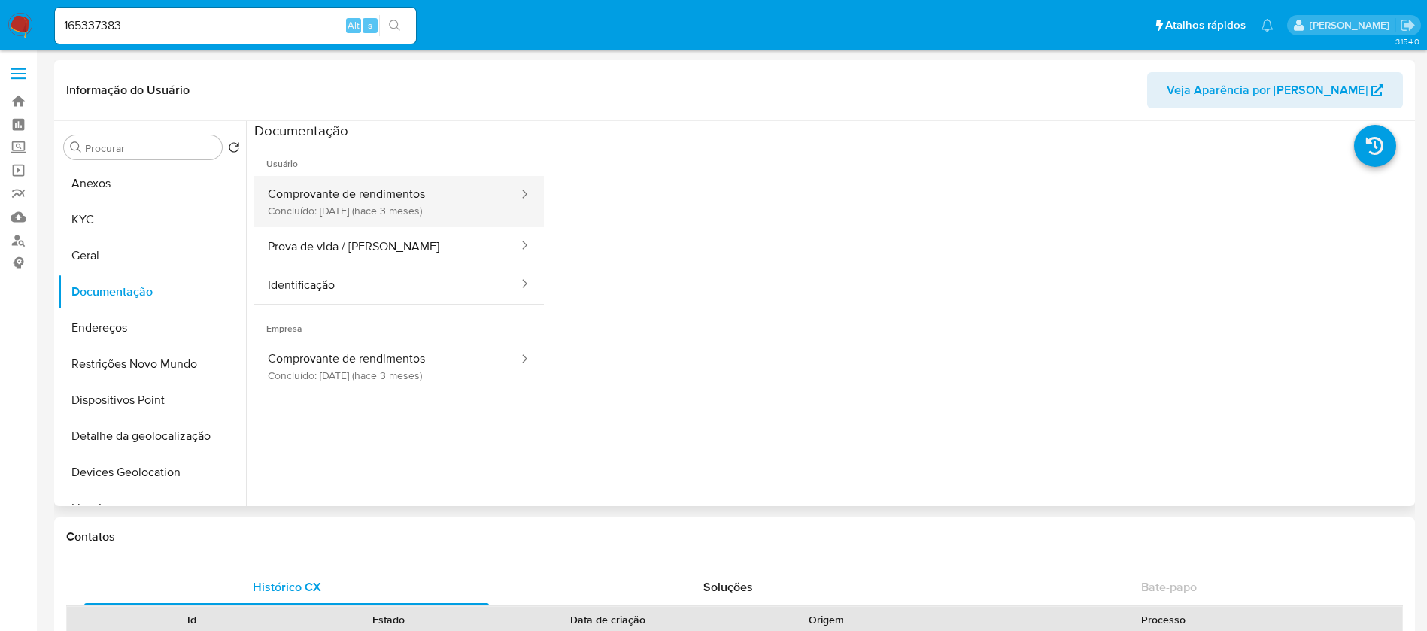
click at [345, 207] on button "Comprovante de rendimentos Concluído: [DATE] (hace 3 meses)" at bounding box center [387, 201] width 266 height 51
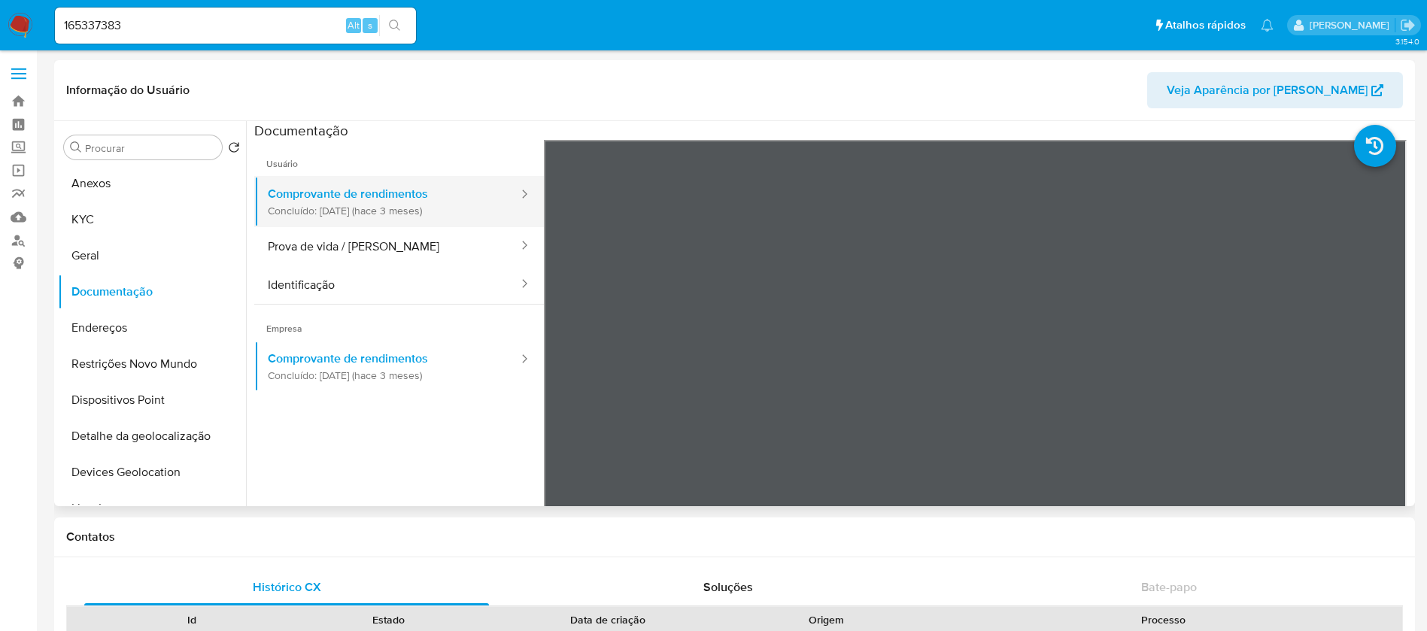
select select "10"
click at [144, 29] on input "165337383" at bounding box center [235, 26] width 361 height 20
paste input "979408250"
type input "1979408250"
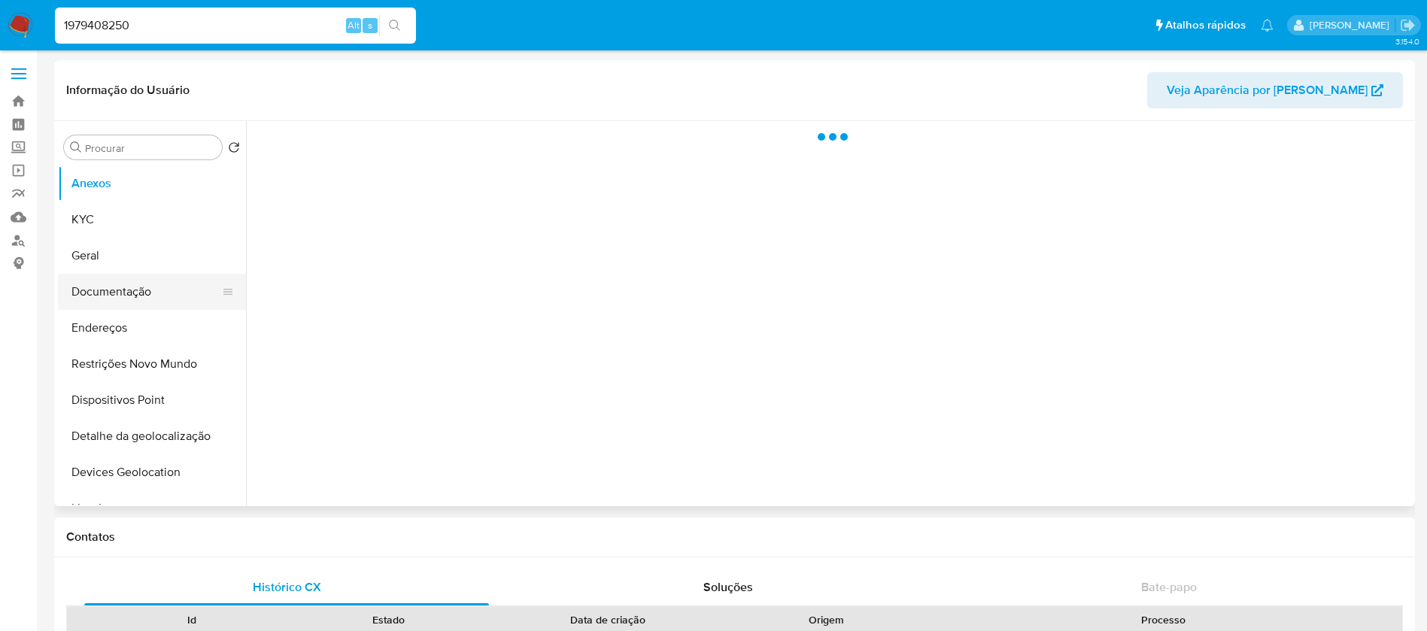
click at [111, 290] on button "Documentação" at bounding box center [146, 292] width 176 height 36
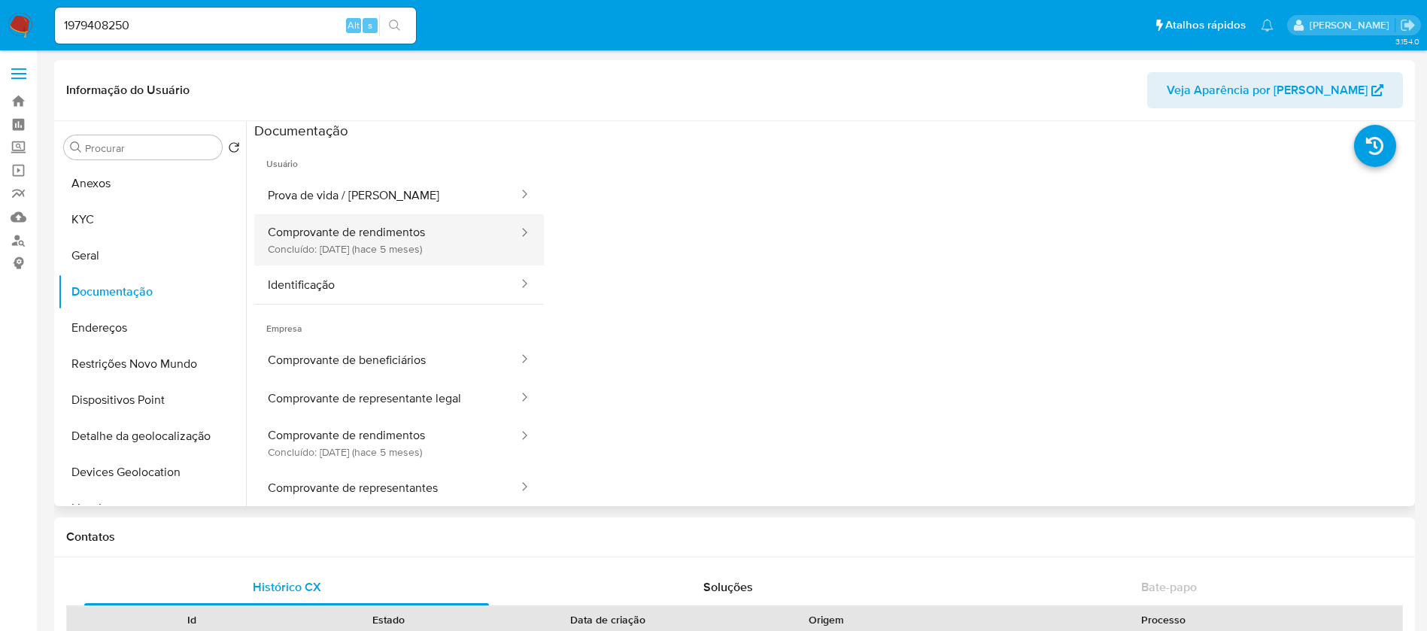
click at [358, 249] on button "Comprovante de rendimentos Concluído: [DATE] (hace 5 meses)" at bounding box center [387, 239] width 266 height 51
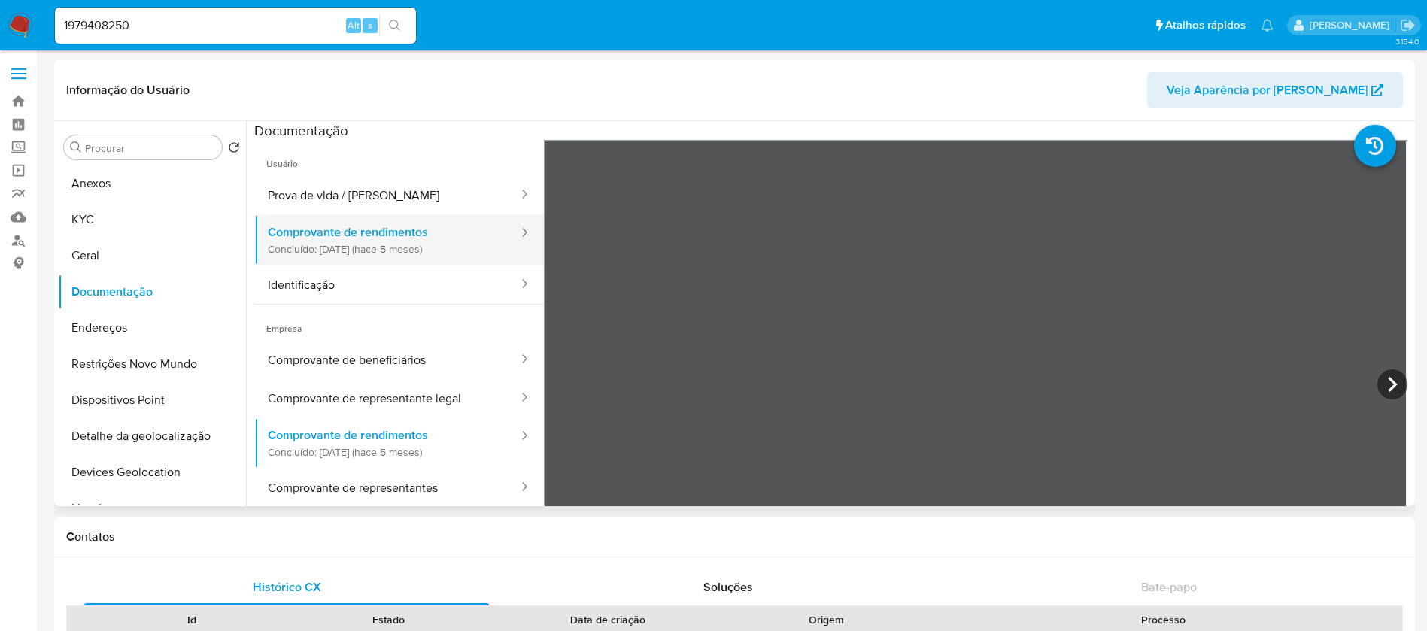
select select "10"
click at [195, 26] on input "1979408250" at bounding box center [235, 26] width 361 height 20
paste input "8434939"
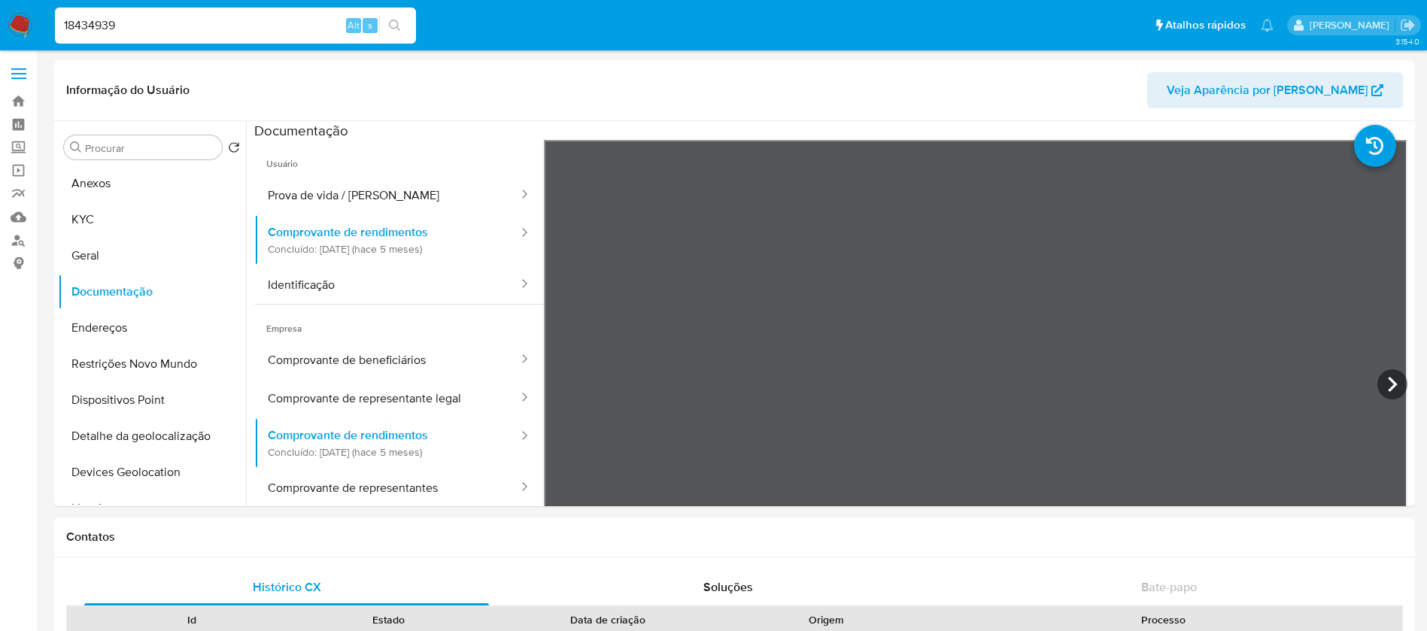
type input "18434939"
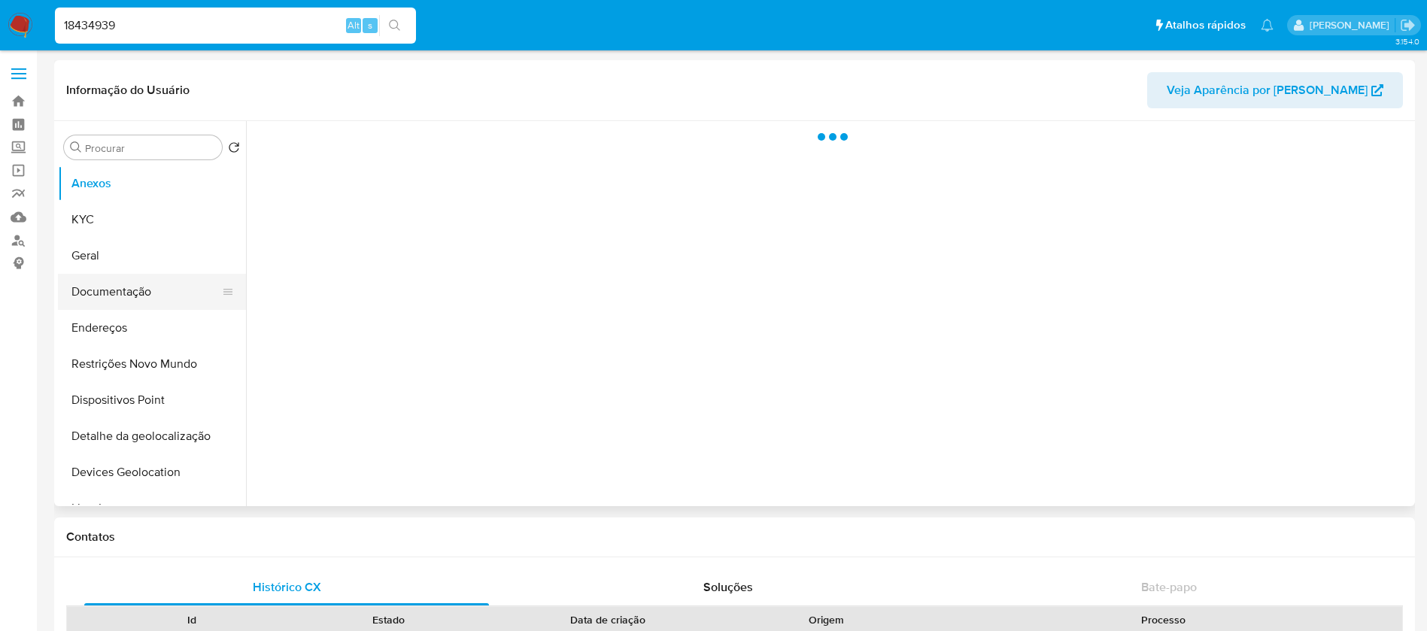
click at [108, 292] on button "Documentação" at bounding box center [146, 292] width 176 height 36
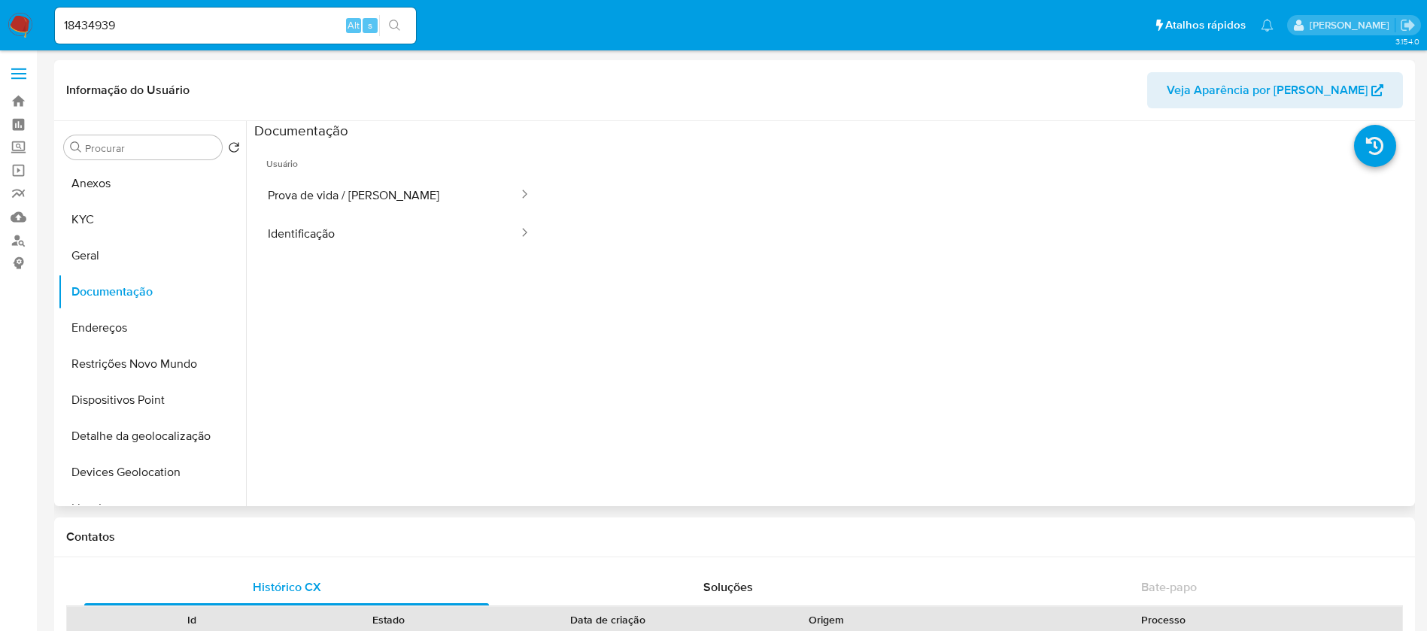
select select "10"
click at [168, 41] on div "18434939 Alt s" at bounding box center [235, 26] width 361 height 36
click at [145, 29] on input "18434939" at bounding box center [235, 26] width 361 height 20
paste input "545713825"
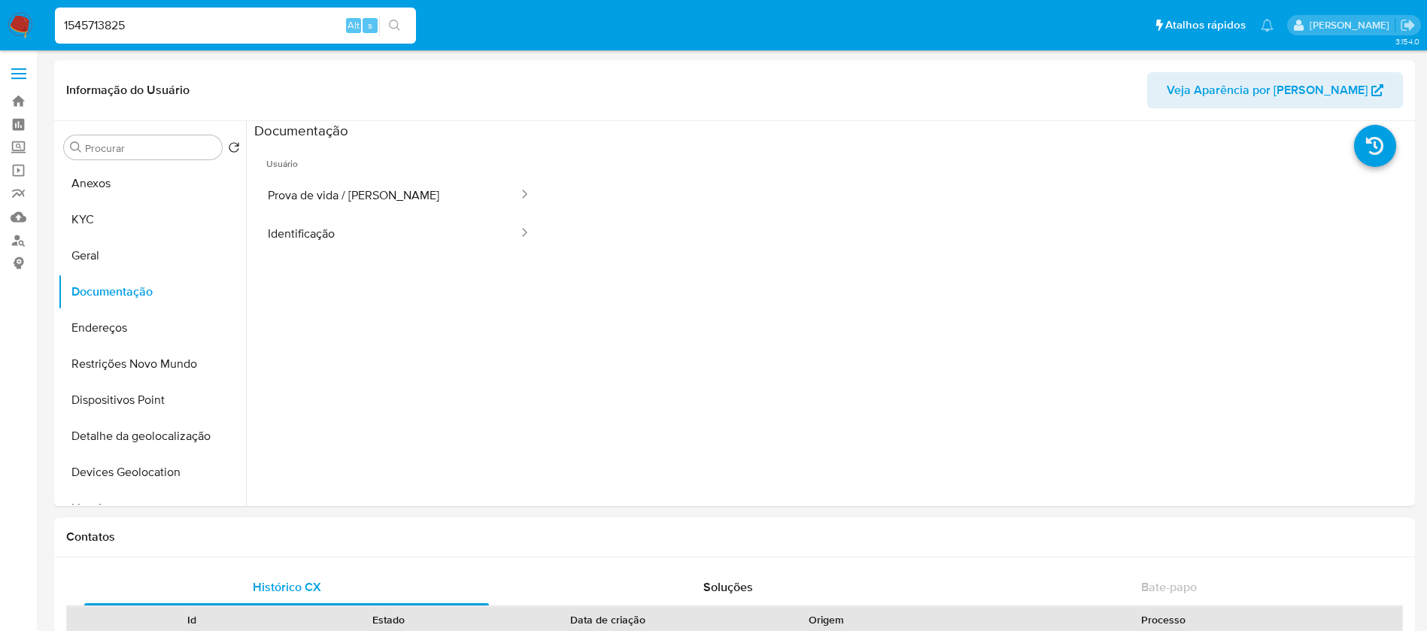
type input "1545713825"
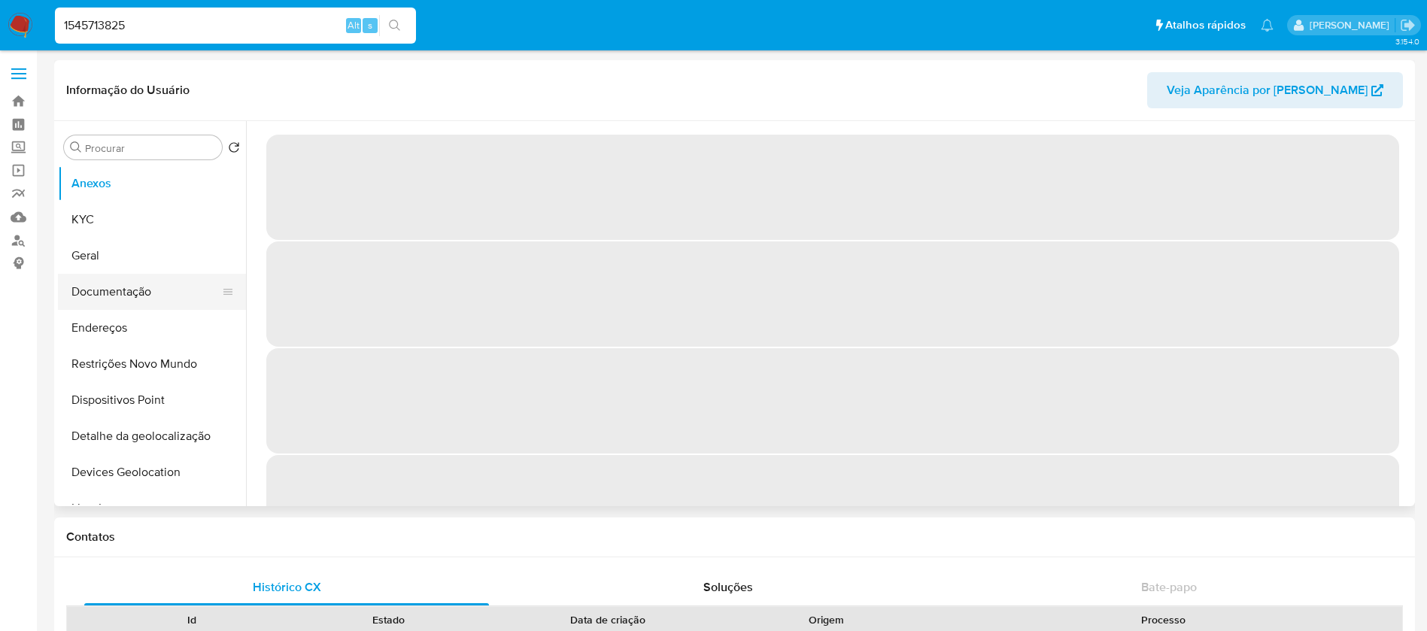
select select "10"
click at [109, 296] on button "Documentação" at bounding box center [146, 292] width 176 height 36
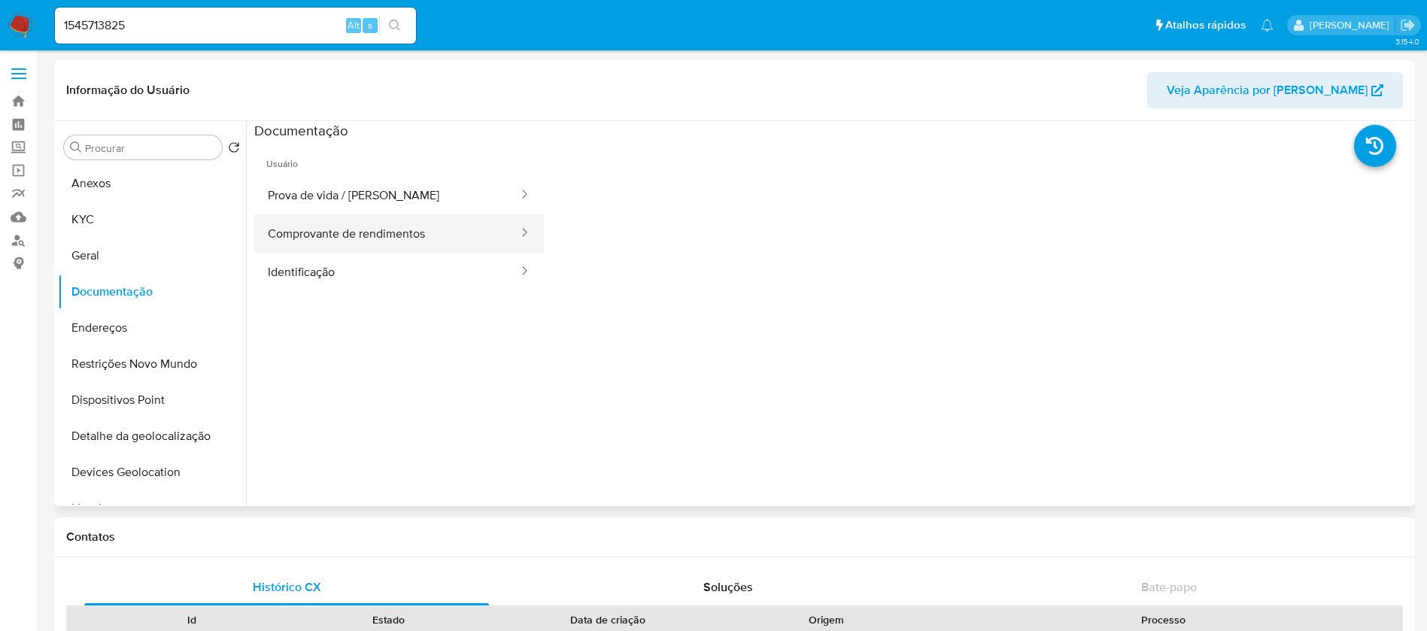
click at [323, 235] on button "Comprovante de rendimentos" at bounding box center [387, 233] width 266 height 38
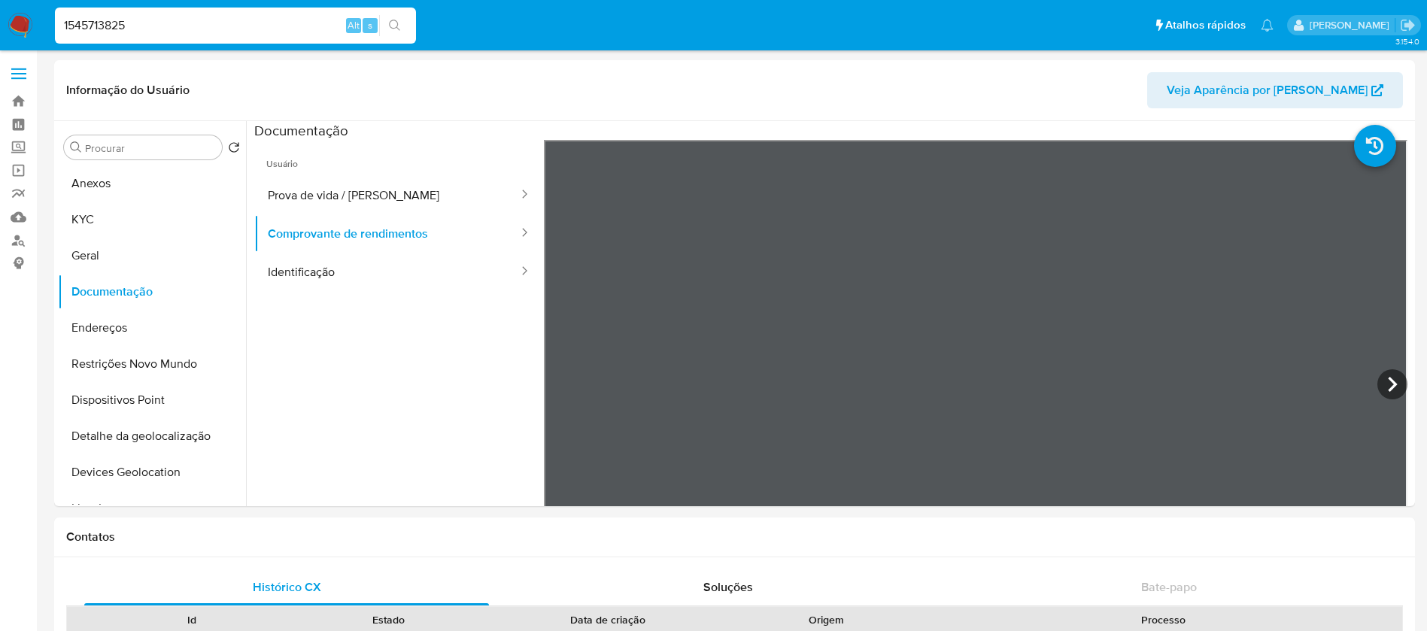
click at [223, 27] on input "1545713825" at bounding box center [235, 26] width 361 height 20
paste input "64368933"
type input "164368933"
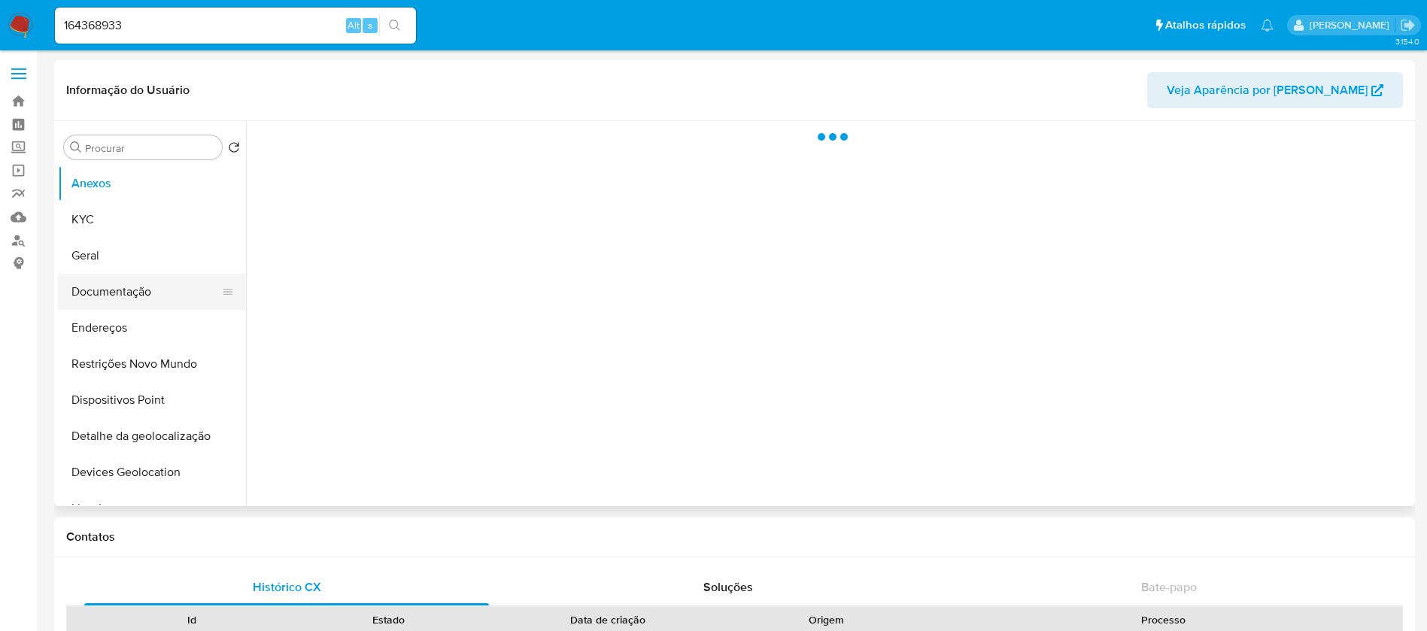
click at [133, 287] on button "Documentação" at bounding box center [146, 292] width 176 height 36
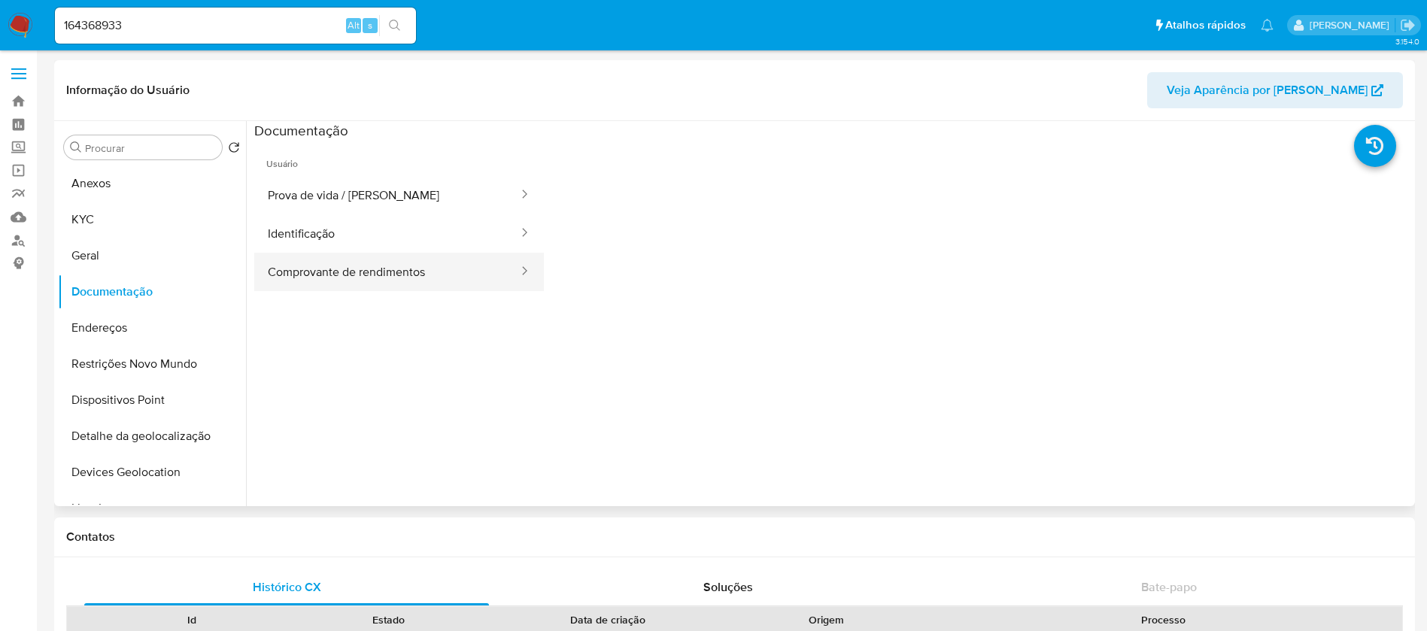
click at [349, 268] on button "Comprovante de rendimentos" at bounding box center [387, 272] width 266 height 38
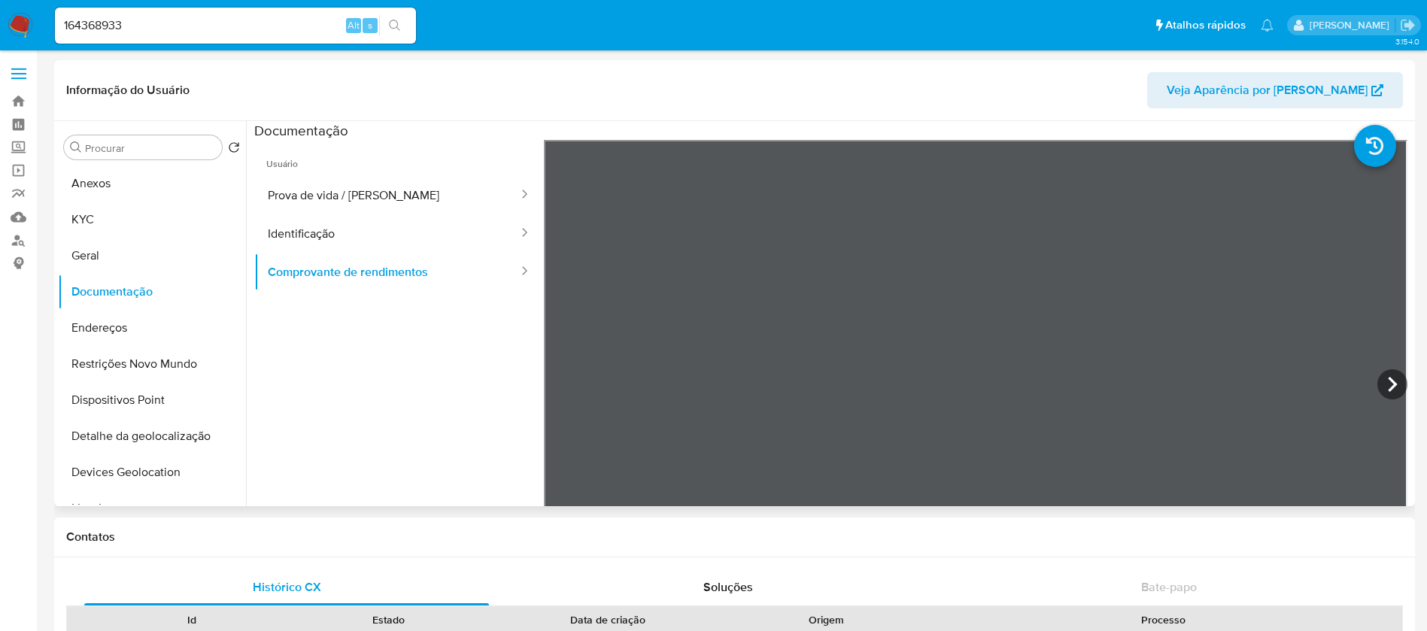
select select "10"
click at [147, 13] on div "164368933 Alt s" at bounding box center [235, 26] width 361 height 36
click at [146, 31] on input "164368933" at bounding box center [235, 26] width 361 height 20
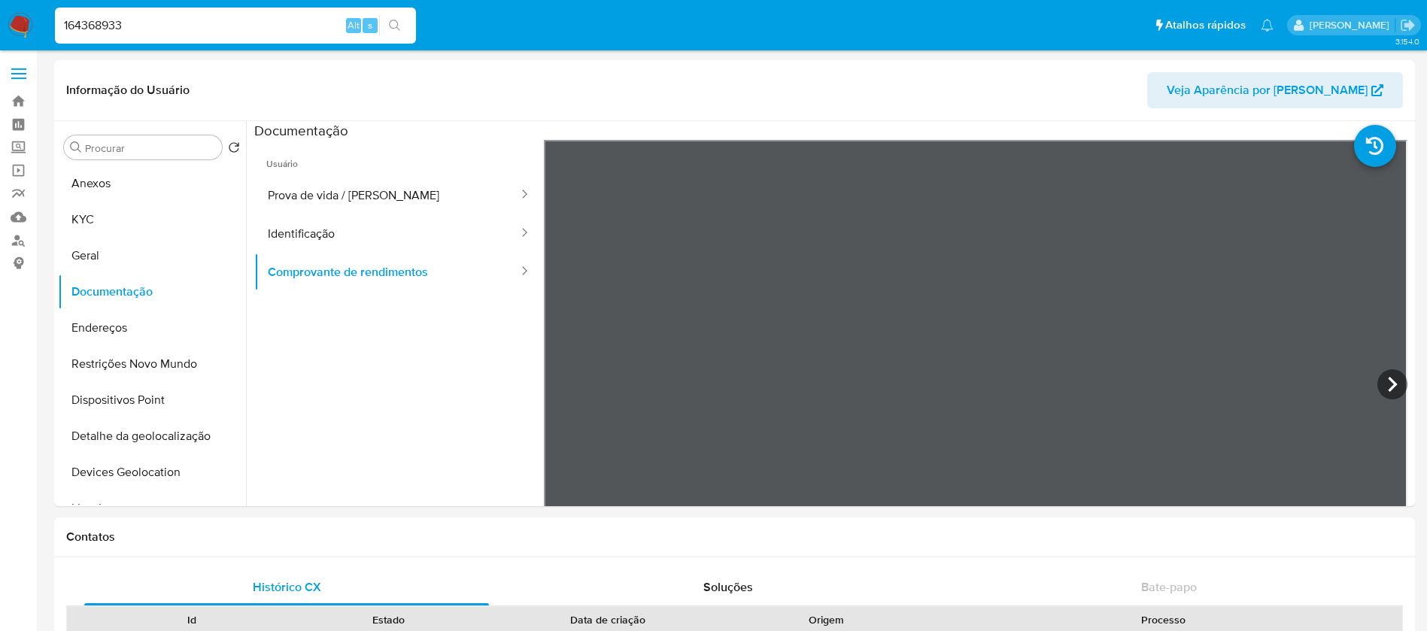
paste input "262303571"
type input "1262303571"
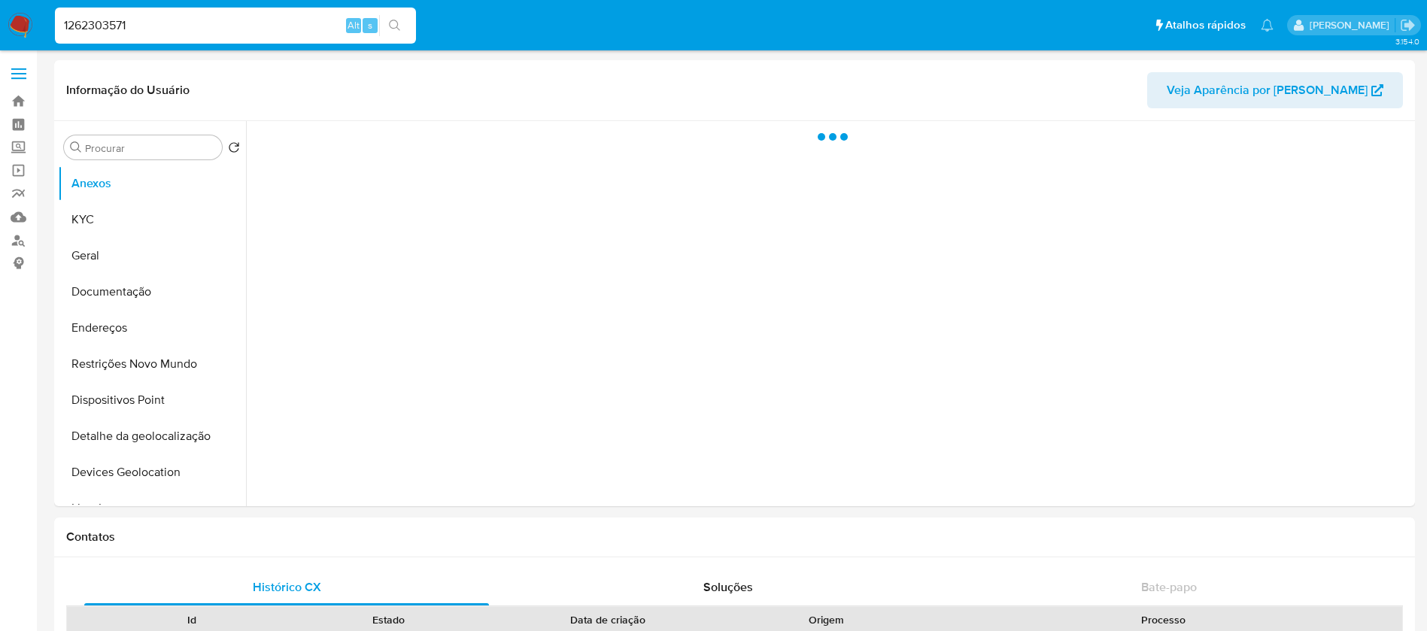
click at [113, 281] on button "Documentação" at bounding box center [152, 292] width 188 height 36
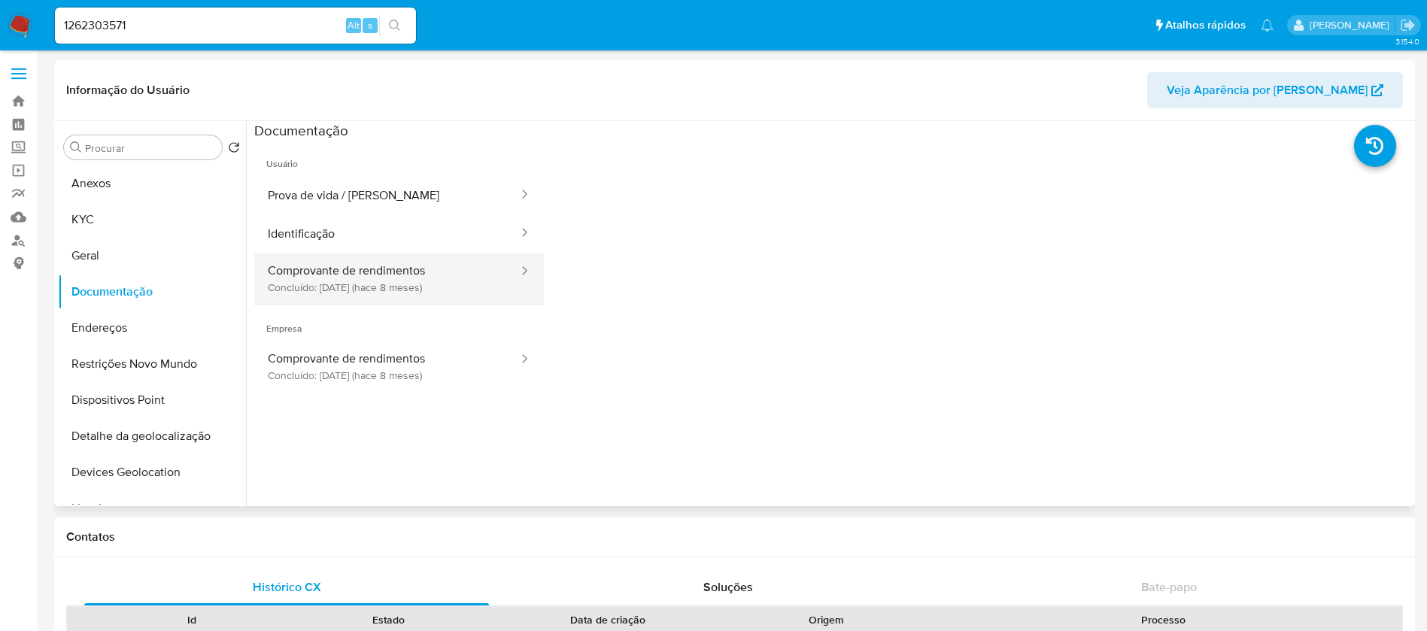
click at [344, 286] on button "Comprovante de rendimentos Concluído: [DATE] (hace 8 meses)" at bounding box center [387, 278] width 266 height 51
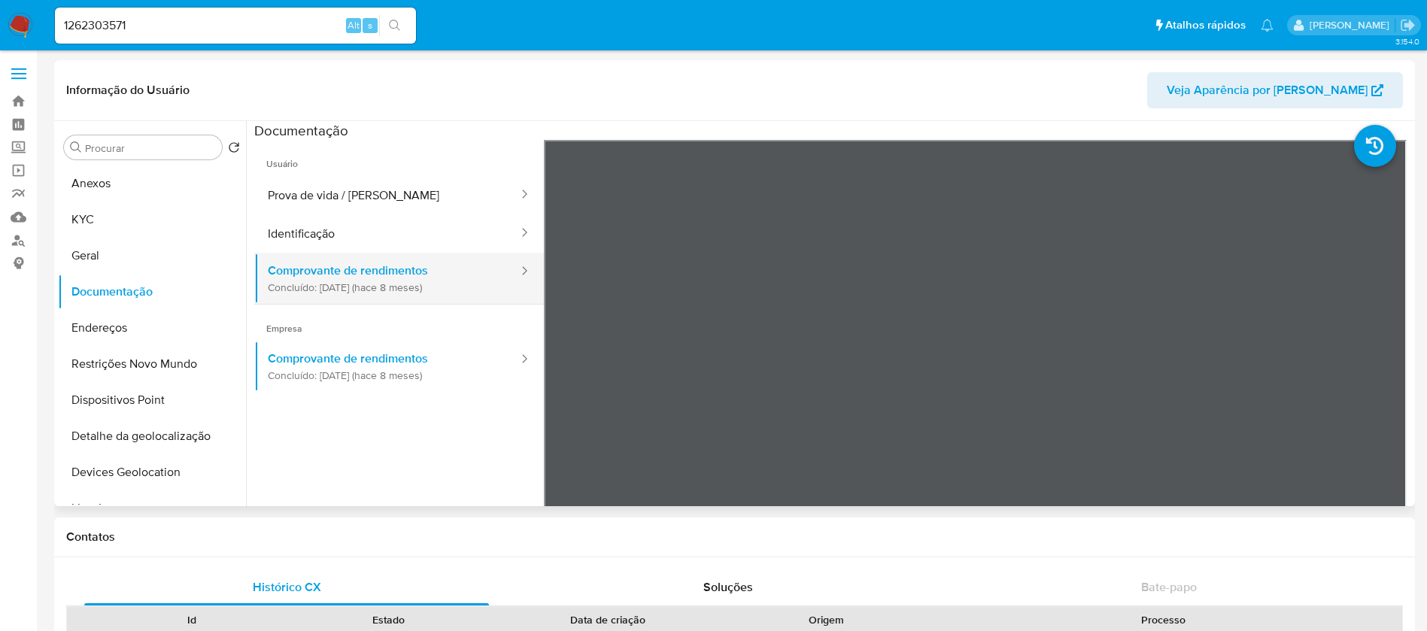
select select "10"
click at [176, 20] on input "1262303571" at bounding box center [235, 26] width 361 height 20
click at [175, 19] on input "1262303571" at bounding box center [235, 26] width 361 height 20
paste input "228866129"
type input "228866129"
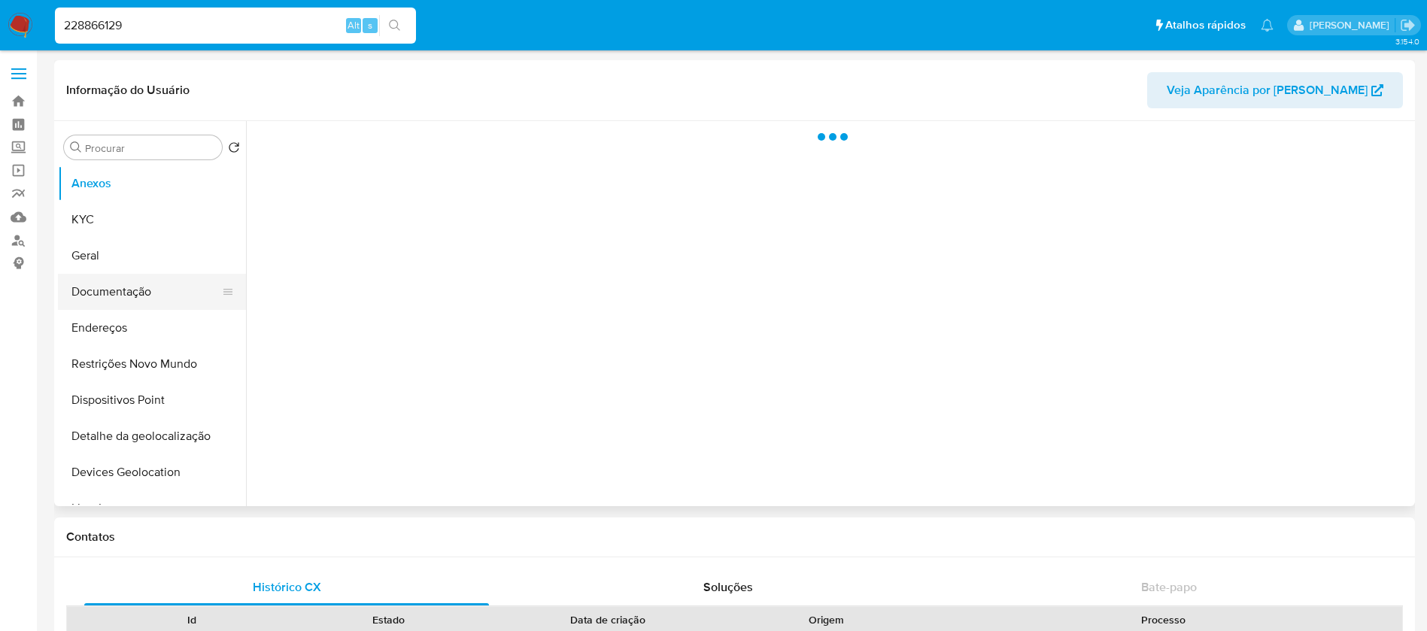
click at [116, 300] on button "Documentação" at bounding box center [146, 292] width 176 height 36
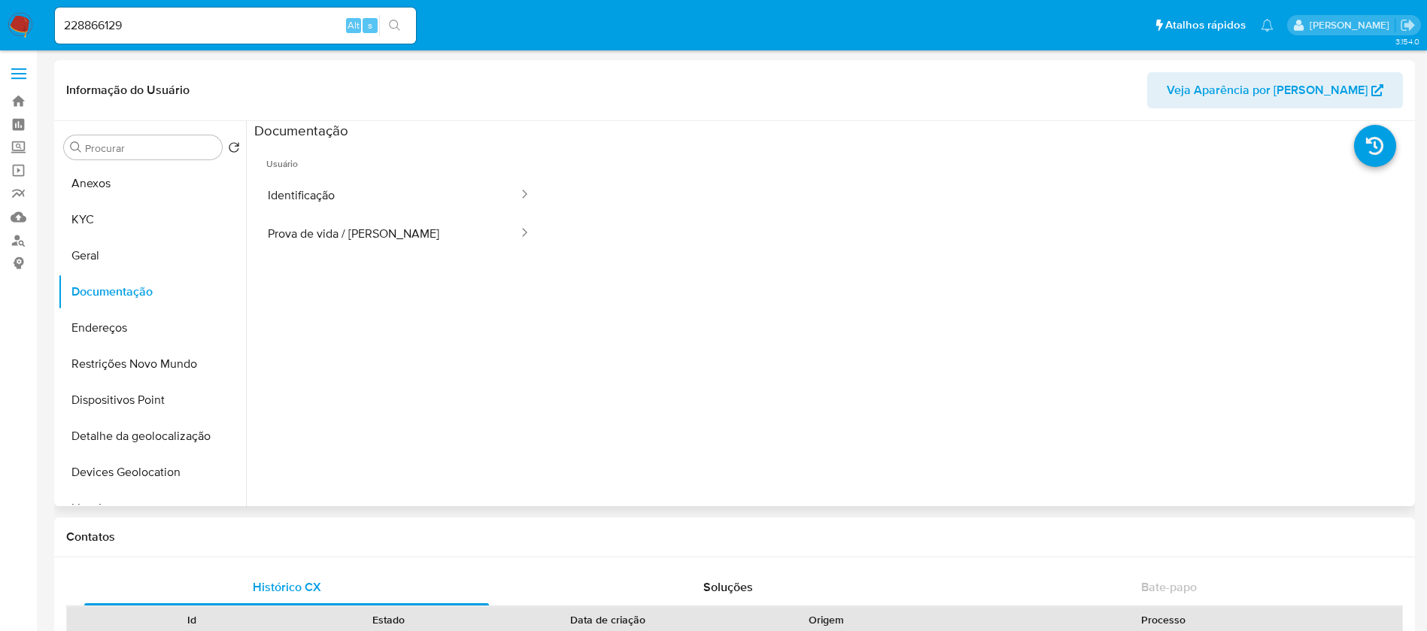
select select "10"
